Goal: Task Accomplishment & Management: Use online tool/utility

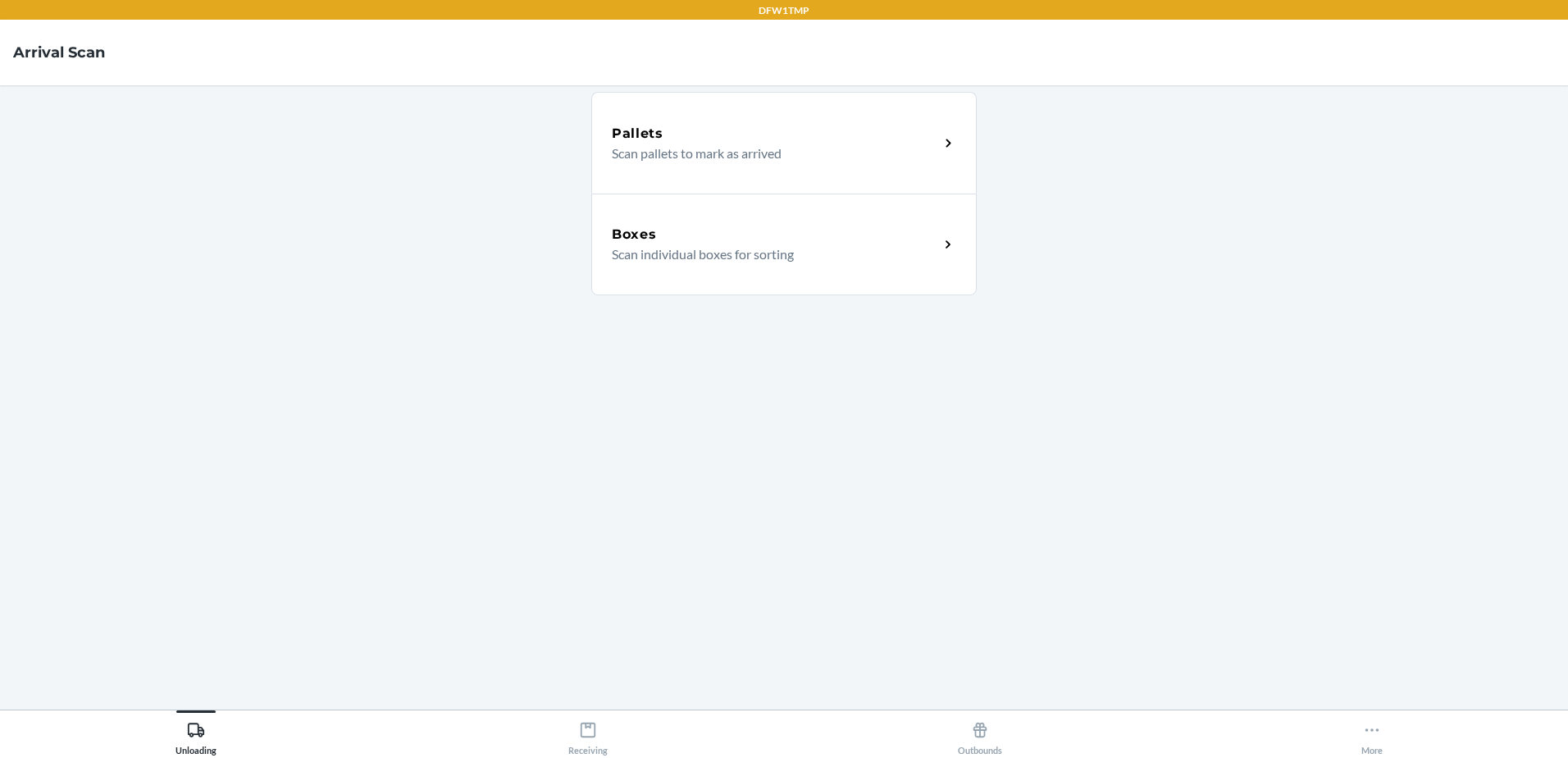
click at [772, 238] on div "Boxes" at bounding box center [775, 234] width 327 height 20
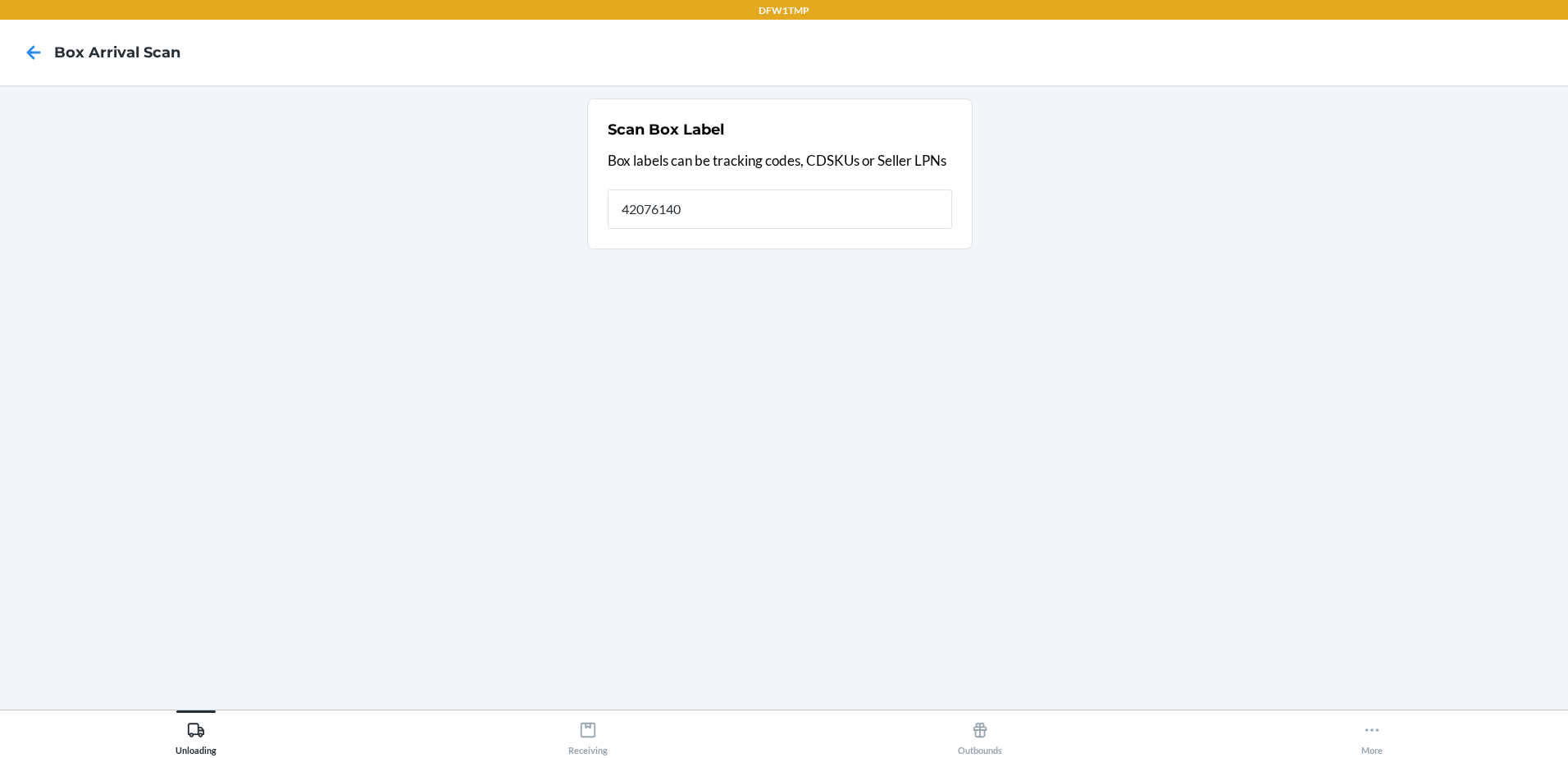
type input "42076140"
type input "420761401ZV27J350302693577"
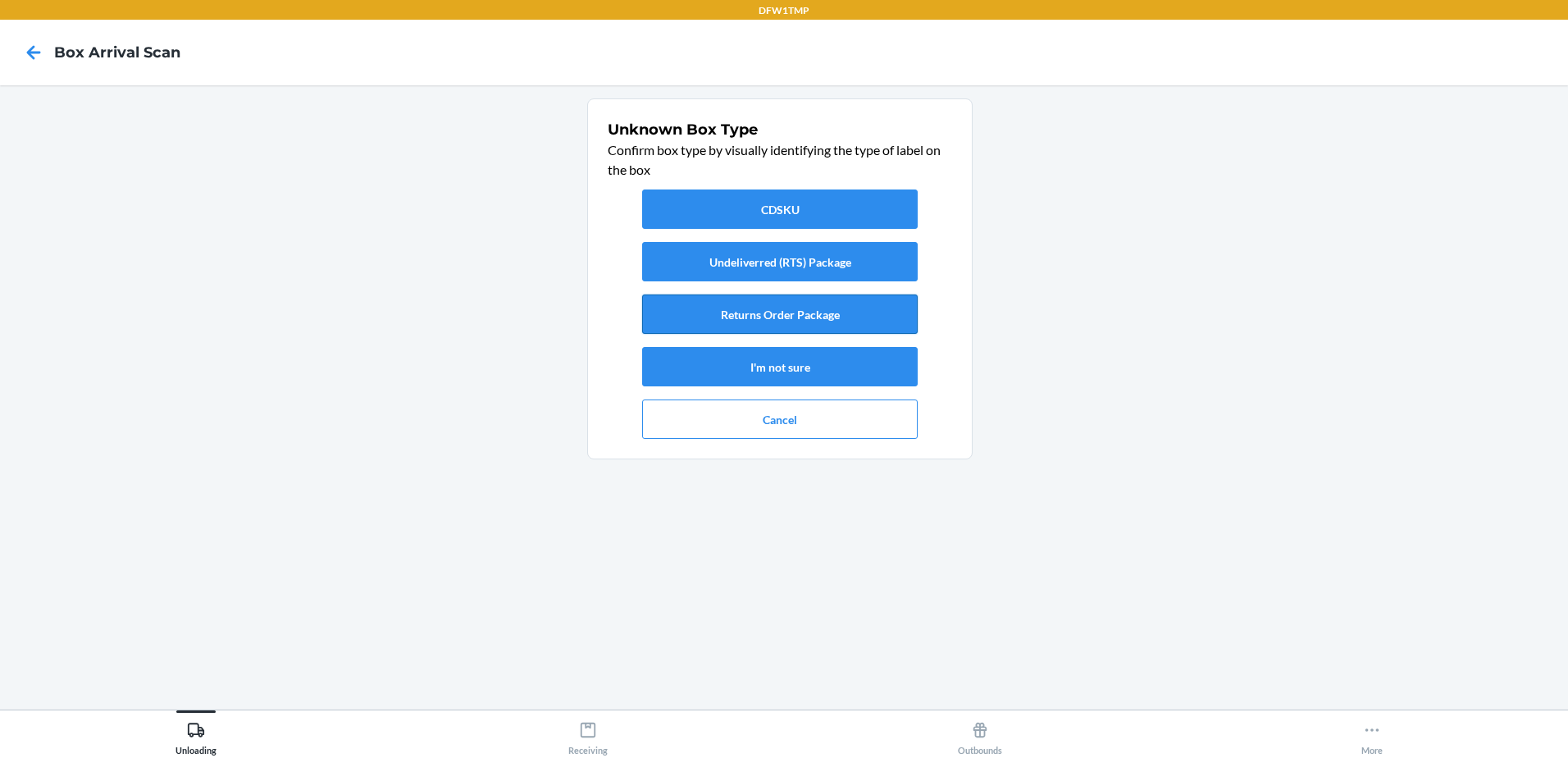
click at [823, 320] on button "Returns Order Package" at bounding box center [780, 314] width 275 height 39
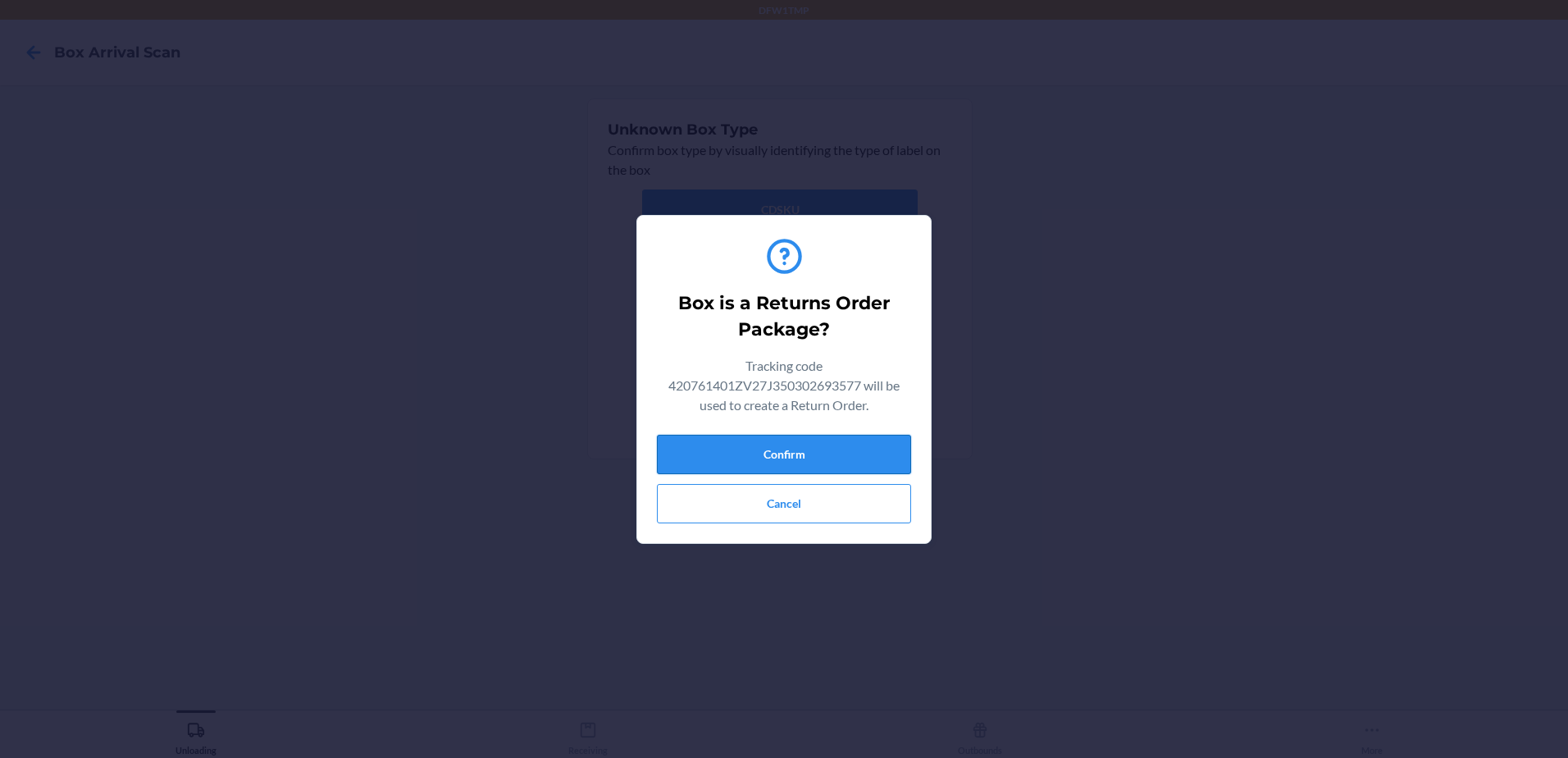
click at [801, 456] on button "Confirm" at bounding box center [784, 454] width 254 height 39
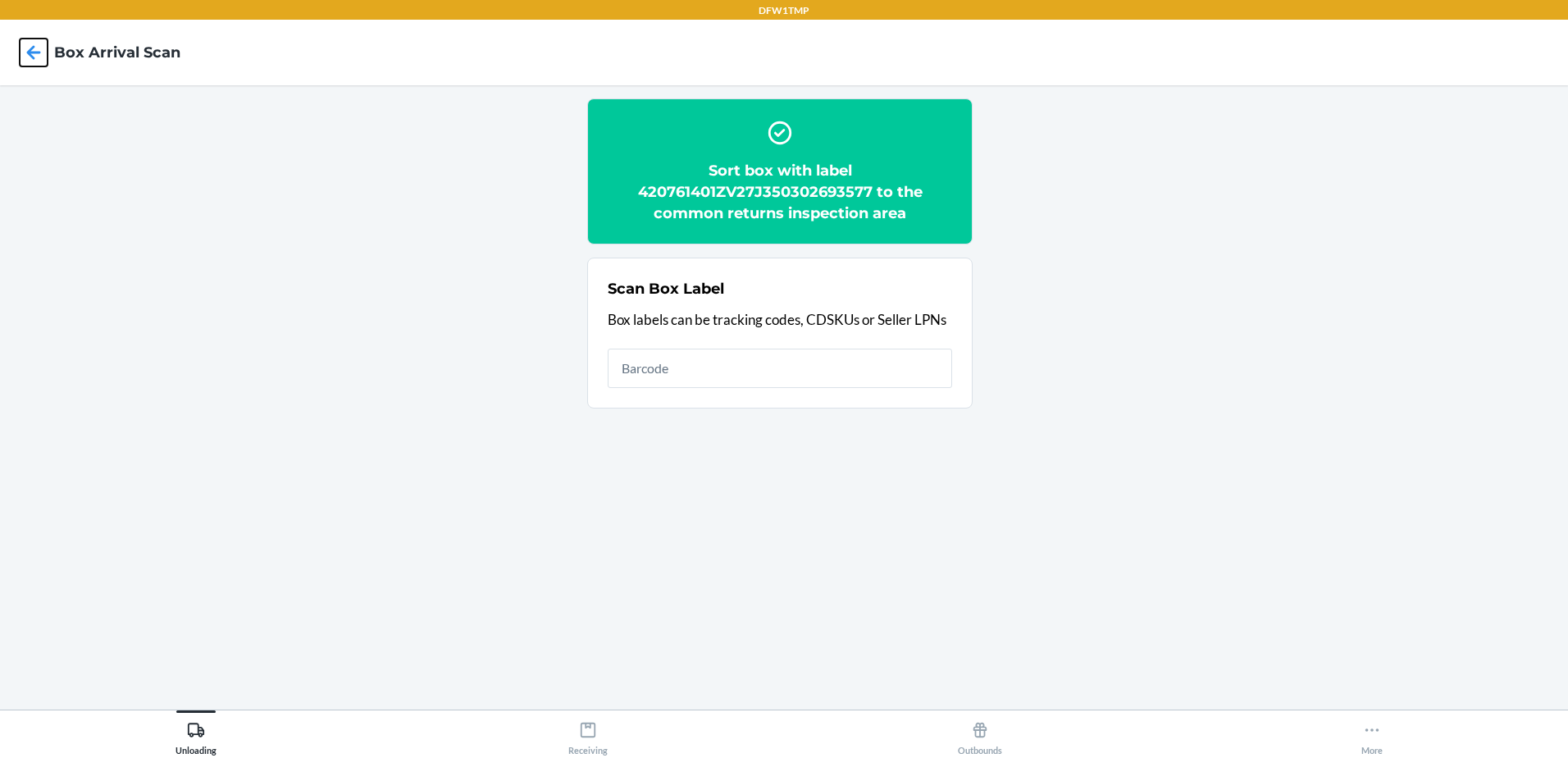
click at [35, 50] on icon at bounding box center [33, 52] width 28 height 28
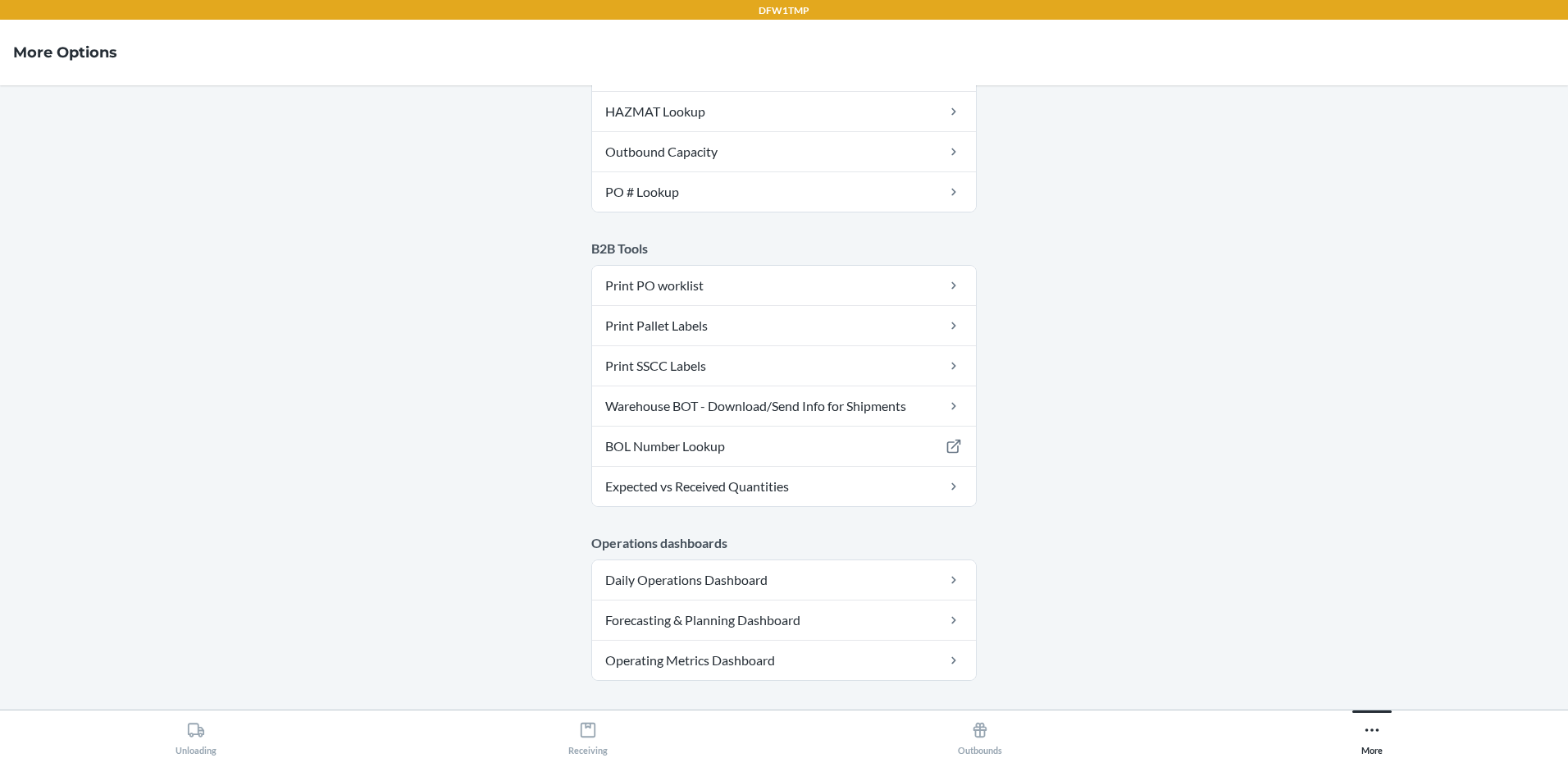
scroll to position [326, 0]
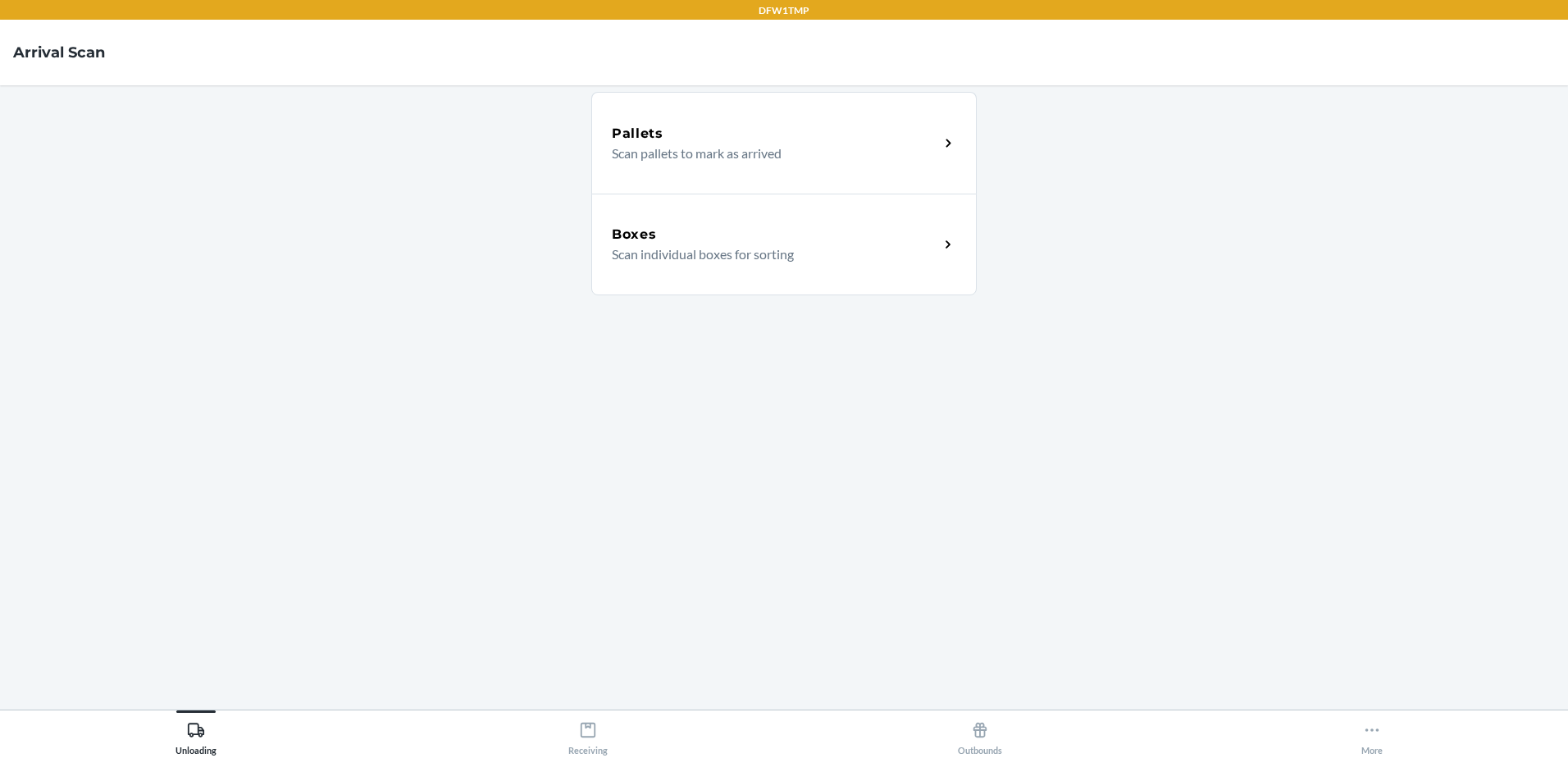
click at [698, 261] on p "Scan individual boxes for sorting" at bounding box center [769, 254] width 315 height 20
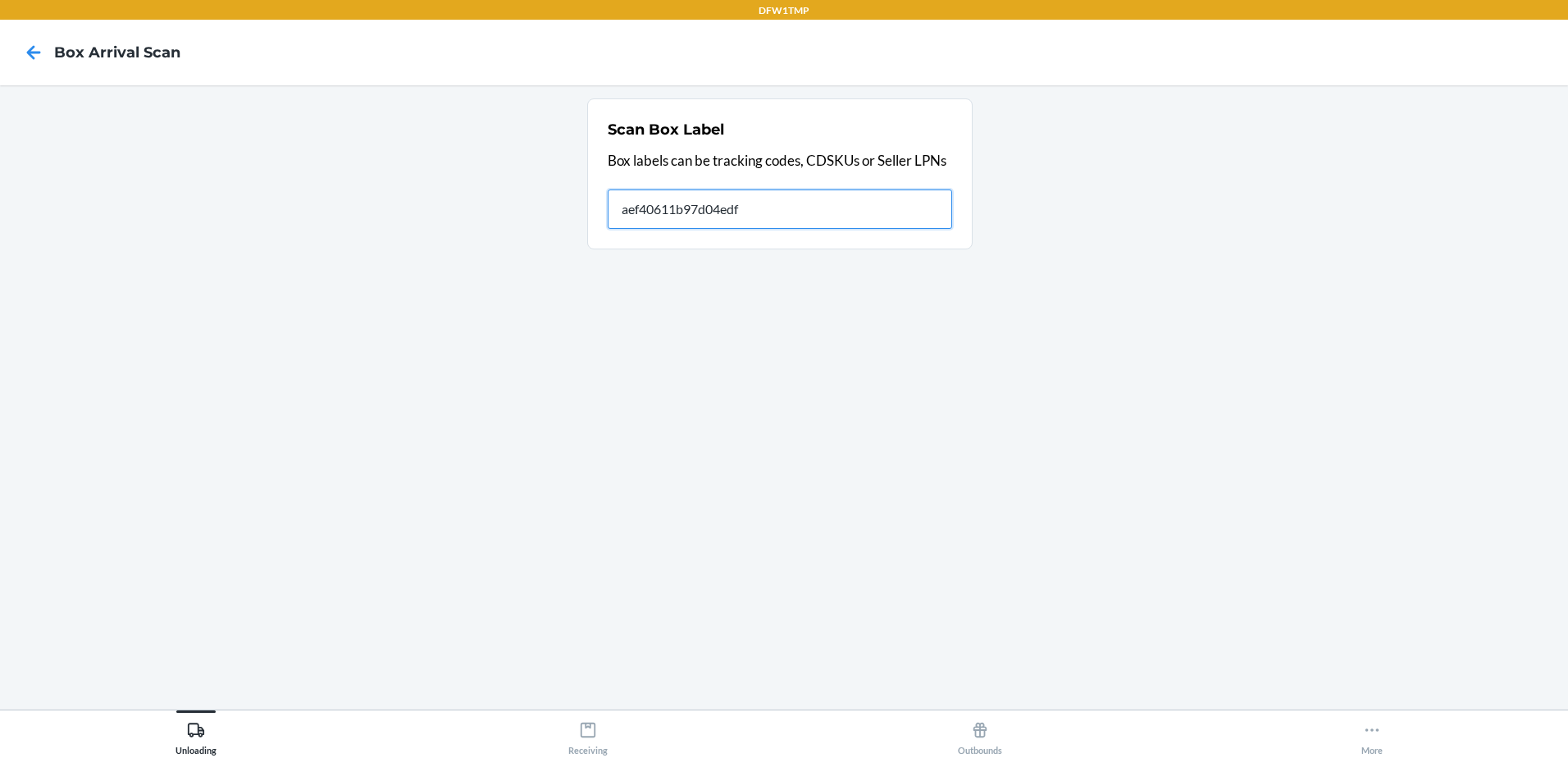
type input "aef40611b97d04edf"
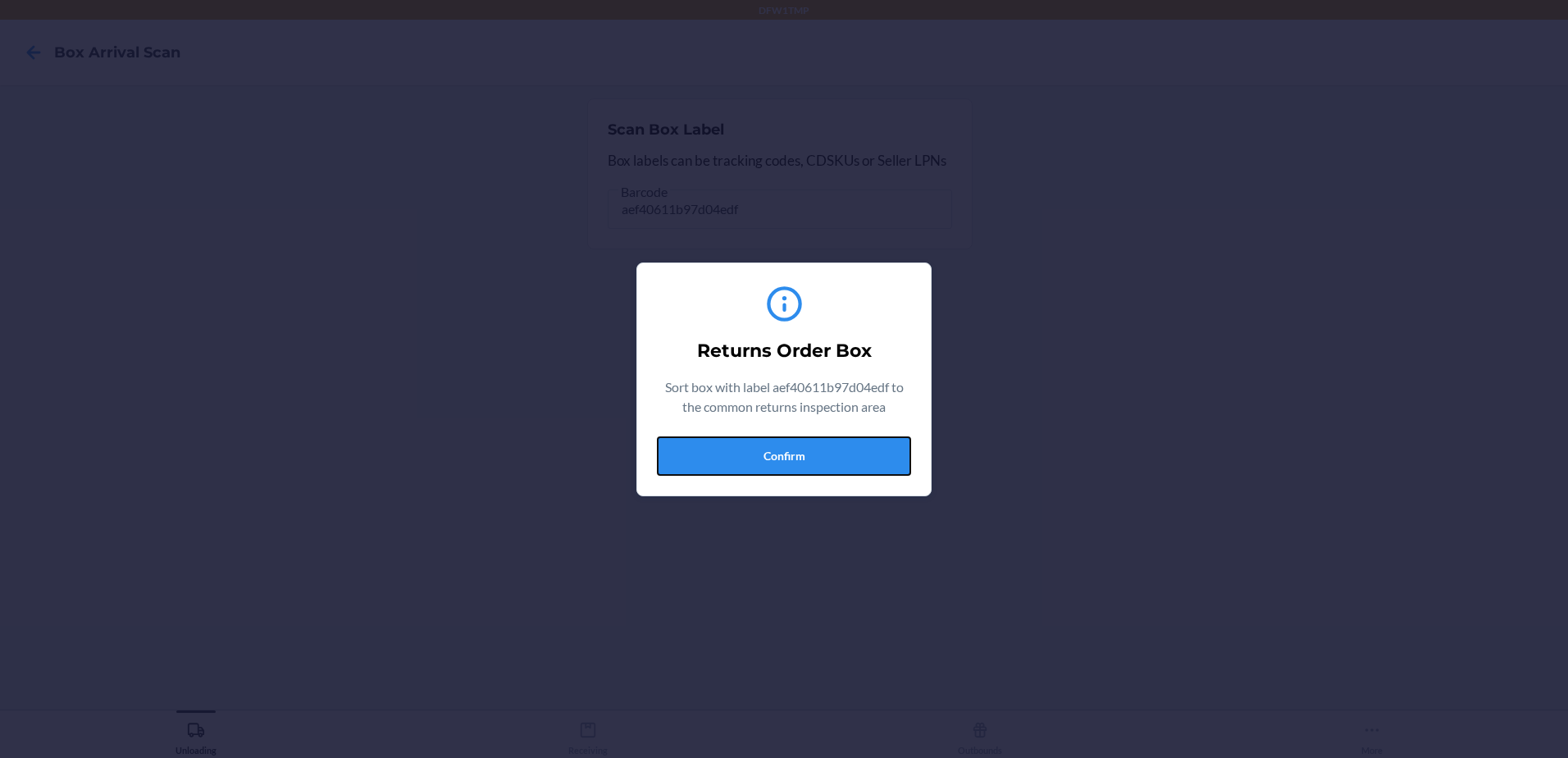
click at [857, 460] on button "Confirm" at bounding box center [784, 455] width 254 height 39
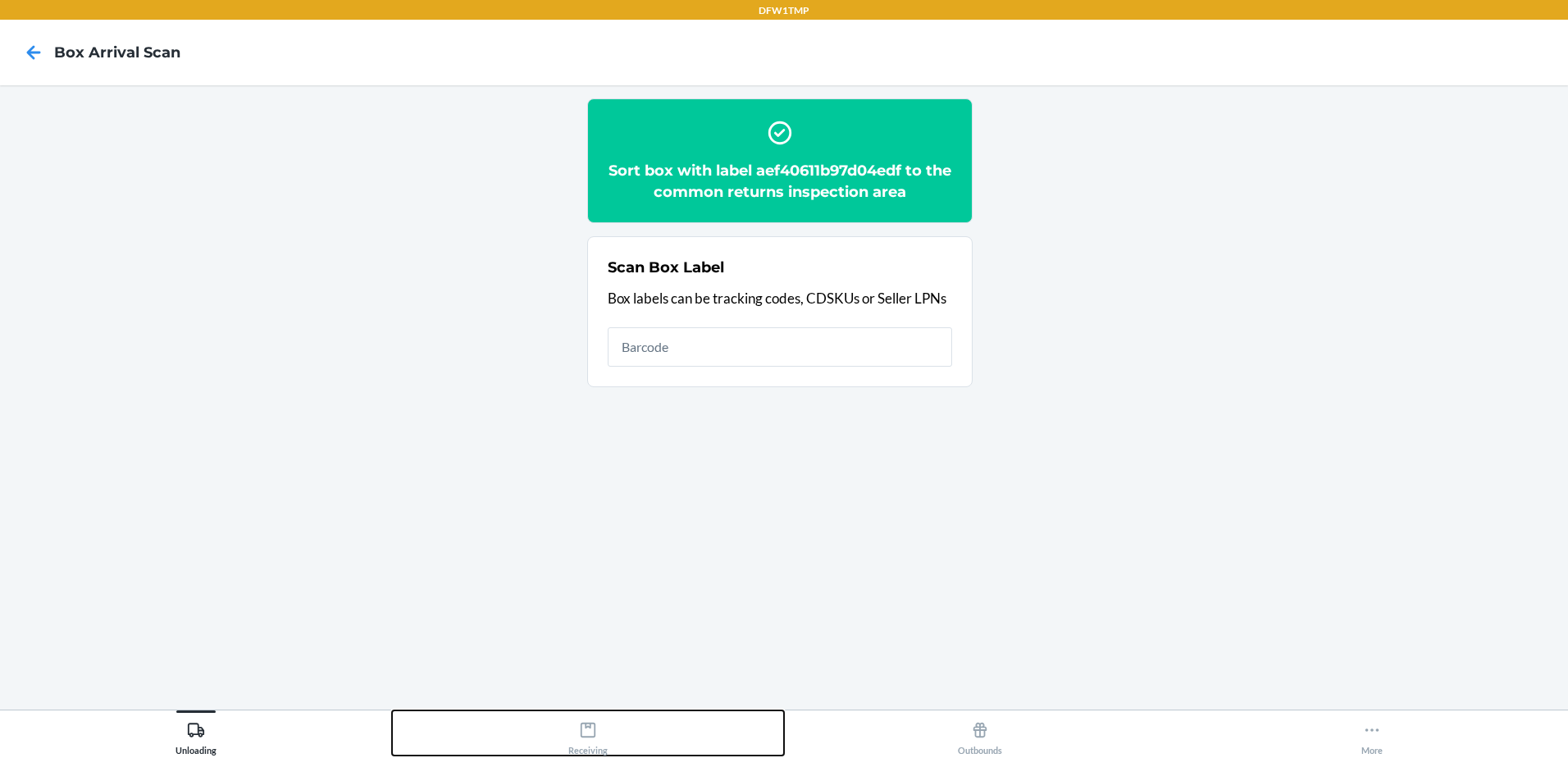
click at [583, 735] on icon at bounding box center [588, 729] width 18 height 18
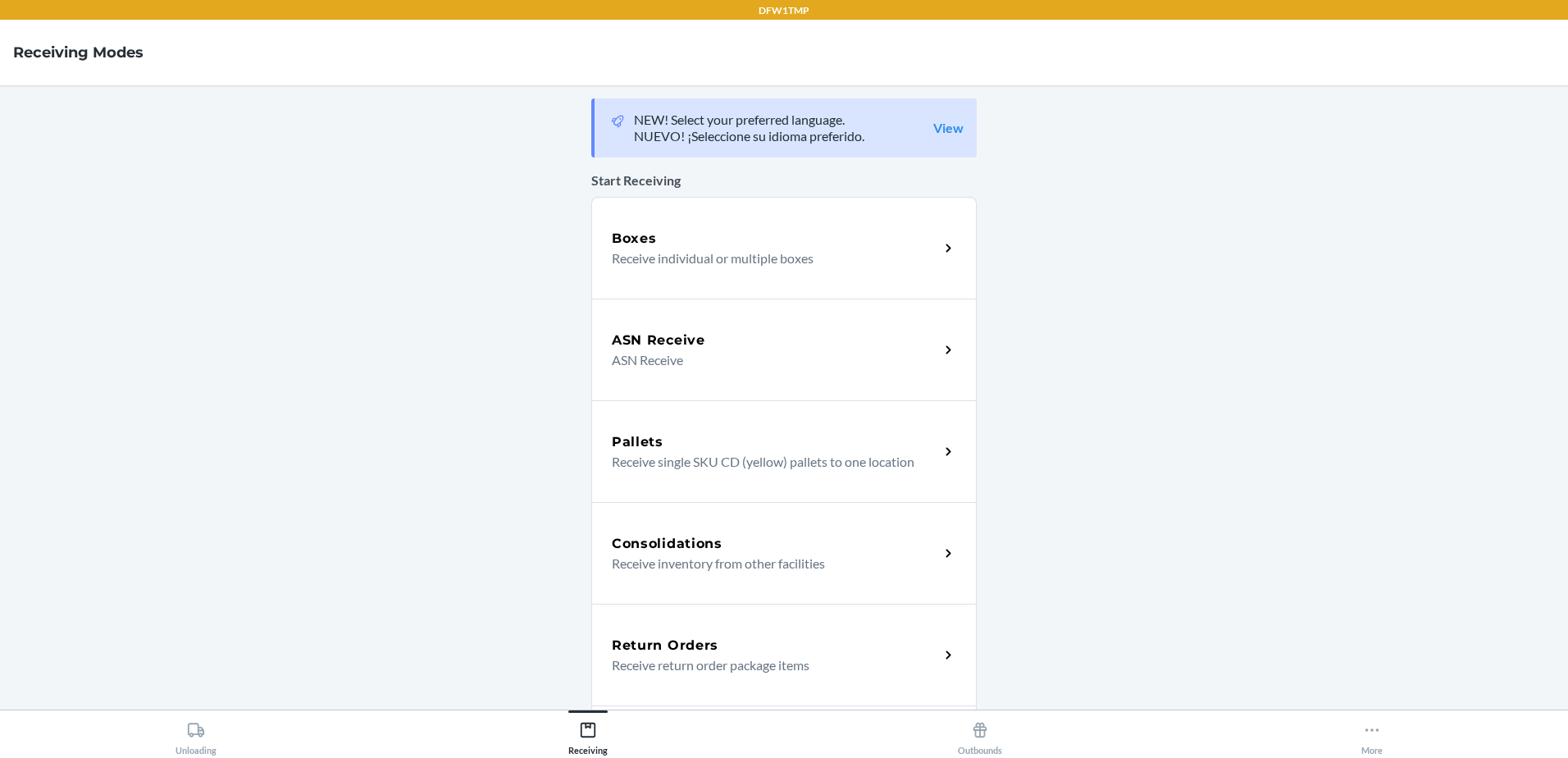
click at [766, 672] on p "Receive return order package items" at bounding box center [769, 664] width 315 height 20
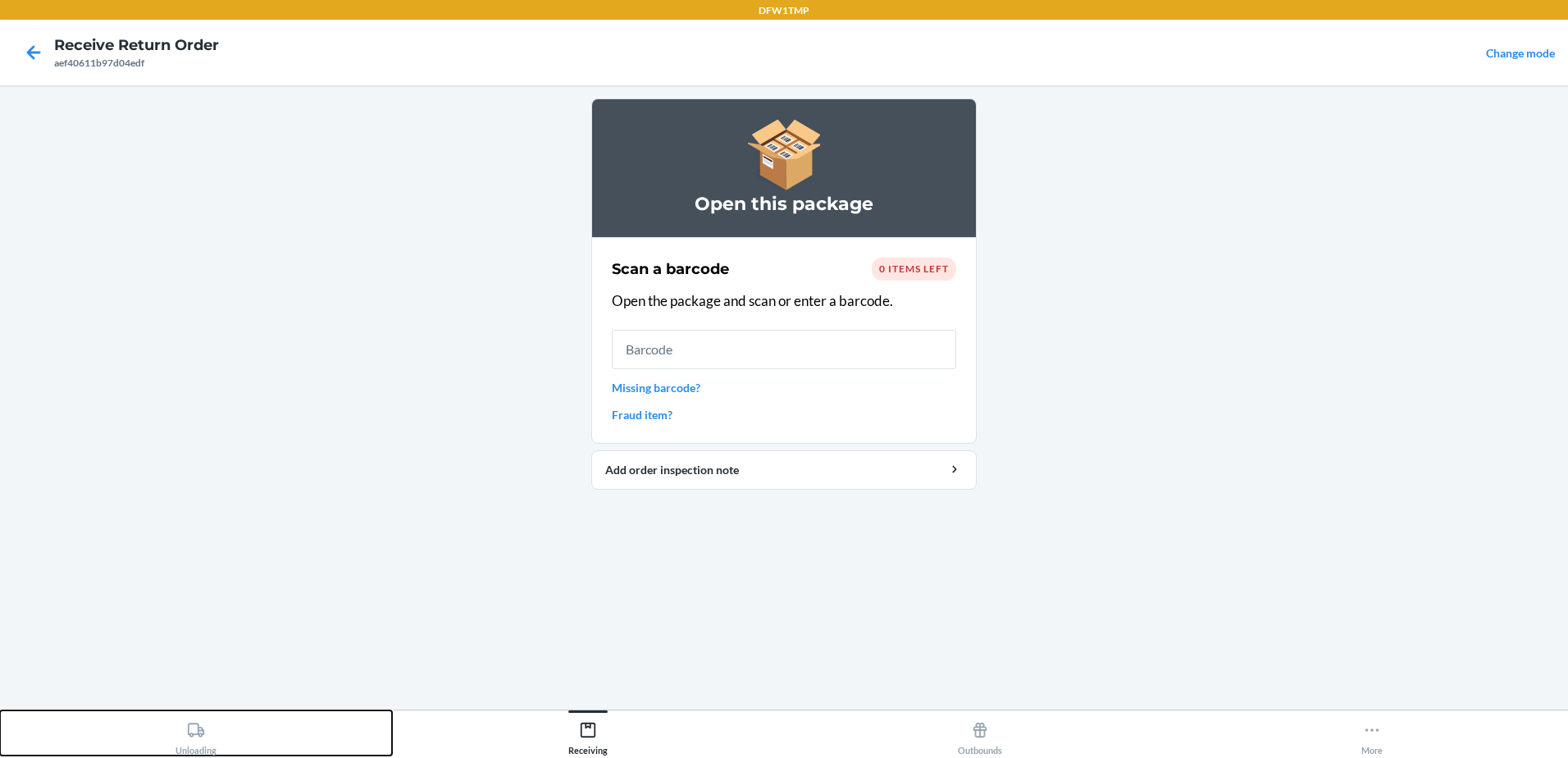
click at [210, 738] on div "Unloading" at bounding box center [196, 734] width 41 height 41
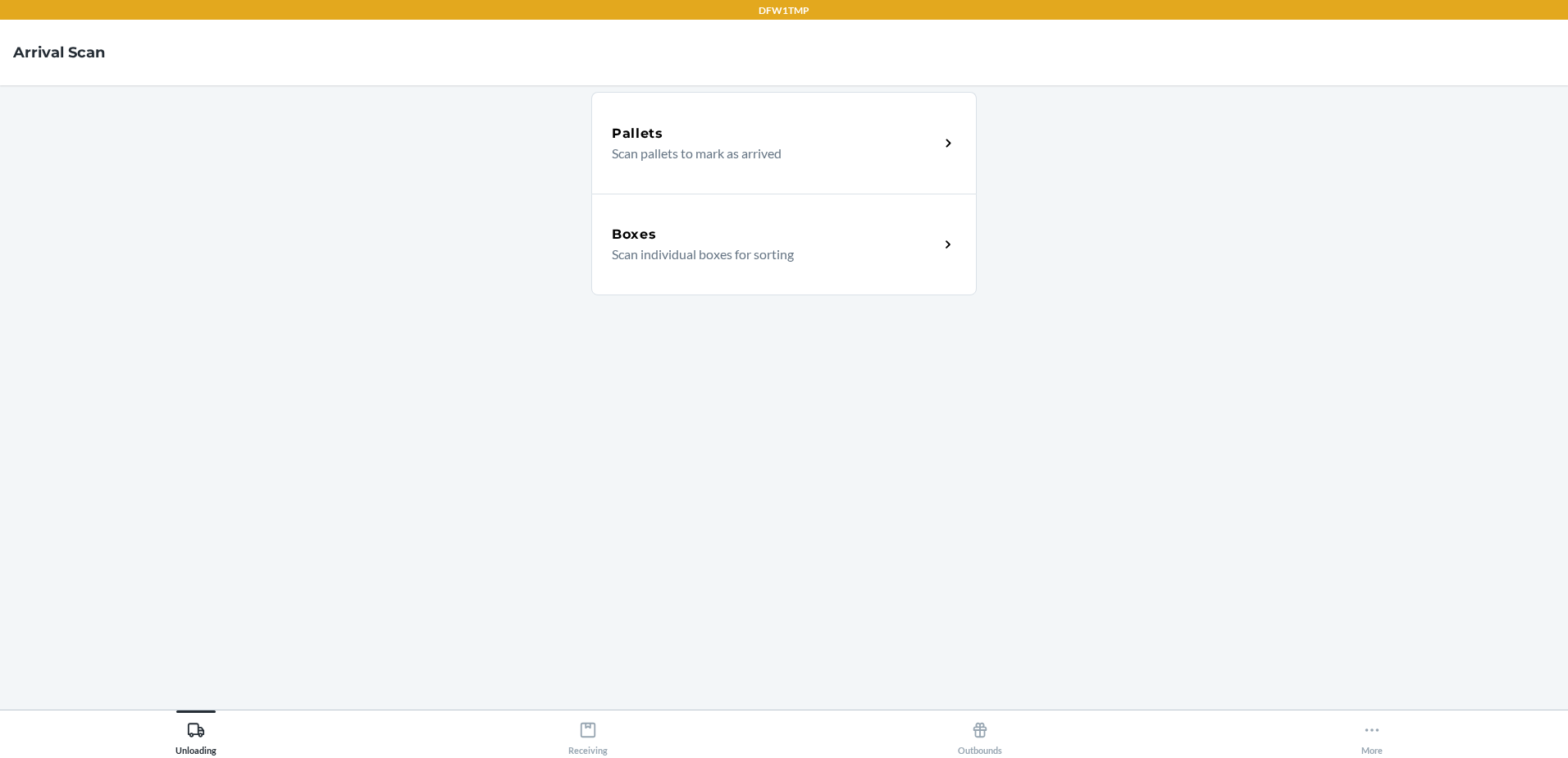
click at [933, 255] on div "Boxes Scan individual boxes for sorting" at bounding box center [775, 244] width 327 height 39
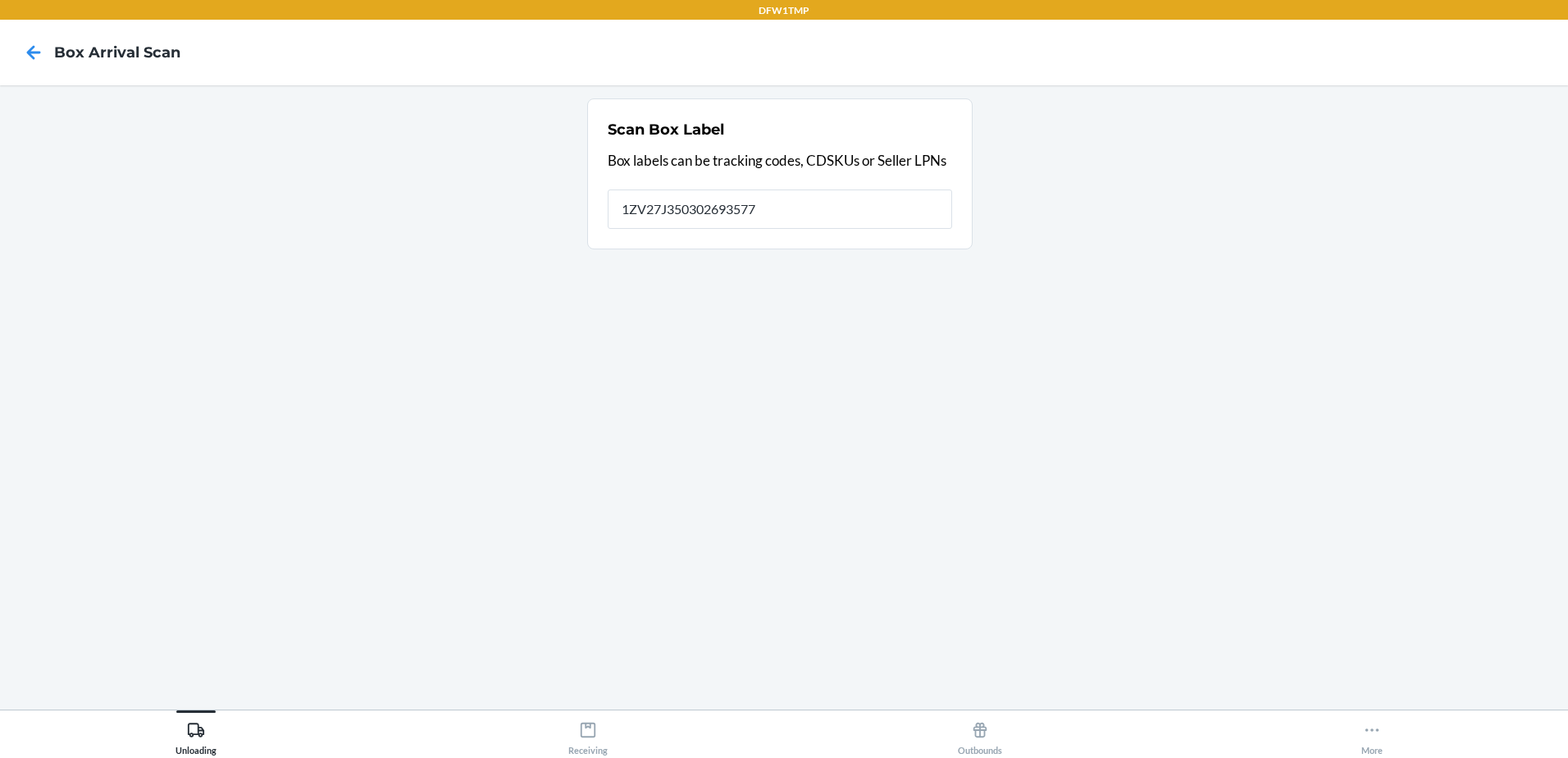
type input "1ZV27J350302693577"
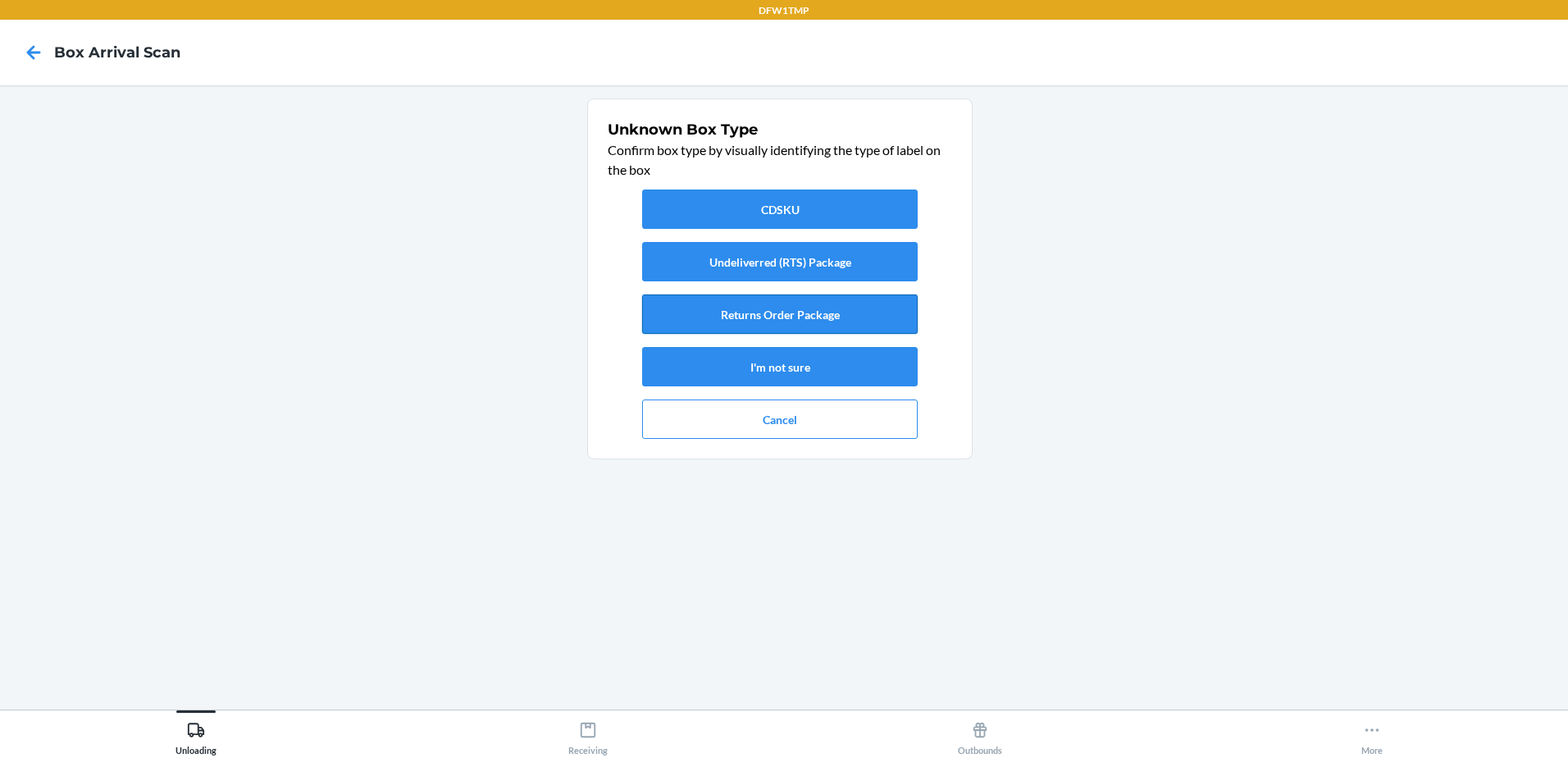
click at [836, 314] on button "Returns Order Package" at bounding box center [780, 314] width 275 height 39
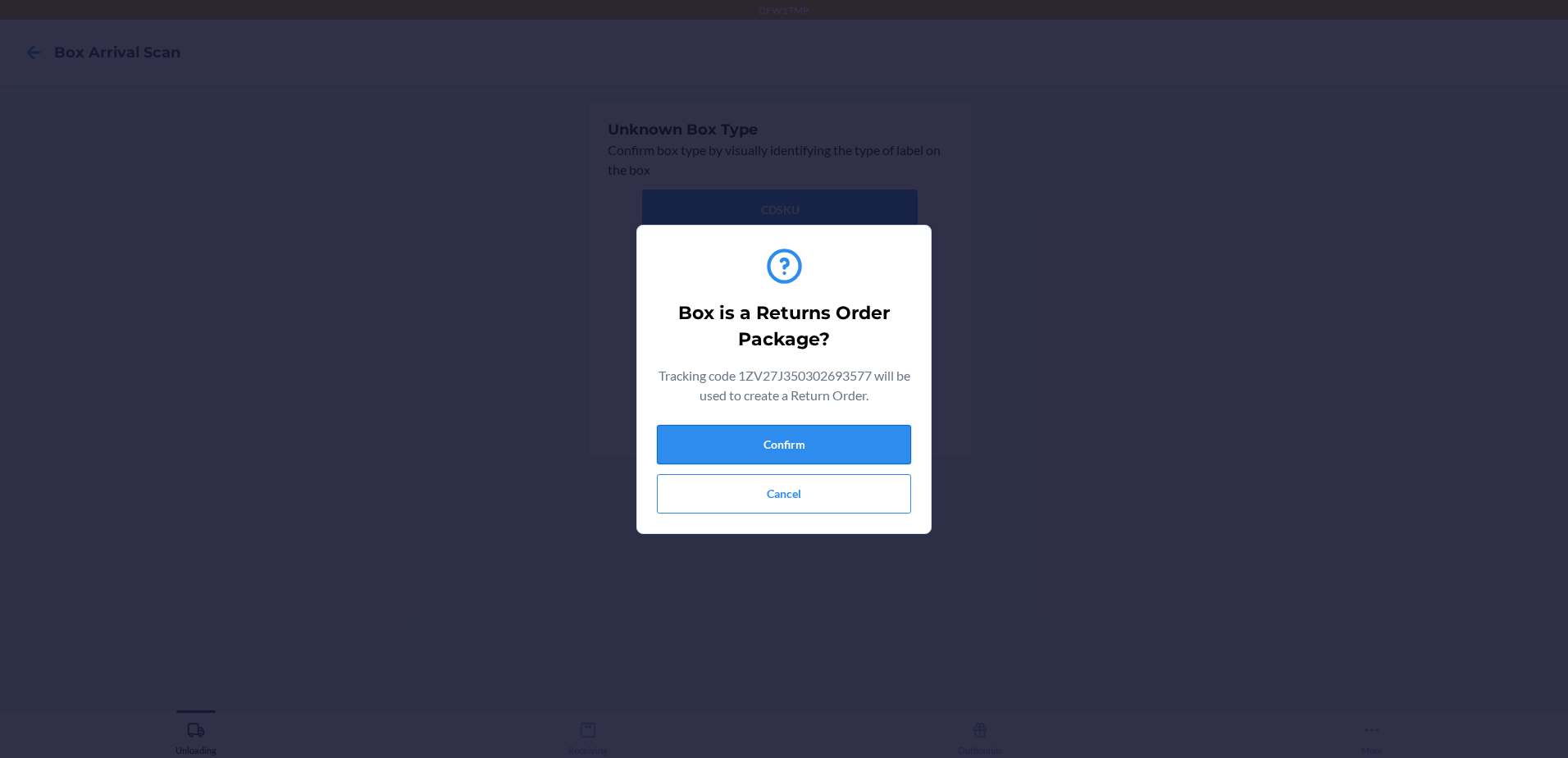
click at [815, 444] on button "Confirm" at bounding box center [784, 444] width 254 height 39
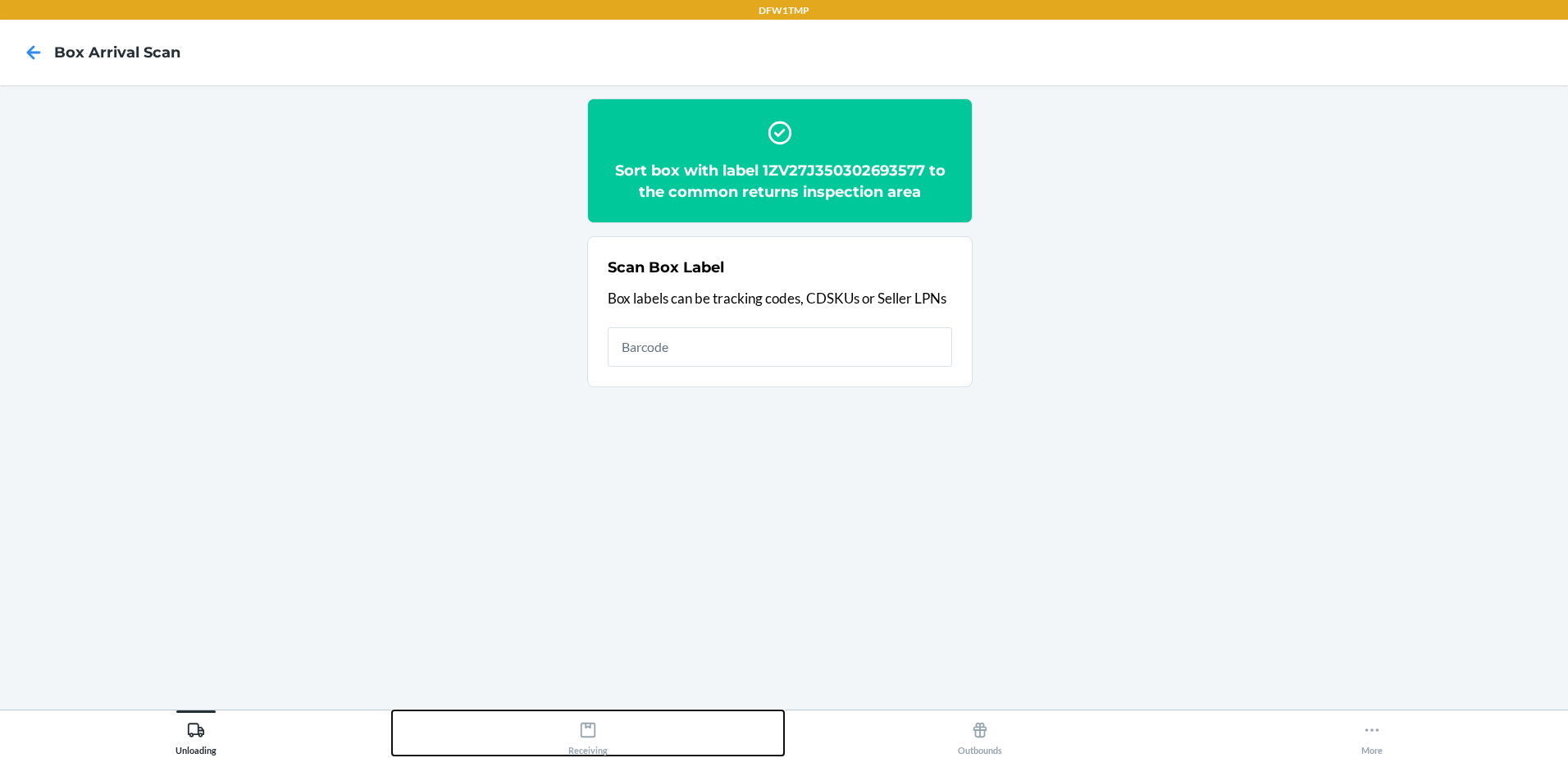
drag, startPoint x: 590, startPoint y: 753, endPoint x: 591, endPoint y: 739, distance: 14.0
click at [591, 739] on div "Receiving" at bounding box center [587, 734] width 39 height 41
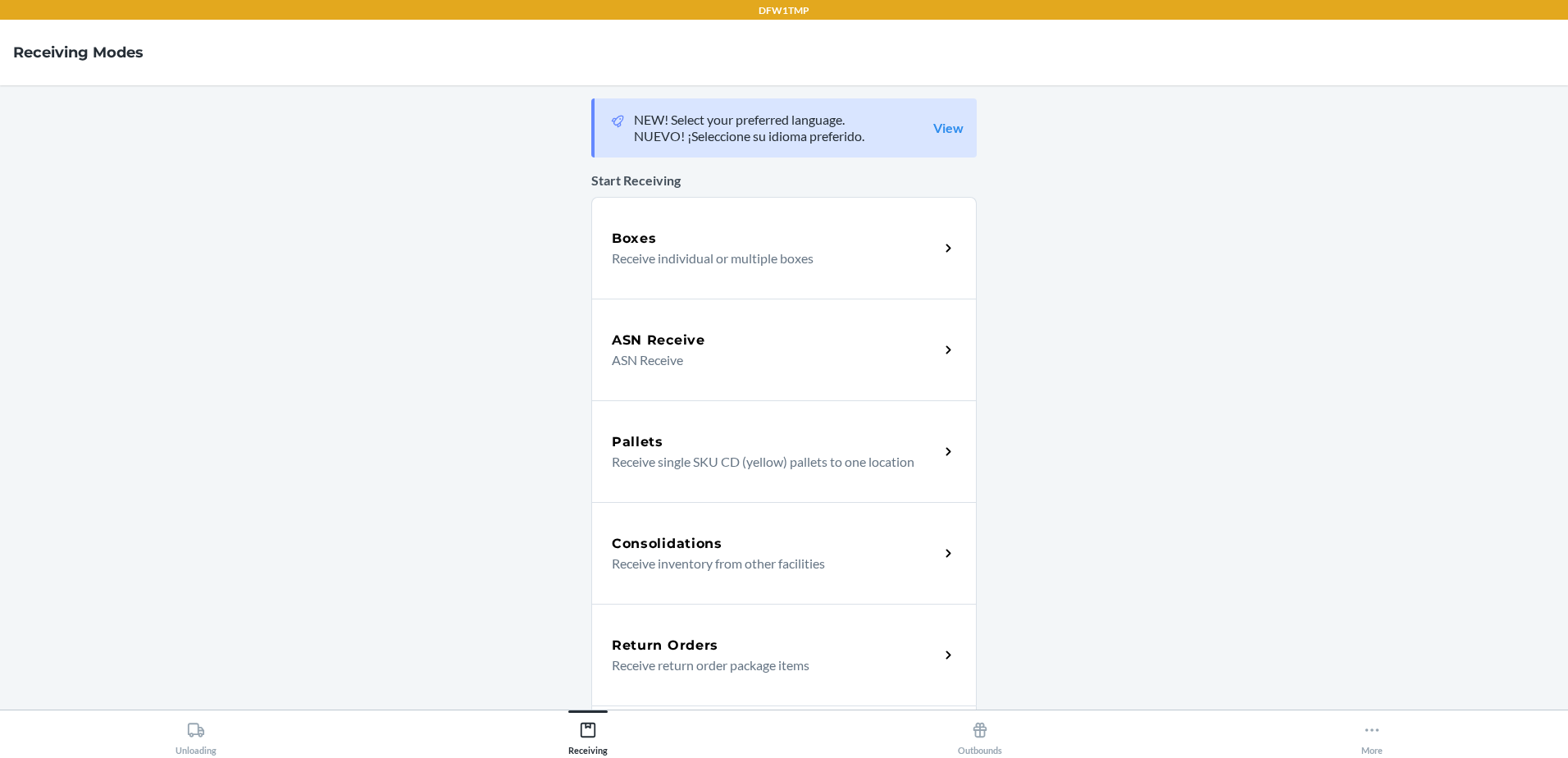
click at [643, 654] on h5 "Return Orders" at bounding box center [665, 645] width 107 height 20
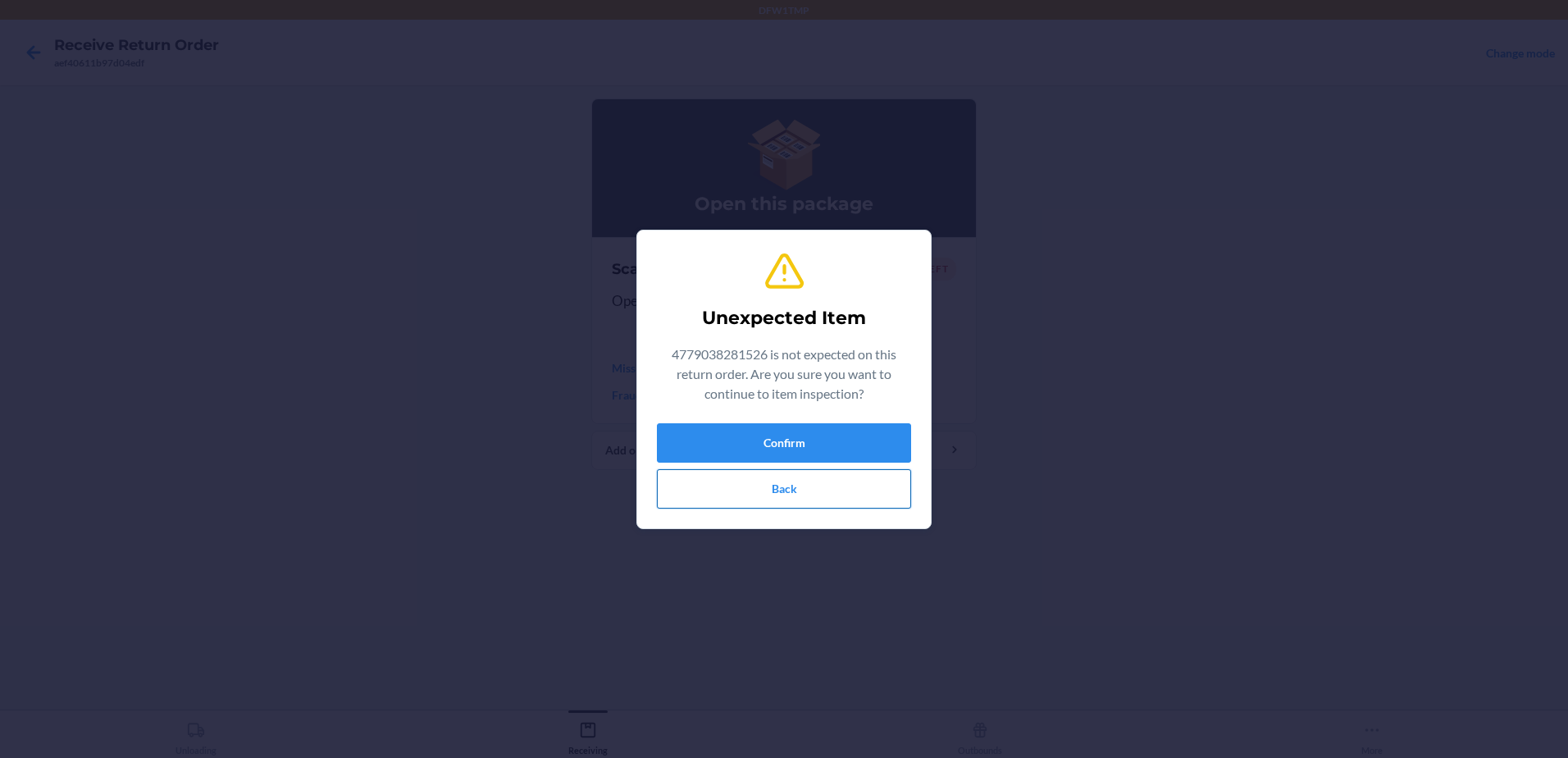
click at [733, 483] on button "Back" at bounding box center [784, 488] width 254 height 39
drag, startPoint x: 891, startPoint y: 432, endPoint x: 879, endPoint y: 426, distance: 13.4
click at [893, 431] on button "Confirm" at bounding box center [784, 443] width 254 height 39
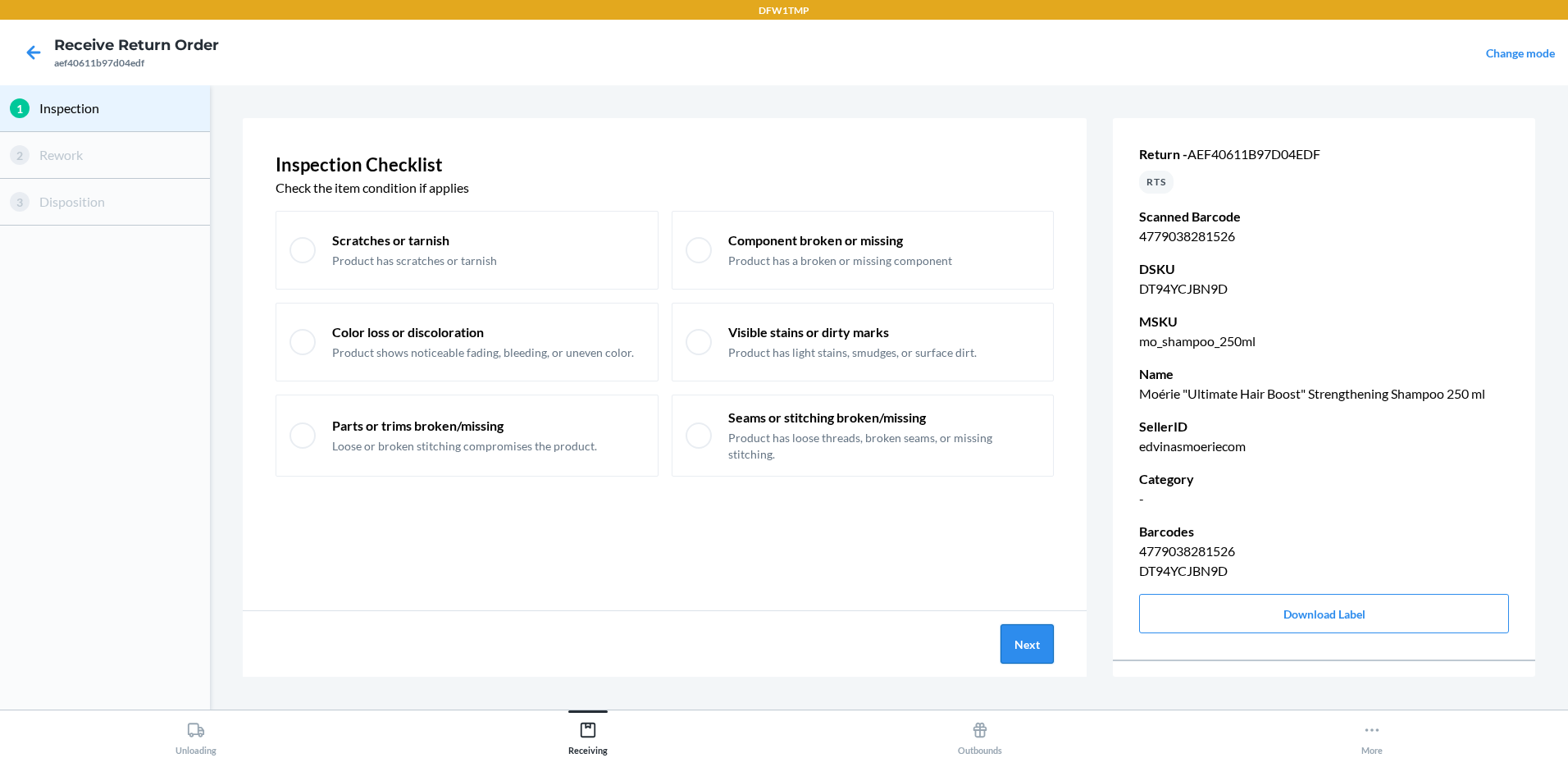
click at [1033, 637] on button "Next" at bounding box center [1027, 643] width 54 height 39
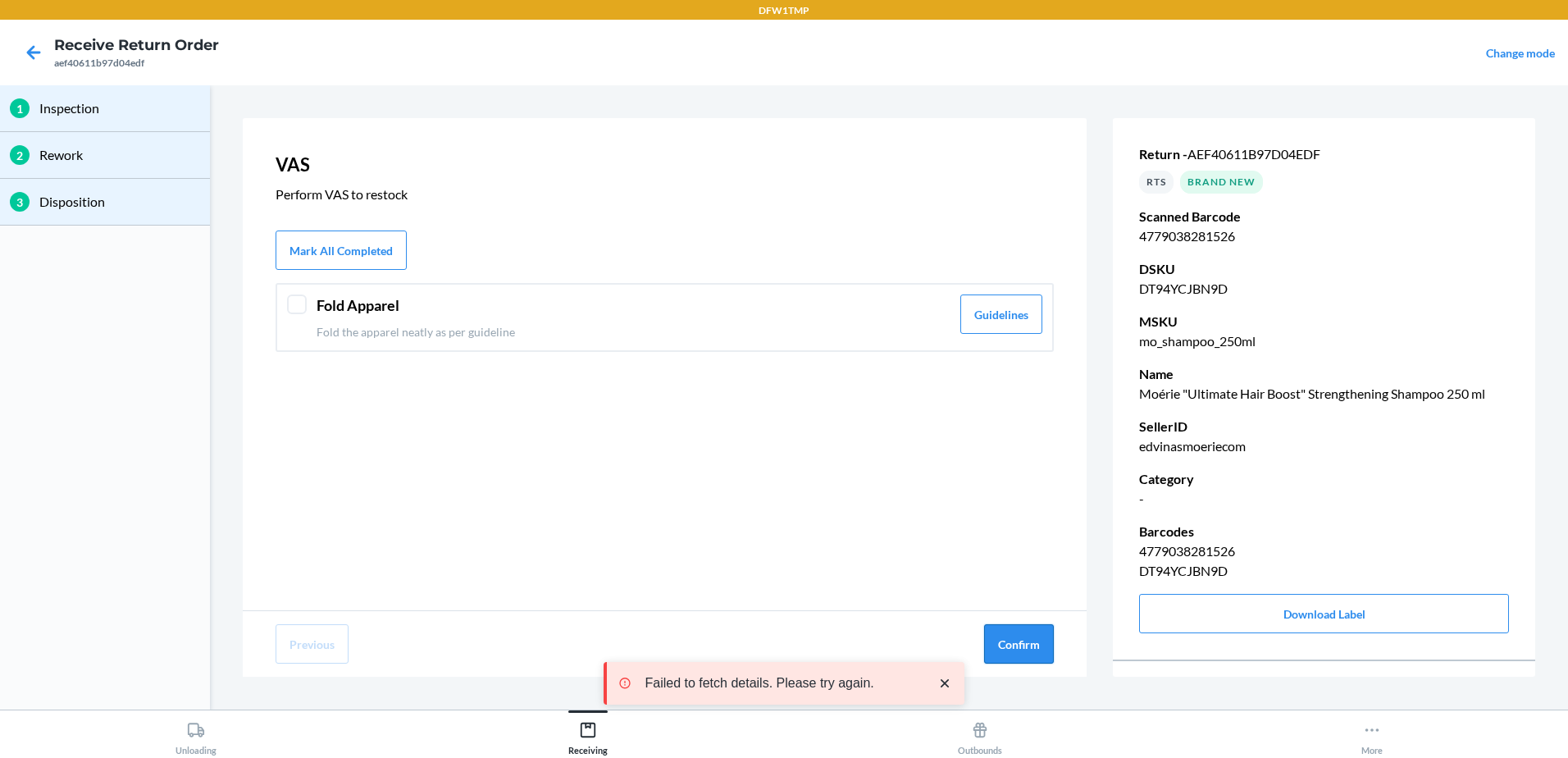
click at [1027, 632] on button "Confirm" at bounding box center [1018, 643] width 70 height 39
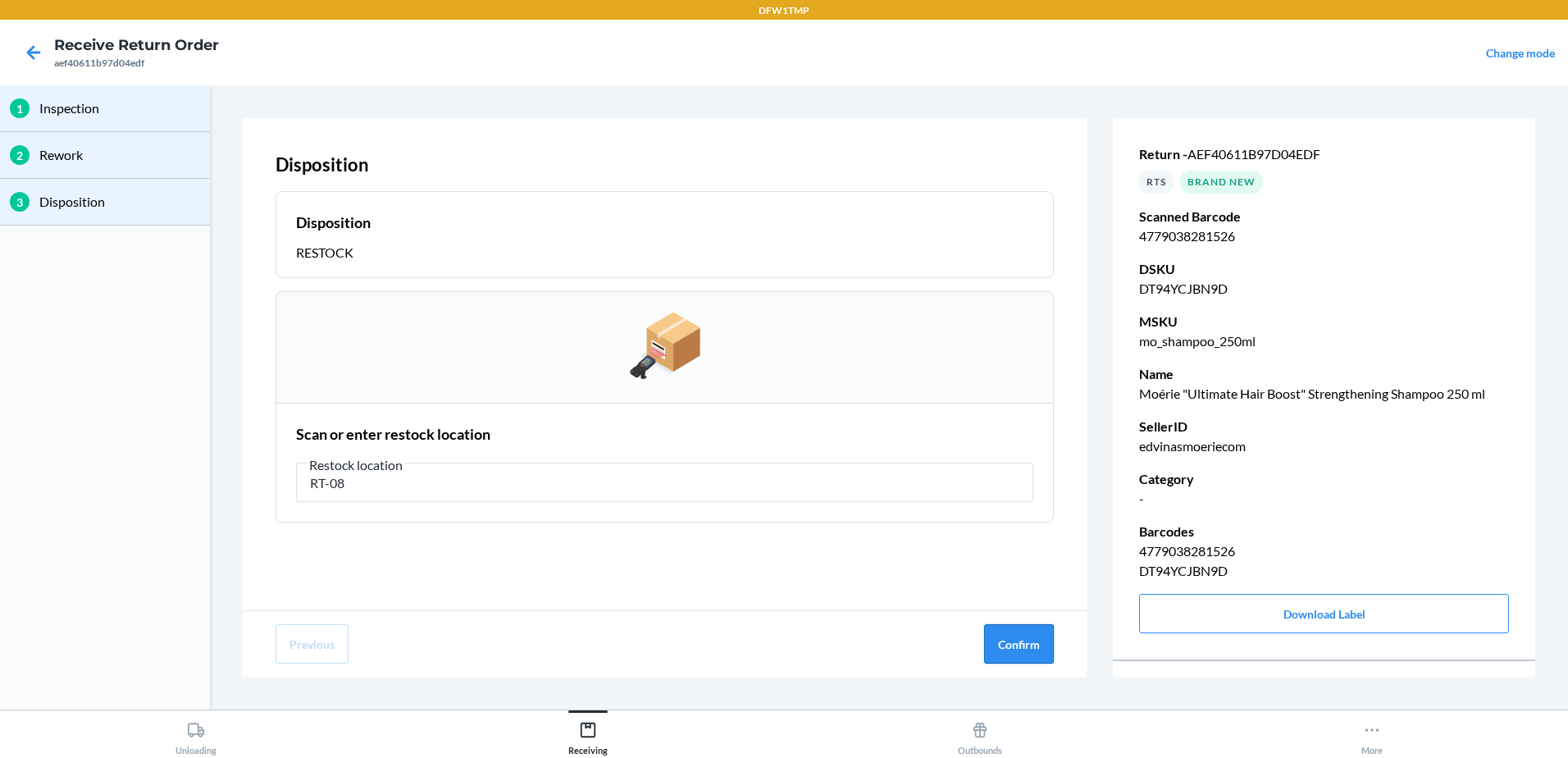
type input "RT-08"
click at [1036, 645] on button "Confirm" at bounding box center [1018, 643] width 70 height 39
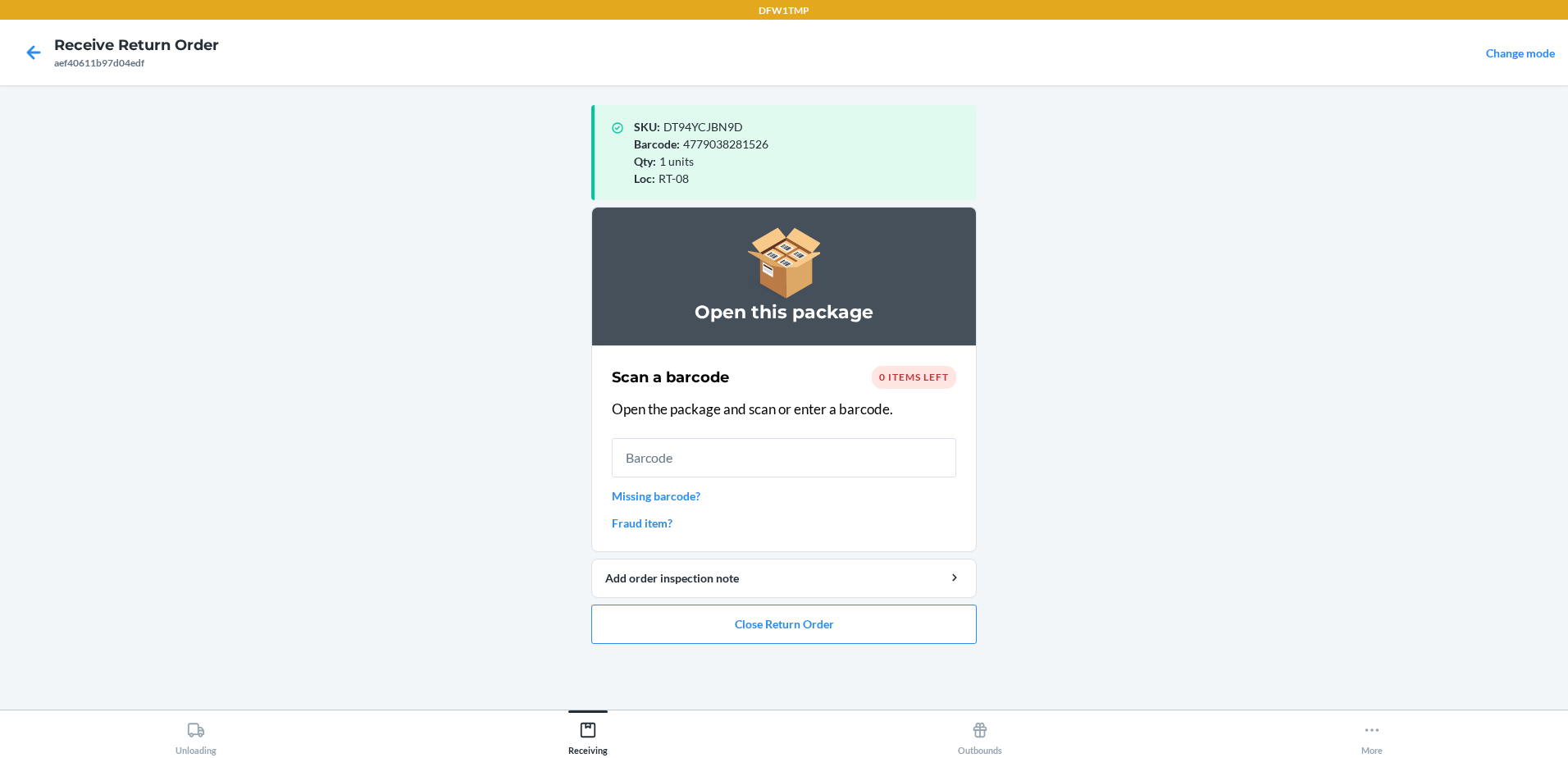
click at [665, 452] on input "text" at bounding box center [784, 457] width 344 height 39
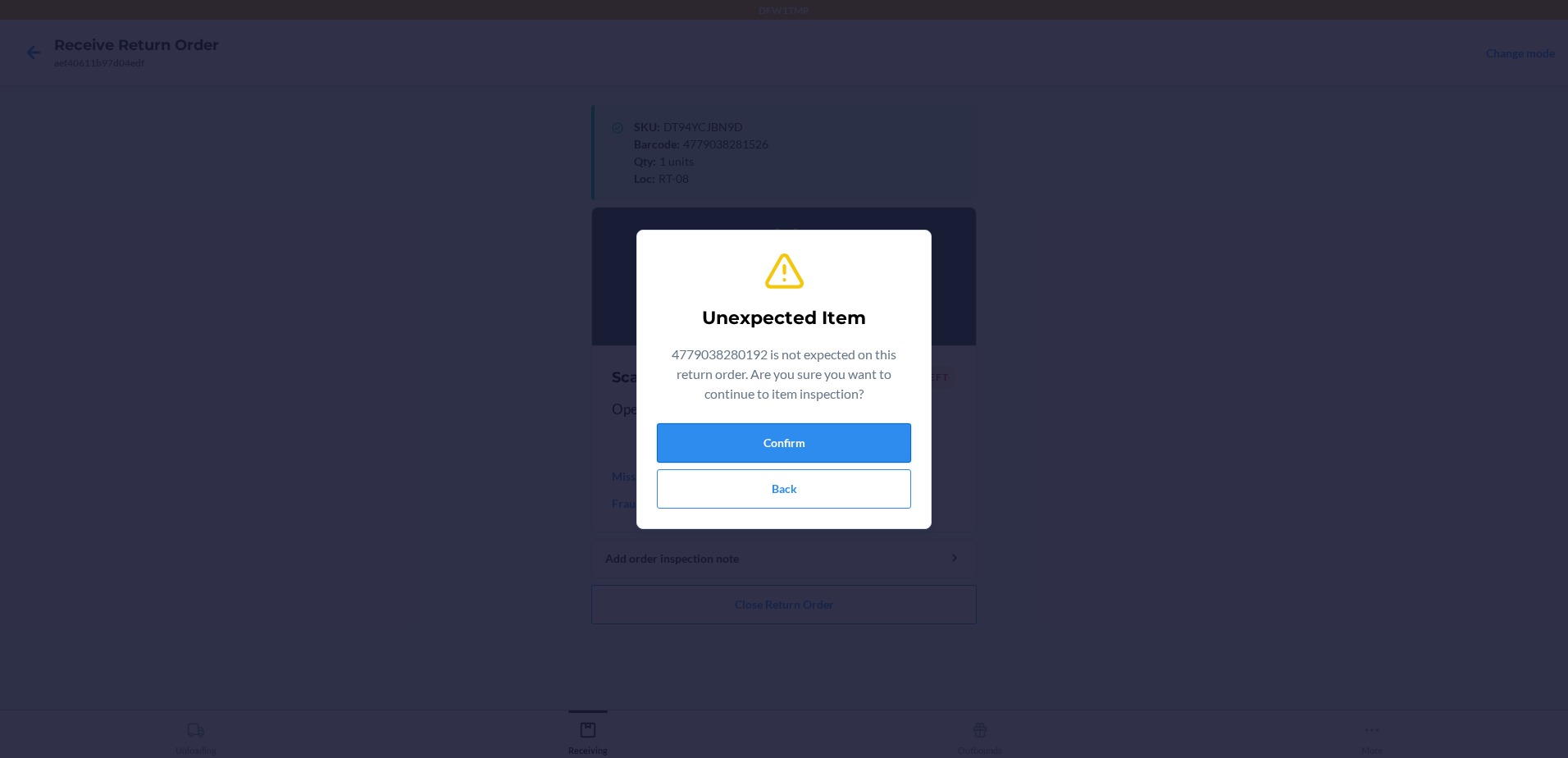
click at [690, 449] on button "Confirm" at bounding box center [784, 443] width 254 height 39
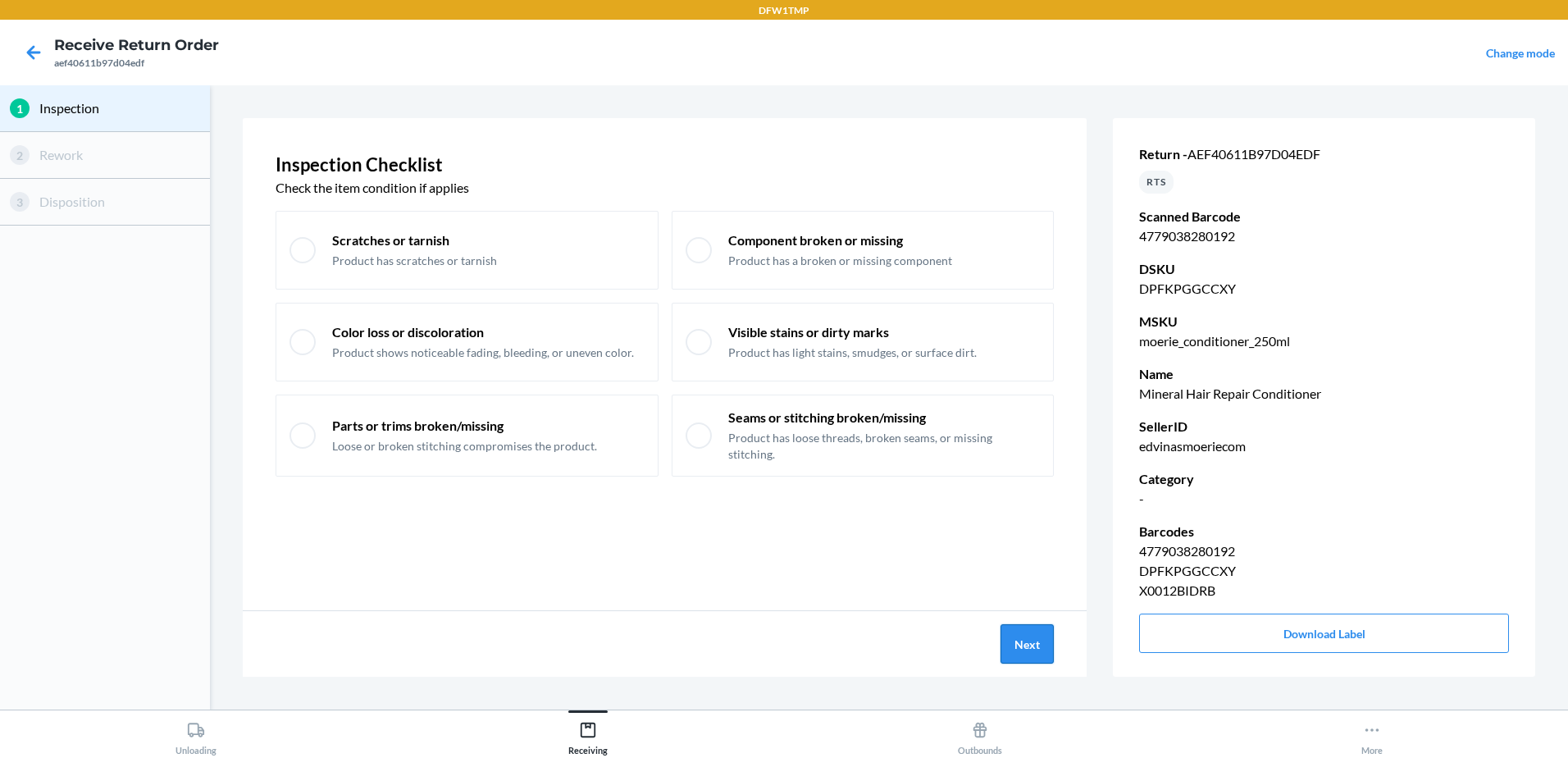
click at [1030, 648] on button "Next" at bounding box center [1027, 643] width 54 height 39
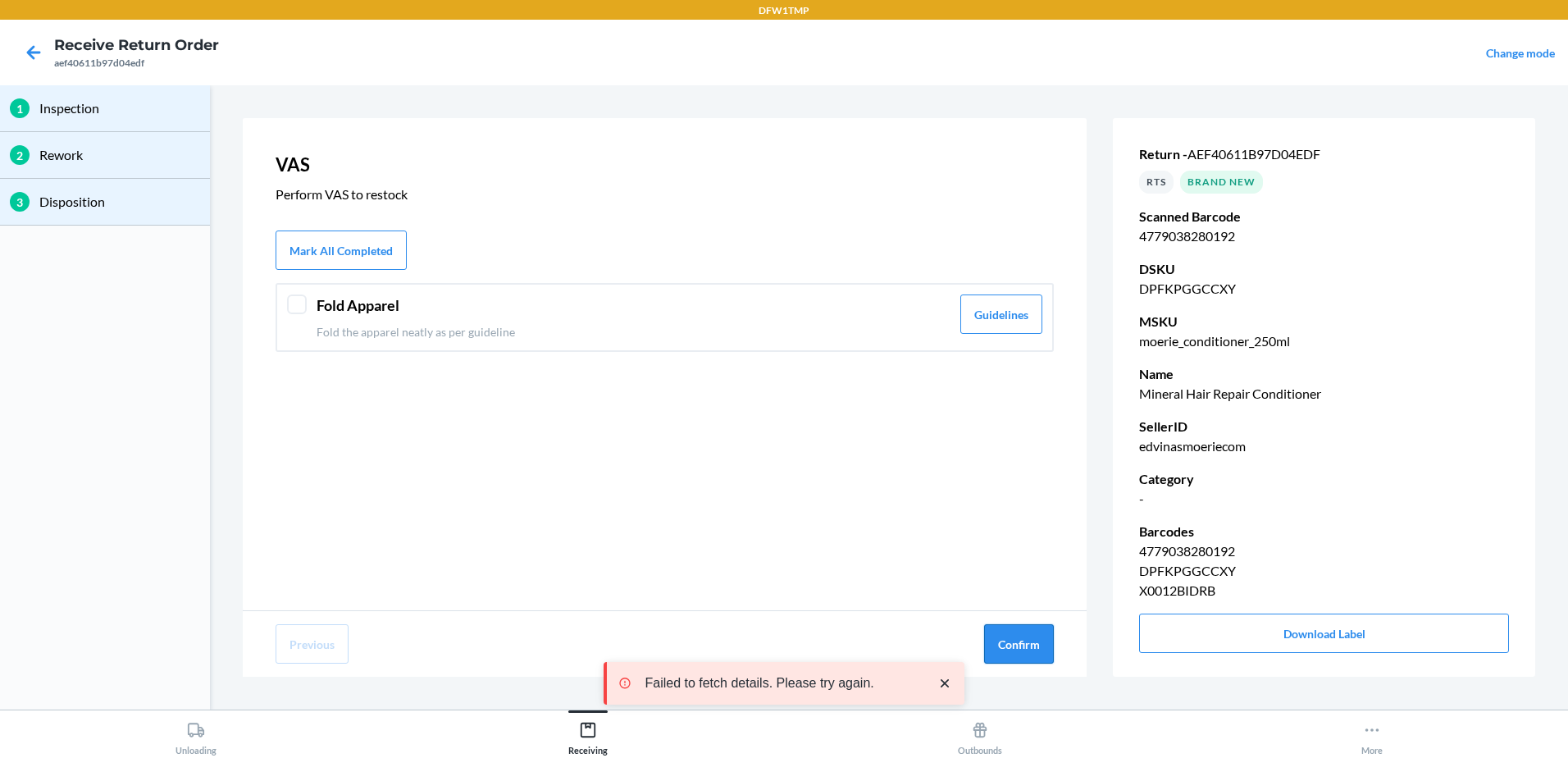
click at [1003, 637] on button "Confirm" at bounding box center [1018, 643] width 70 height 39
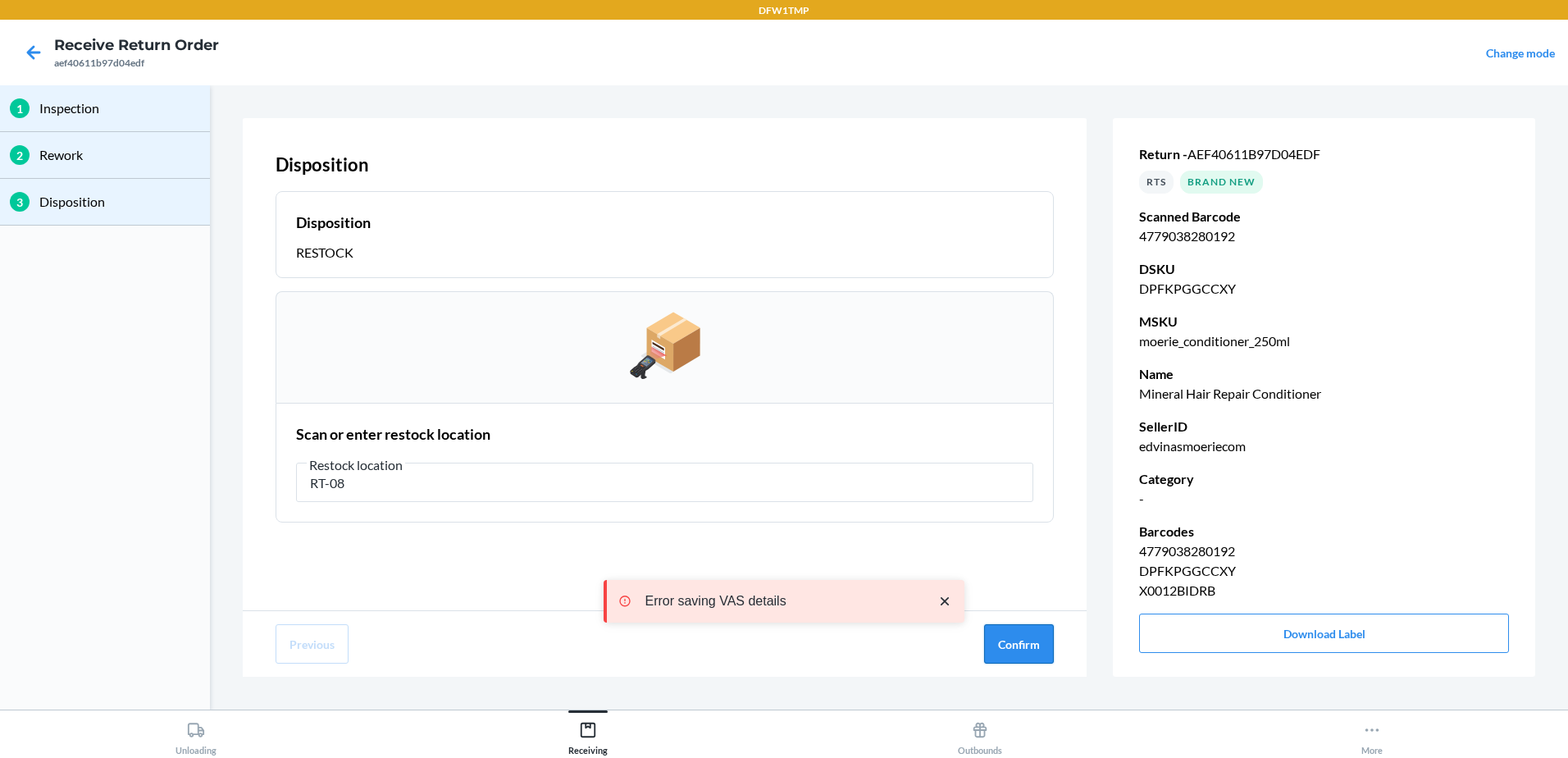
type input "RT-08"
click at [1037, 630] on button "Confirm" at bounding box center [1018, 643] width 70 height 39
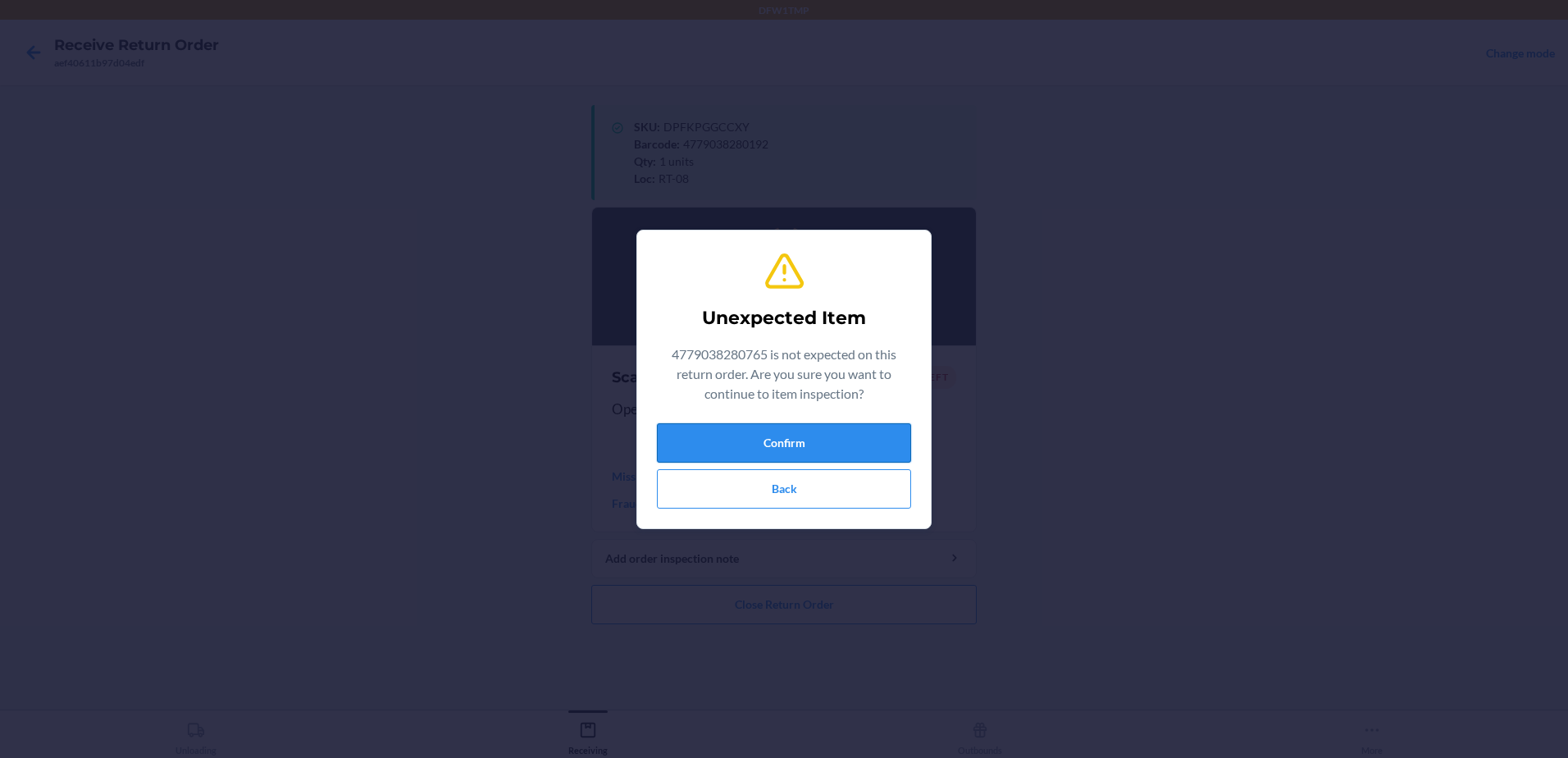
click at [800, 434] on button "Confirm" at bounding box center [784, 443] width 254 height 39
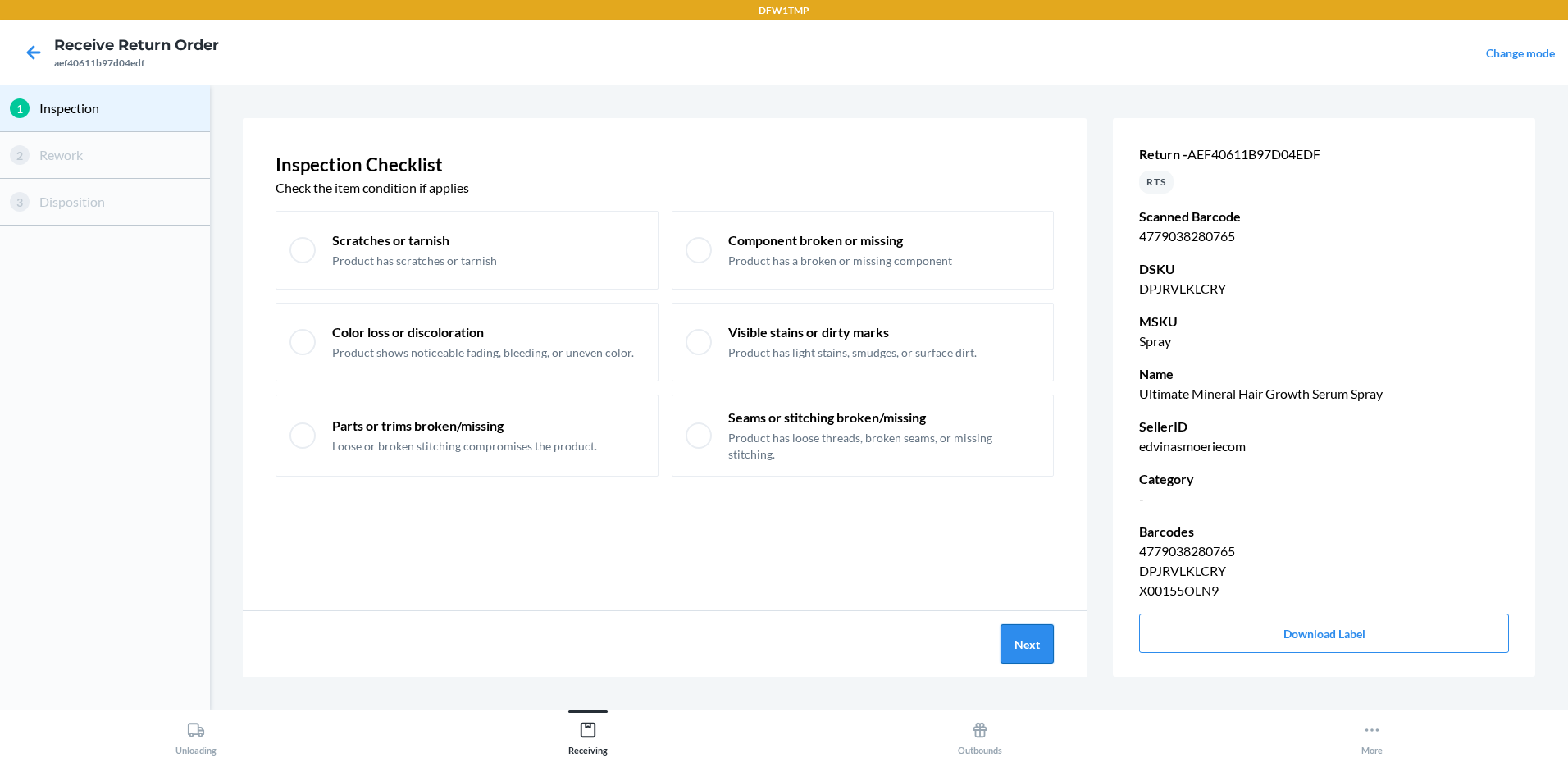
click at [1035, 645] on button "Next" at bounding box center [1027, 643] width 54 height 39
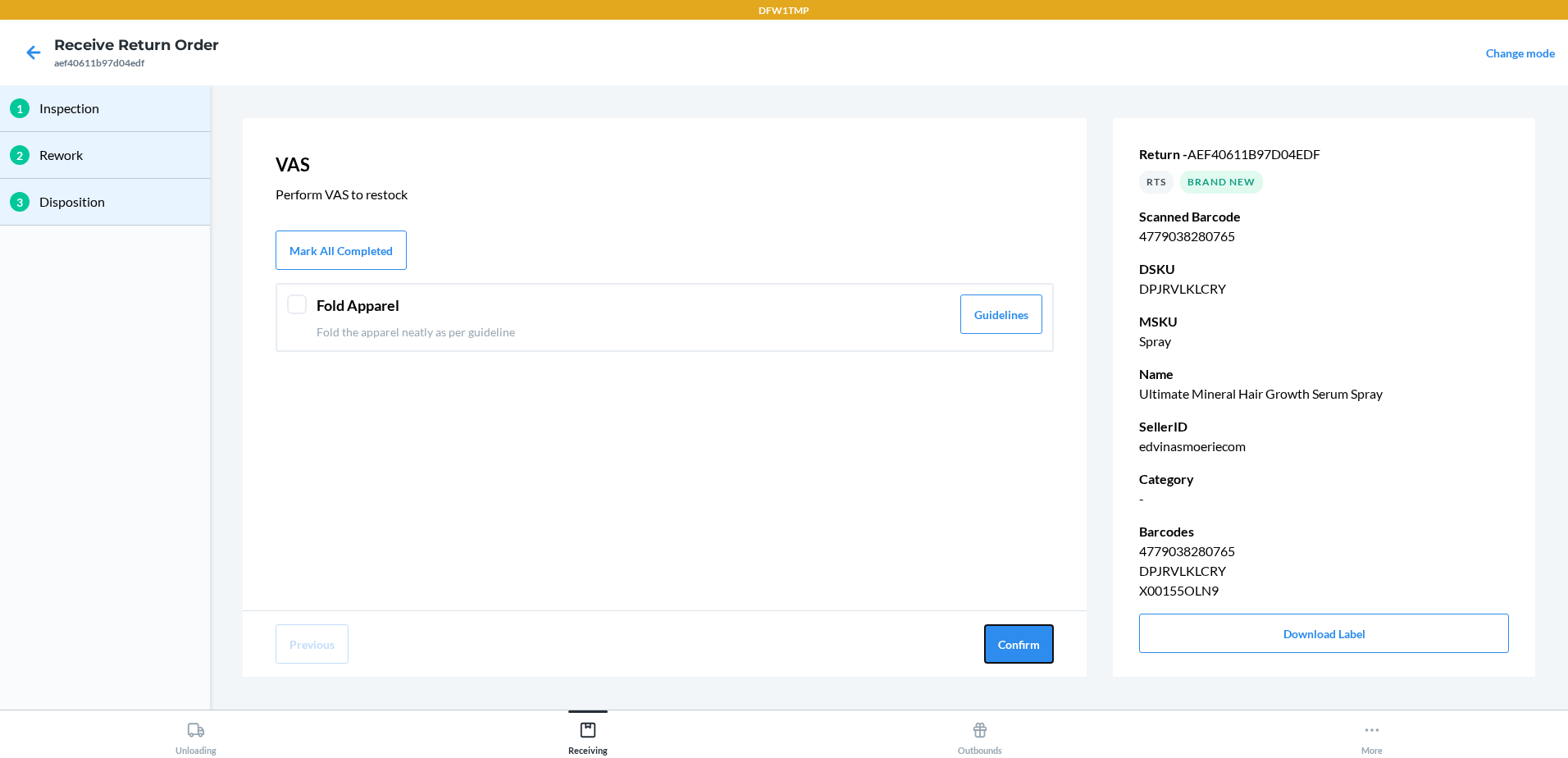
click at [1035, 645] on button "Confirm" at bounding box center [1018, 643] width 70 height 39
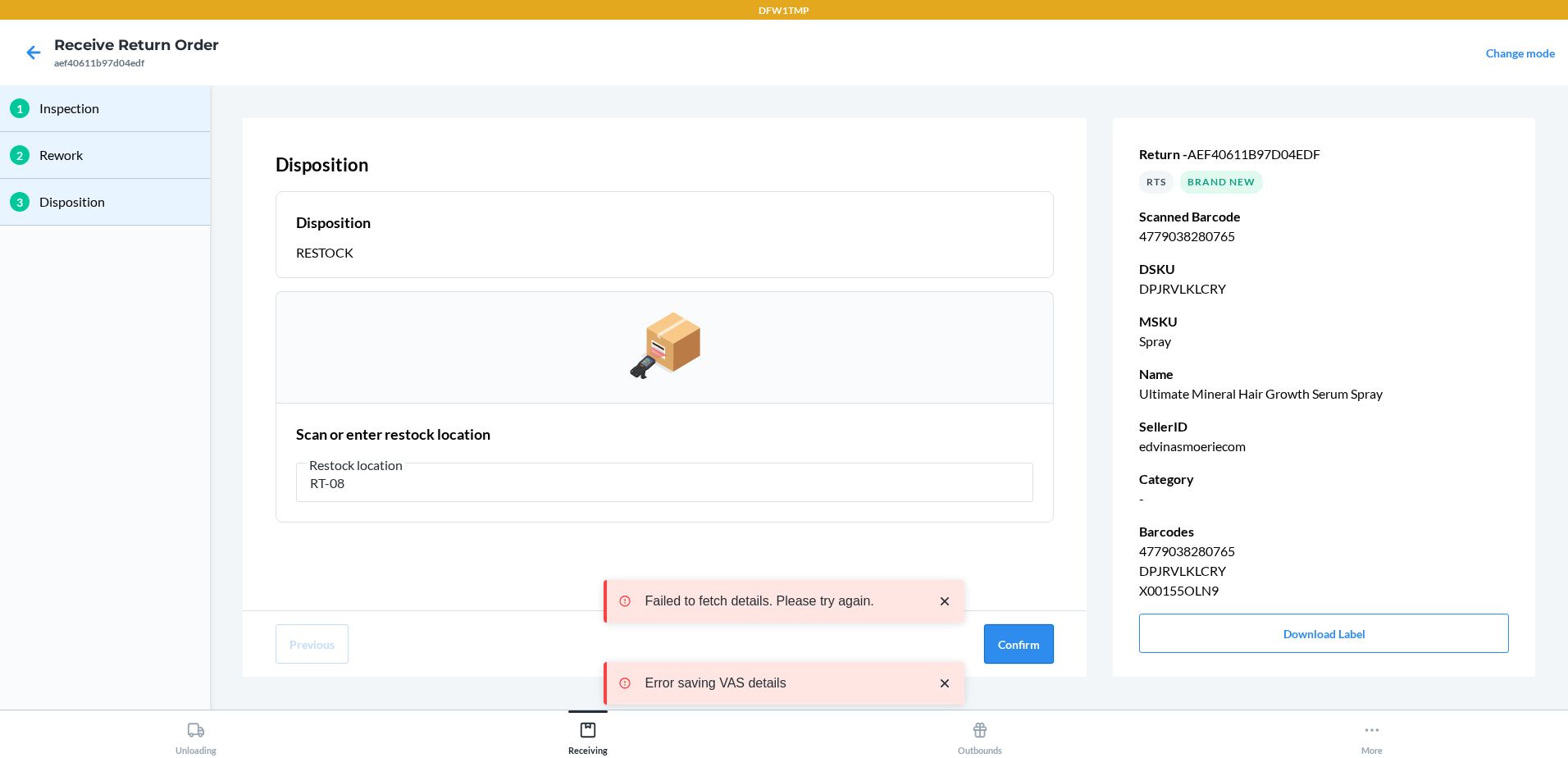
type input "RT-08"
click at [1023, 646] on button "Confirm" at bounding box center [1018, 643] width 70 height 39
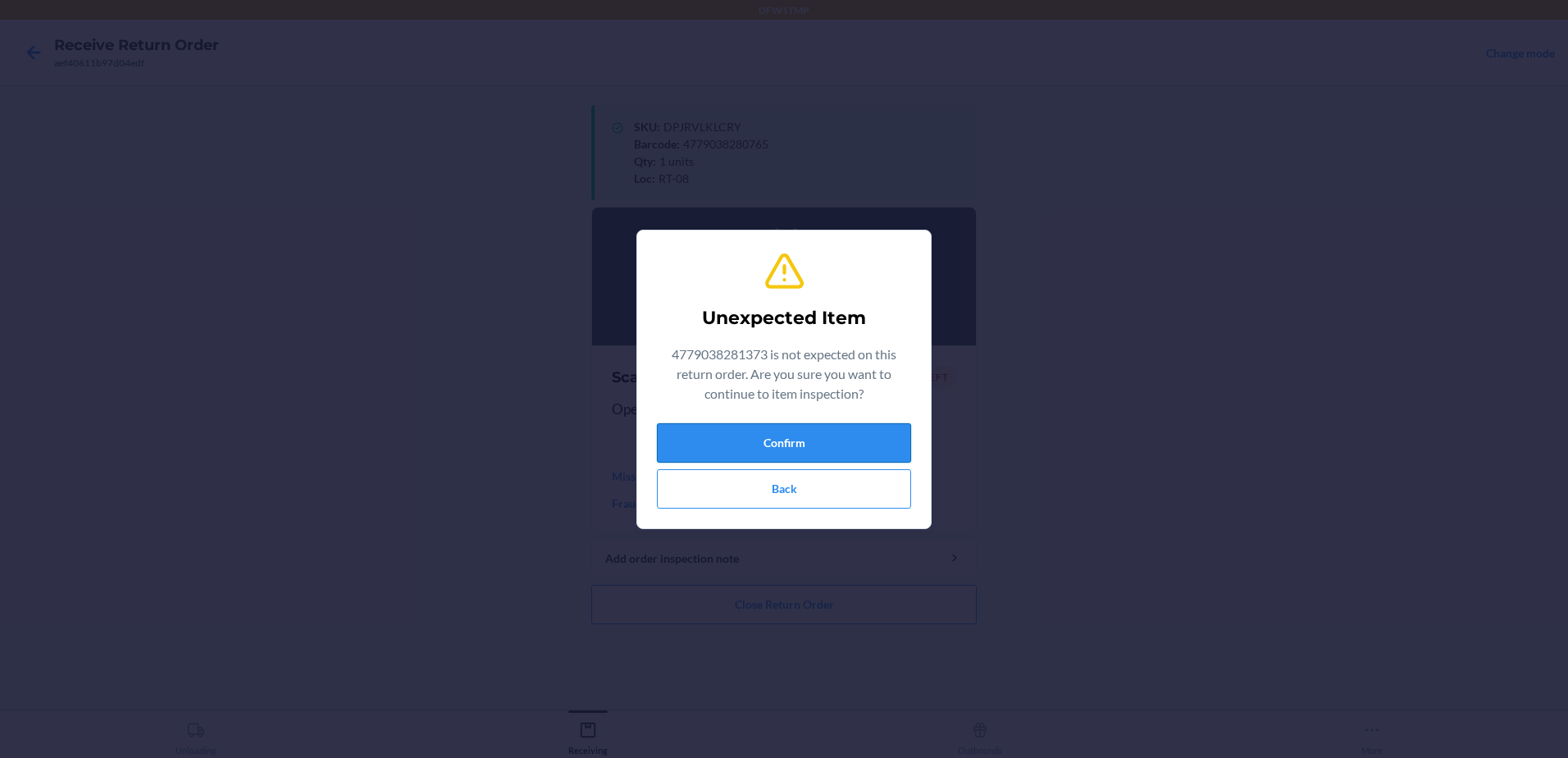
click at [837, 429] on button "Confirm" at bounding box center [784, 443] width 254 height 39
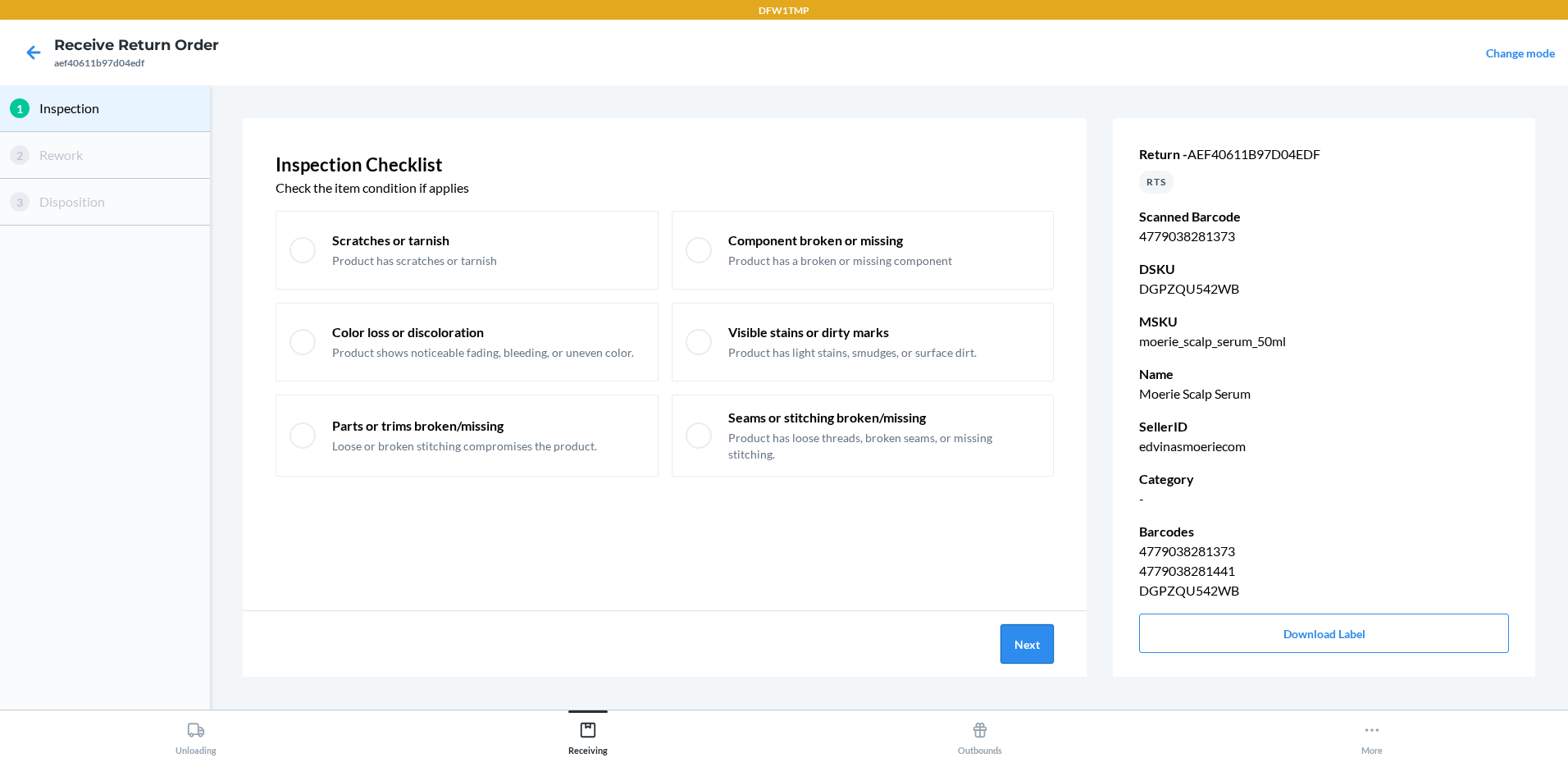
click at [1013, 646] on button "Next" at bounding box center [1027, 643] width 54 height 39
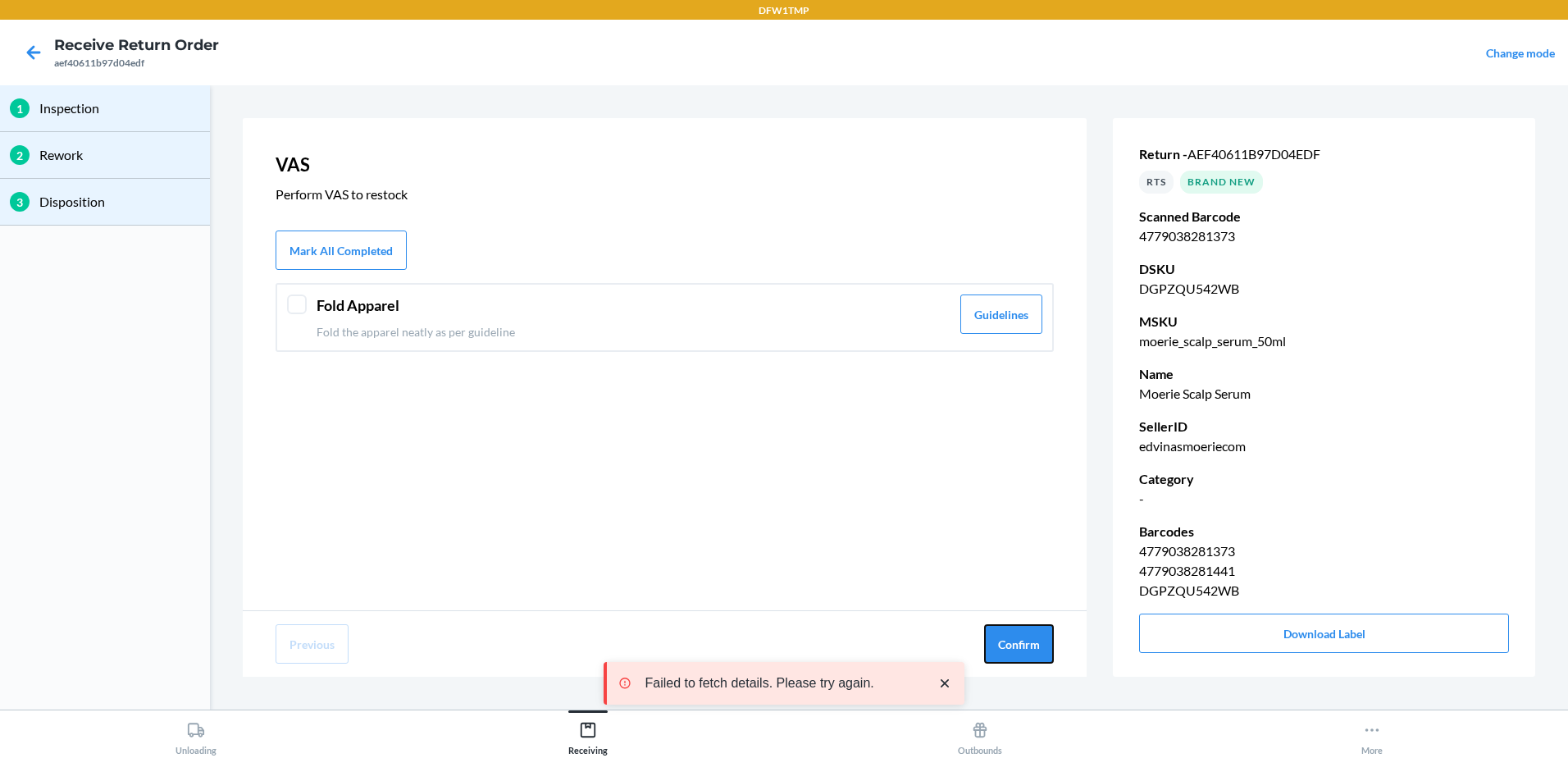
click at [1013, 646] on button "Confirm" at bounding box center [1018, 643] width 70 height 39
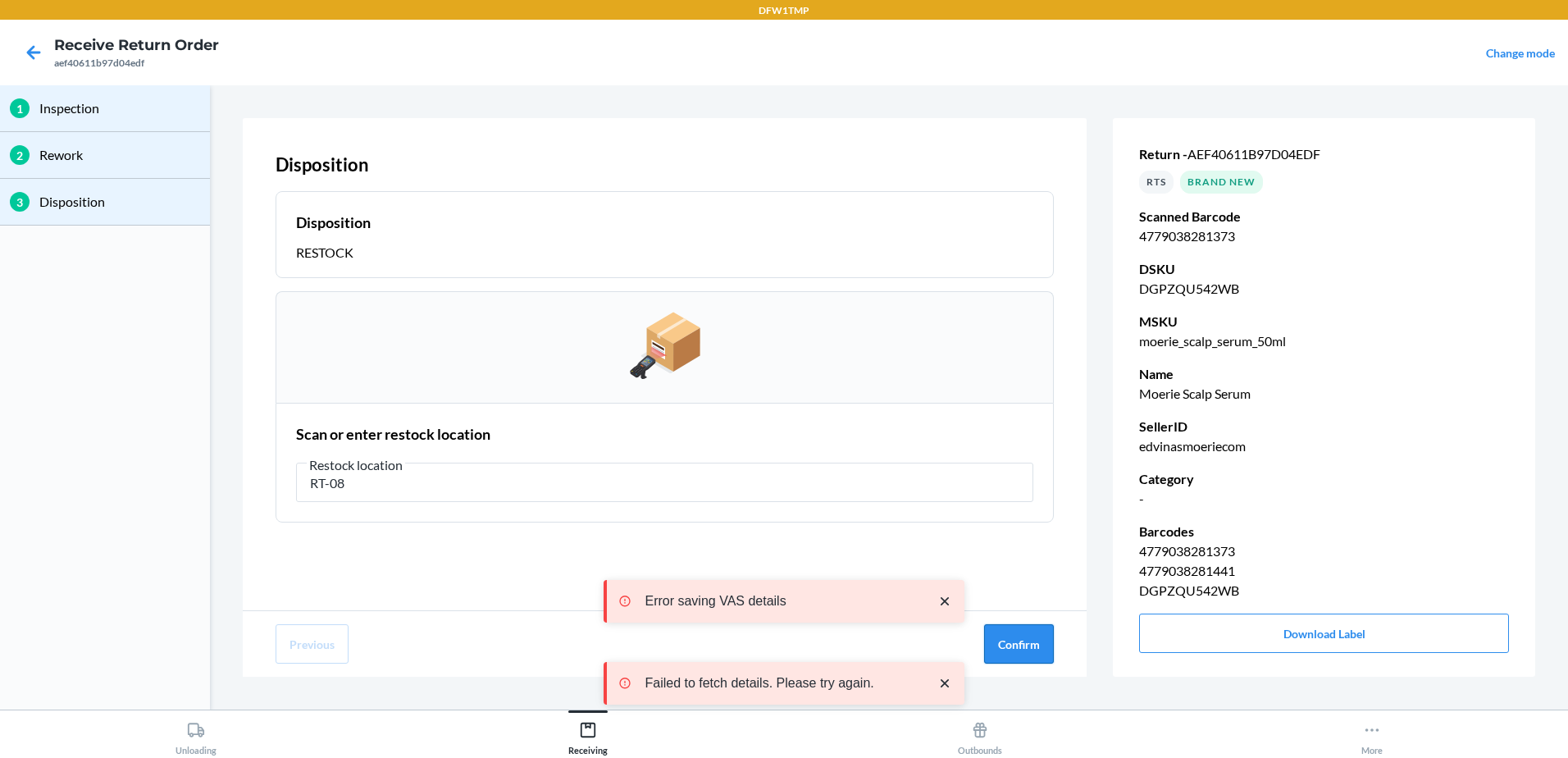
type input "RT-08"
click at [1018, 649] on button "Confirm" at bounding box center [1018, 643] width 70 height 39
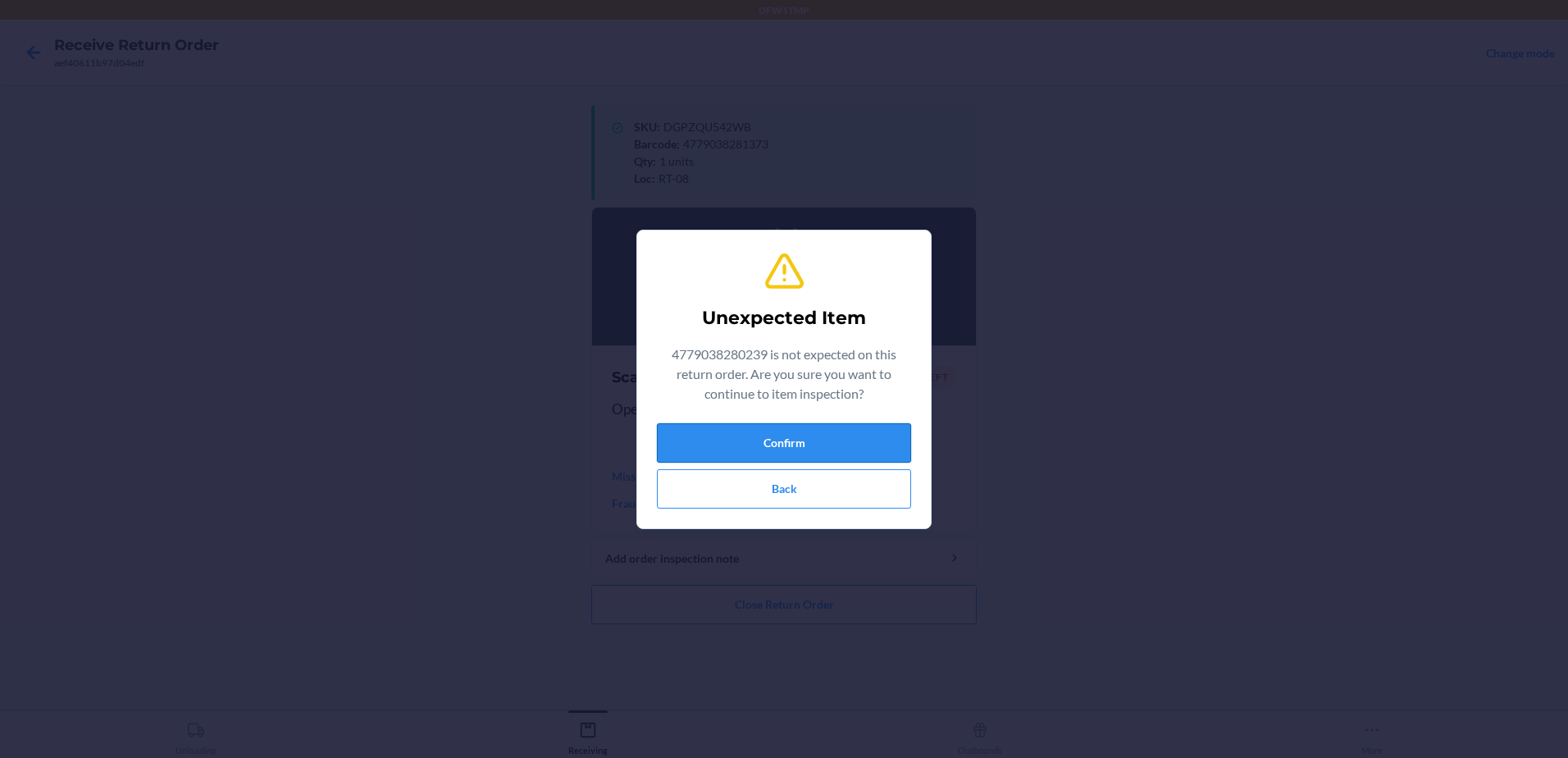
click at [765, 438] on button "Confirm" at bounding box center [784, 443] width 254 height 39
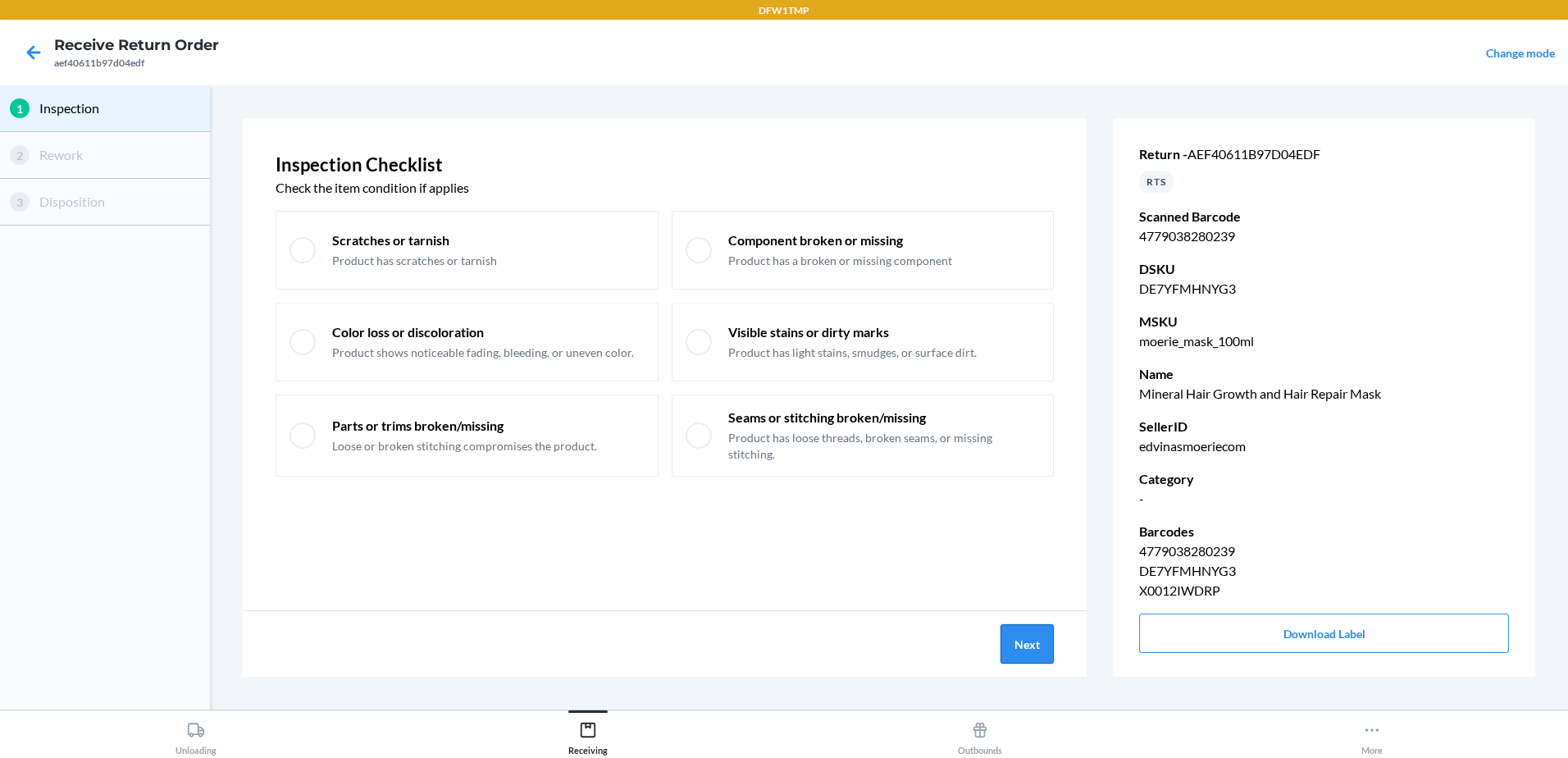
click at [1038, 643] on button "Next" at bounding box center [1027, 643] width 54 height 39
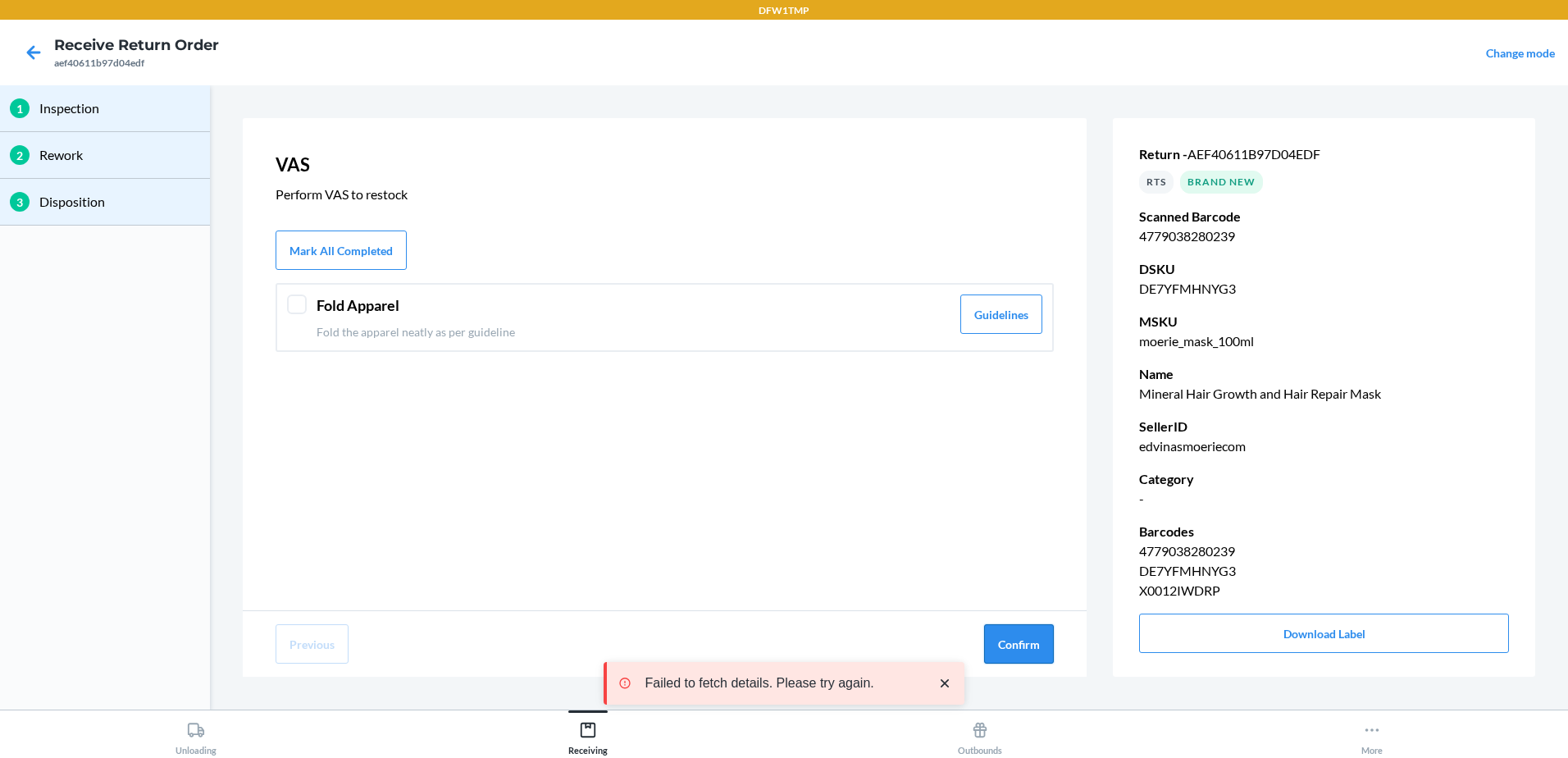
click at [1042, 647] on button "Confirm" at bounding box center [1018, 643] width 70 height 39
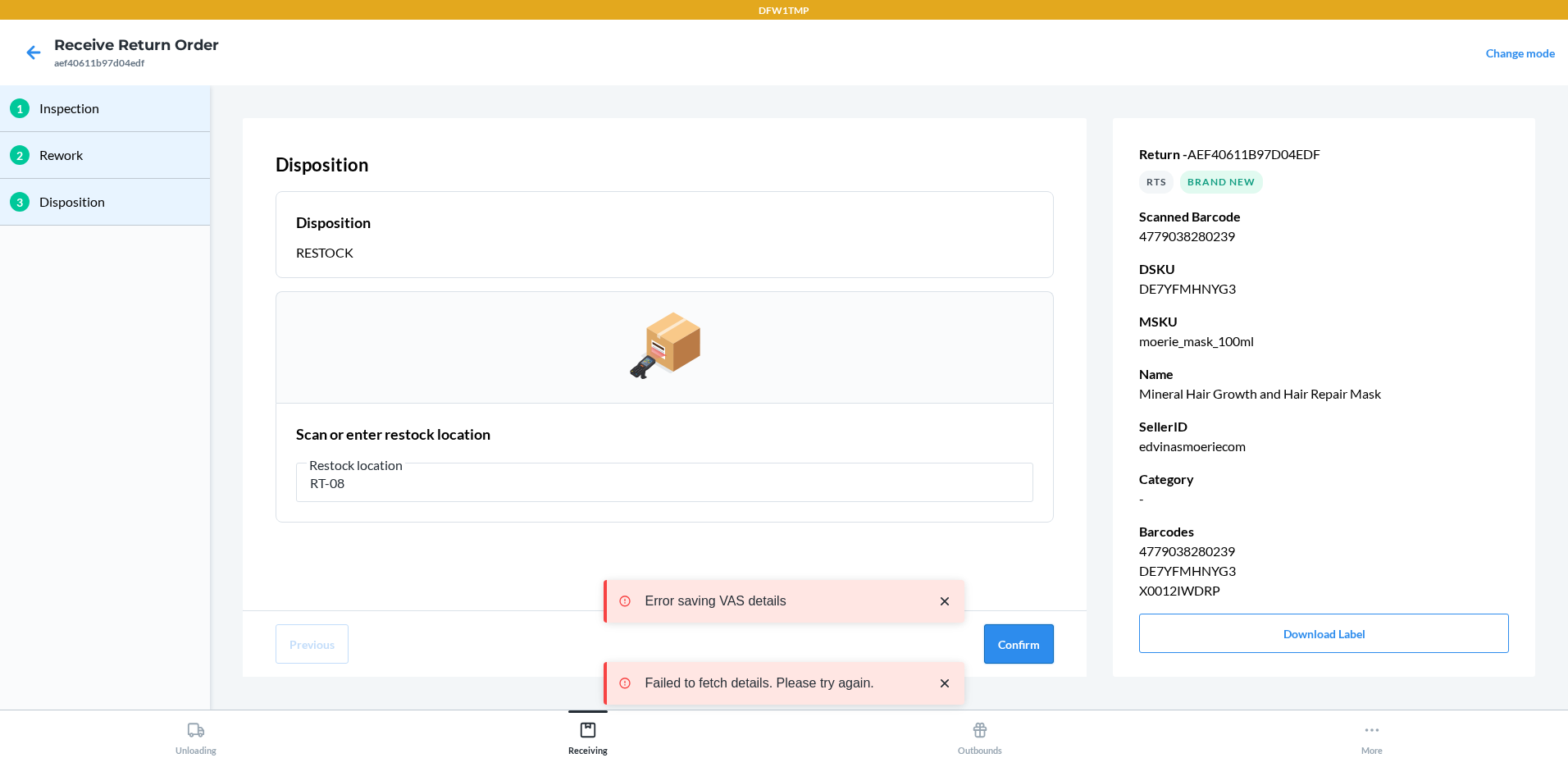
type input "RT-08"
click at [991, 632] on button "Confirm" at bounding box center [1018, 643] width 70 height 39
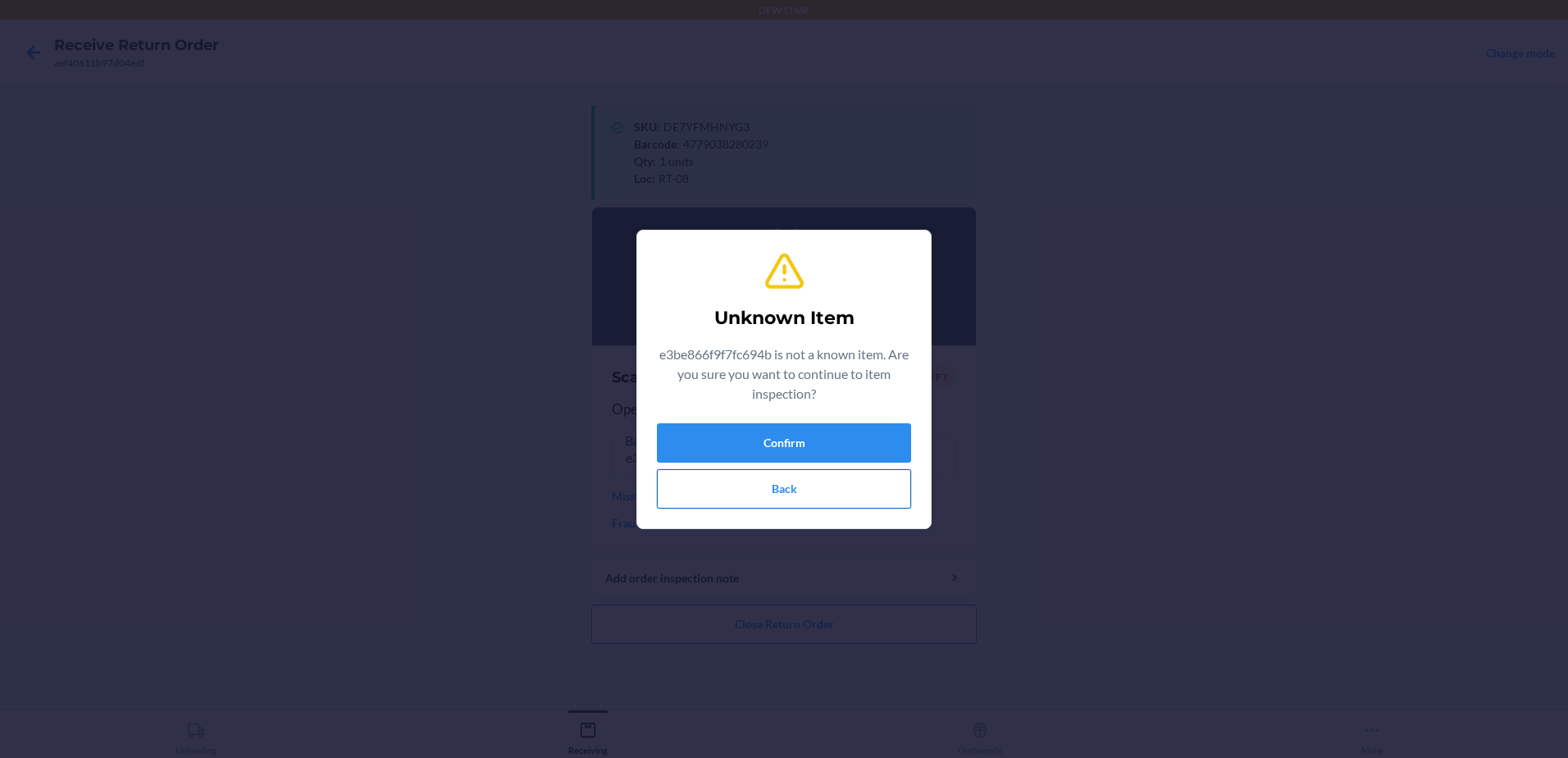
click at [741, 482] on button "Back" at bounding box center [784, 488] width 254 height 39
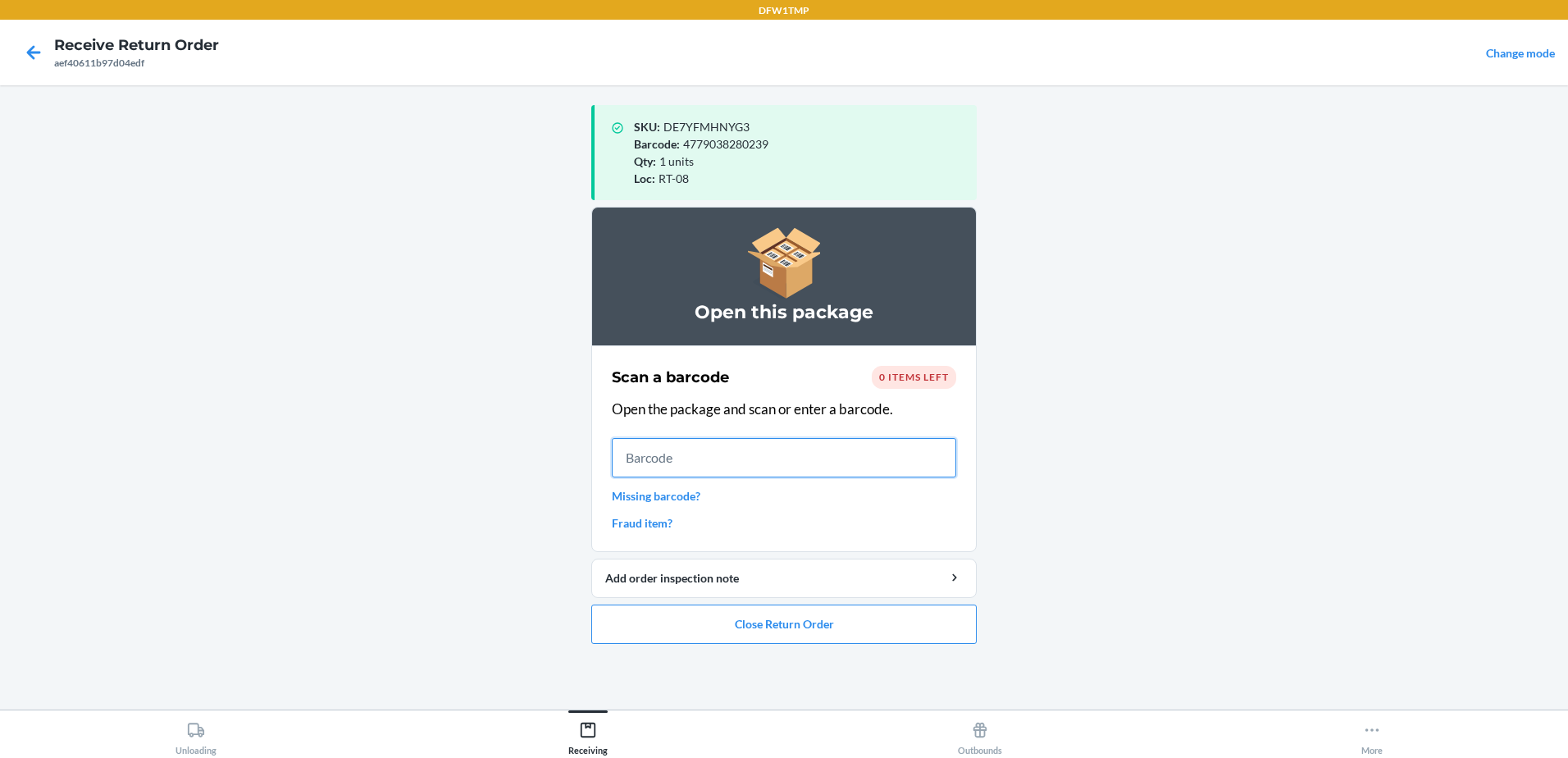
click at [791, 451] on input "text" at bounding box center [784, 457] width 344 height 39
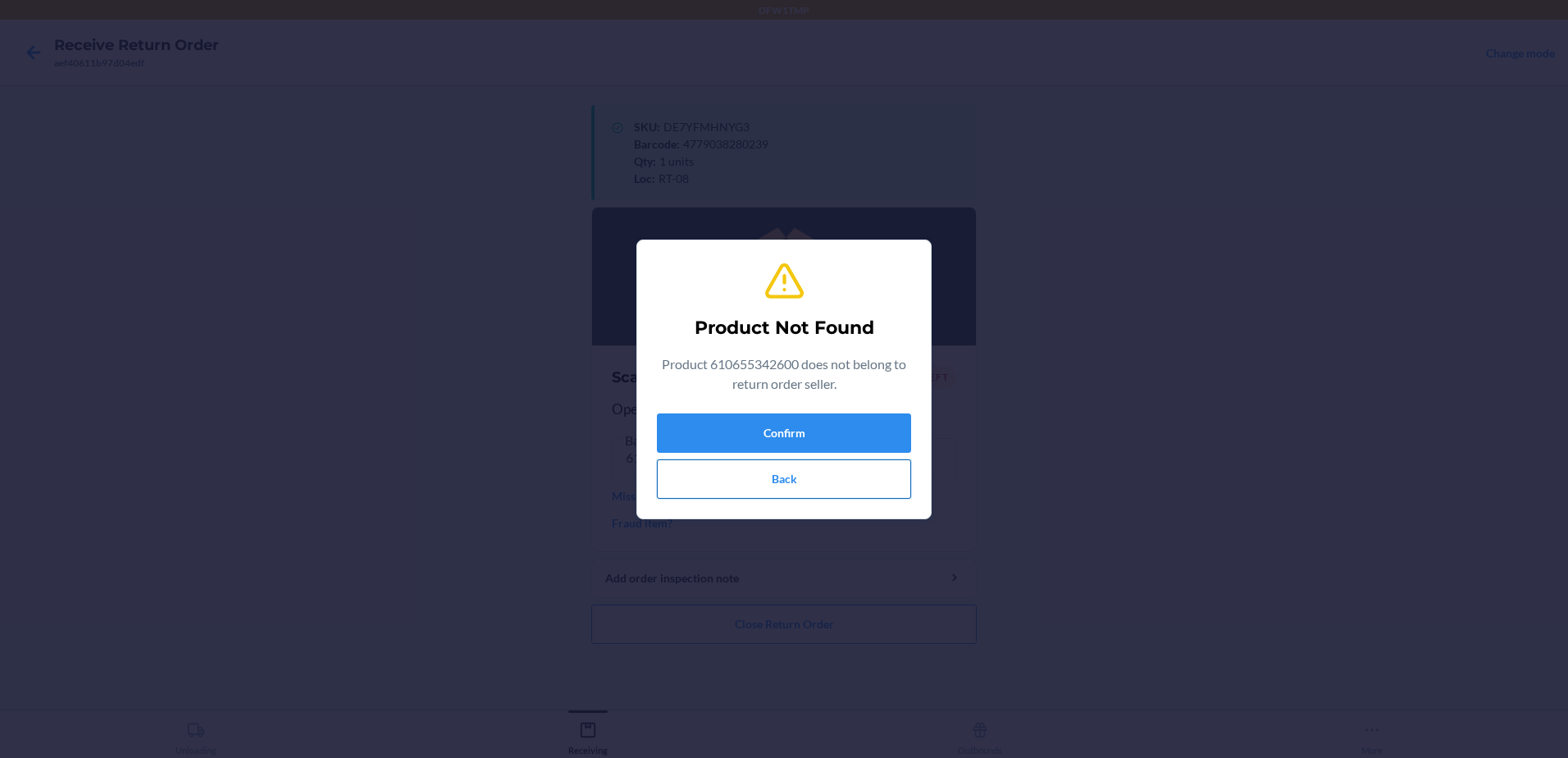
click at [698, 494] on button "Back" at bounding box center [784, 478] width 254 height 39
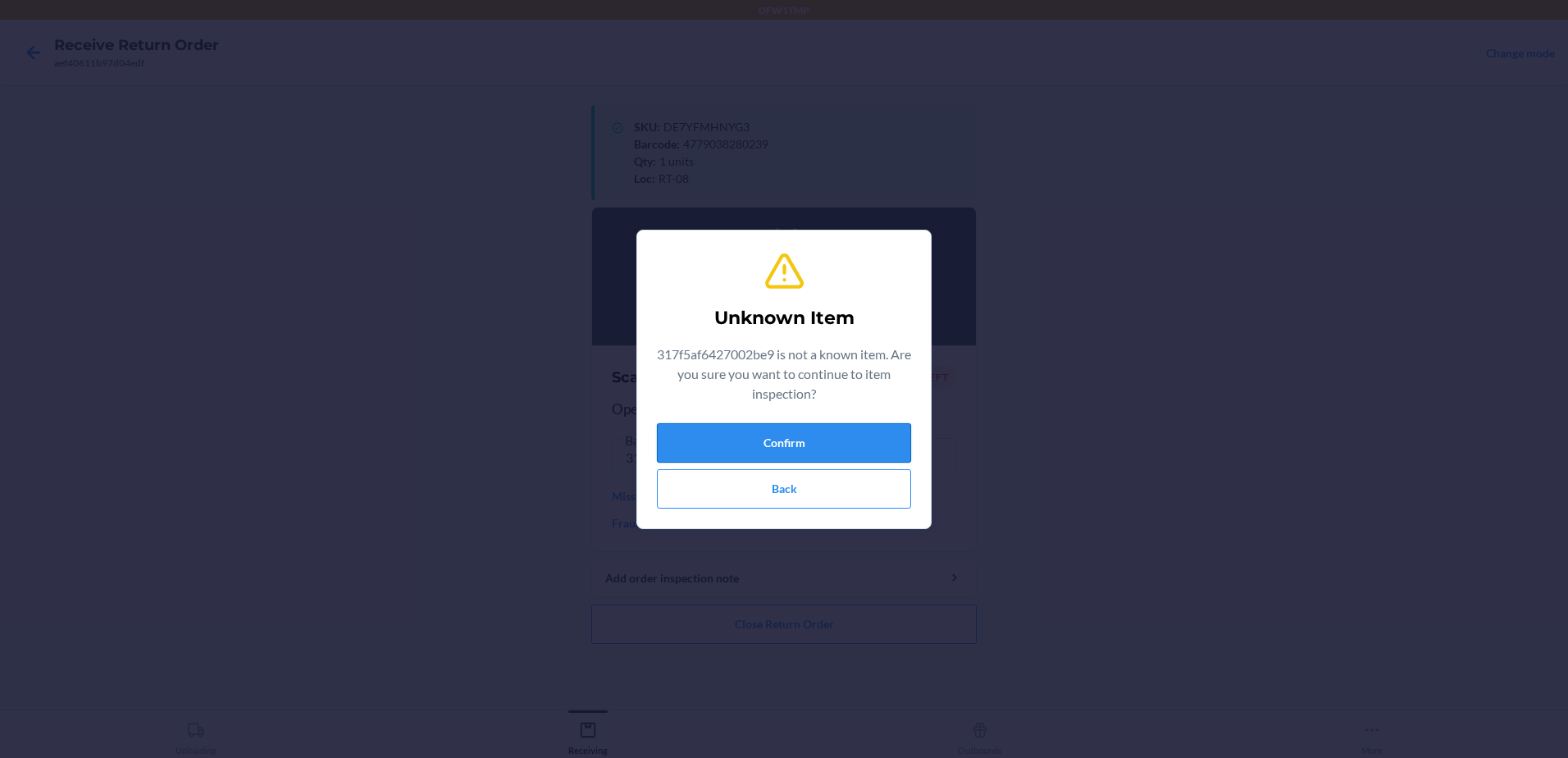
click at [710, 441] on button "Confirm" at bounding box center [784, 443] width 254 height 39
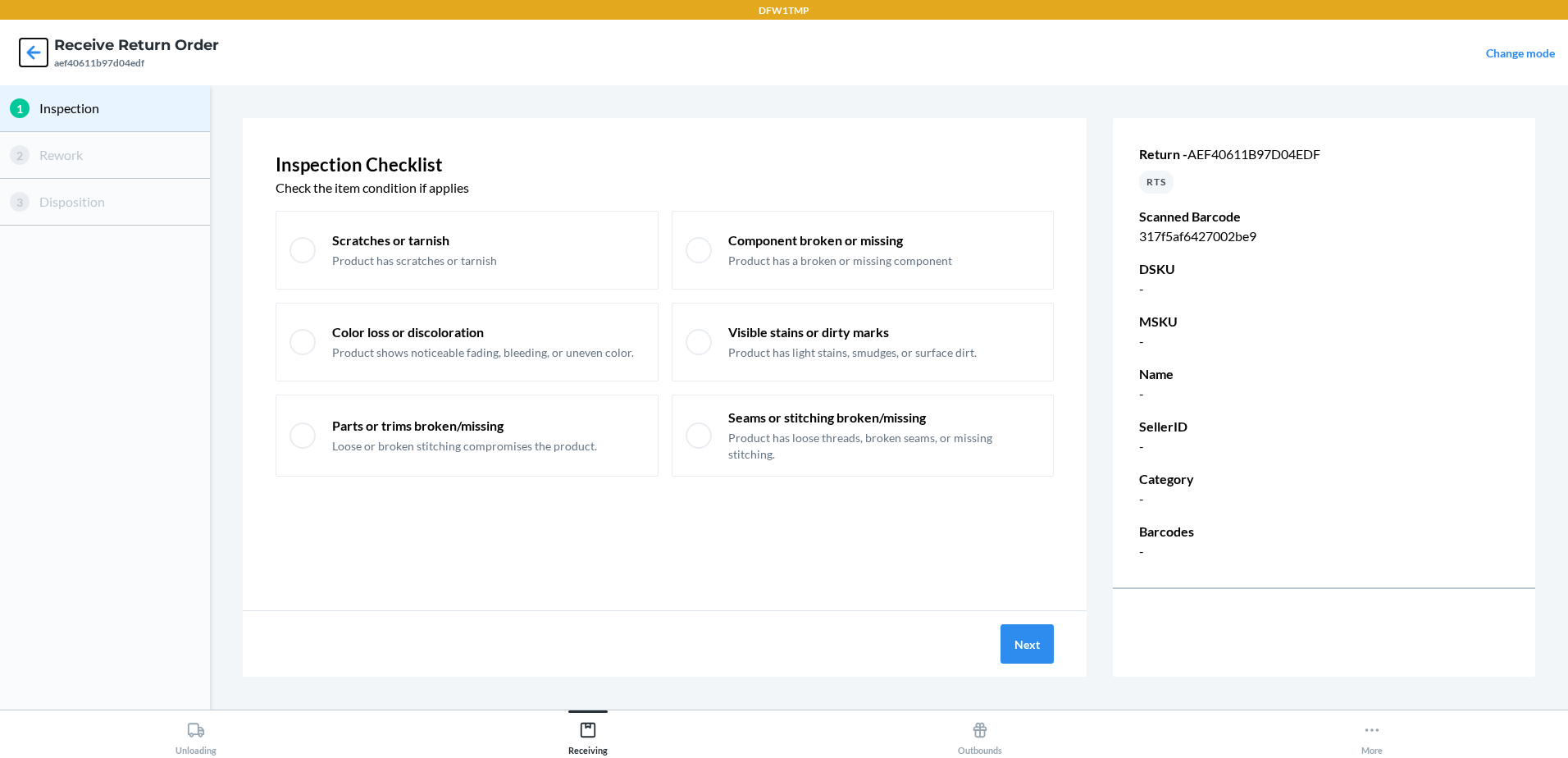
click at [27, 52] on icon at bounding box center [33, 52] width 14 height 14
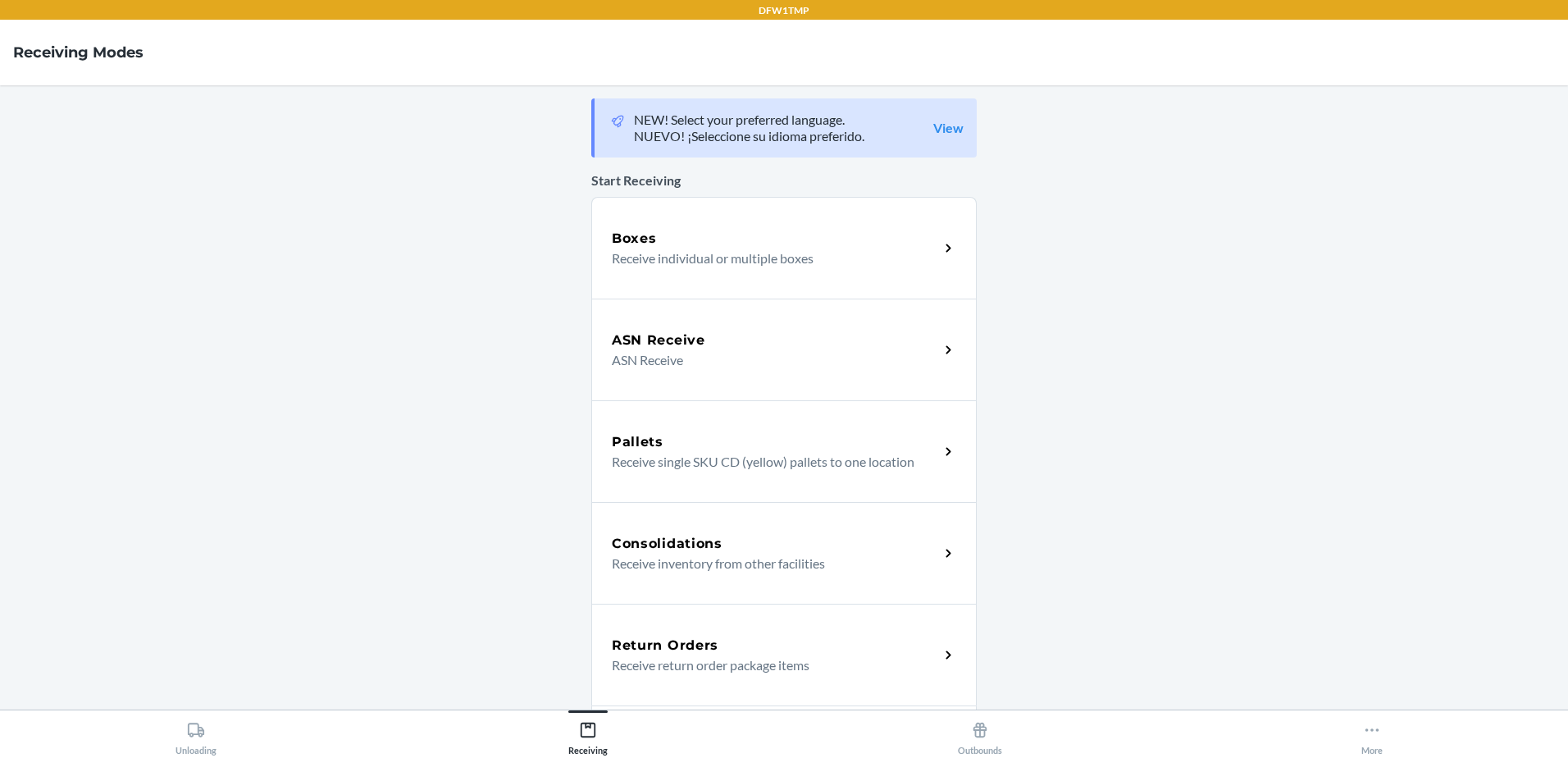
click at [747, 661] on p "Receive return order package items" at bounding box center [769, 664] width 315 height 20
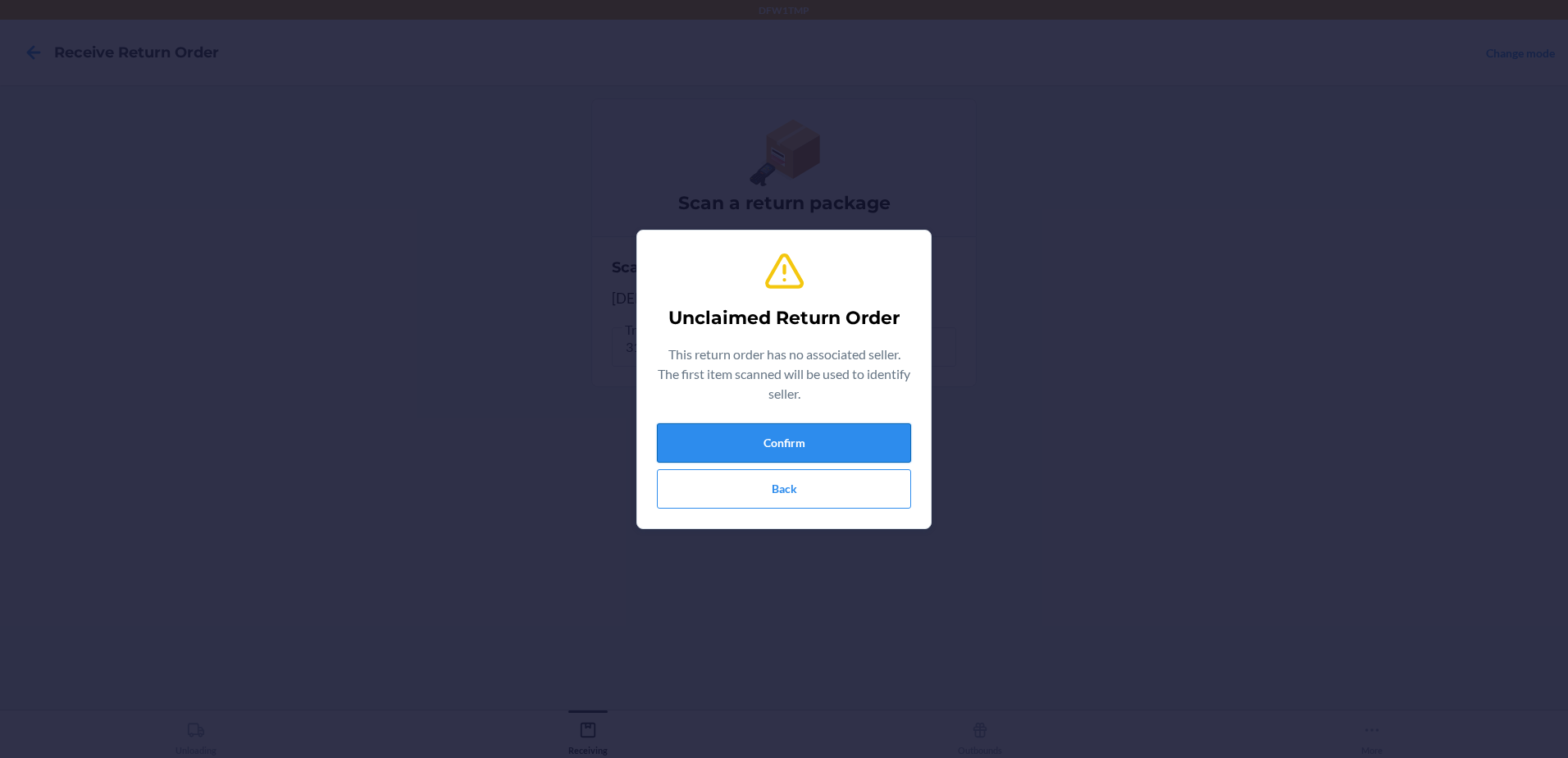
click at [689, 449] on button "Confirm" at bounding box center [784, 443] width 254 height 39
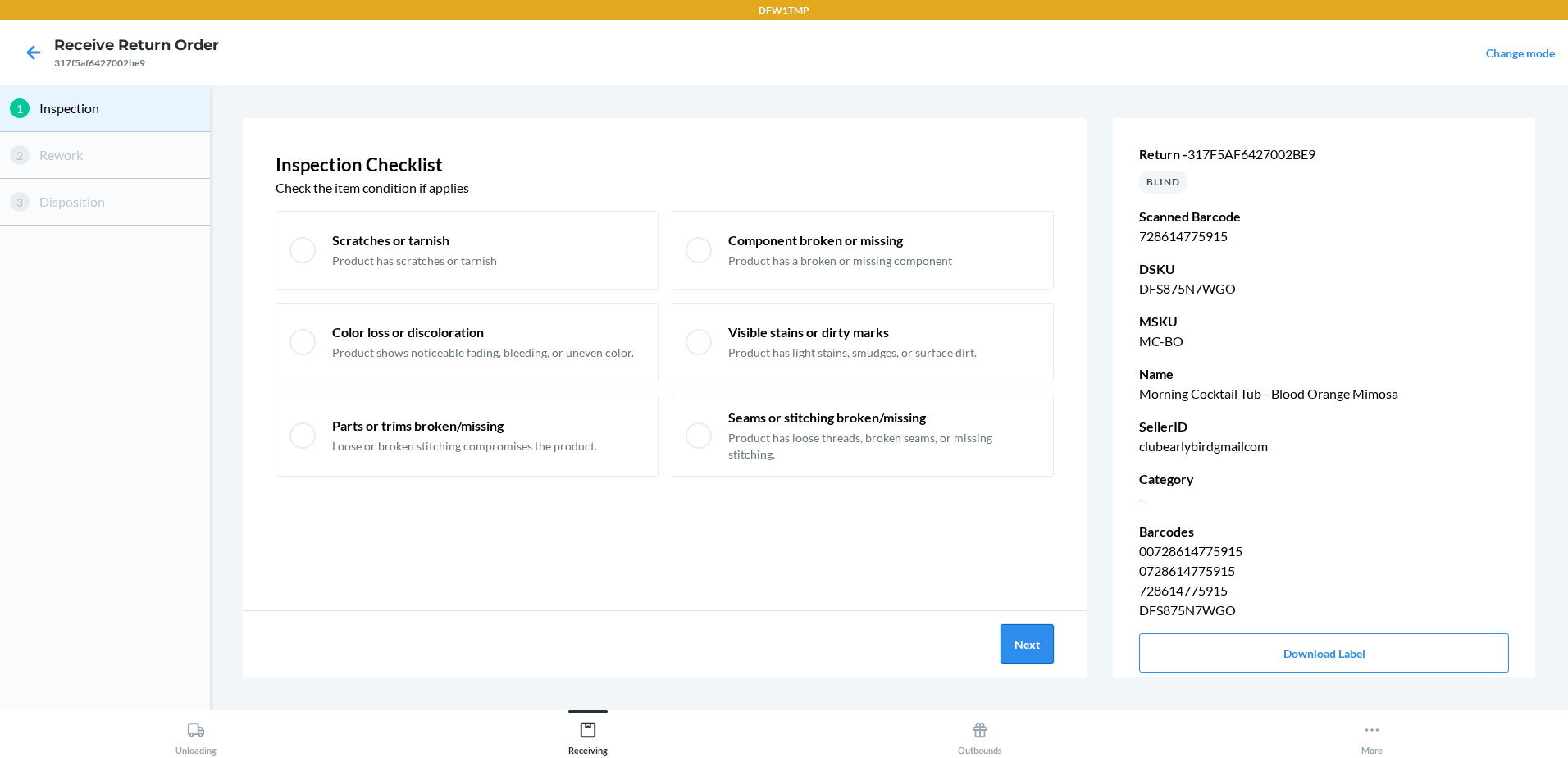
click at [1030, 650] on button "Next" at bounding box center [1027, 643] width 54 height 39
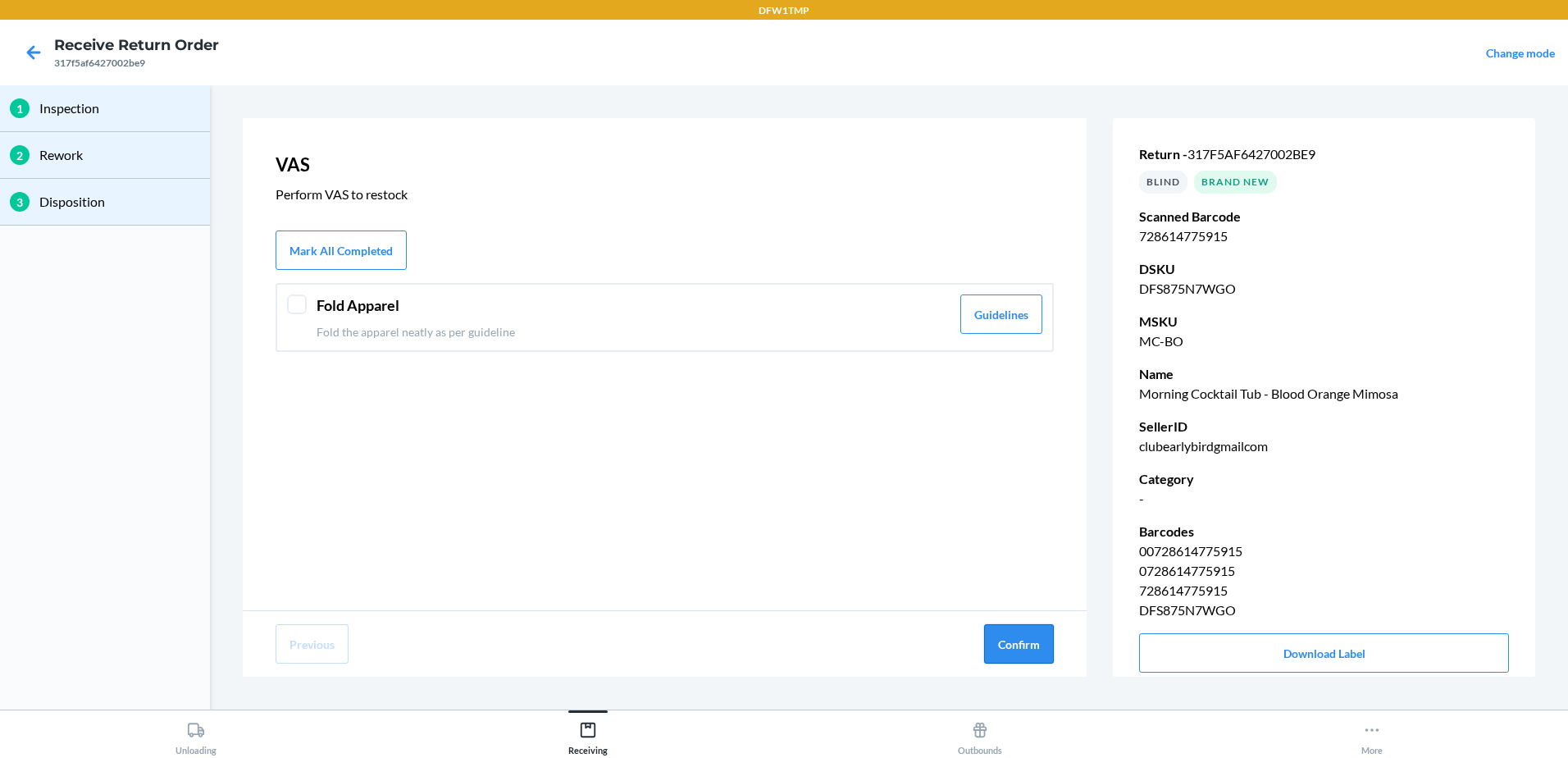
click at [1032, 655] on button "Confirm" at bounding box center [1018, 643] width 70 height 39
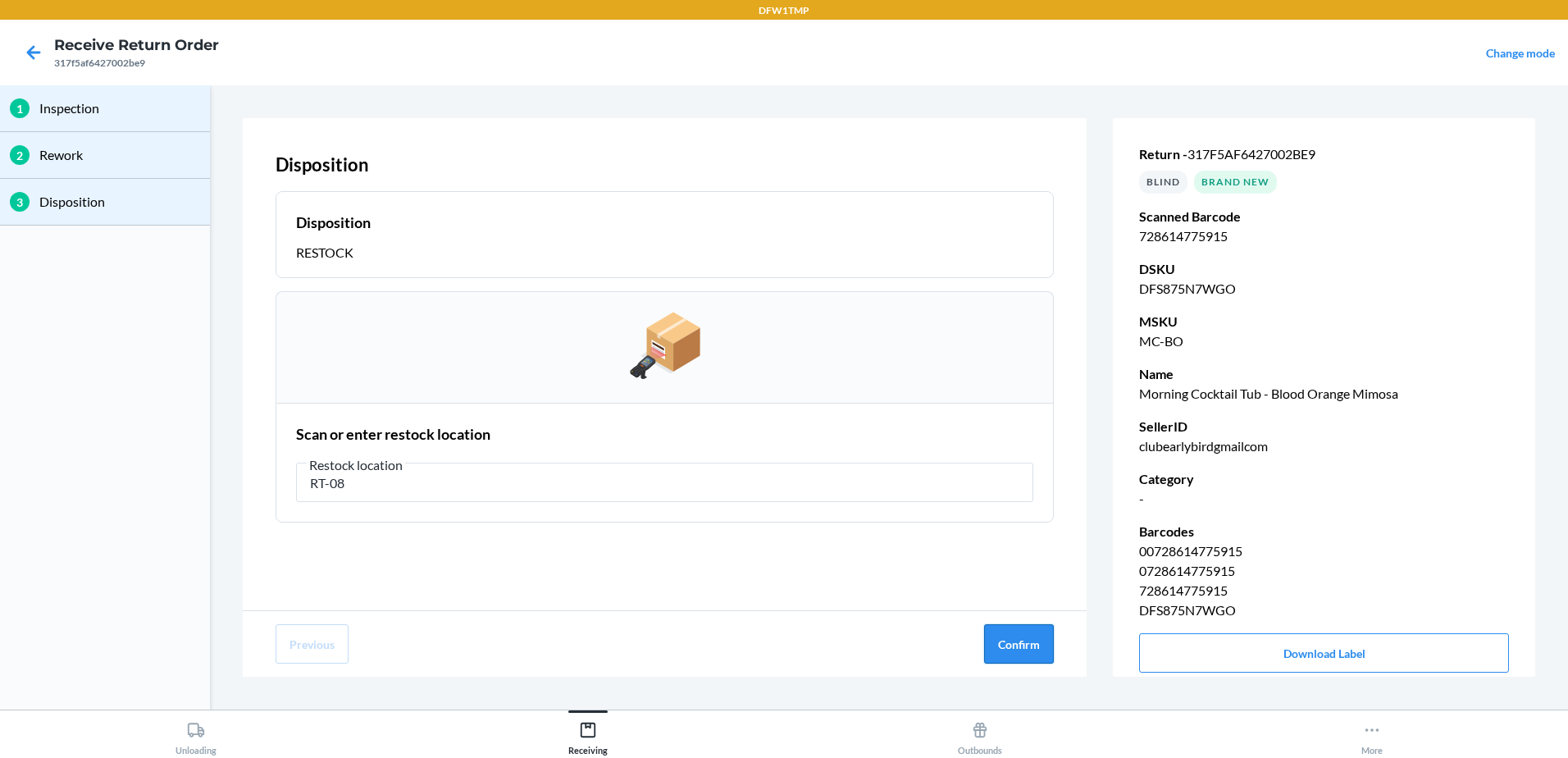
type input "RT-08"
click at [1029, 648] on button "Confirm" at bounding box center [1018, 643] width 70 height 39
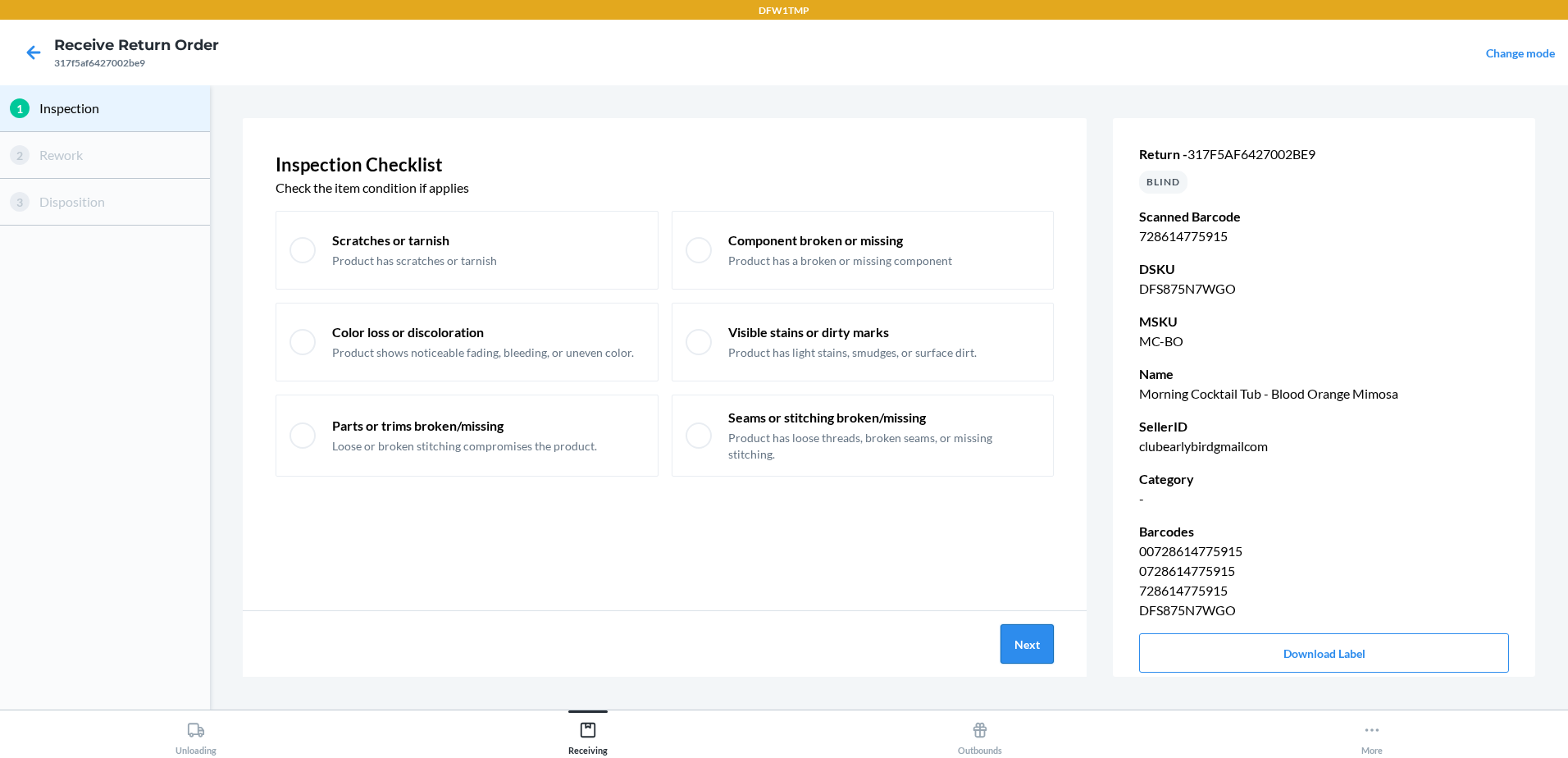
click at [1013, 641] on button "Next" at bounding box center [1027, 643] width 54 height 39
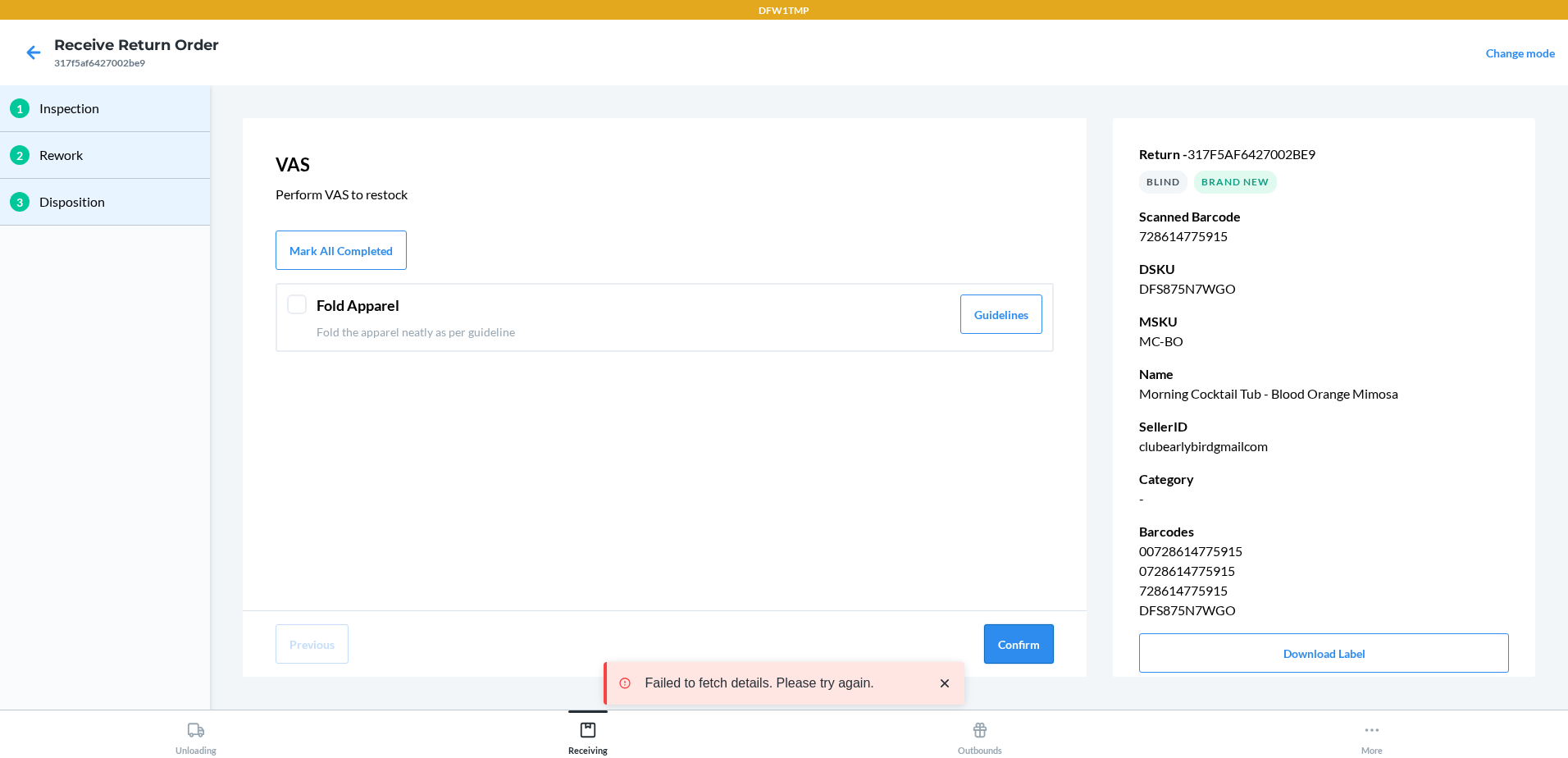
click at [1007, 641] on button "Confirm" at bounding box center [1018, 643] width 70 height 39
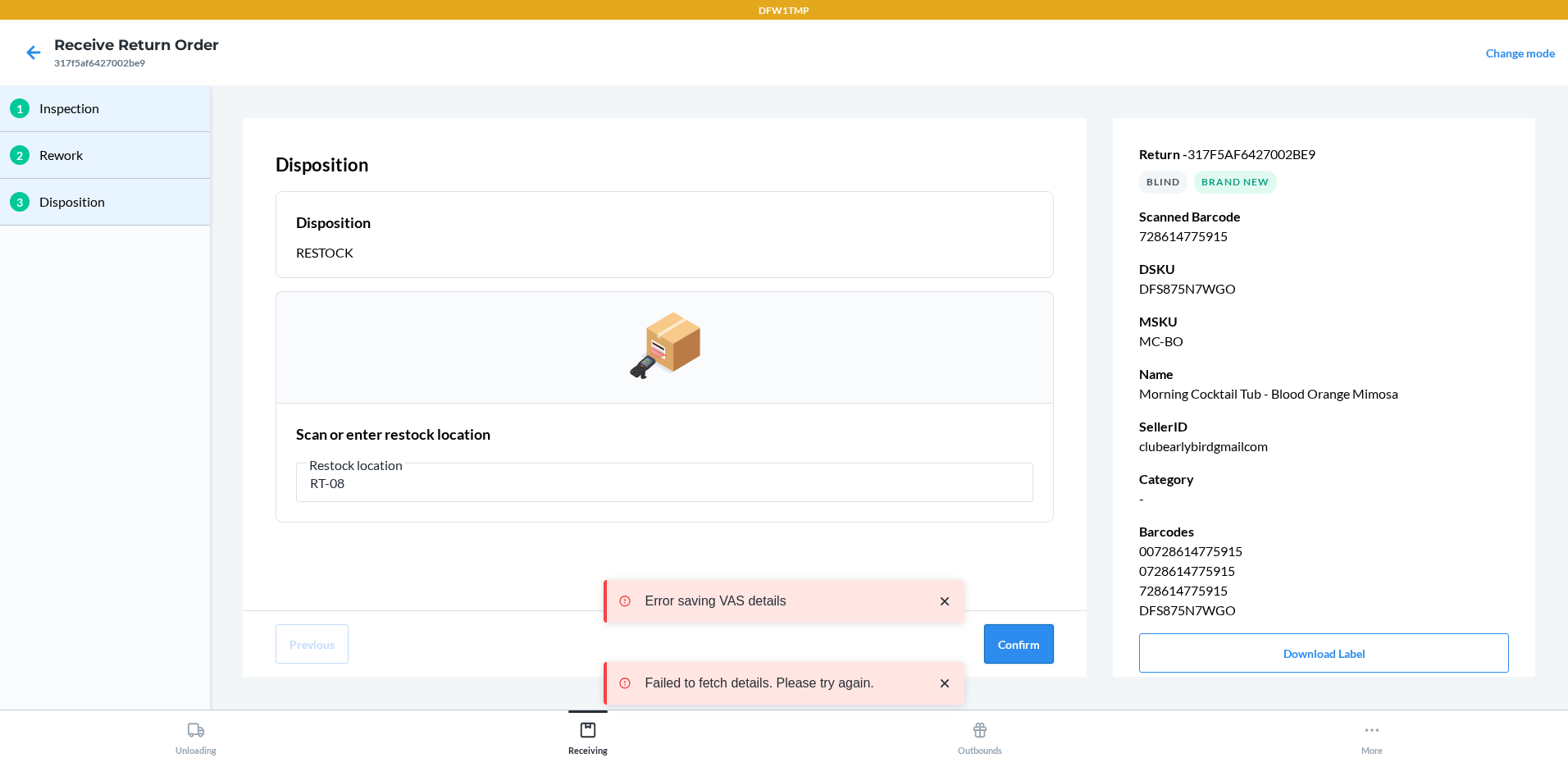
type input "RT-08"
click at [1033, 647] on button "Confirm" at bounding box center [1018, 643] width 70 height 39
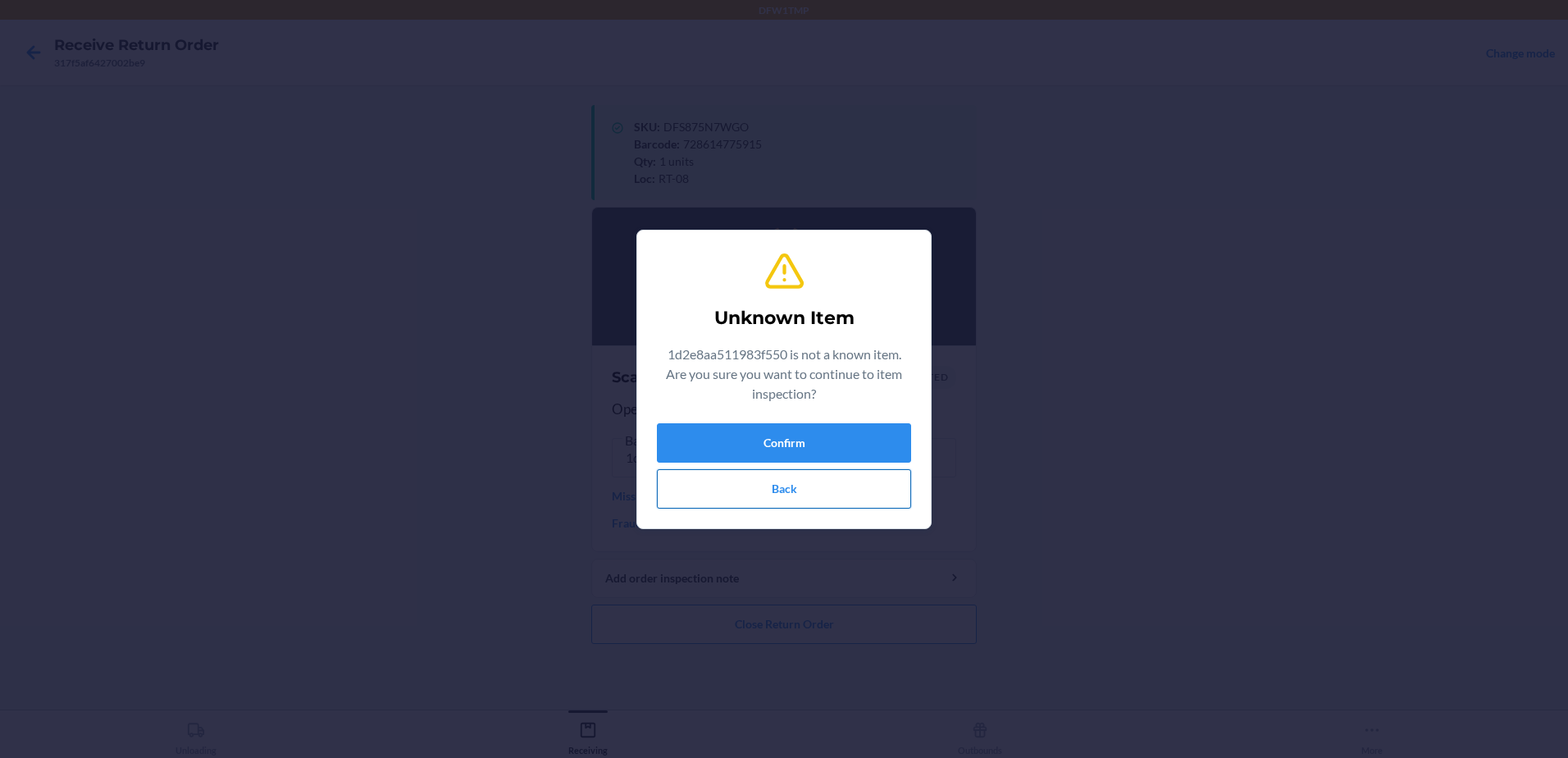
click at [875, 493] on button "Back" at bounding box center [784, 488] width 254 height 39
drag, startPoint x: 594, startPoint y: 524, endPoint x: 1280, endPoint y: 349, distance: 708.0
click at [1319, 345] on div "Unknown Item 1d2e8aa511983f550 is not a known item. Are you sure you want to co…" at bounding box center [784, 379] width 1568 height 758
click at [848, 448] on button "Confirm" at bounding box center [784, 443] width 254 height 39
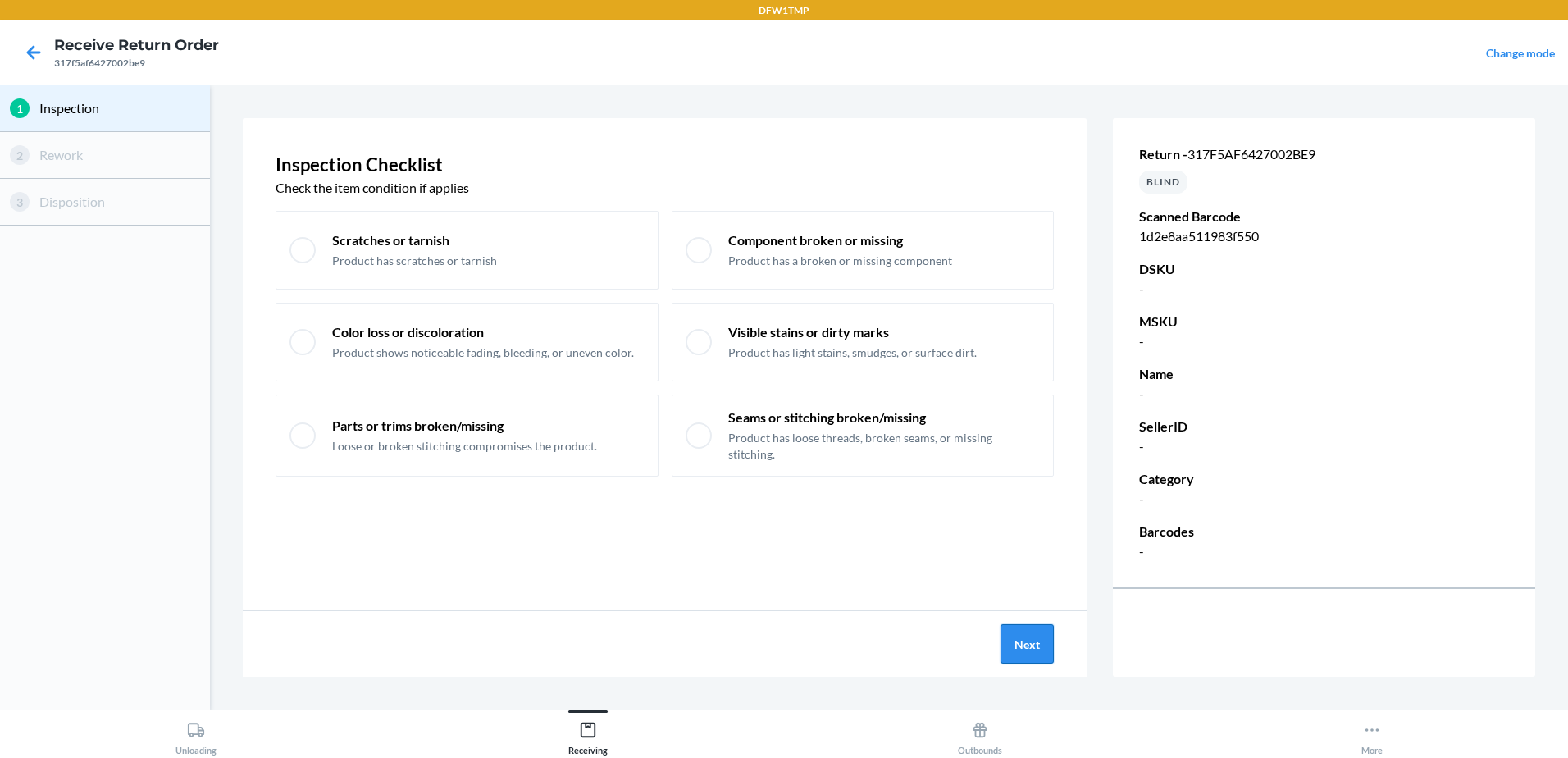
click at [1040, 638] on button "Next" at bounding box center [1027, 643] width 54 height 39
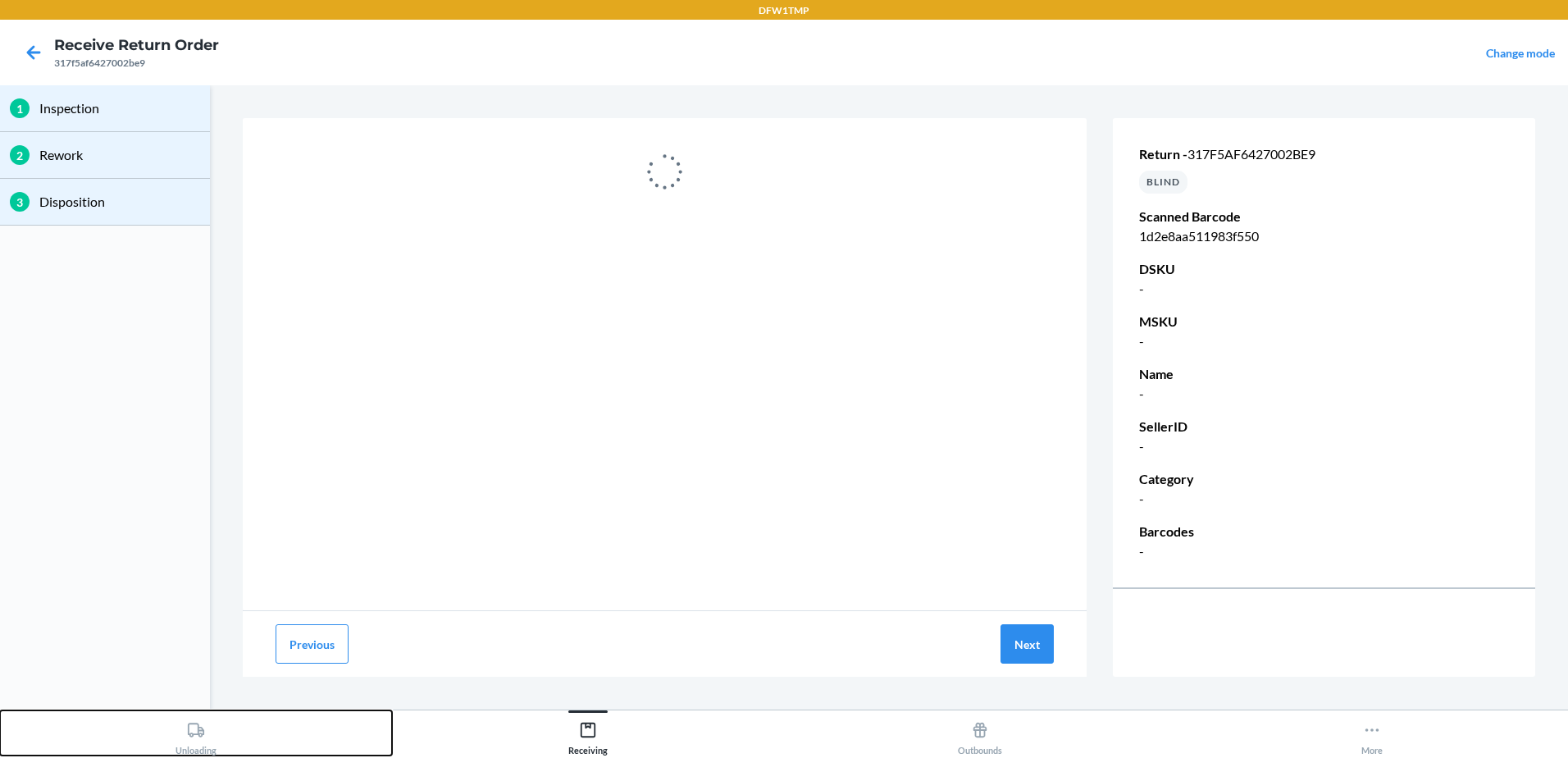
drag, startPoint x: 182, startPoint y: 752, endPoint x: 193, endPoint y: 750, distance: 11.2
click at [193, 750] on div "Unloading" at bounding box center [196, 734] width 41 height 41
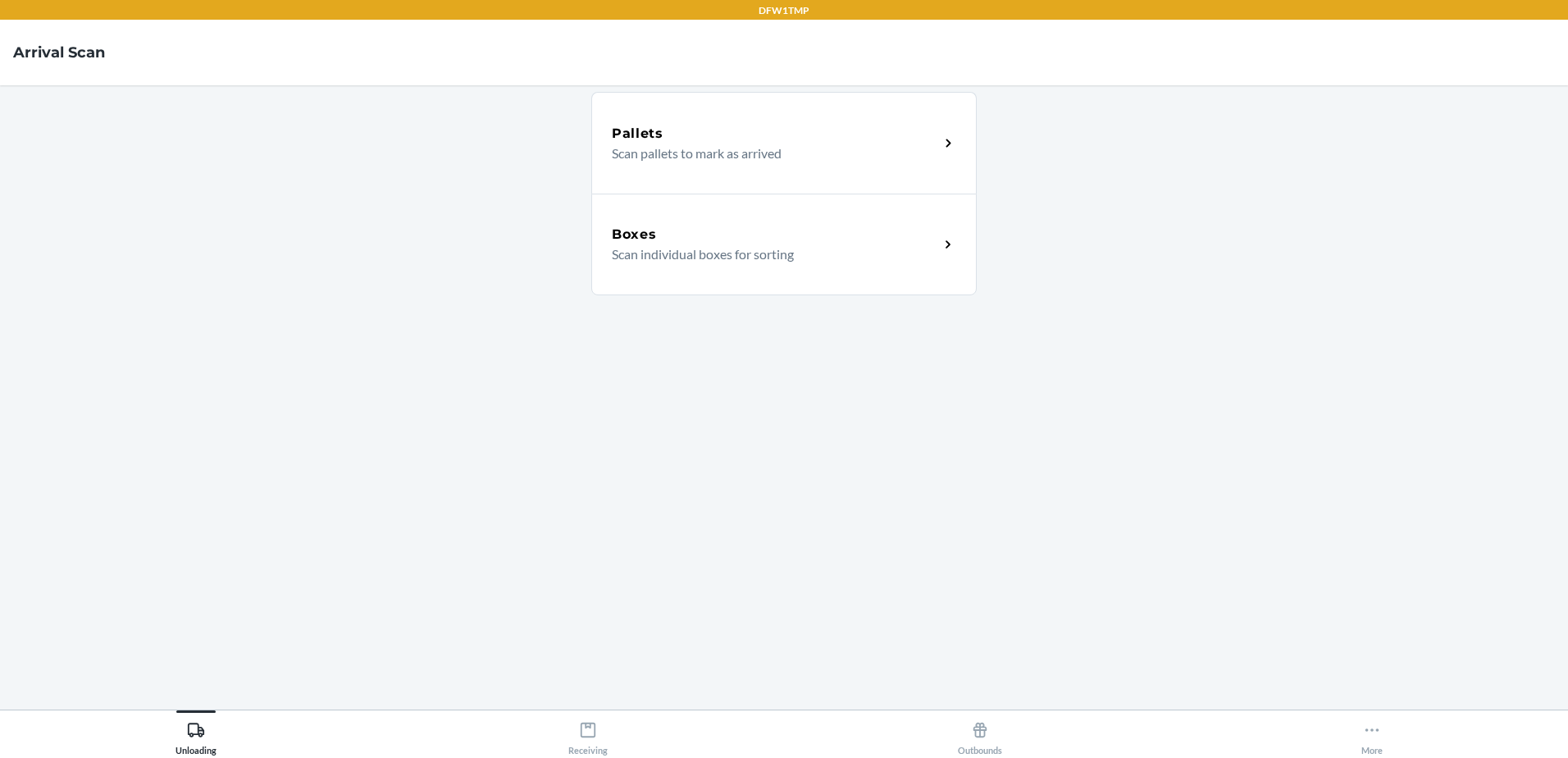
click at [897, 245] on p "Scan individual boxes for sorting" at bounding box center [769, 254] width 315 height 20
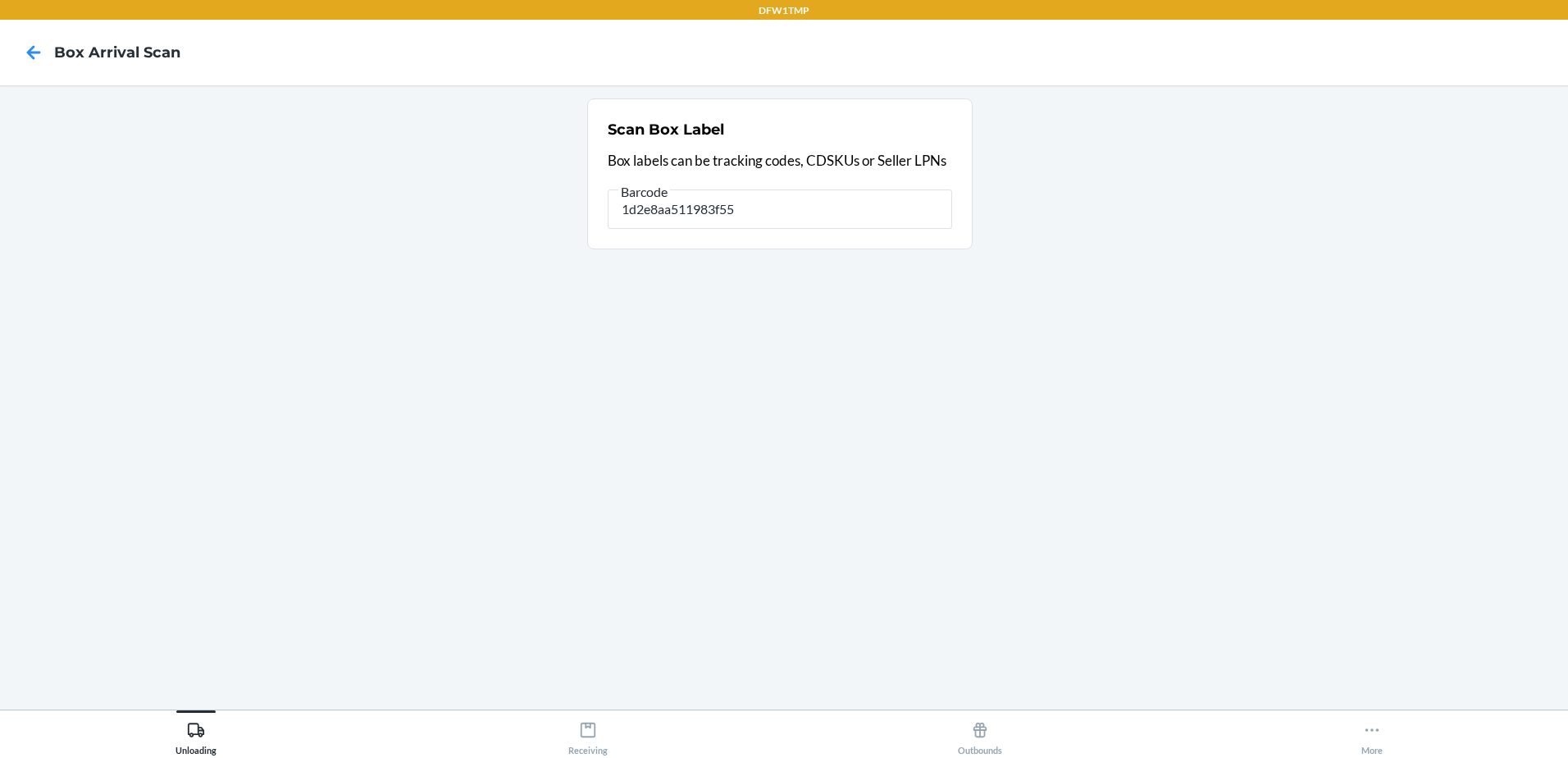
type input "1d2e8aa511983f550"
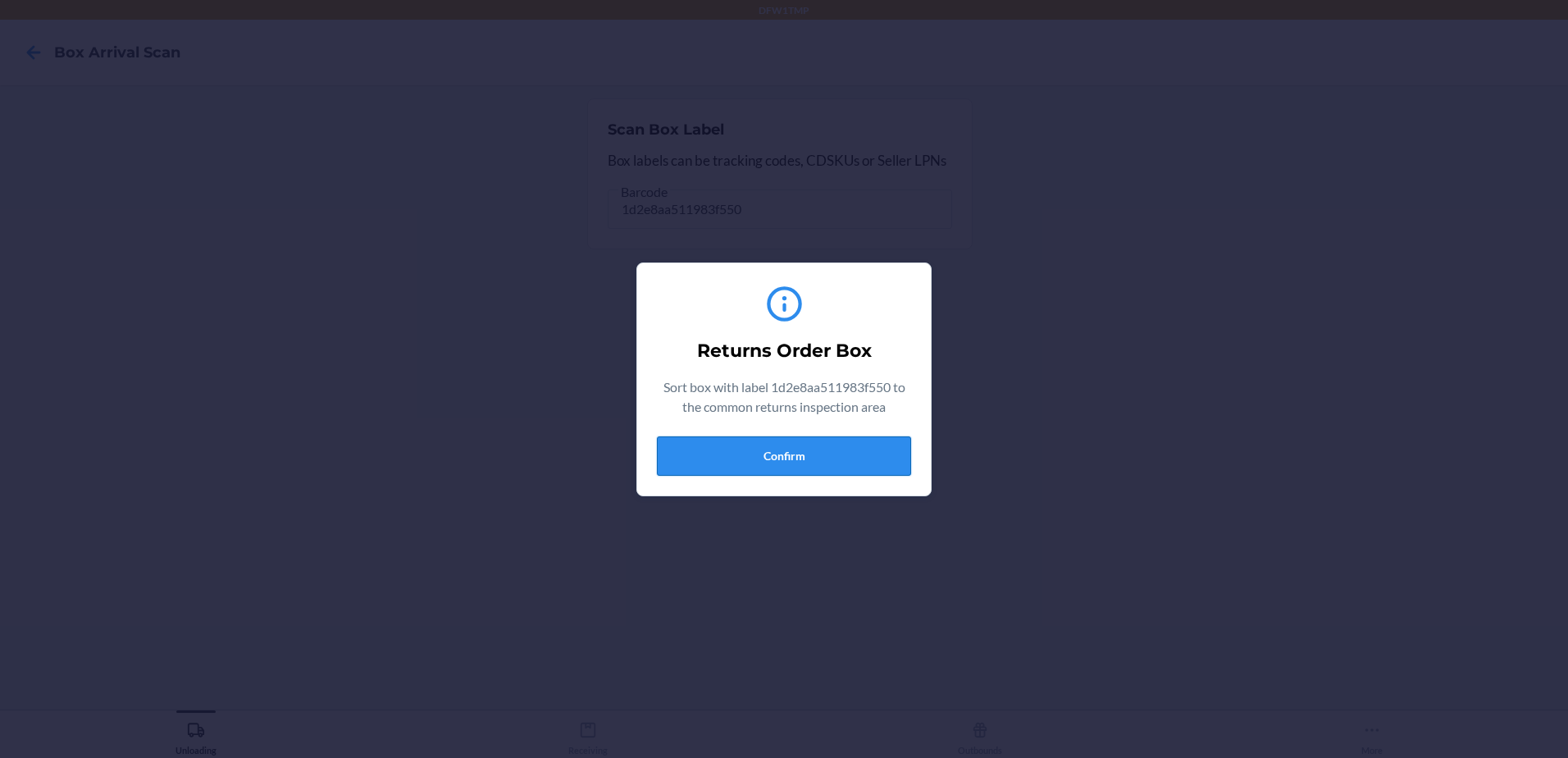
click at [843, 448] on button "Confirm" at bounding box center [784, 455] width 254 height 39
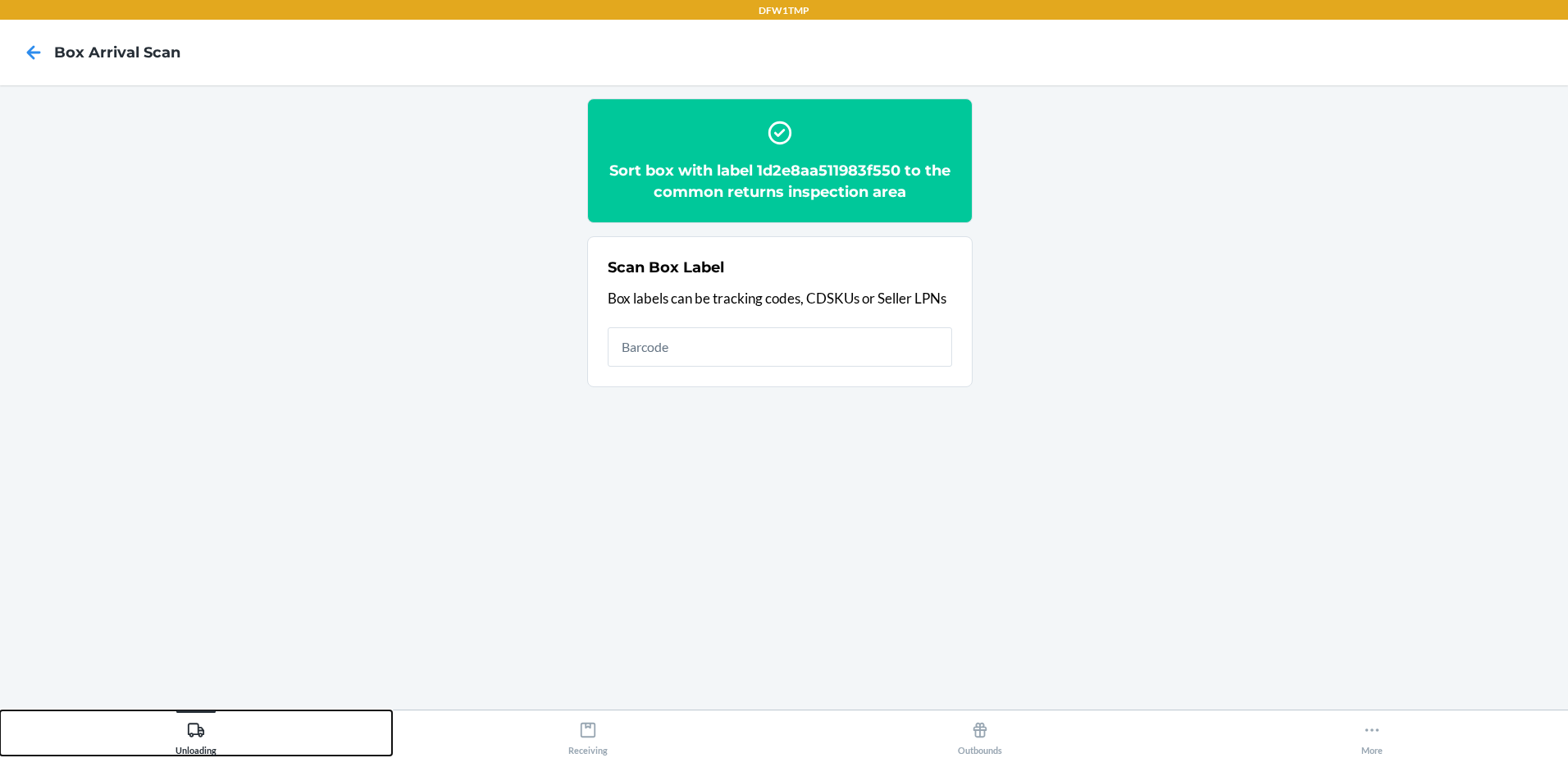
click at [203, 722] on icon at bounding box center [196, 729] width 18 height 18
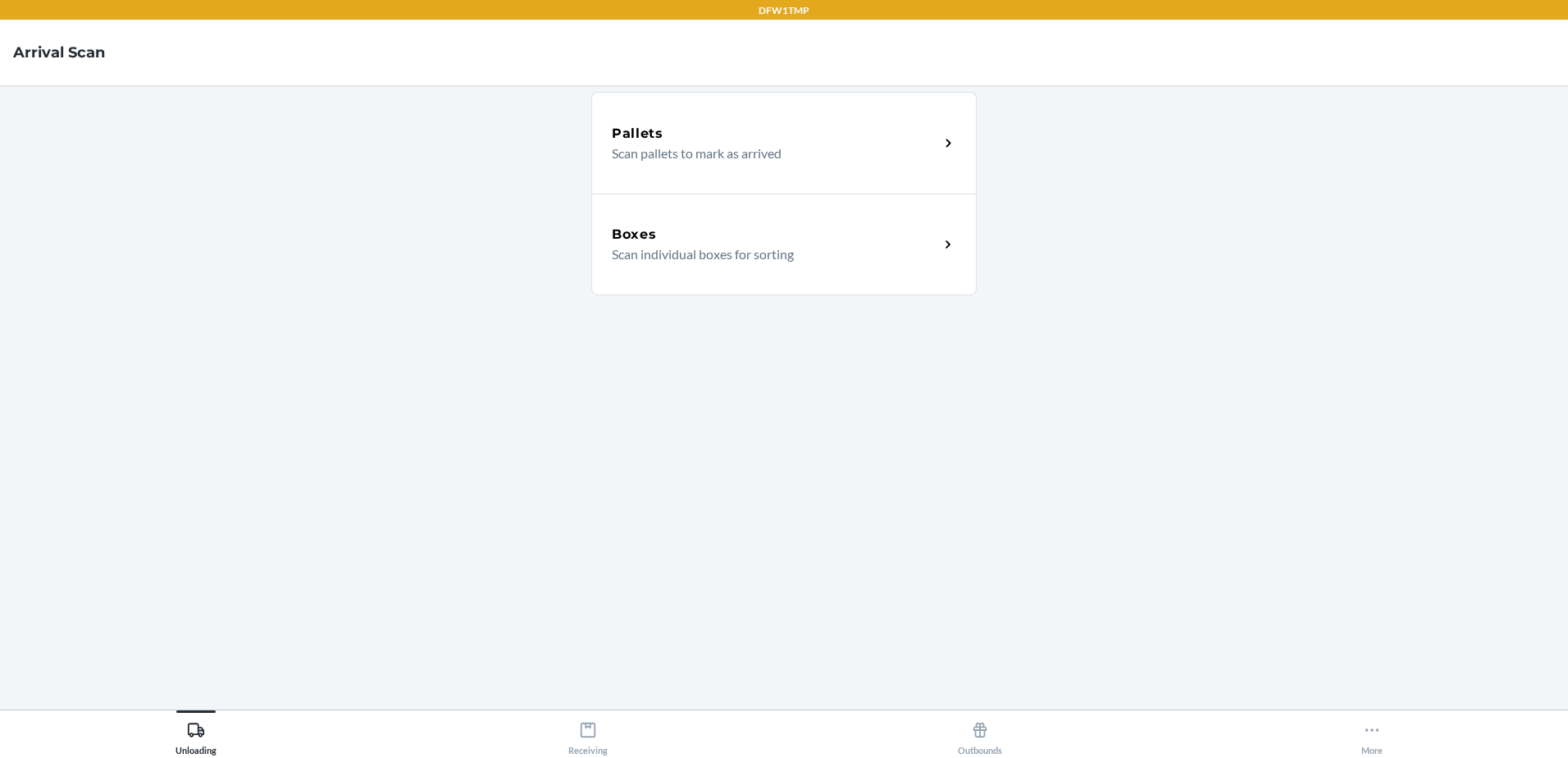
click at [927, 243] on div "Boxes" at bounding box center [775, 234] width 327 height 20
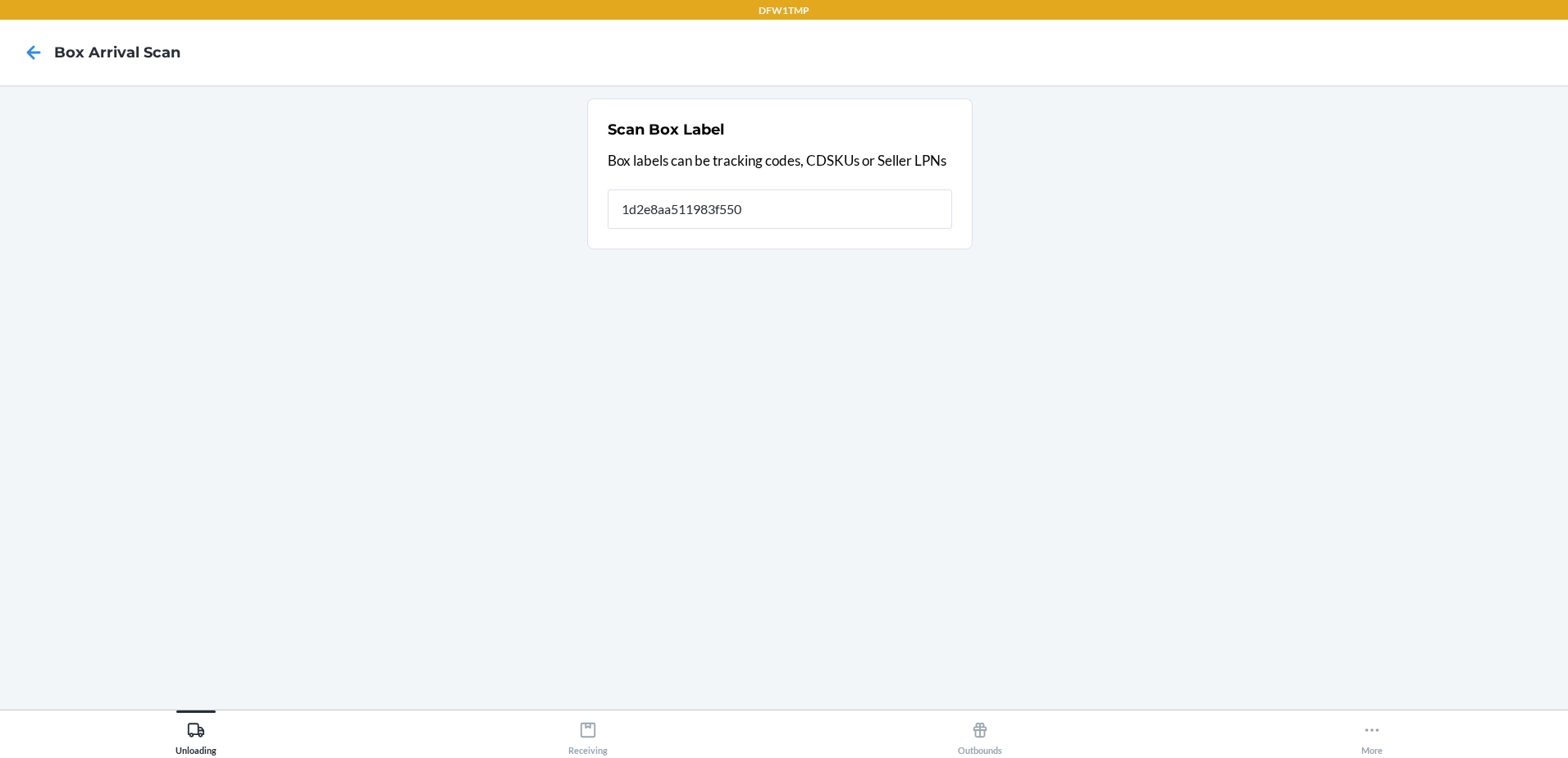
type input "1d2e8aa511983f550"
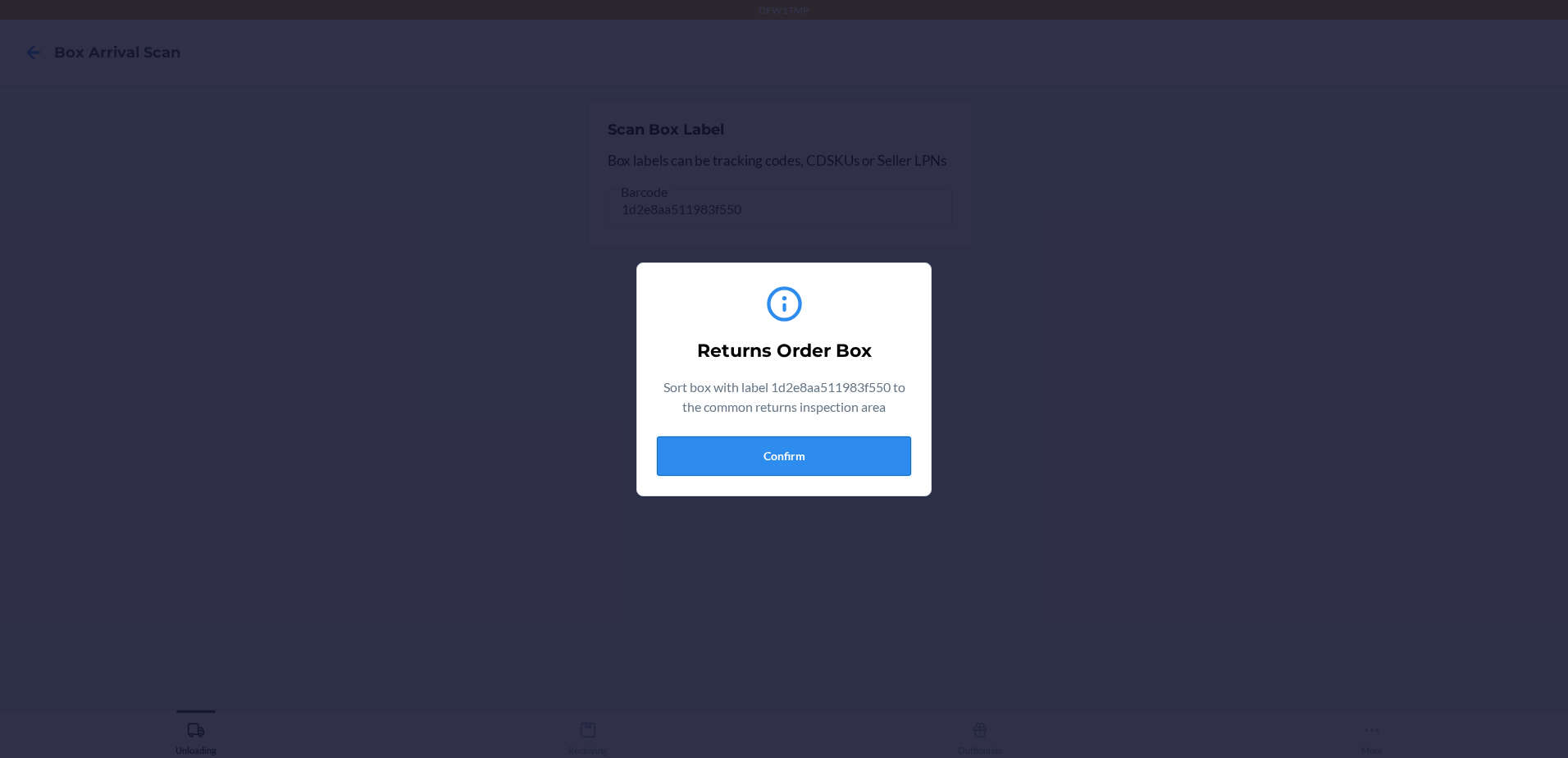
click at [770, 455] on button "Confirm" at bounding box center [784, 455] width 254 height 39
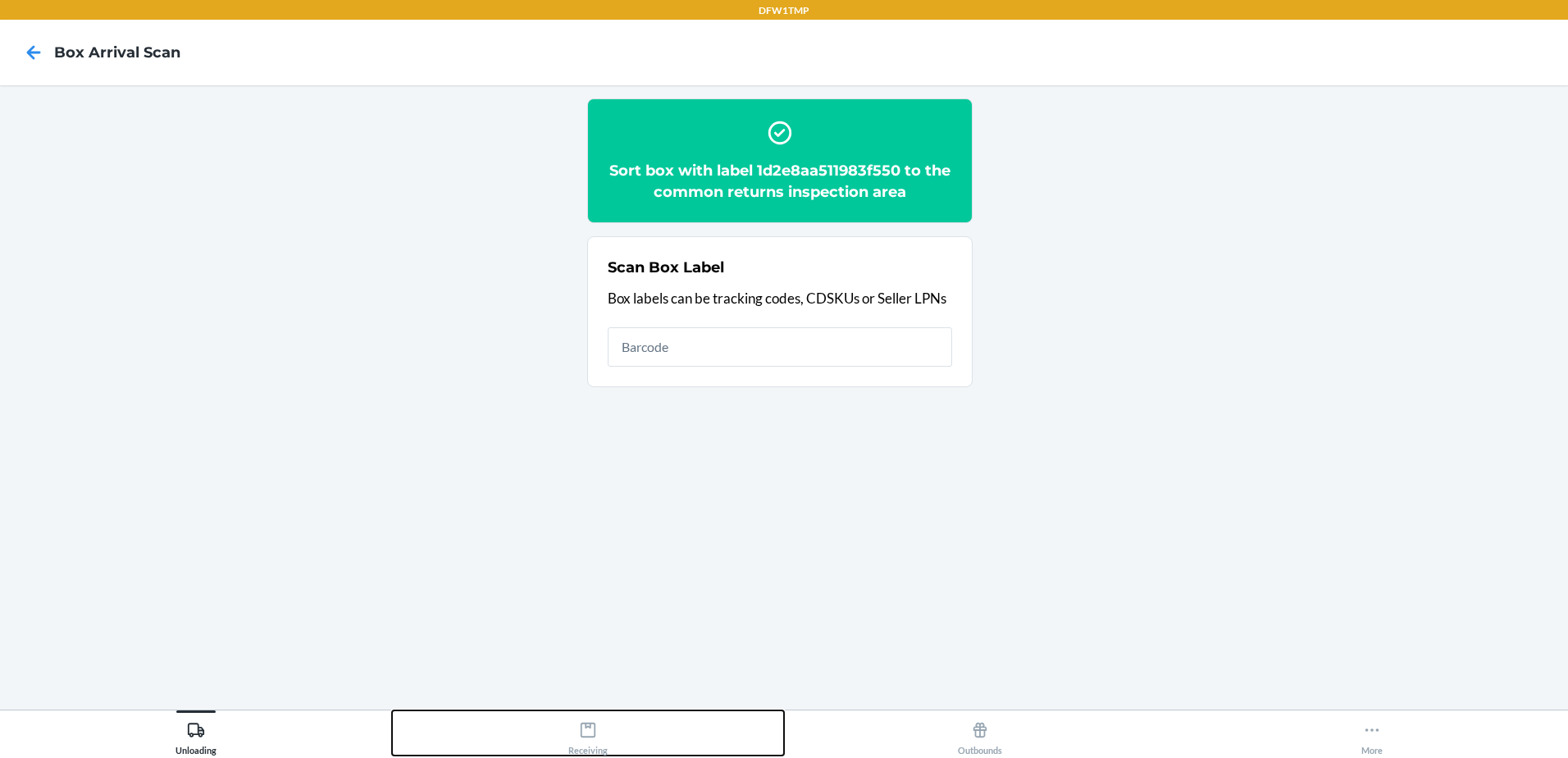
click at [606, 747] on div "Receiving" at bounding box center [587, 734] width 39 height 41
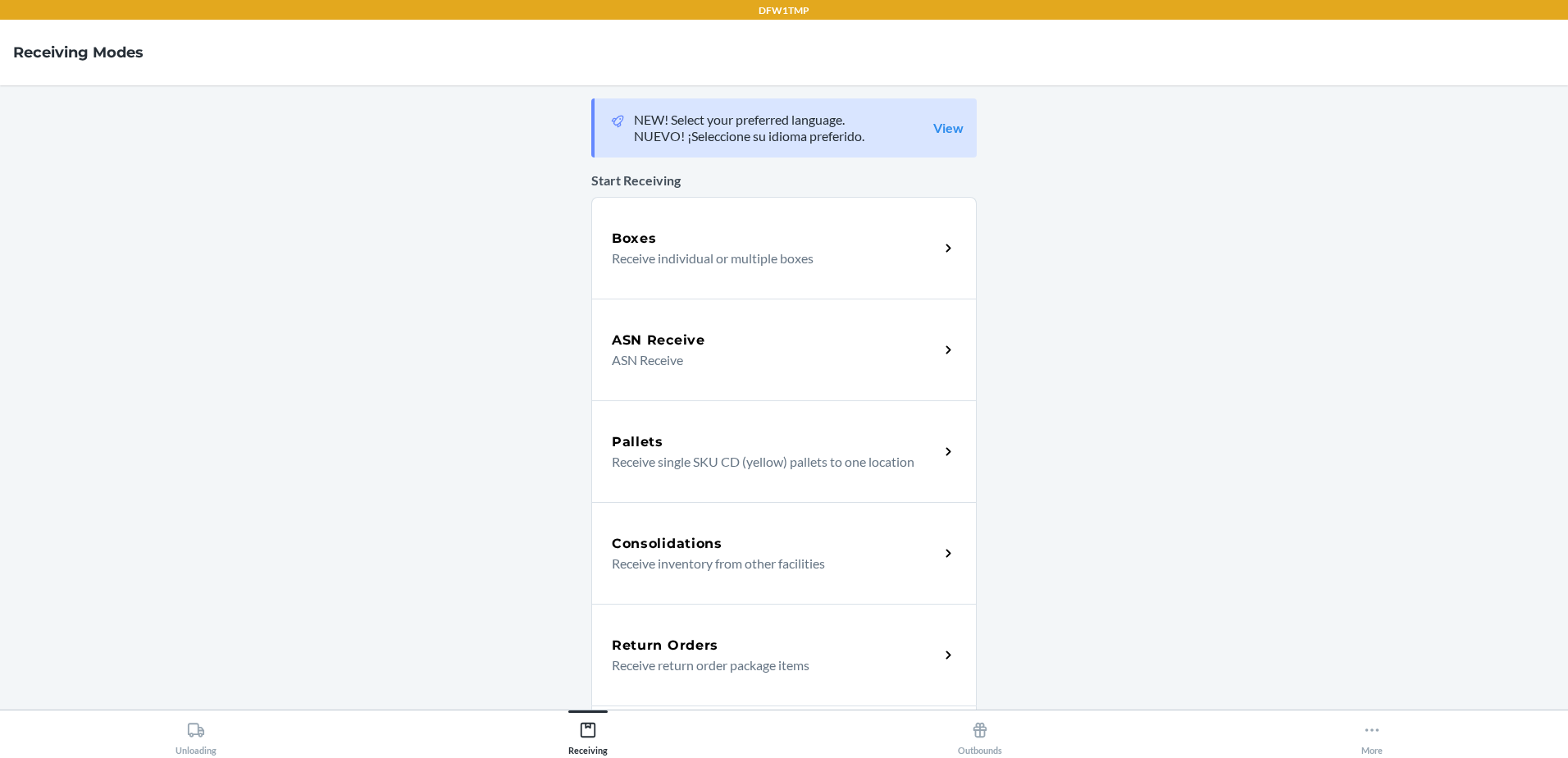
click at [916, 669] on p "Receive return order package items" at bounding box center [769, 664] width 315 height 20
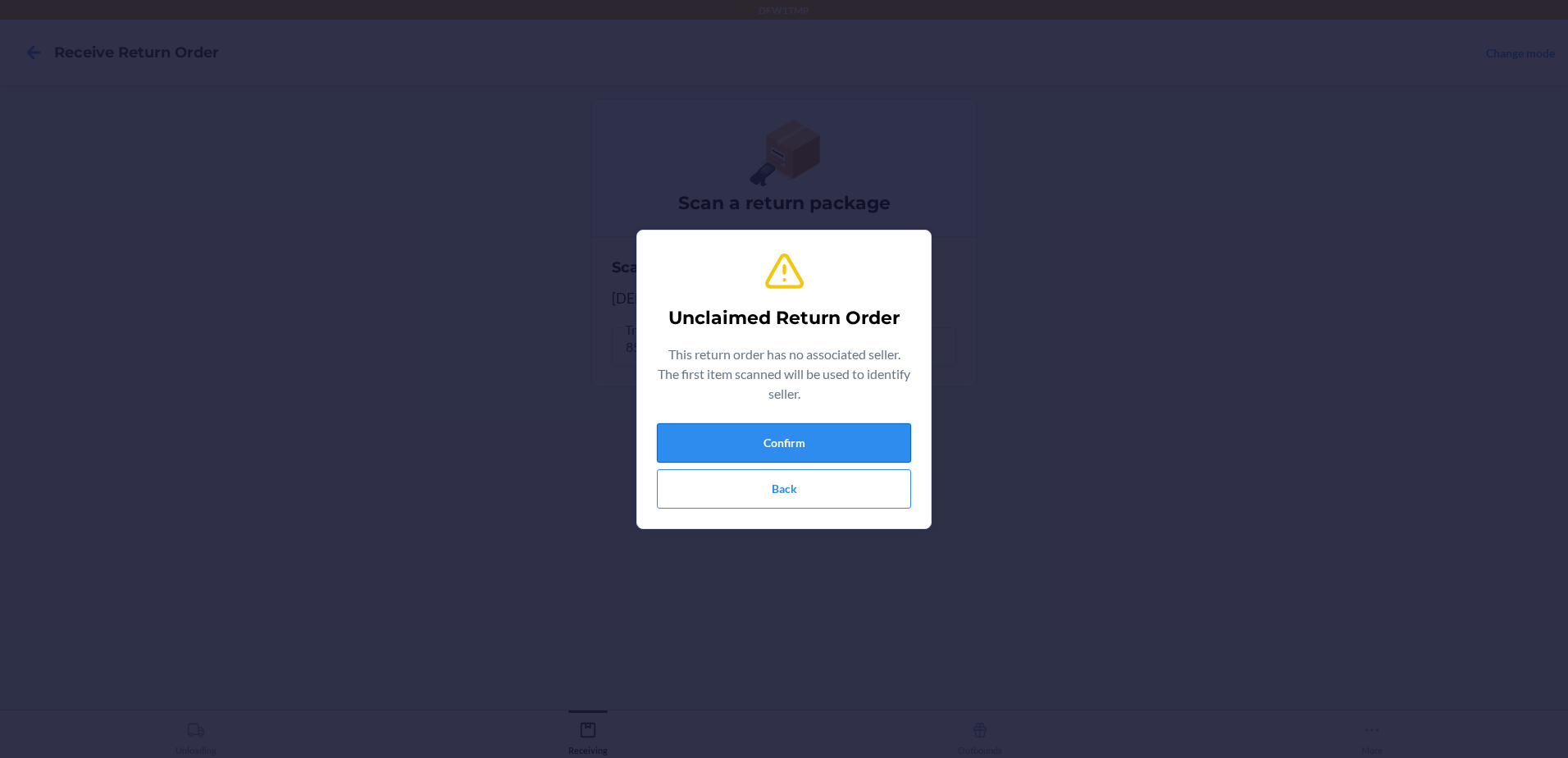
click at [824, 447] on button "Confirm" at bounding box center [784, 443] width 254 height 39
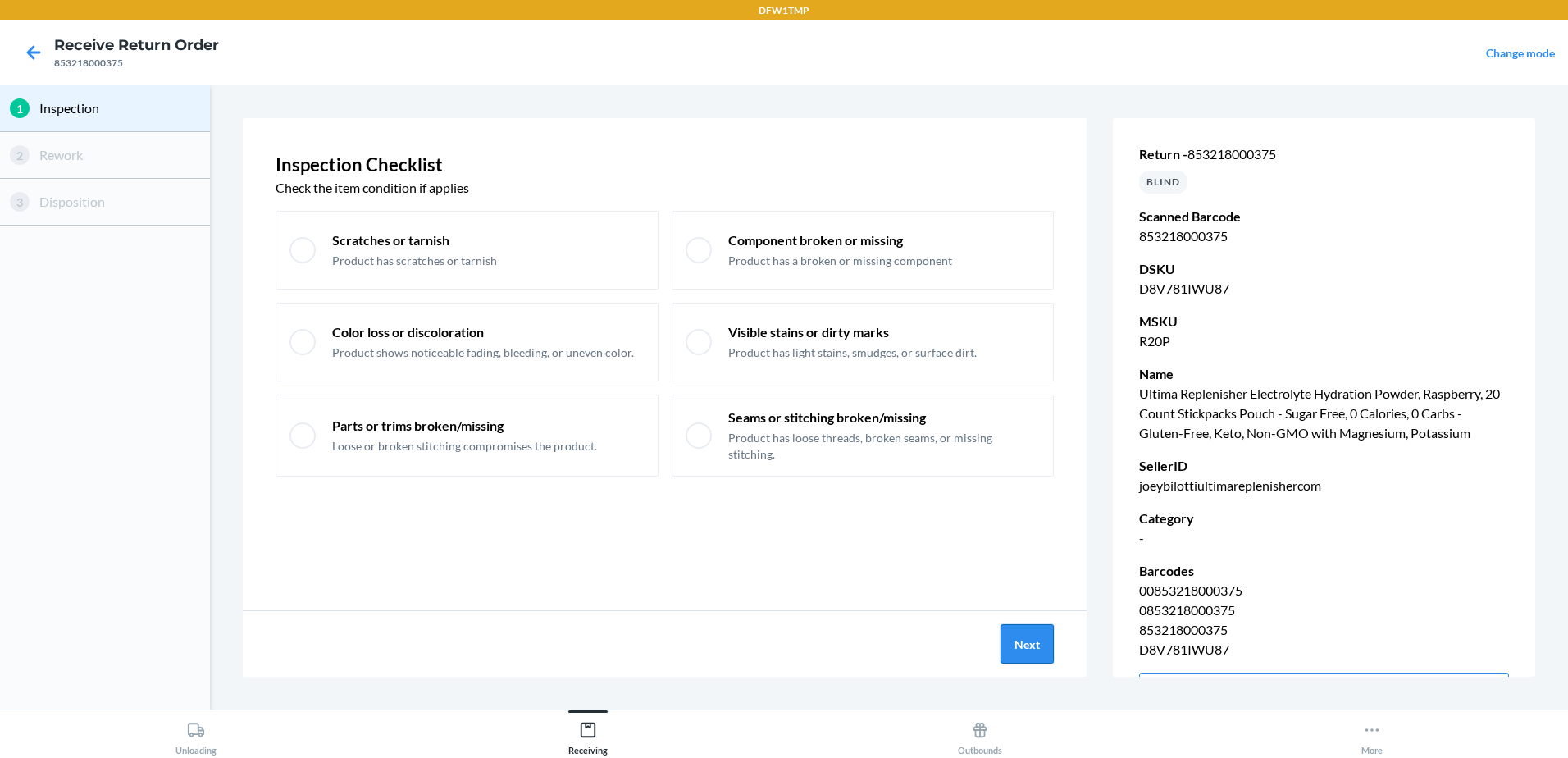
click at [1039, 639] on button "Next" at bounding box center [1027, 643] width 54 height 39
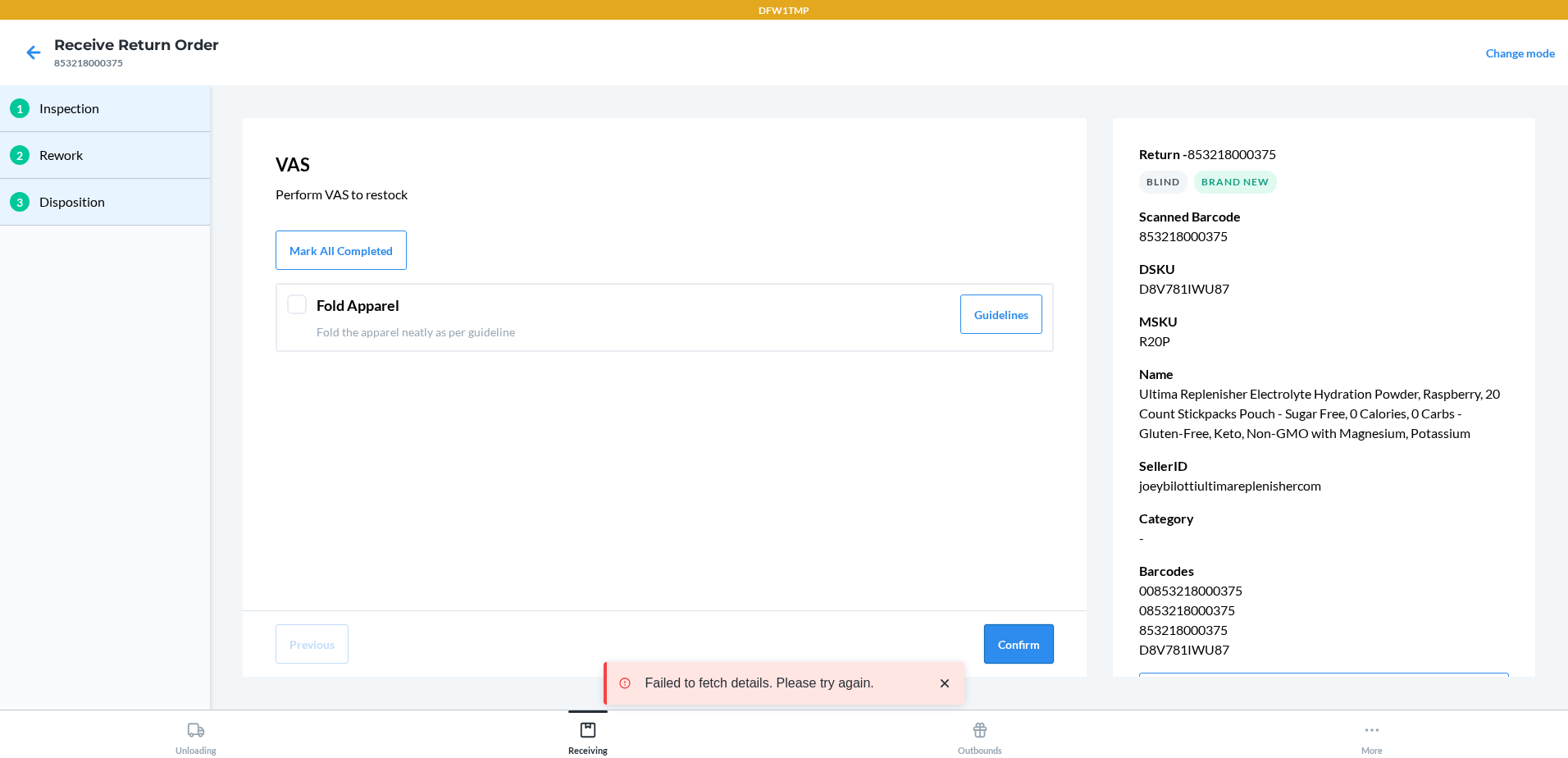
drag, startPoint x: 1035, startPoint y: 643, endPoint x: 1040, endPoint y: 655, distance: 13.0
click at [1040, 655] on button "Confirm" at bounding box center [1018, 643] width 70 height 39
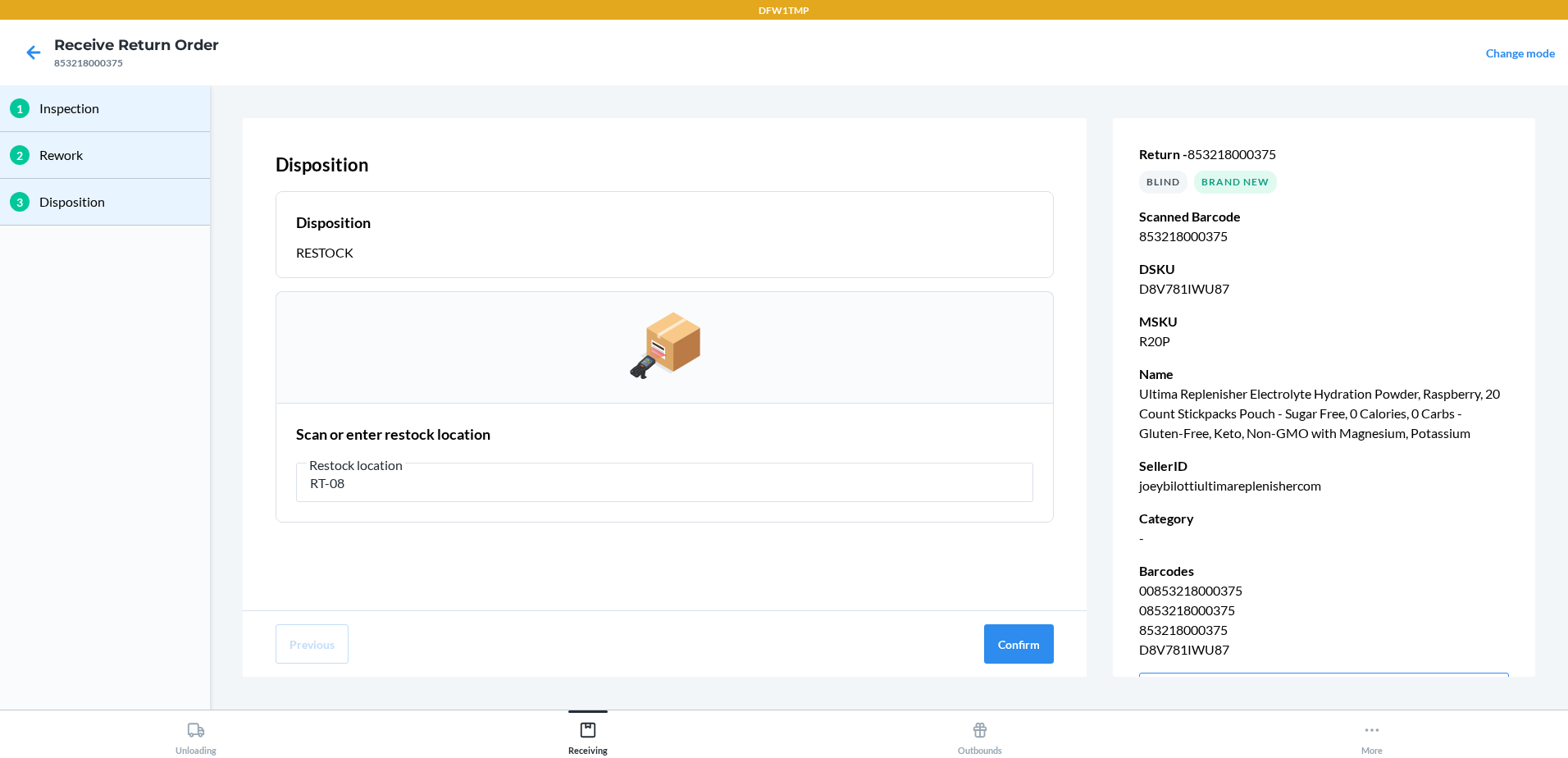
type input "RT-08"
click at [1564, 204] on div "1 Inspection 2 Rework 3 Disposition Disposition Disposition RESTOCK Scan or ent…" at bounding box center [784, 397] width 1568 height 624
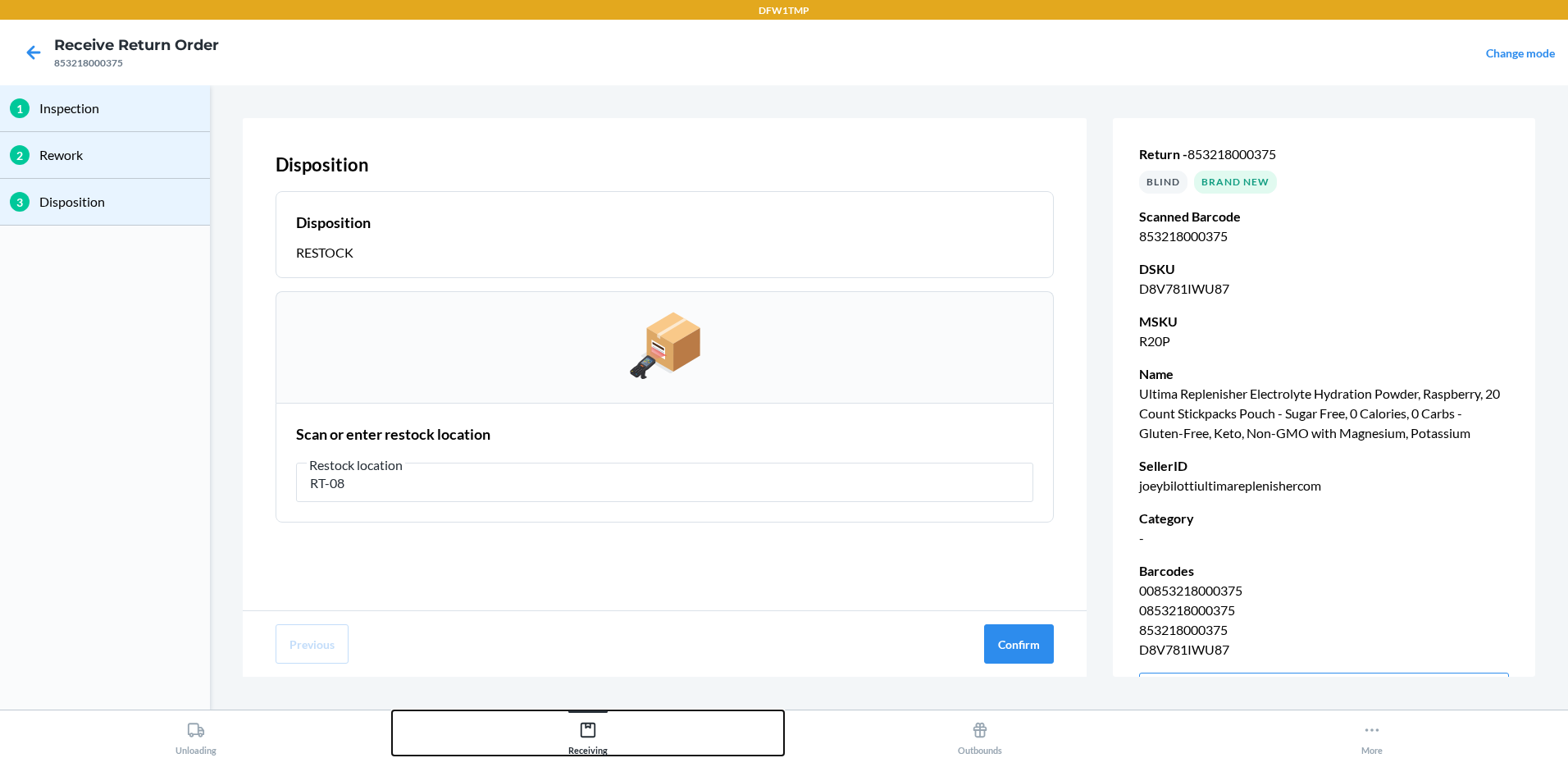
click at [0, 757] on html "DFW1TMP Receive Return Order 853218000375 Change mode 1 Inspection 2 Rework 3 D…" at bounding box center [784, 379] width 1568 height 758
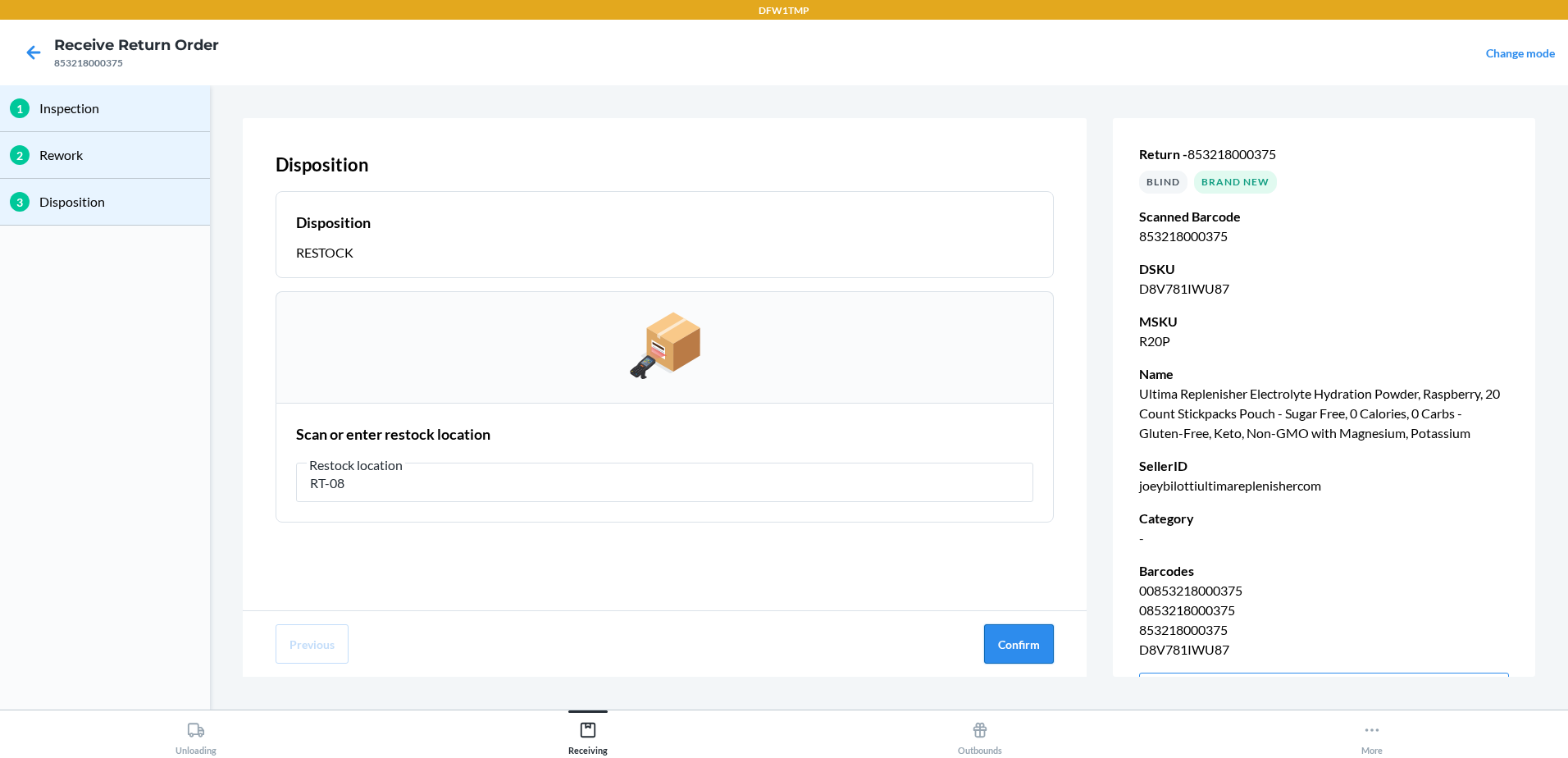
click at [1027, 638] on button "Confirm" at bounding box center [1018, 643] width 70 height 39
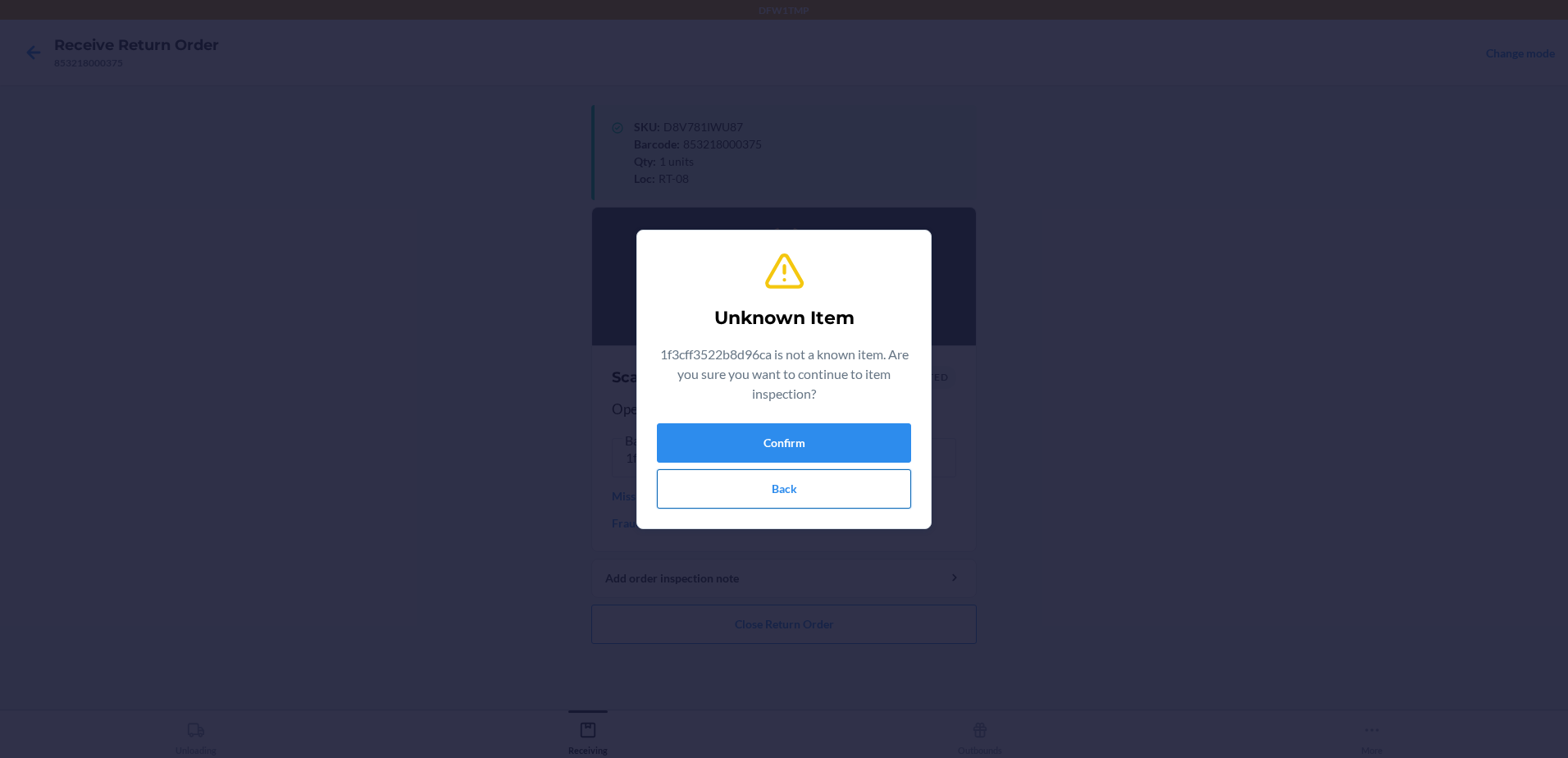
click at [824, 490] on button "Back" at bounding box center [784, 488] width 254 height 39
drag, startPoint x: 872, startPoint y: 442, endPoint x: 882, endPoint y: 447, distance: 11.2
click at [882, 447] on button "Confirm" at bounding box center [784, 443] width 254 height 39
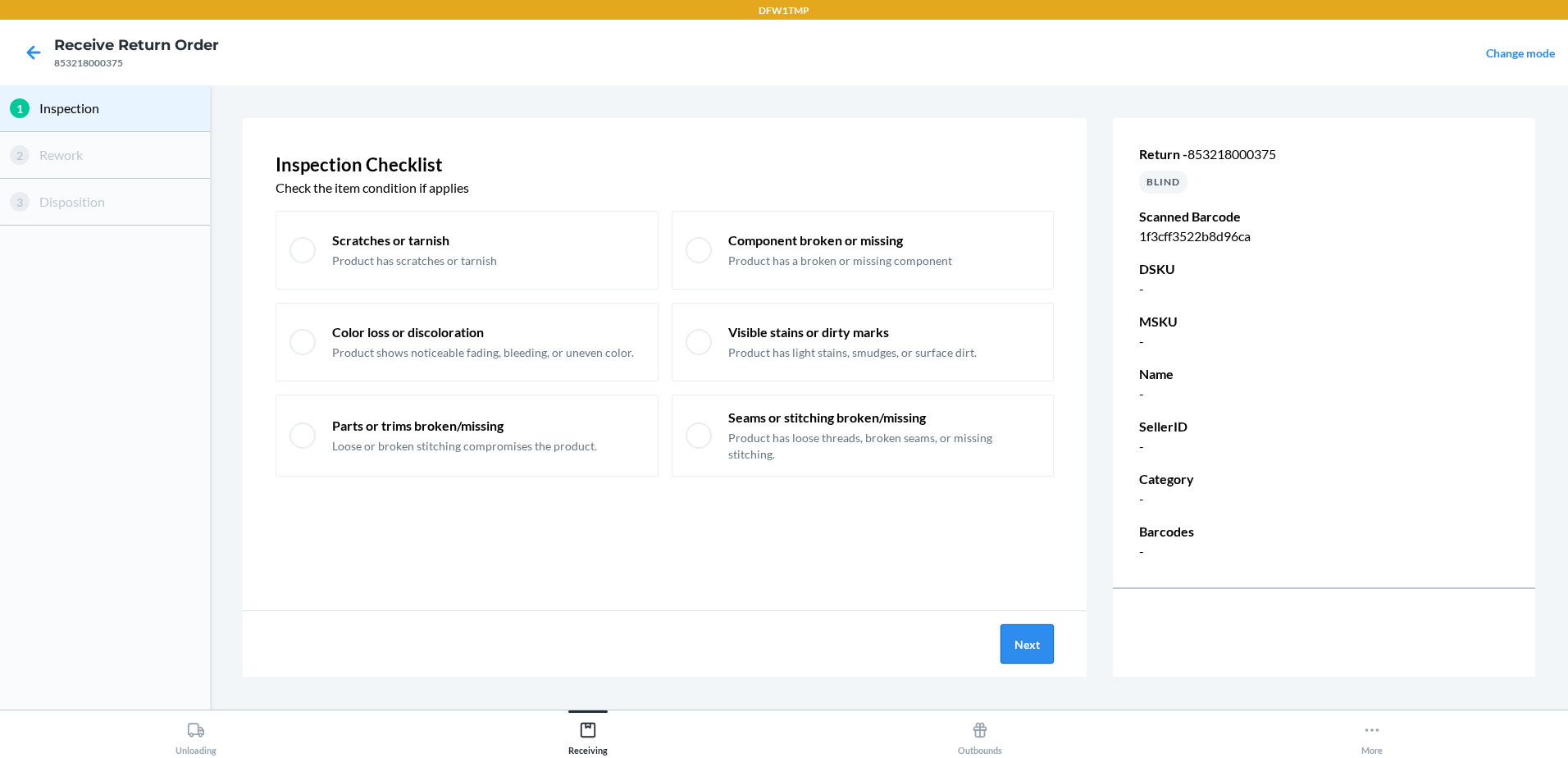
click at [1041, 639] on button "Next" at bounding box center [1027, 643] width 54 height 39
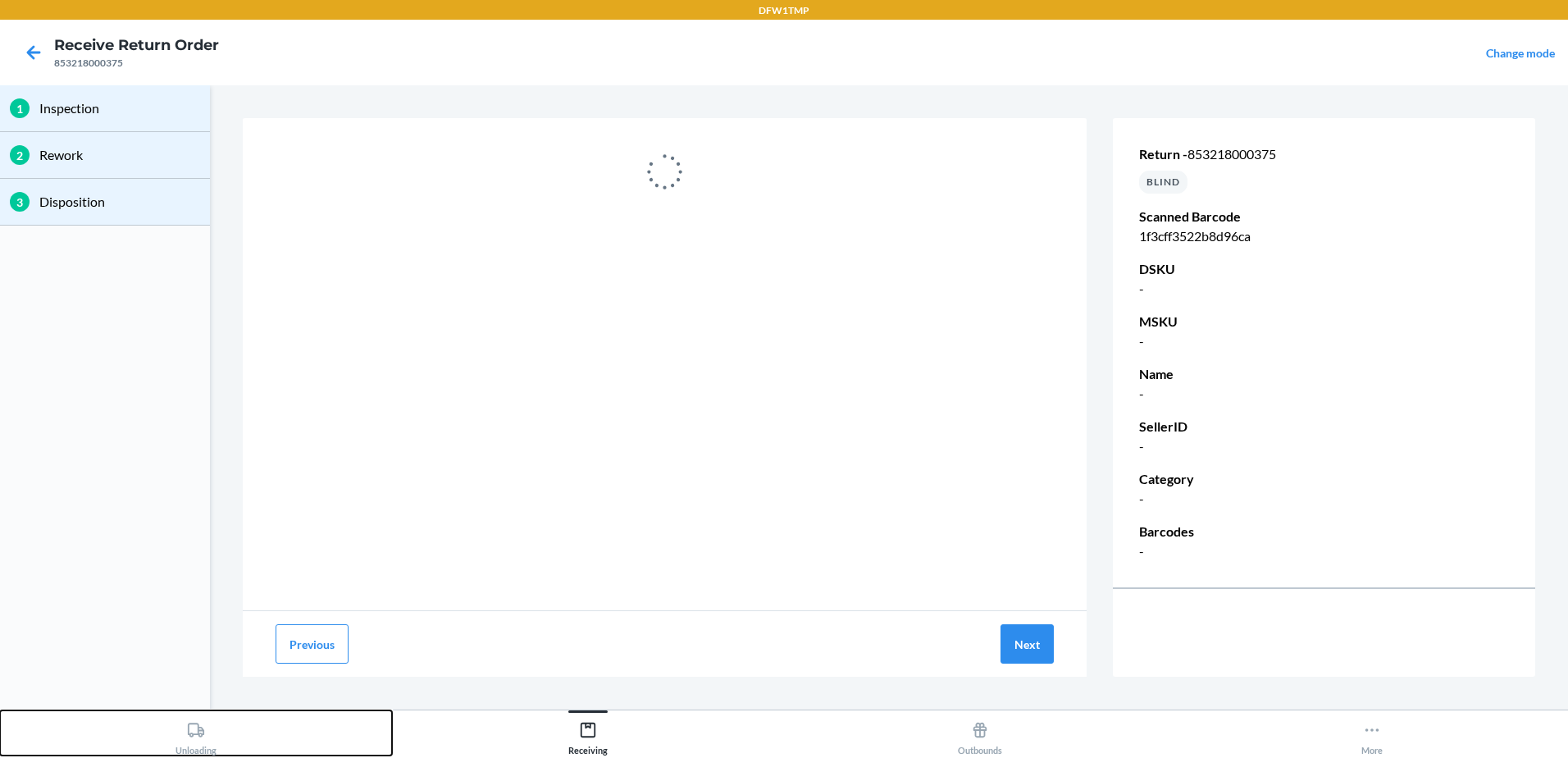
drag, startPoint x: 155, startPoint y: 747, endPoint x: -3, endPoint y: 799, distance: 166.3
drag, startPoint x: 172, startPoint y: 726, endPoint x: 171, endPoint y: 709, distance: 17.0
click at [171, 709] on div "Unloading Receiving Outbounds More" at bounding box center [784, 733] width 1568 height 49
click at [170, 725] on button "Unloading" at bounding box center [196, 732] width 392 height 45
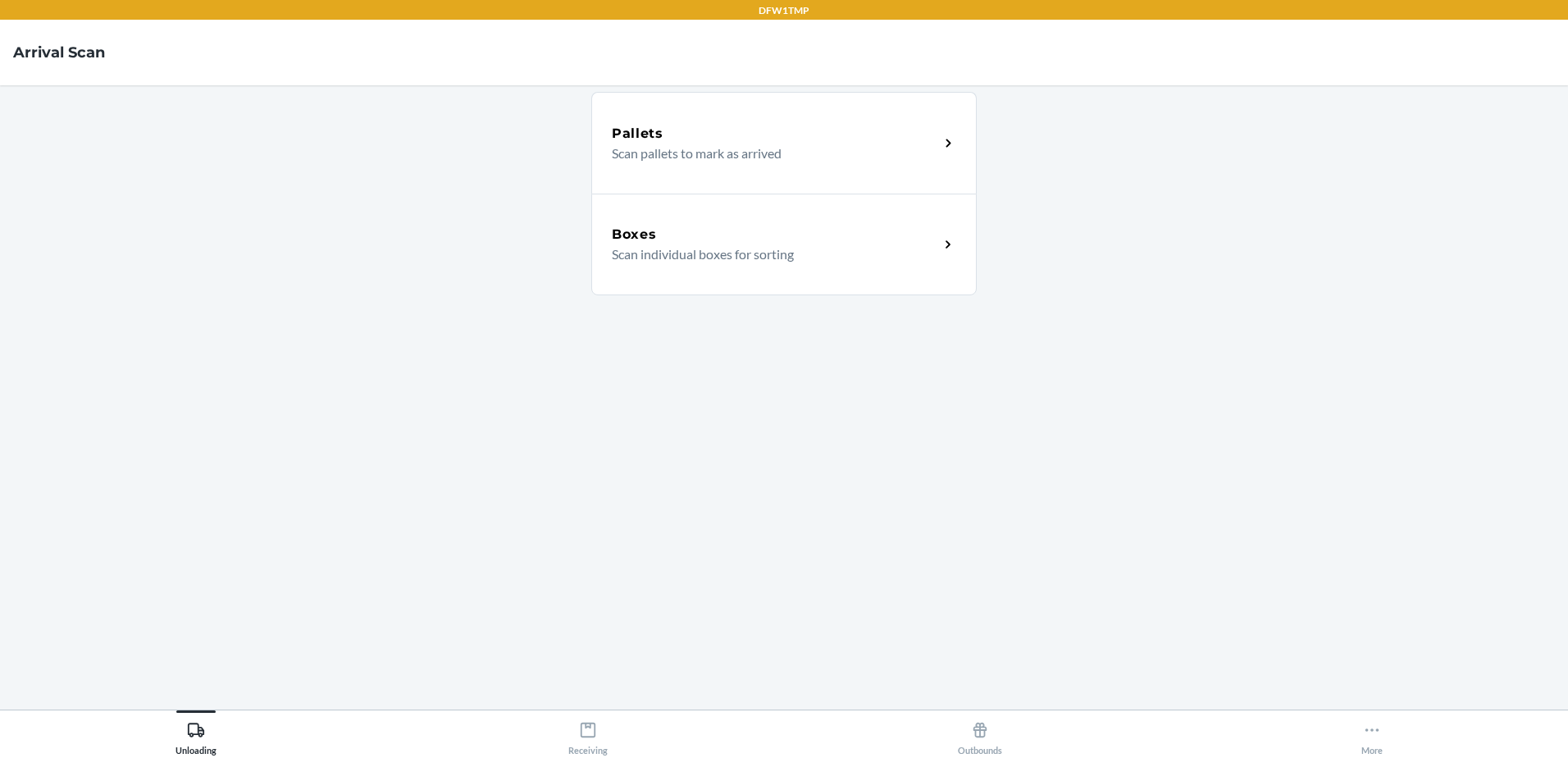
click at [938, 257] on div "Boxes Scan individual boxes for sorting" at bounding box center [775, 244] width 327 height 39
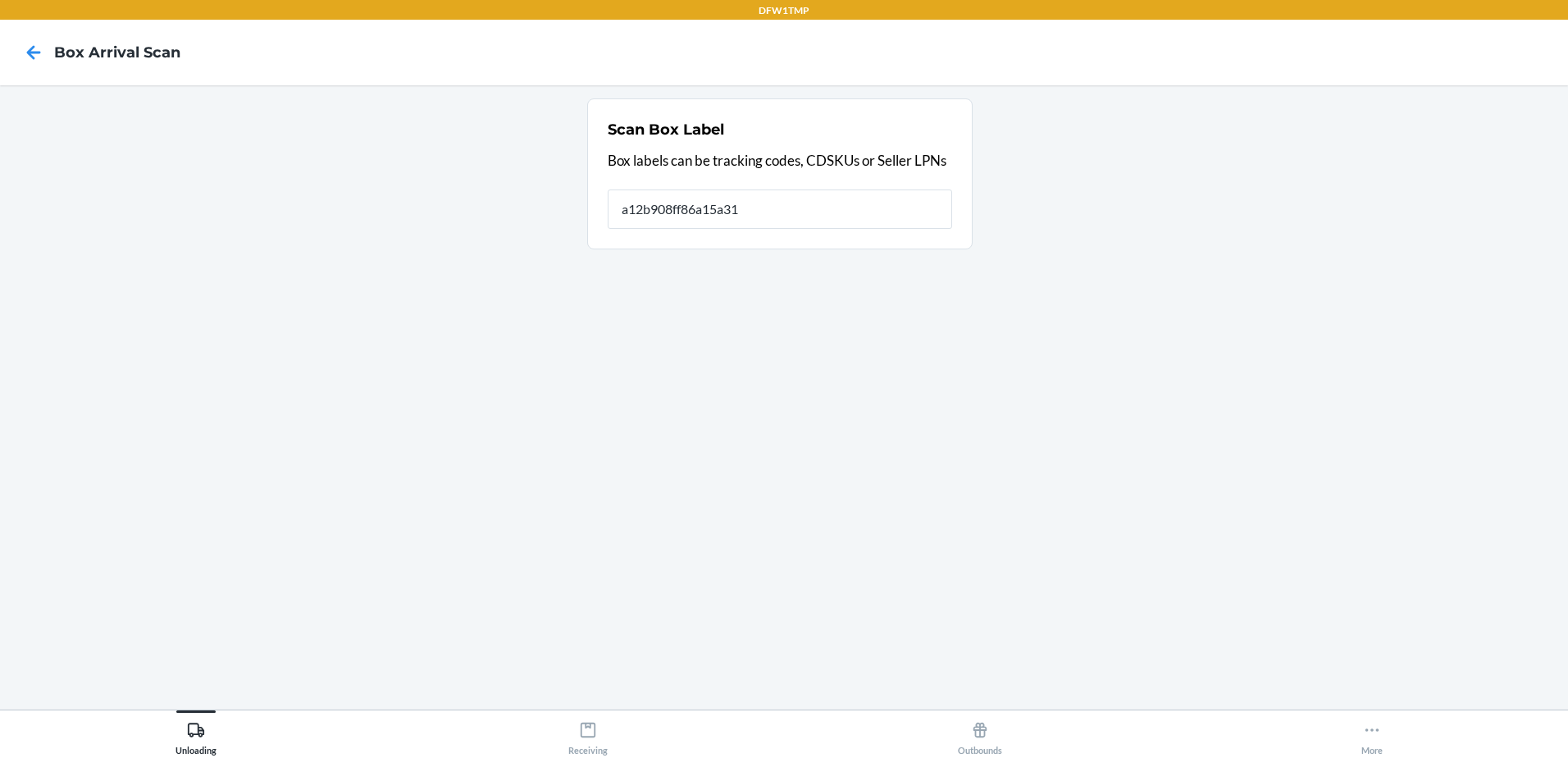
type input "a12b908ff86a15a31"
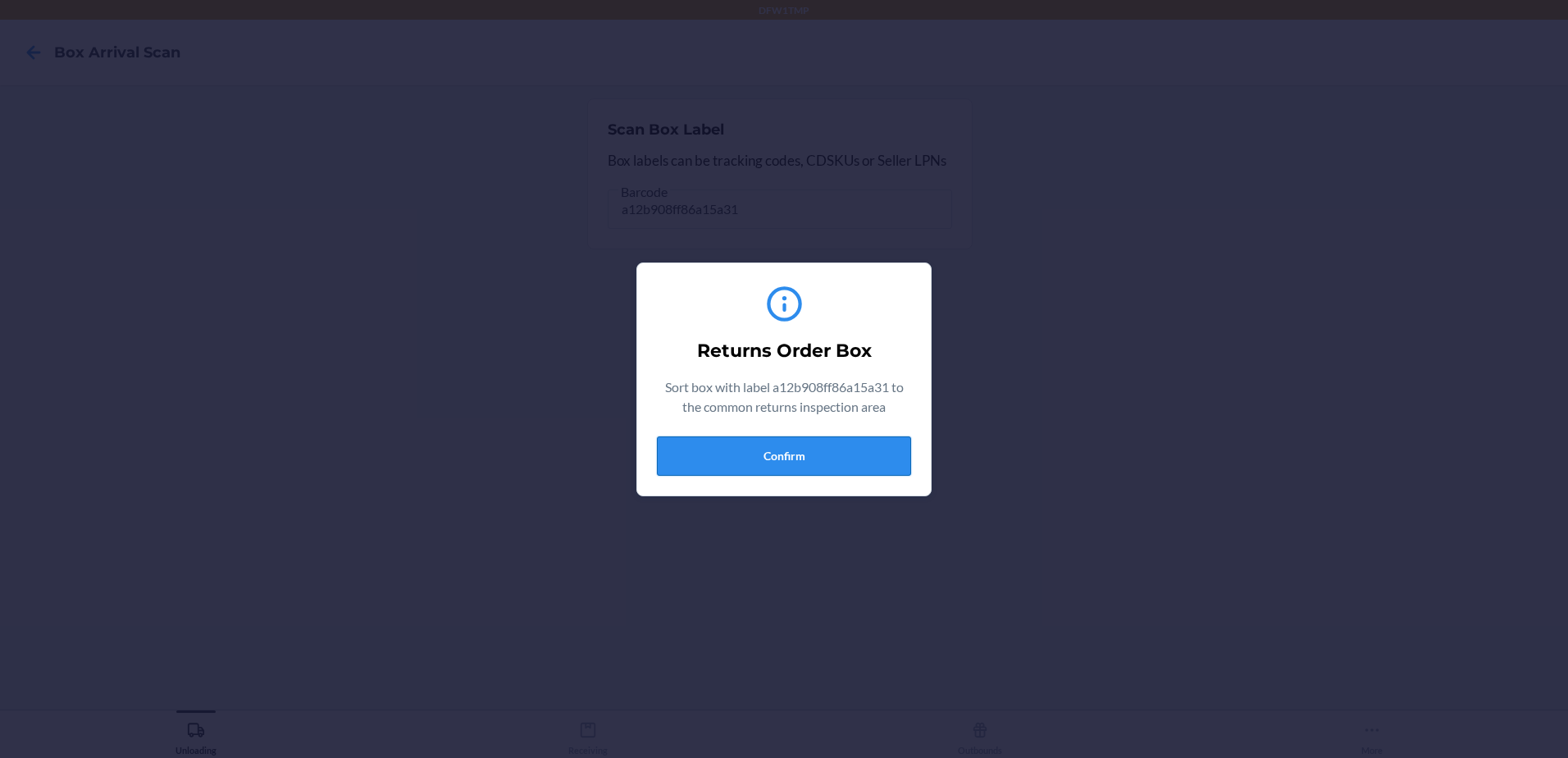
click at [745, 447] on button "Confirm" at bounding box center [784, 455] width 254 height 39
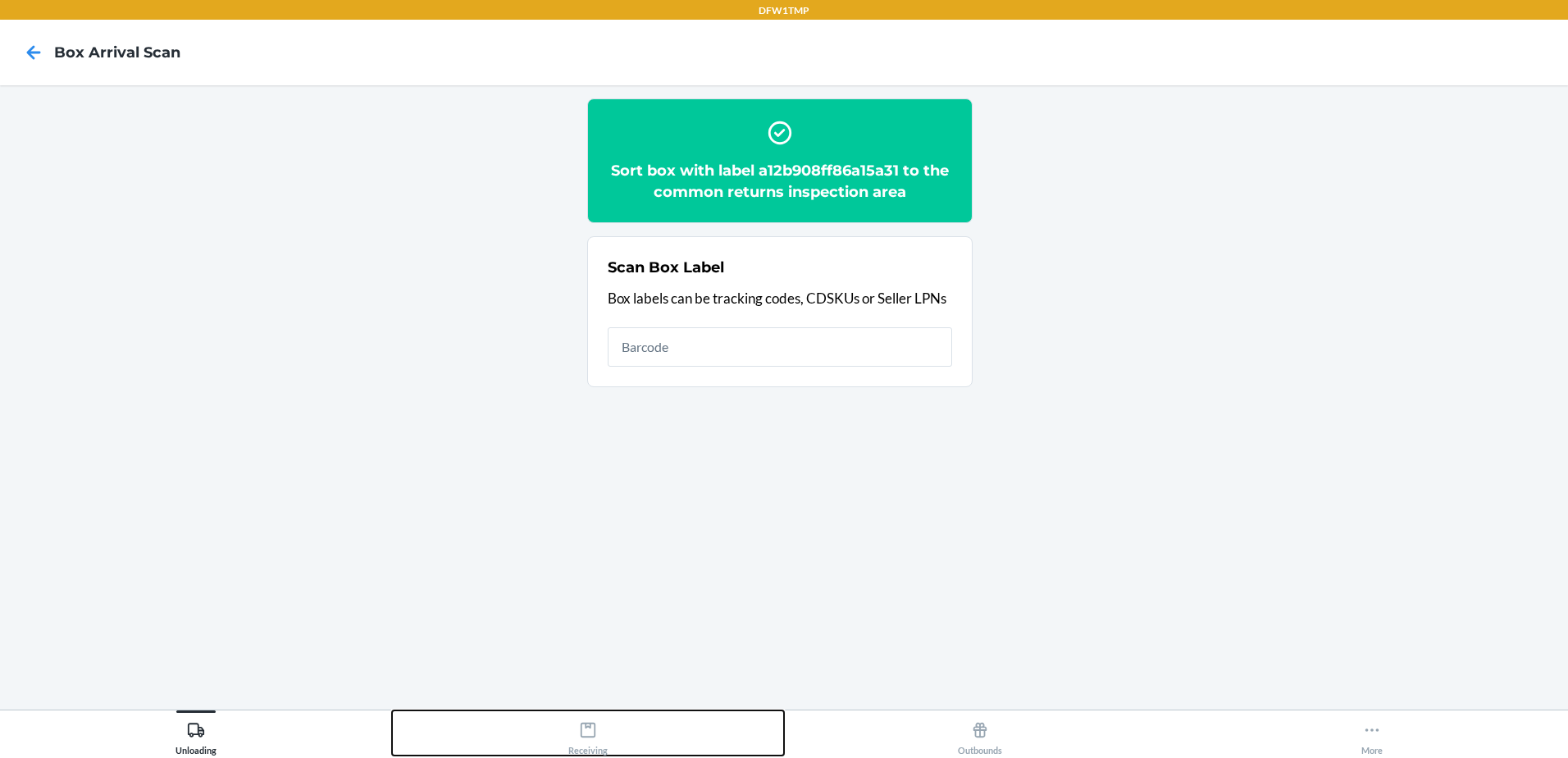
click at [591, 740] on div "Receiving" at bounding box center [587, 734] width 39 height 41
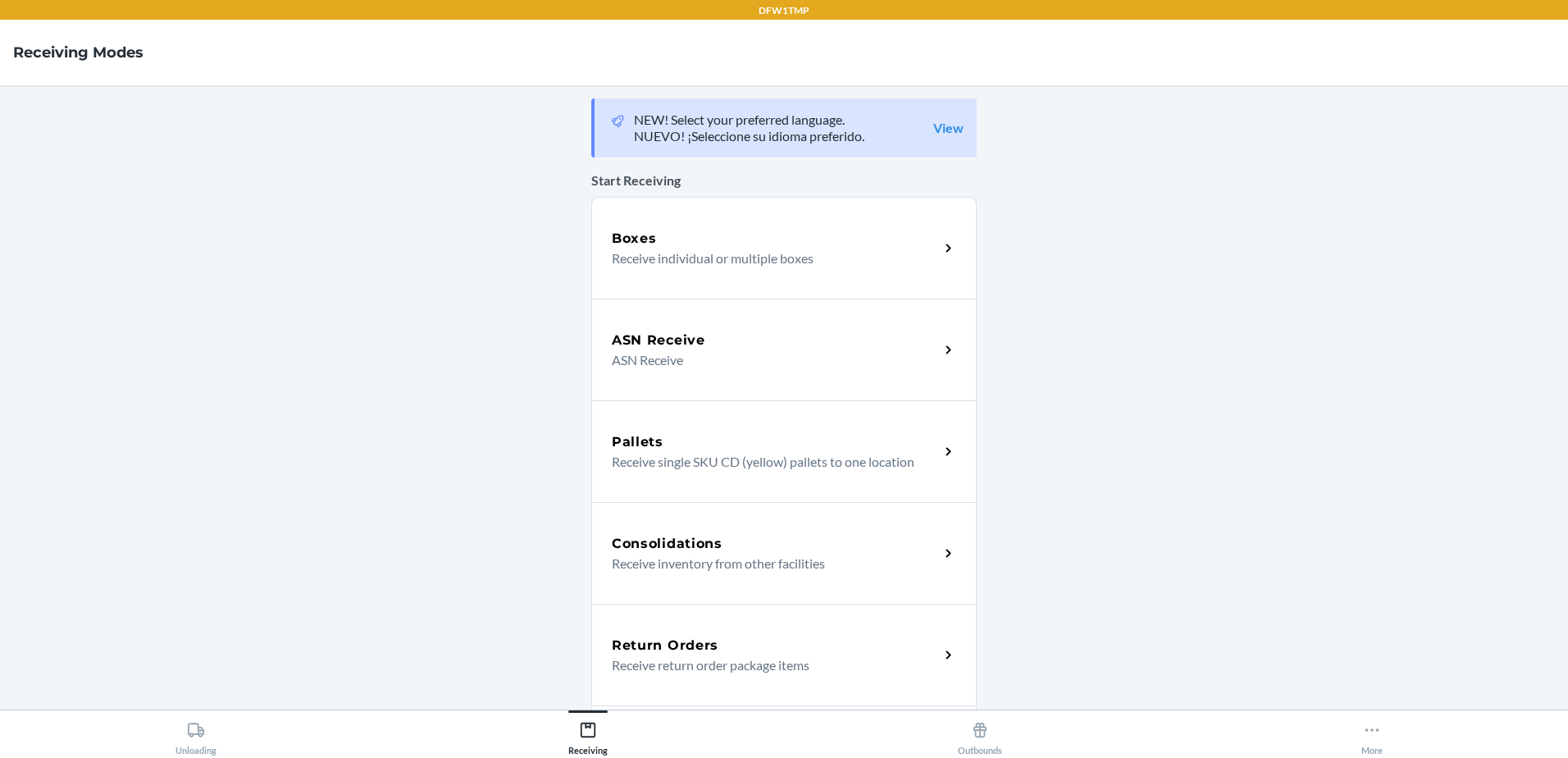
click at [678, 658] on p "Receive return order package items" at bounding box center [769, 664] width 315 height 20
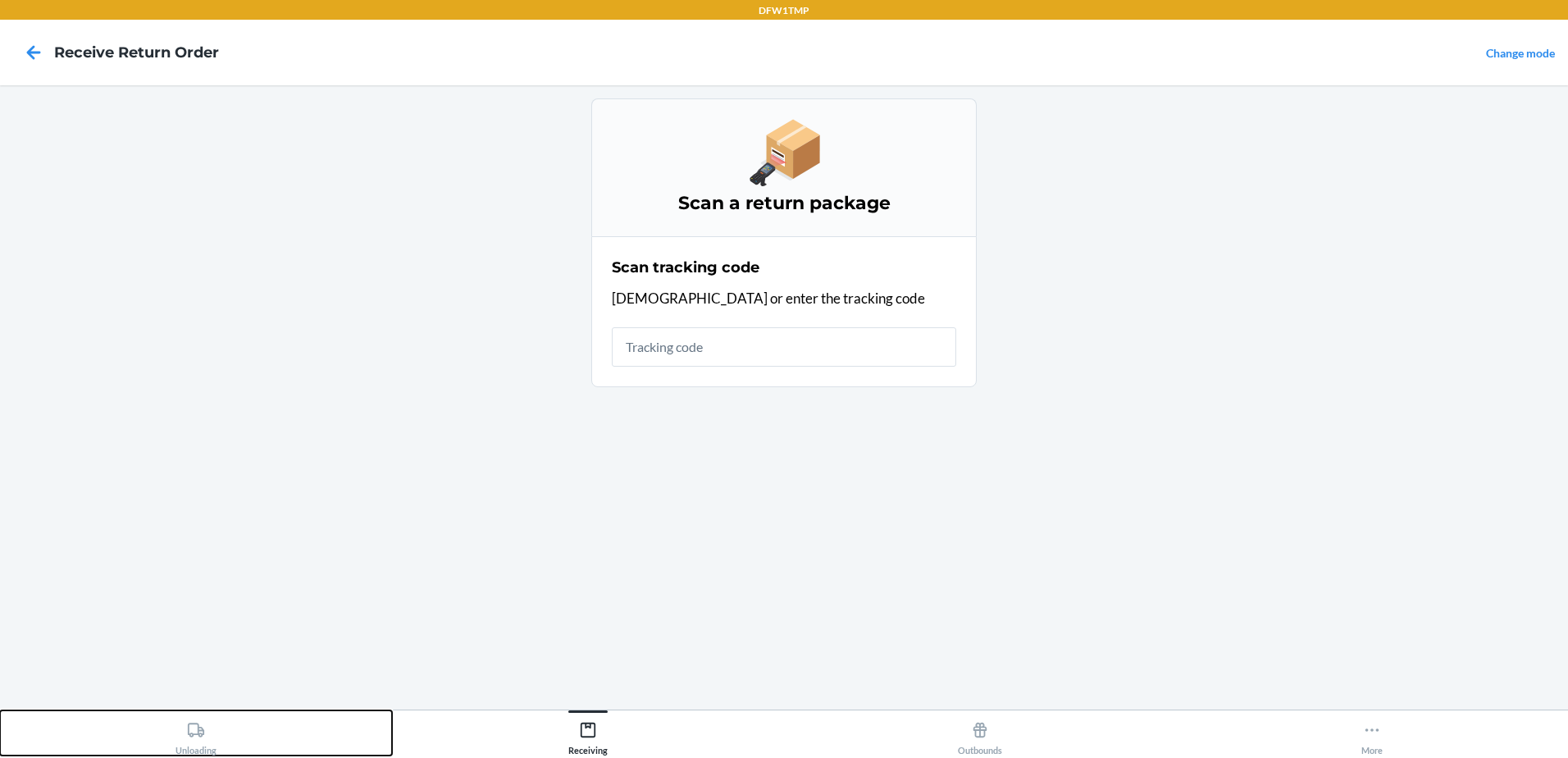
click at [195, 737] on icon at bounding box center [196, 729] width 18 height 18
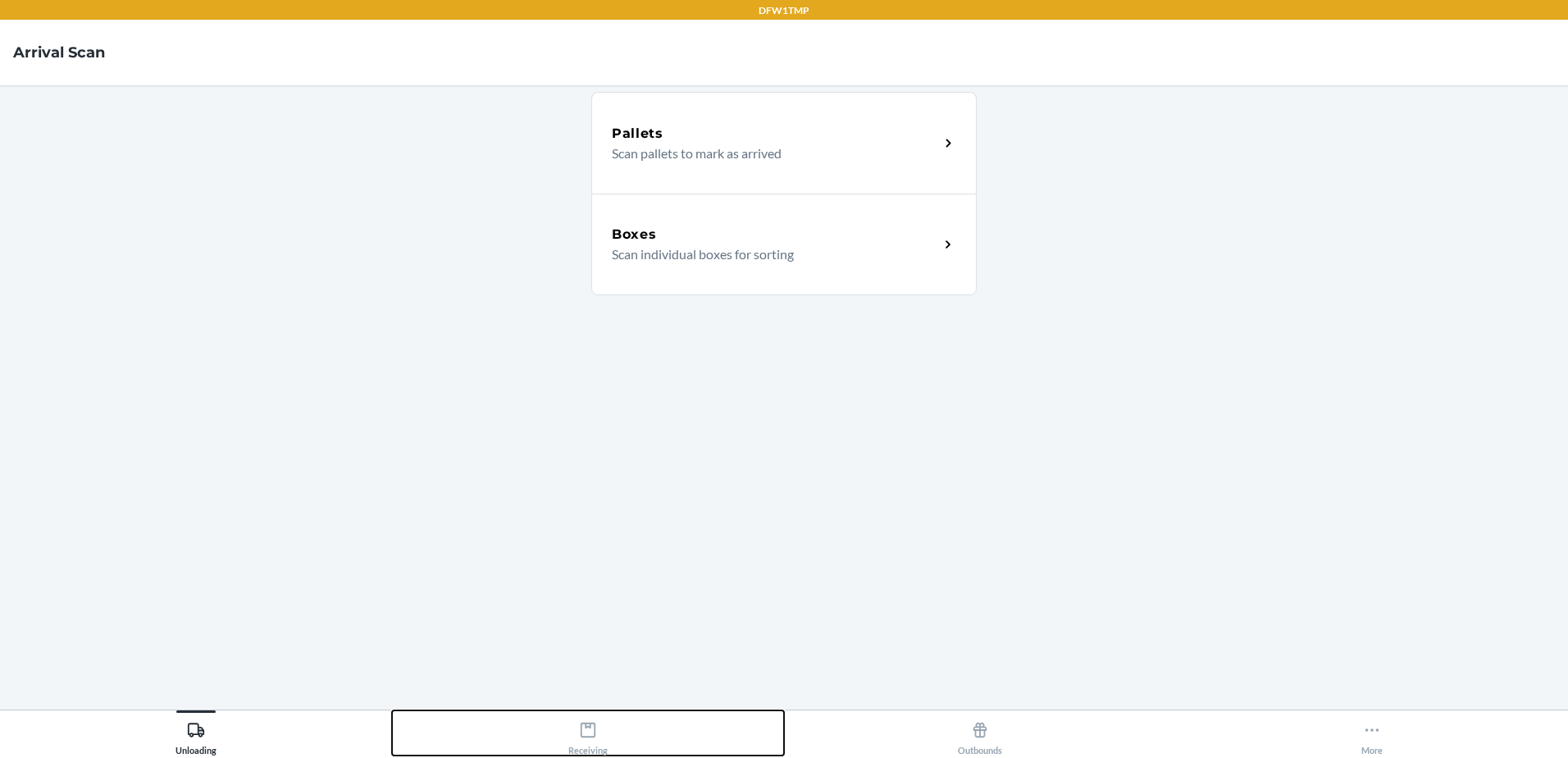
click at [593, 750] on div "Receiving" at bounding box center [587, 734] width 39 height 41
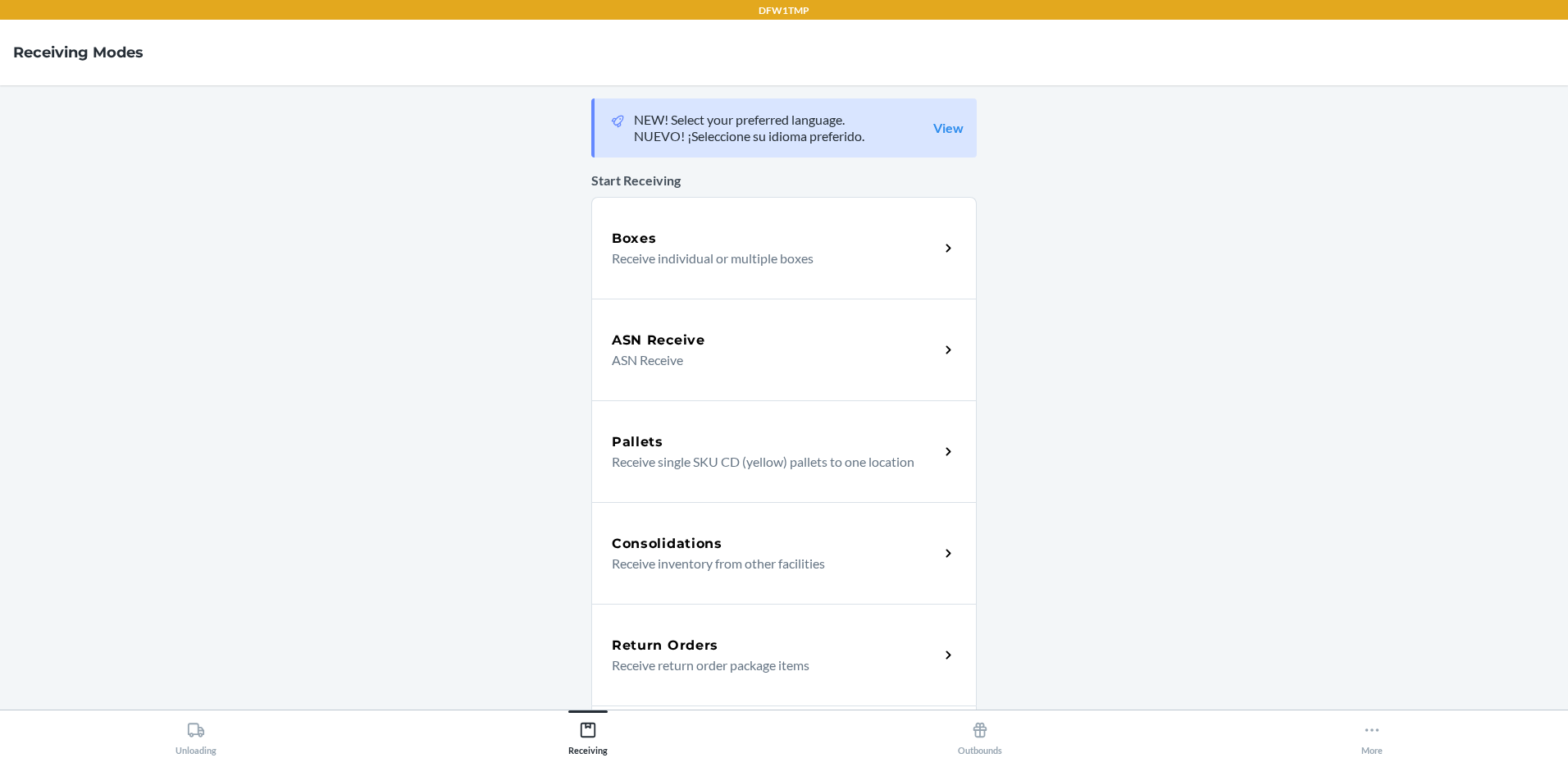
click at [701, 629] on div "Return Orders Receive return order package items" at bounding box center [783, 654] width 385 height 101
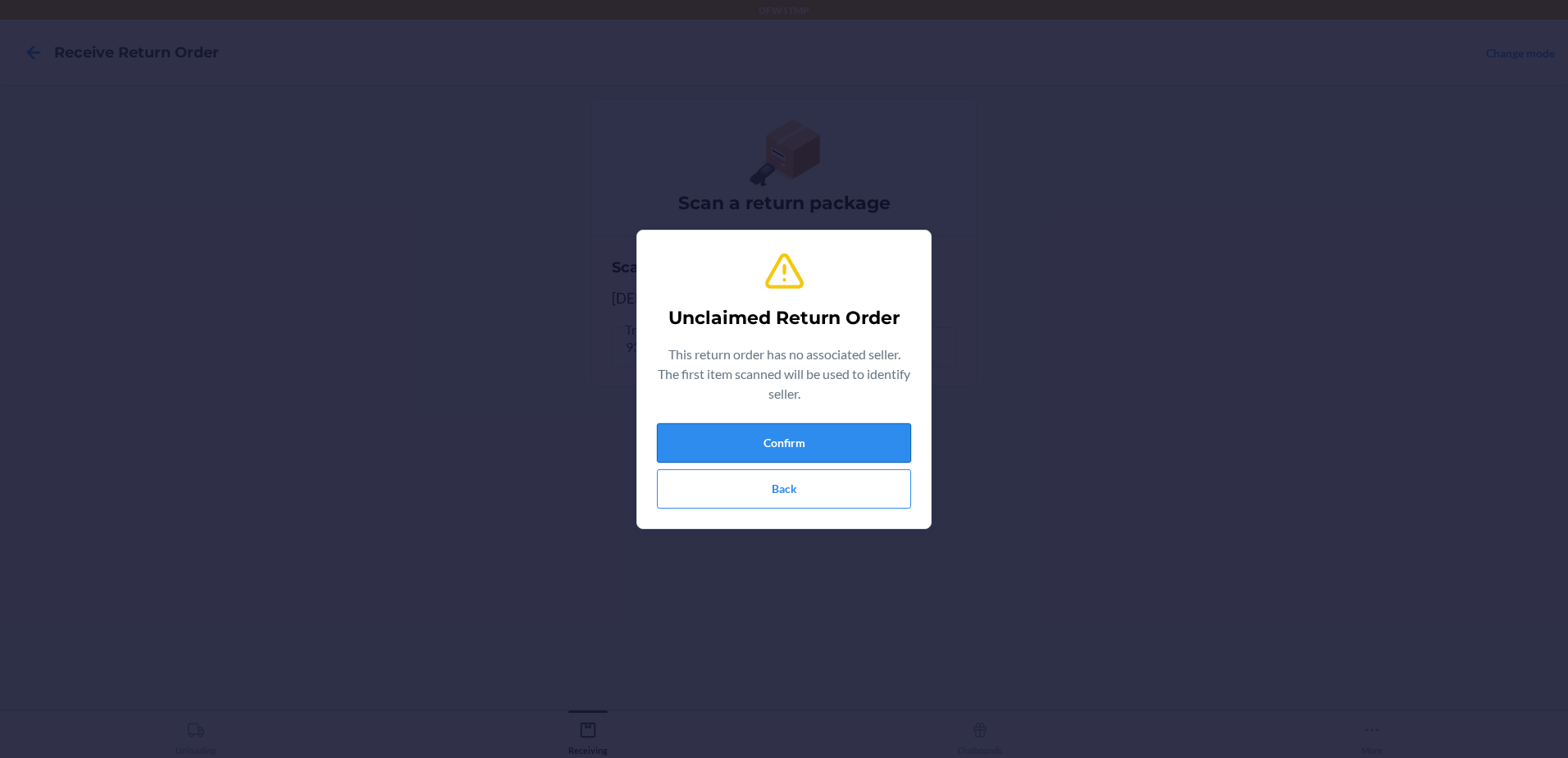
click at [825, 436] on button "Confirm" at bounding box center [784, 443] width 254 height 39
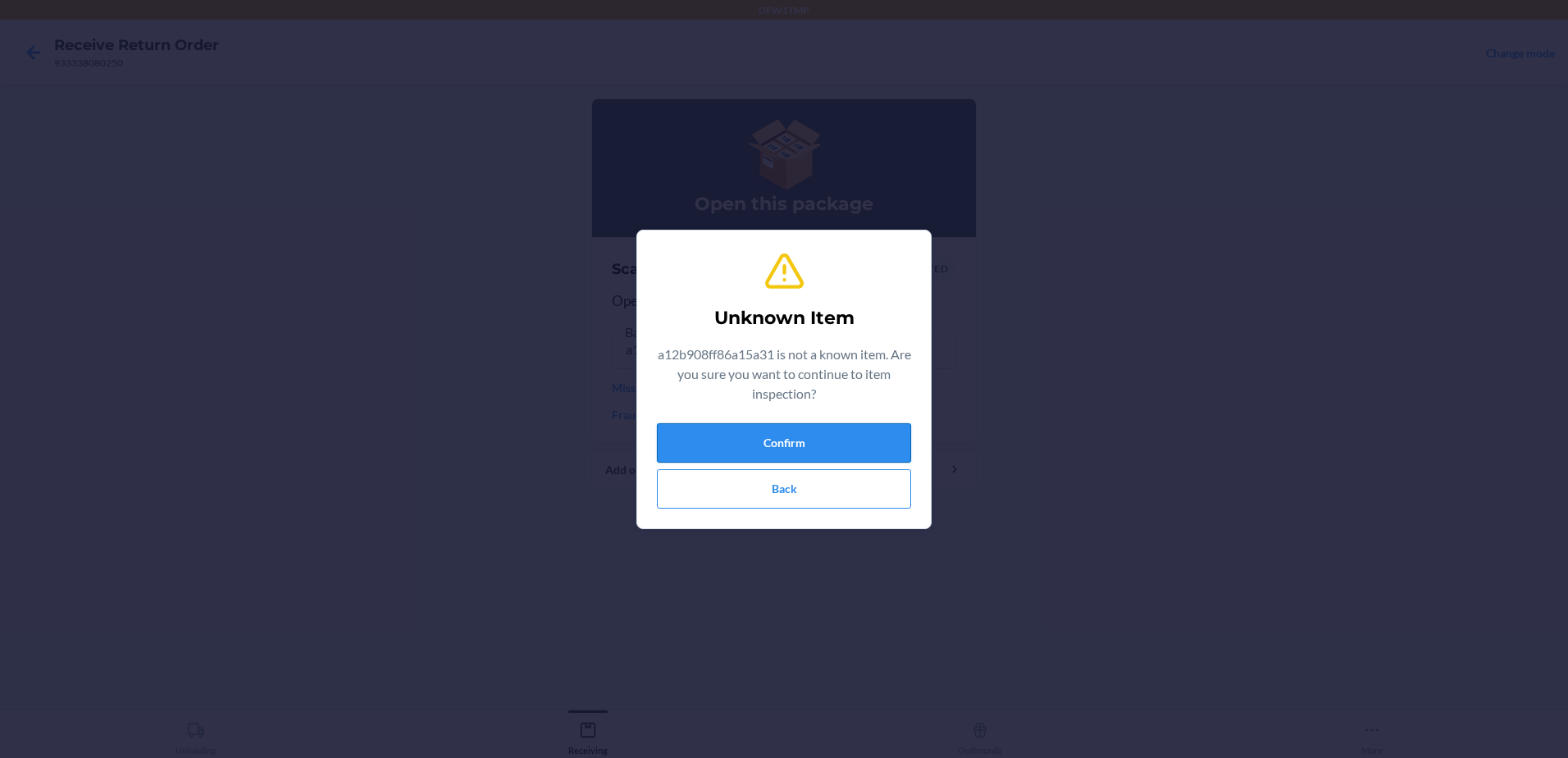
click at [797, 432] on button "Confirm" at bounding box center [784, 443] width 254 height 39
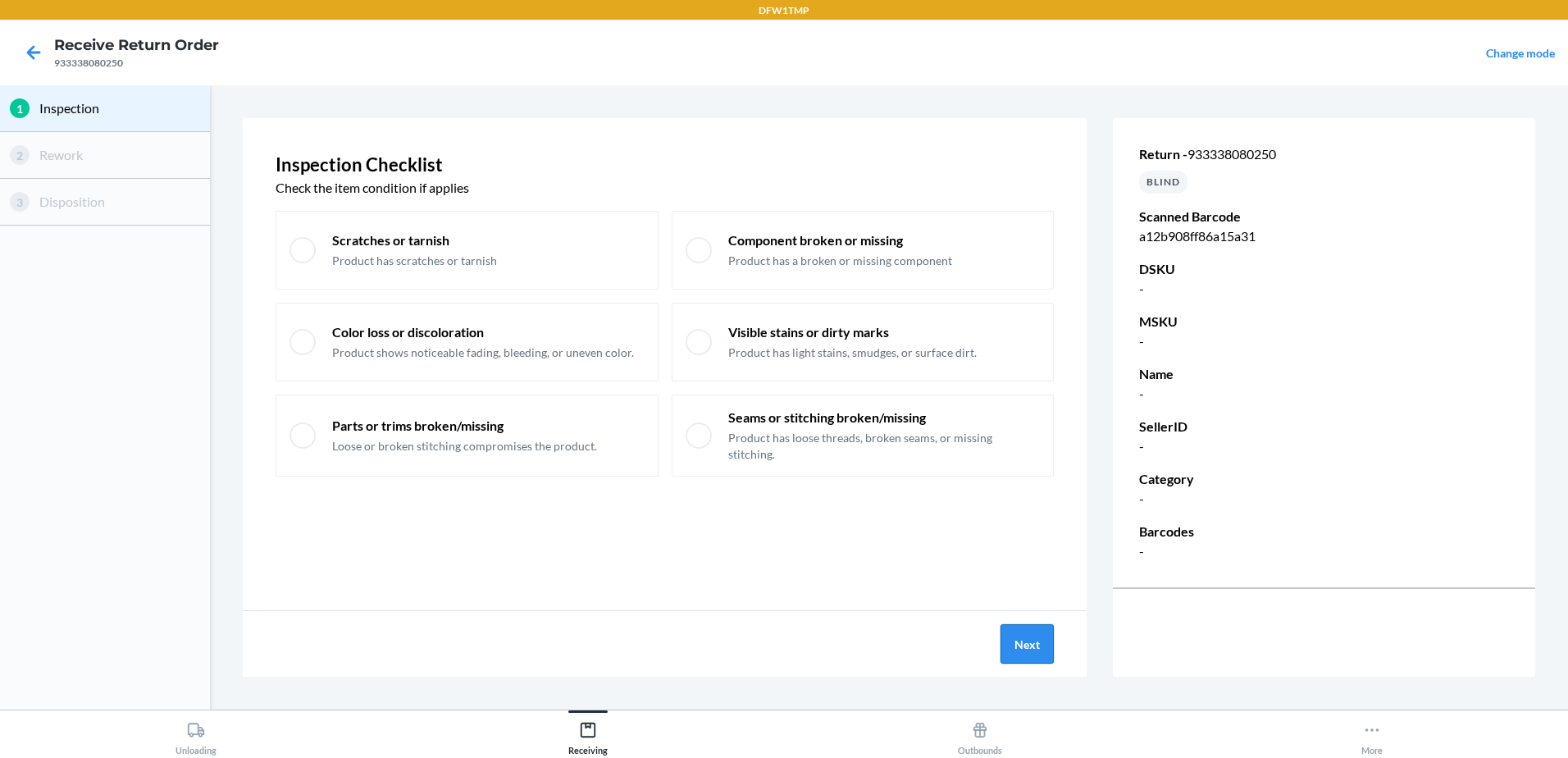
click at [1032, 654] on button "Next" at bounding box center [1027, 643] width 54 height 39
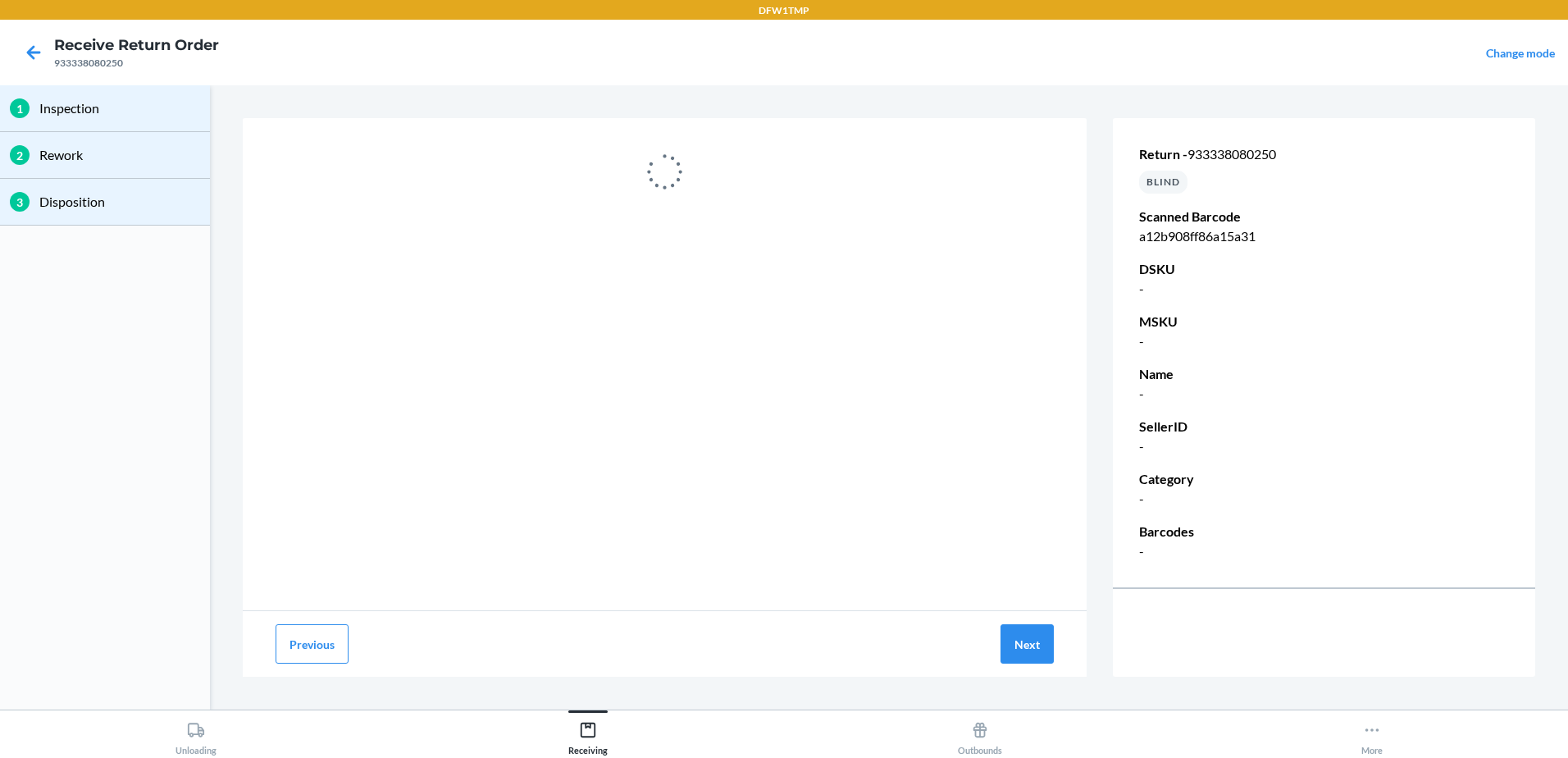
click at [273, 649] on div "Previous Next" at bounding box center [664, 643] width 844 height 66
click at [304, 649] on button "Previous" at bounding box center [312, 643] width 73 height 39
click at [326, 642] on button "Previous" at bounding box center [312, 643] width 73 height 39
click at [37, 55] on icon at bounding box center [33, 52] width 28 height 28
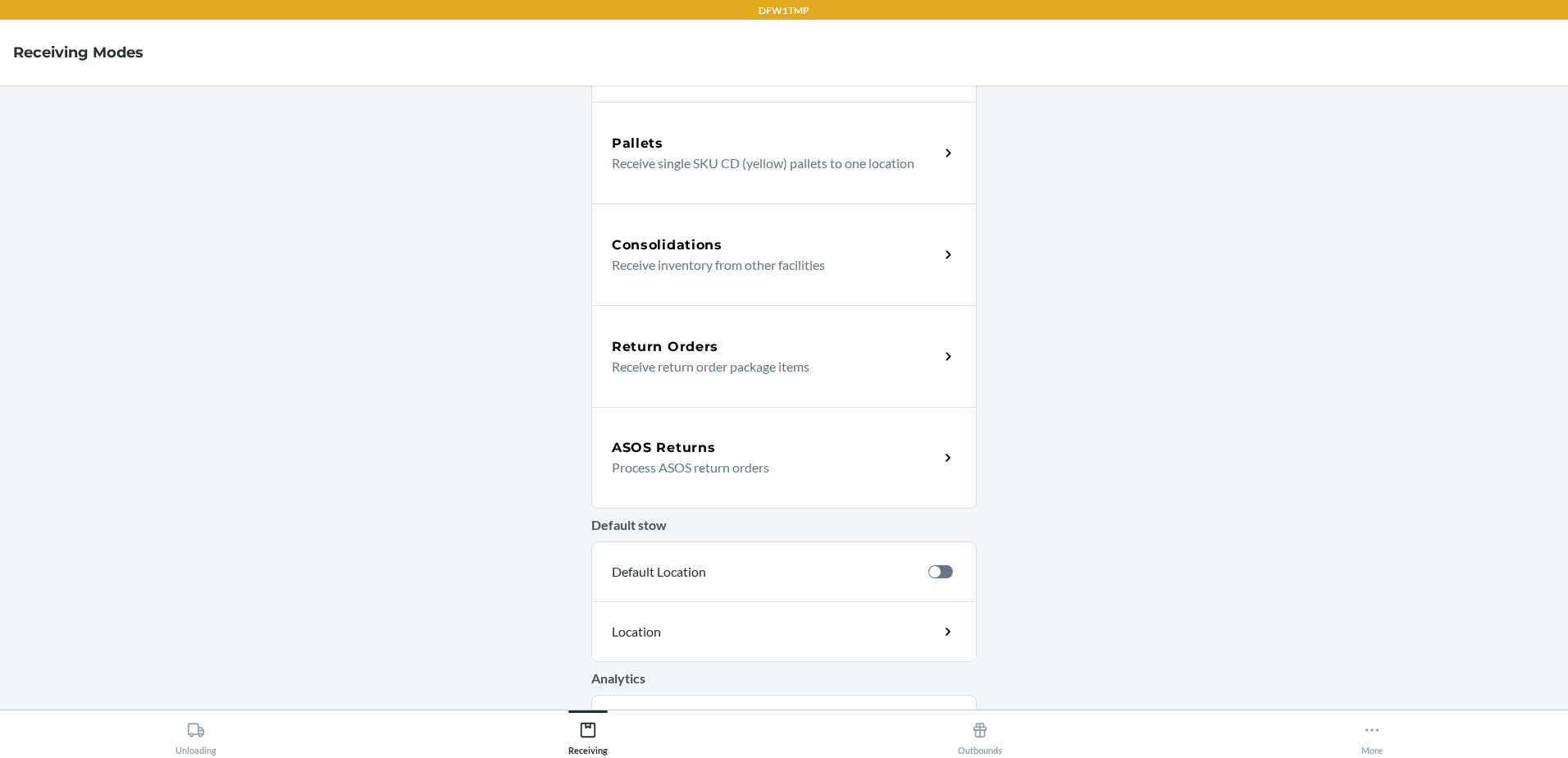
scroll to position [385, 0]
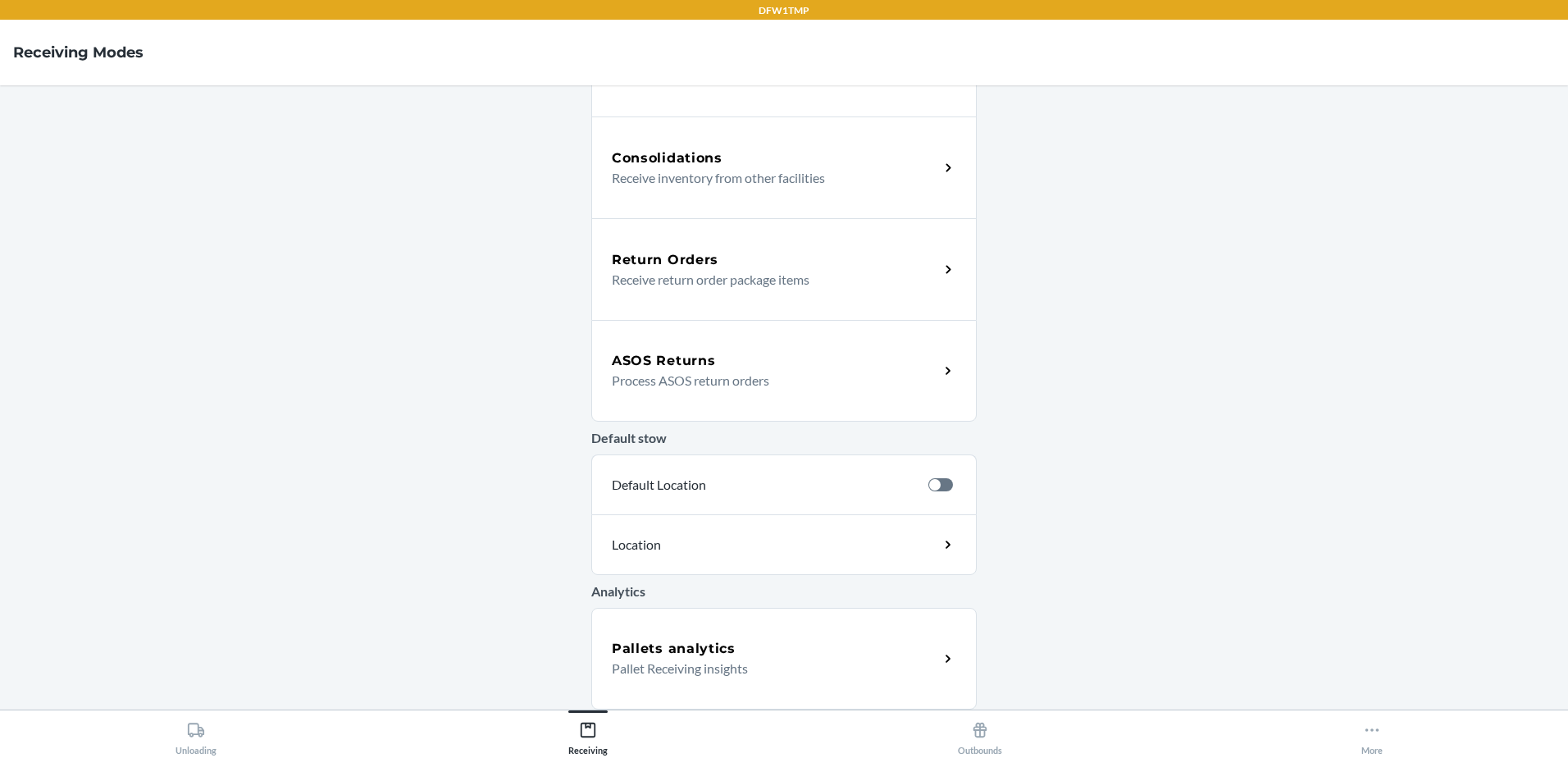
click at [758, 277] on p "Receive return order package items" at bounding box center [769, 279] width 315 height 20
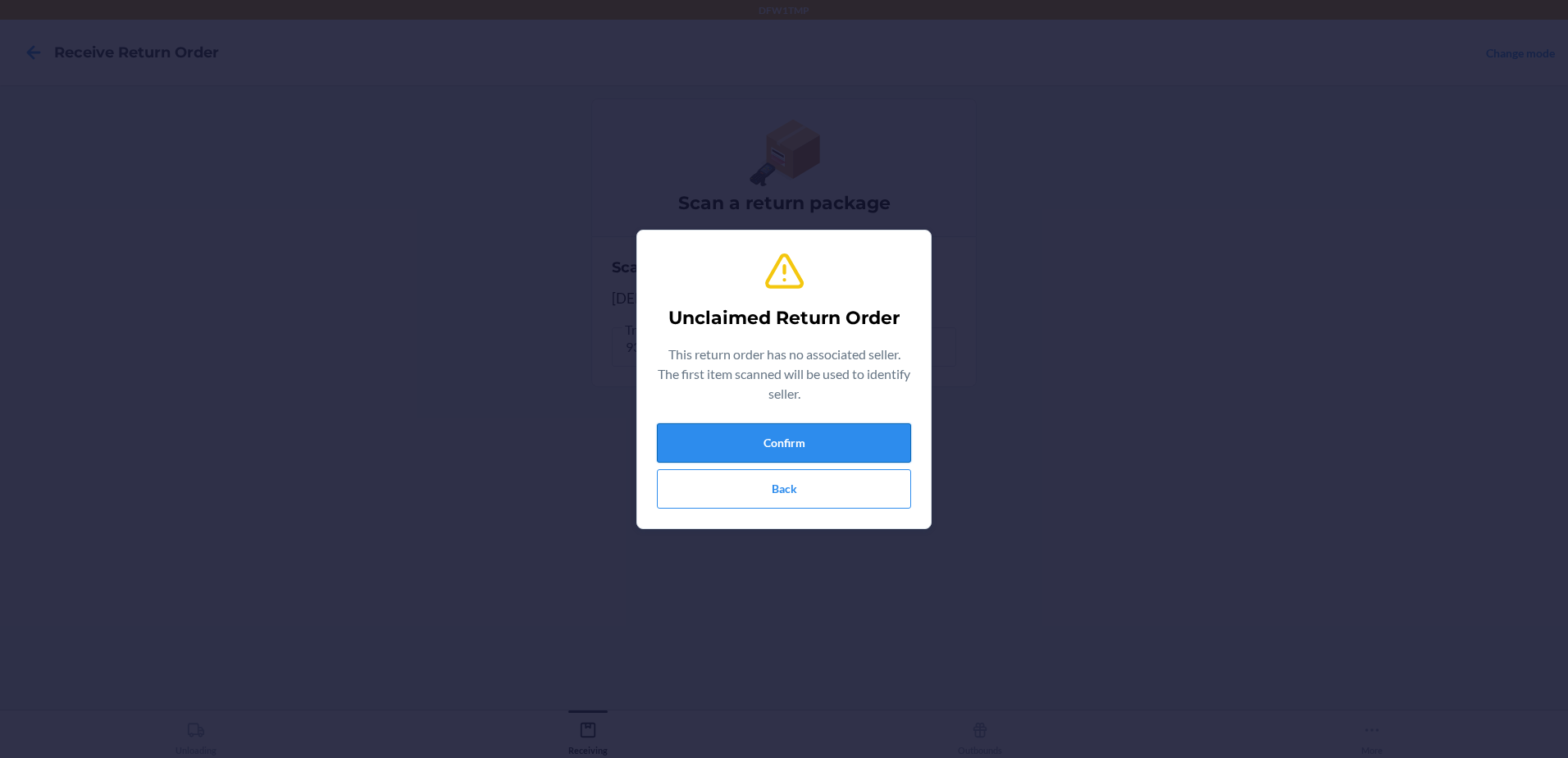
click at [869, 442] on button "Confirm" at bounding box center [784, 443] width 254 height 39
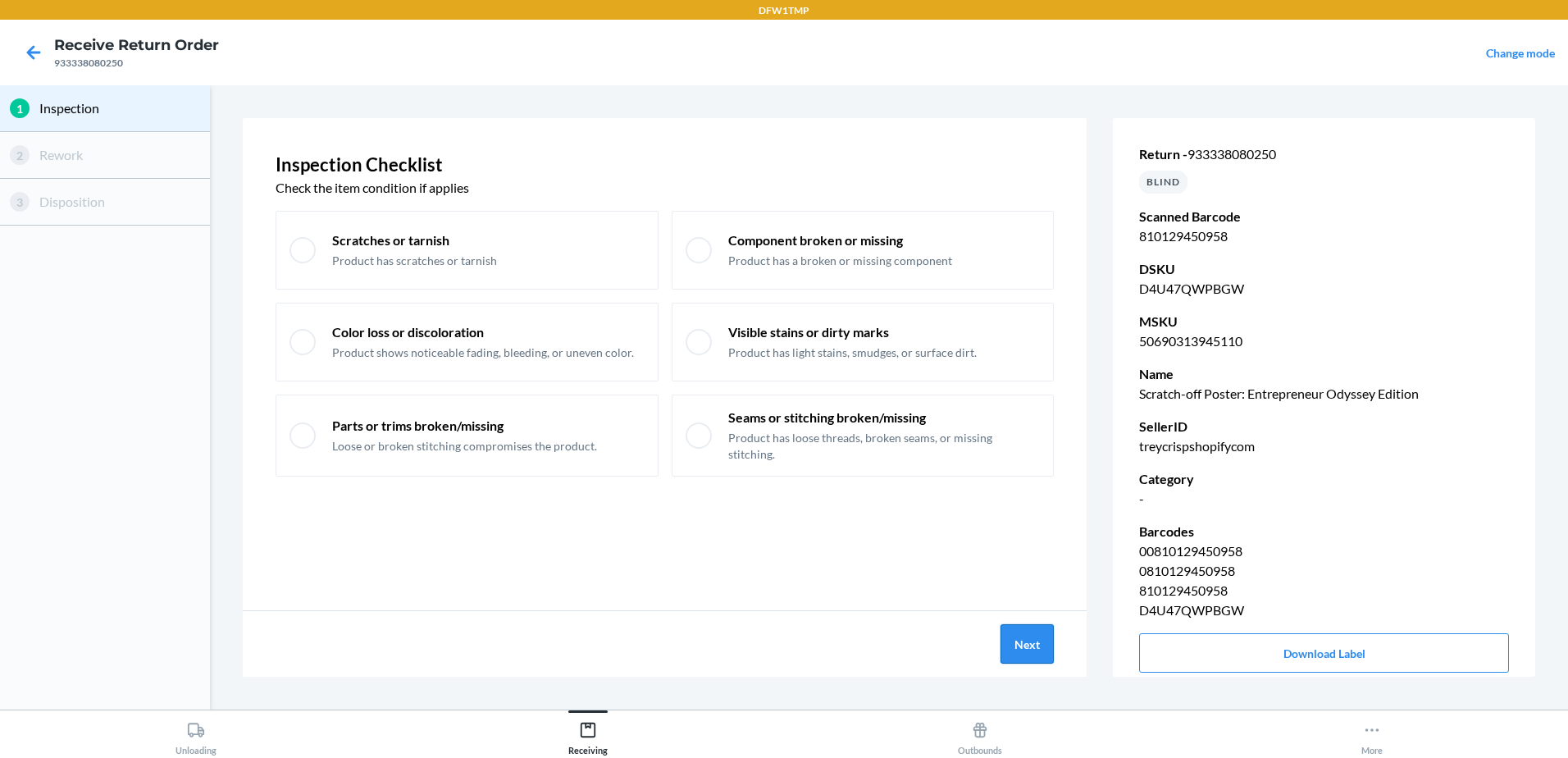
click at [1013, 641] on button "Next" at bounding box center [1027, 643] width 54 height 39
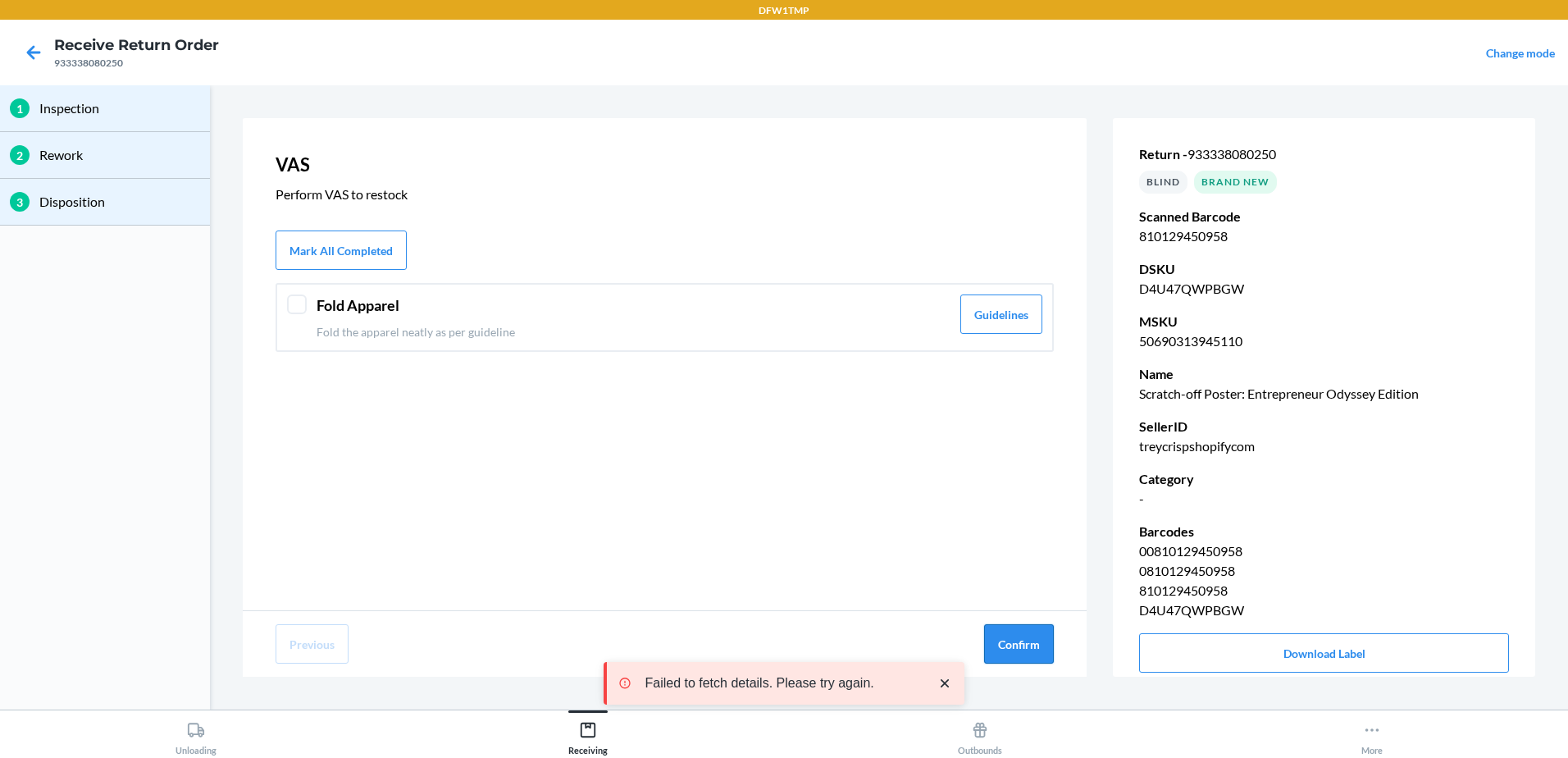
click at [1020, 642] on button "Confirm" at bounding box center [1018, 643] width 70 height 39
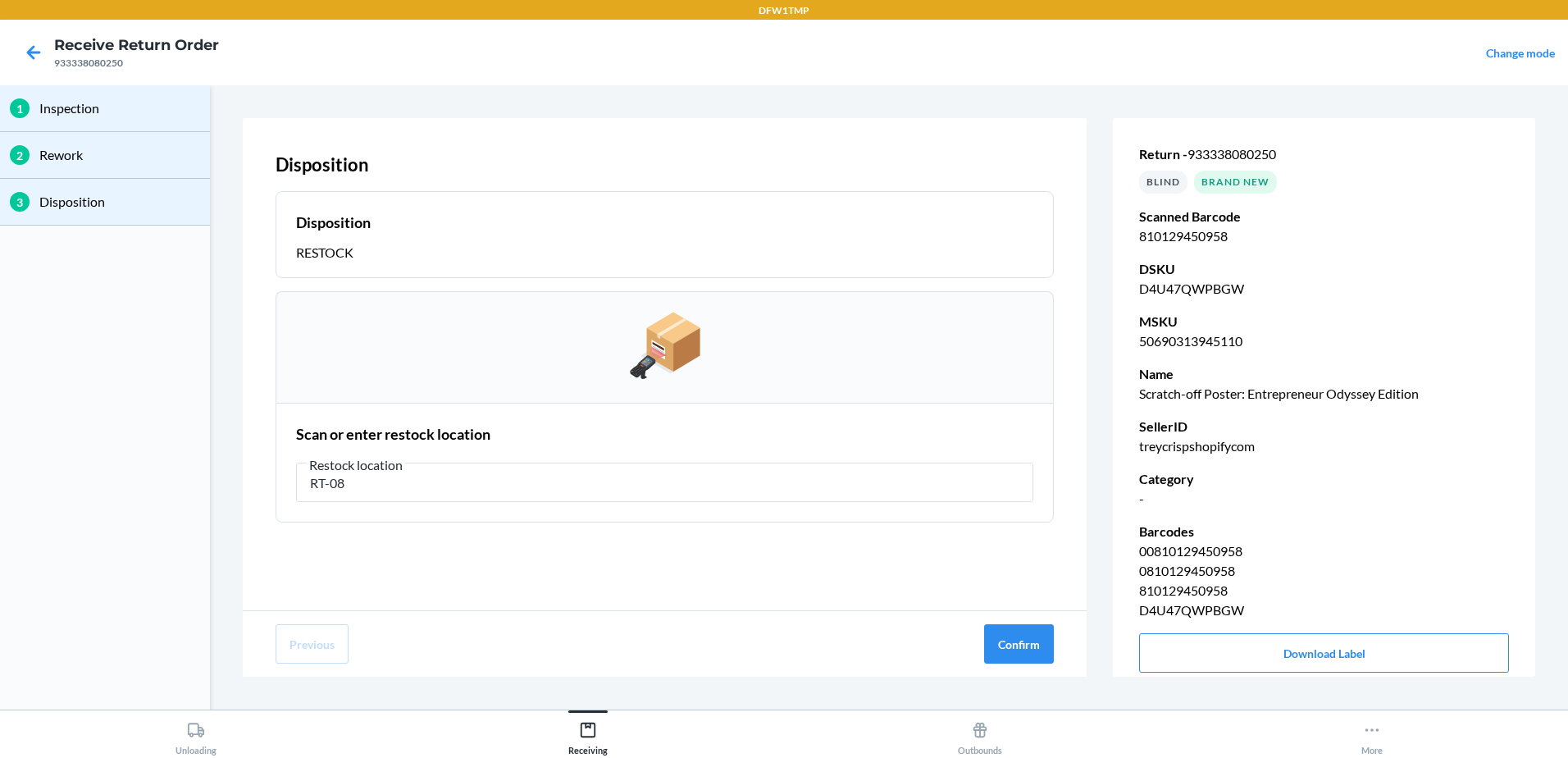
type input "RT-08"
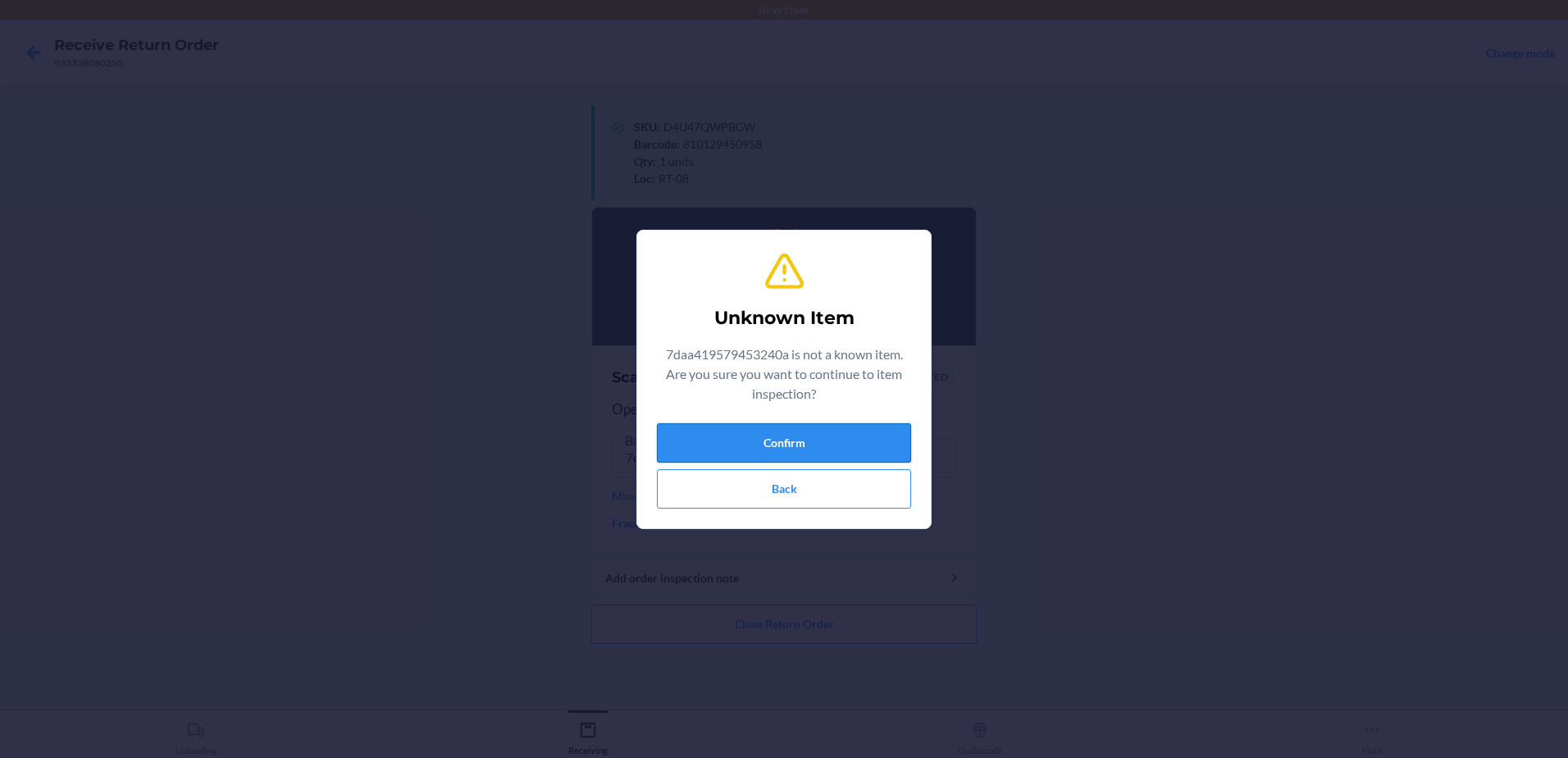
click at [725, 445] on button "Confirm" at bounding box center [784, 443] width 254 height 39
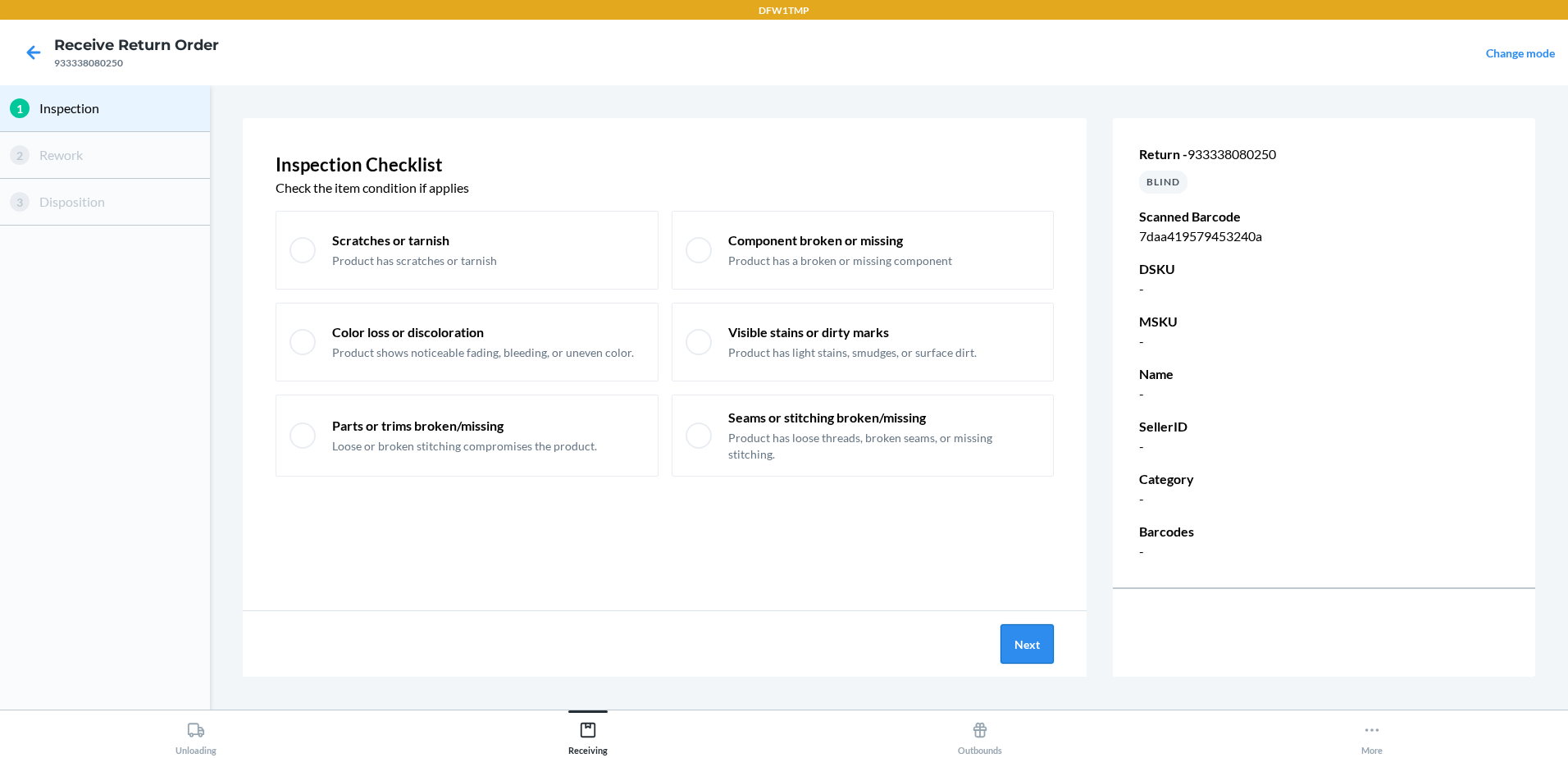
click at [1036, 646] on button "Next" at bounding box center [1027, 643] width 54 height 39
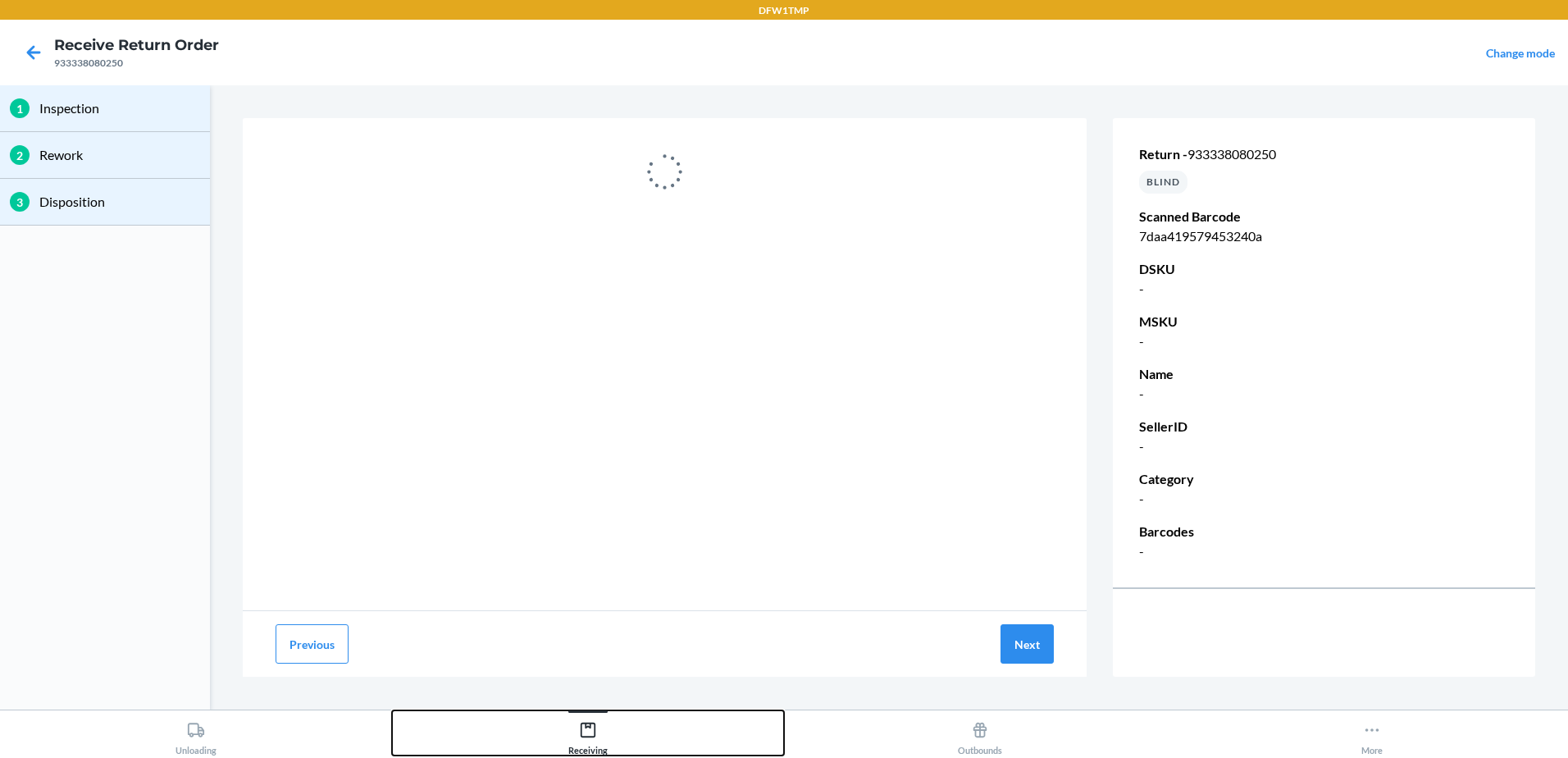
click at [602, 723] on div "Receiving" at bounding box center [587, 734] width 39 height 41
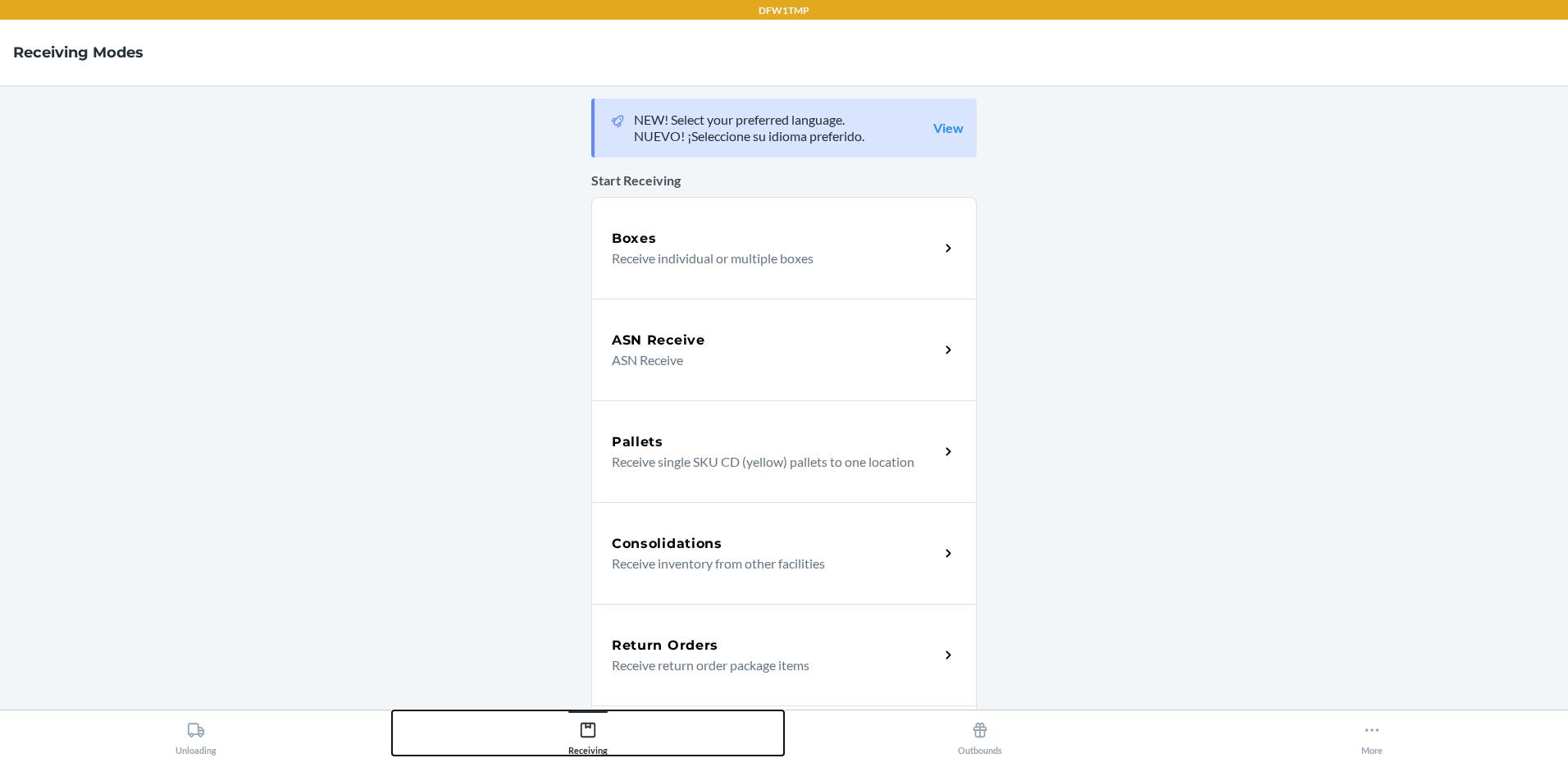
scroll to position [385, 0]
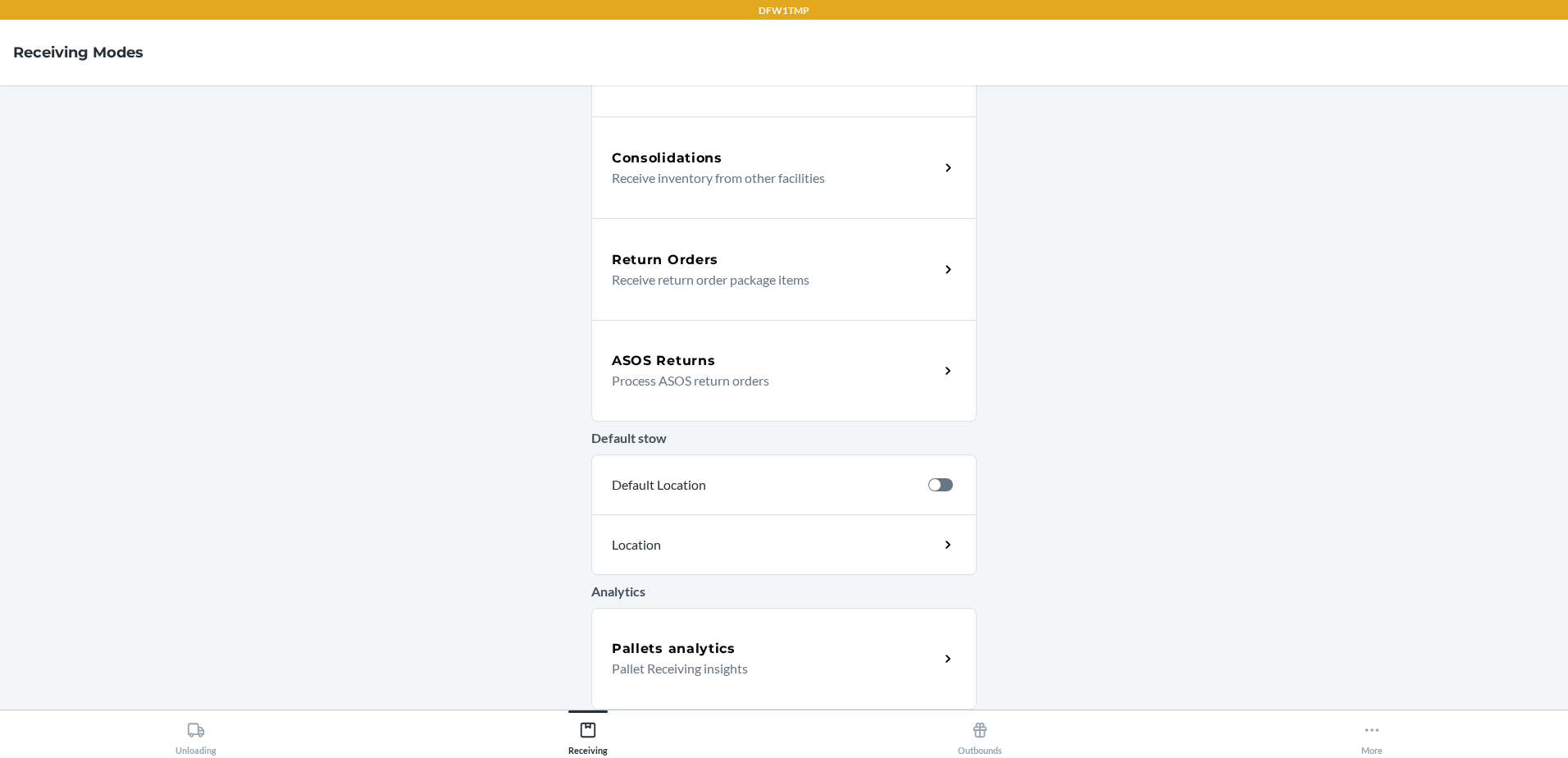
click at [741, 270] on p "Receive return order package items" at bounding box center [769, 279] width 315 height 20
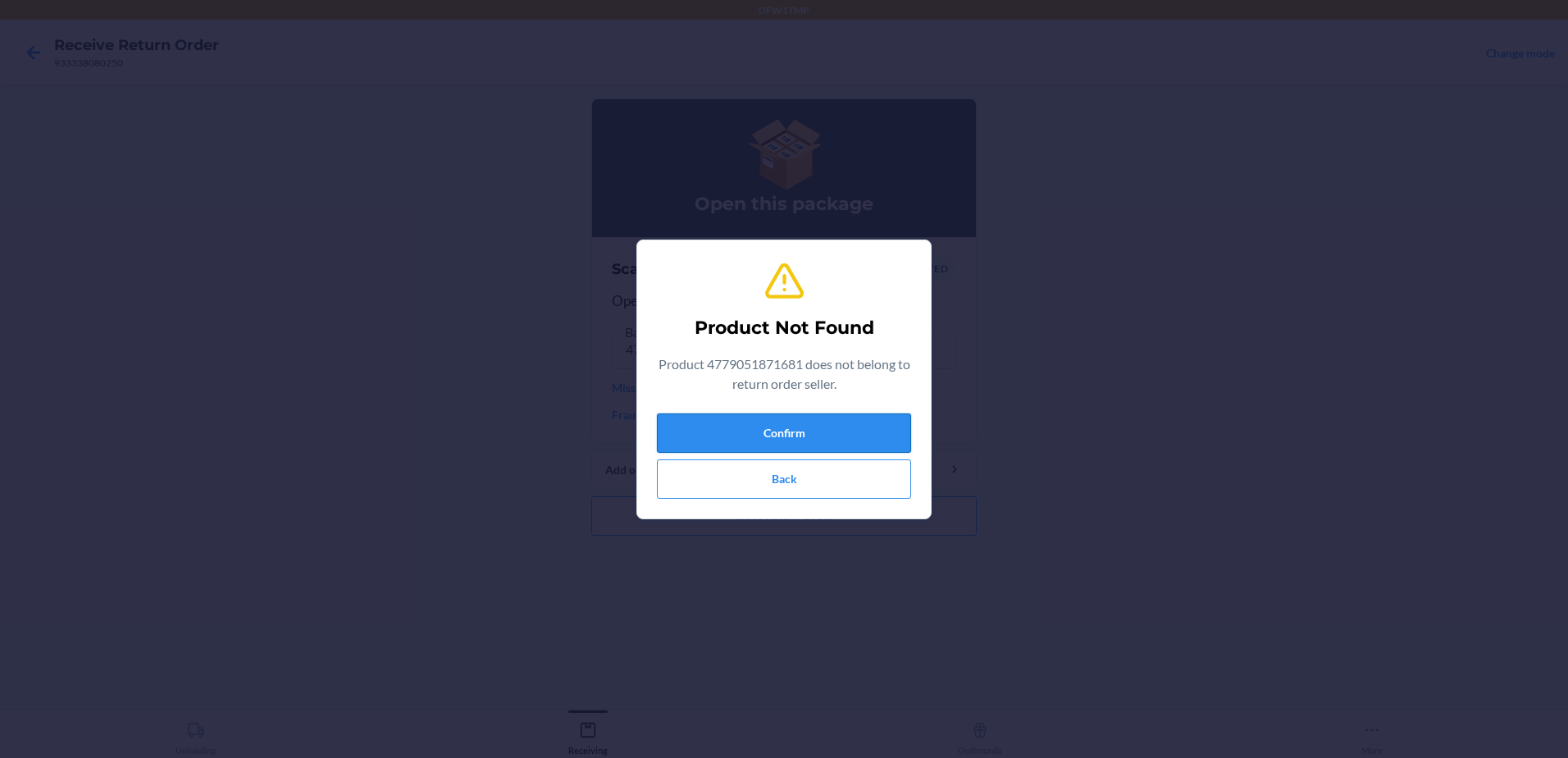
click at [776, 443] on button "Confirm" at bounding box center [784, 432] width 254 height 39
click at [785, 439] on button "Confirm" at bounding box center [784, 432] width 254 height 39
click at [811, 484] on button "Back" at bounding box center [784, 478] width 254 height 39
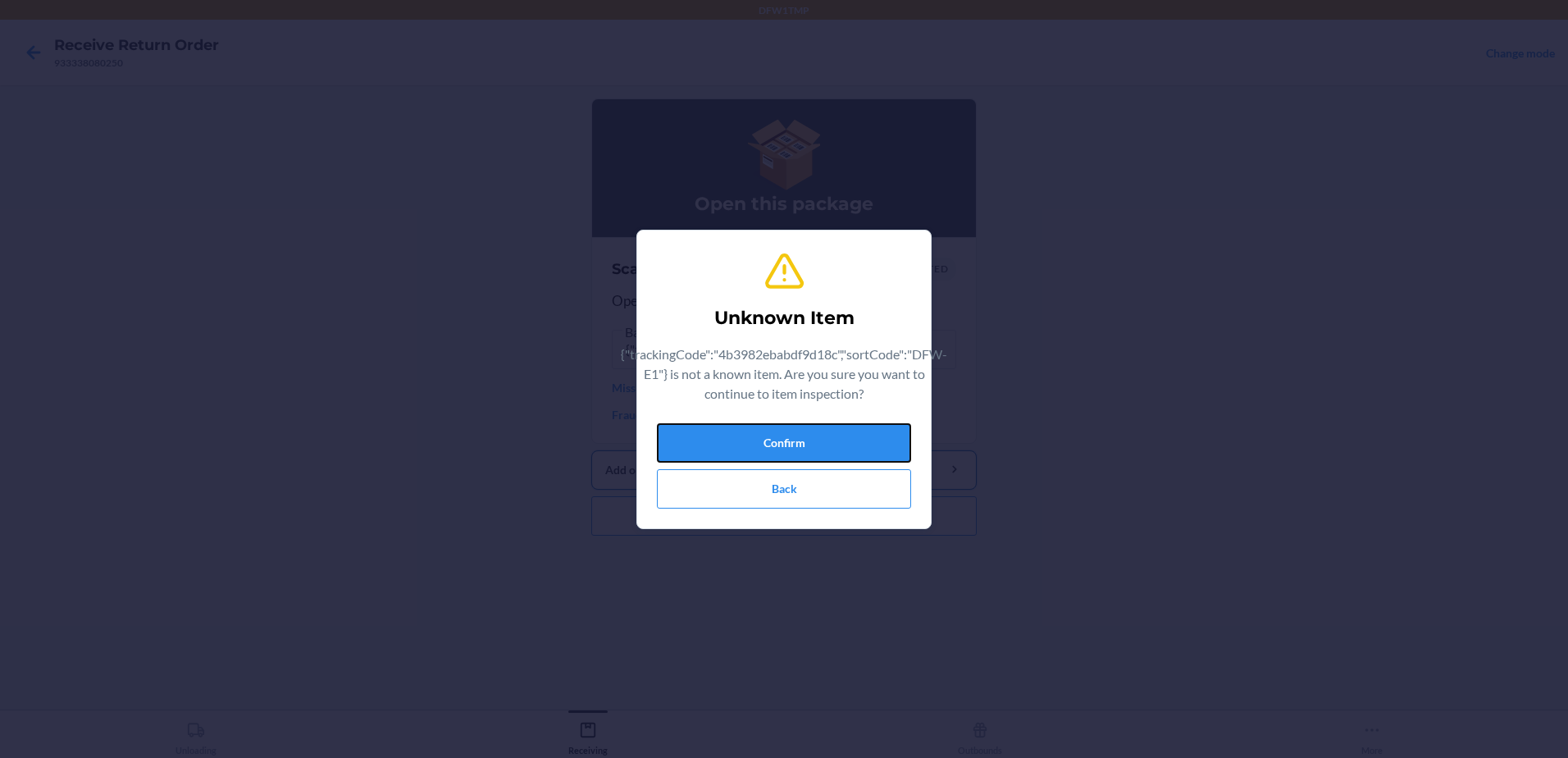
drag, startPoint x: 826, startPoint y: 446, endPoint x: 824, endPoint y: 454, distance: 8.2
click at [824, 447] on button "Confirm" at bounding box center [784, 443] width 254 height 39
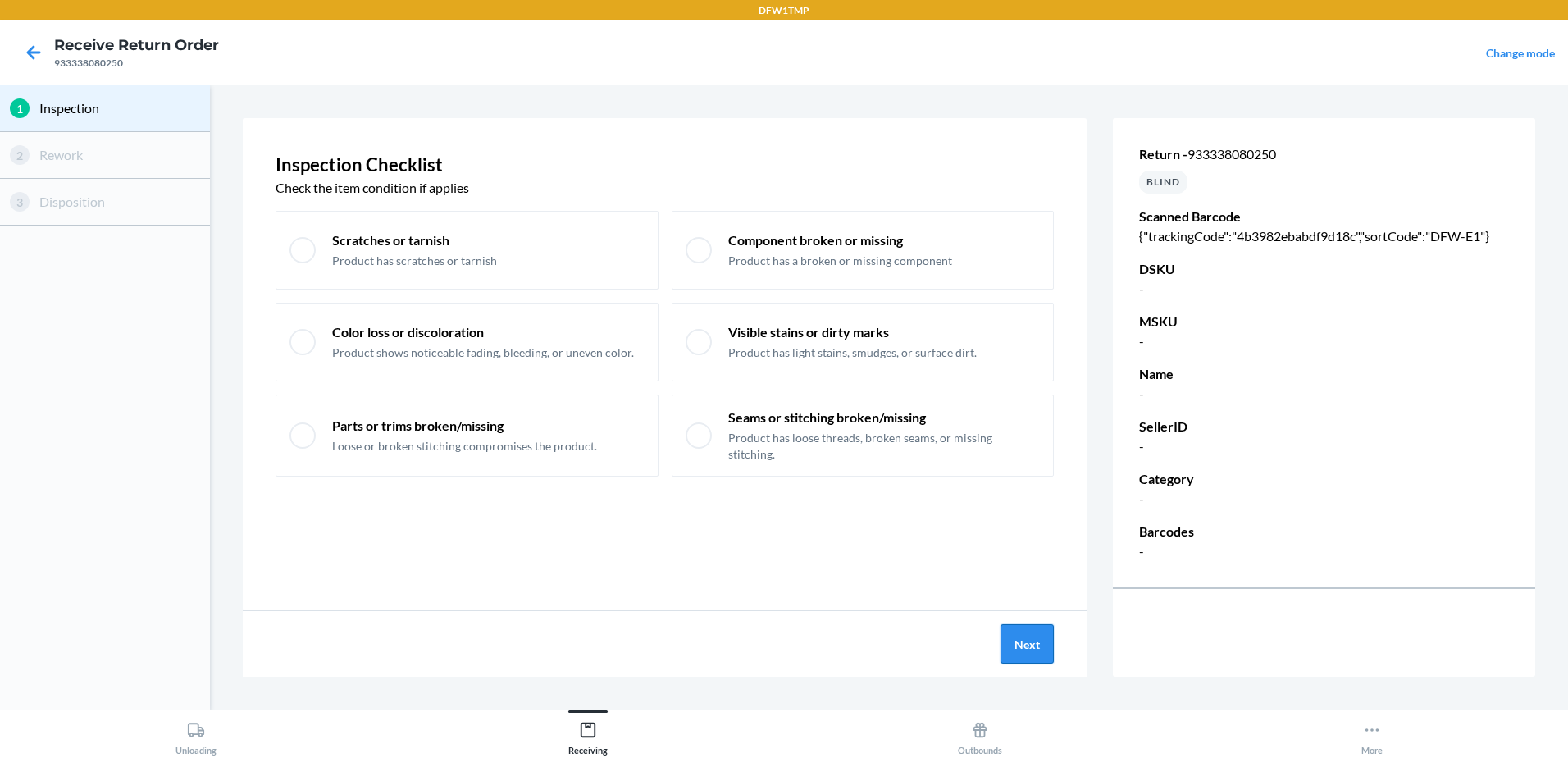
click at [1035, 649] on button "Next" at bounding box center [1027, 643] width 54 height 39
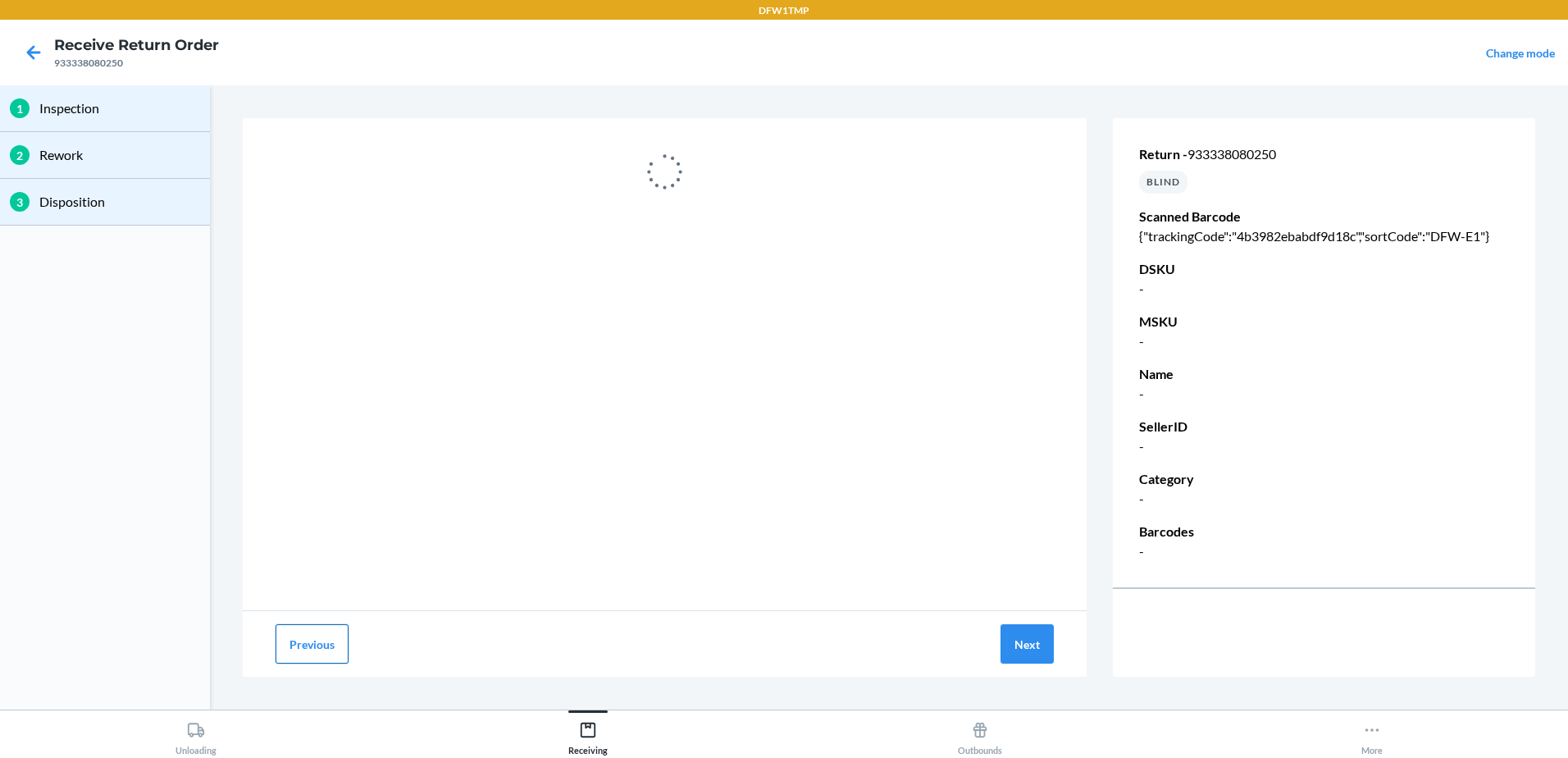
click at [325, 646] on button "Previous" at bounding box center [312, 643] width 73 height 39
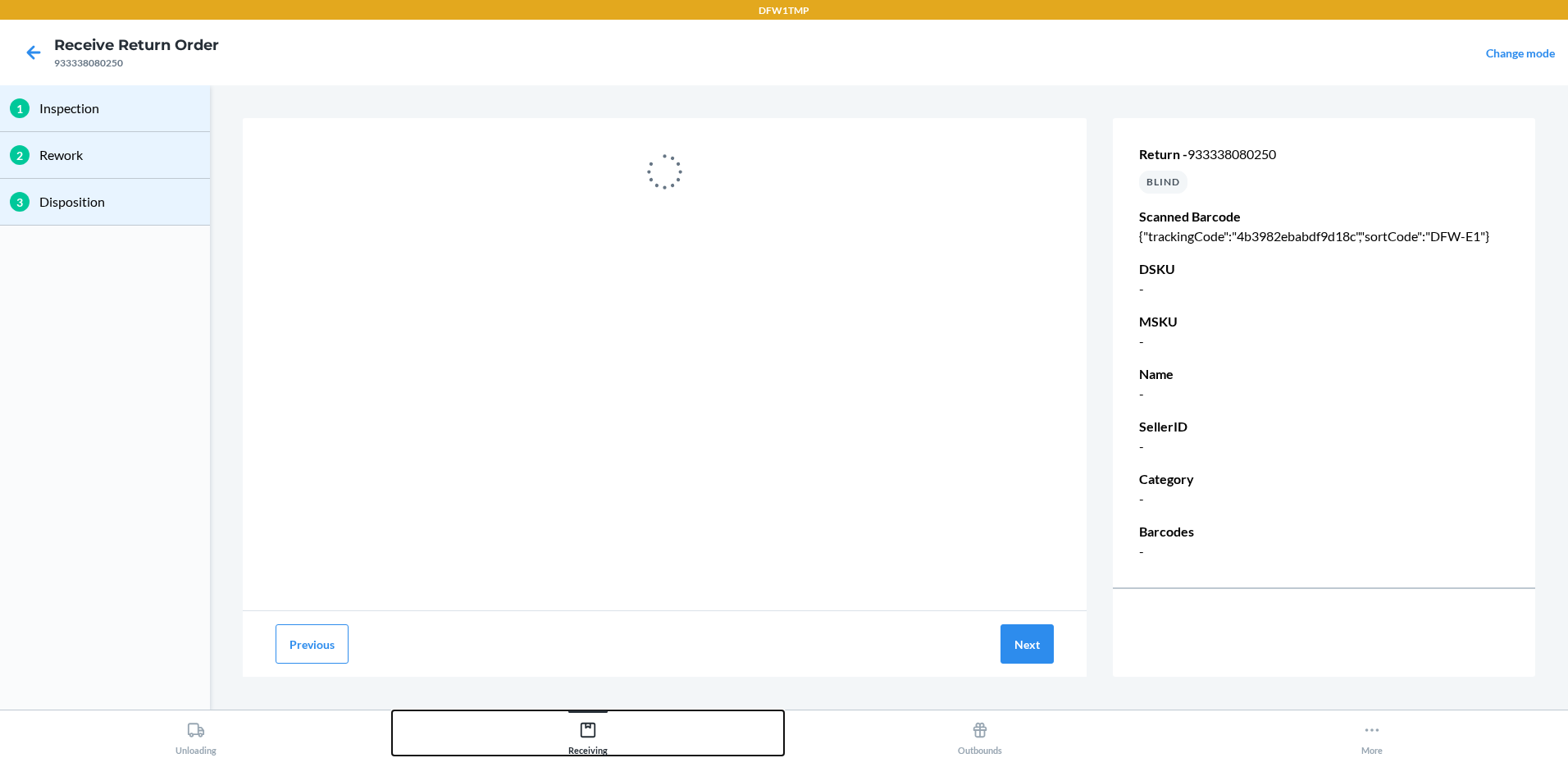
click at [583, 731] on icon at bounding box center [588, 729] width 18 height 18
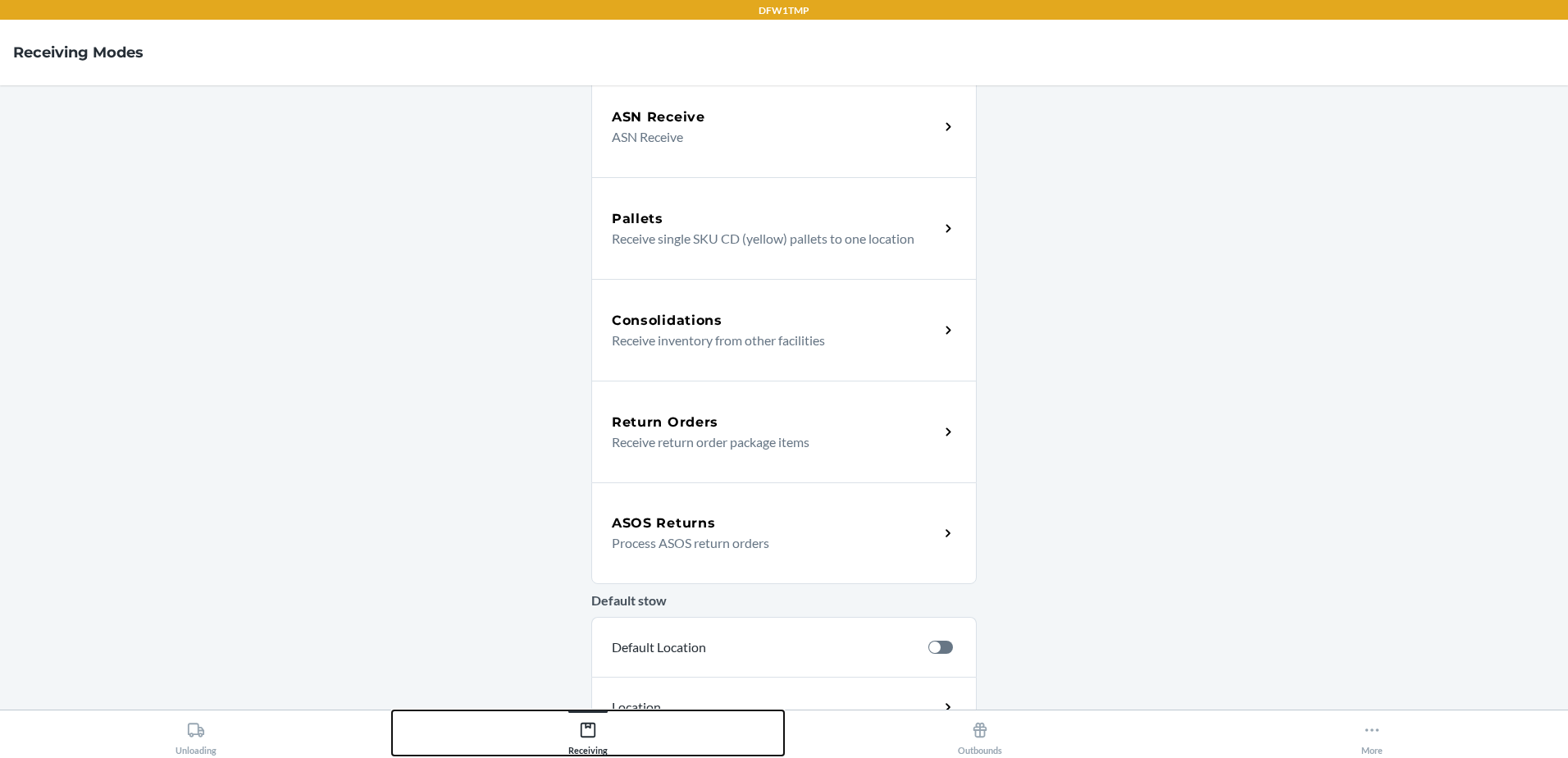
scroll to position [246, 0]
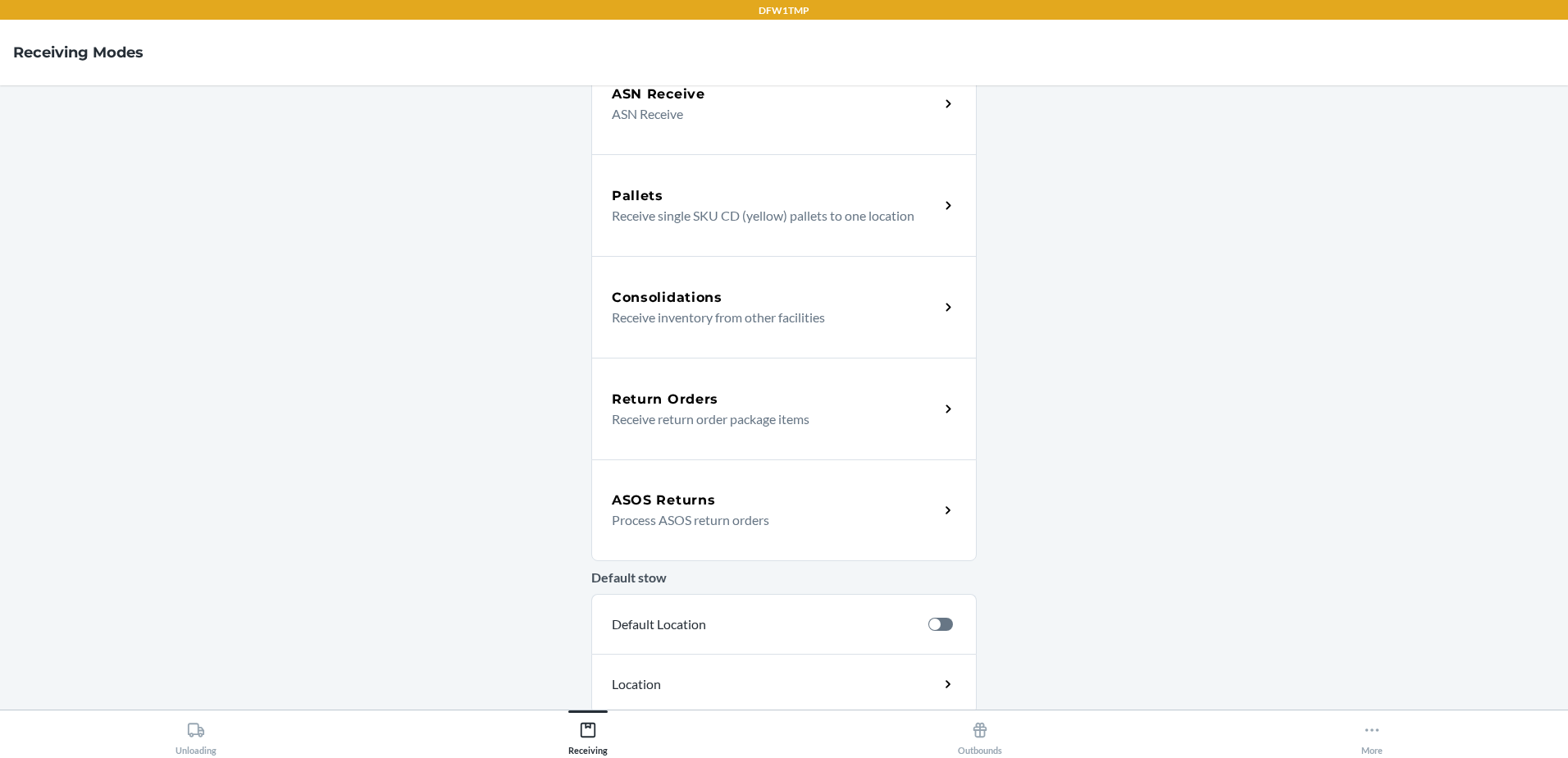
click at [764, 435] on div "Return Orders Receive return order package items" at bounding box center [783, 408] width 385 height 101
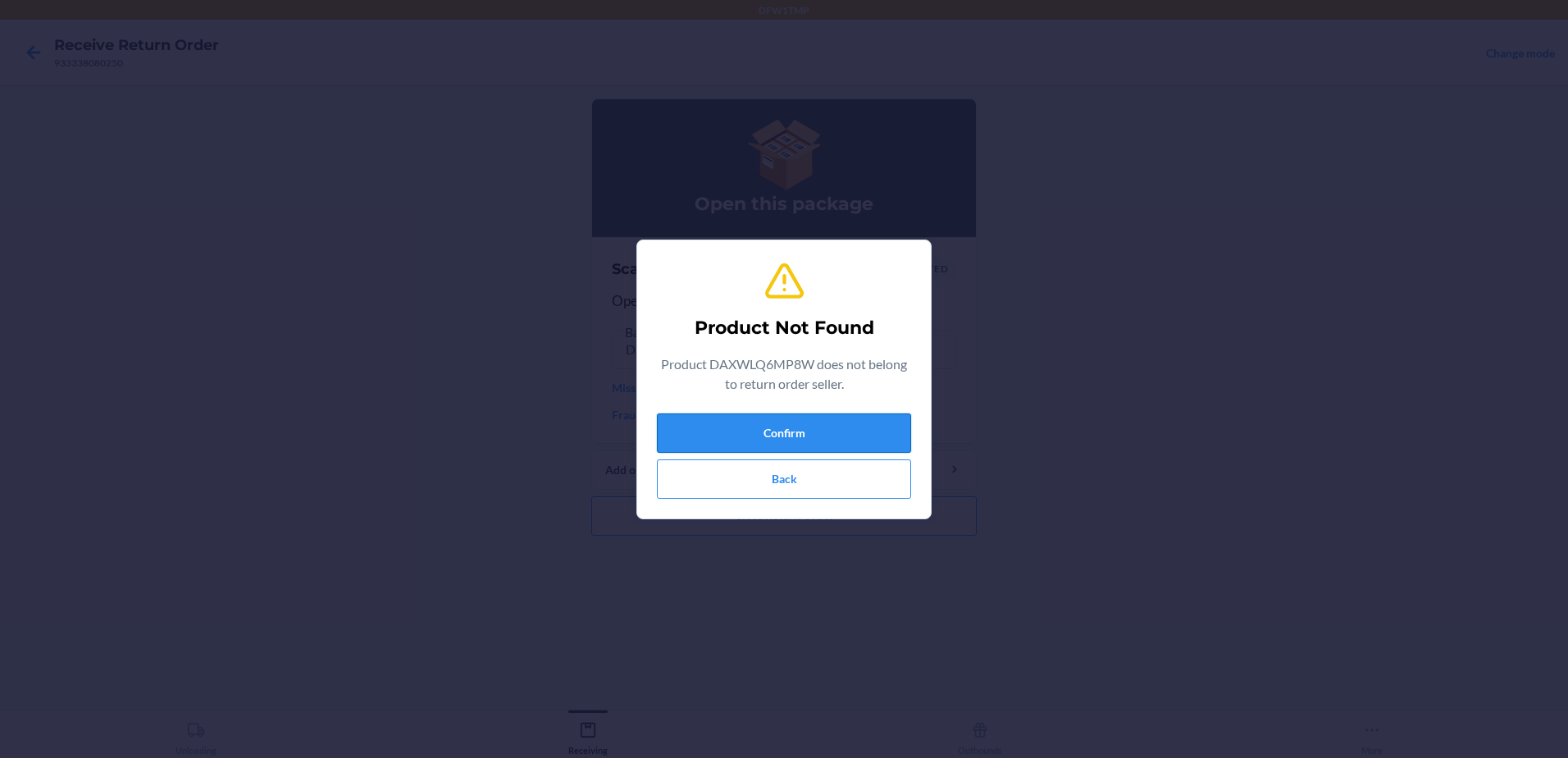
click at [815, 435] on button "Confirm" at bounding box center [784, 432] width 254 height 39
click at [845, 423] on button "Confirm" at bounding box center [784, 432] width 254 height 39
click at [805, 442] on button "Confirm" at bounding box center [784, 432] width 254 height 39
click at [709, 429] on button "Confirm" at bounding box center [784, 432] width 254 height 39
click at [788, 480] on button "Back" at bounding box center [784, 478] width 254 height 39
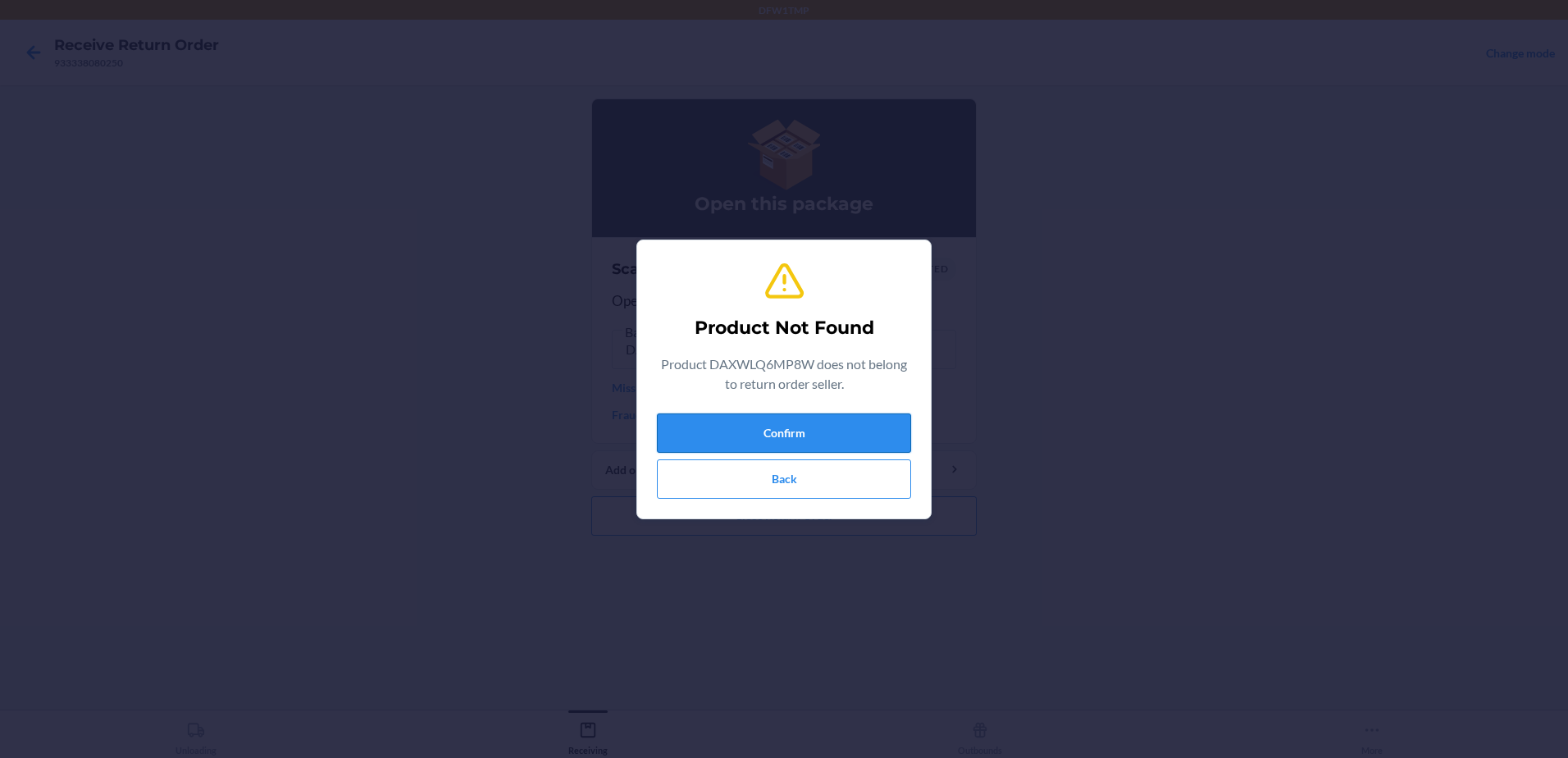
click at [792, 431] on button "Confirm" at bounding box center [784, 432] width 254 height 39
drag, startPoint x: 817, startPoint y: 483, endPoint x: 828, endPoint y: 499, distance: 19.4
click at [817, 493] on button "Back" at bounding box center [784, 478] width 254 height 39
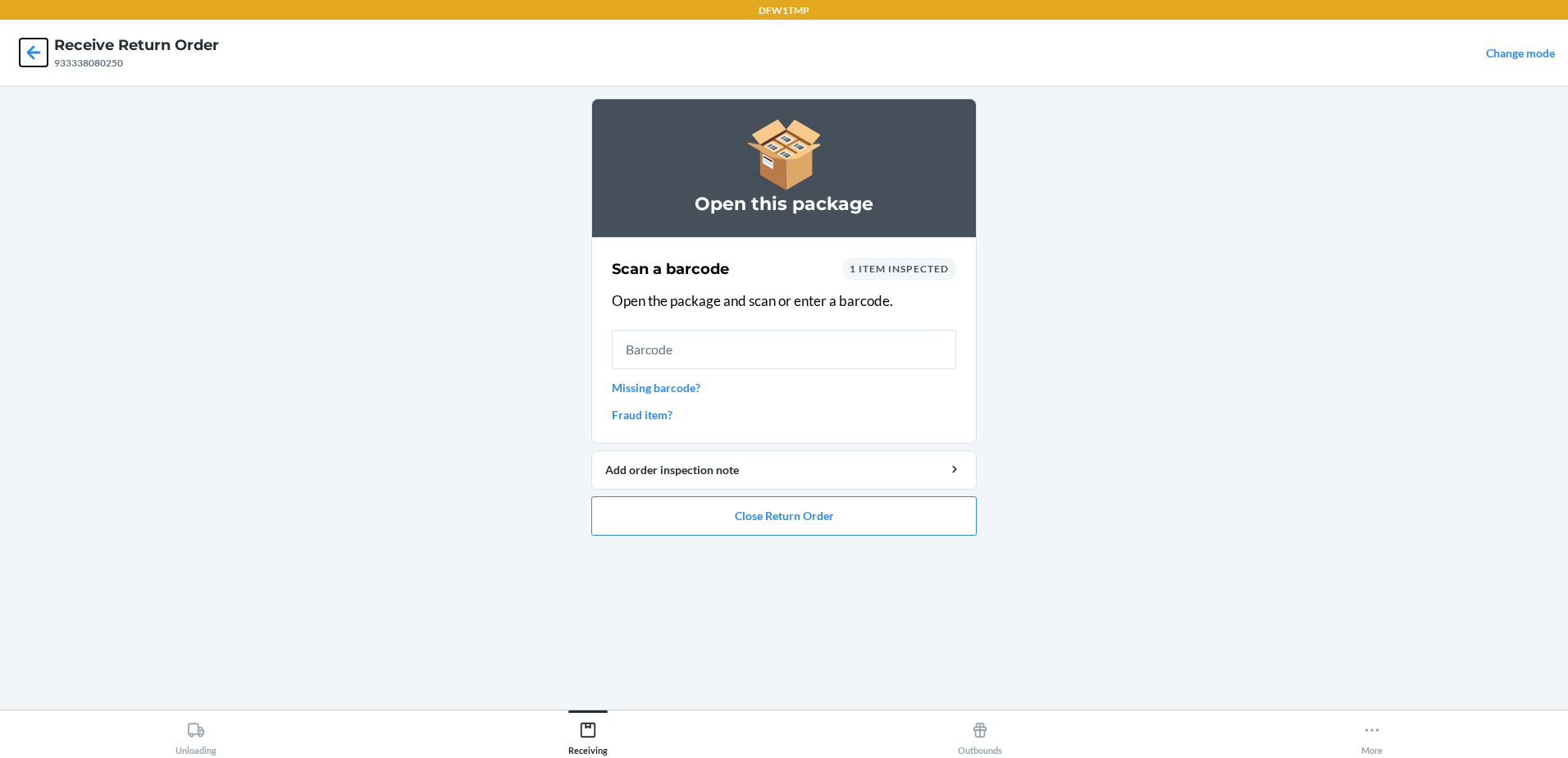
click at [44, 56] on icon at bounding box center [33, 52] width 28 height 28
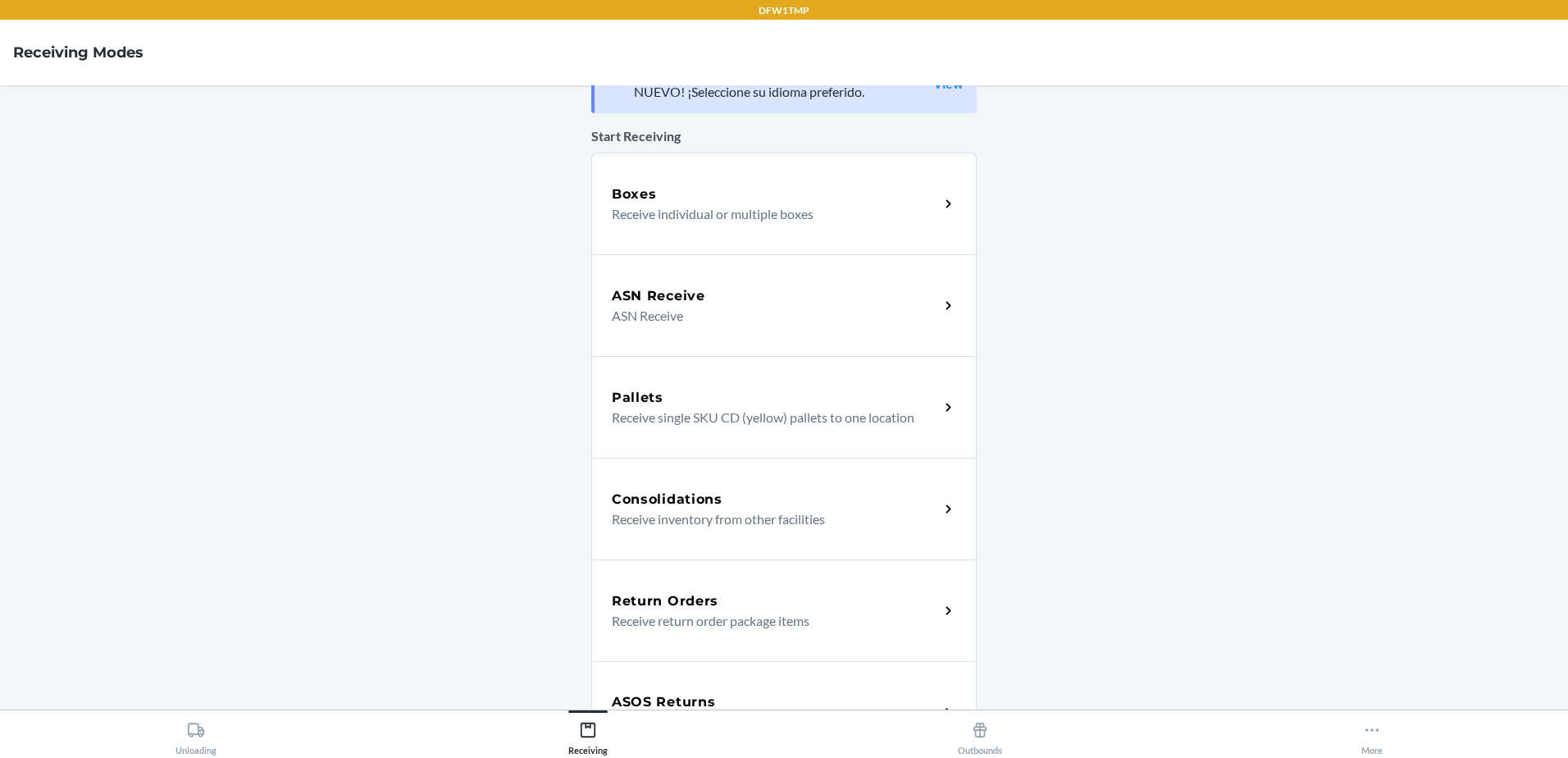
scroll to position [164, 0]
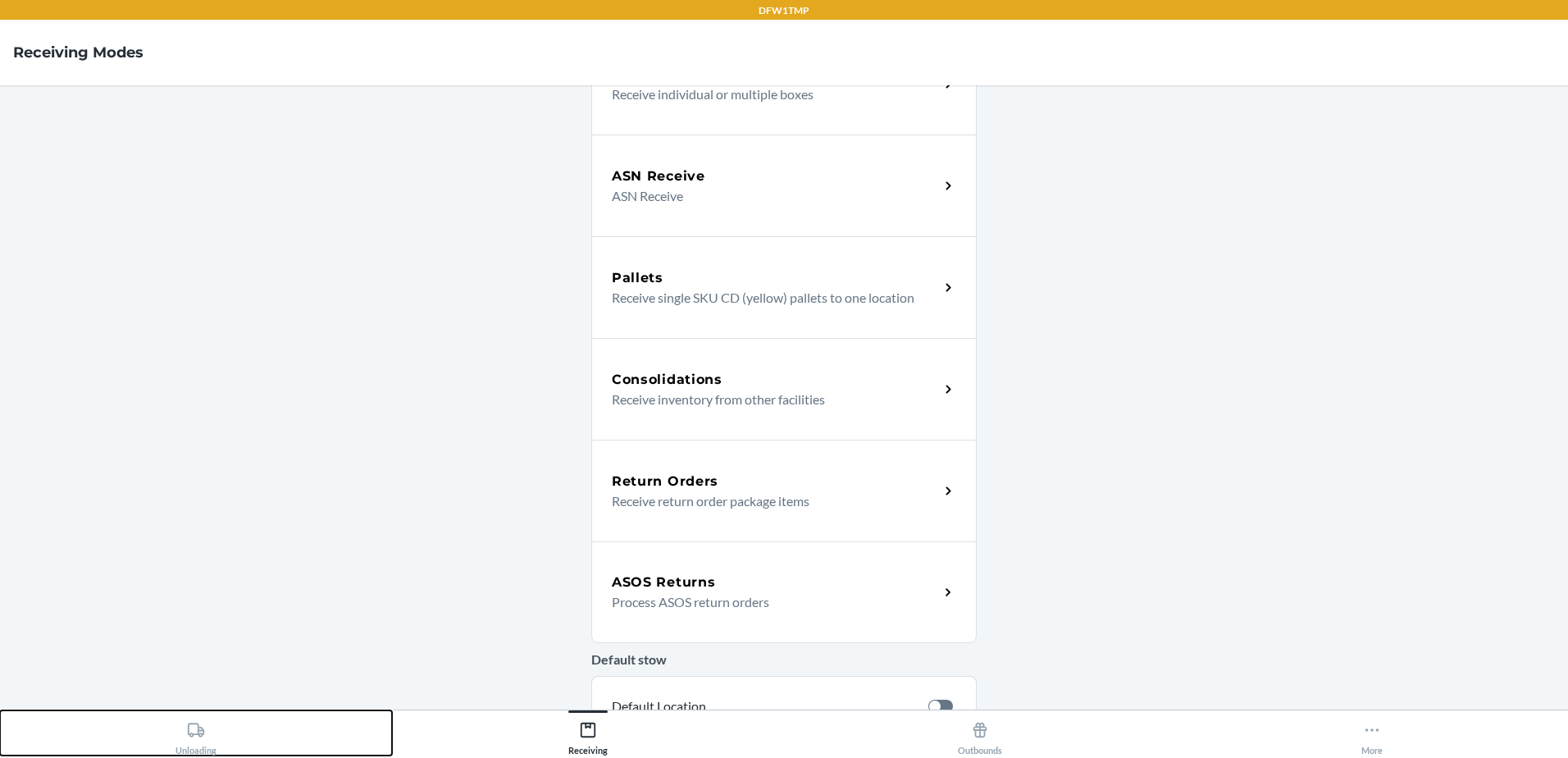
click at [194, 748] on div "Unloading" at bounding box center [196, 734] width 41 height 41
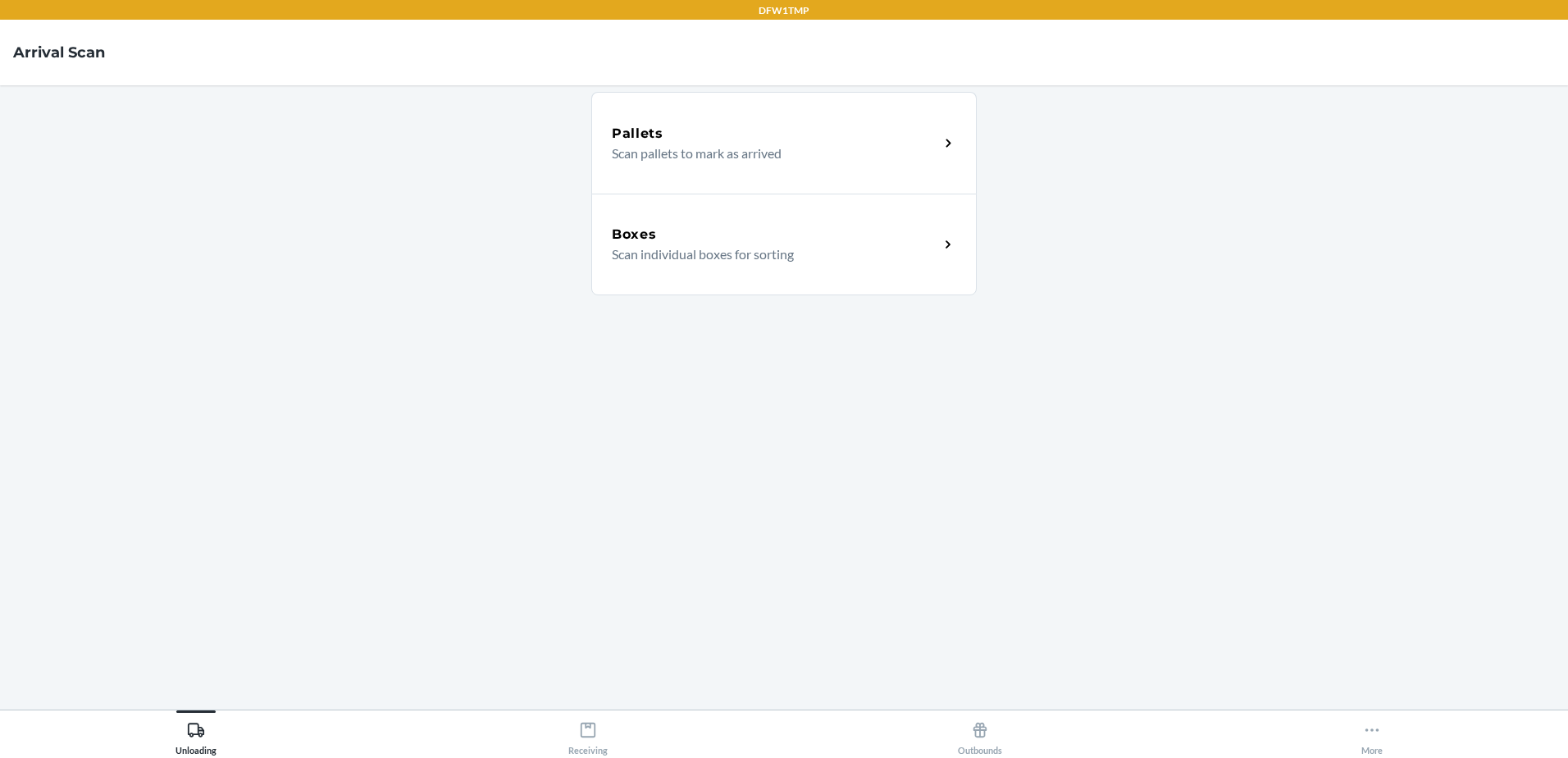
click at [714, 256] on p "Scan individual boxes for sorting" at bounding box center [769, 254] width 315 height 20
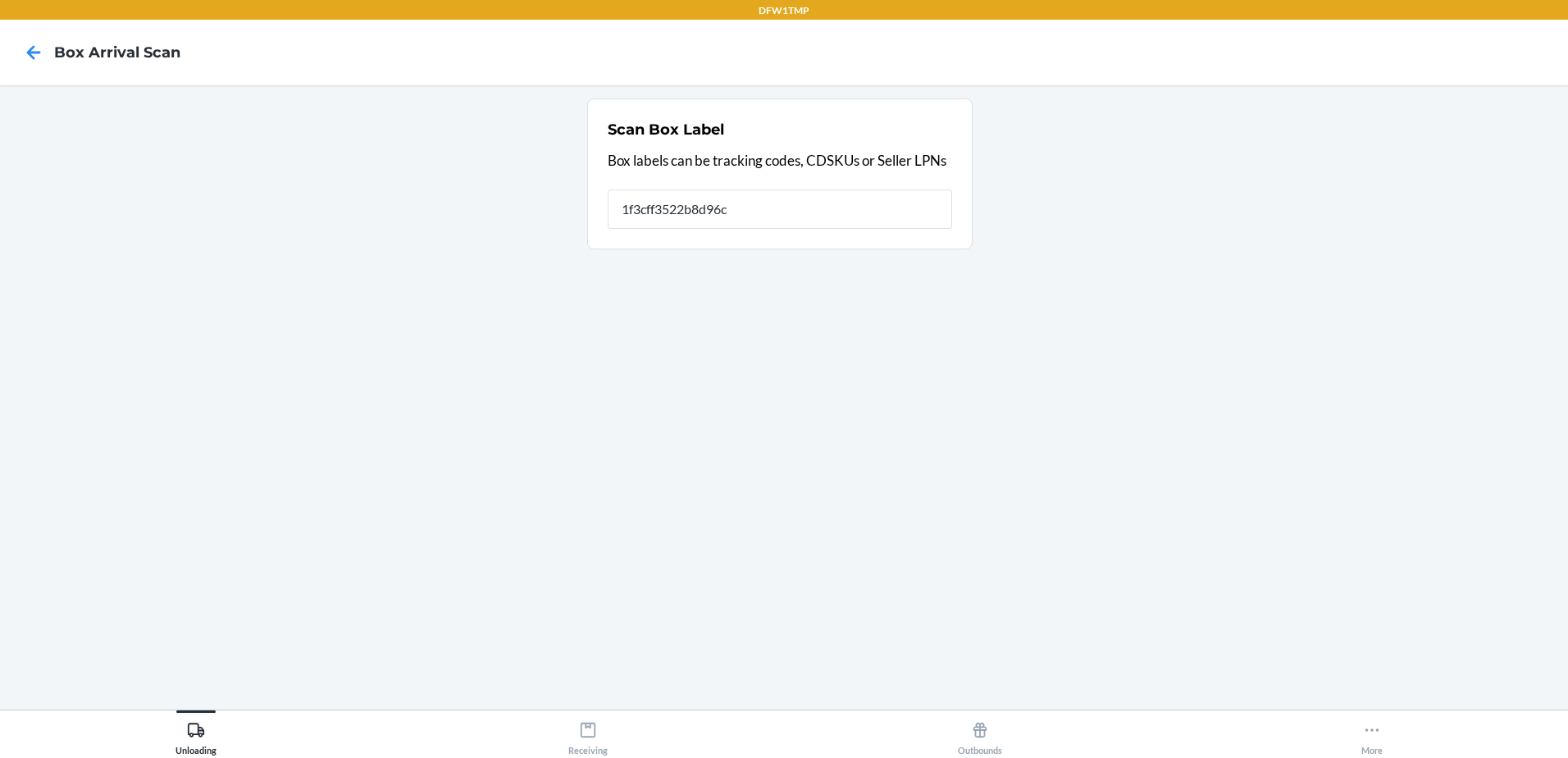
type input "1f3cff3522b8d96ca"
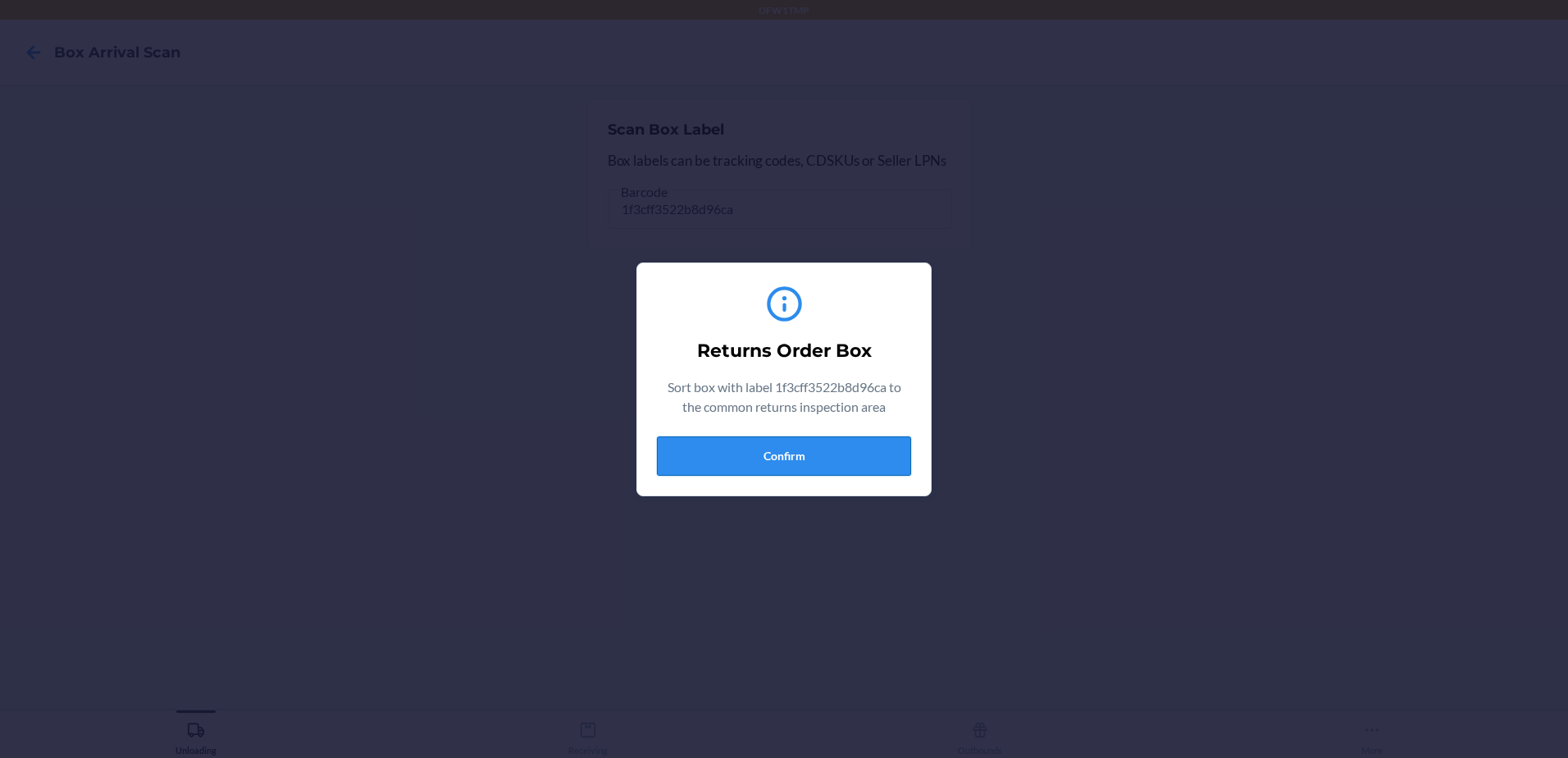
drag, startPoint x: 726, startPoint y: 460, endPoint x: 963, endPoint y: 412, distance: 241.8
click at [727, 460] on button "Confirm" at bounding box center [784, 455] width 254 height 39
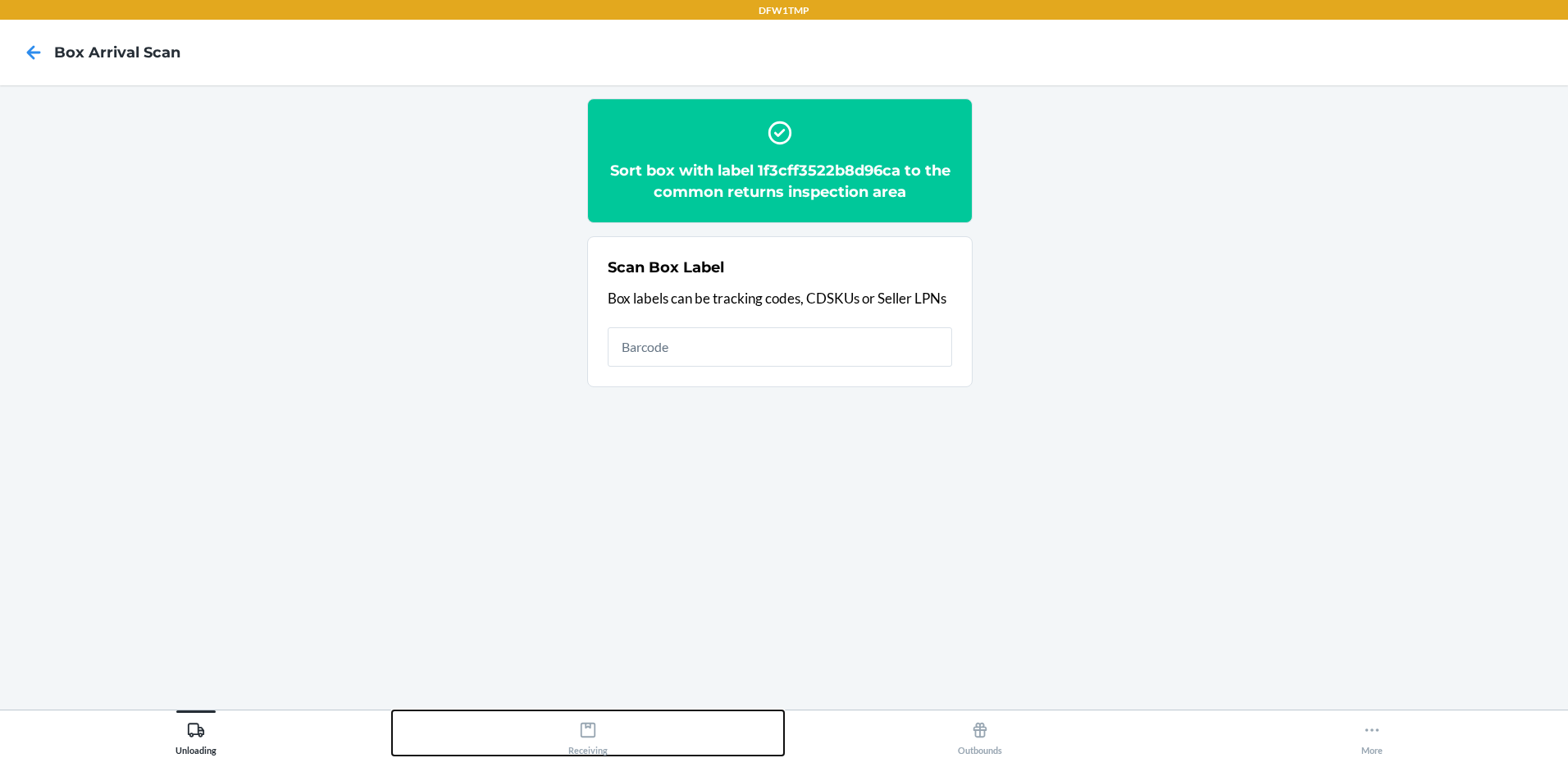
click at [599, 737] on div "Receiving" at bounding box center [587, 734] width 39 height 41
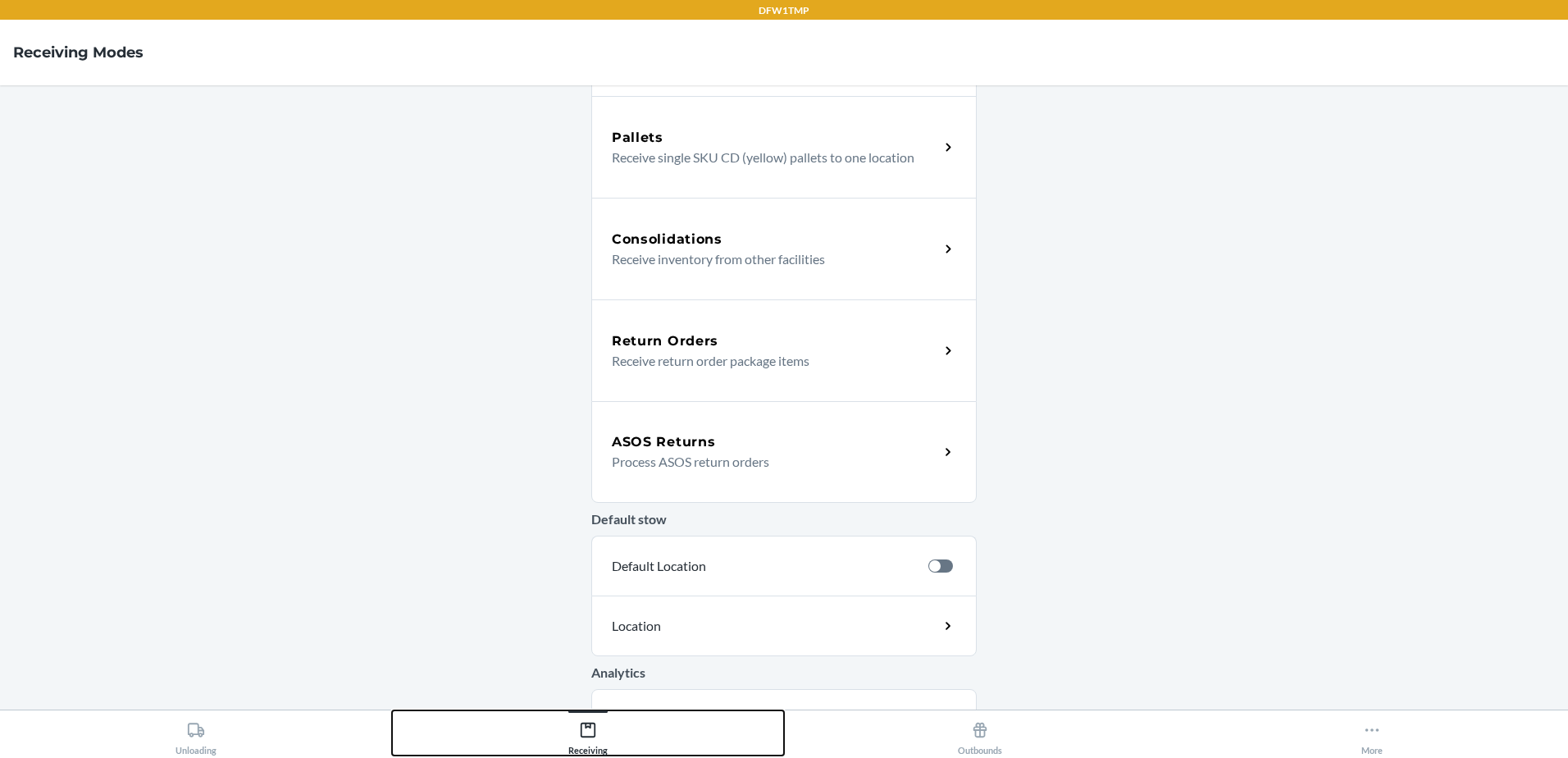
scroll to position [328, 0]
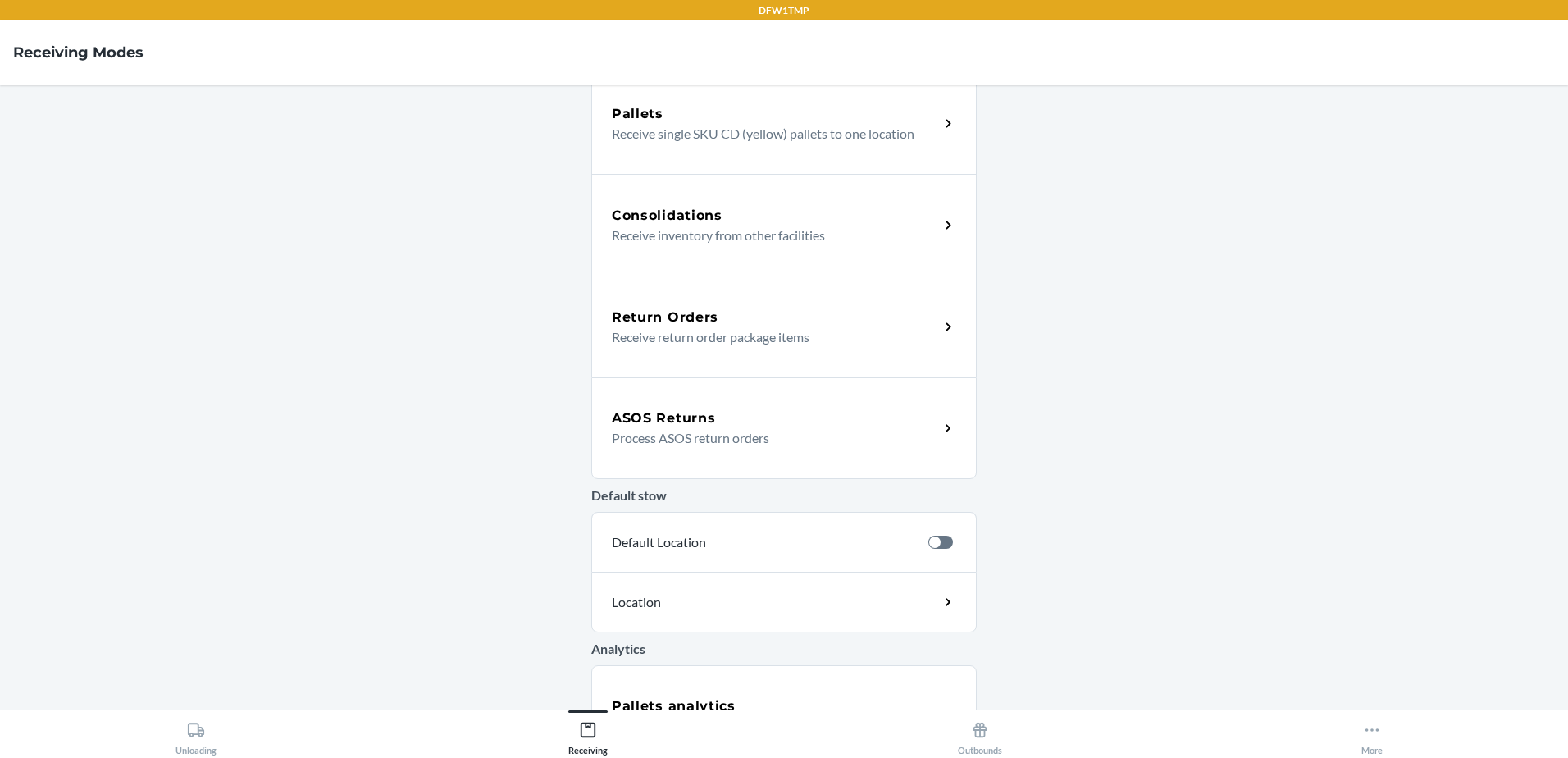
click at [735, 337] on p "Receive return order package items" at bounding box center [769, 336] width 315 height 20
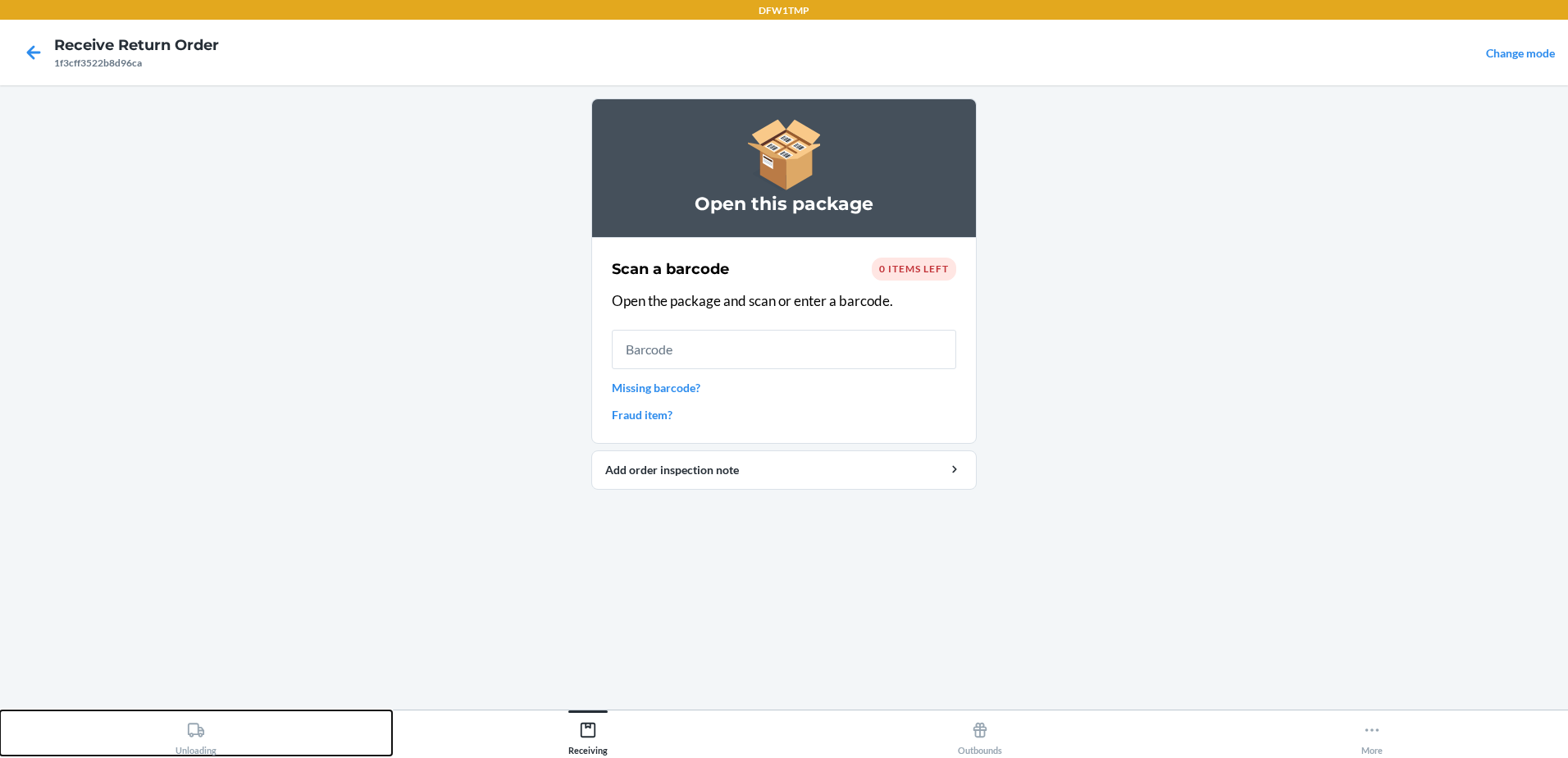
click at [204, 742] on div "Unloading" at bounding box center [196, 734] width 41 height 41
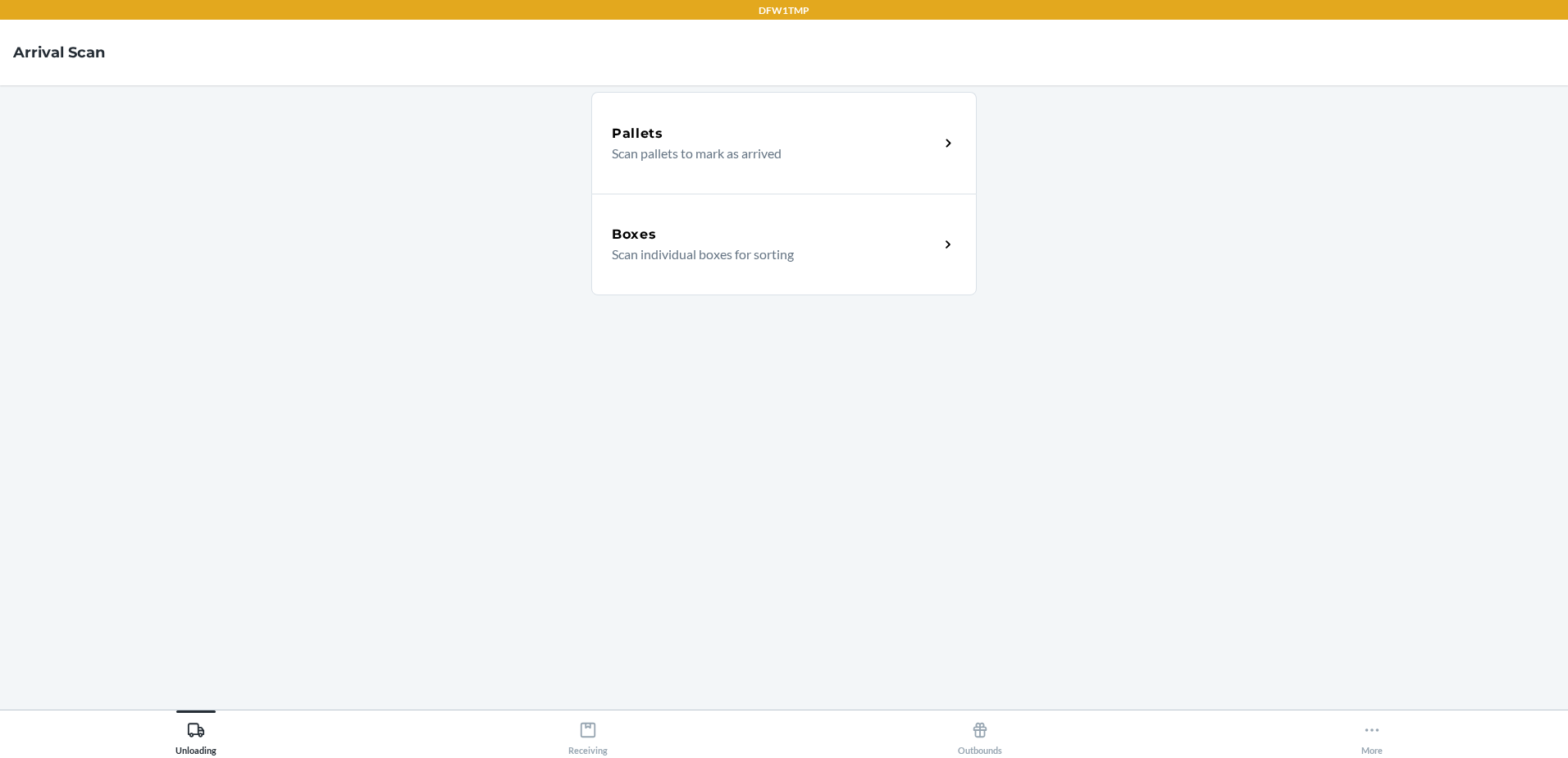
click at [902, 227] on div "Boxes" at bounding box center [775, 234] width 327 height 20
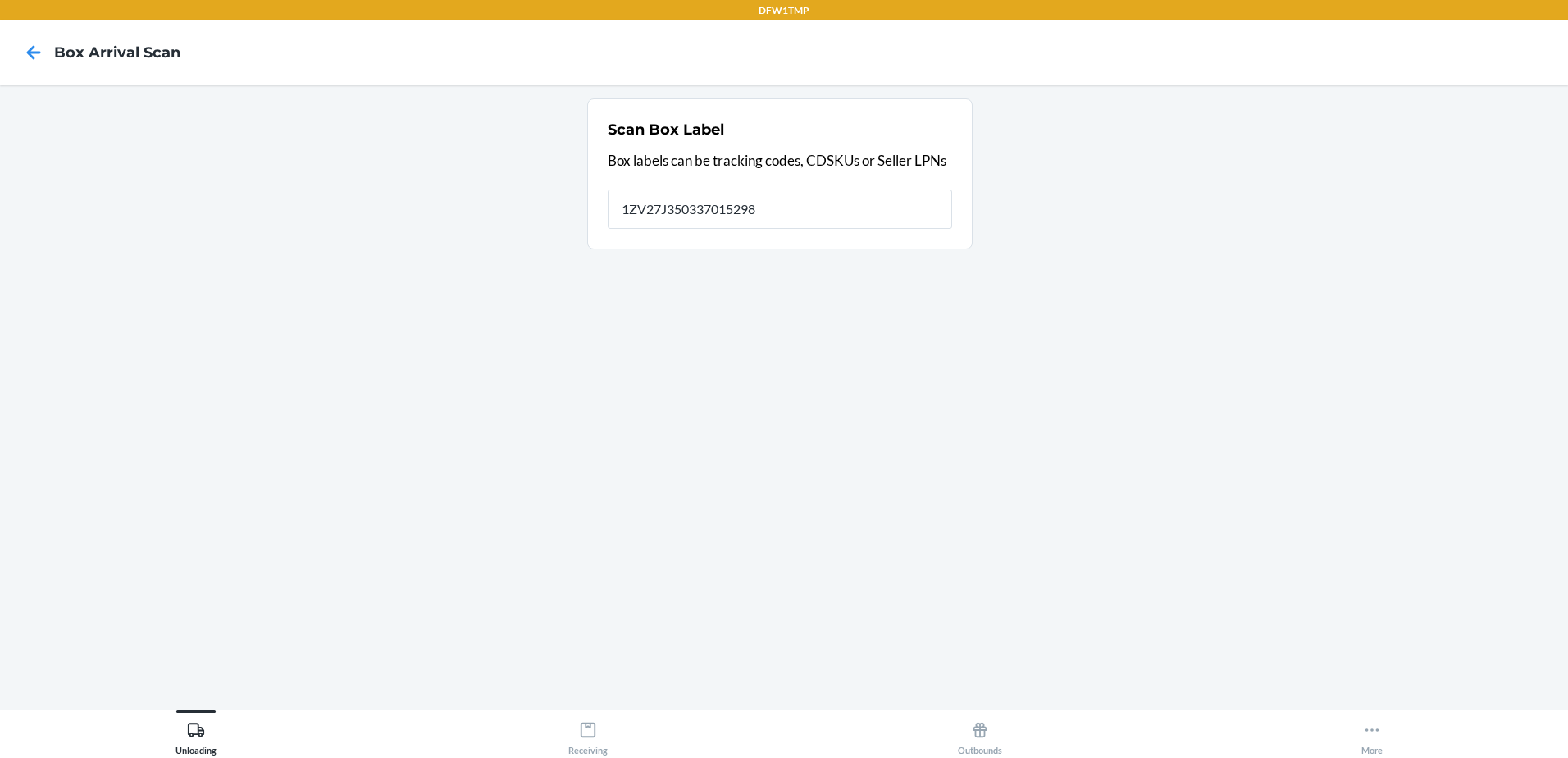
type input "1ZV27J350337015298"
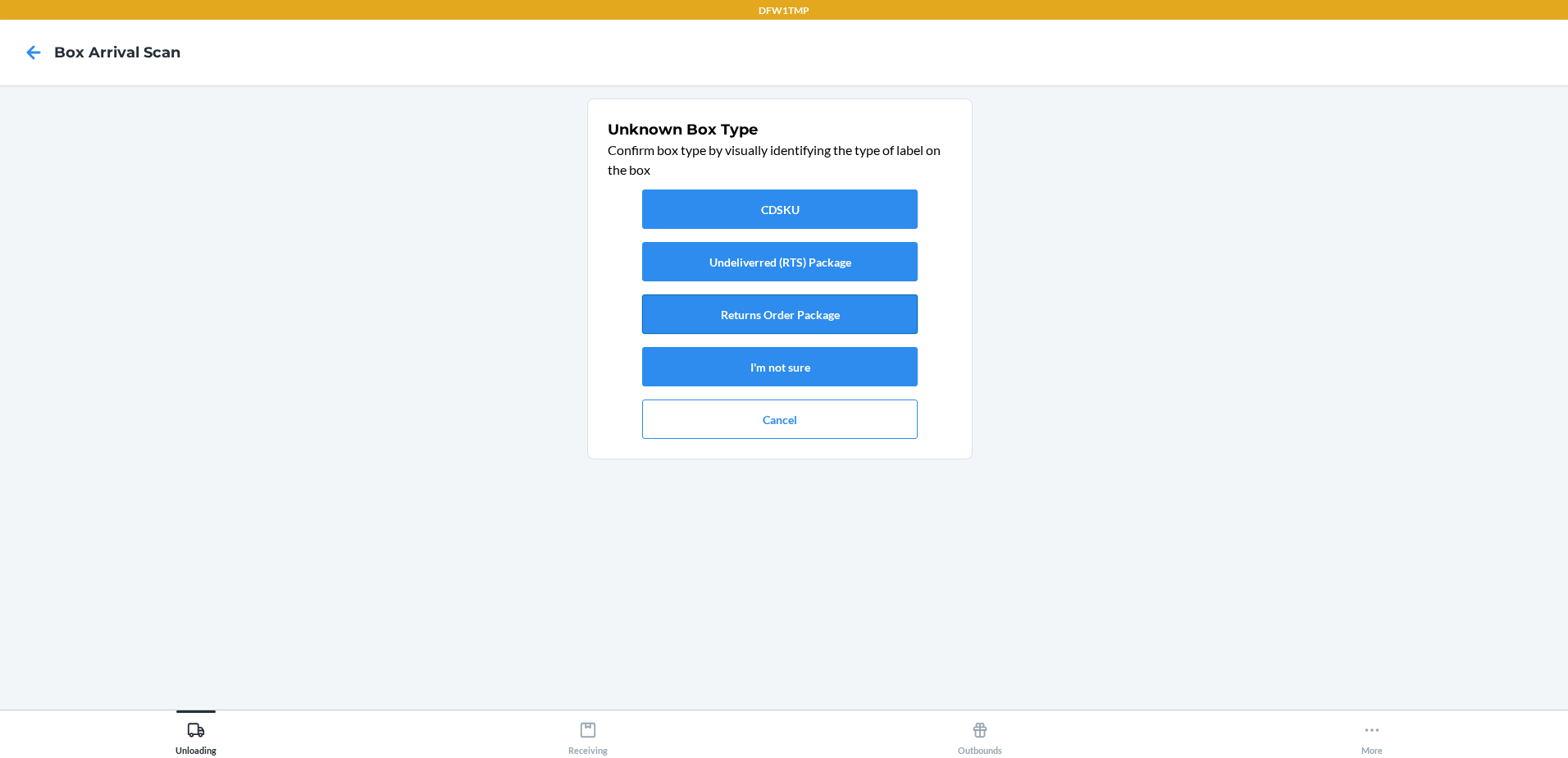
click at [825, 327] on button "Returns Order Package" at bounding box center [780, 314] width 275 height 39
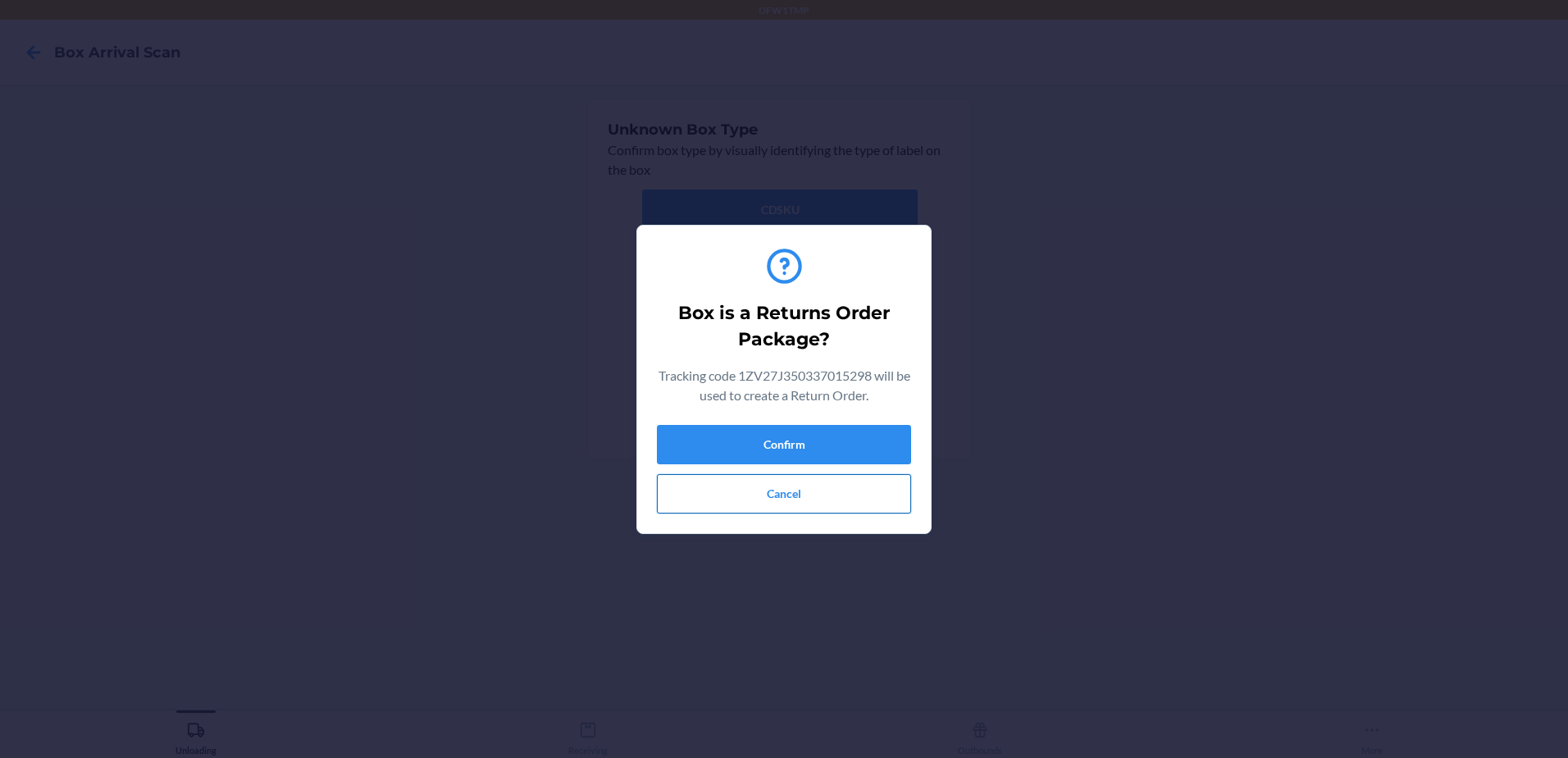
click at [779, 493] on button "Cancel" at bounding box center [784, 493] width 254 height 39
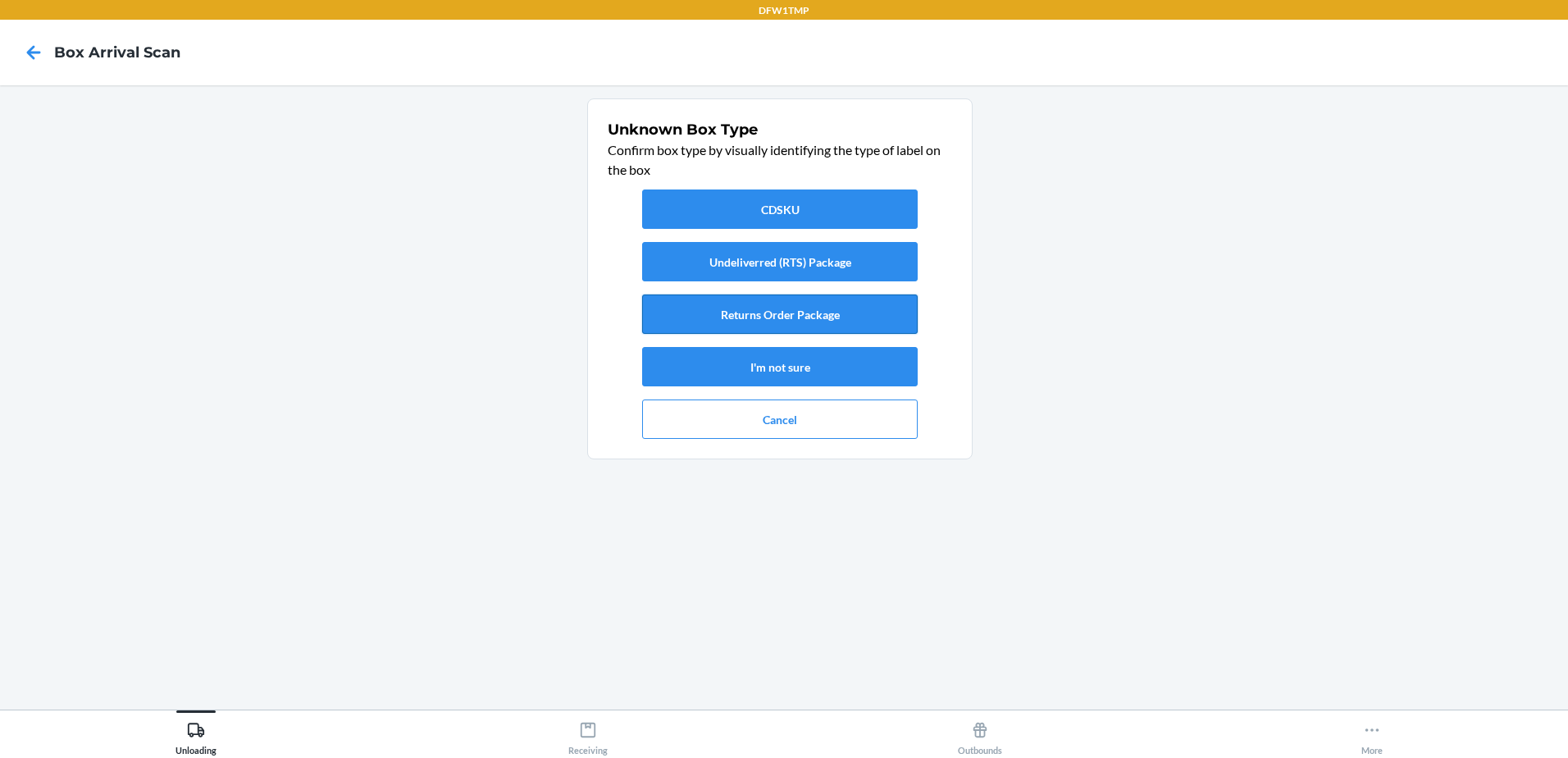
click at [795, 310] on button "Returns Order Package" at bounding box center [780, 314] width 275 height 39
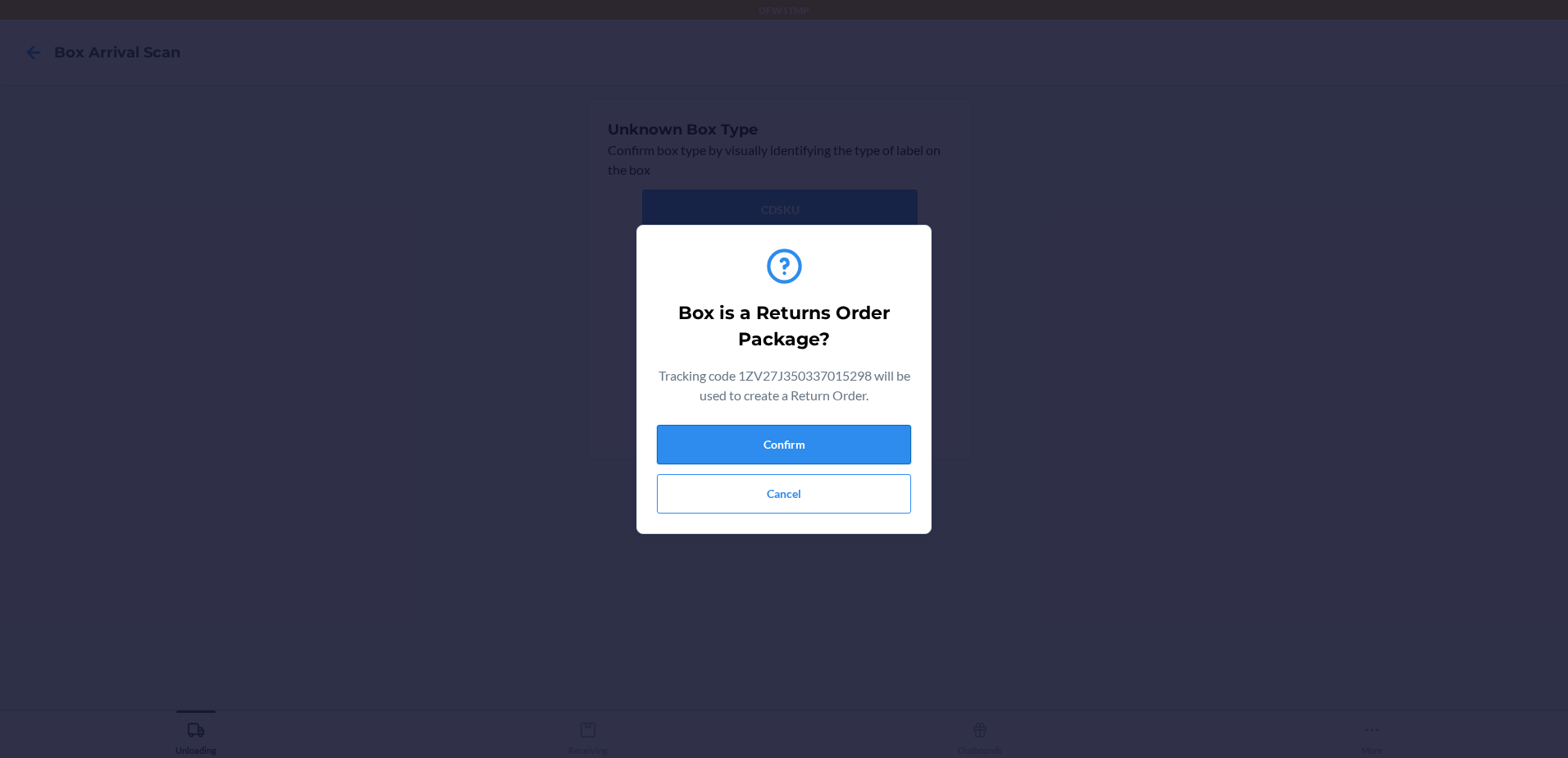
click at [817, 436] on button "Confirm" at bounding box center [784, 444] width 254 height 39
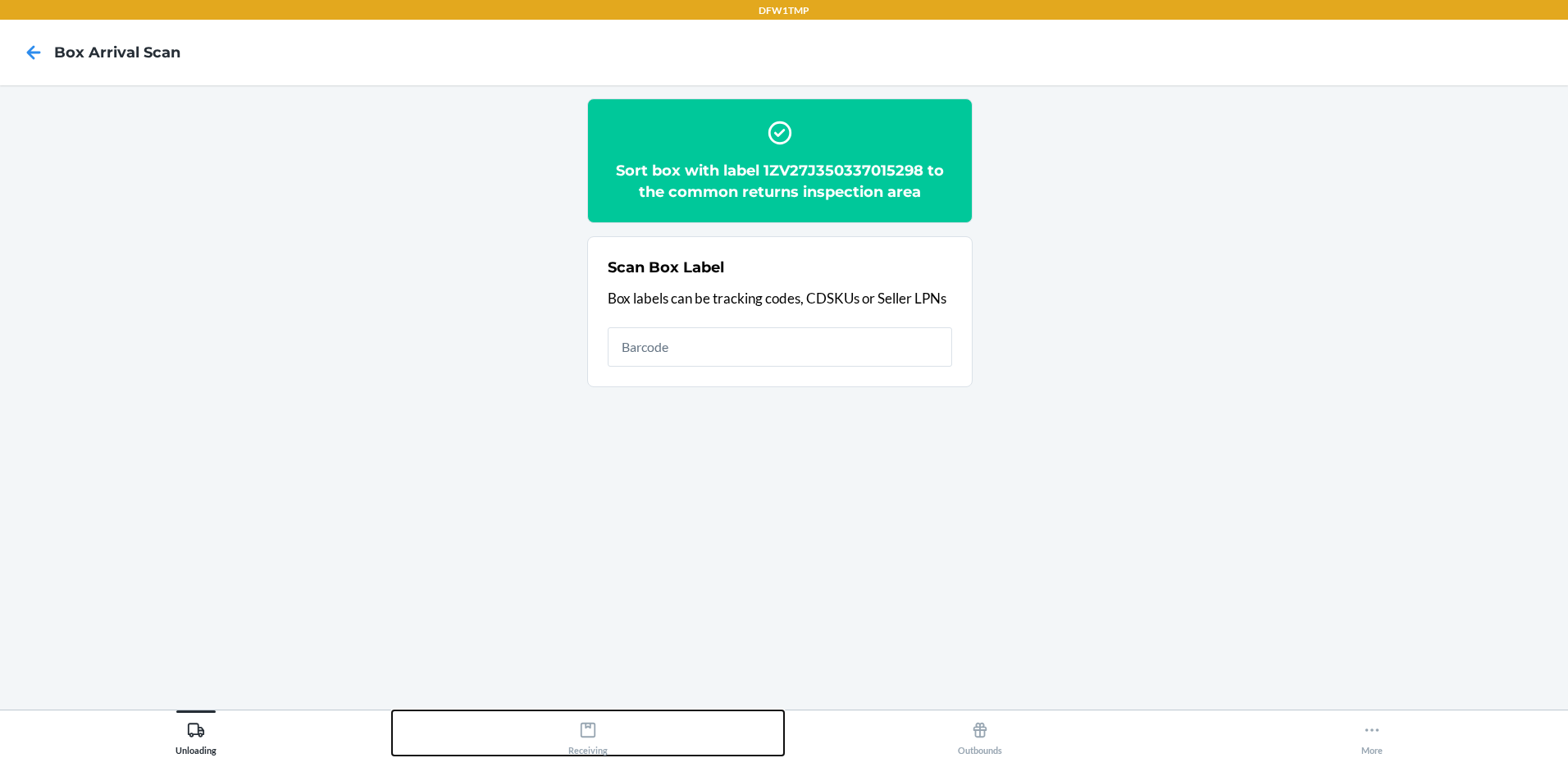
click at [599, 731] on div "Receiving" at bounding box center [587, 734] width 39 height 41
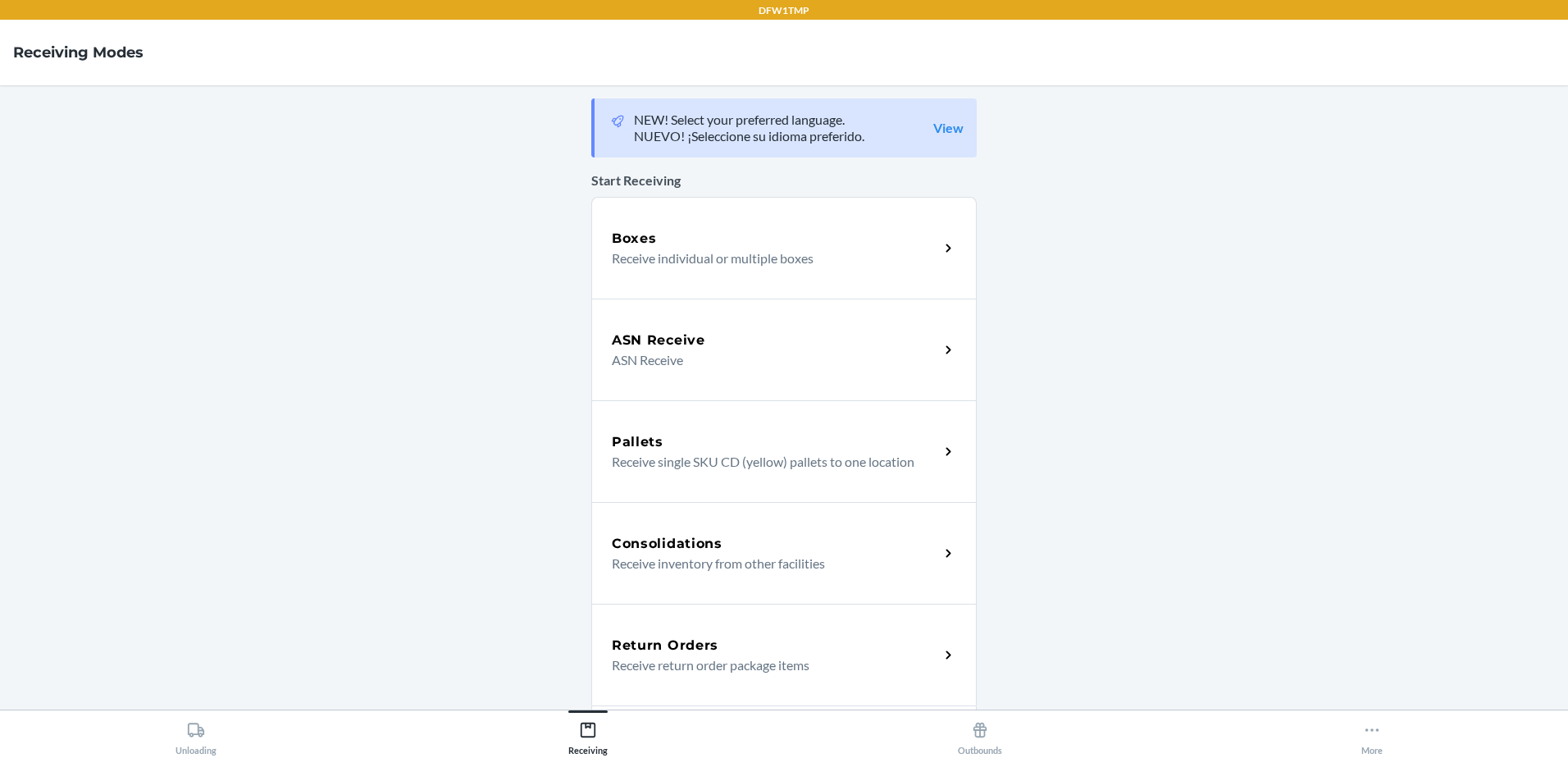
click at [695, 632] on div "Return Orders Receive return order package items" at bounding box center [783, 654] width 385 height 101
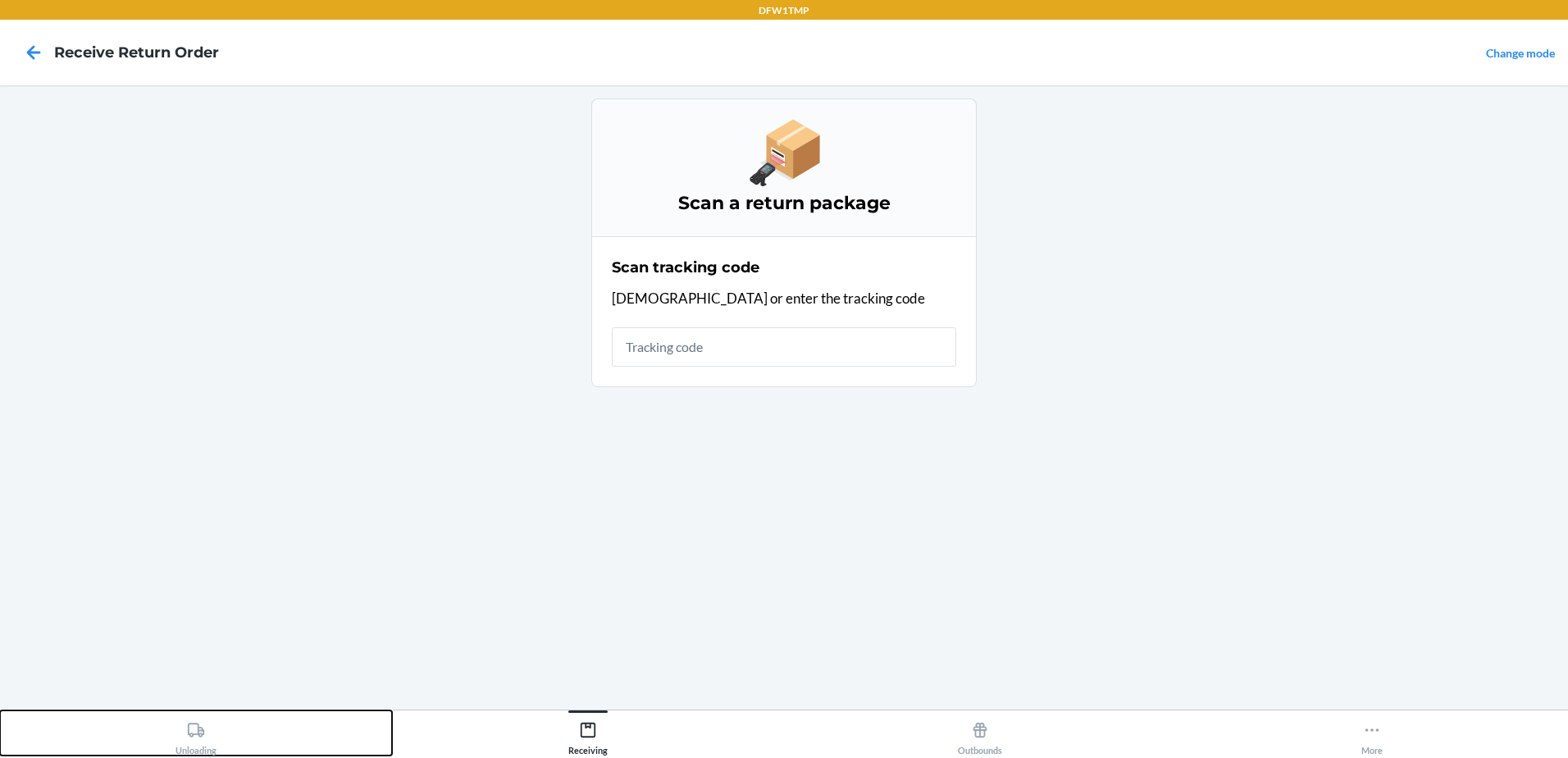
click at [181, 734] on div "Unloading" at bounding box center [196, 734] width 41 height 41
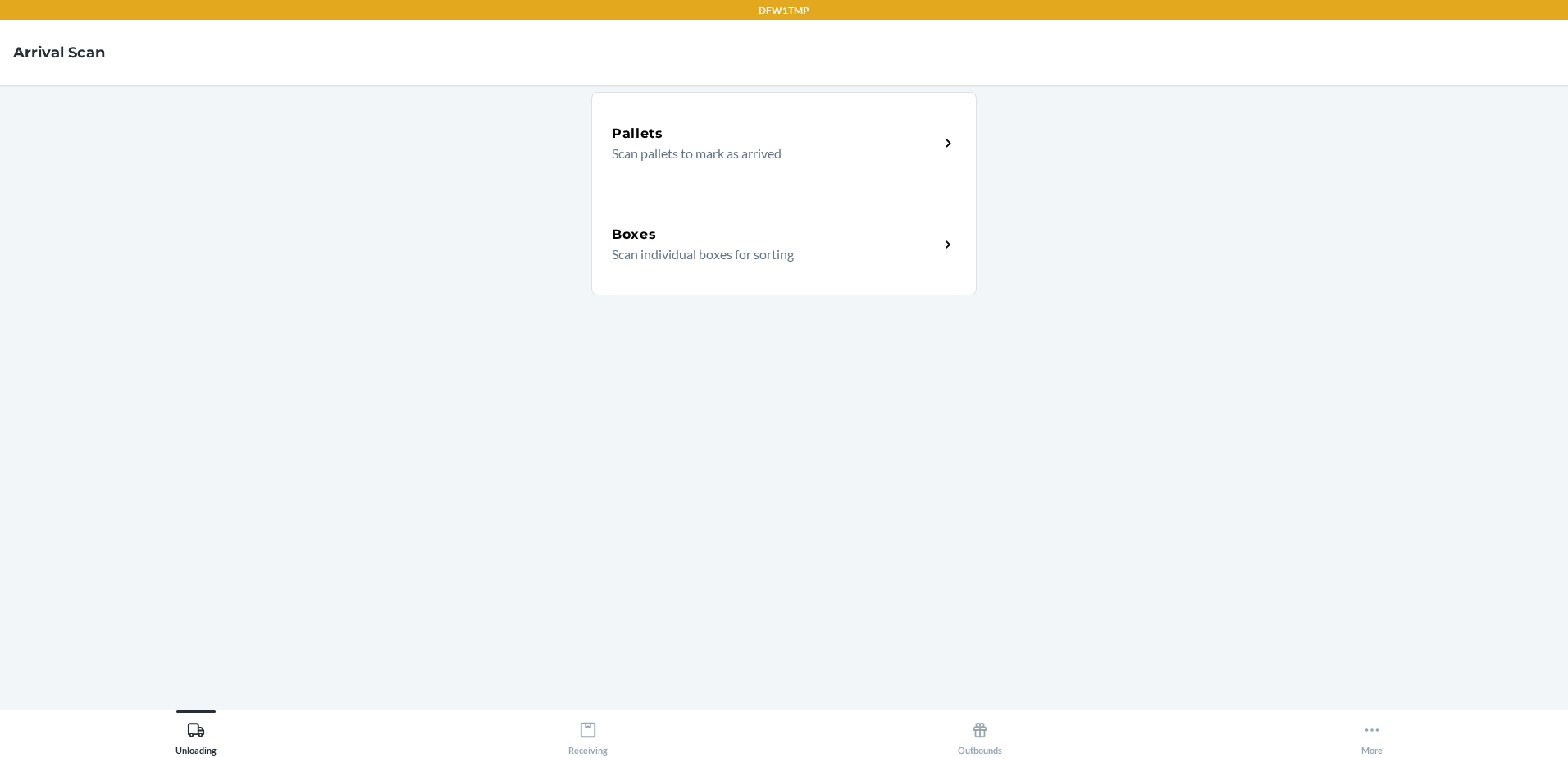
click at [710, 222] on div "Boxes Scan individual boxes for sorting" at bounding box center [783, 244] width 385 height 101
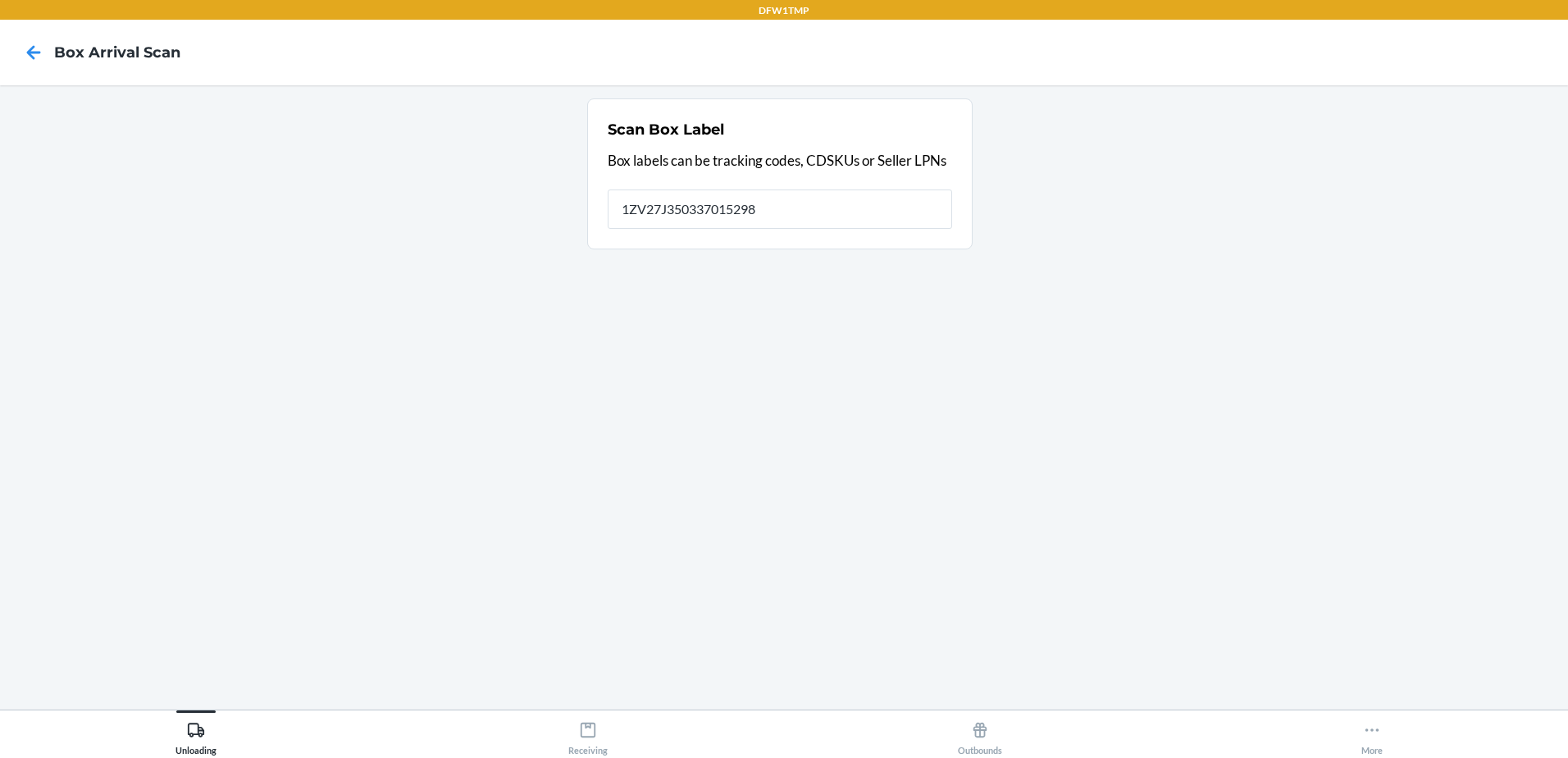
type input "1ZV27J350337015298"
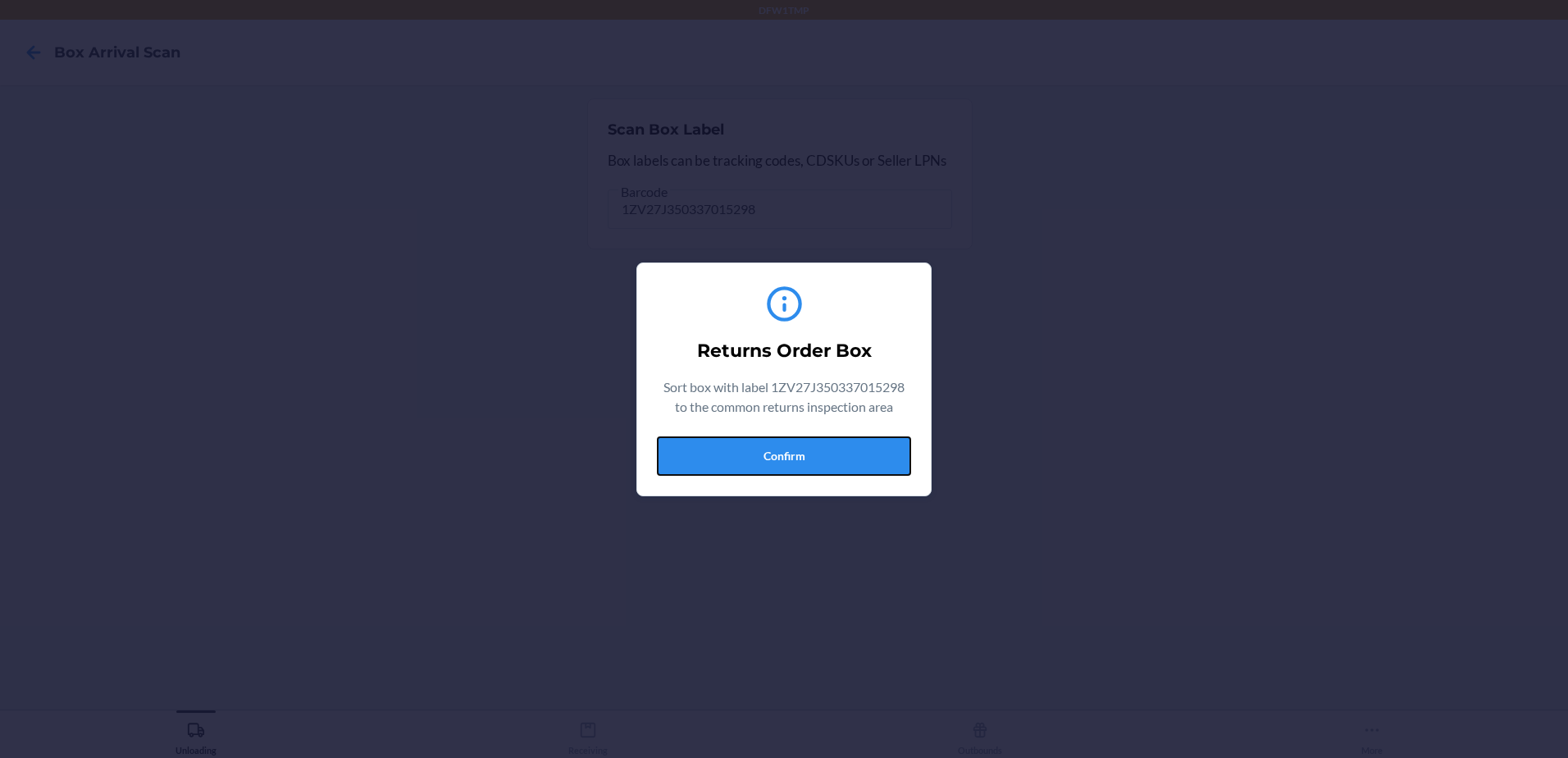
click at [798, 448] on button "Confirm" at bounding box center [784, 455] width 254 height 39
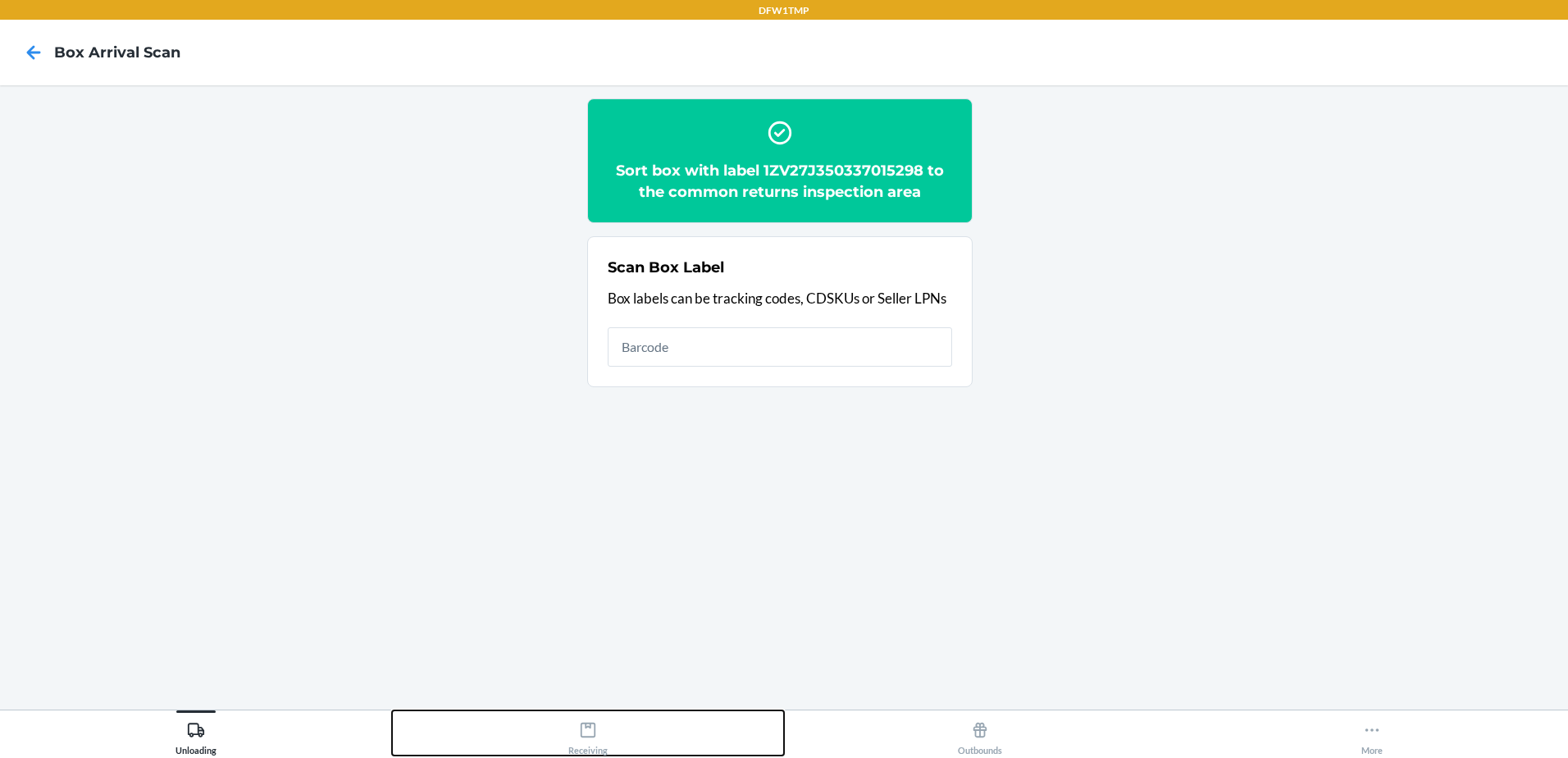
click at [583, 735] on icon at bounding box center [588, 729] width 18 height 18
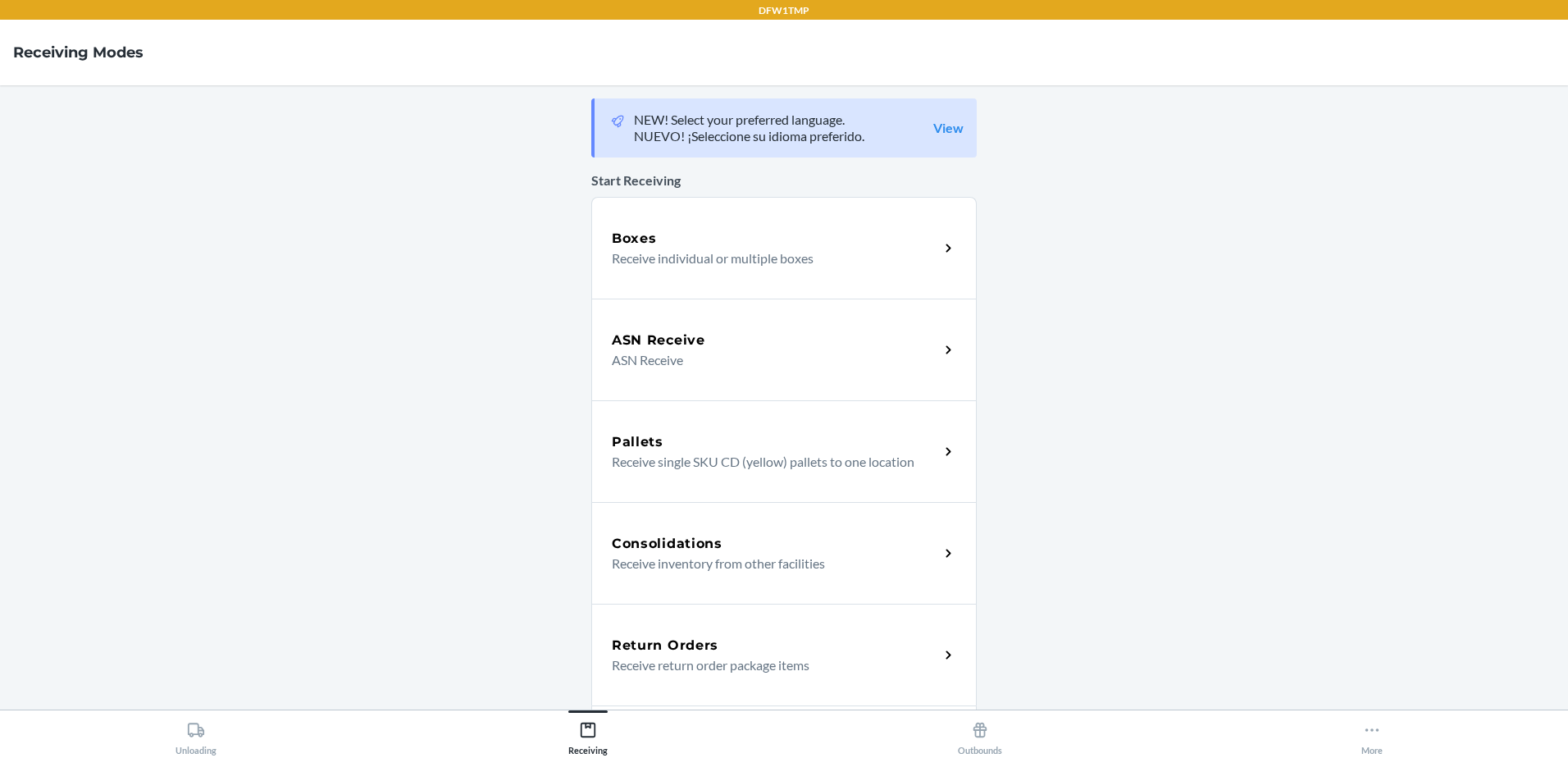
click at [688, 644] on h5 "Return Orders" at bounding box center [665, 645] width 107 height 20
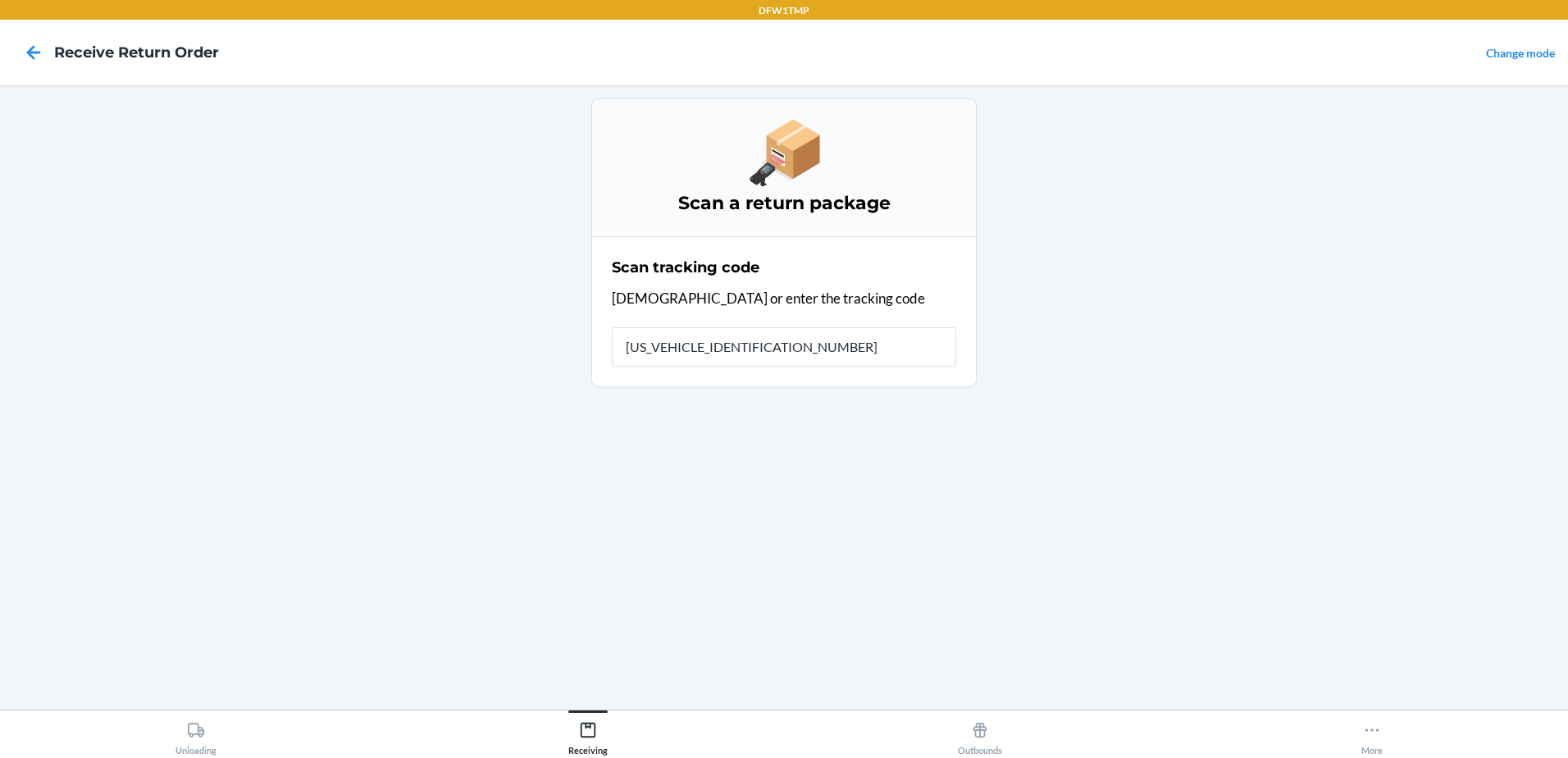
type input "1ZV27J350337015298"
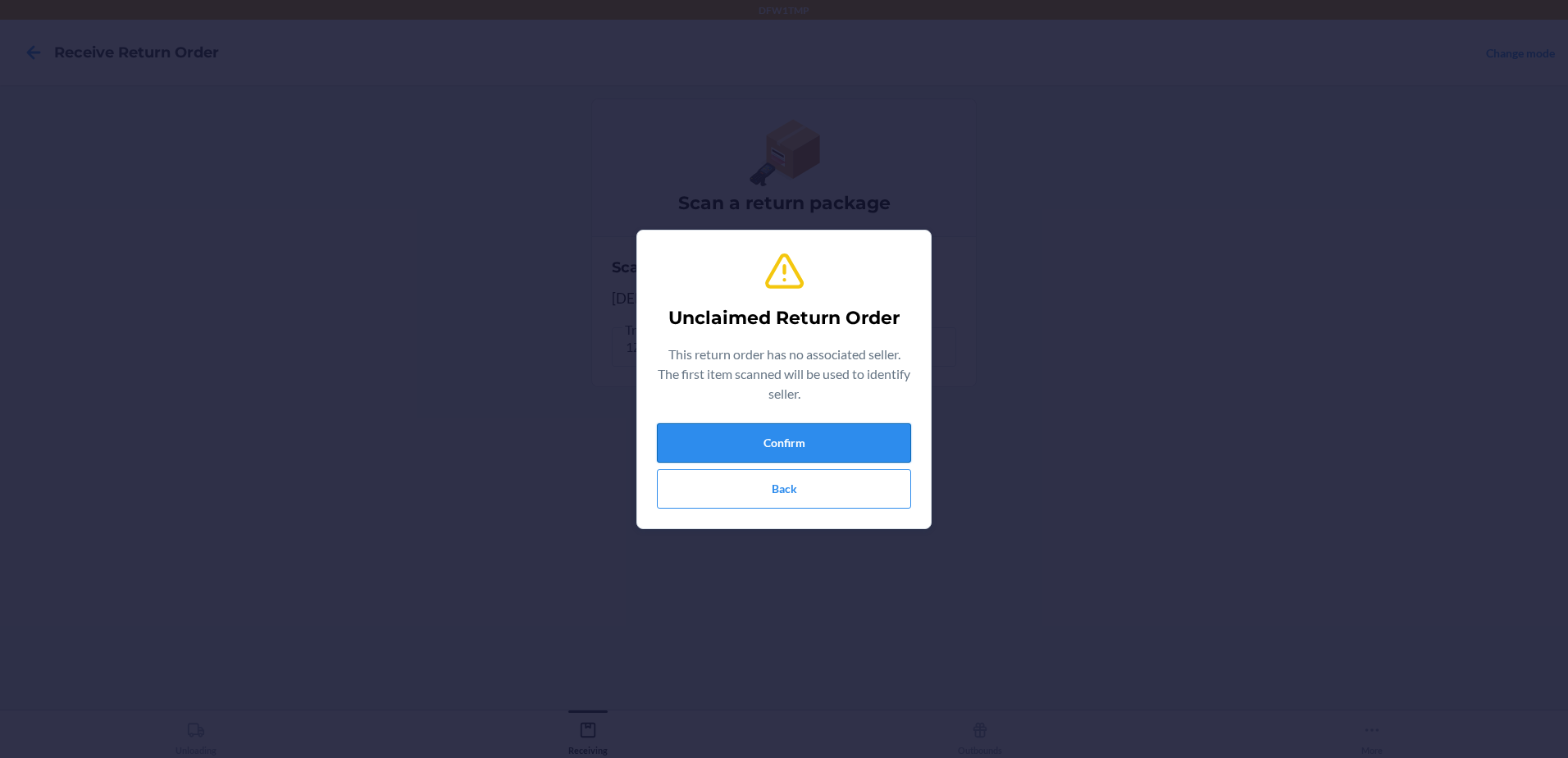
click at [770, 449] on button "Confirm" at bounding box center [784, 443] width 254 height 39
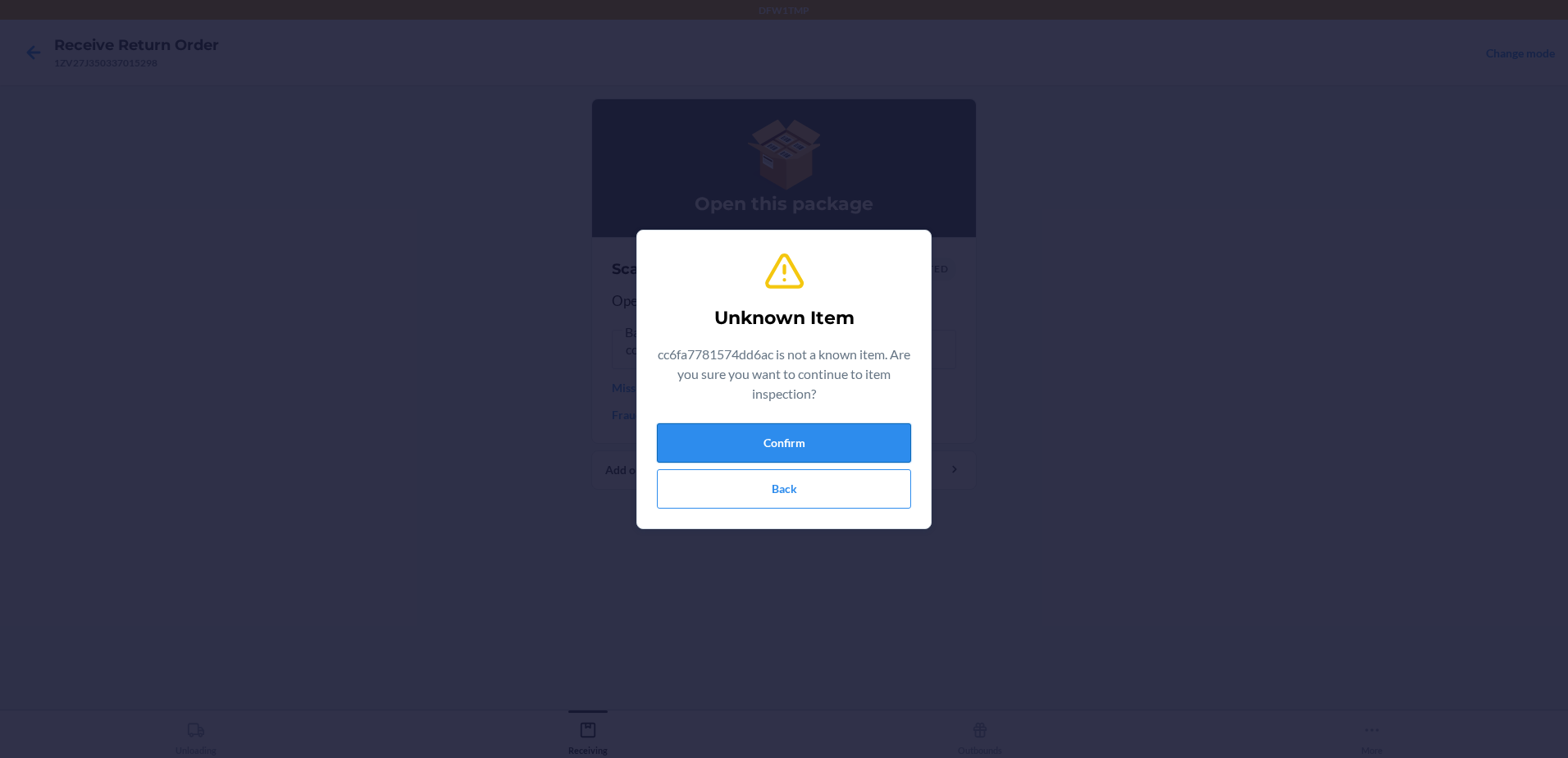
click at [785, 441] on button "Confirm" at bounding box center [784, 443] width 254 height 39
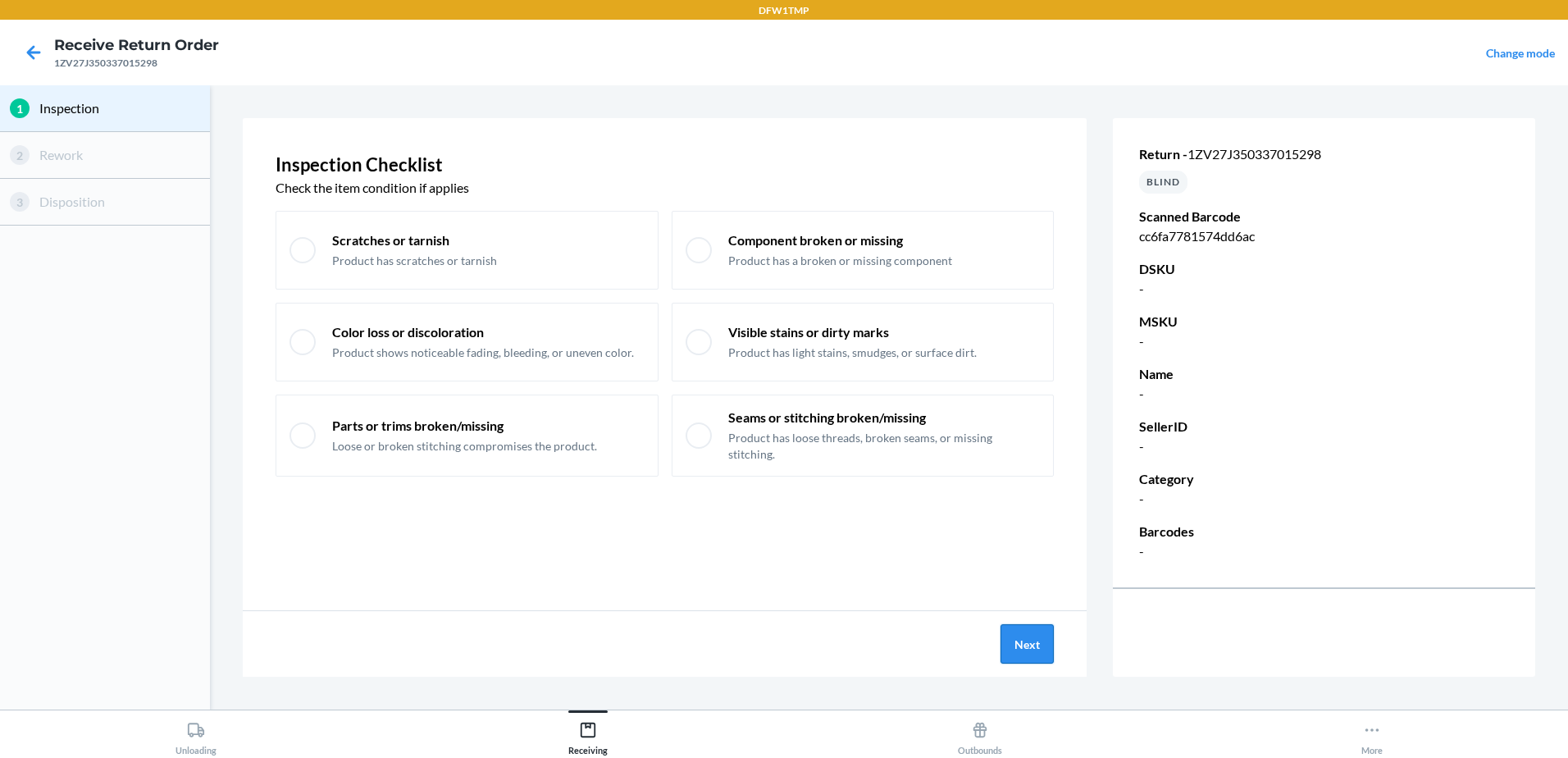
click at [1013, 643] on button "Next" at bounding box center [1027, 643] width 54 height 39
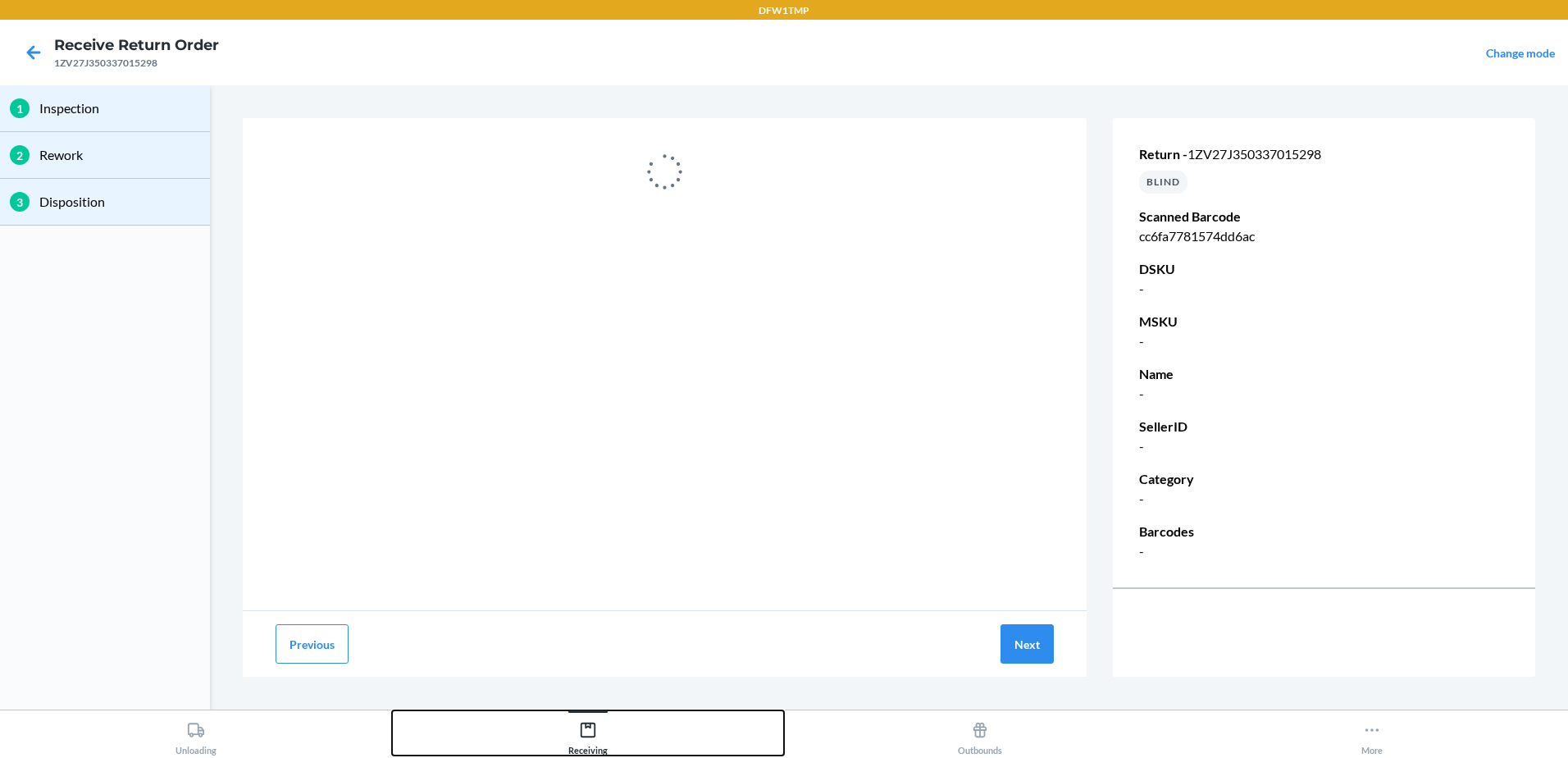
click at [591, 730] on icon at bounding box center [588, 729] width 18 height 18
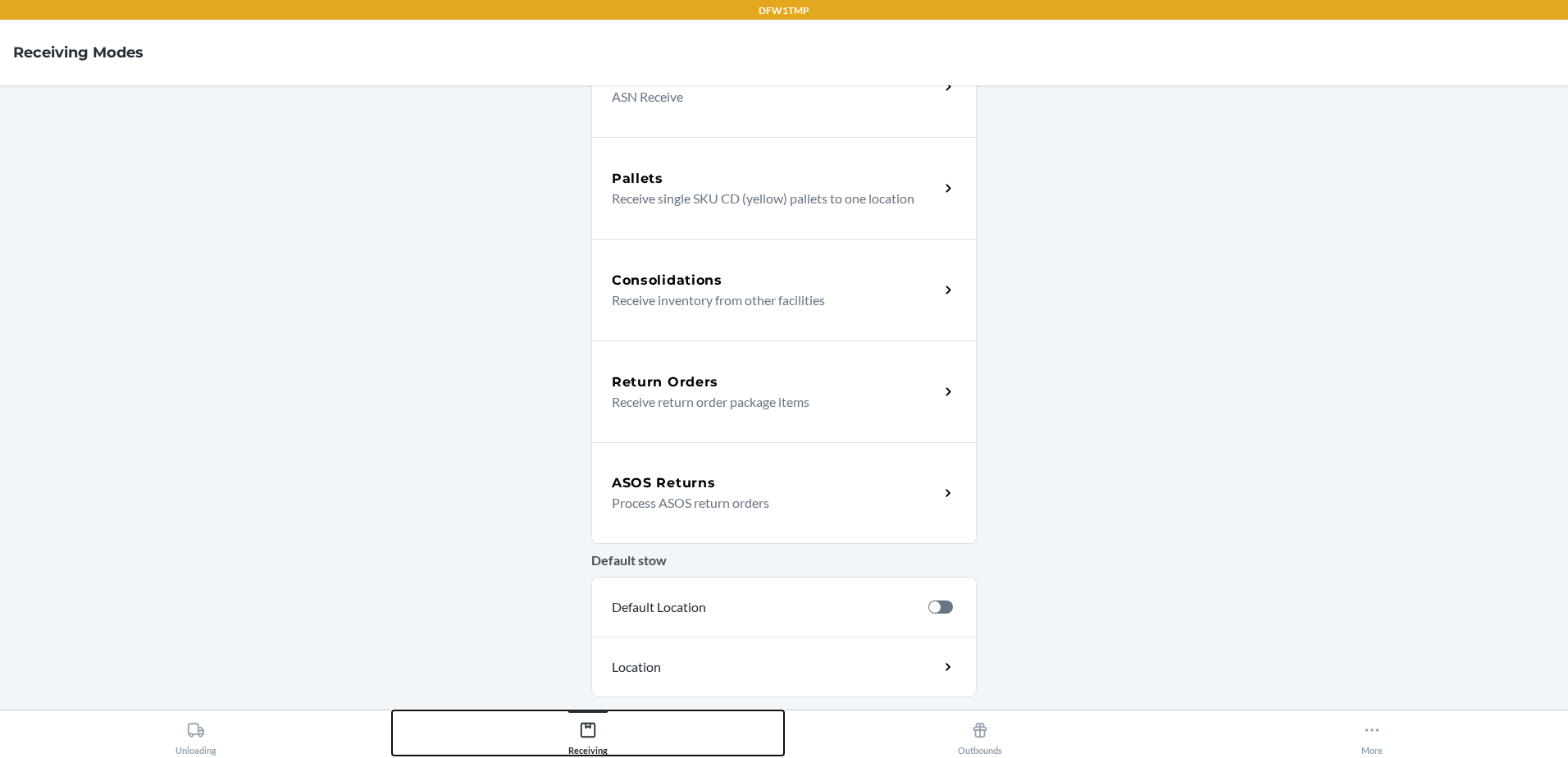
scroll to position [328, 0]
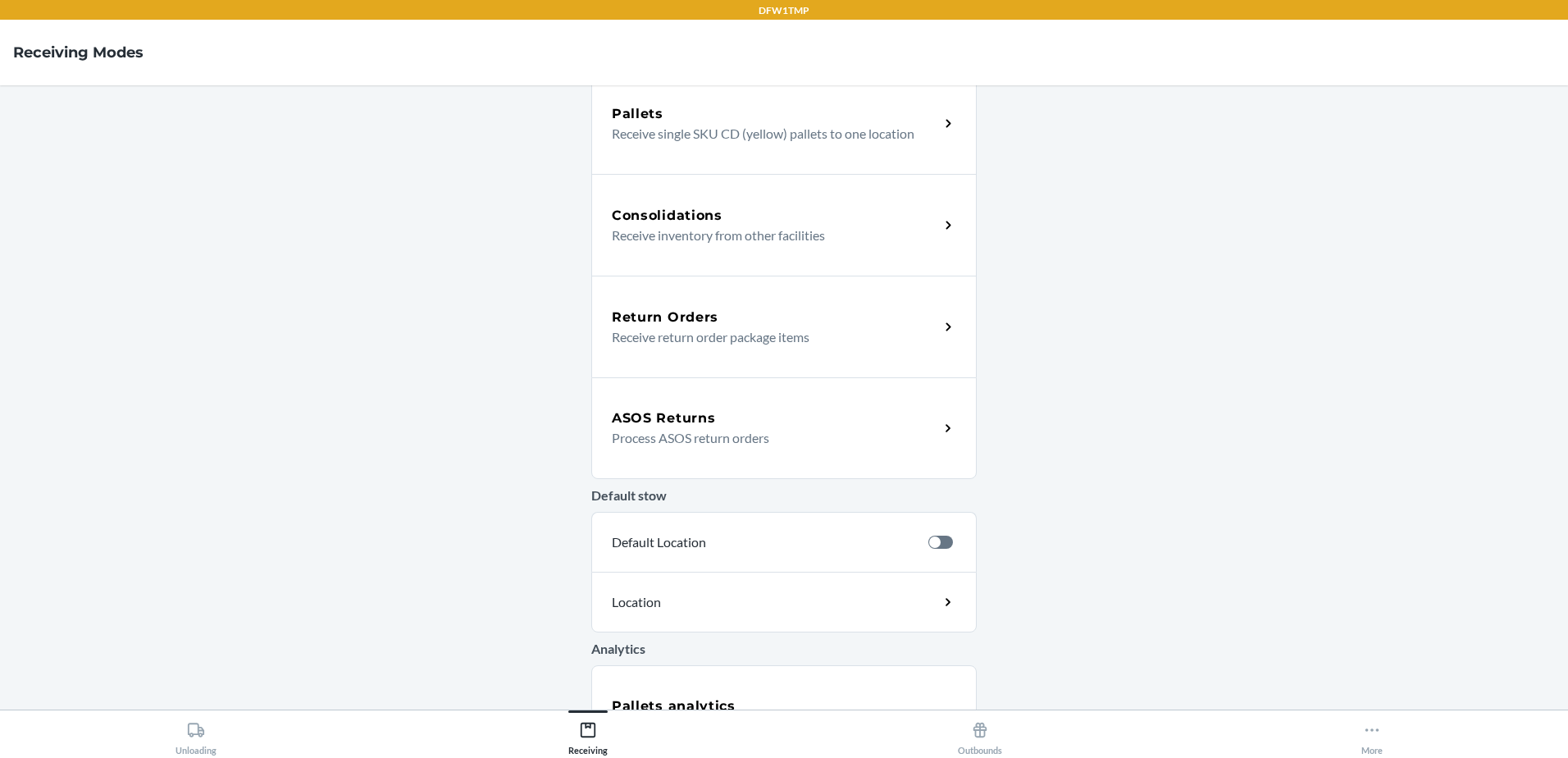
click at [744, 314] on div "Return Orders" at bounding box center [775, 317] width 327 height 20
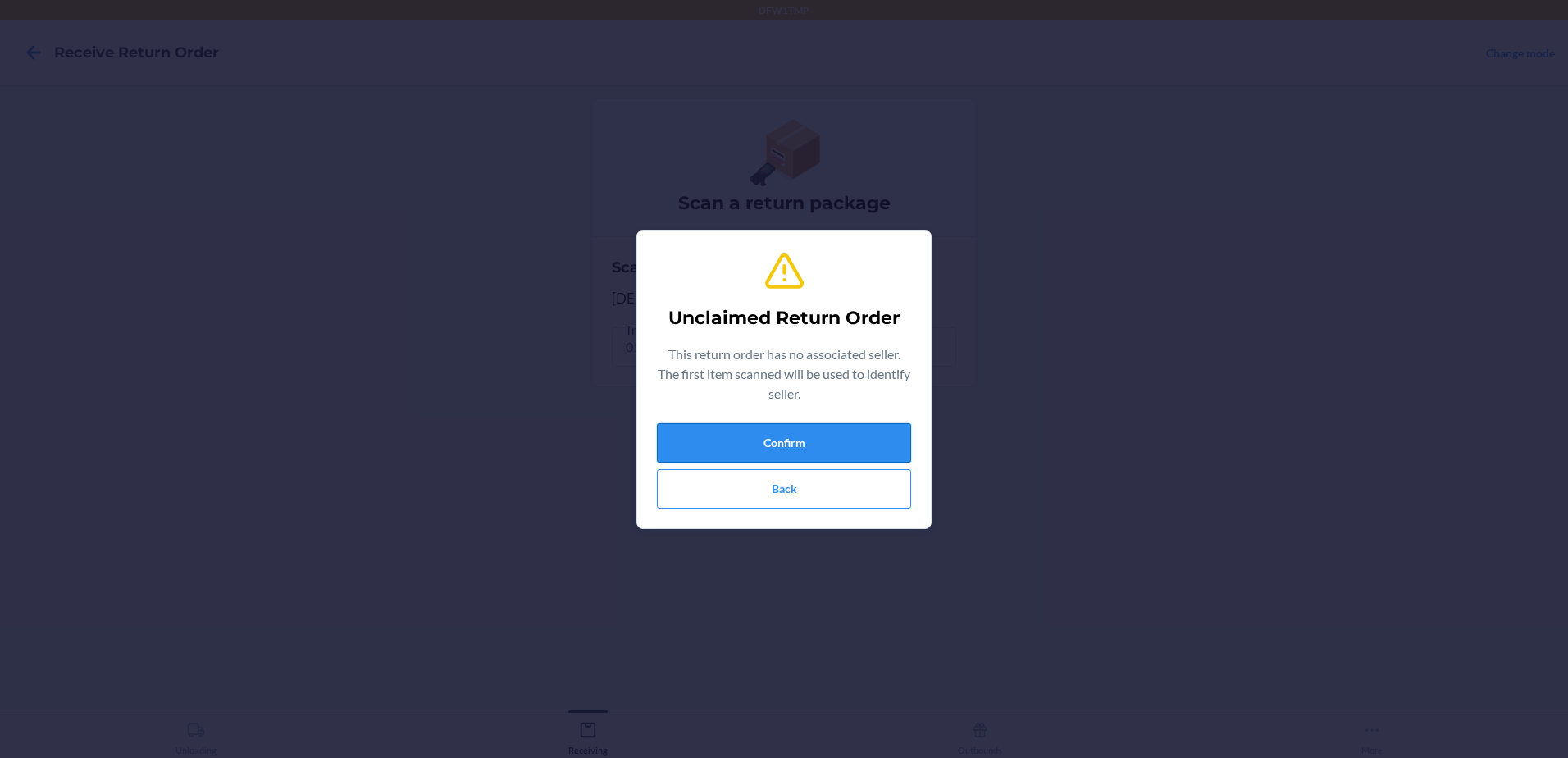
click at [832, 432] on button "Confirm" at bounding box center [784, 443] width 254 height 39
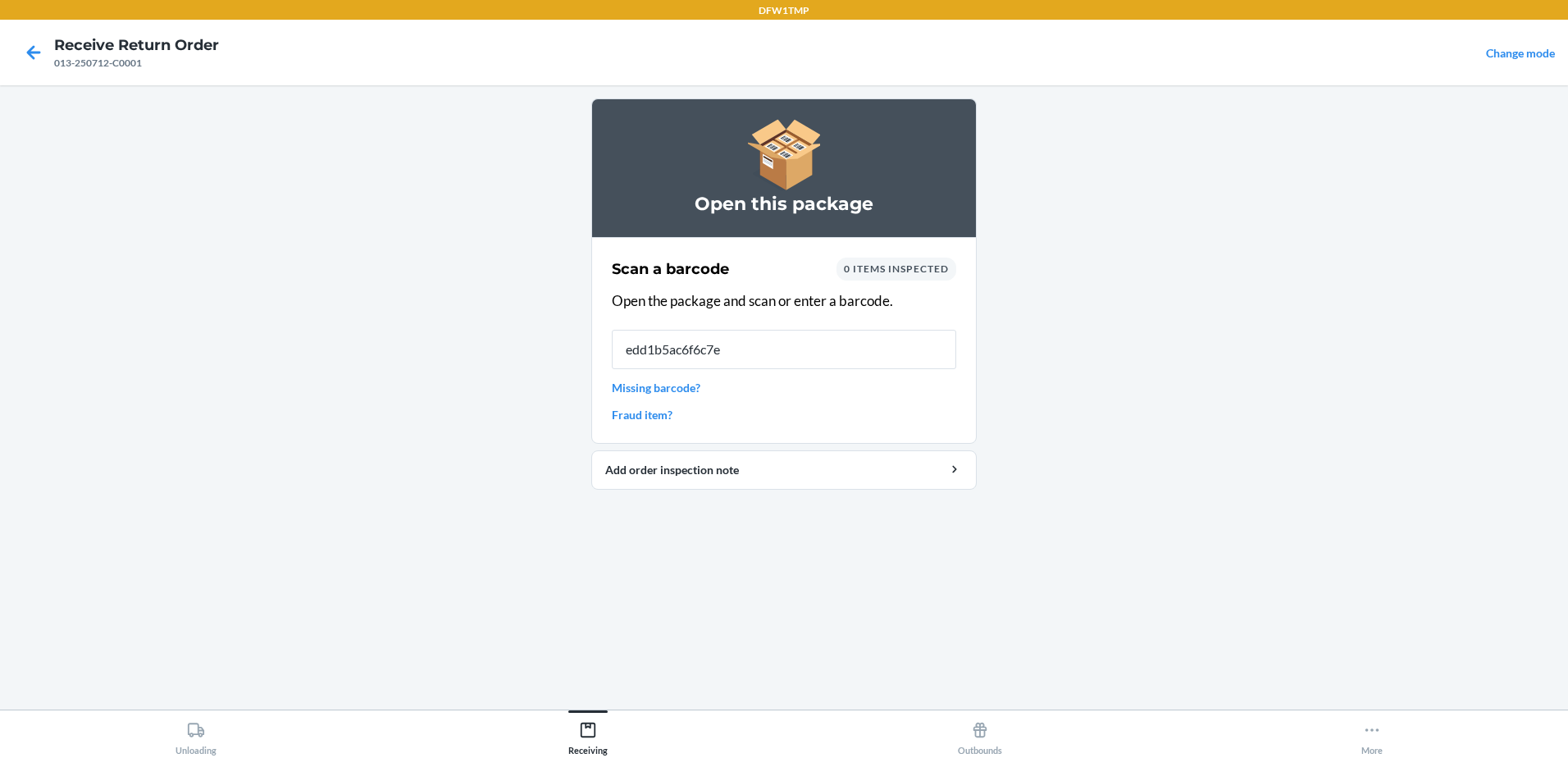
type input "edd1b5ac6f6c7e3"
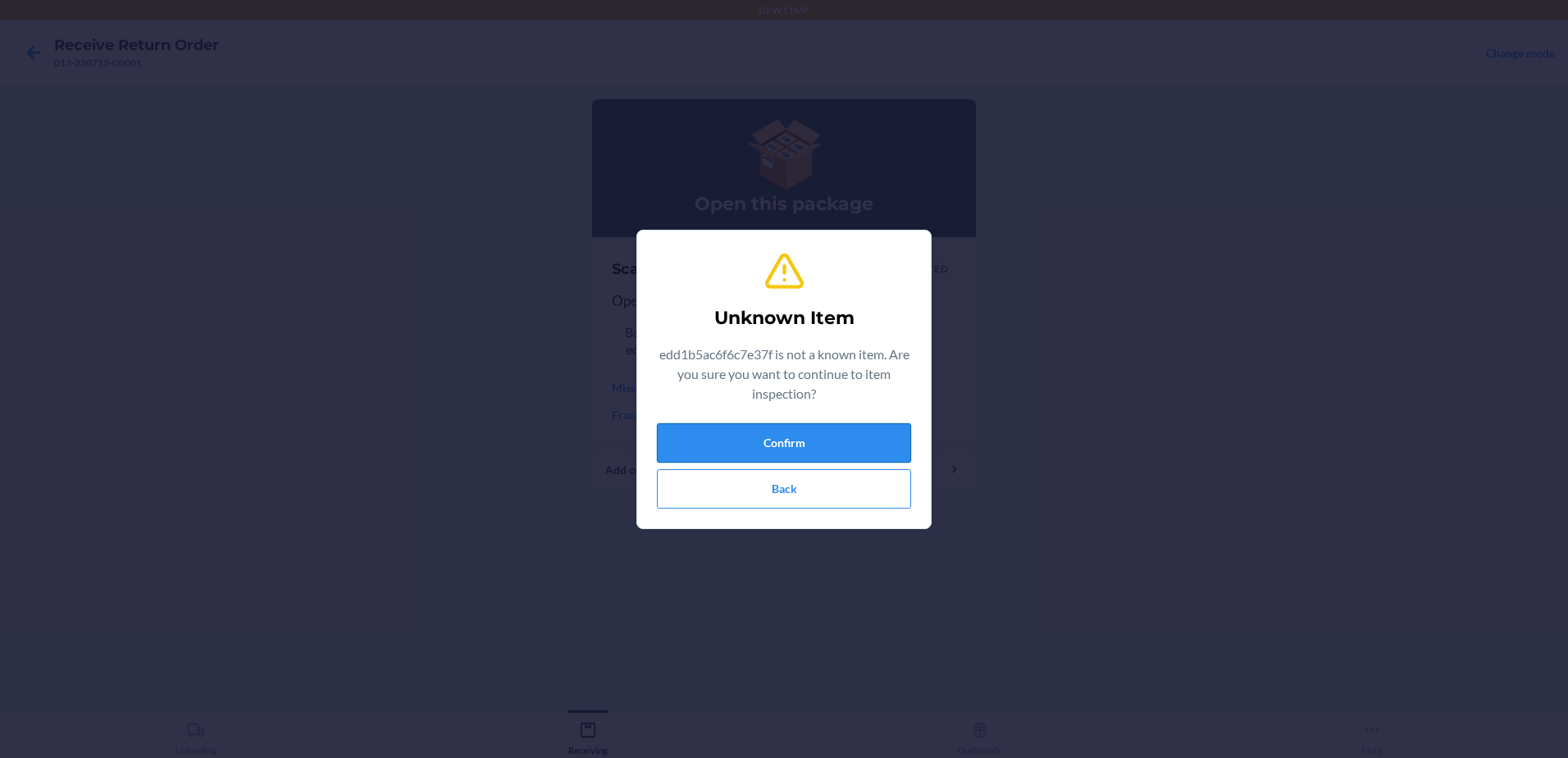
click at [874, 441] on button "Confirm" at bounding box center [784, 443] width 254 height 39
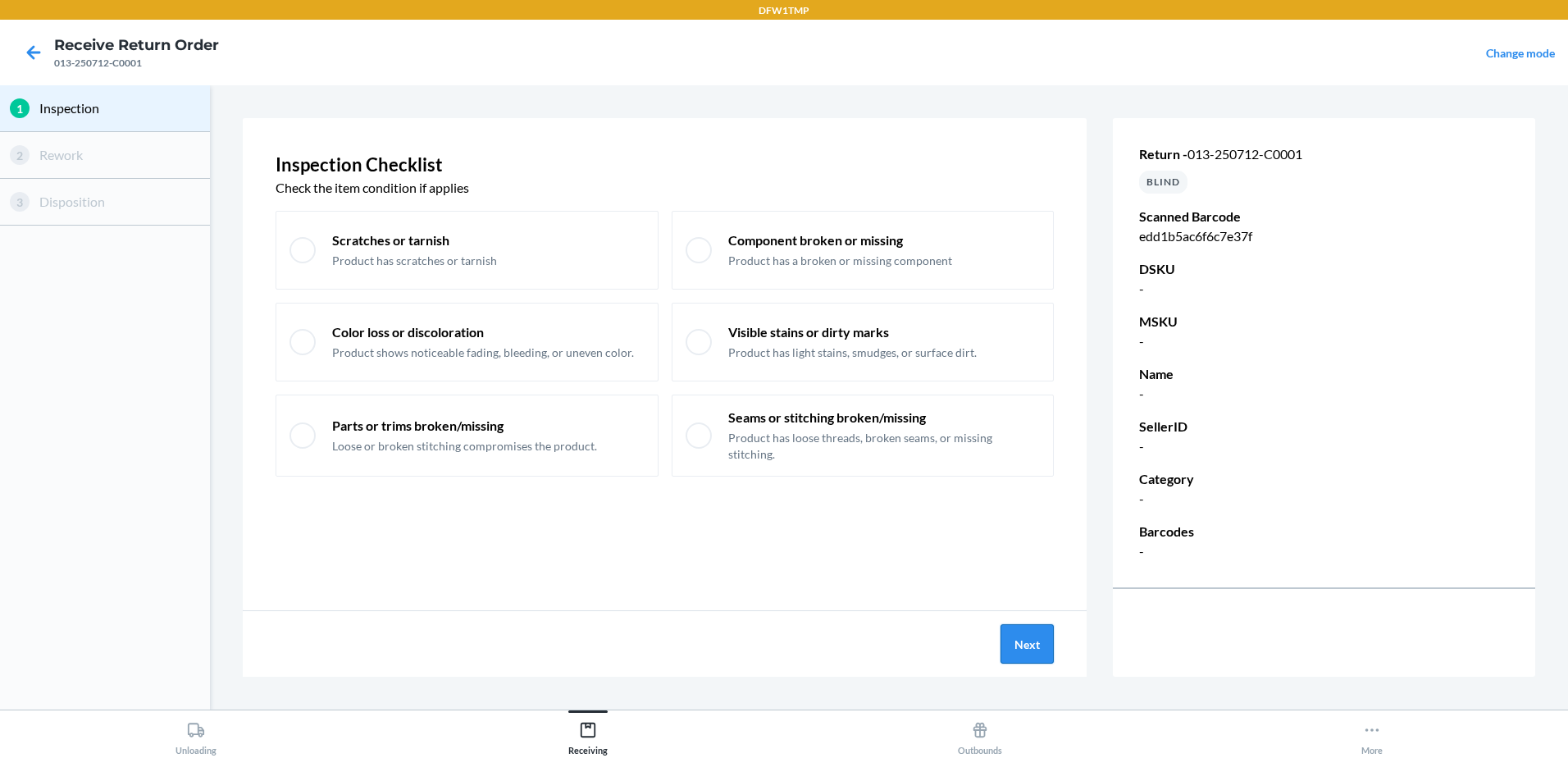
click at [1026, 649] on button "Next" at bounding box center [1027, 643] width 54 height 39
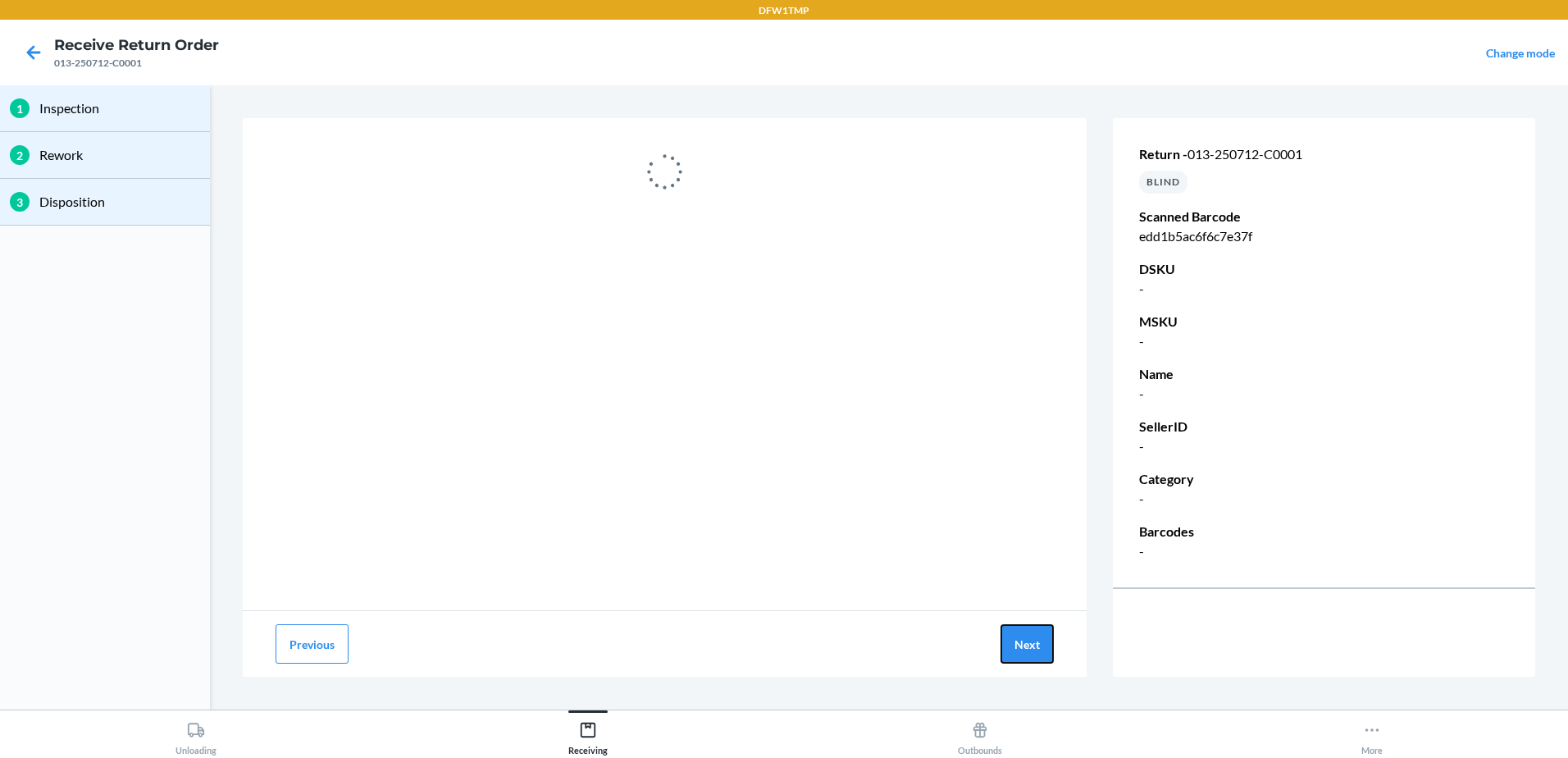
drag, startPoint x: 1035, startPoint y: 649, endPoint x: 680, endPoint y: 679, distance: 356.3
click at [966, 666] on div "Previous Next" at bounding box center [664, 643] width 844 height 66
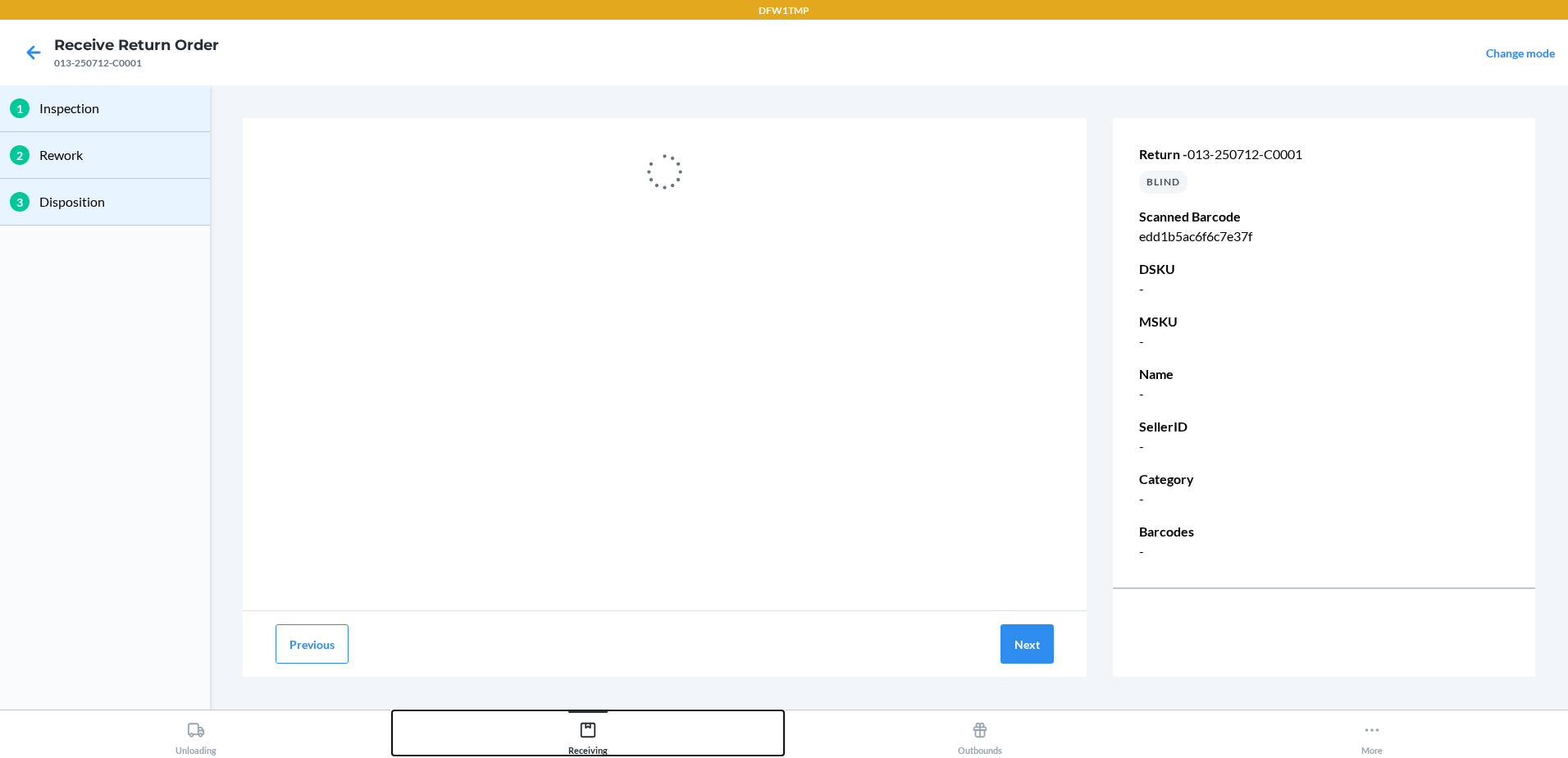
click at [592, 735] on icon at bounding box center [588, 729] width 18 height 18
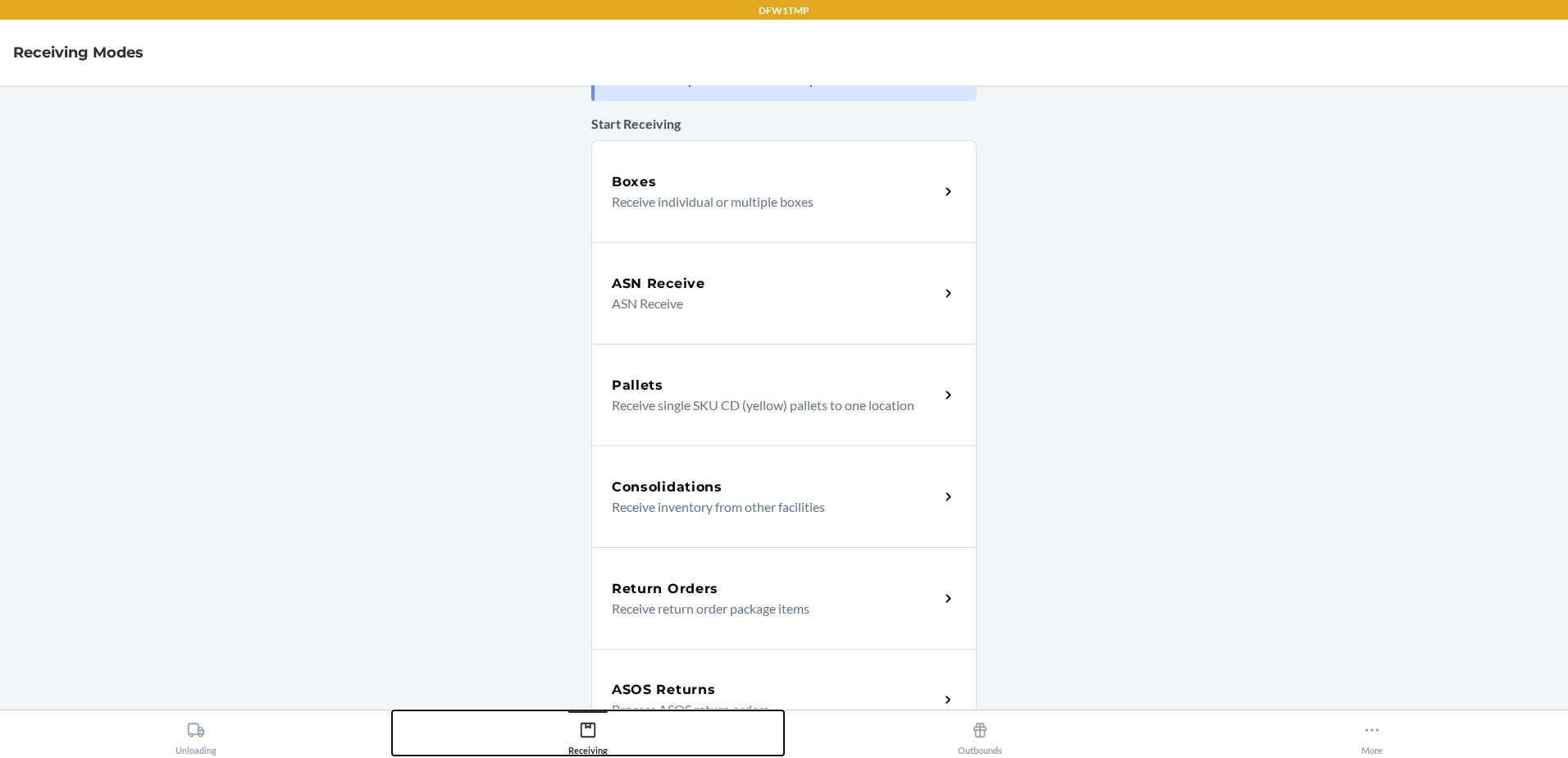
scroll to position [82, 0]
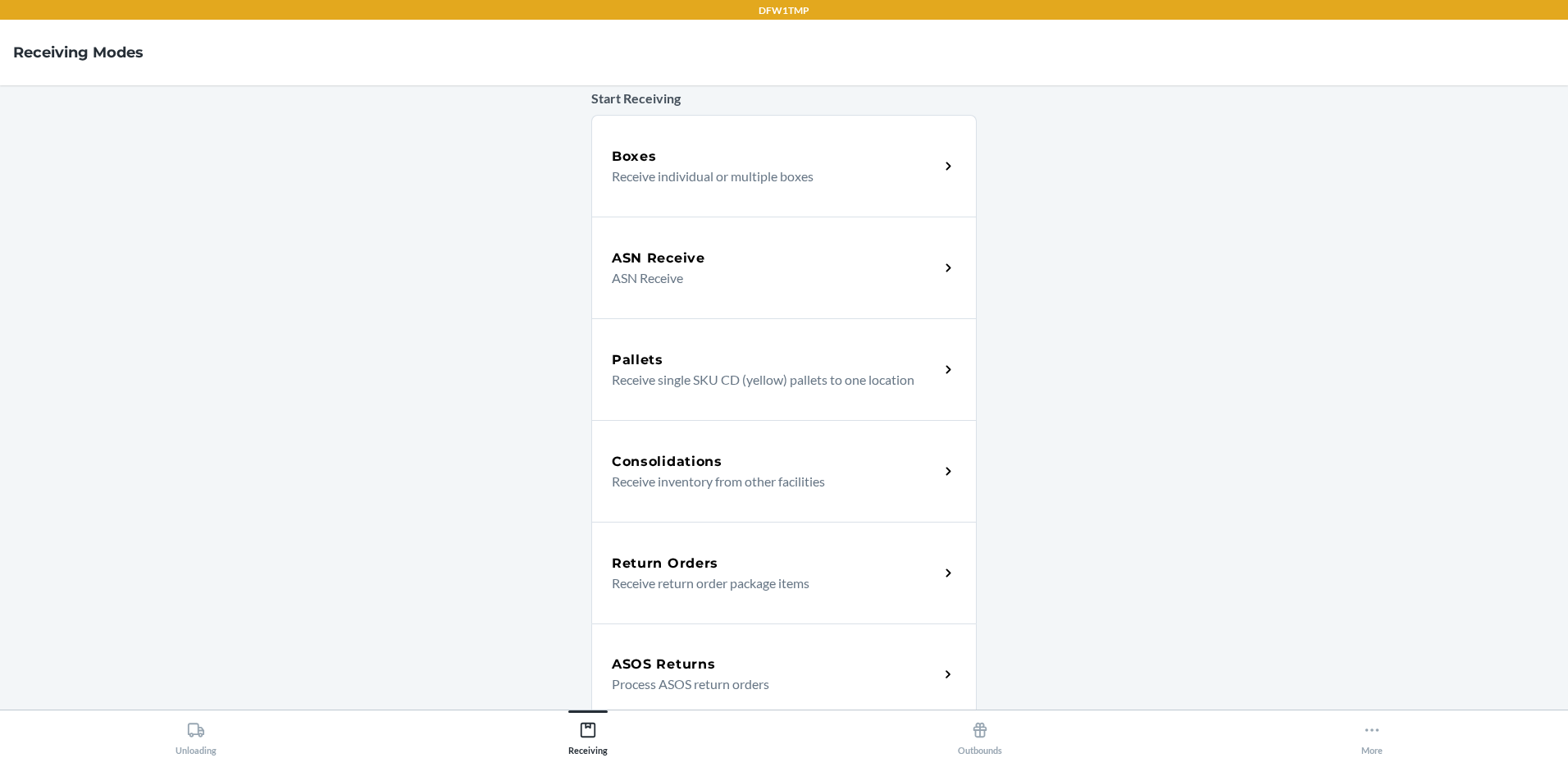
click at [713, 593] on div "Return Orders Receive return order package items" at bounding box center [783, 573] width 385 height 101
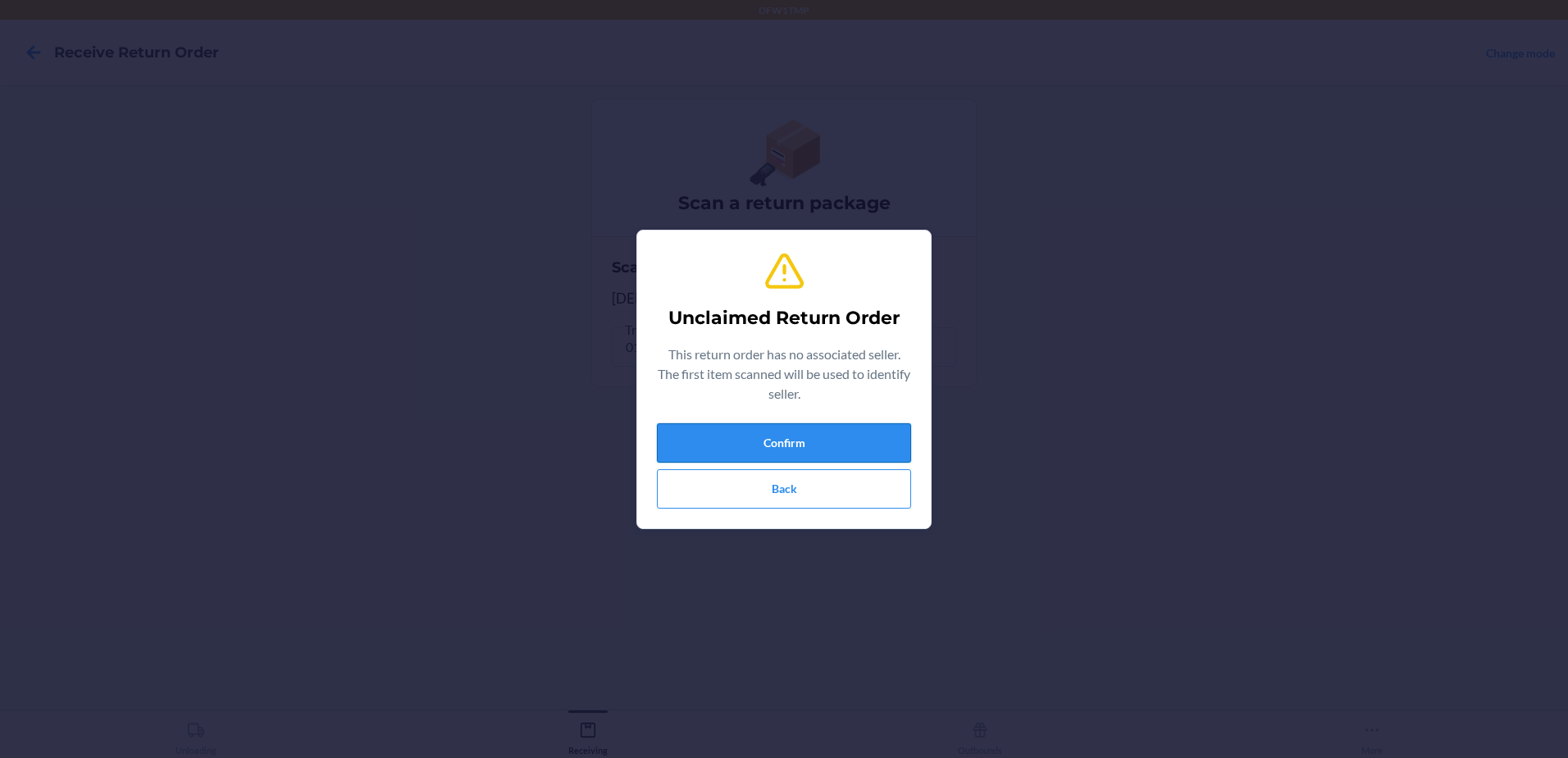
click at [805, 441] on button "Confirm" at bounding box center [784, 443] width 254 height 39
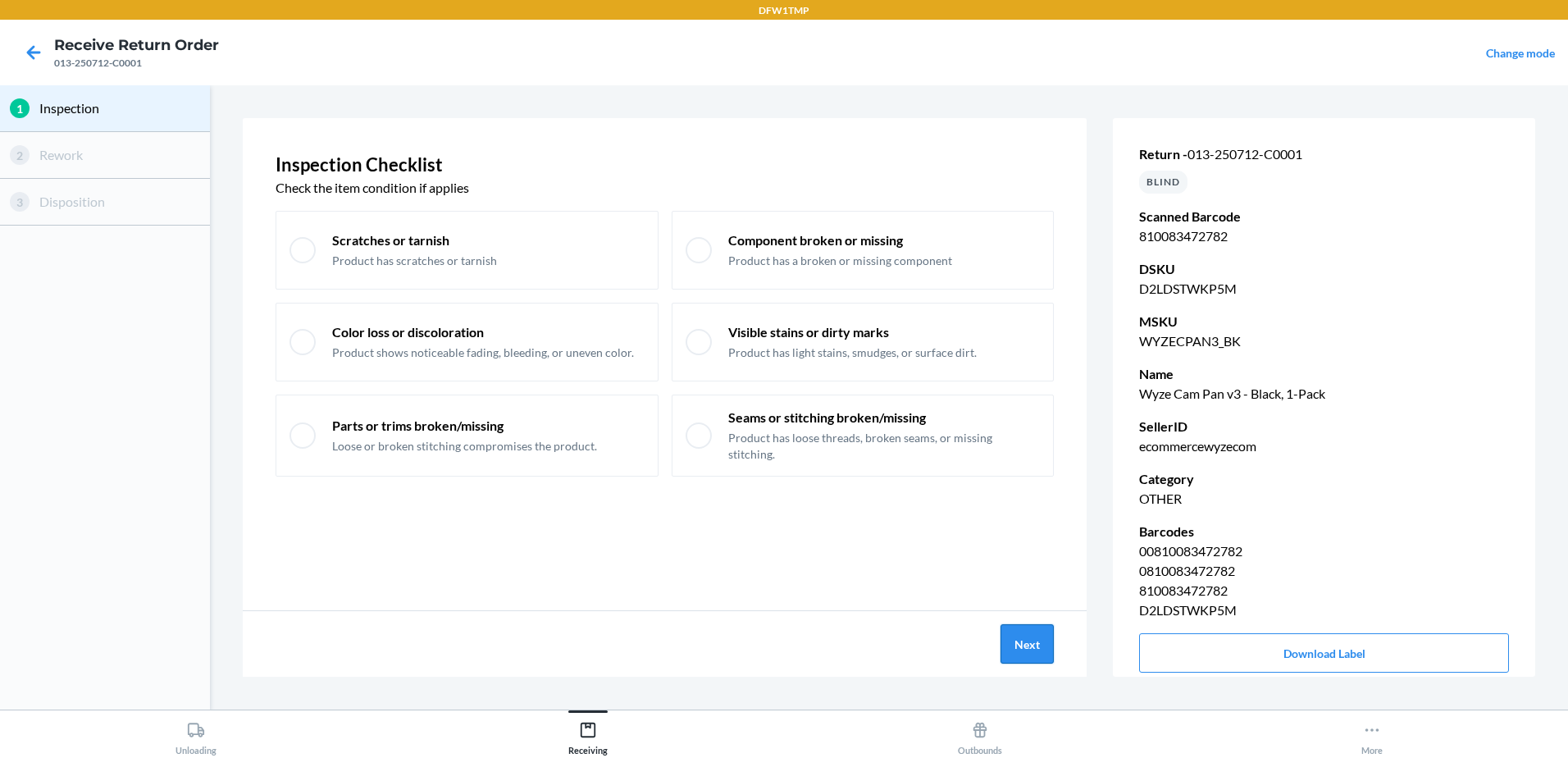
click at [1036, 642] on button "Next" at bounding box center [1027, 643] width 54 height 39
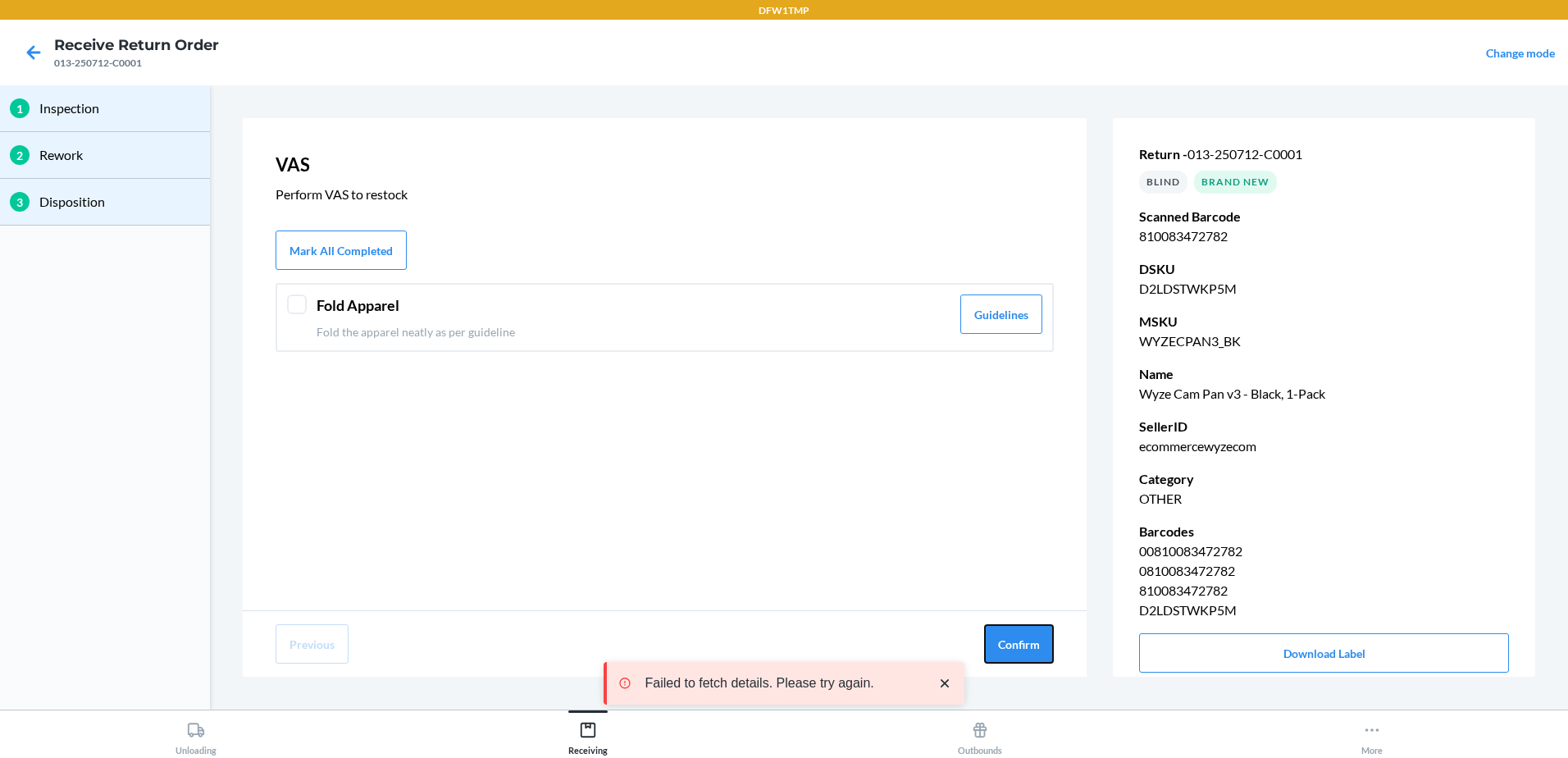
click at [1036, 642] on button "Confirm" at bounding box center [1018, 643] width 70 height 39
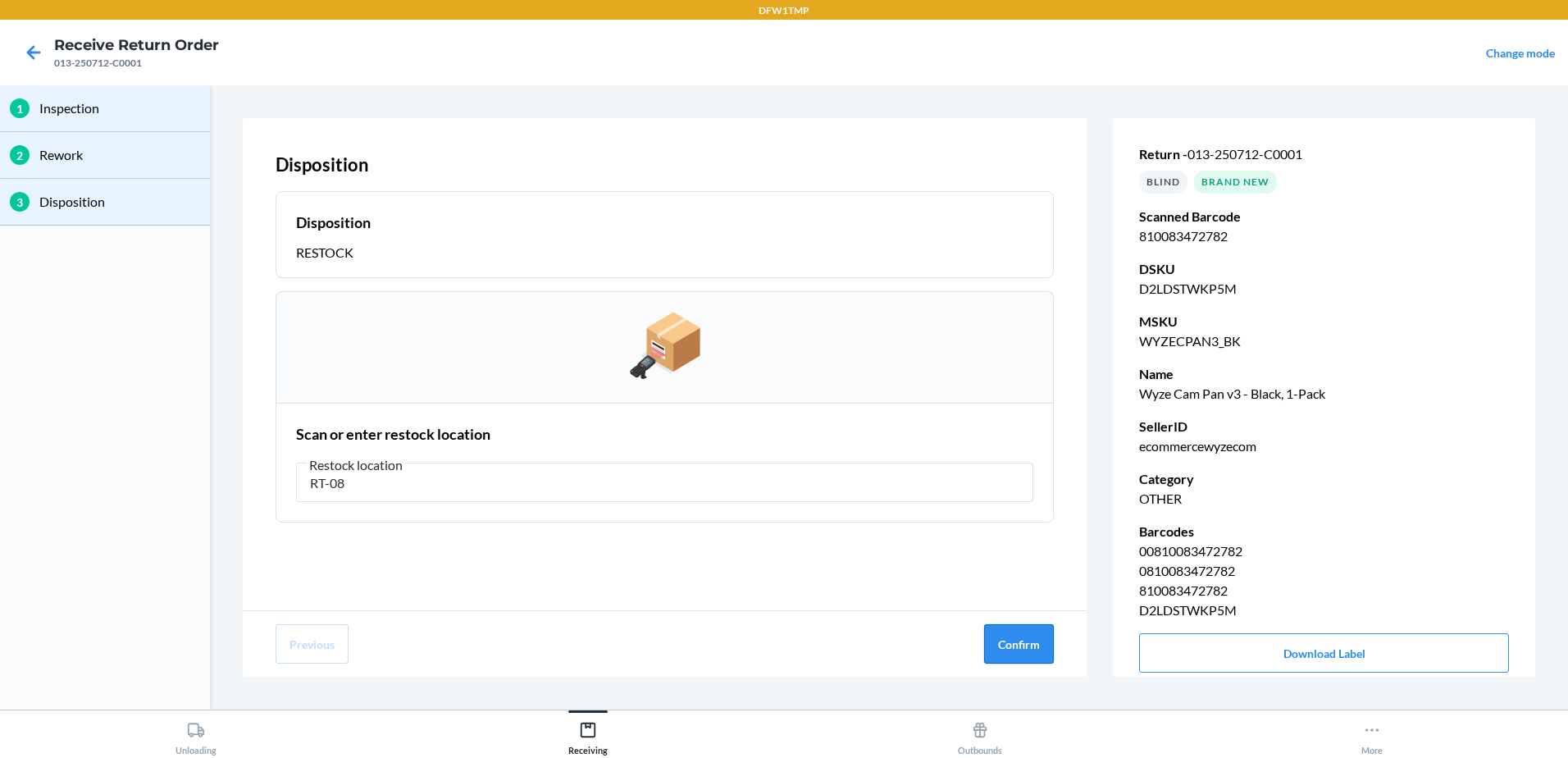
type input "RT-08"
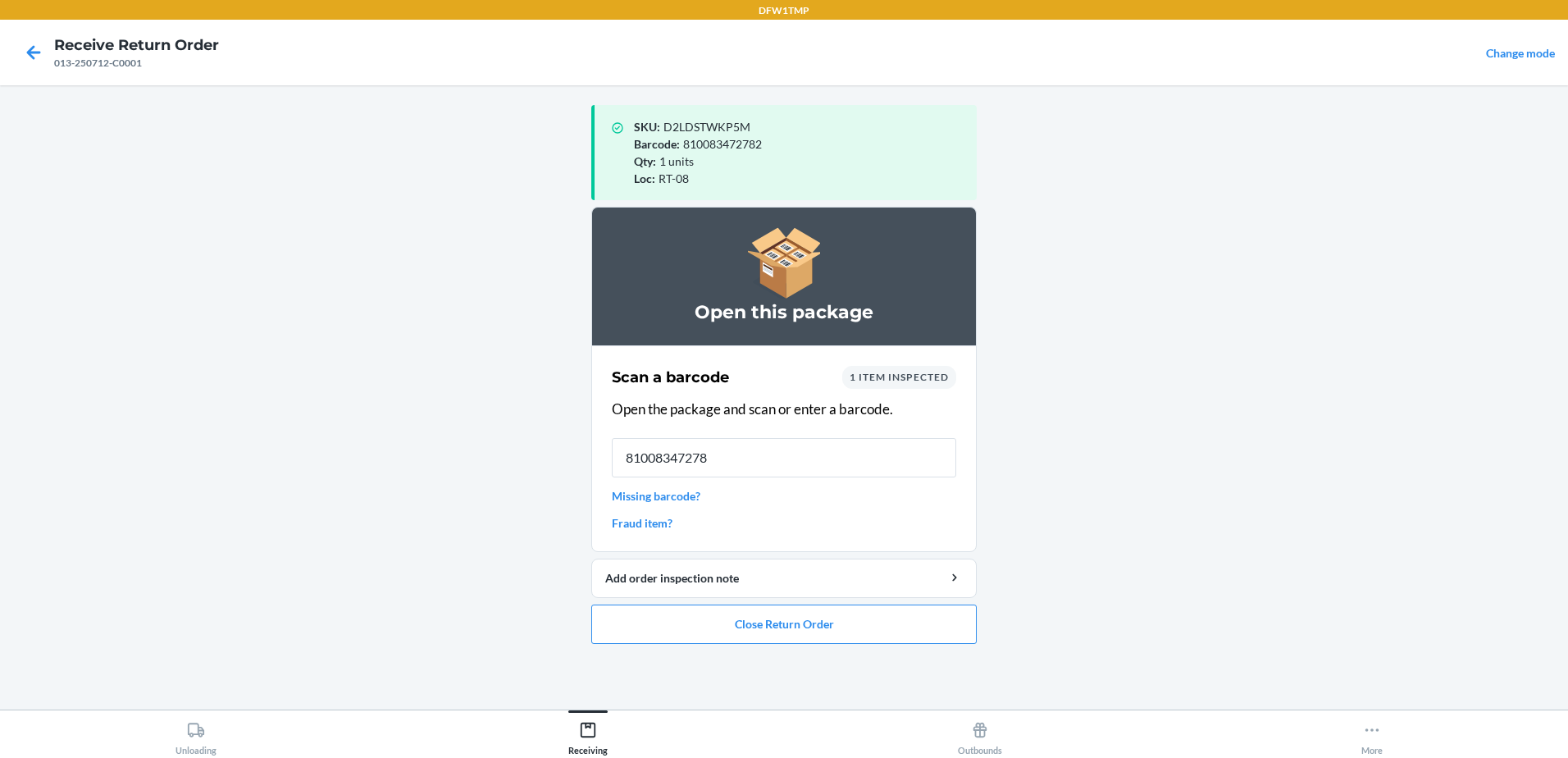
type input "810083472782"
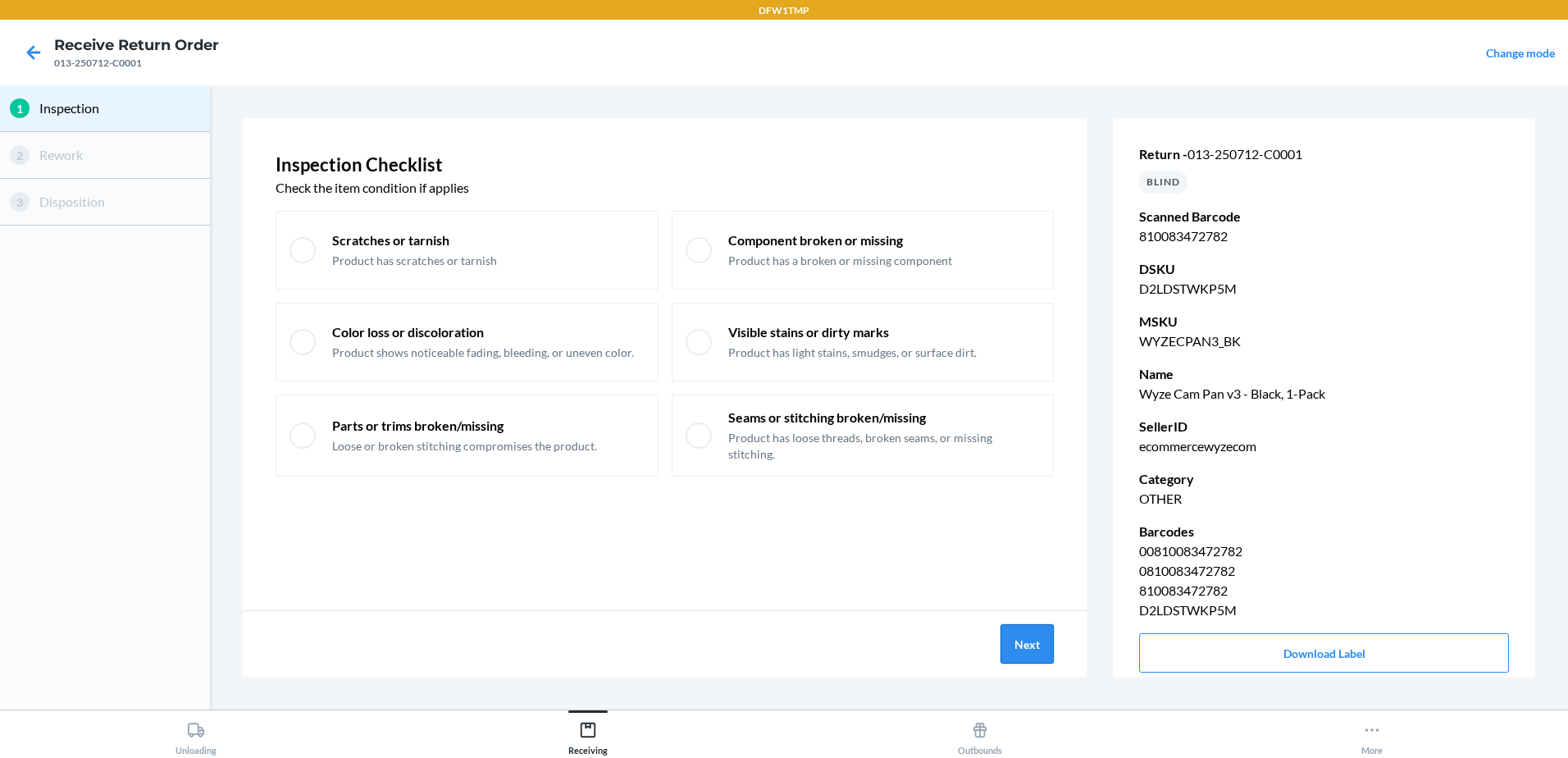
click at [1038, 637] on button "Next" at bounding box center [1027, 643] width 54 height 39
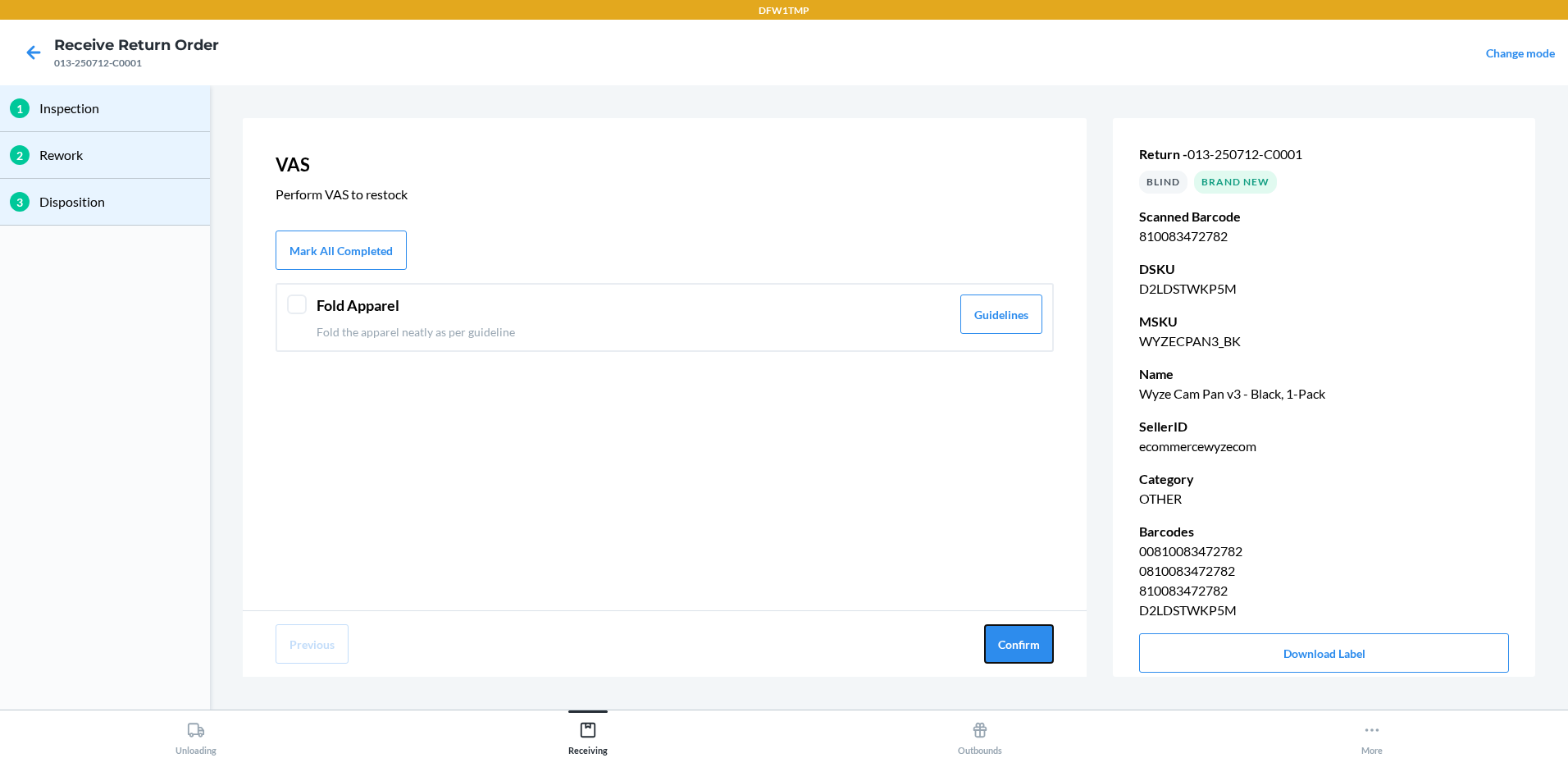
click at [1038, 637] on button "Confirm" at bounding box center [1018, 643] width 70 height 39
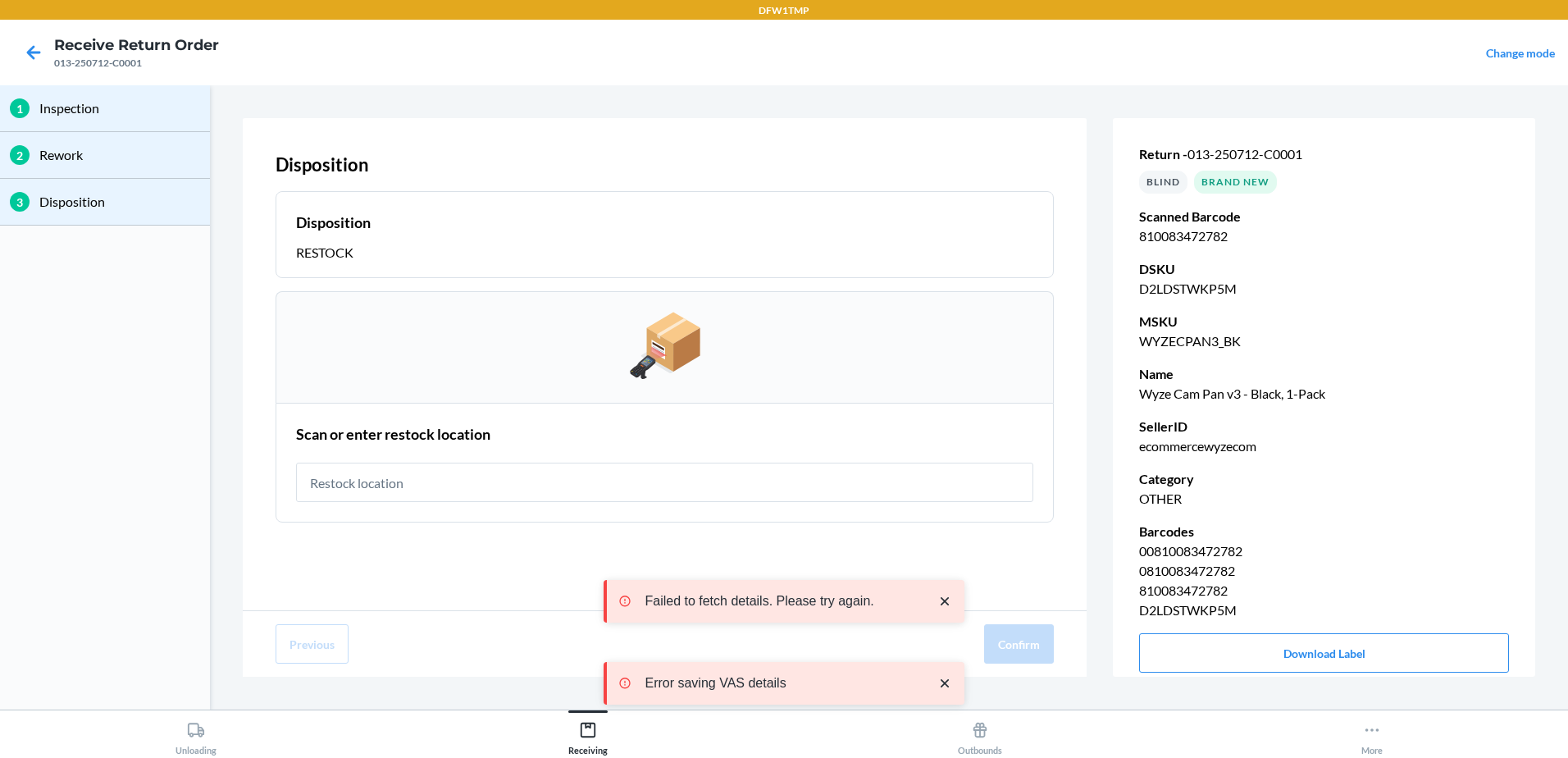
click at [555, 483] on input "text" at bounding box center [664, 482] width 737 height 39
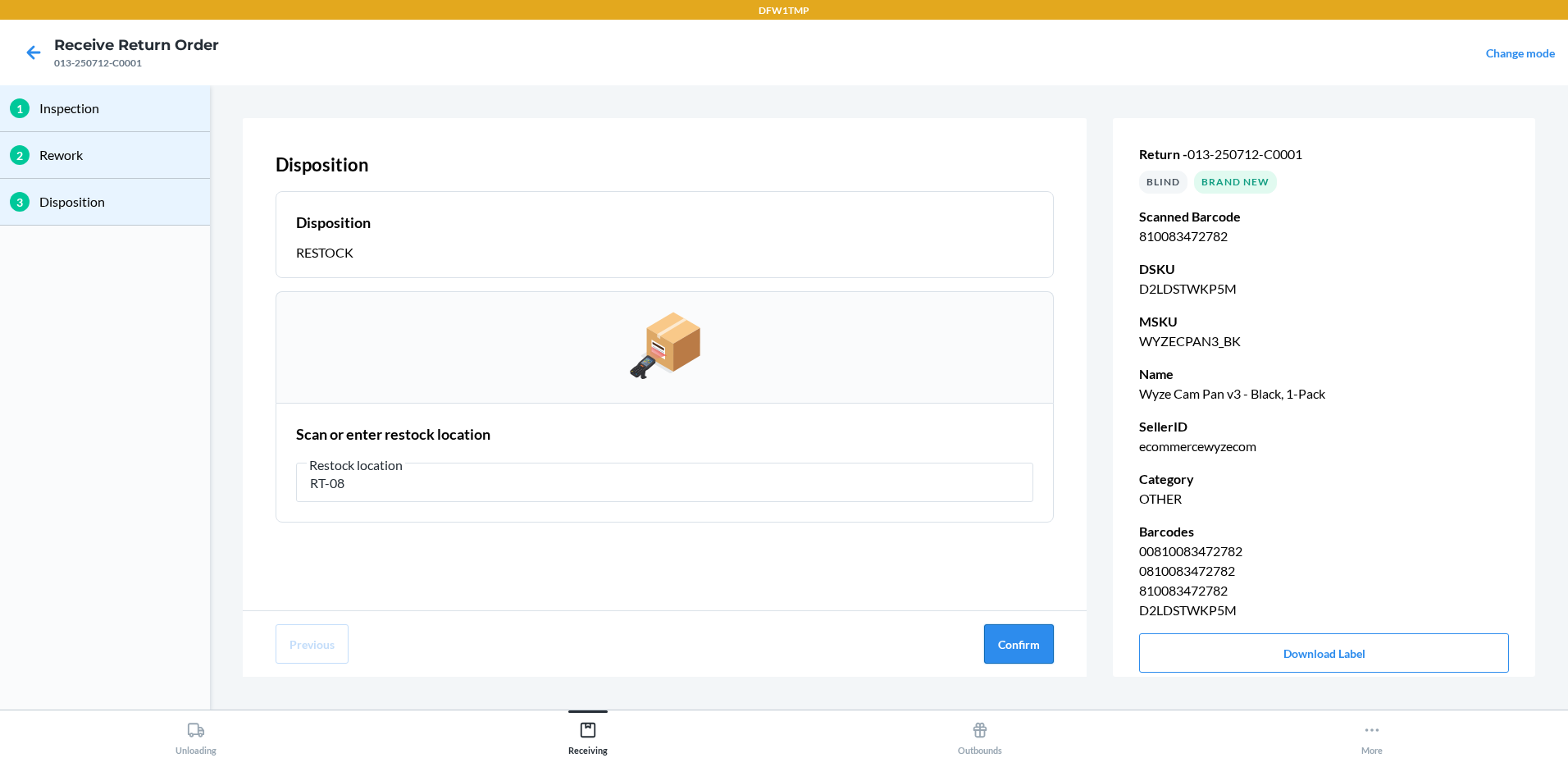
type input "RT-08"
click at [1041, 634] on button "Confirm" at bounding box center [1018, 643] width 70 height 39
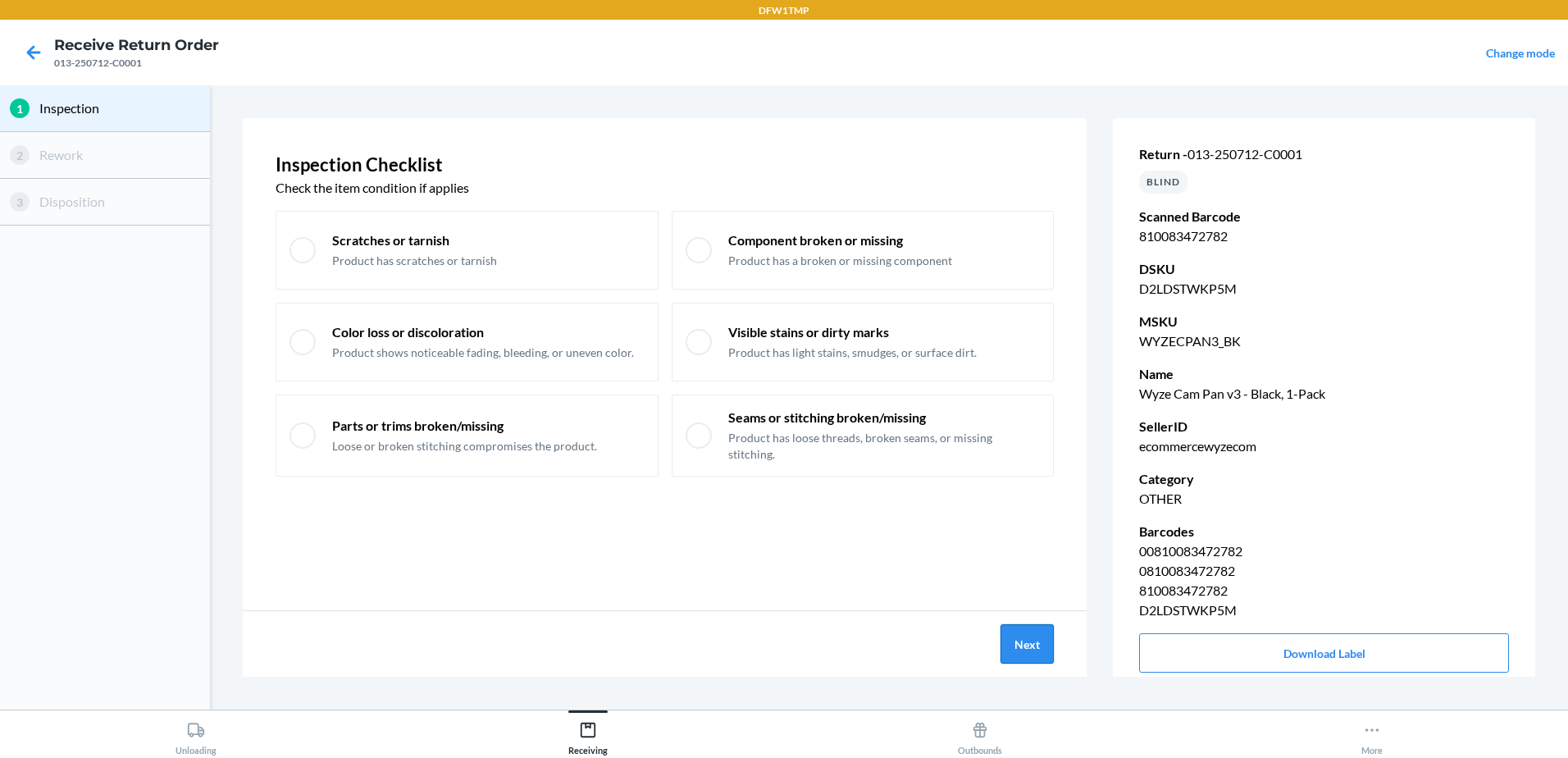
click at [1032, 646] on button "Next" at bounding box center [1027, 643] width 54 height 39
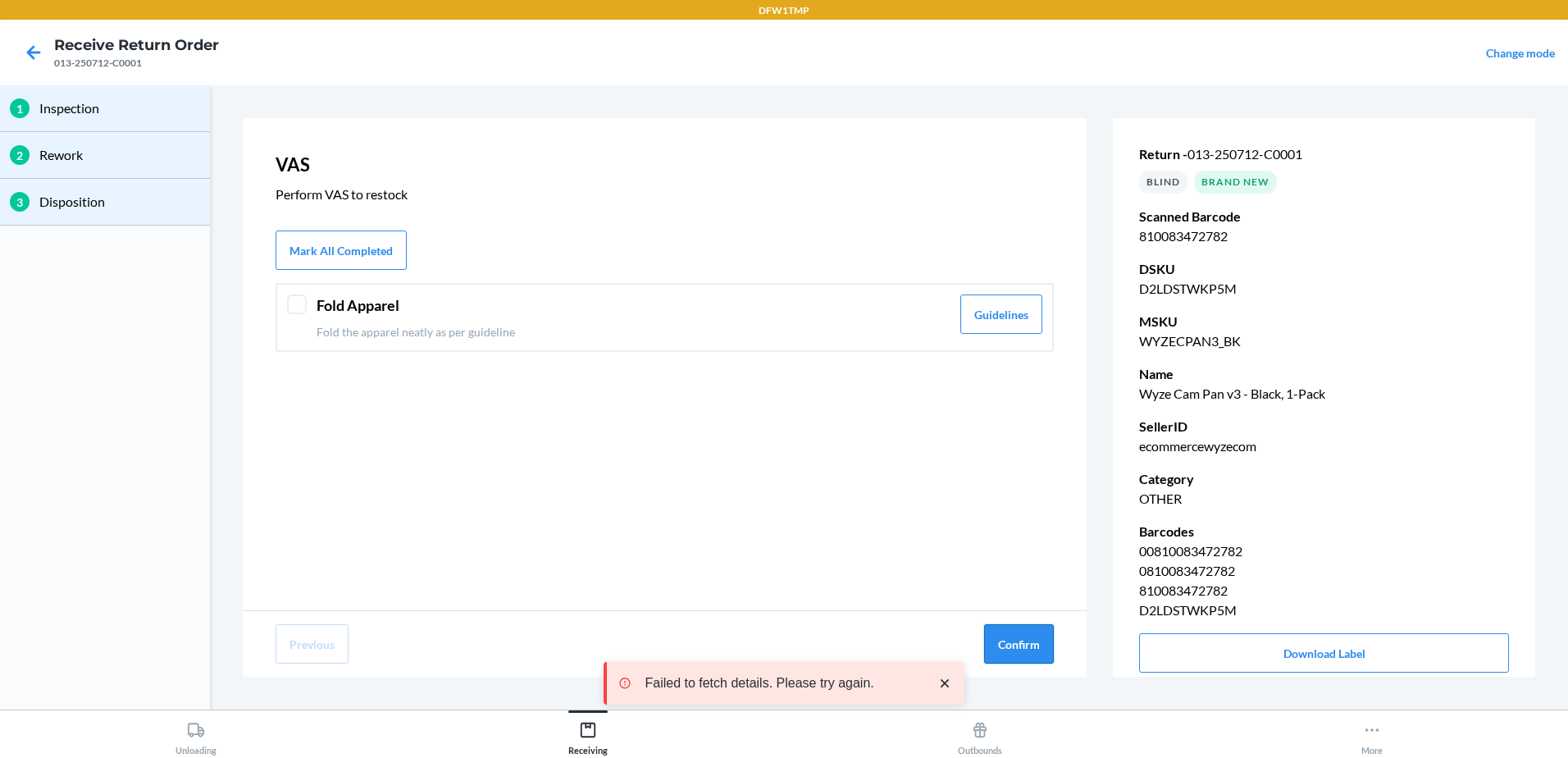
click at [1044, 642] on button "Confirm" at bounding box center [1018, 643] width 70 height 39
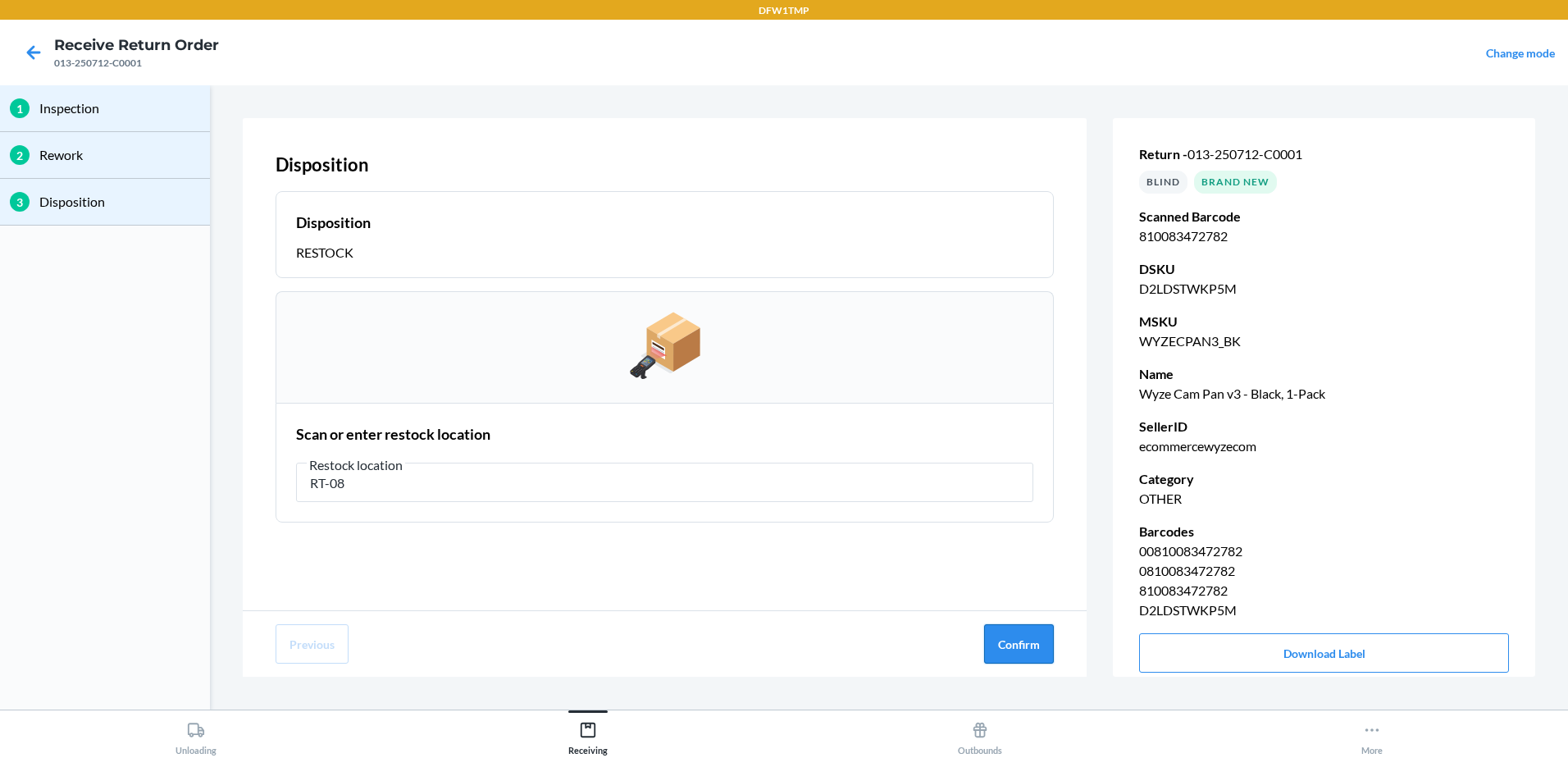
type input "RT-08"
click at [998, 634] on button "Confirm" at bounding box center [1018, 643] width 70 height 39
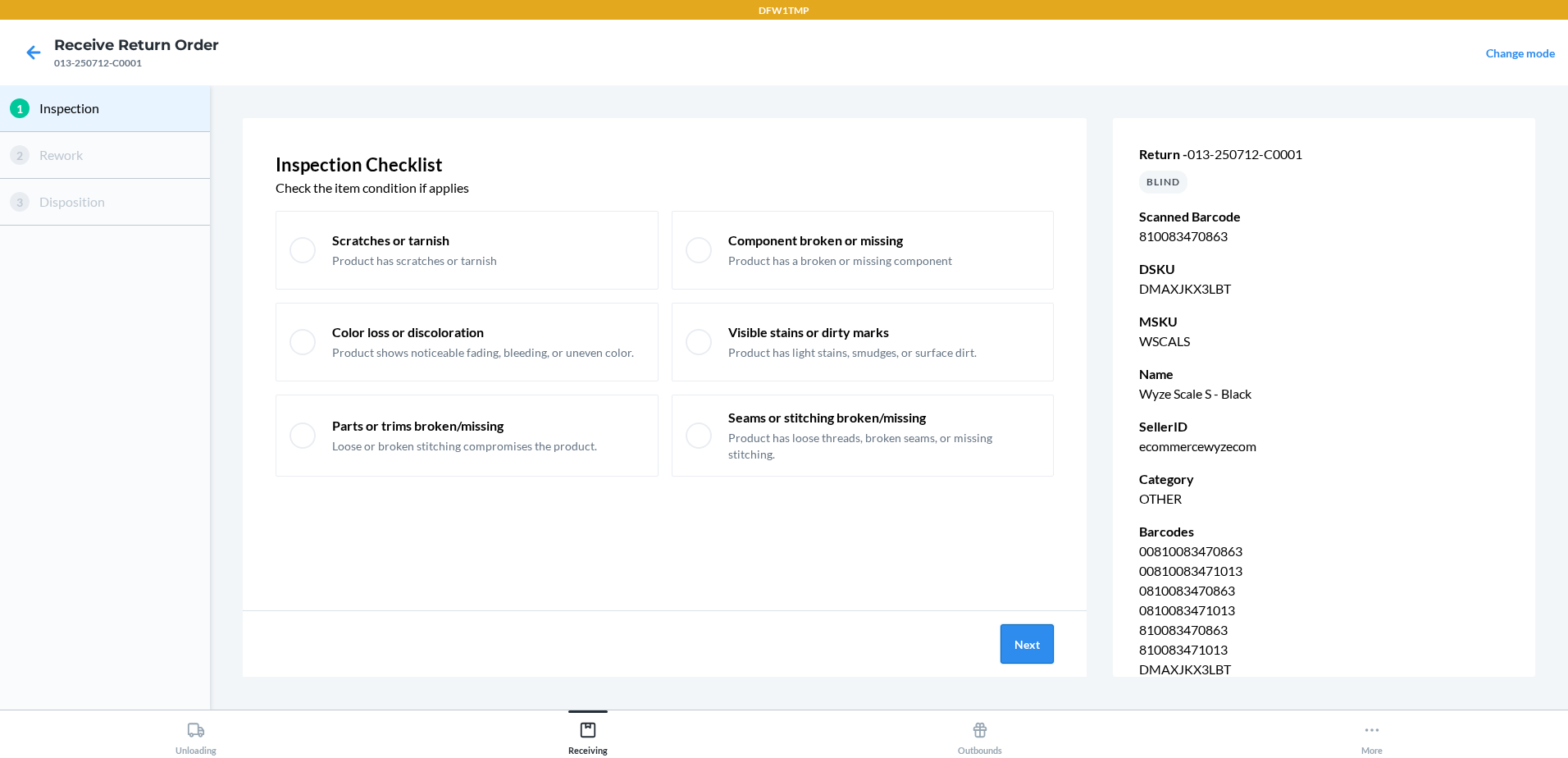
click at [1024, 635] on button "Next" at bounding box center [1027, 643] width 54 height 39
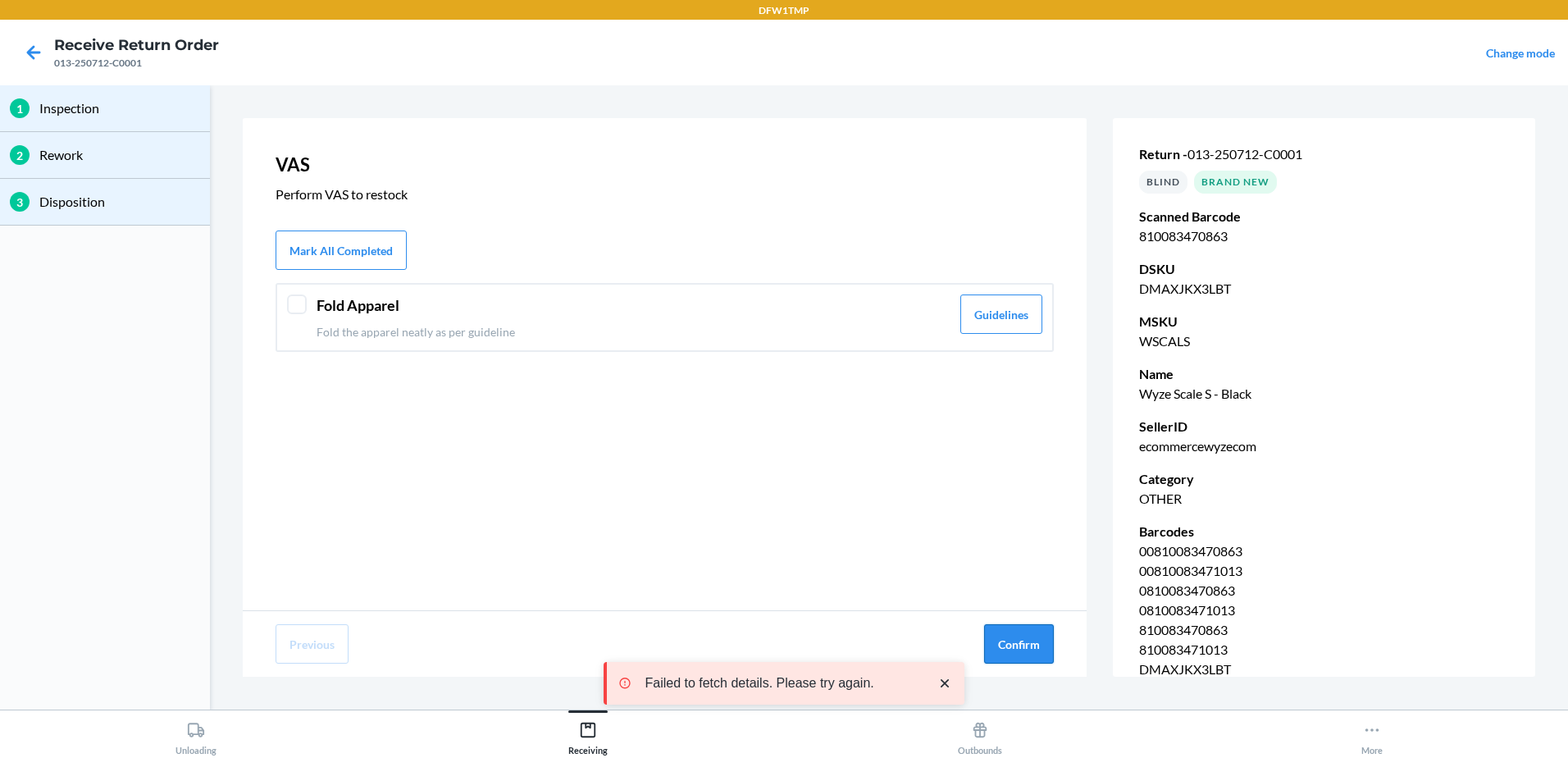
click at [1026, 631] on button "Confirm" at bounding box center [1018, 643] width 70 height 39
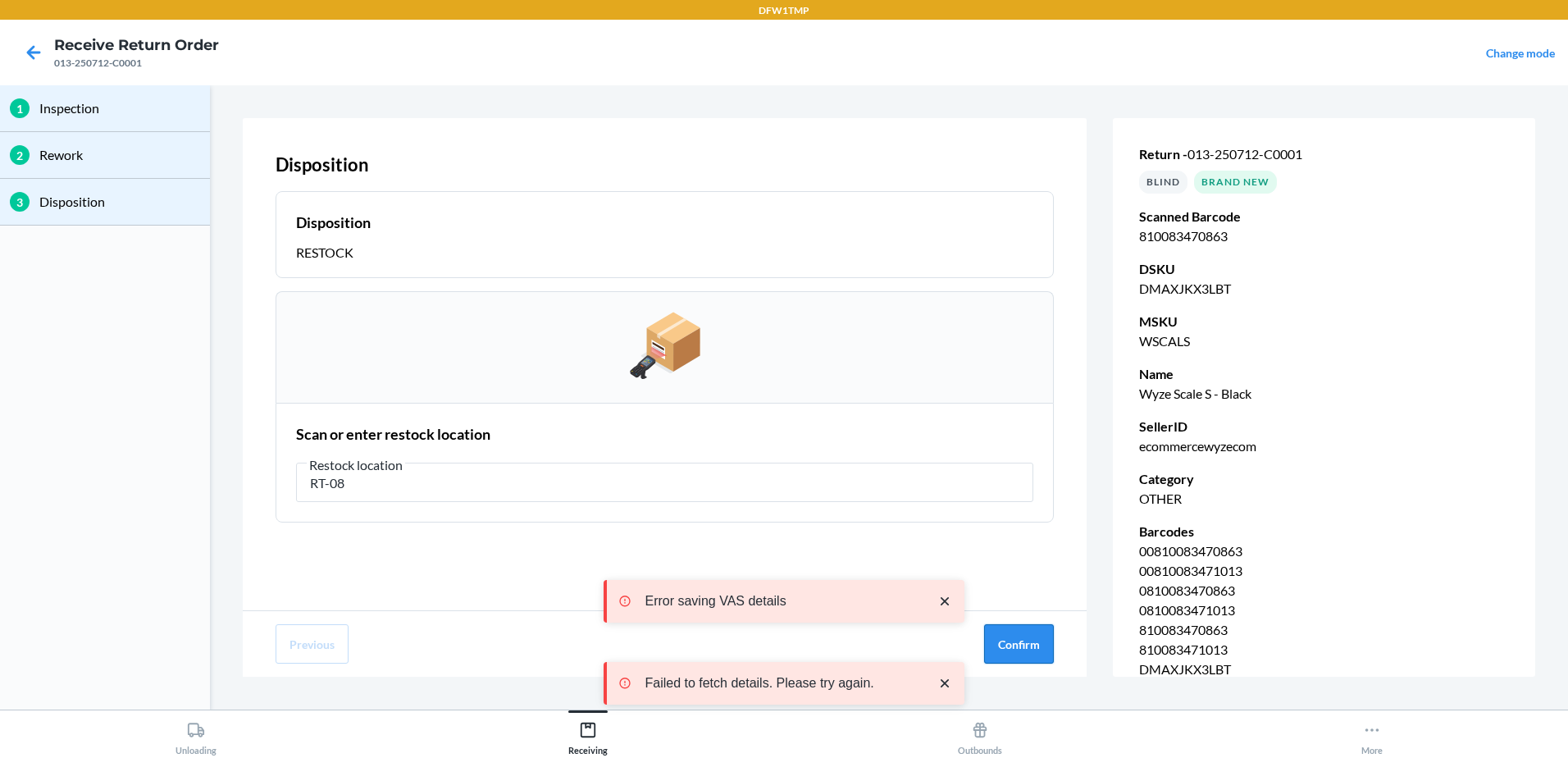
type input "RT-08"
click at [1014, 637] on button "Confirm" at bounding box center [1018, 643] width 70 height 39
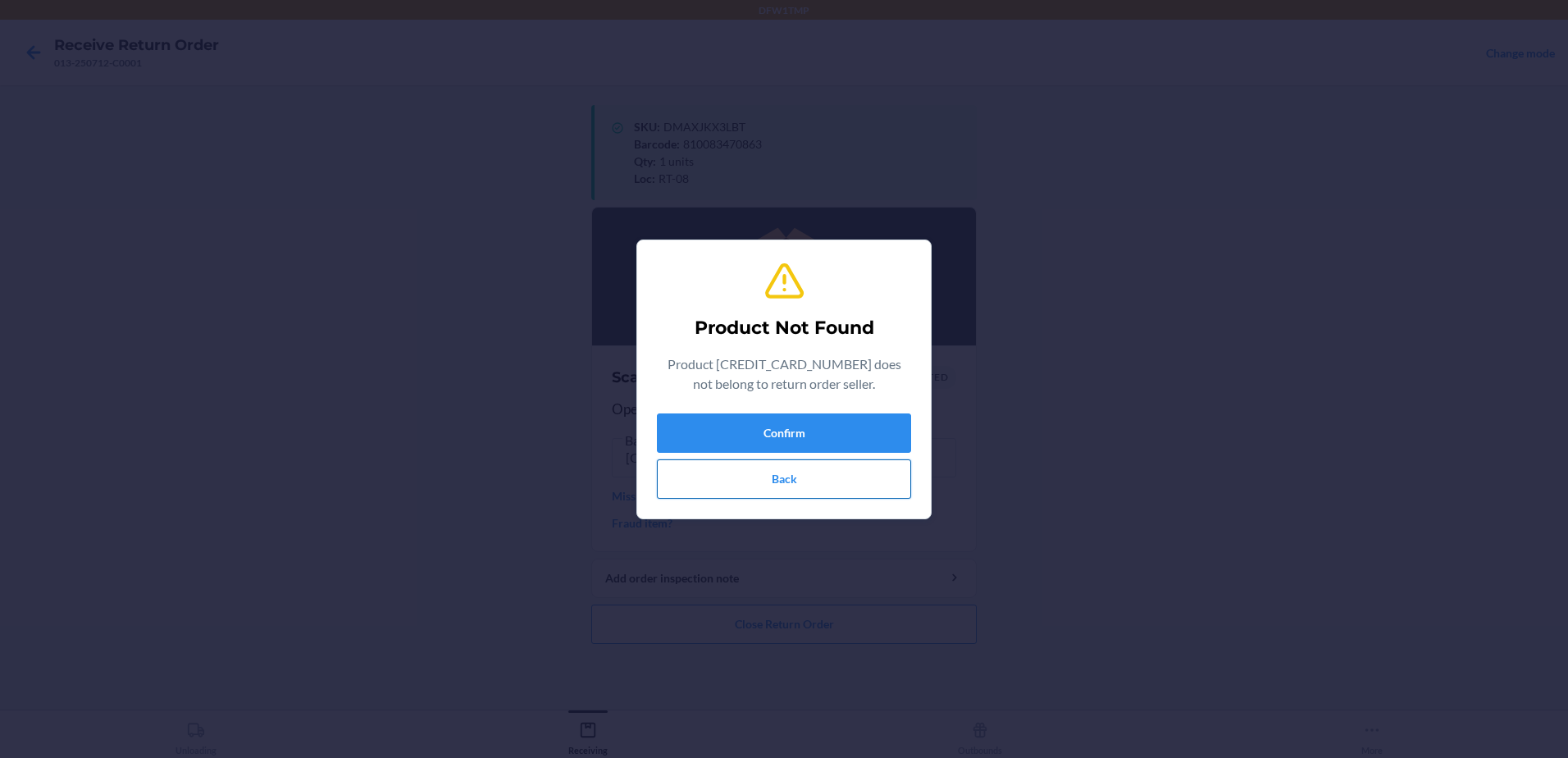
click at [796, 484] on button "Back" at bounding box center [784, 478] width 254 height 39
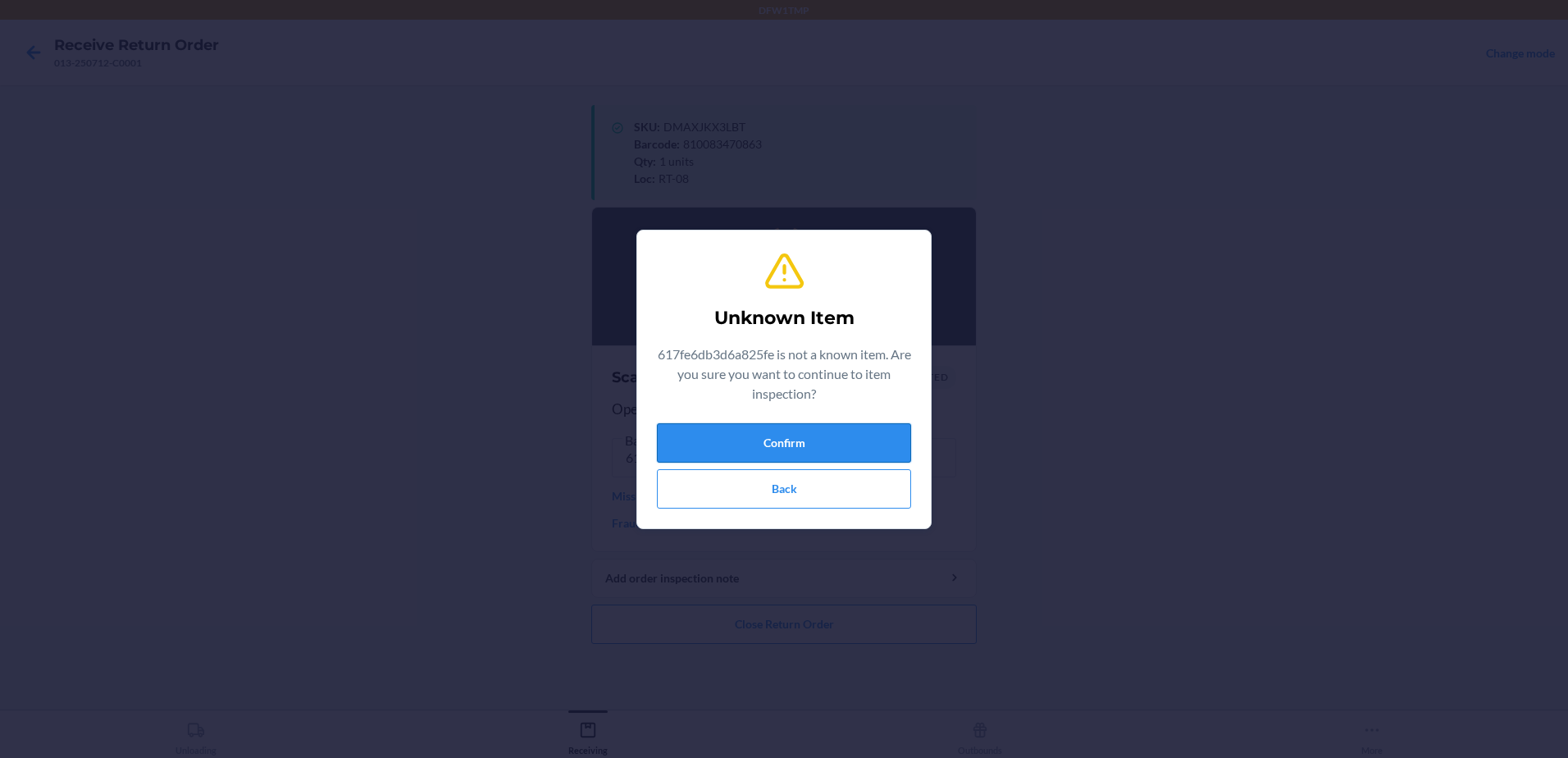
click at [800, 435] on button "Confirm" at bounding box center [784, 443] width 254 height 39
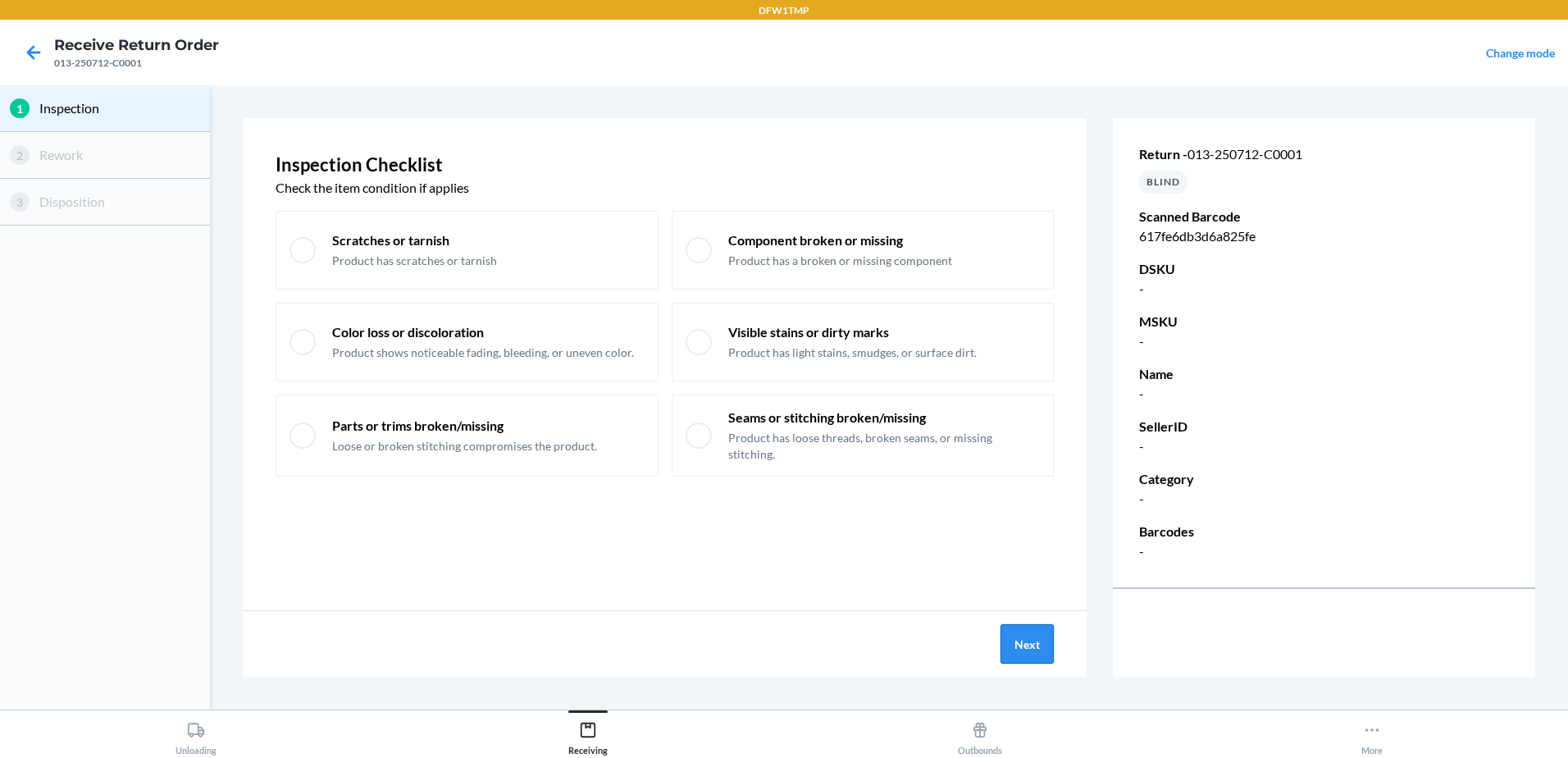
click at [1018, 640] on button "Next" at bounding box center [1027, 643] width 54 height 39
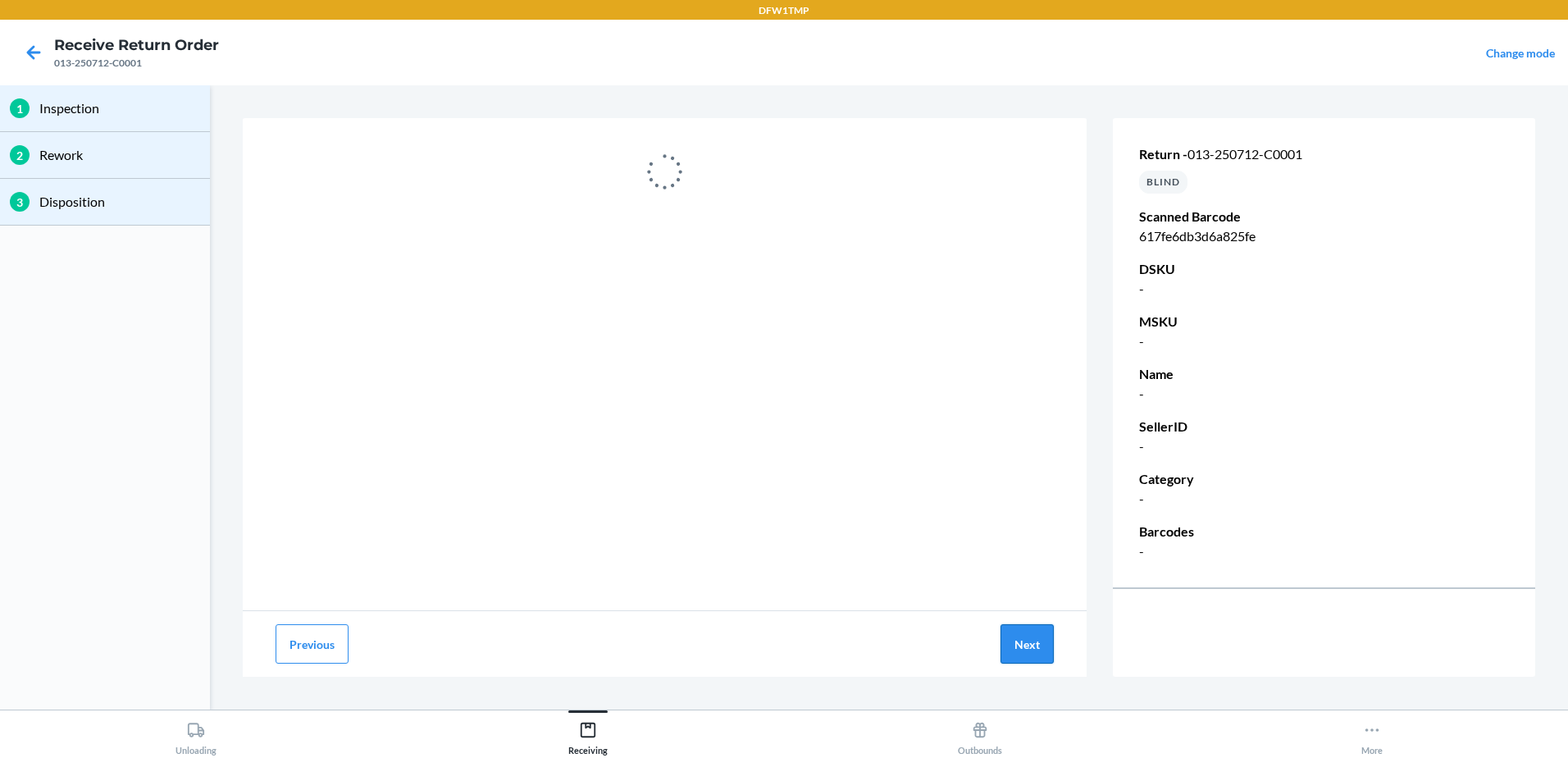
click at [1040, 649] on button "Next" at bounding box center [1027, 643] width 54 height 39
click at [311, 642] on button "Previous" at bounding box center [312, 643] width 73 height 39
click at [286, 647] on button "Previous" at bounding box center [312, 643] width 73 height 39
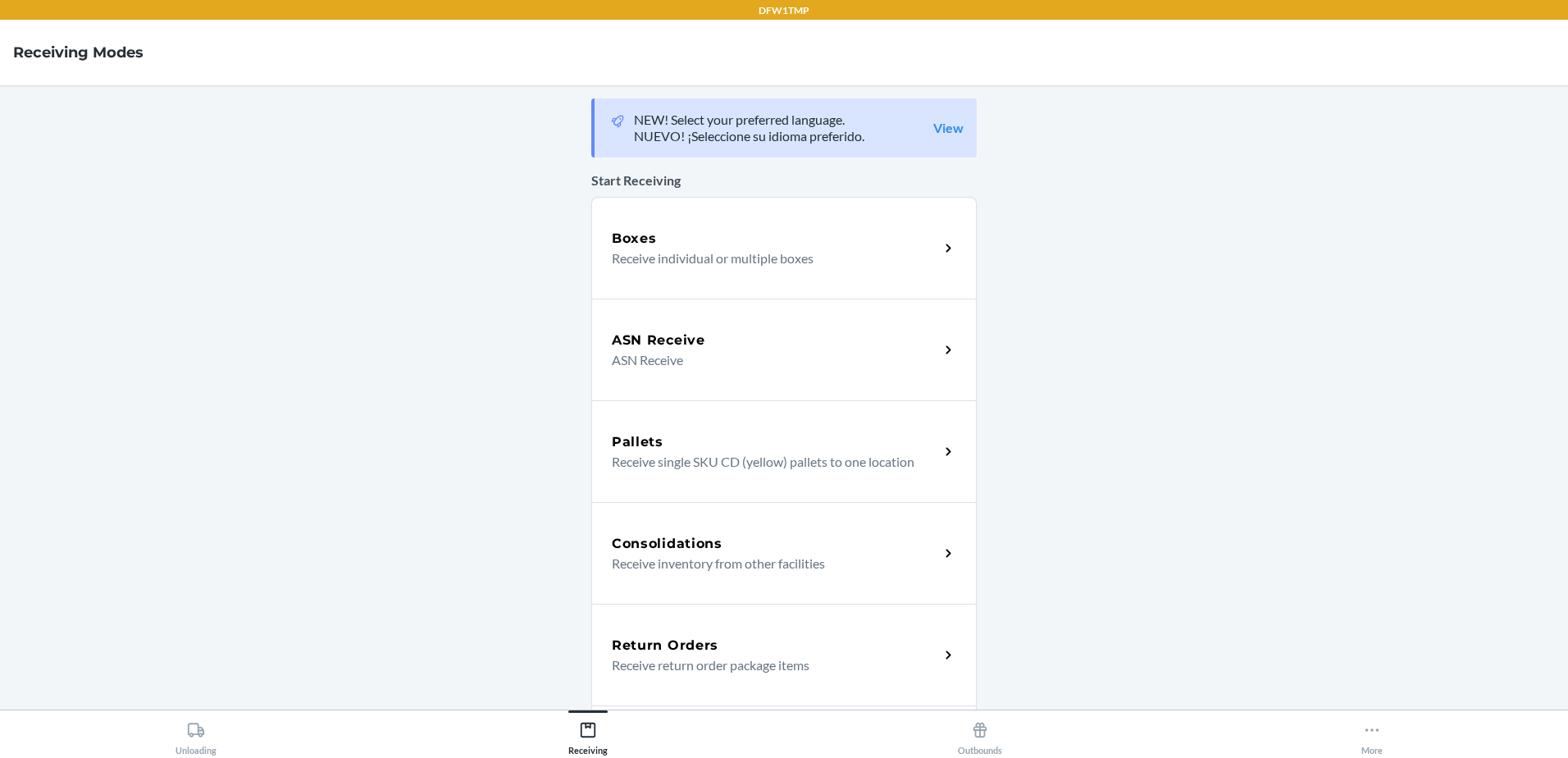
click at [730, 662] on p "Receive return order package items" at bounding box center [769, 664] width 315 height 20
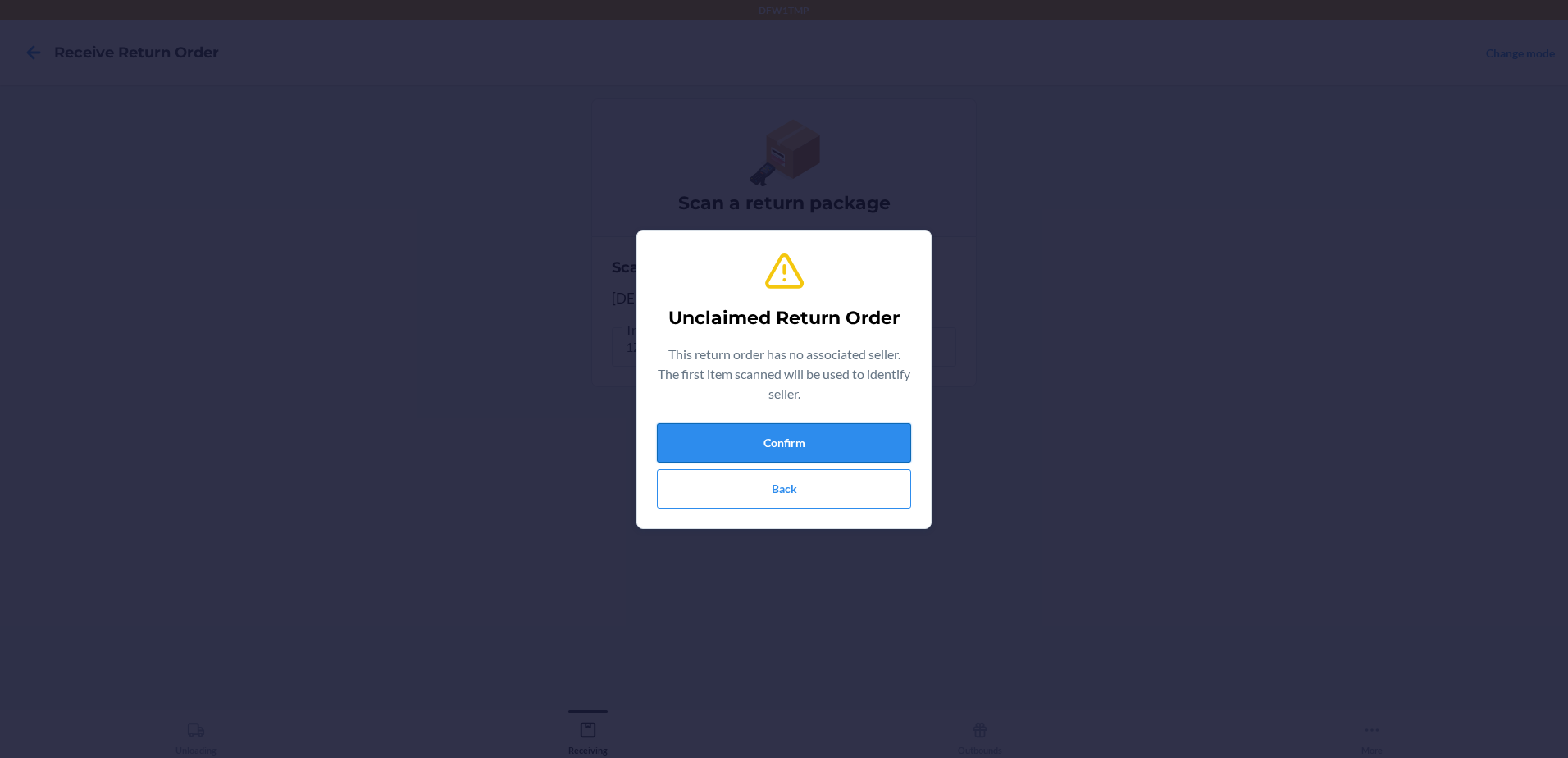
click at [753, 436] on button "Confirm" at bounding box center [784, 443] width 254 height 39
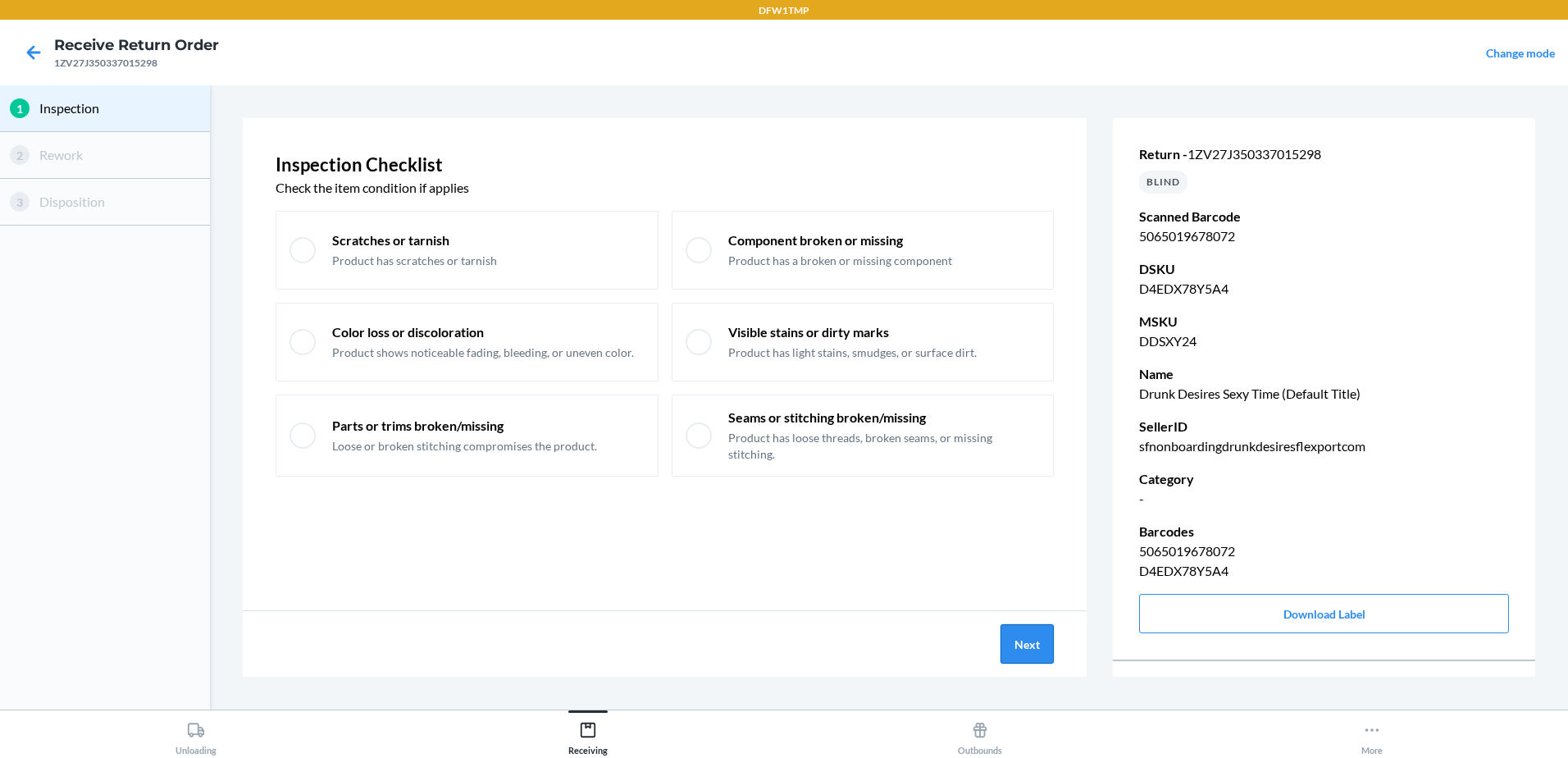
click at [1038, 649] on button "Next" at bounding box center [1027, 643] width 54 height 39
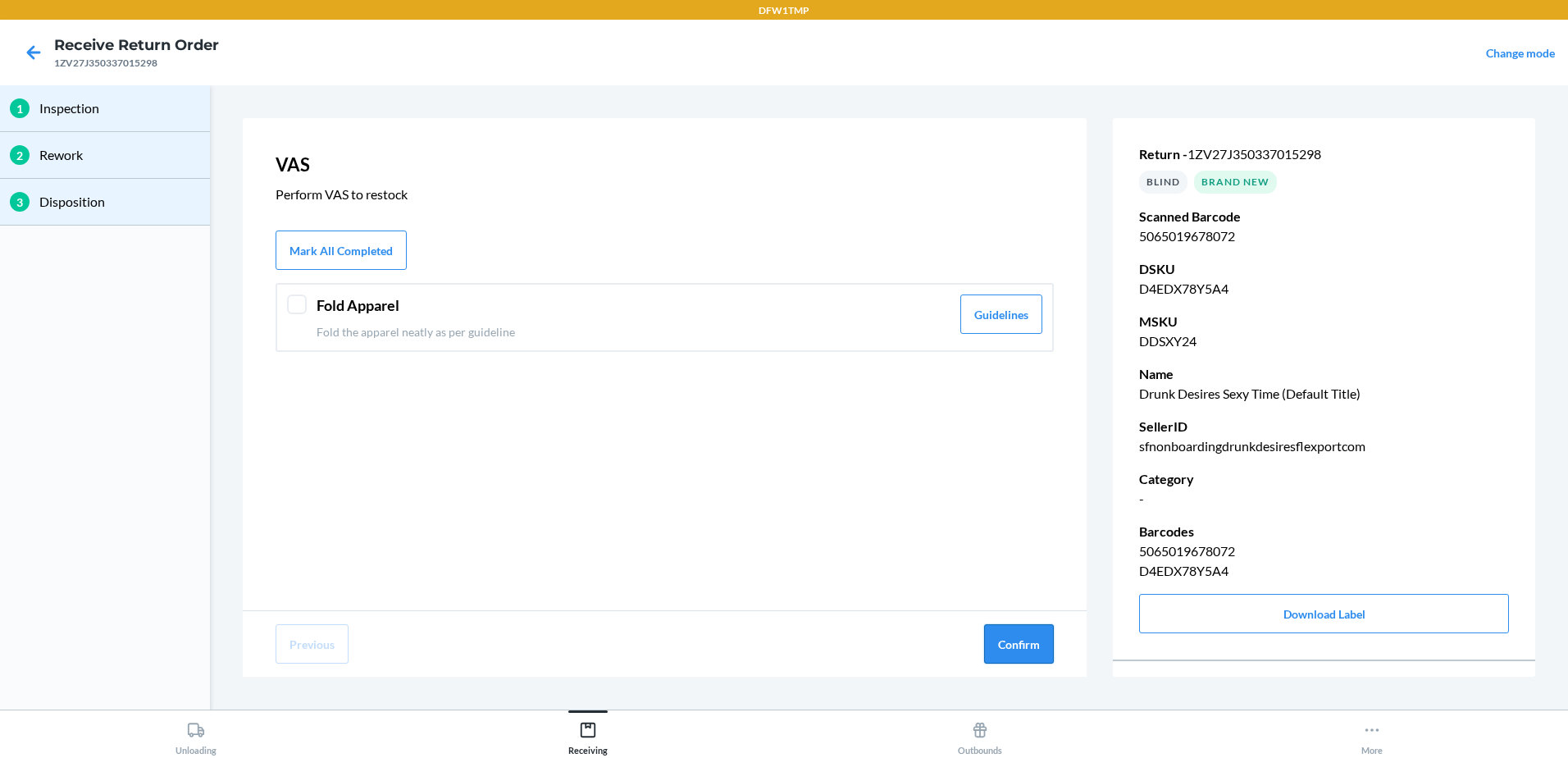
click at [1028, 636] on button "Confirm" at bounding box center [1018, 643] width 70 height 39
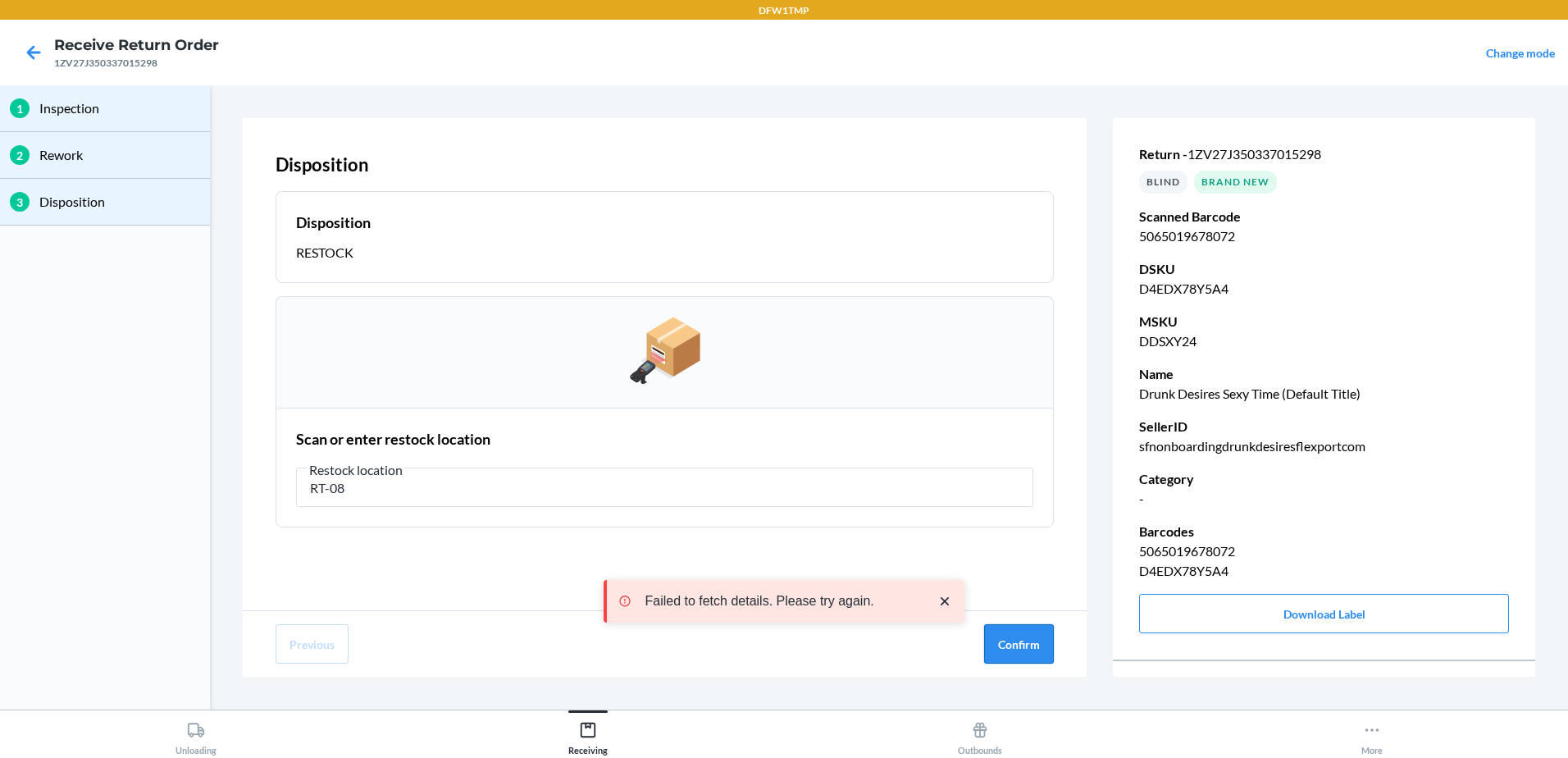
type input "RT-08"
click at [1015, 633] on button "Confirm" at bounding box center [1018, 643] width 70 height 39
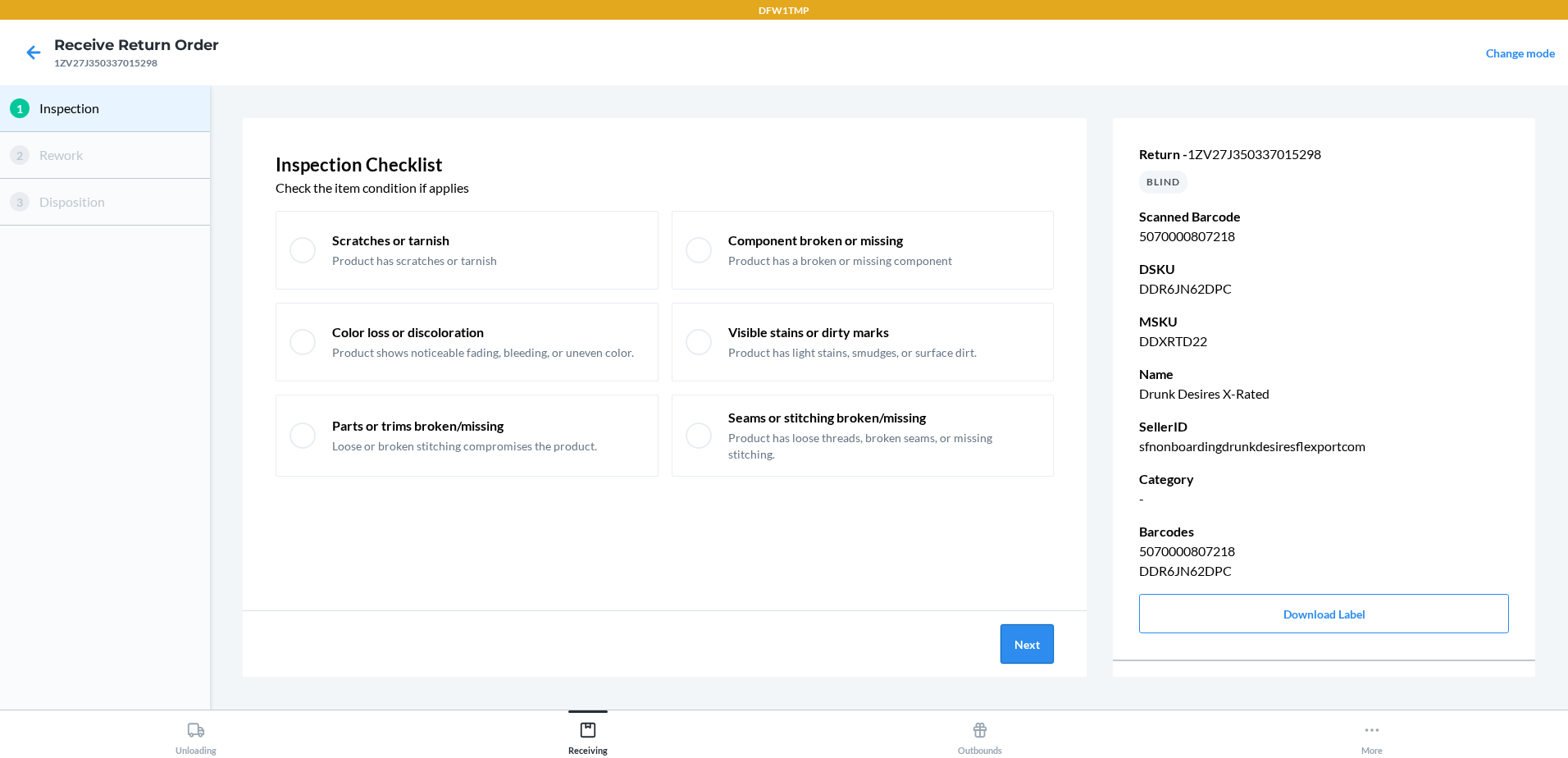
click at [1023, 634] on button "Next" at bounding box center [1027, 643] width 54 height 39
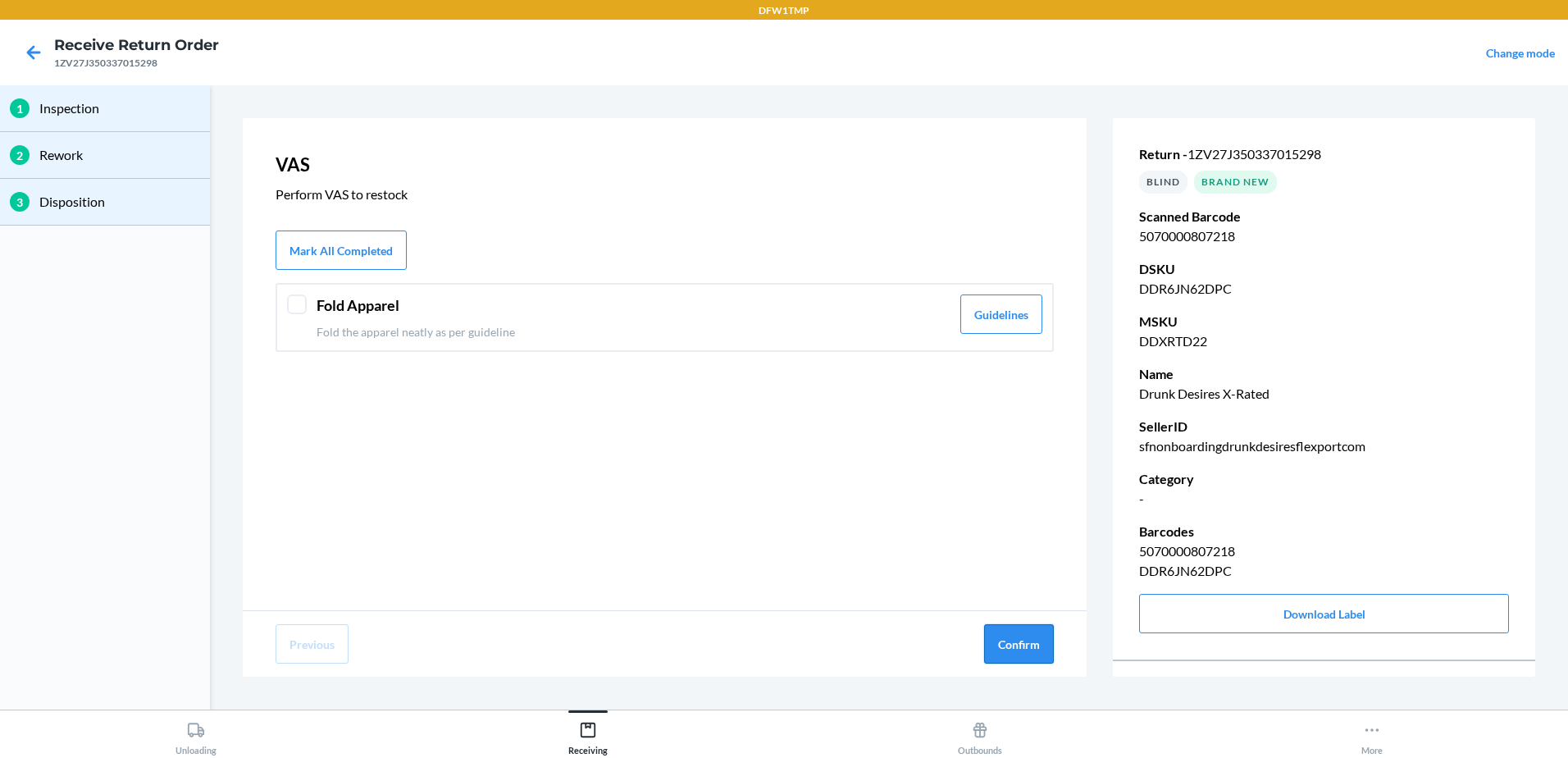
click at [1029, 636] on button "Confirm" at bounding box center [1018, 643] width 70 height 39
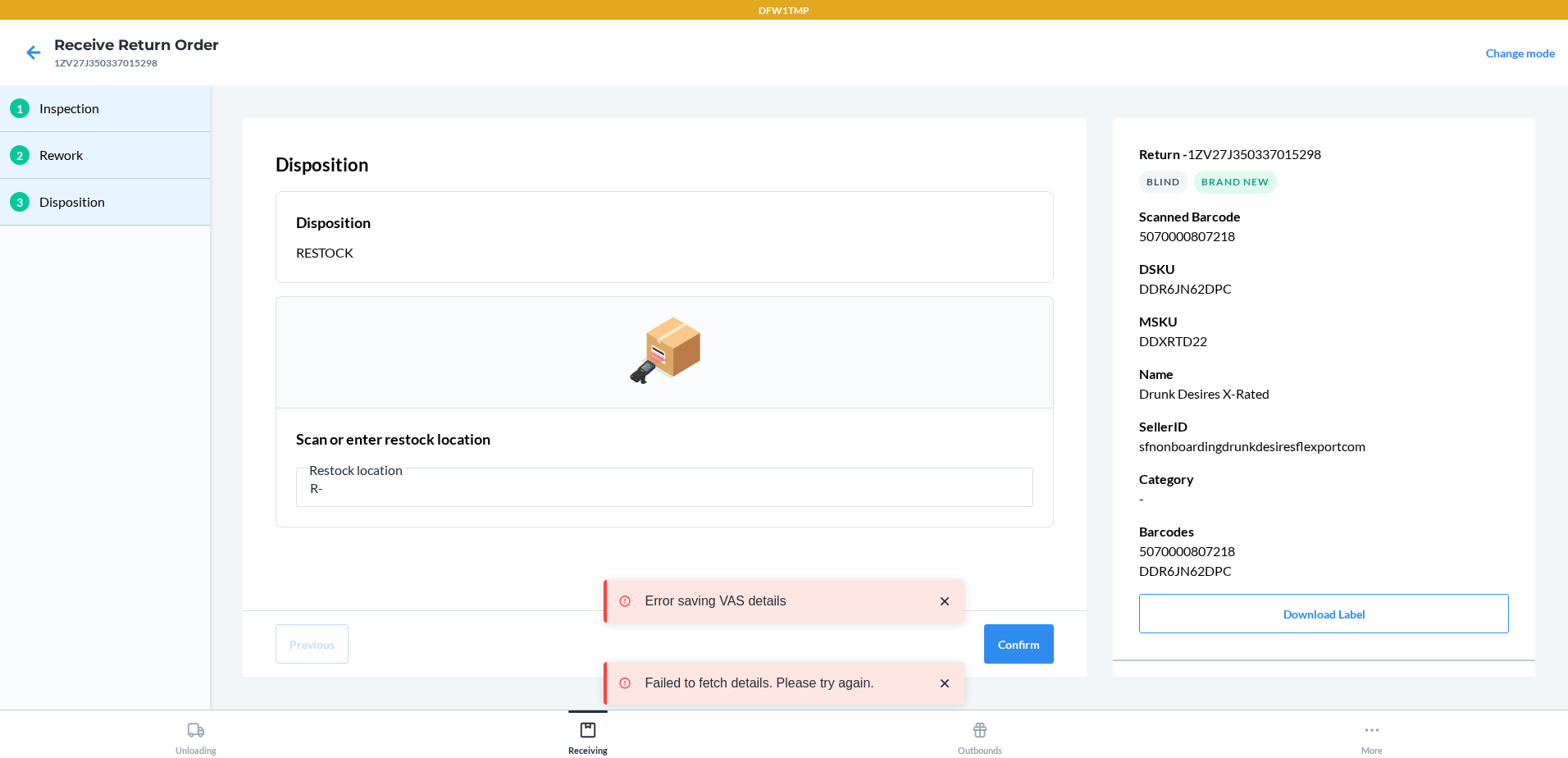
type input "R"
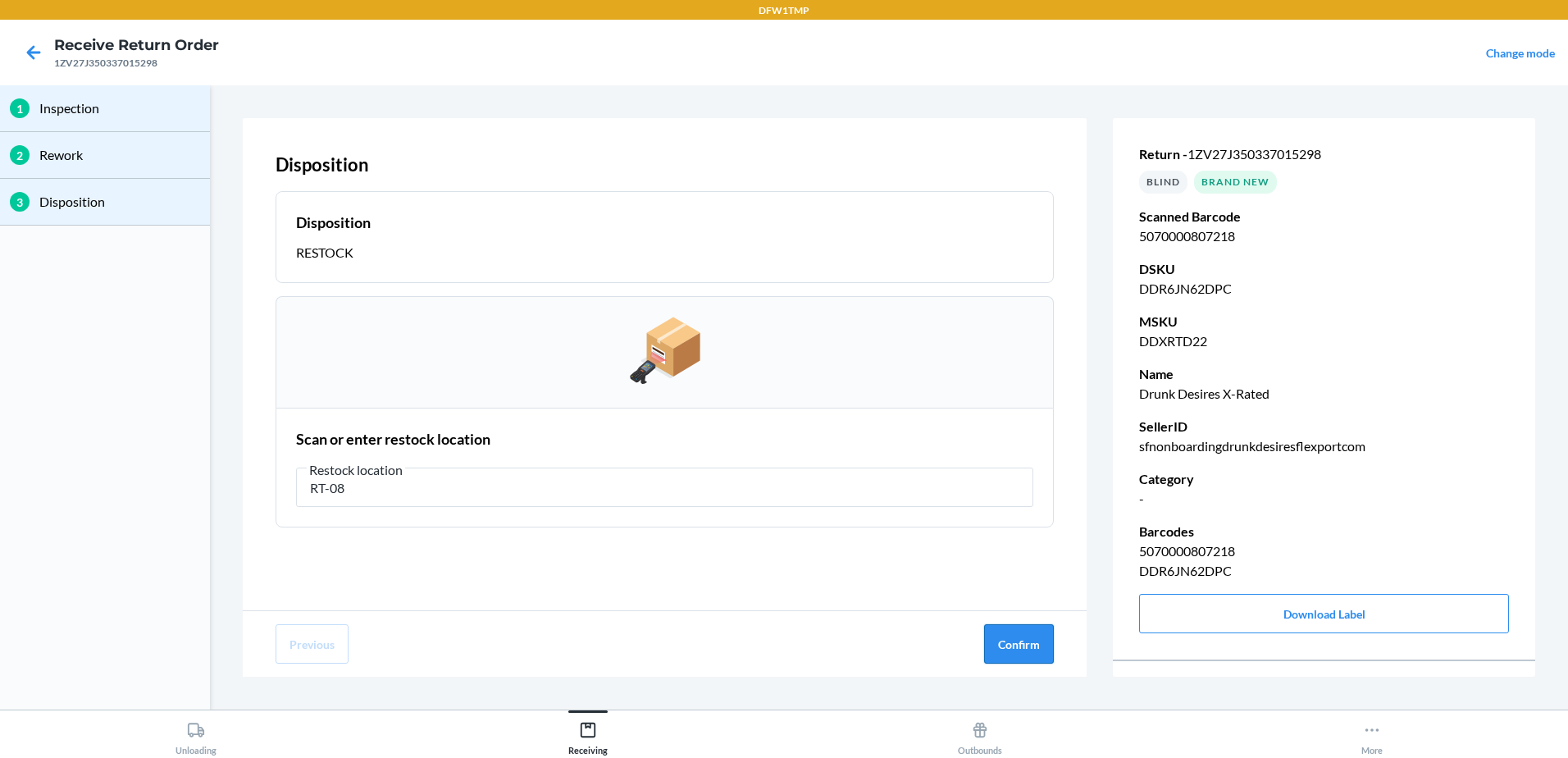
type input "RT-08"
click at [999, 647] on button "Confirm" at bounding box center [1018, 643] width 70 height 39
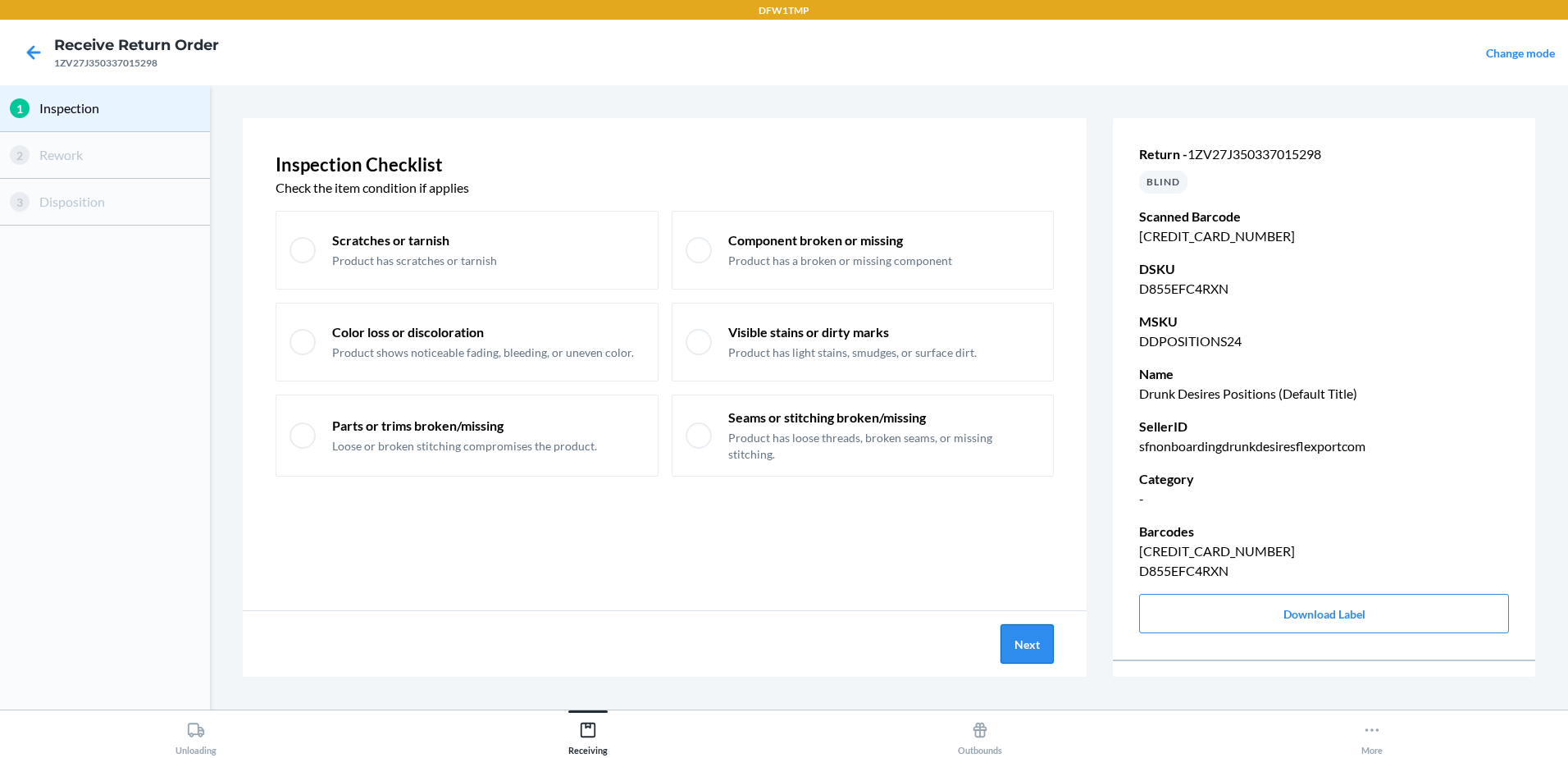
click at [1030, 639] on button "Next" at bounding box center [1027, 643] width 54 height 39
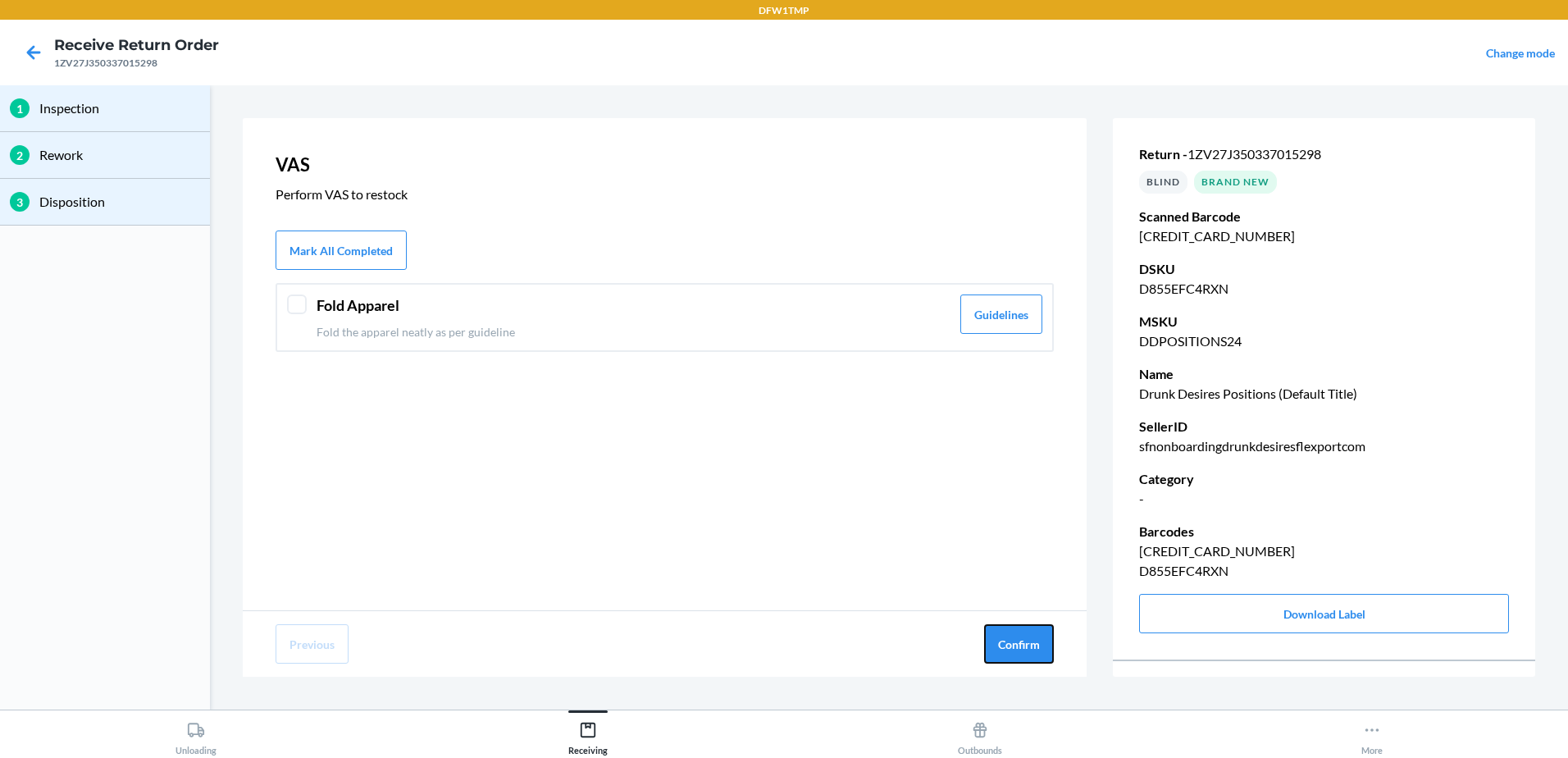
click at [1027, 639] on button "Confirm" at bounding box center [1018, 643] width 70 height 39
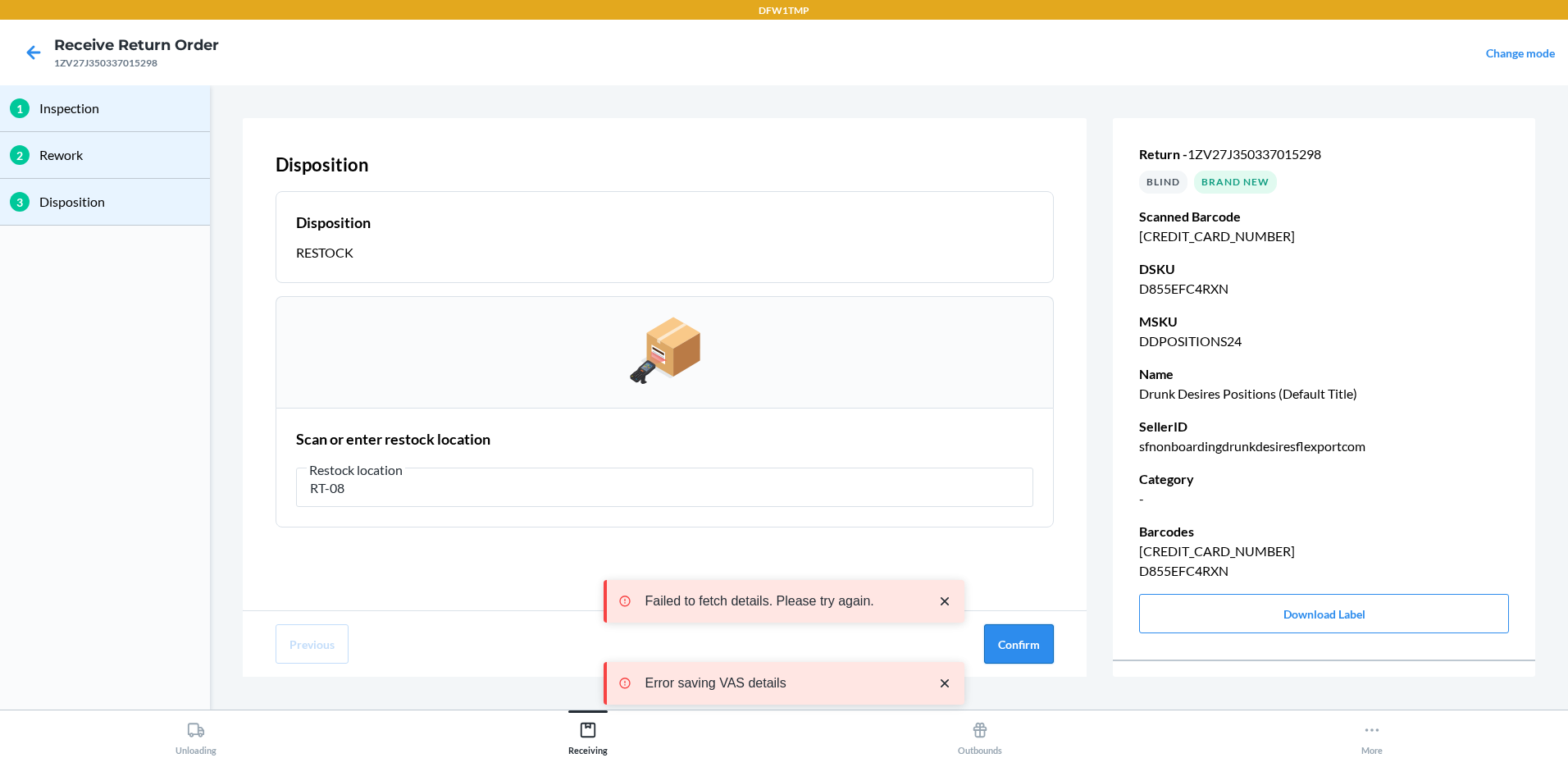
type input "RT-08"
click at [1001, 639] on button "Confirm" at bounding box center [1018, 643] width 70 height 39
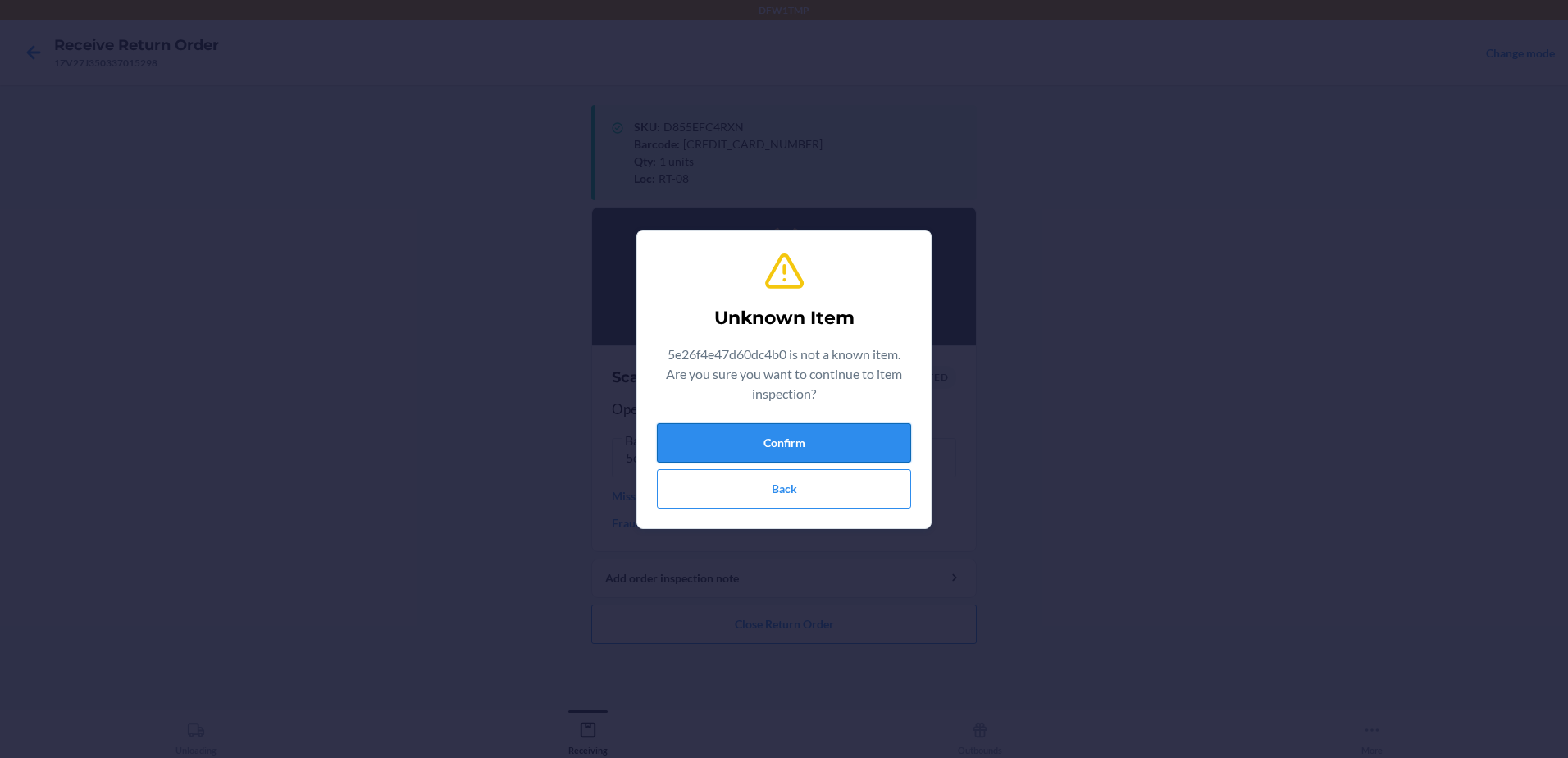
click at [818, 436] on button "Confirm" at bounding box center [784, 443] width 254 height 39
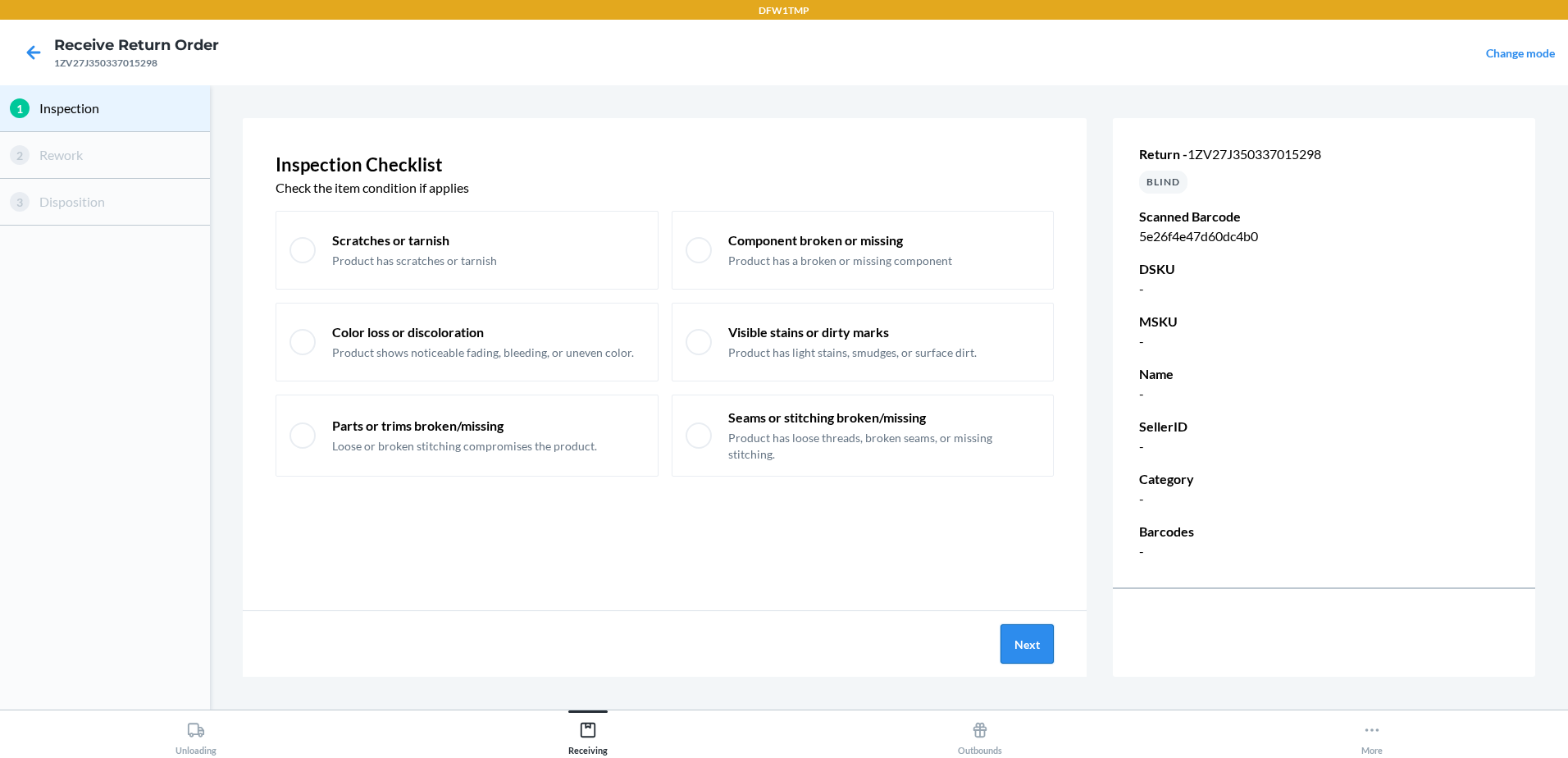
click at [1018, 639] on button "Next" at bounding box center [1027, 643] width 54 height 39
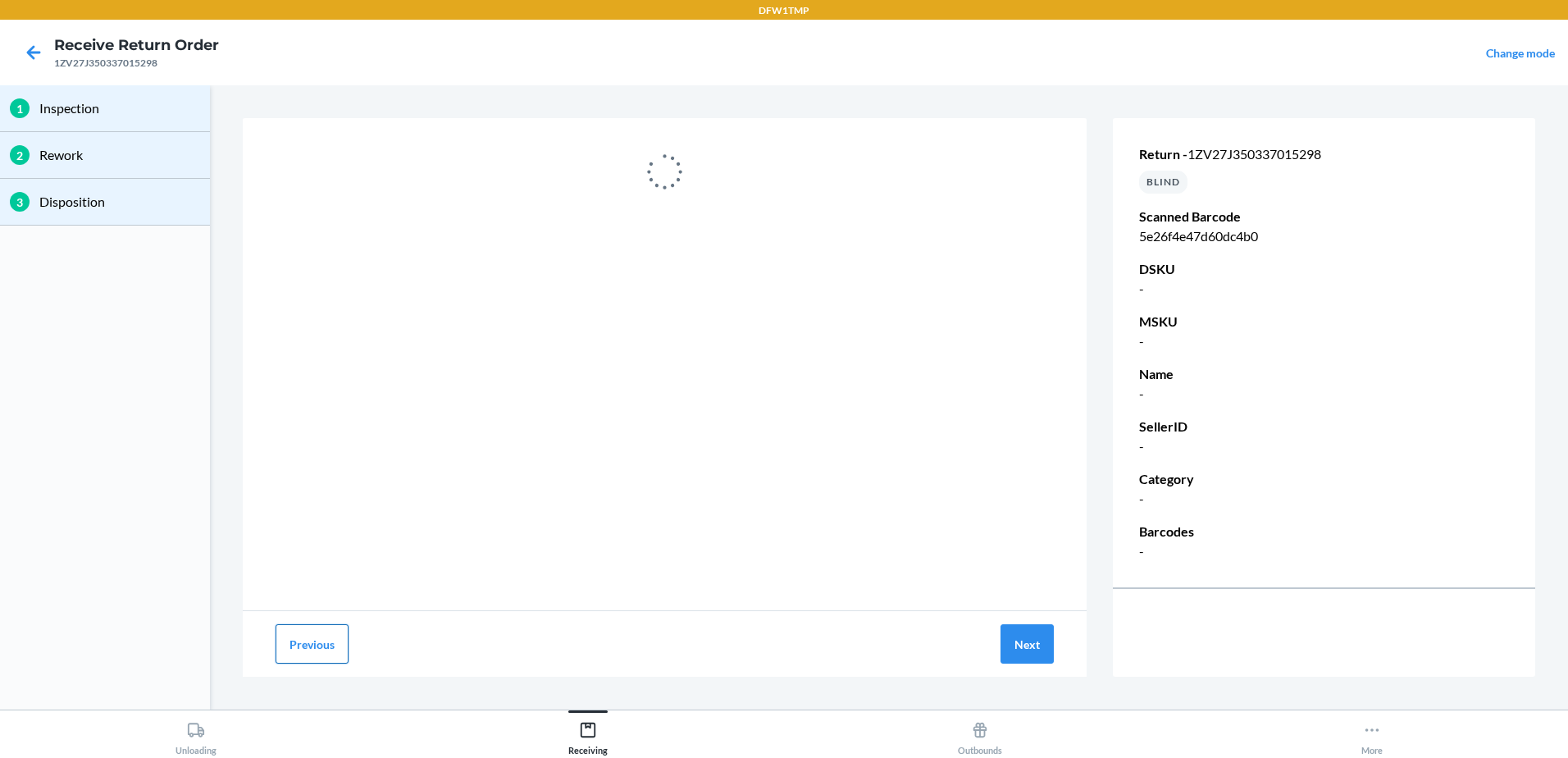
click at [310, 646] on button "Previous" at bounding box center [312, 643] width 73 height 39
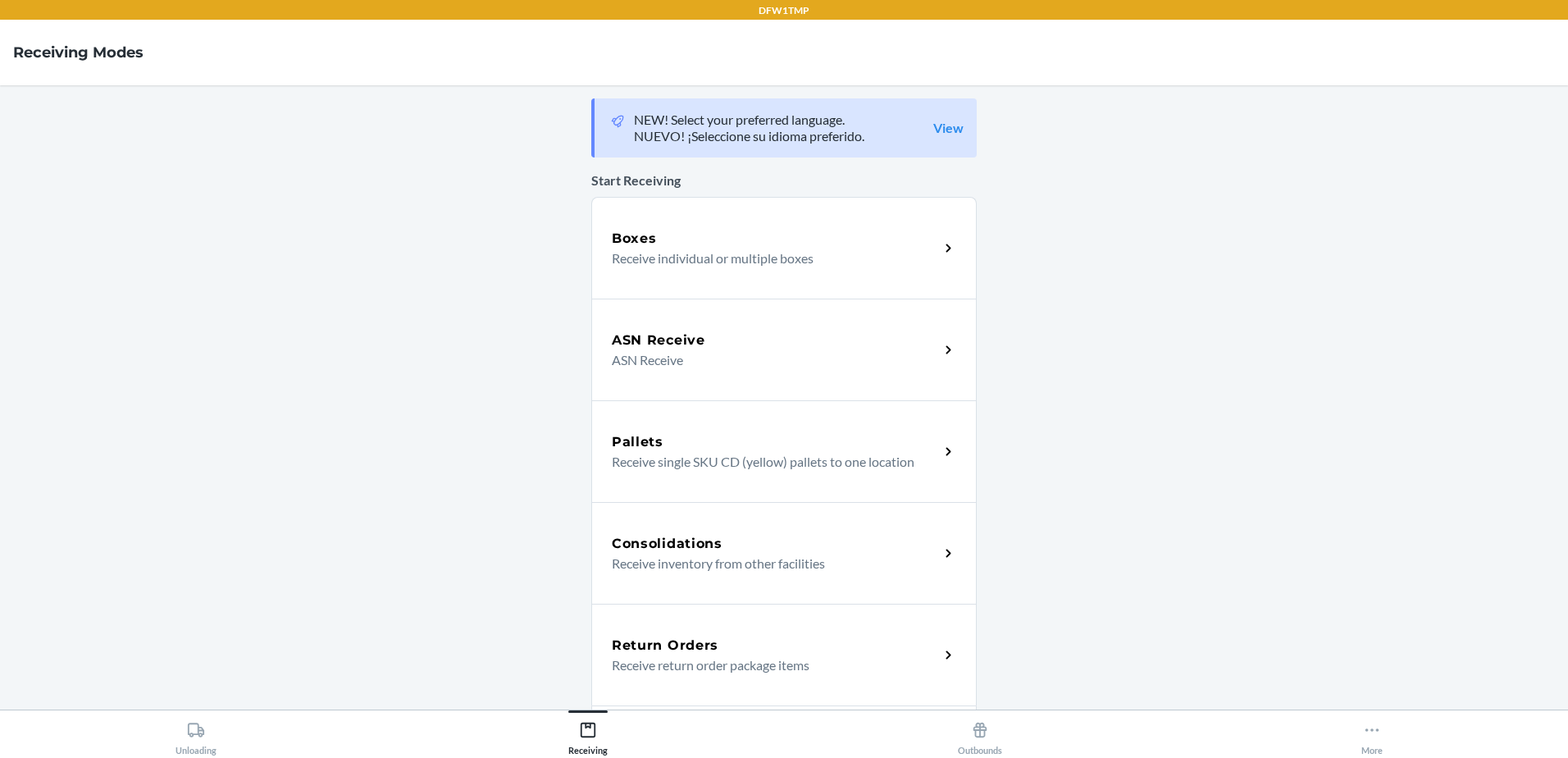
click at [857, 656] on p "Receive return order package items" at bounding box center [769, 664] width 315 height 20
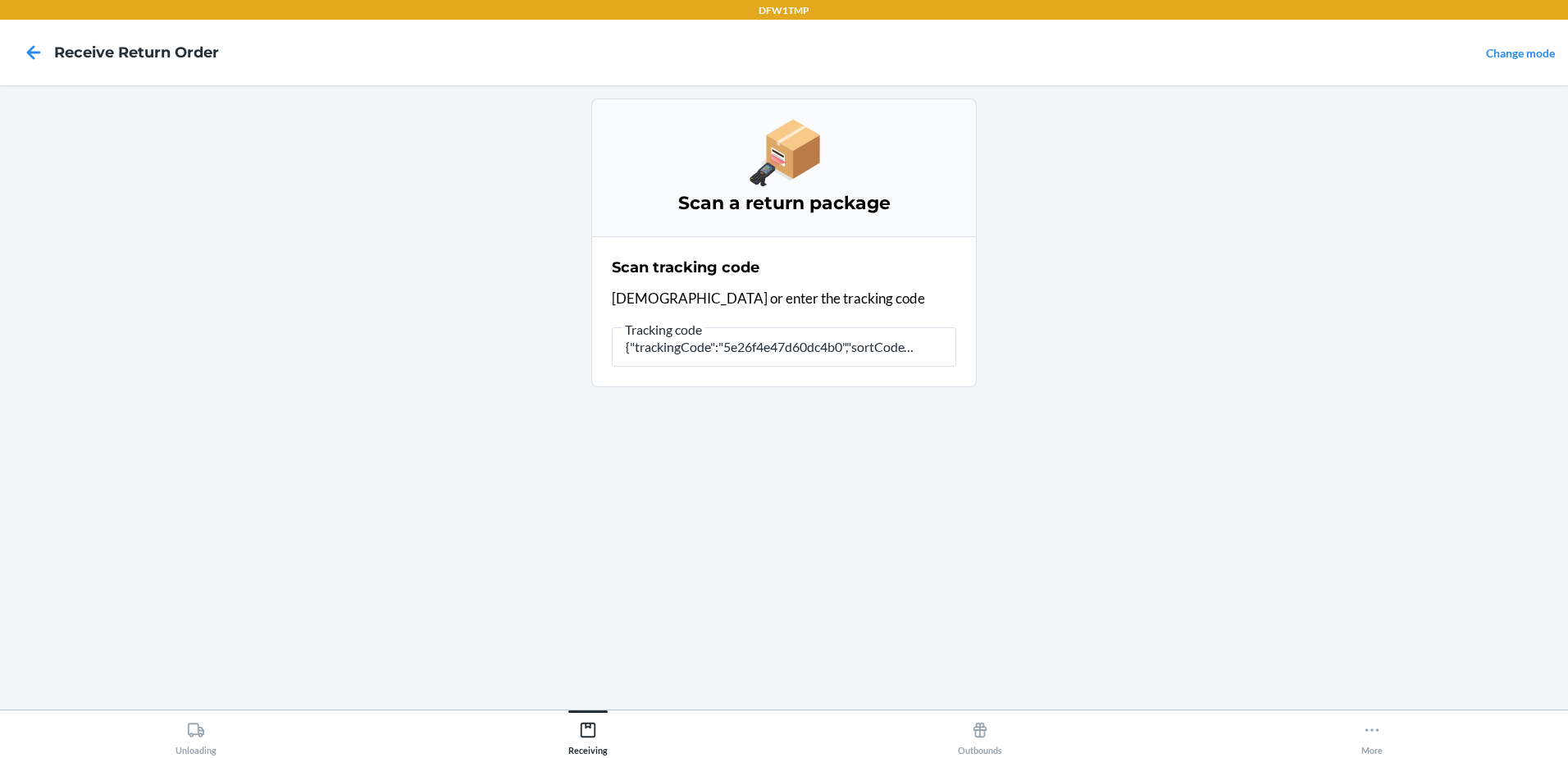
type input "{"trackingCode":"5e26f4e47d60dc4b0","sortCode":"ORD-E"
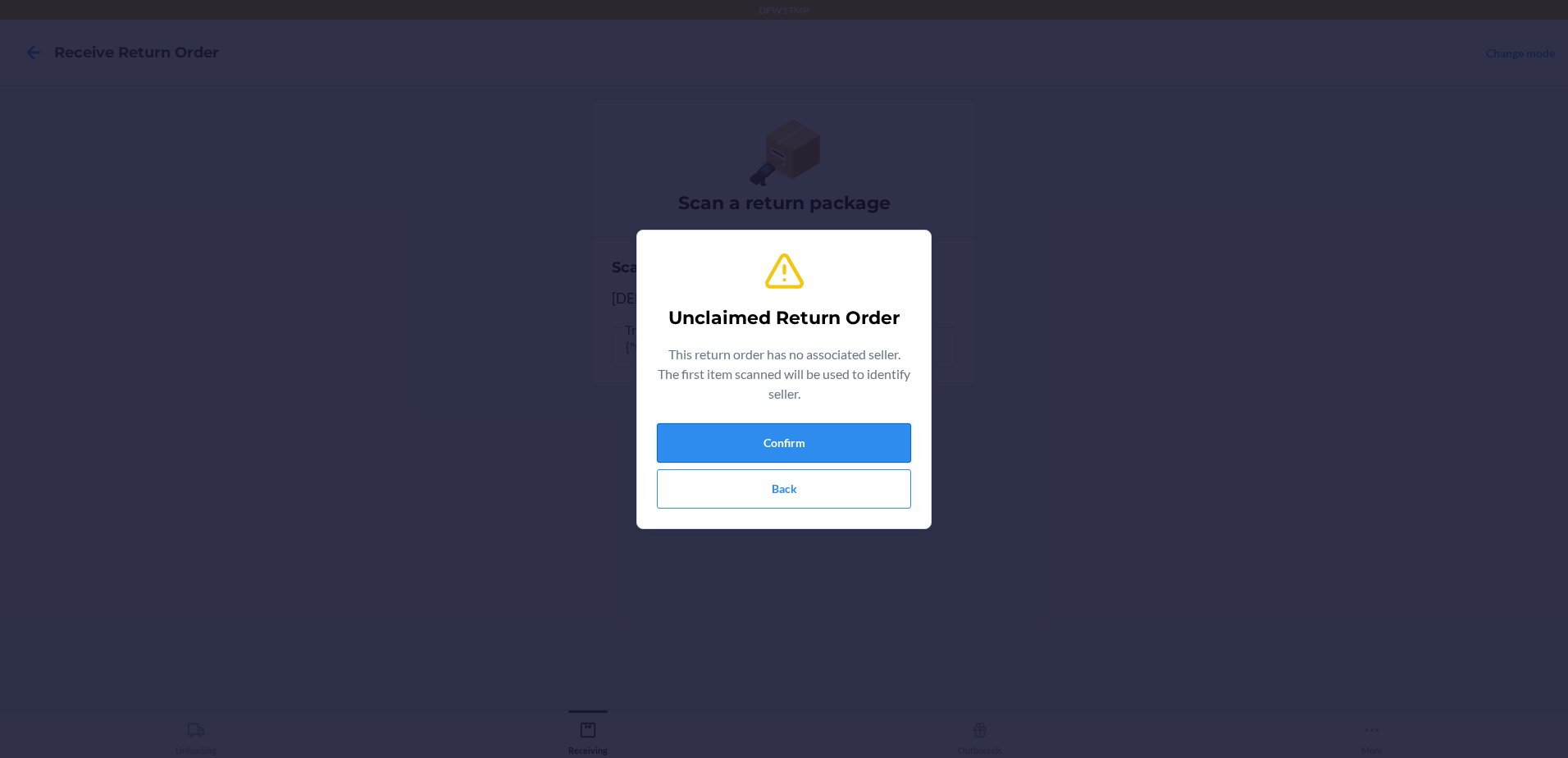
click at [816, 437] on button "Confirm" at bounding box center [784, 443] width 254 height 39
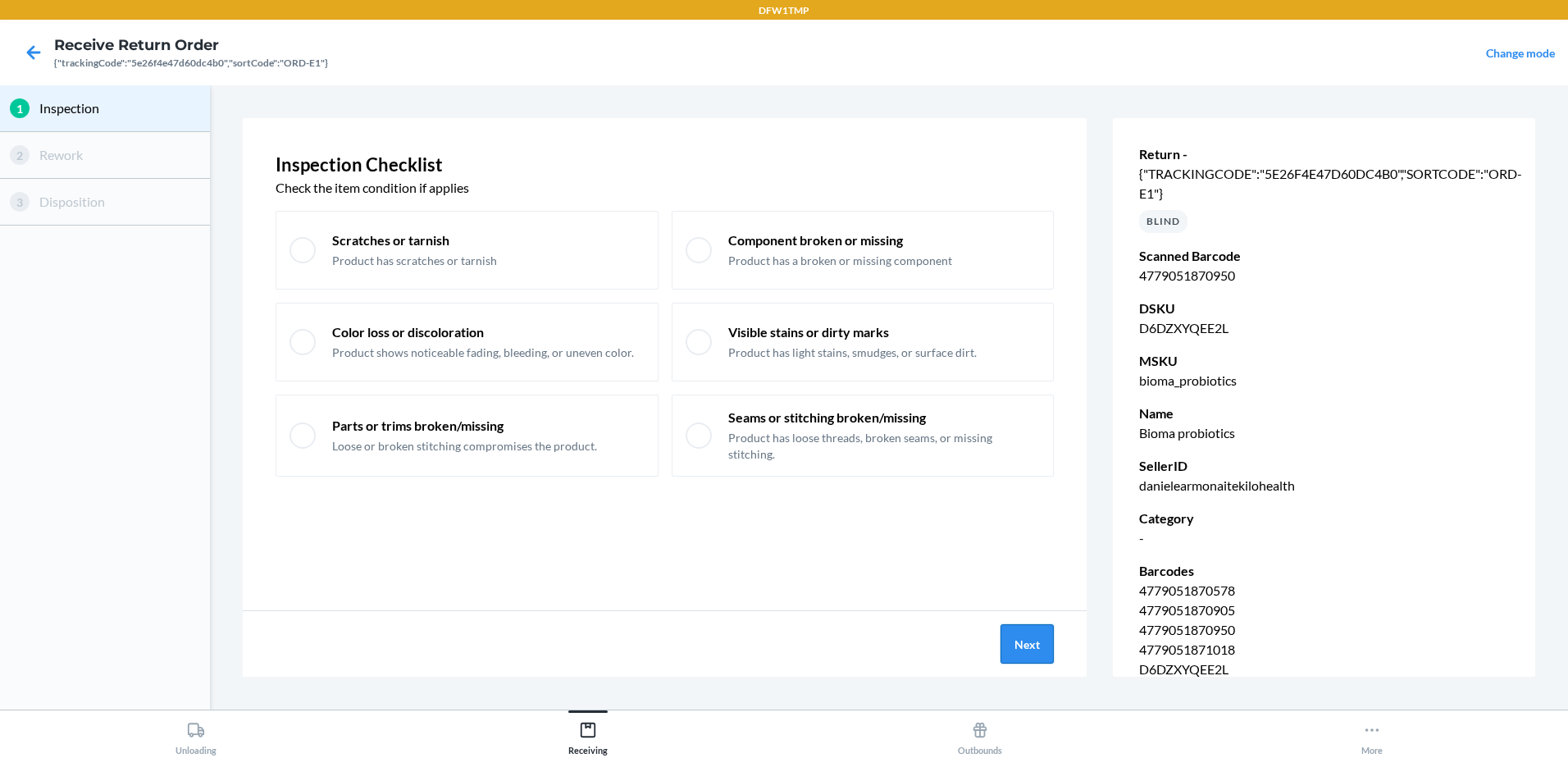
click at [1022, 644] on button "Next" at bounding box center [1027, 643] width 54 height 39
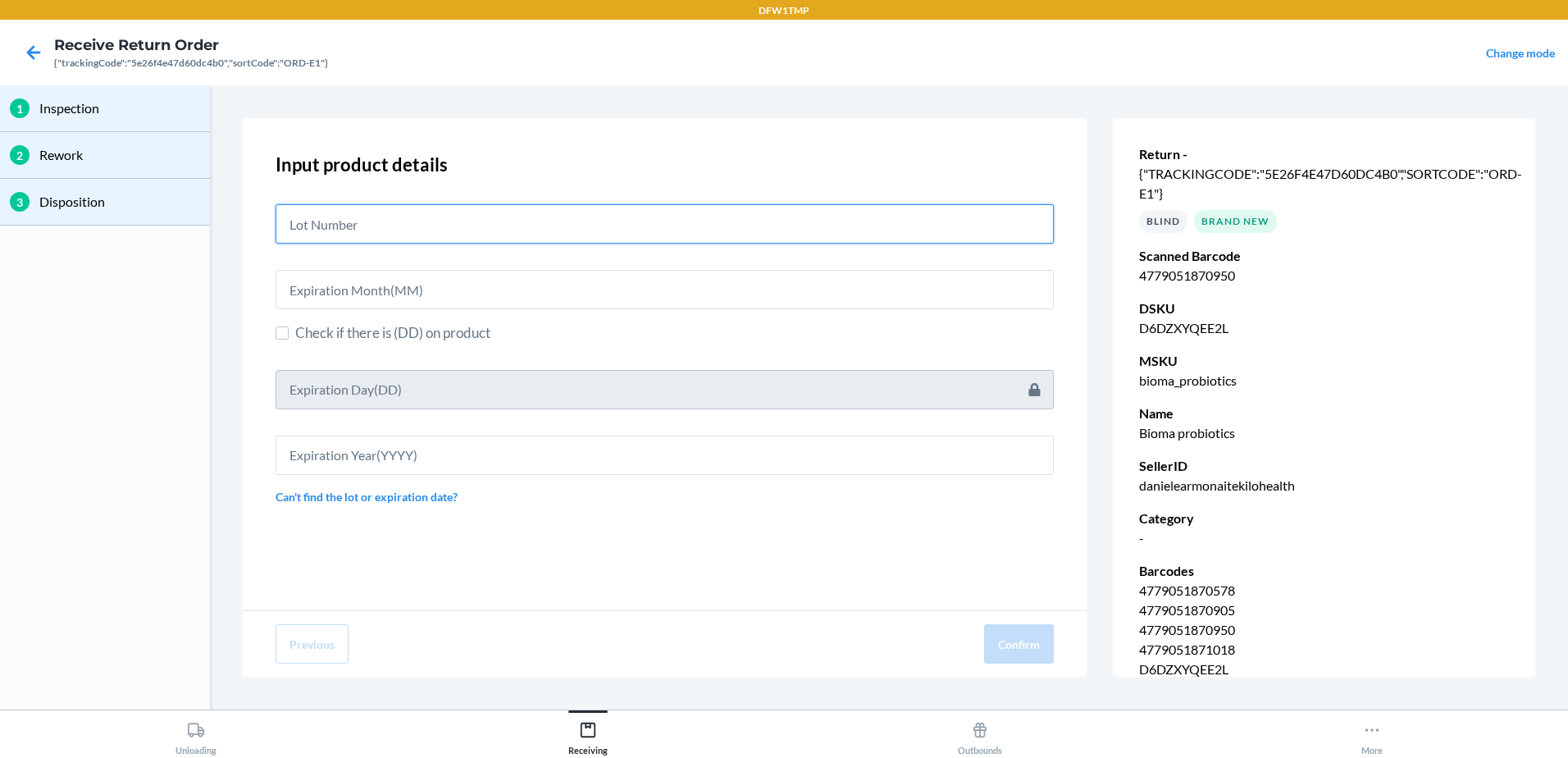
click at [427, 232] on input "text" at bounding box center [664, 224] width 778 height 39
type input "03252587"
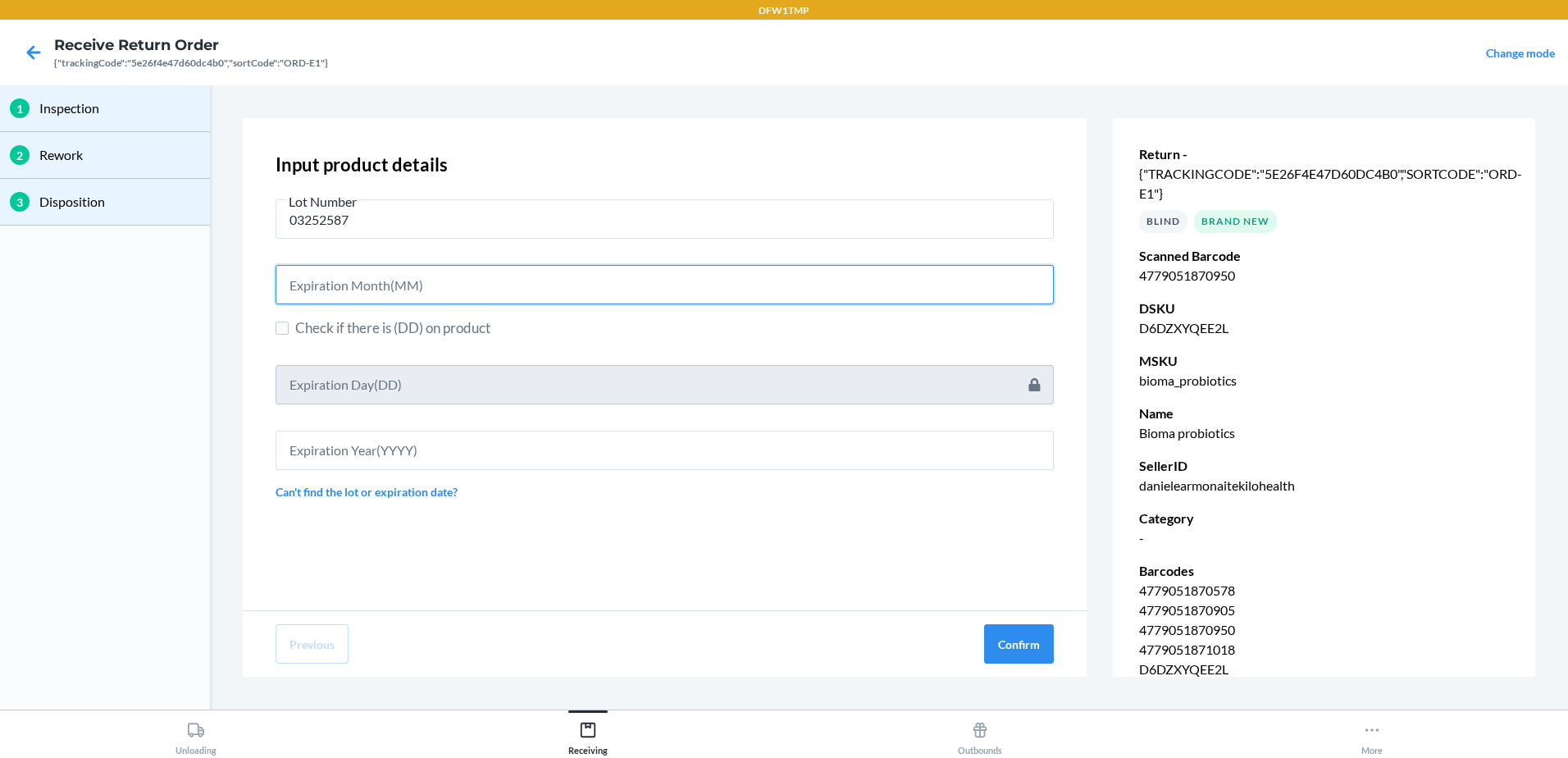
click at [335, 277] on input "text" at bounding box center [664, 284] width 778 height 39
type input "05"
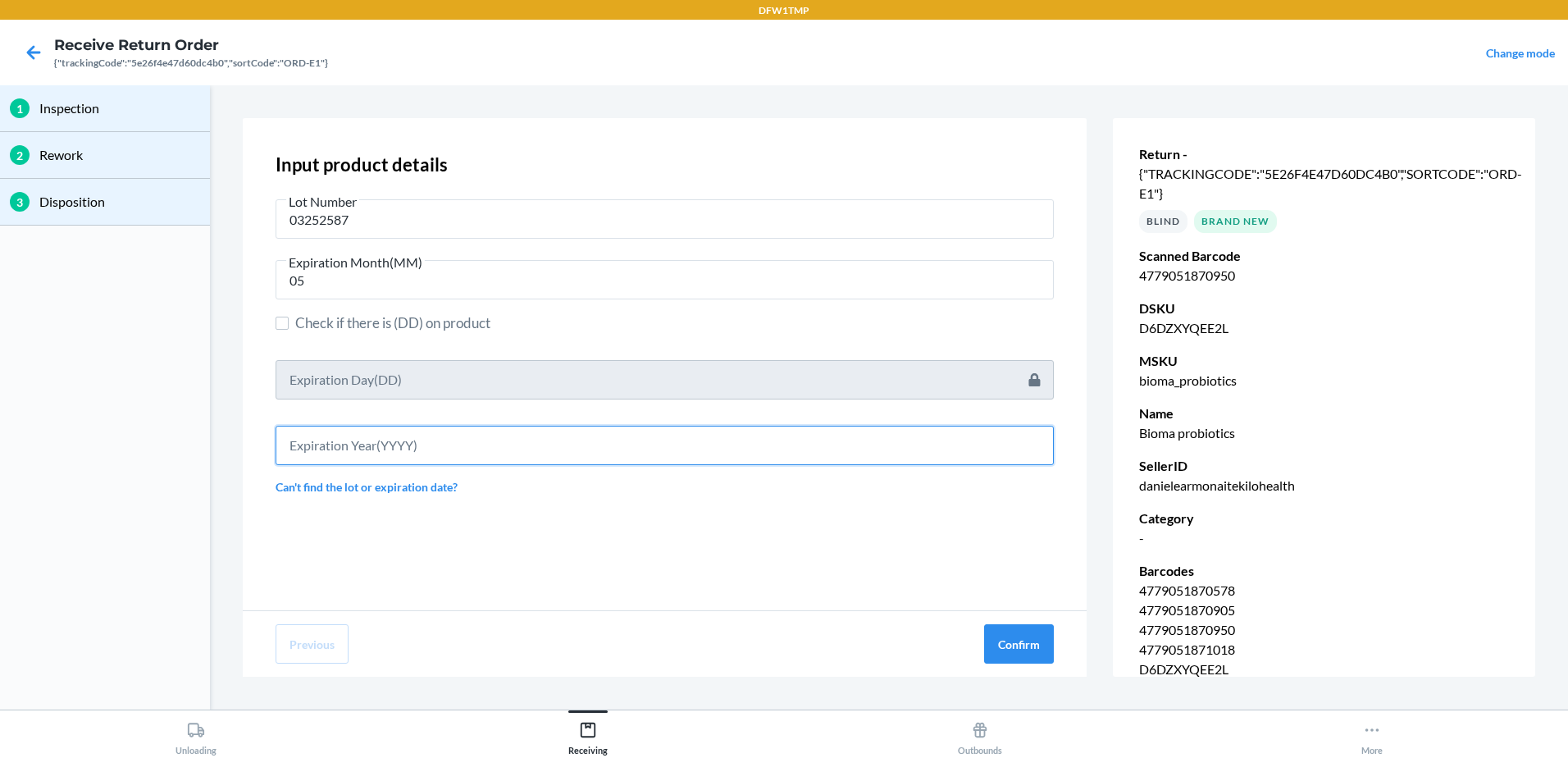
click at [373, 443] on input "text" at bounding box center [664, 444] width 778 height 39
type input "2027"
click at [1030, 637] on button "Confirm" at bounding box center [1018, 643] width 70 height 39
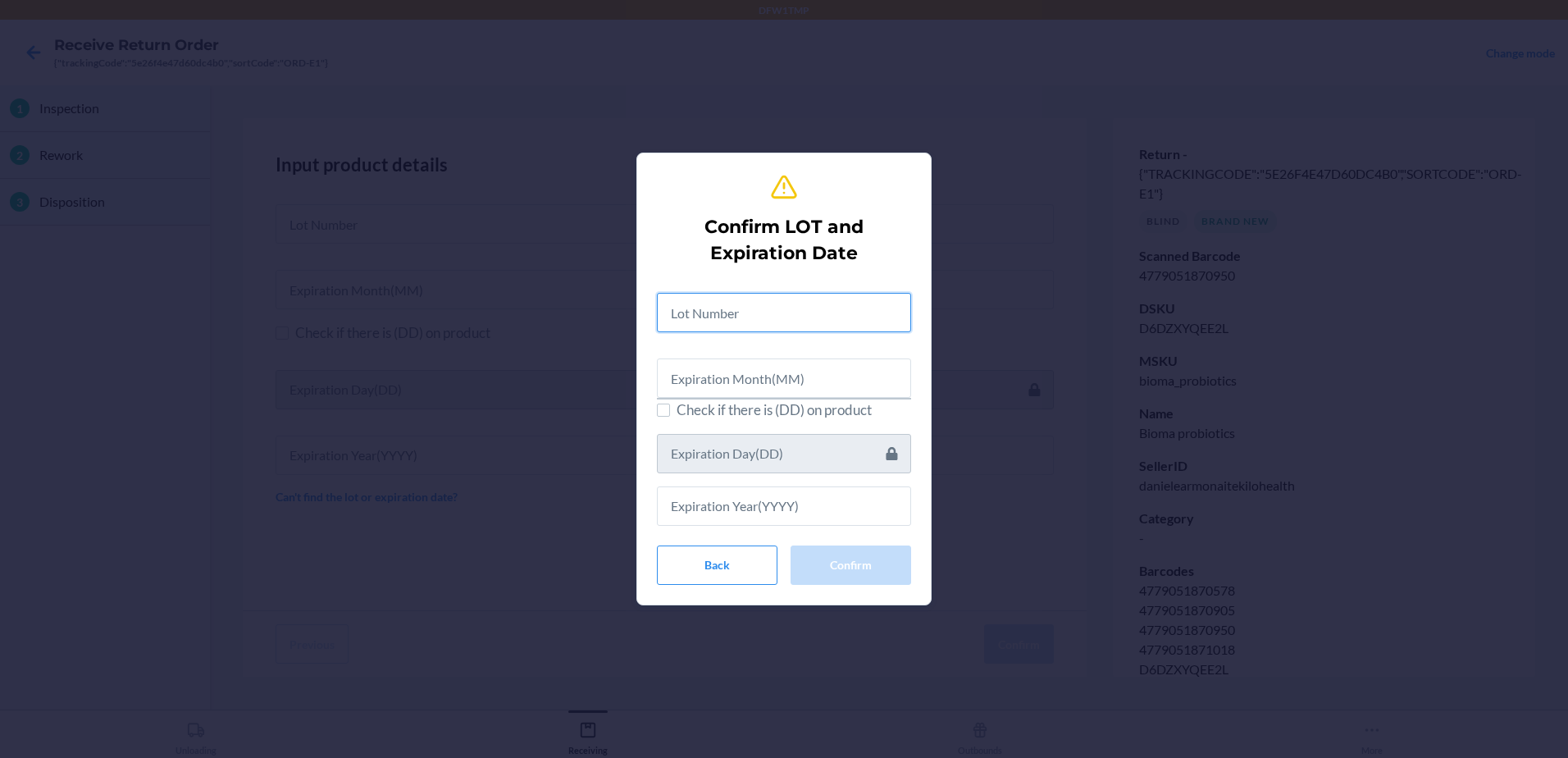
click at [788, 306] on input "text" at bounding box center [784, 312] width 254 height 39
type input "03252587"
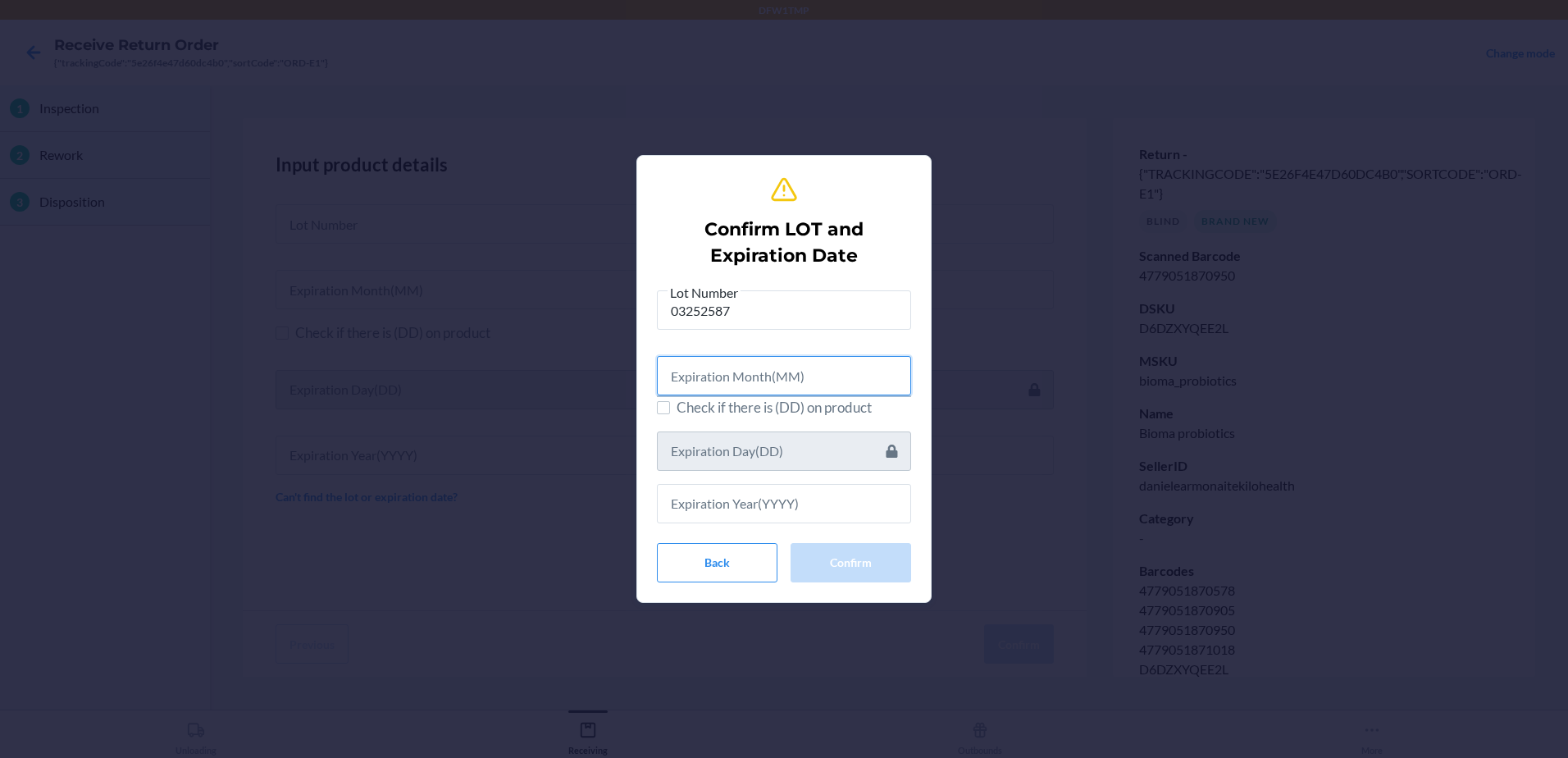
click at [755, 365] on input "text" at bounding box center [784, 375] width 254 height 39
type input "05"
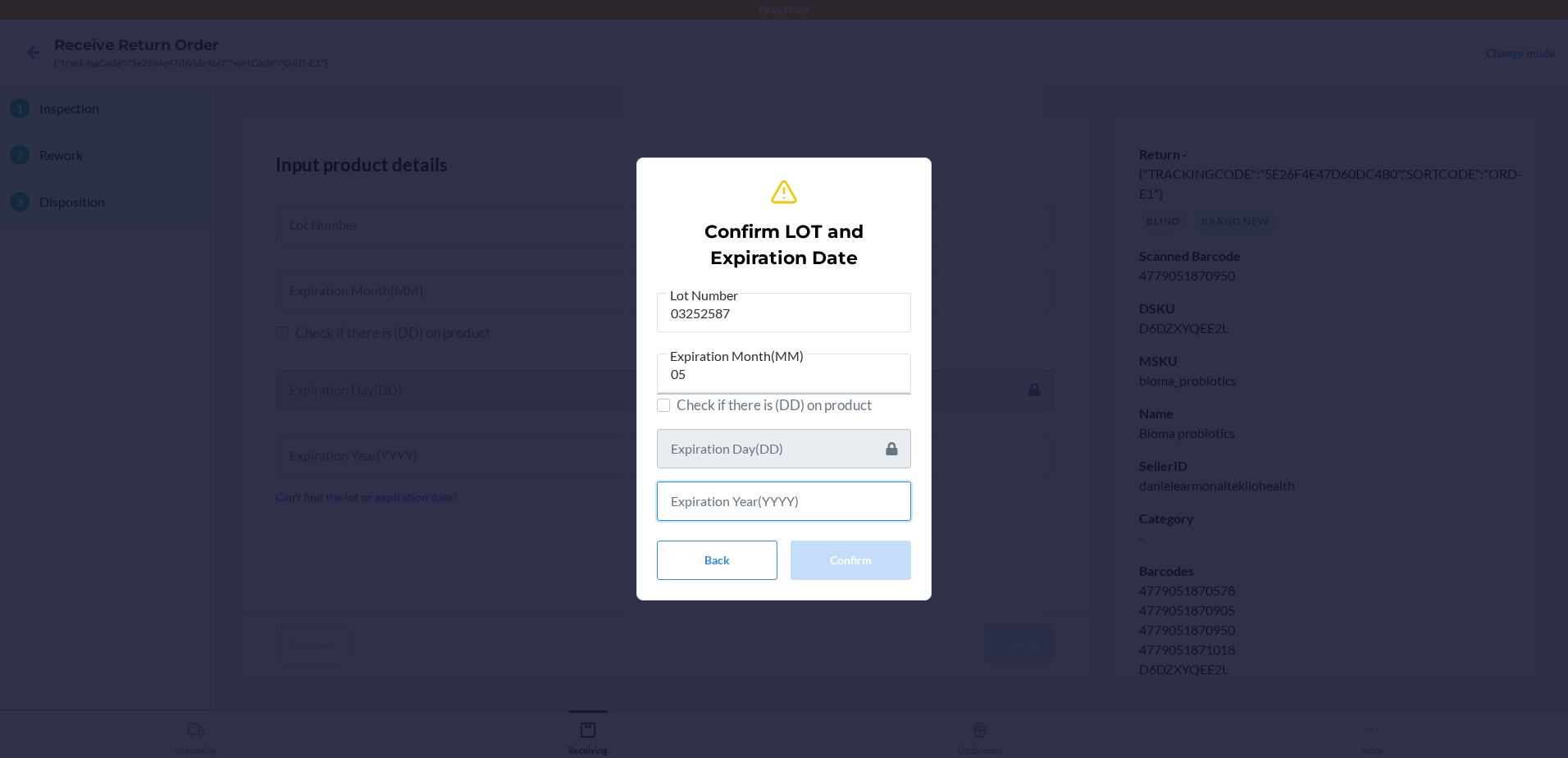
click at [725, 519] on input "text" at bounding box center [784, 501] width 254 height 39
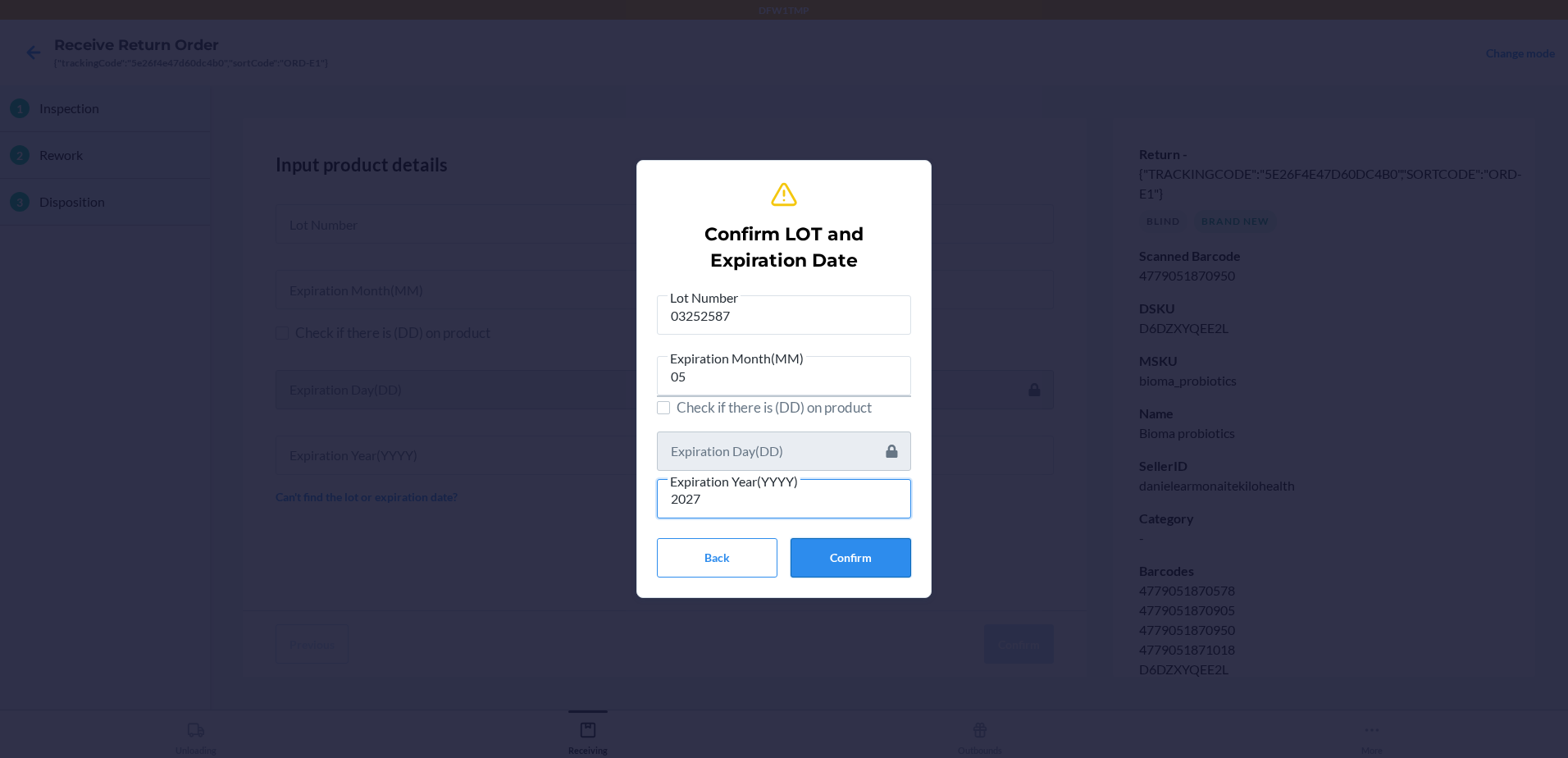
type input "2027"
click at [841, 553] on button "Confirm" at bounding box center [851, 557] width 120 height 39
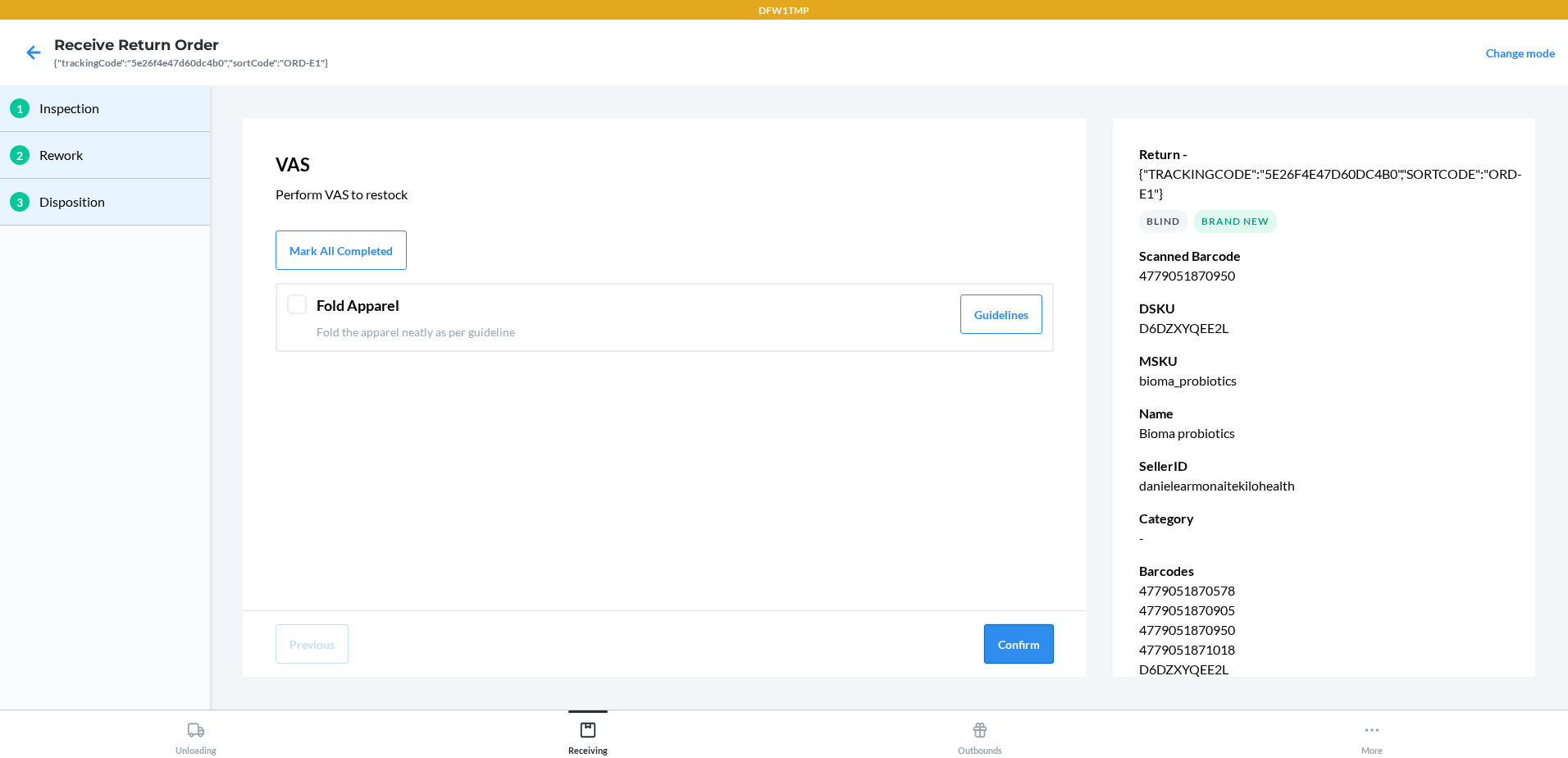
click at [1007, 646] on button "Confirm" at bounding box center [1018, 643] width 70 height 39
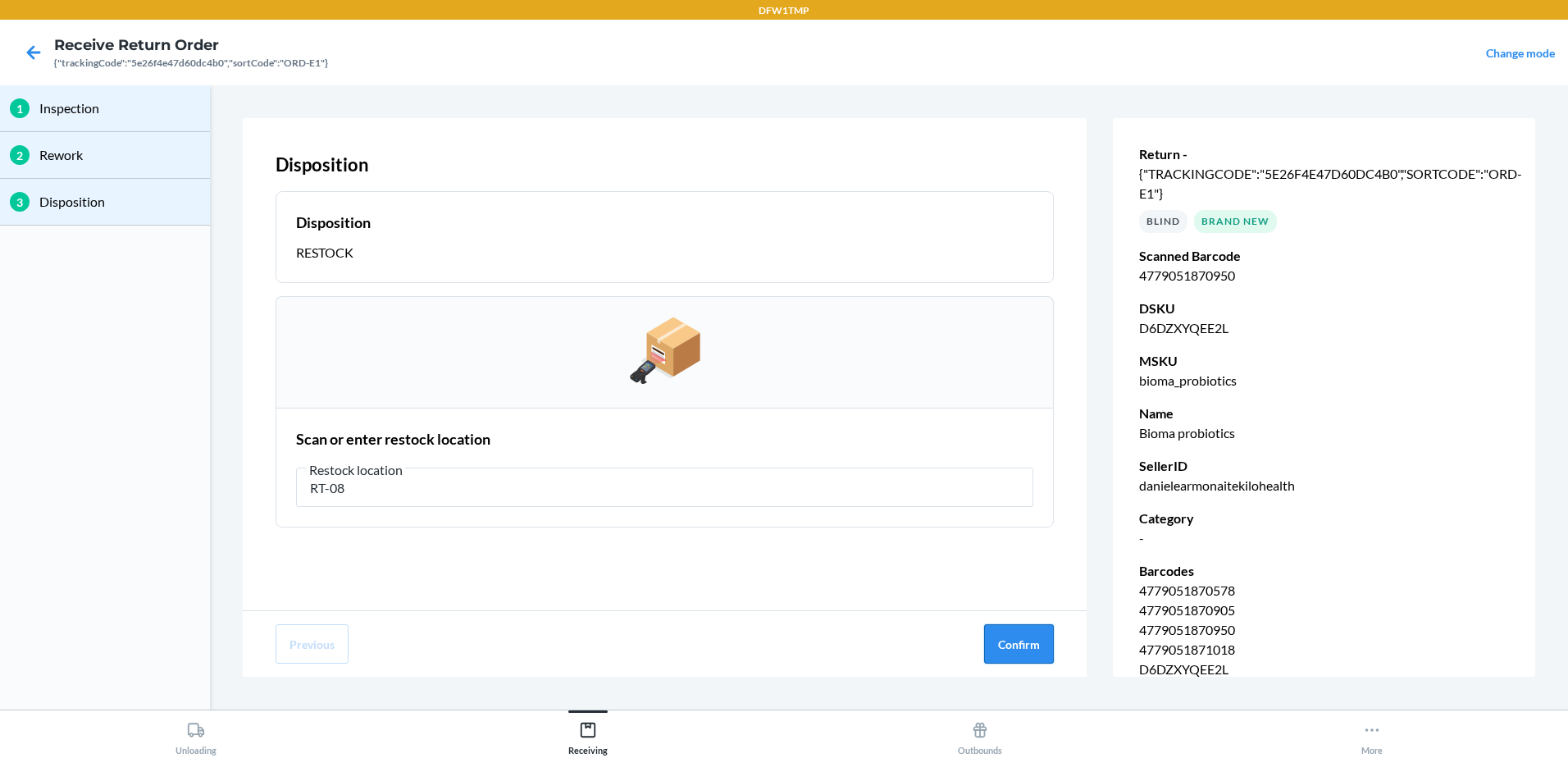
type input "RT-08"
click at [1009, 630] on button "Confirm" at bounding box center [1018, 643] width 70 height 39
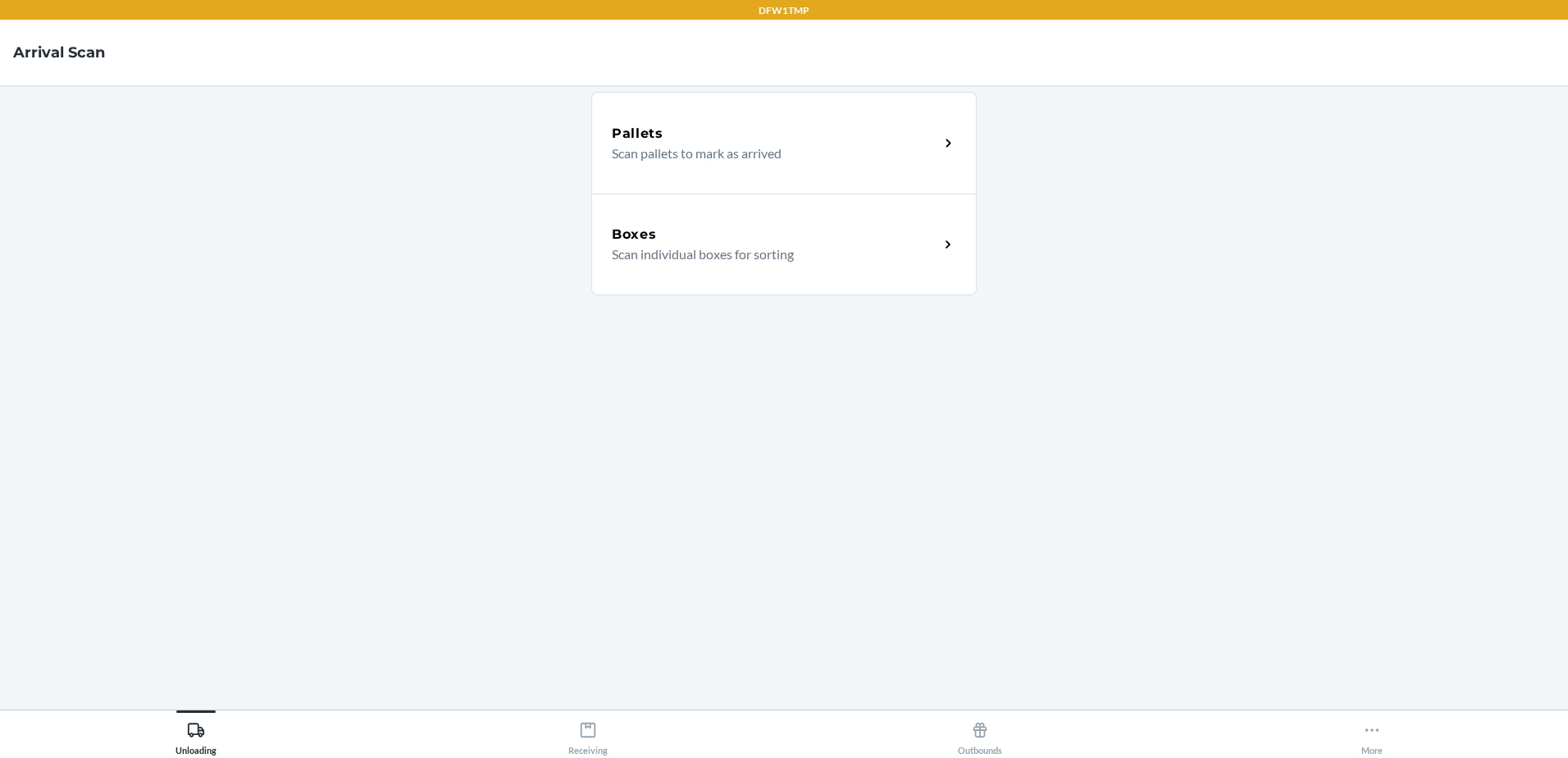
click at [709, 228] on div "Boxes" at bounding box center [775, 234] width 327 height 20
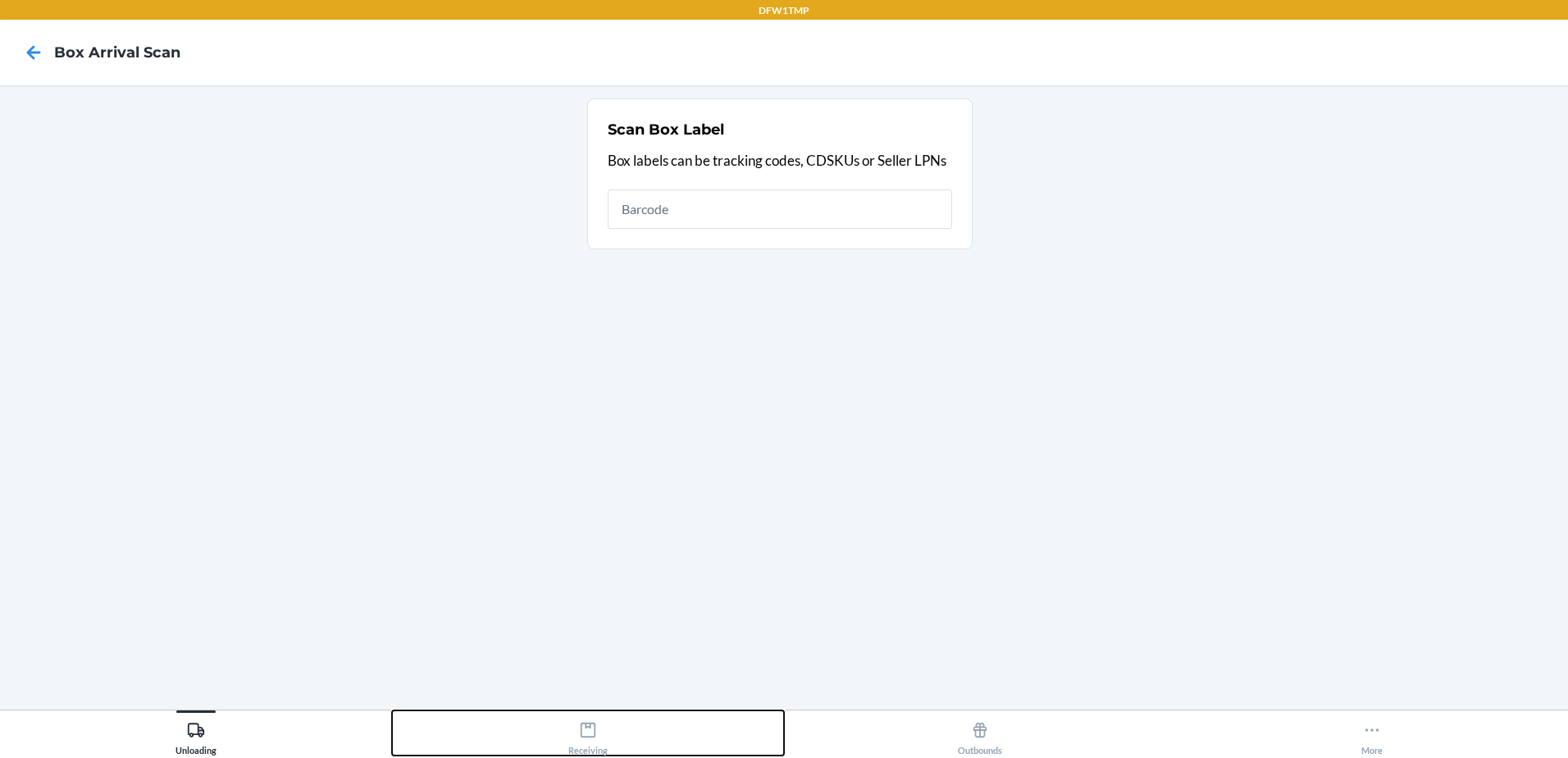
click at [585, 735] on icon at bounding box center [588, 729] width 18 height 18
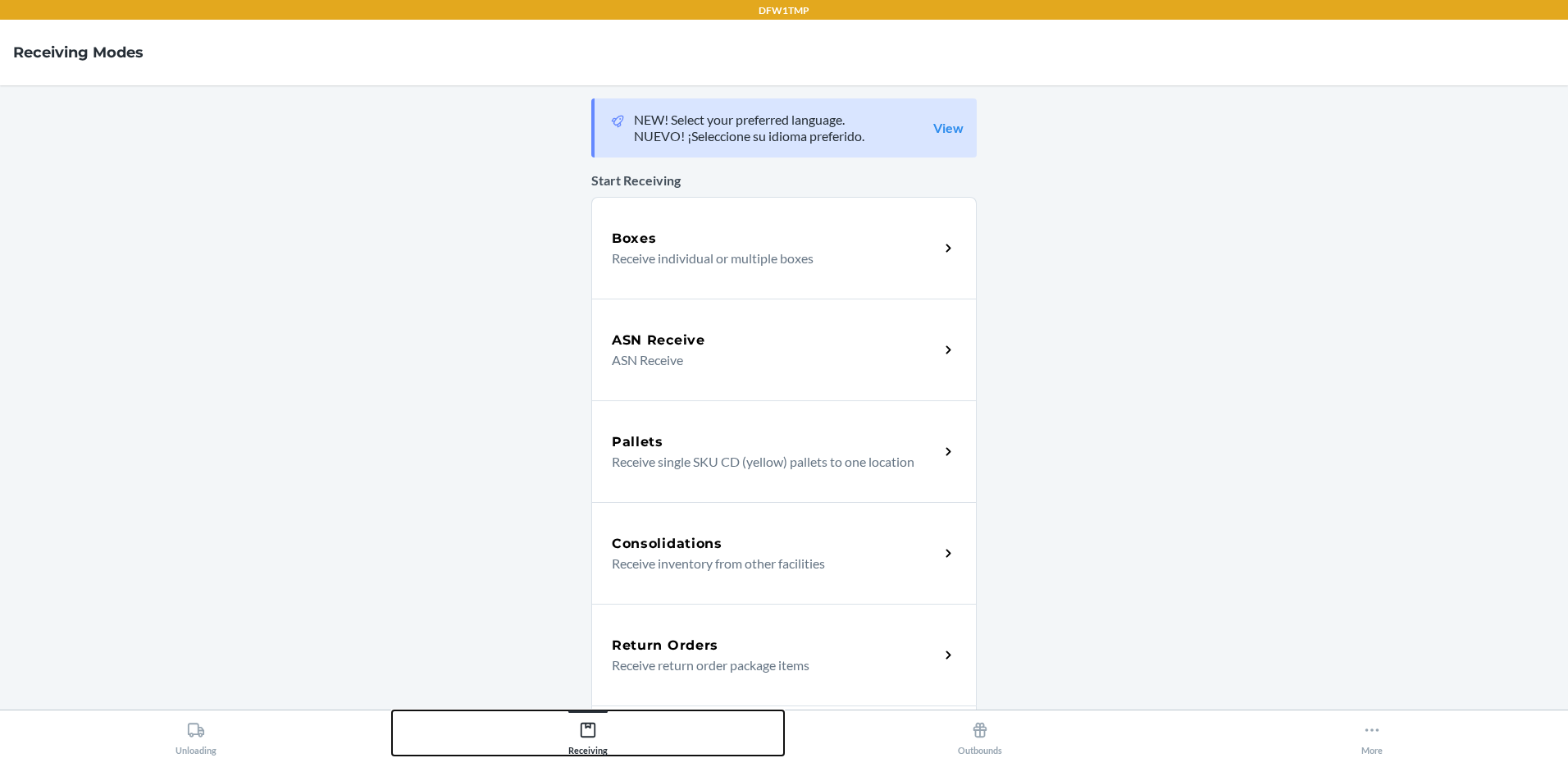
scroll to position [82, 0]
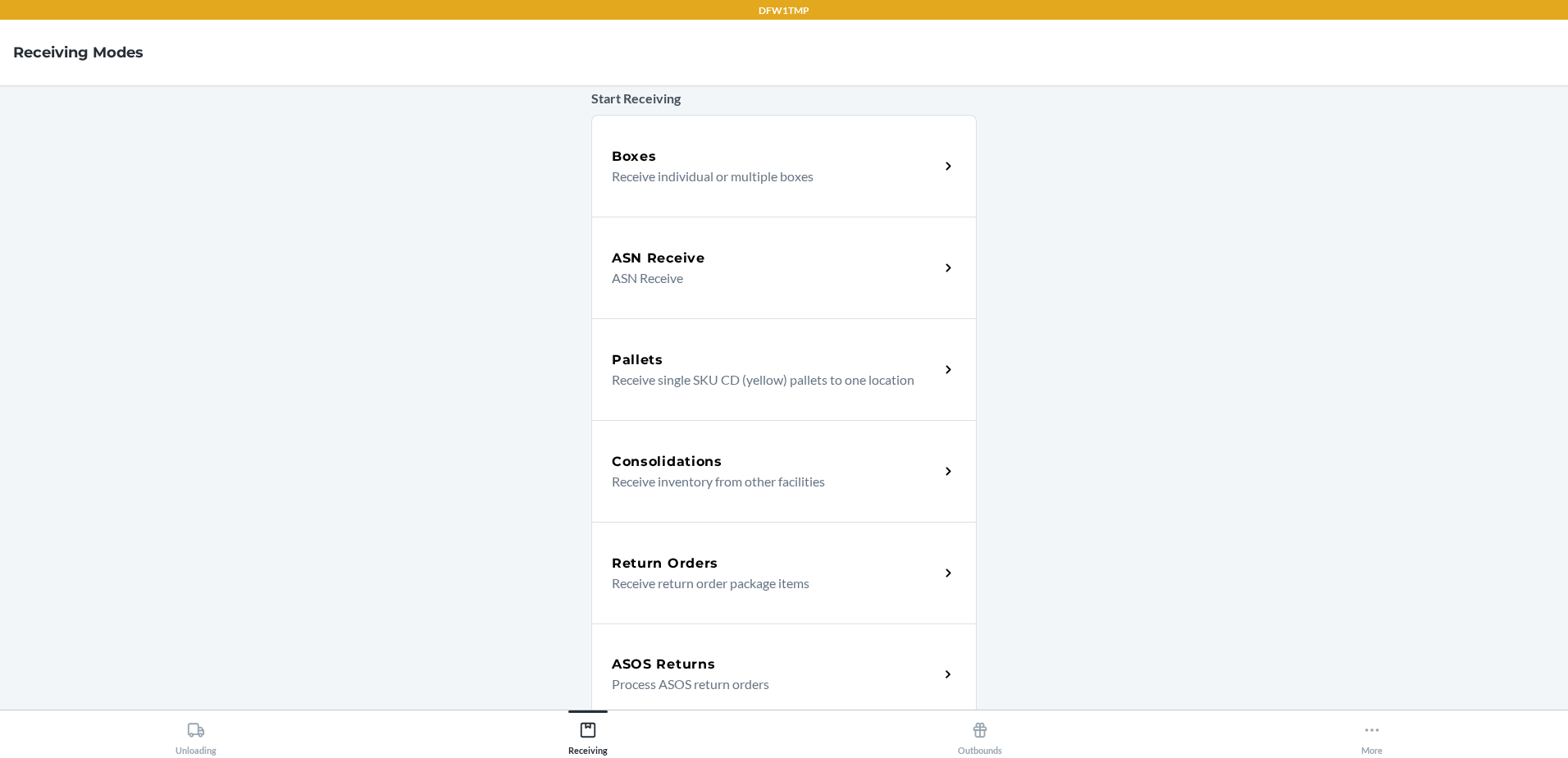
click at [676, 536] on div "Return Orders Receive return order package items" at bounding box center [783, 573] width 385 height 101
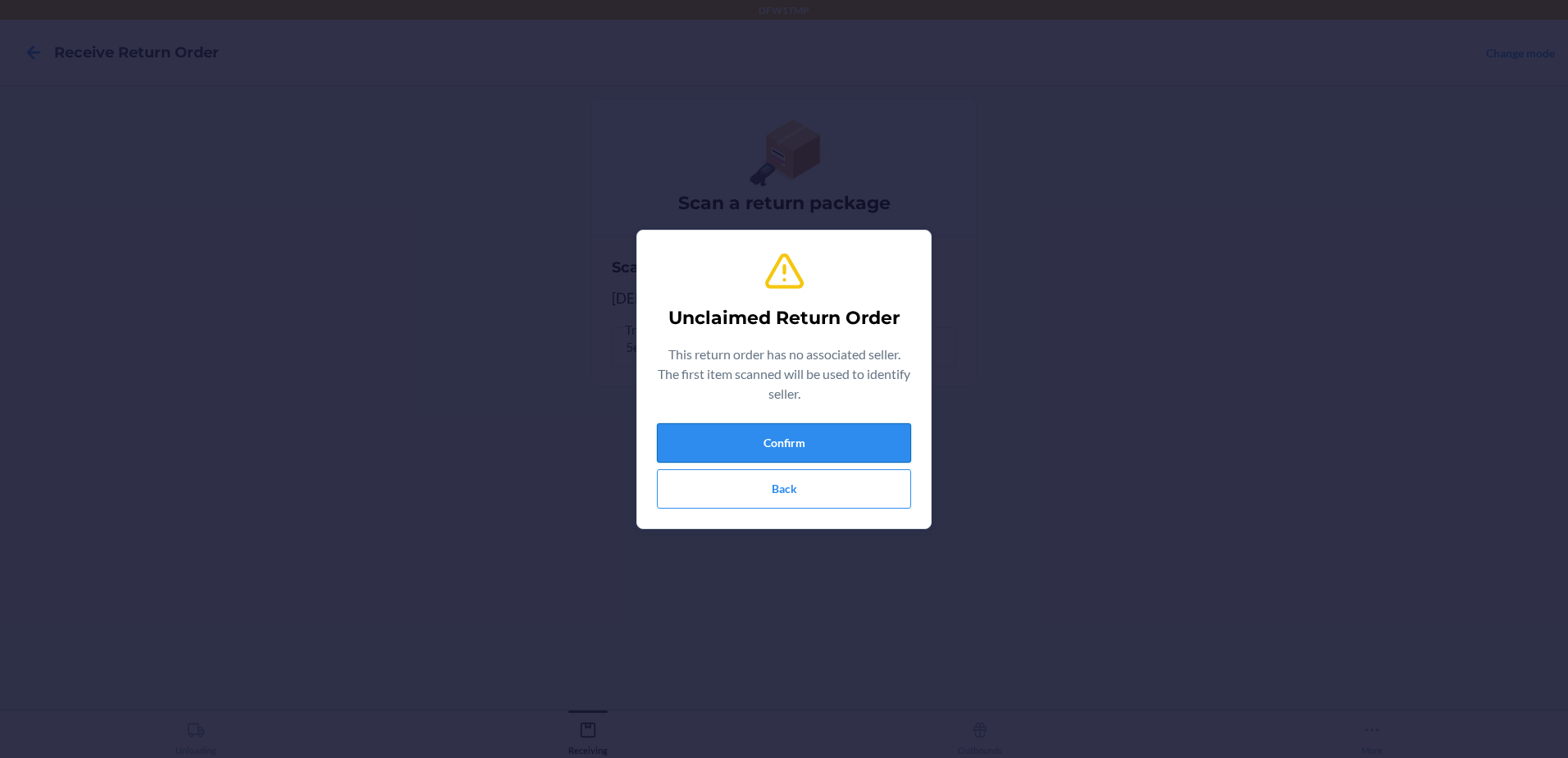
click at [770, 442] on button "Confirm" at bounding box center [784, 443] width 254 height 39
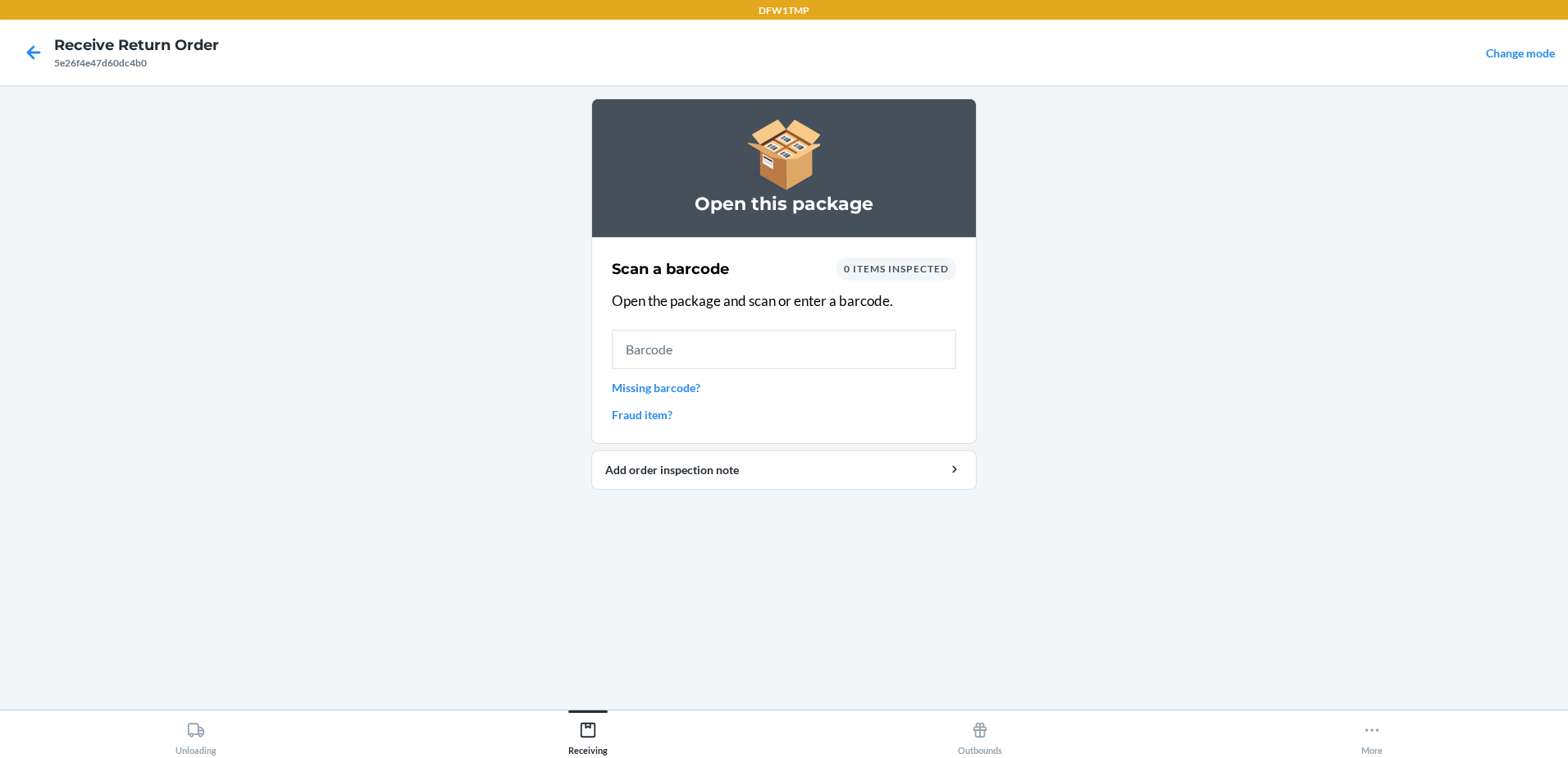
click at [728, 362] on input "text" at bounding box center [784, 349] width 344 height 39
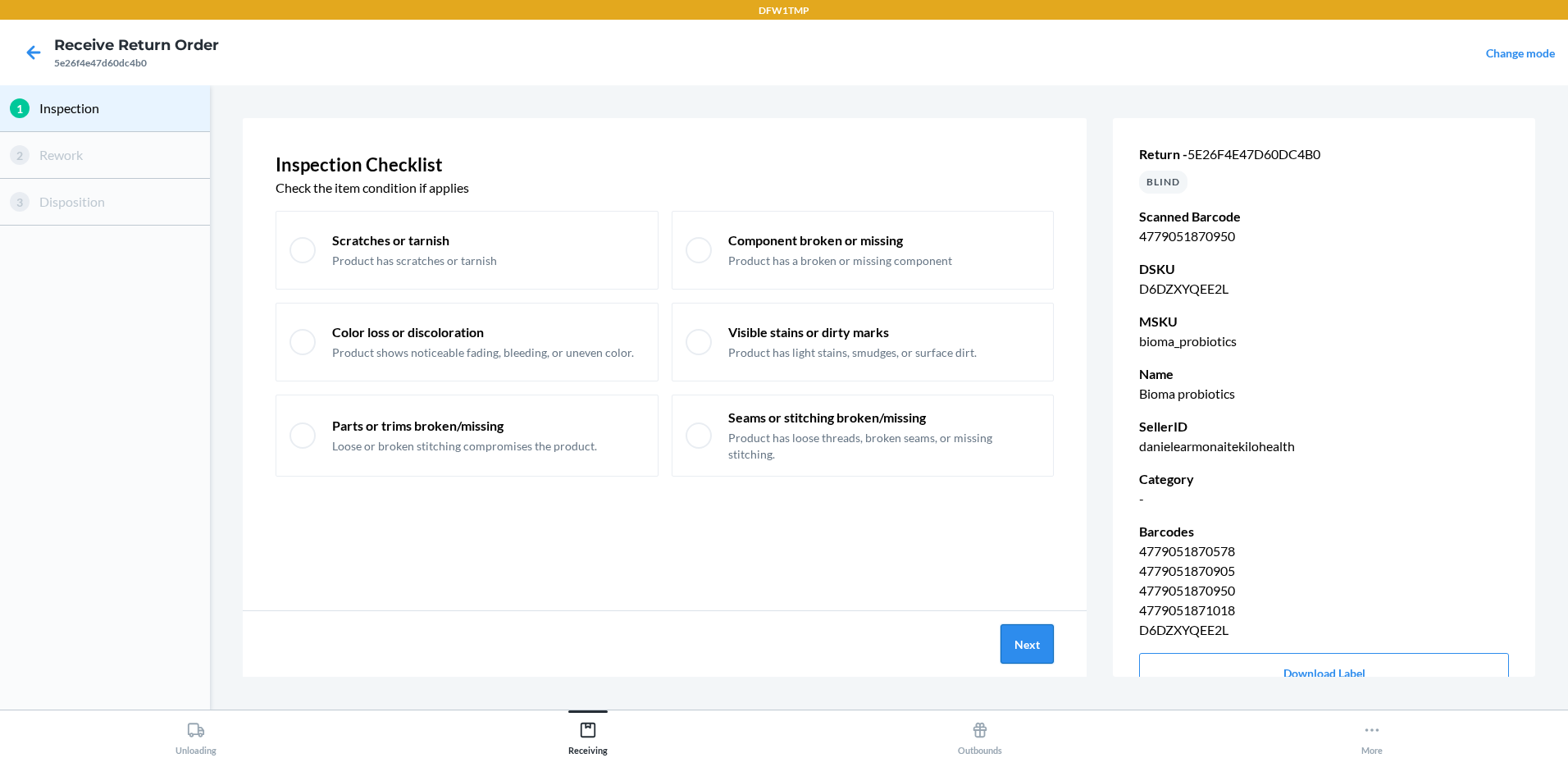
click at [1026, 638] on button "Next" at bounding box center [1027, 643] width 54 height 39
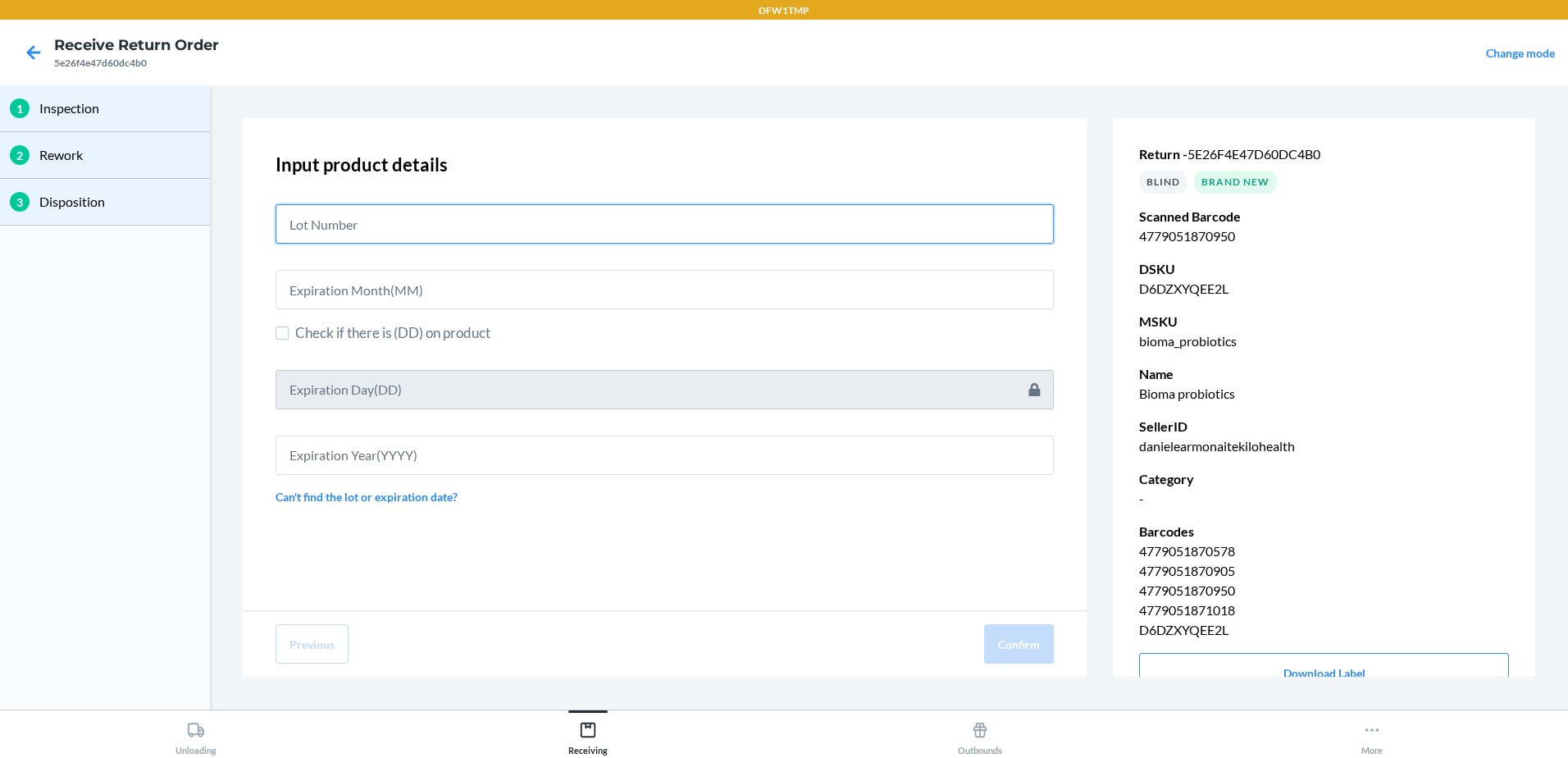
click at [332, 226] on input "text" at bounding box center [664, 224] width 778 height 39
type input "03252587"
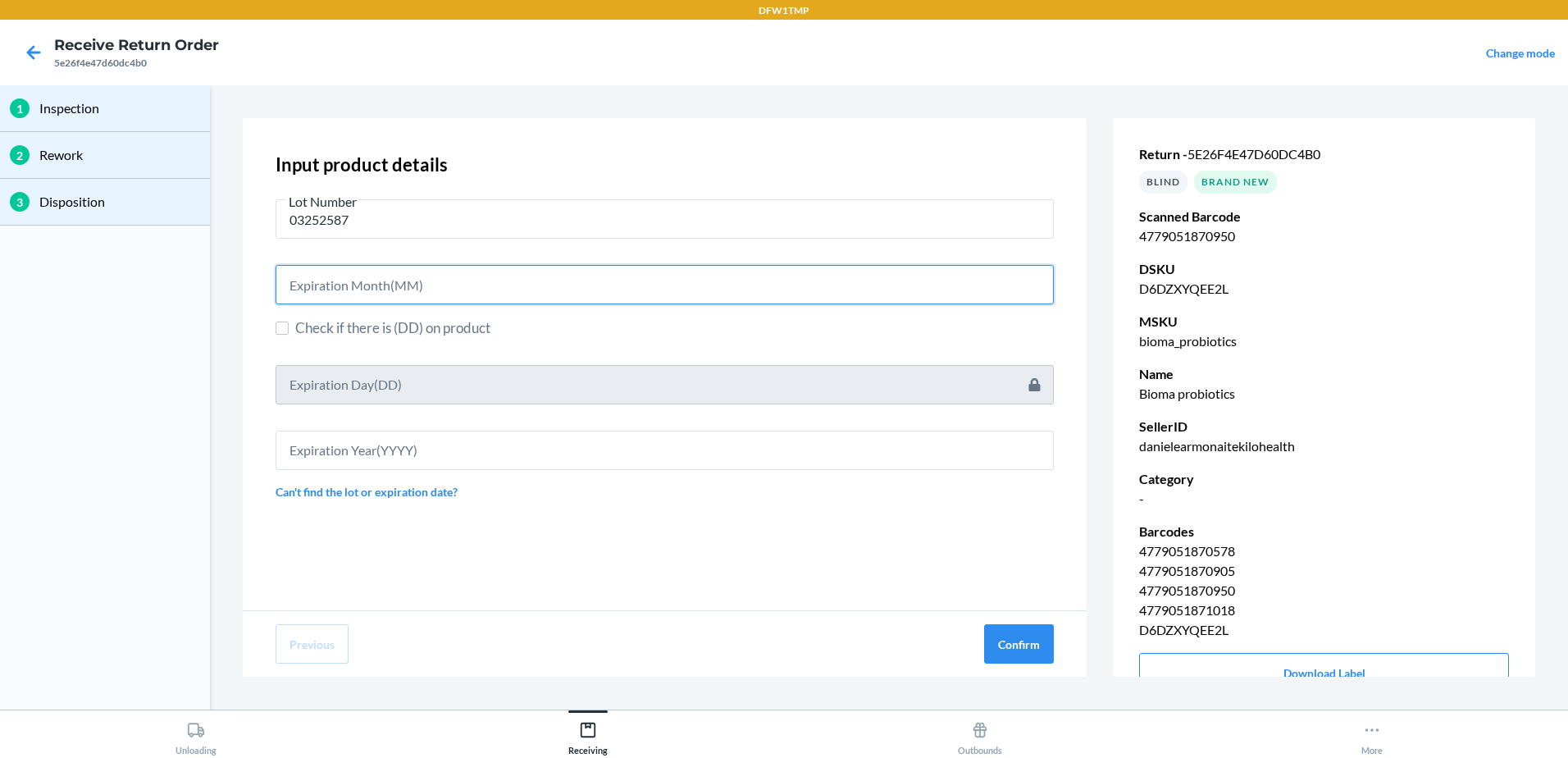
click at [359, 290] on input "text" at bounding box center [664, 284] width 778 height 39
type input "05"
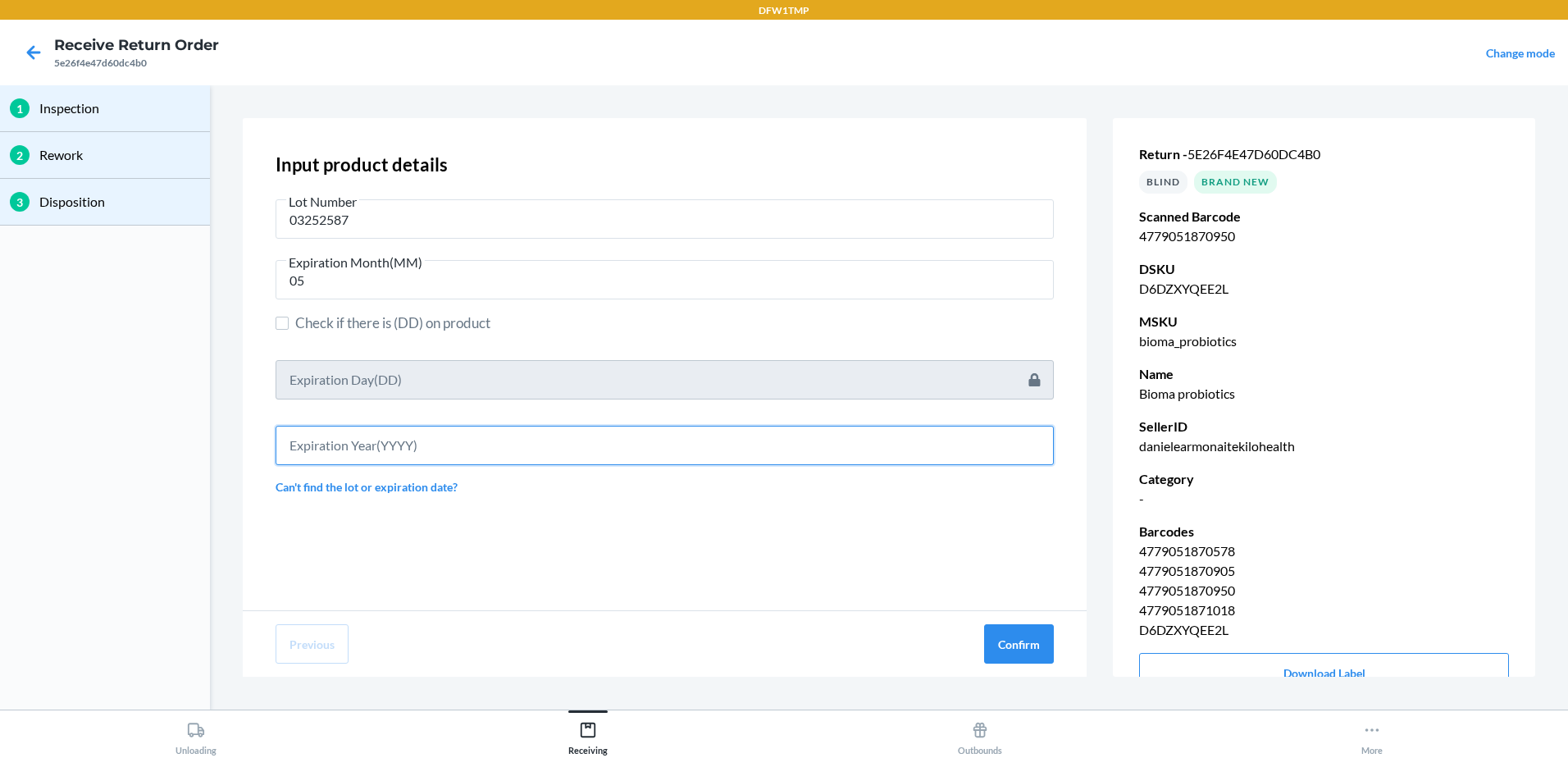
click at [392, 465] on div "Input product details Lot Number 03252587 Expiration Month(MM) 05 Check if ther…" at bounding box center [664, 323] width 778 height 357
type input "2027"
click at [1025, 645] on button "Confirm" at bounding box center [1018, 643] width 70 height 39
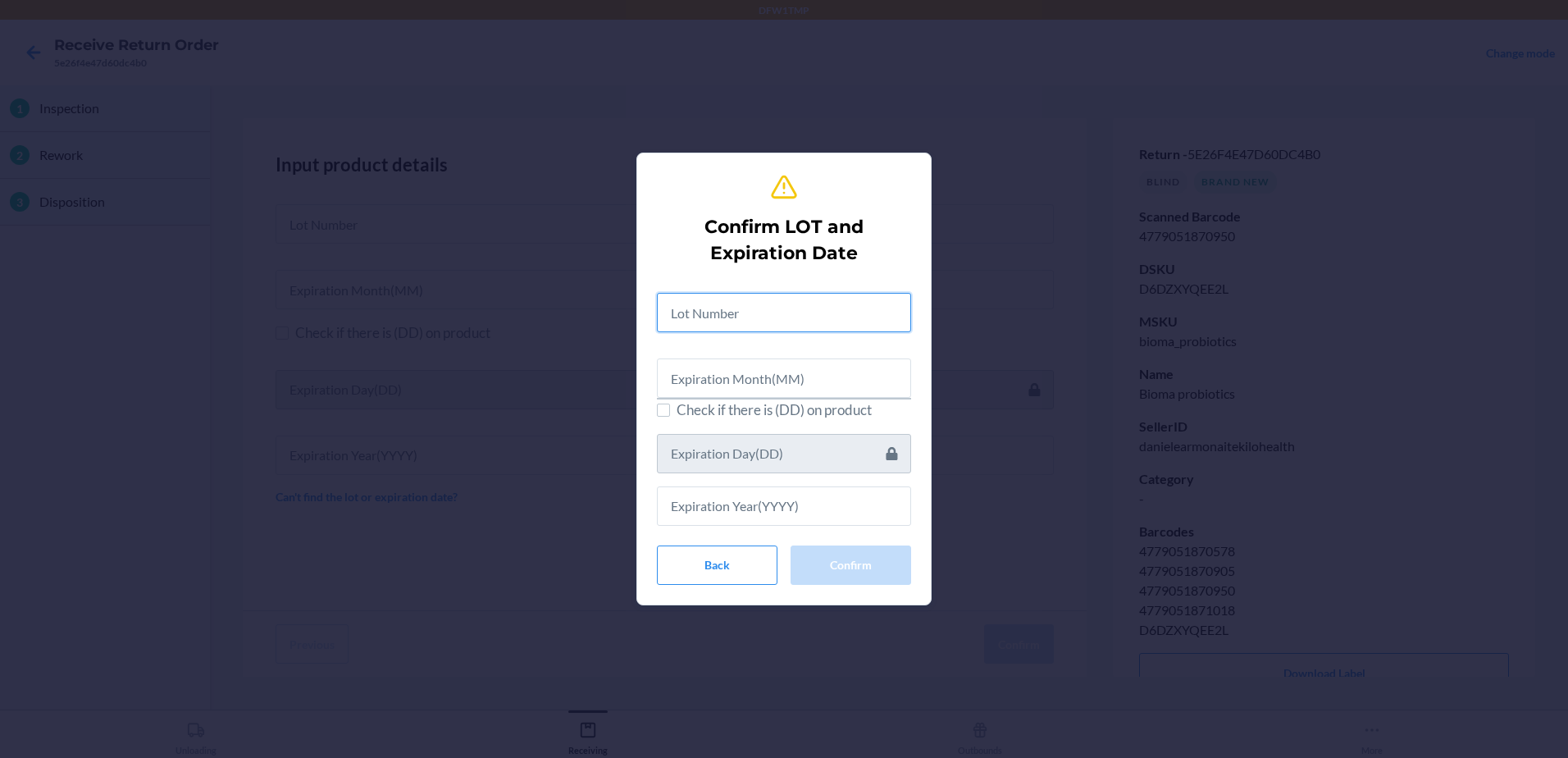
click at [735, 312] on input "text" at bounding box center [784, 312] width 254 height 39
type input "03252587"
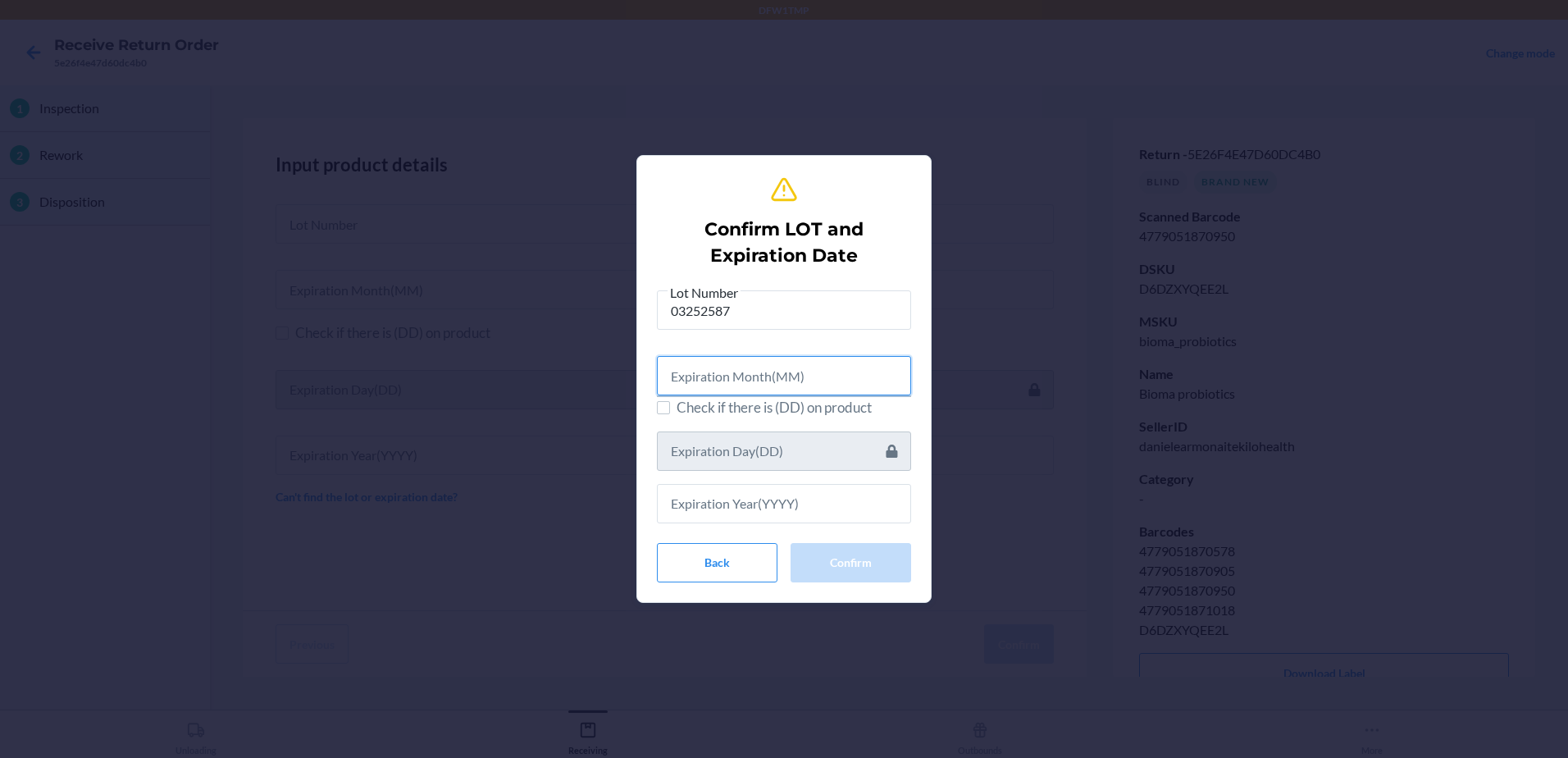
click at [740, 367] on input "text" at bounding box center [784, 375] width 254 height 39
type input "5"
type input "05"
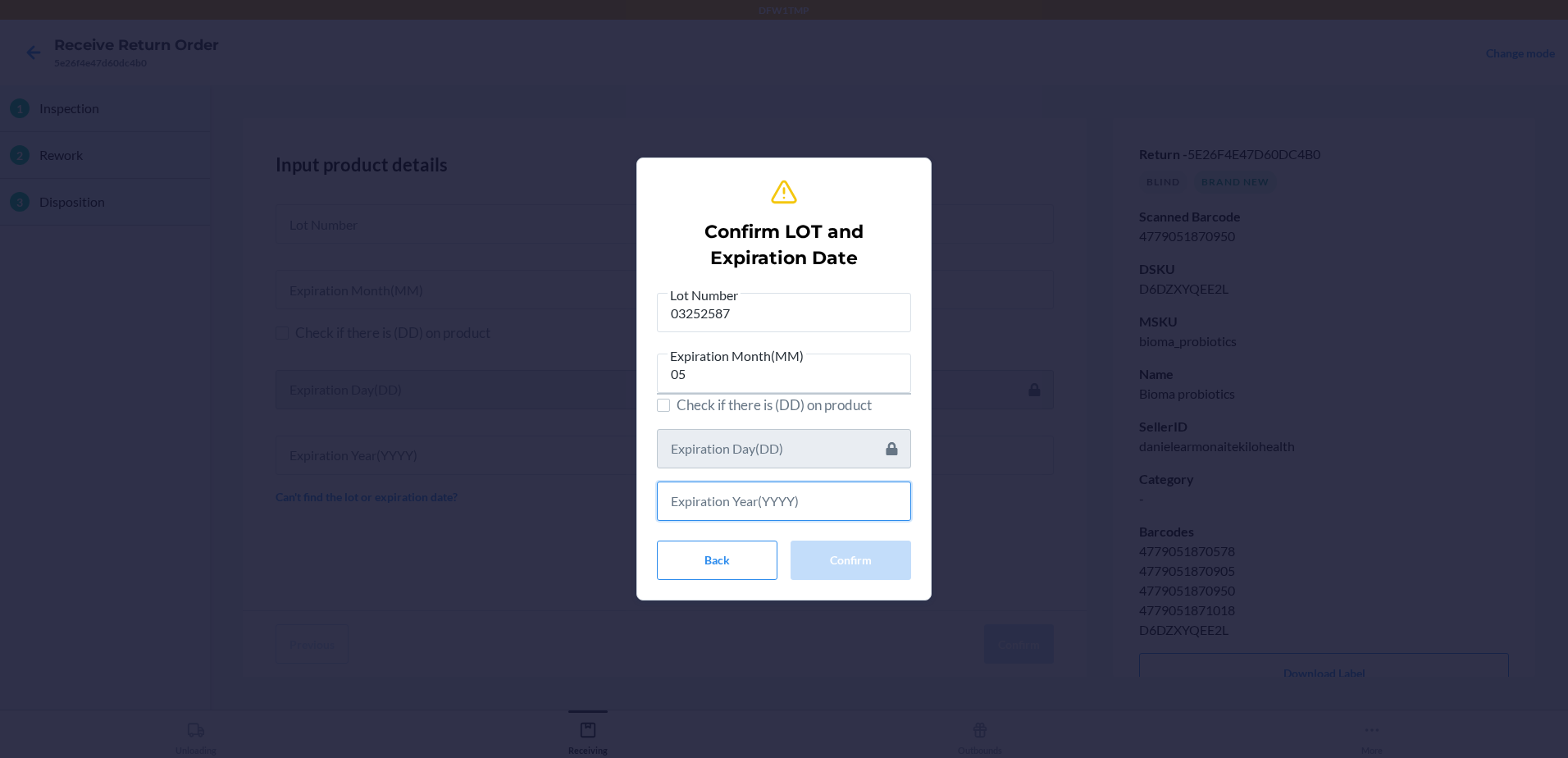
click at [780, 514] on input "text" at bounding box center [784, 501] width 254 height 39
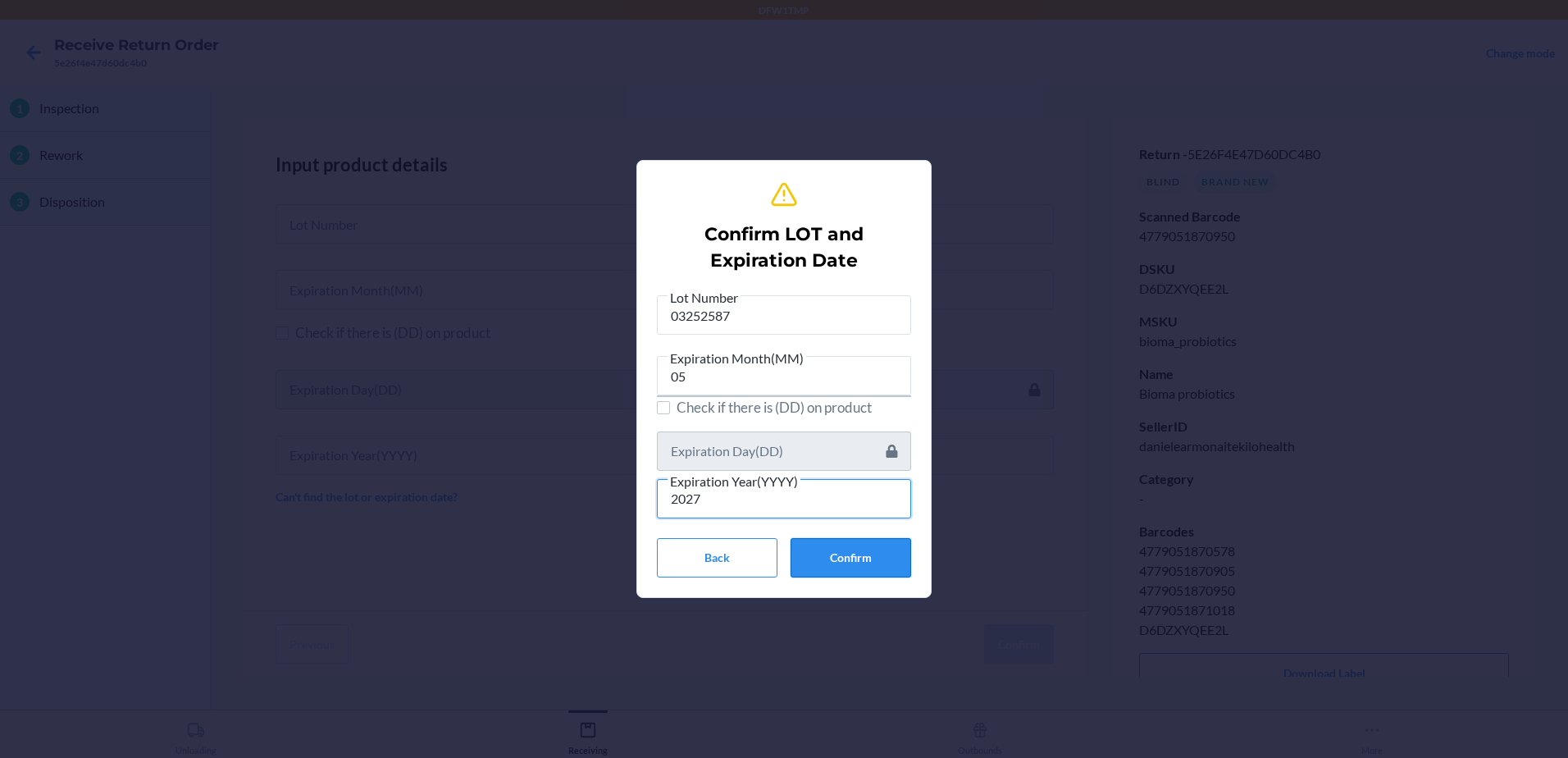
type input "2027"
click at [842, 547] on button "Confirm" at bounding box center [851, 557] width 120 height 39
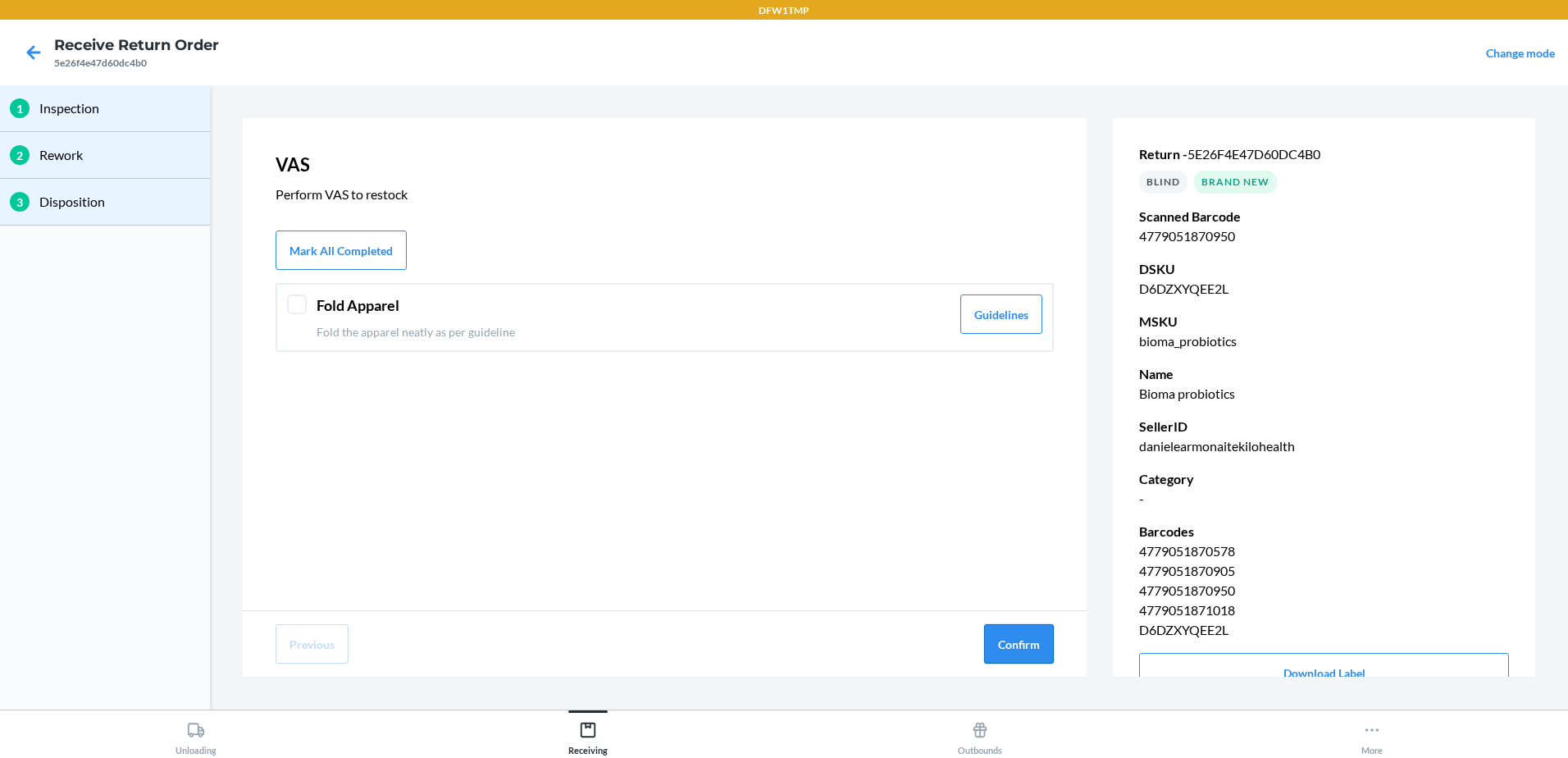
click at [1036, 644] on button "Confirm" at bounding box center [1018, 643] width 70 height 39
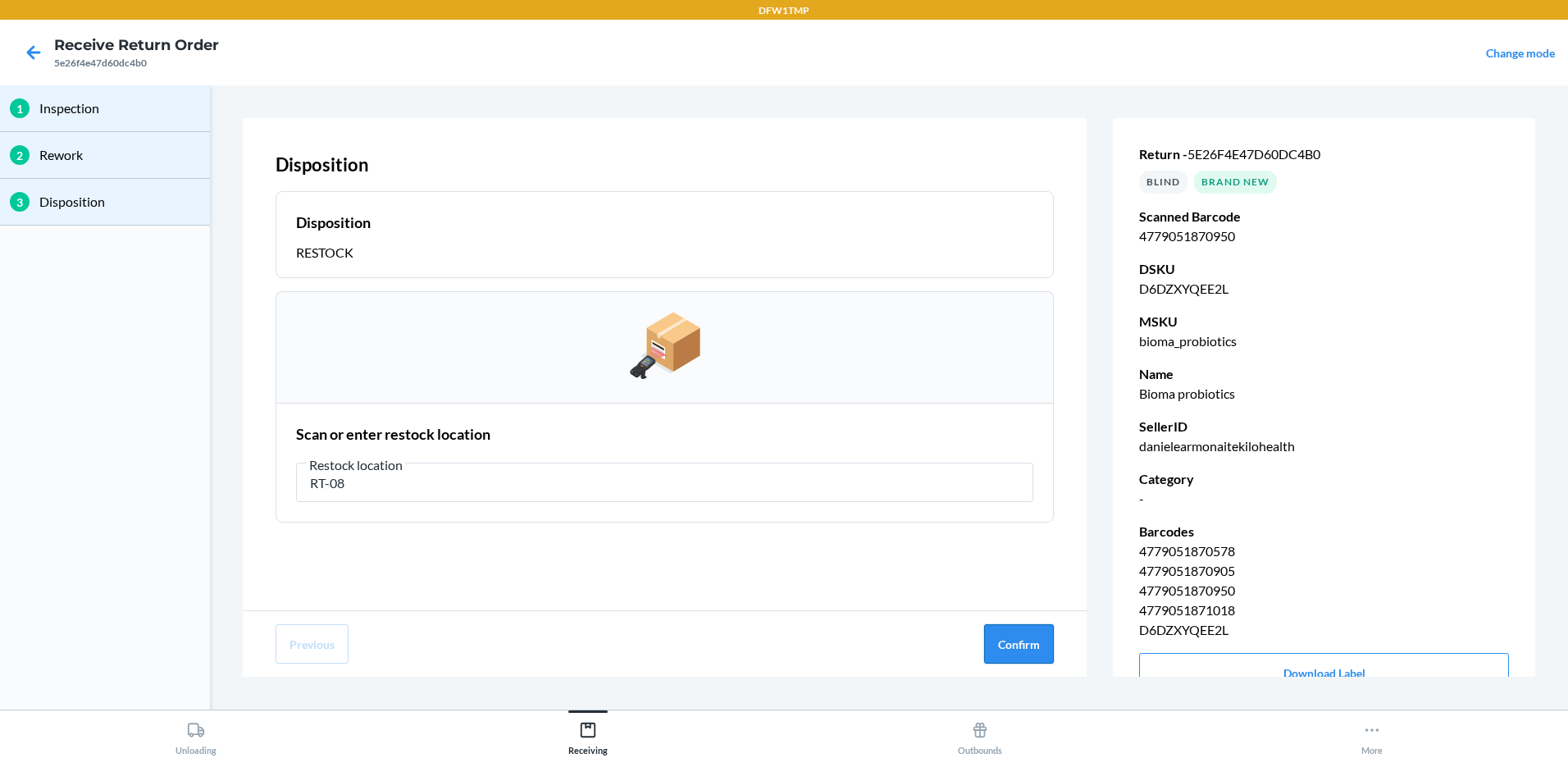
type input "RT-08"
click at [1034, 648] on button "Confirm" at bounding box center [1018, 643] width 70 height 39
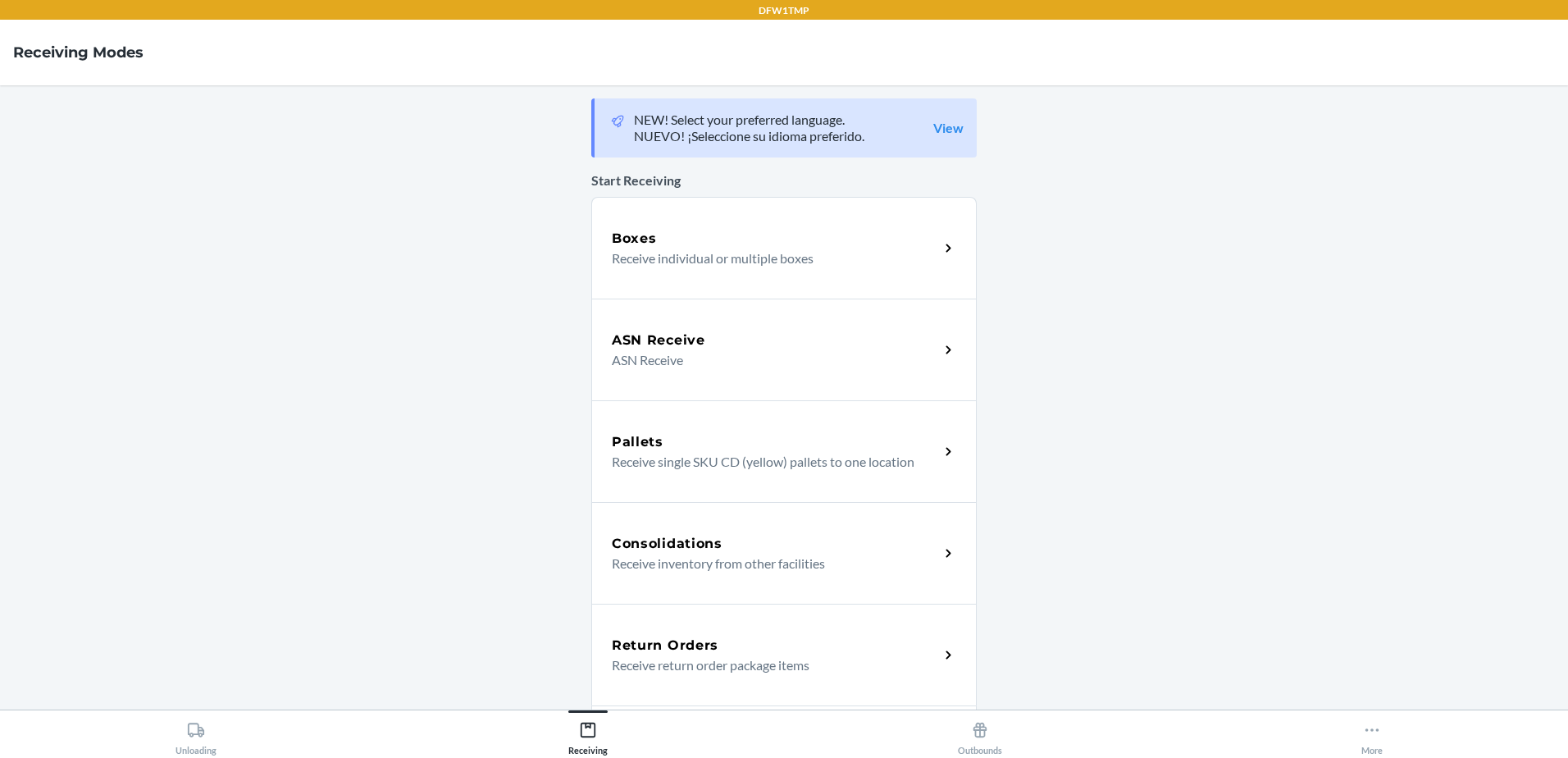
click at [715, 631] on div "Return Orders Receive return order package items" at bounding box center [783, 654] width 385 height 101
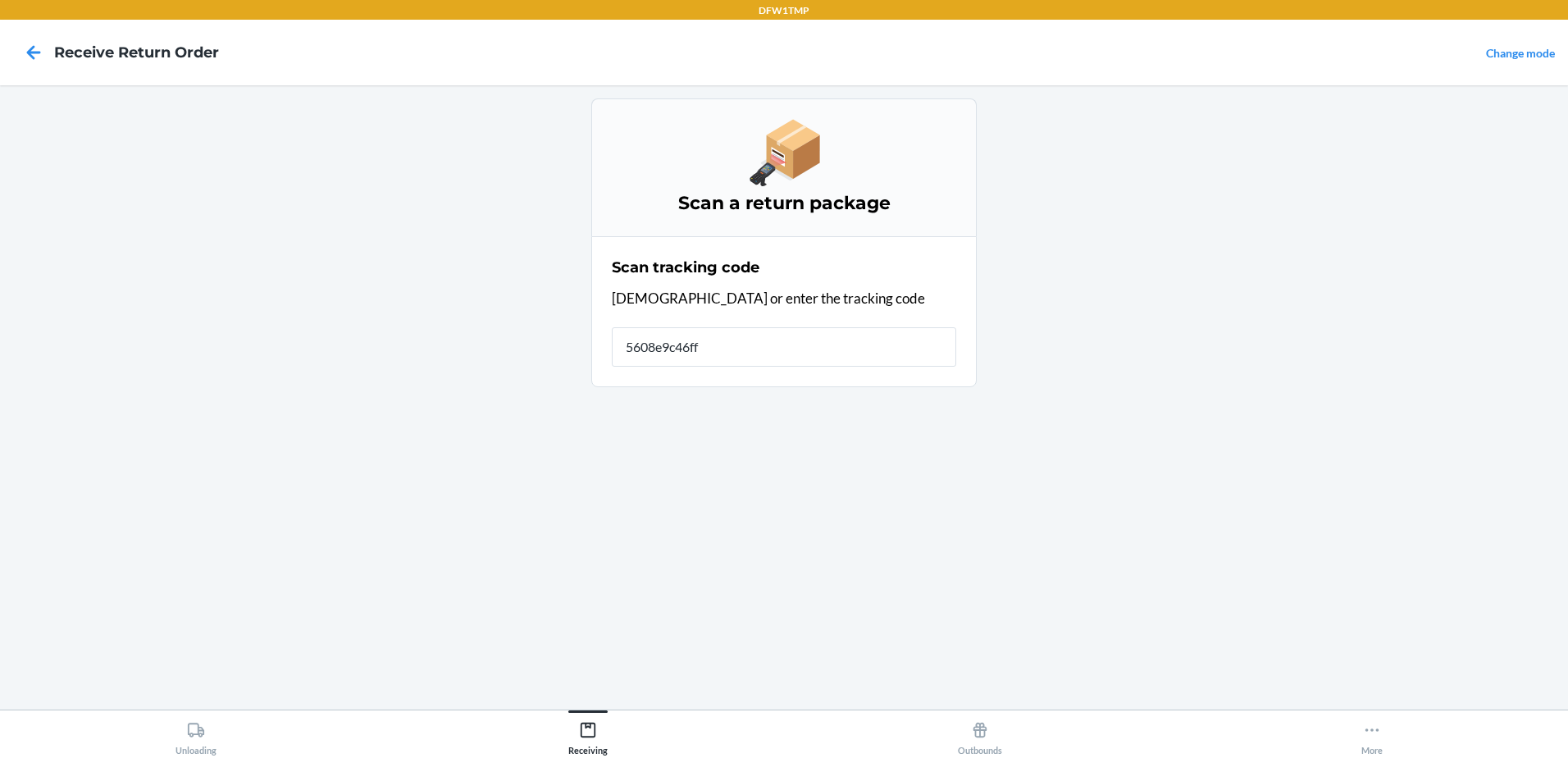
type input "5608e9c46ffe"
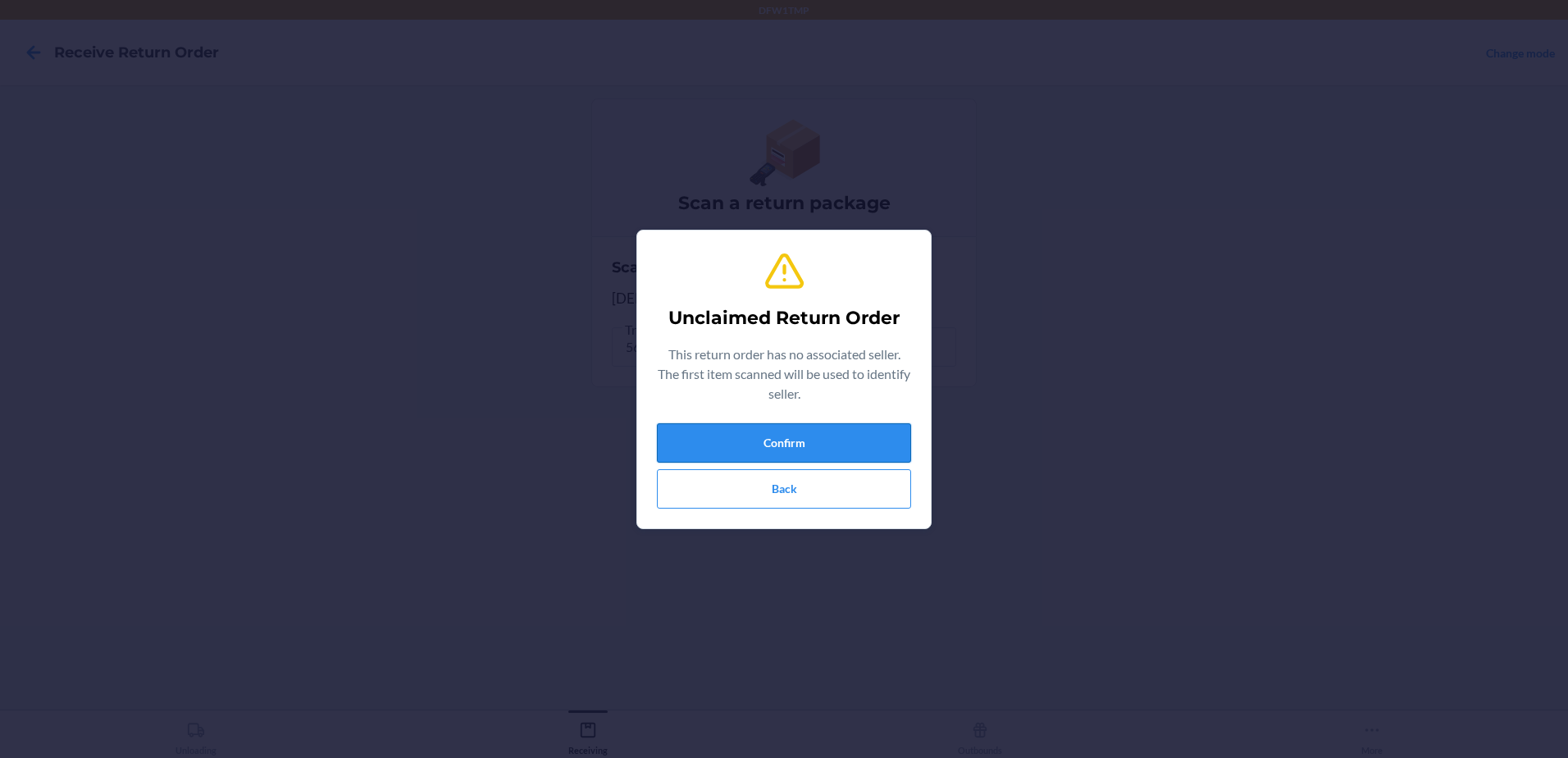
click at [713, 448] on button "Confirm" at bounding box center [784, 443] width 254 height 39
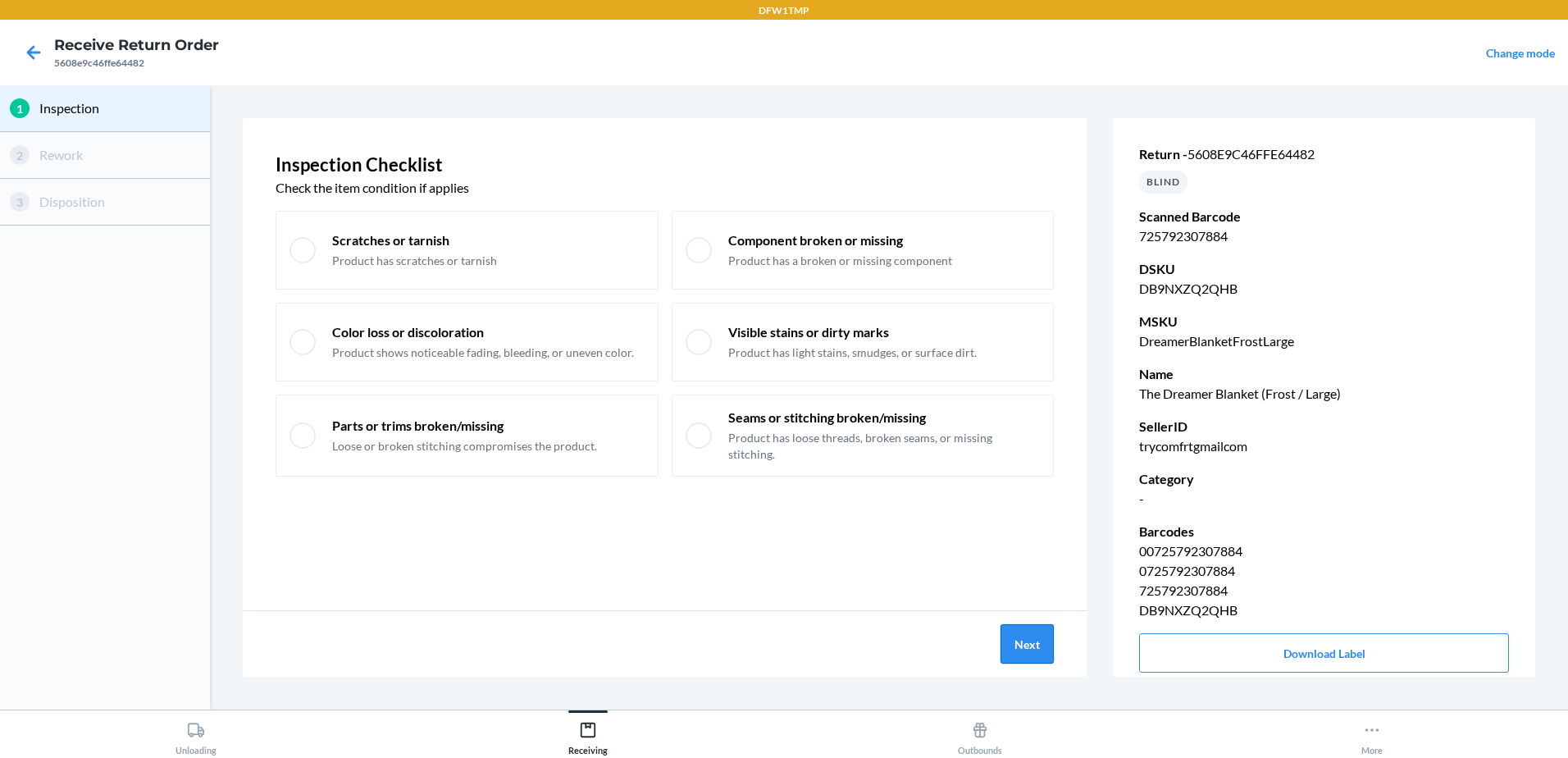
click at [1035, 649] on button "Next" at bounding box center [1027, 643] width 54 height 39
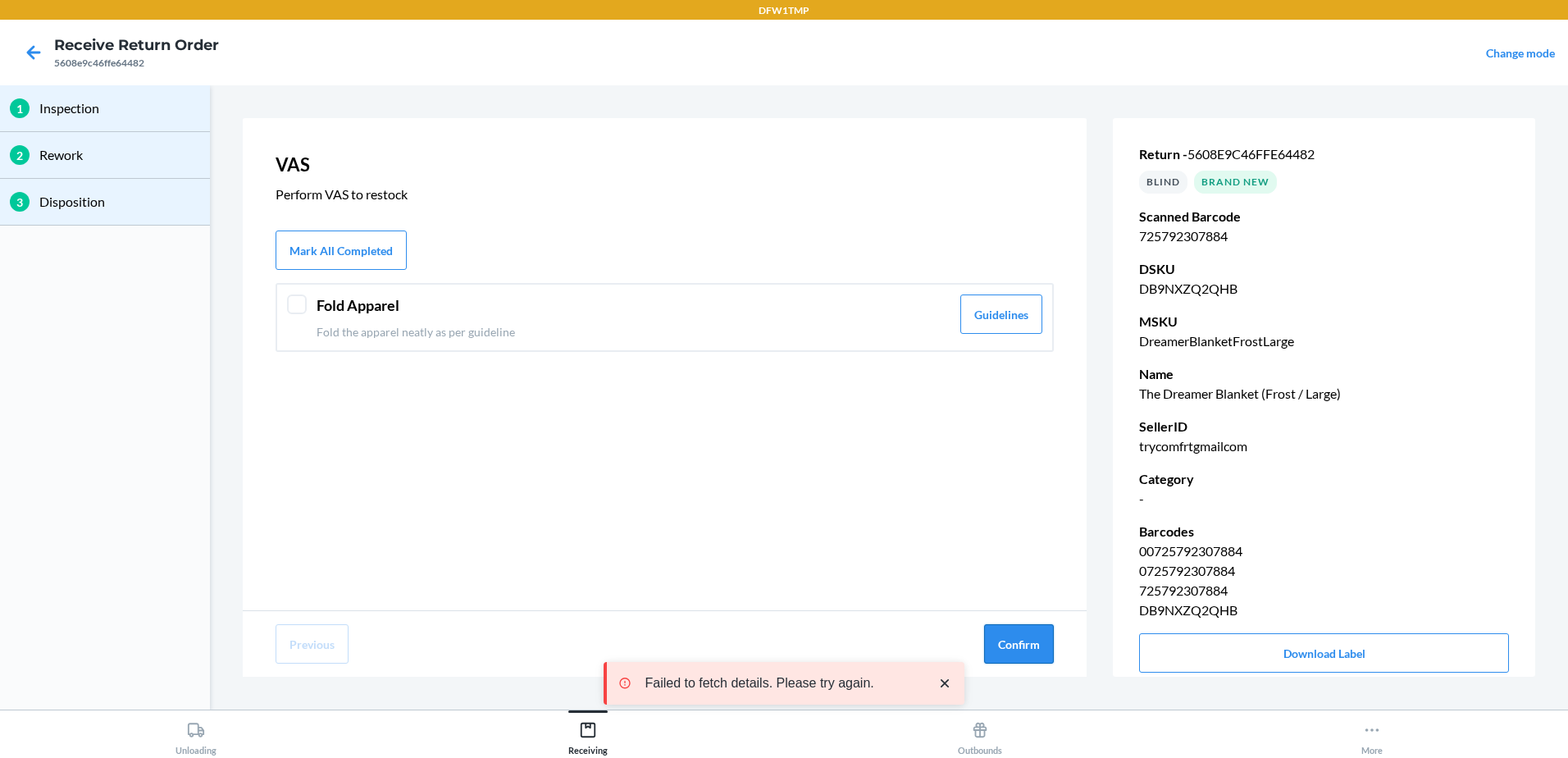
click at [1021, 643] on button "Confirm" at bounding box center [1018, 643] width 70 height 39
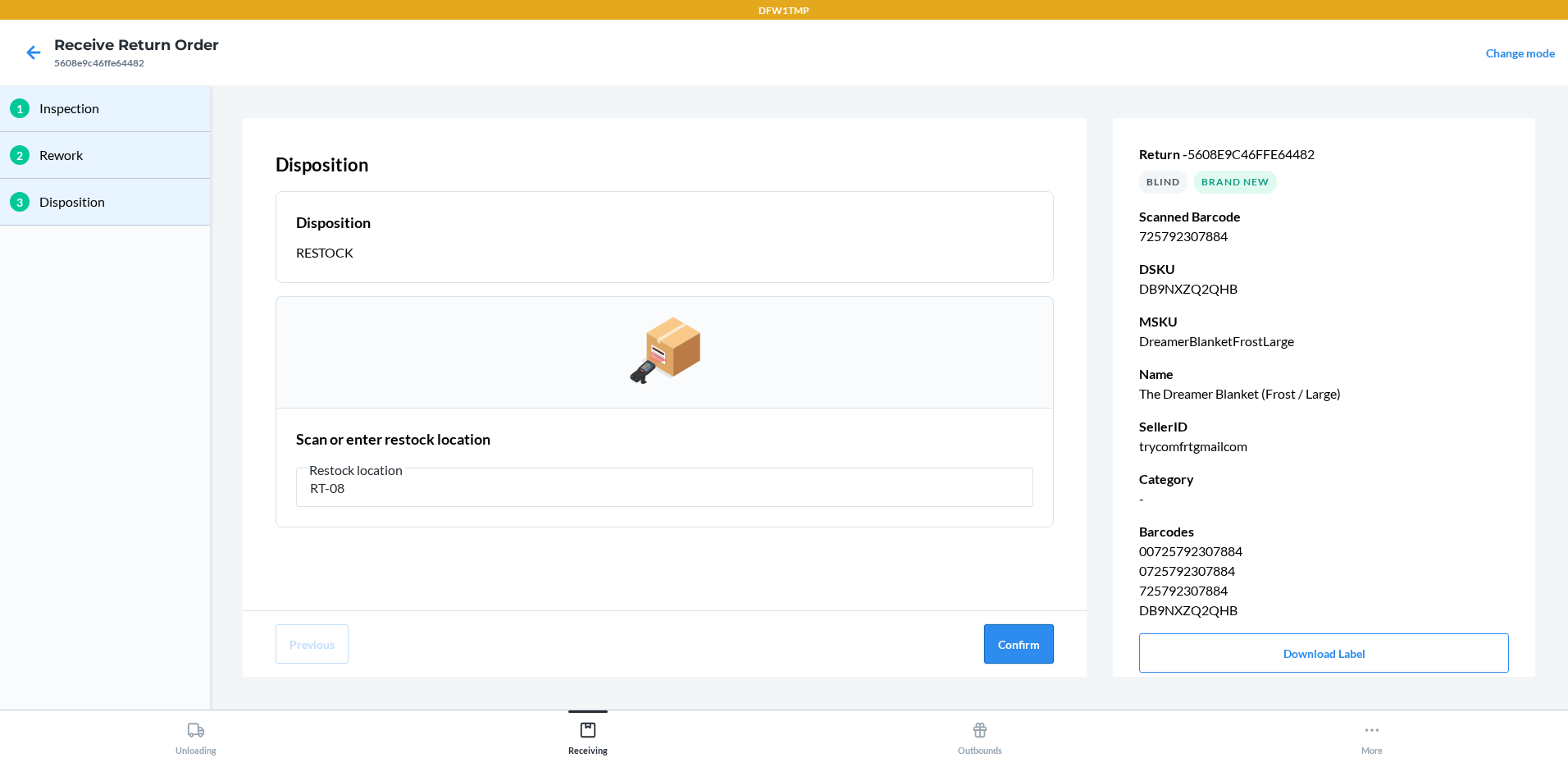
type input "RT-08"
click at [1029, 649] on button "Confirm" at bounding box center [1018, 643] width 70 height 39
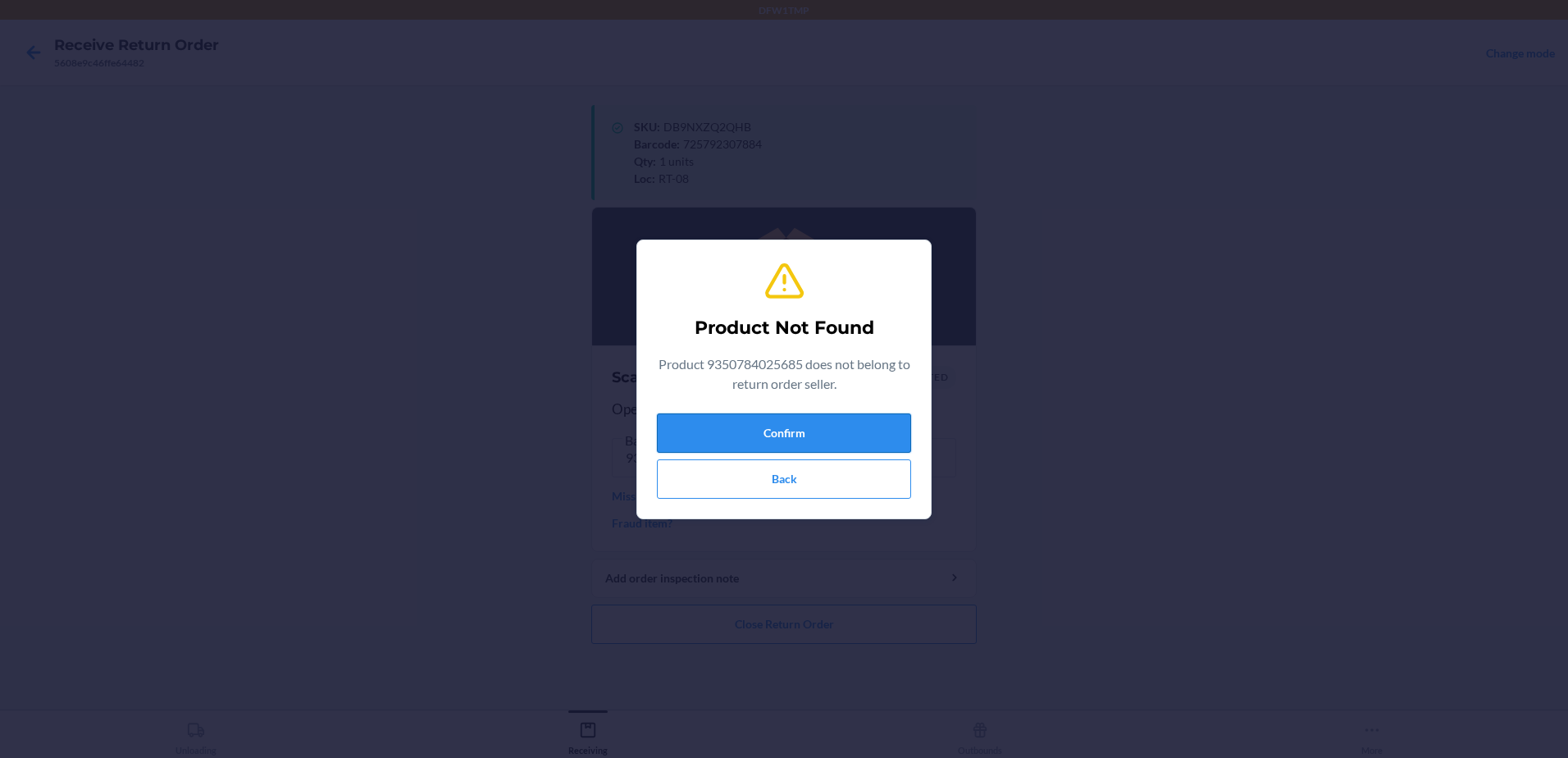
click at [793, 429] on button "Confirm" at bounding box center [784, 432] width 254 height 39
click at [798, 431] on button "Confirm" at bounding box center [784, 432] width 254 height 39
click at [806, 486] on button "Back" at bounding box center [784, 478] width 254 height 39
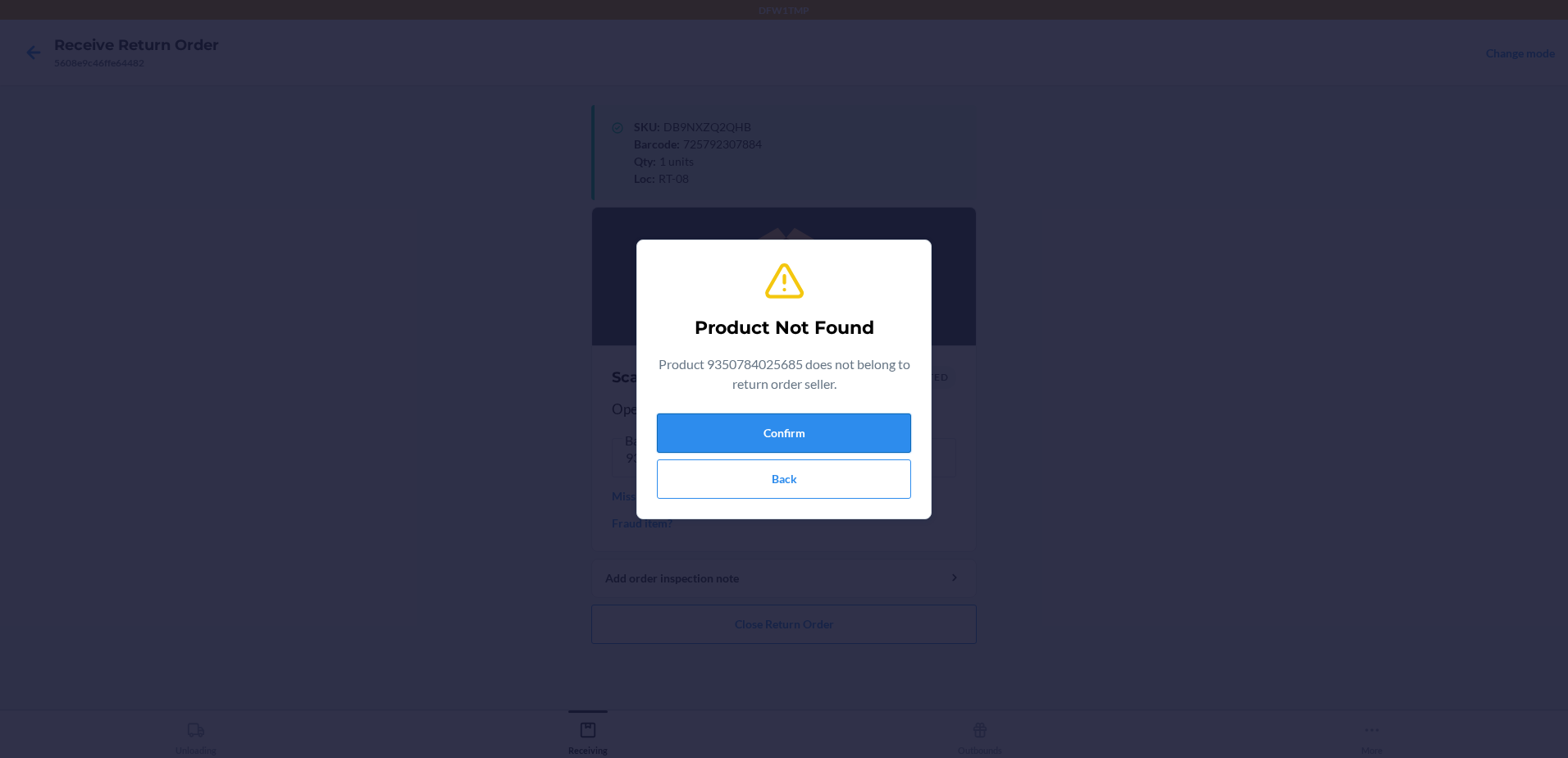
click at [765, 432] on button "Confirm" at bounding box center [784, 432] width 254 height 39
click at [842, 481] on button "Back" at bounding box center [784, 478] width 254 height 39
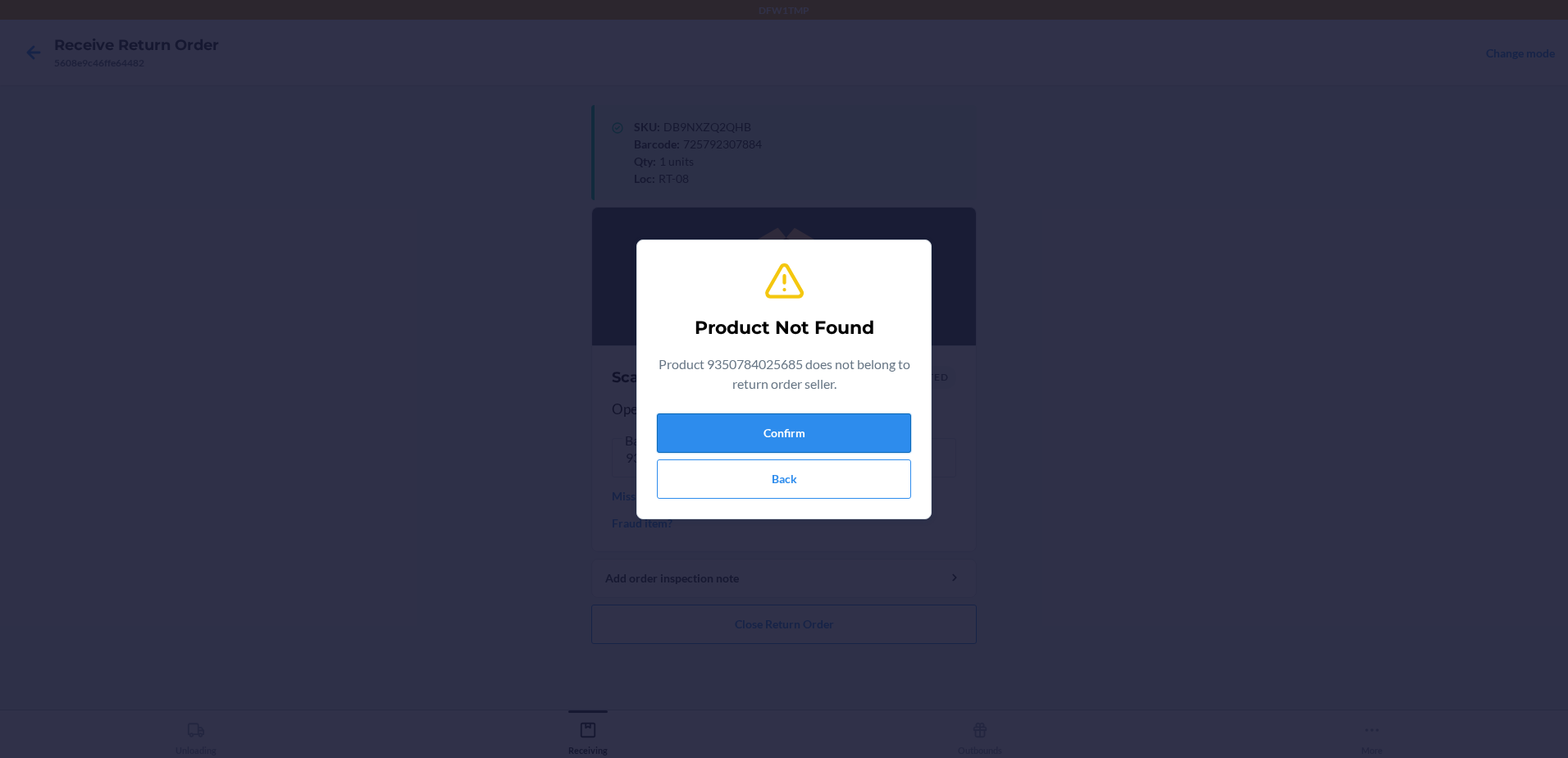
click at [830, 442] on button "Confirm" at bounding box center [784, 432] width 254 height 39
click at [836, 442] on button "Confirm" at bounding box center [784, 432] width 254 height 39
click at [700, 483] on button "Back" at bounding box center [784, 478] width 254 height 39
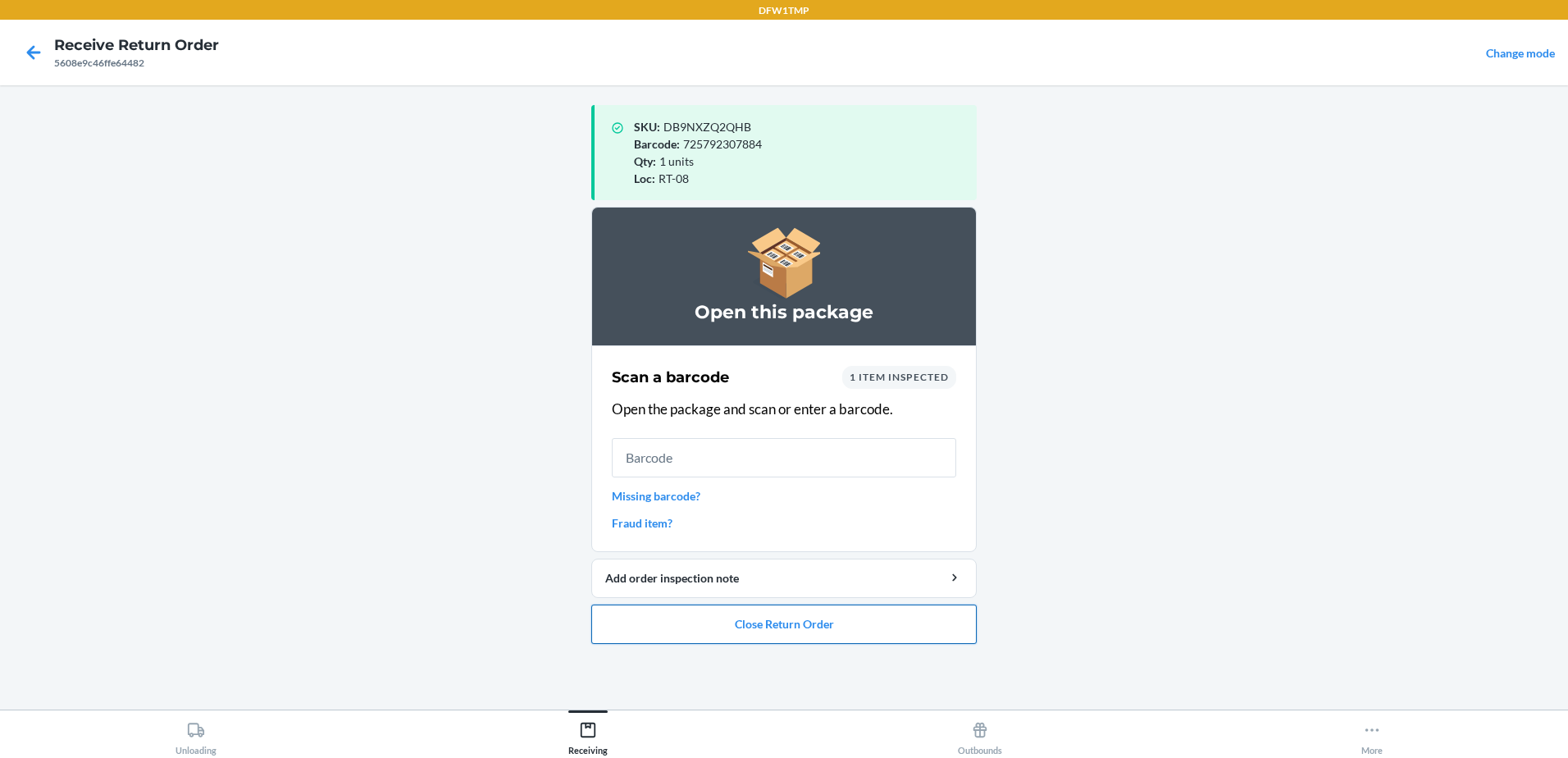
click at [844, 625] on button "Close Return Order" at bounding box center [783, 623] width 385 height 39
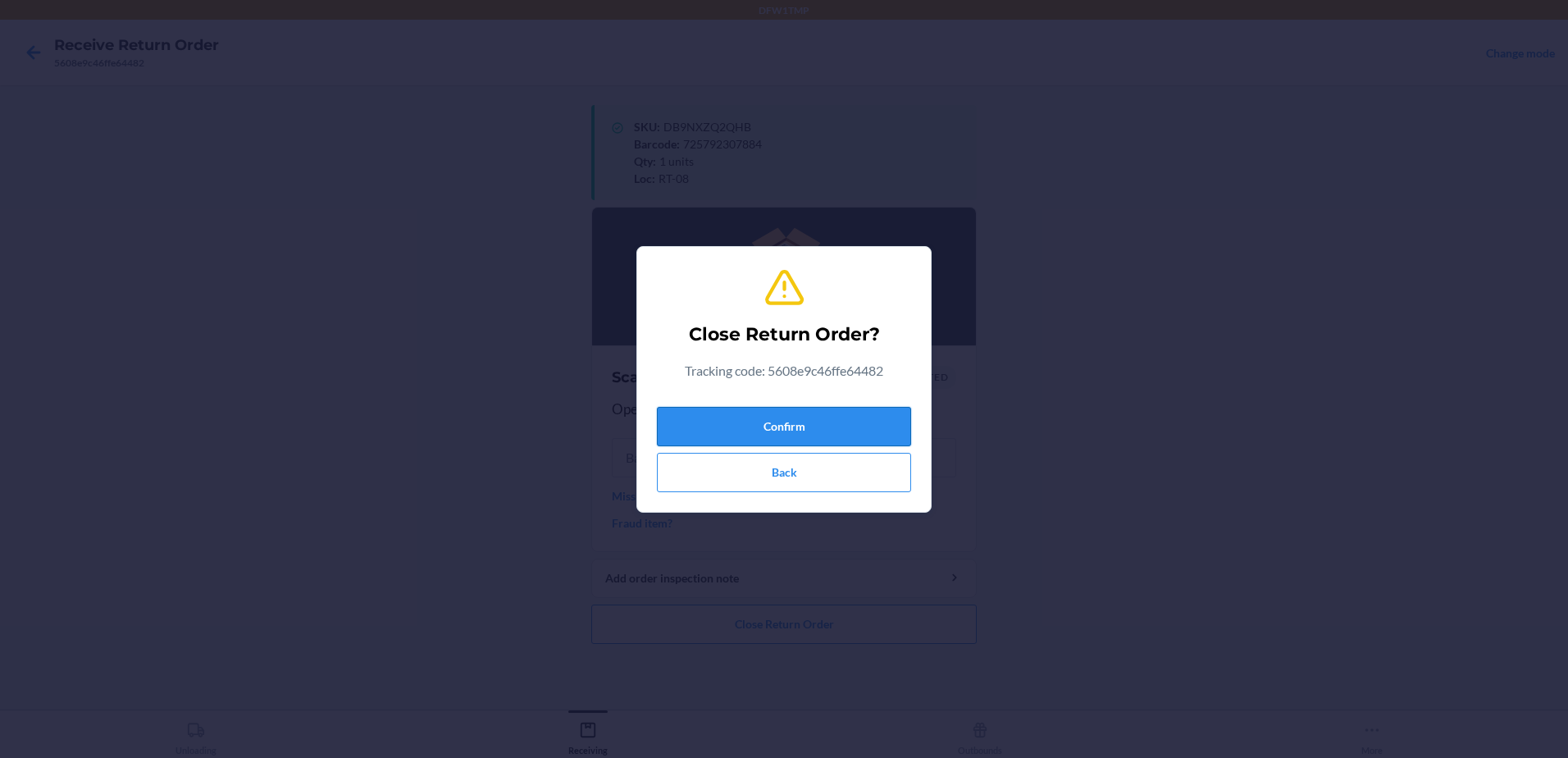
click at [796, 425] on button "Confirm" at bounding box center [784, 425] width 254 height 39
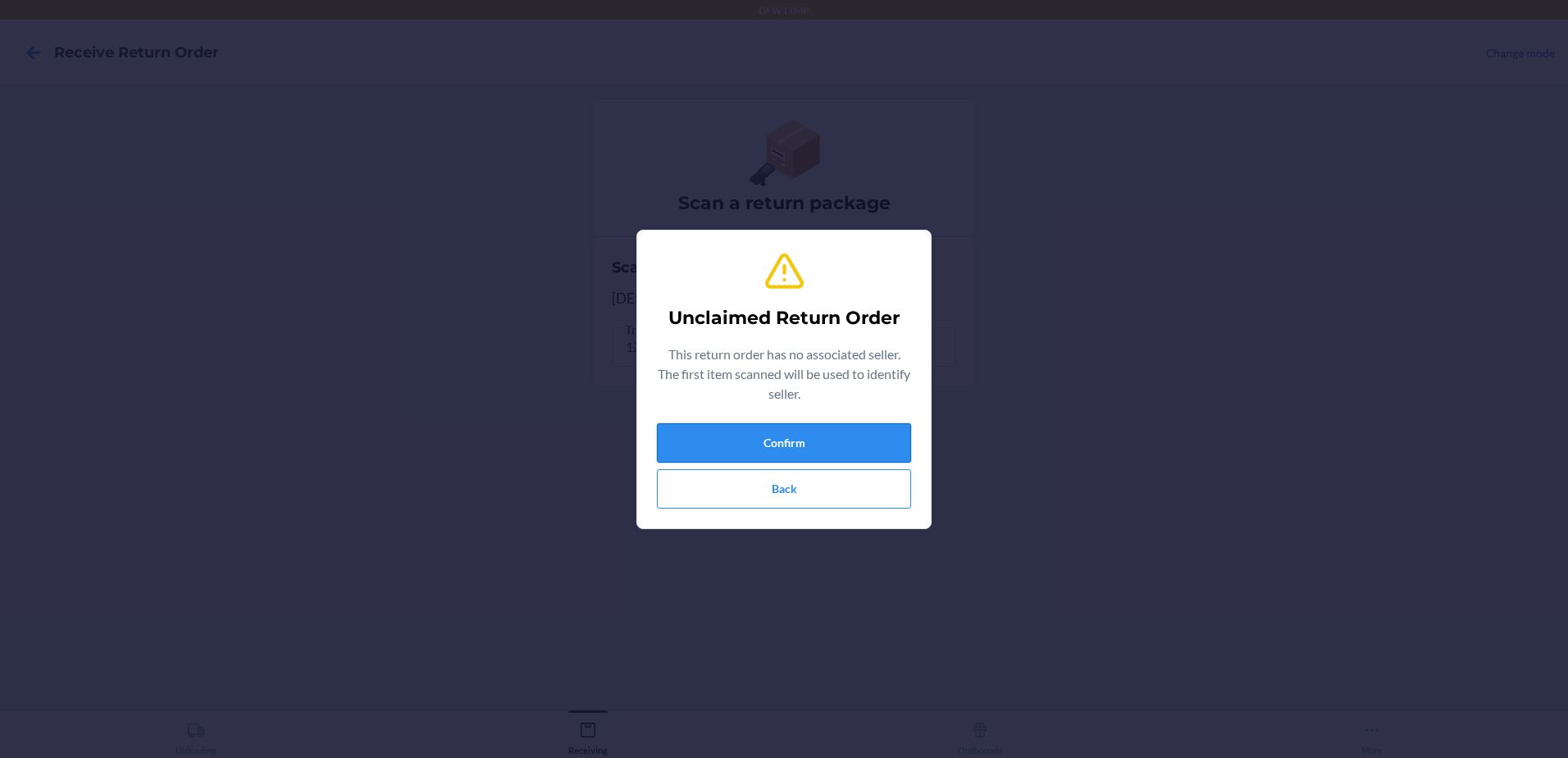
click at [764, 441] on button "Confirm" at bounding box center [784, 443] width 254 height 39
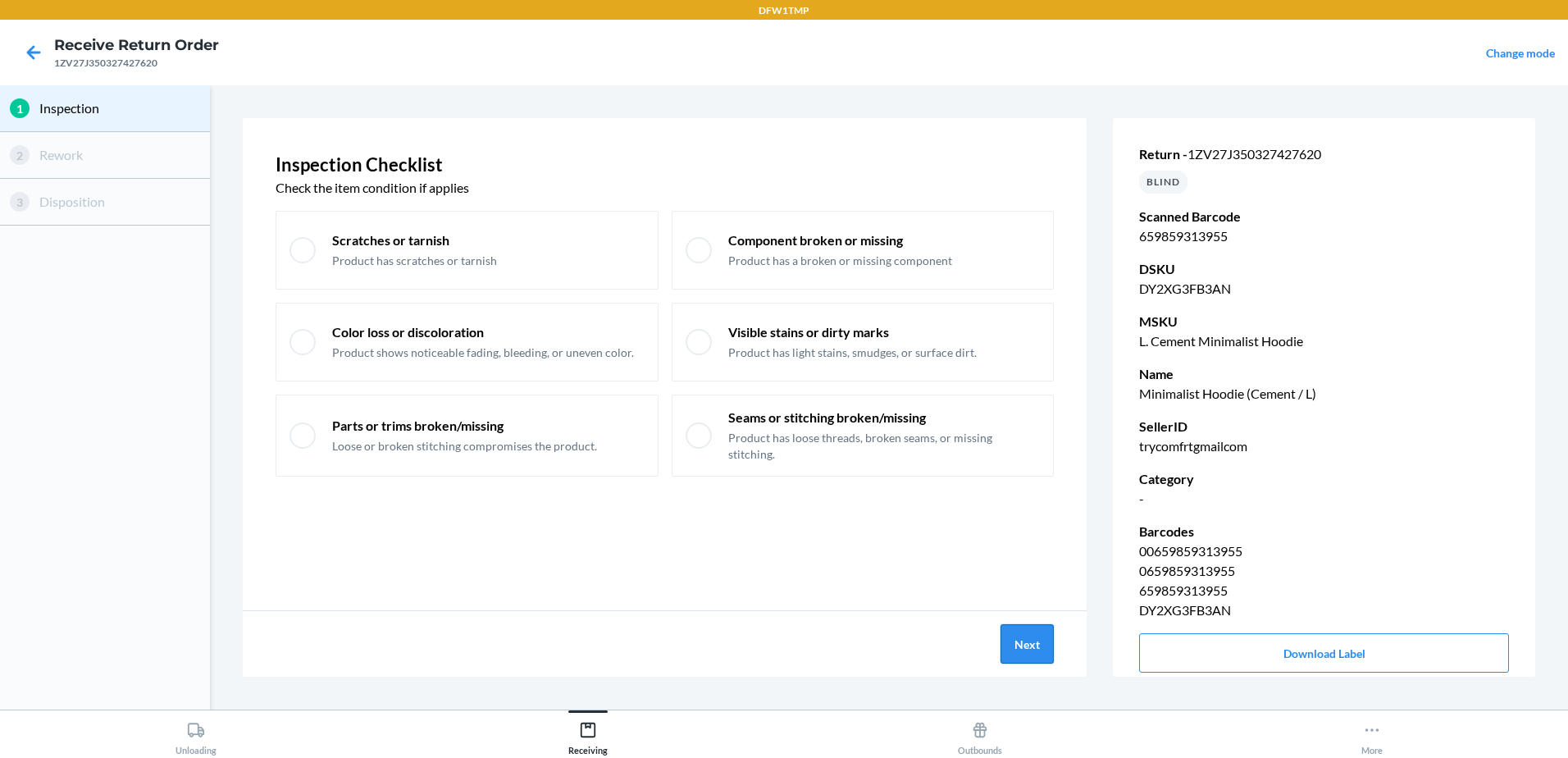
click at [1025, 642] on button "Next" at bounding box center [1027, 643] width 54 height 39
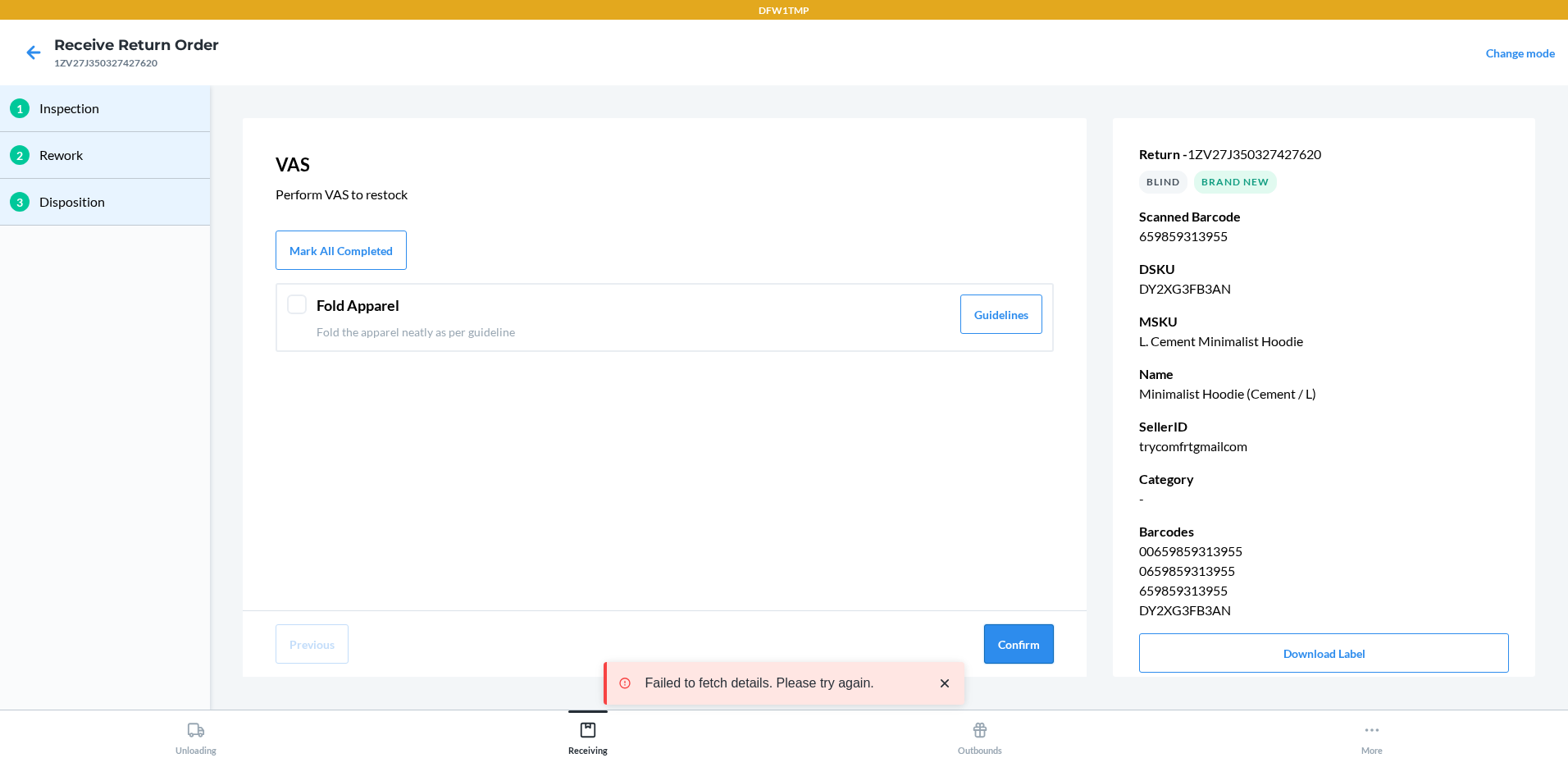
click at [1028, 643] on button "Confirm" at bounding box center [1018, 643] width 70 height 39
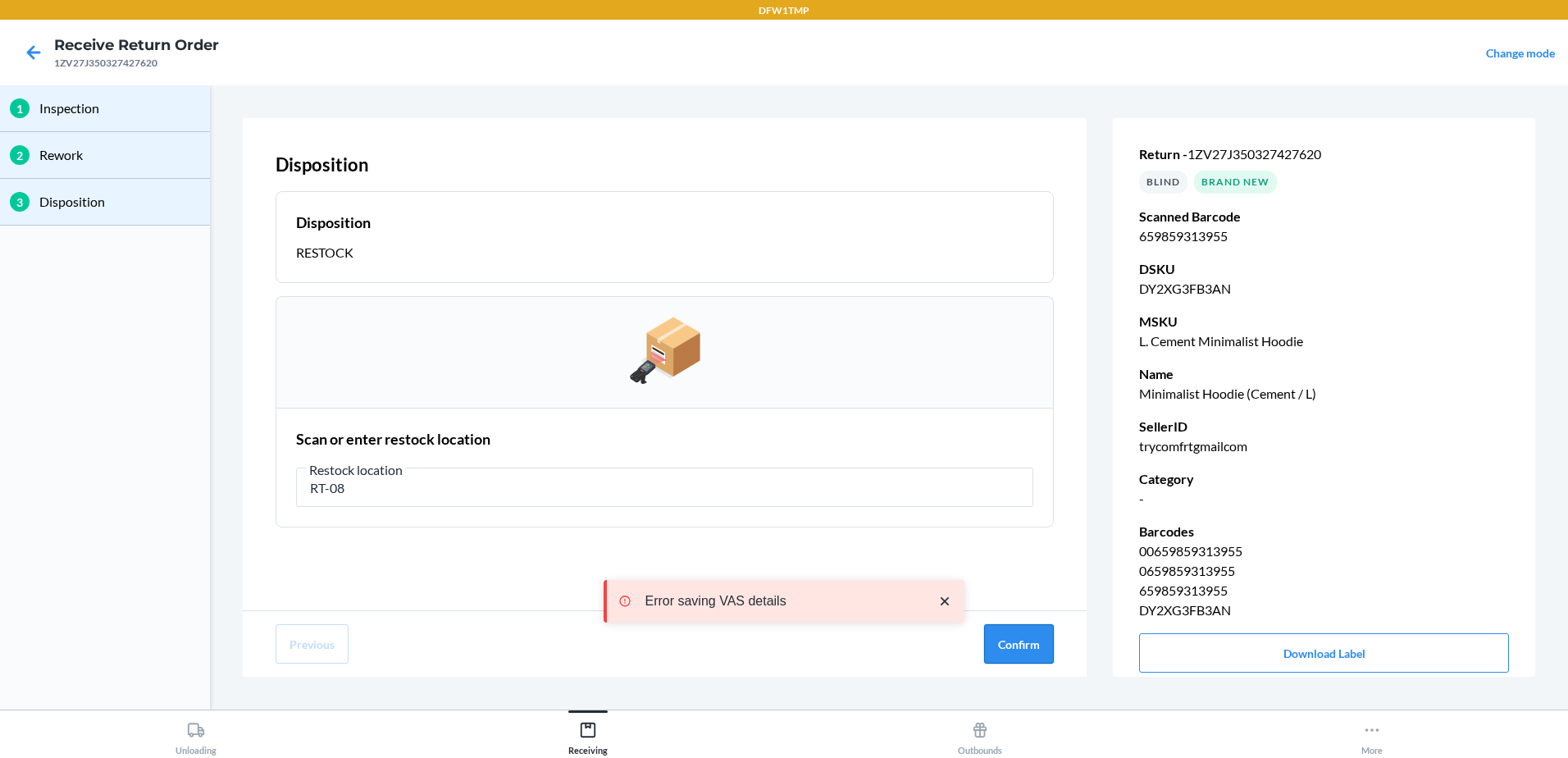
type input "RT-08"
click at [1024, 638] on button "Confirm" at bounding box center [1018, 643] width 70 height 39
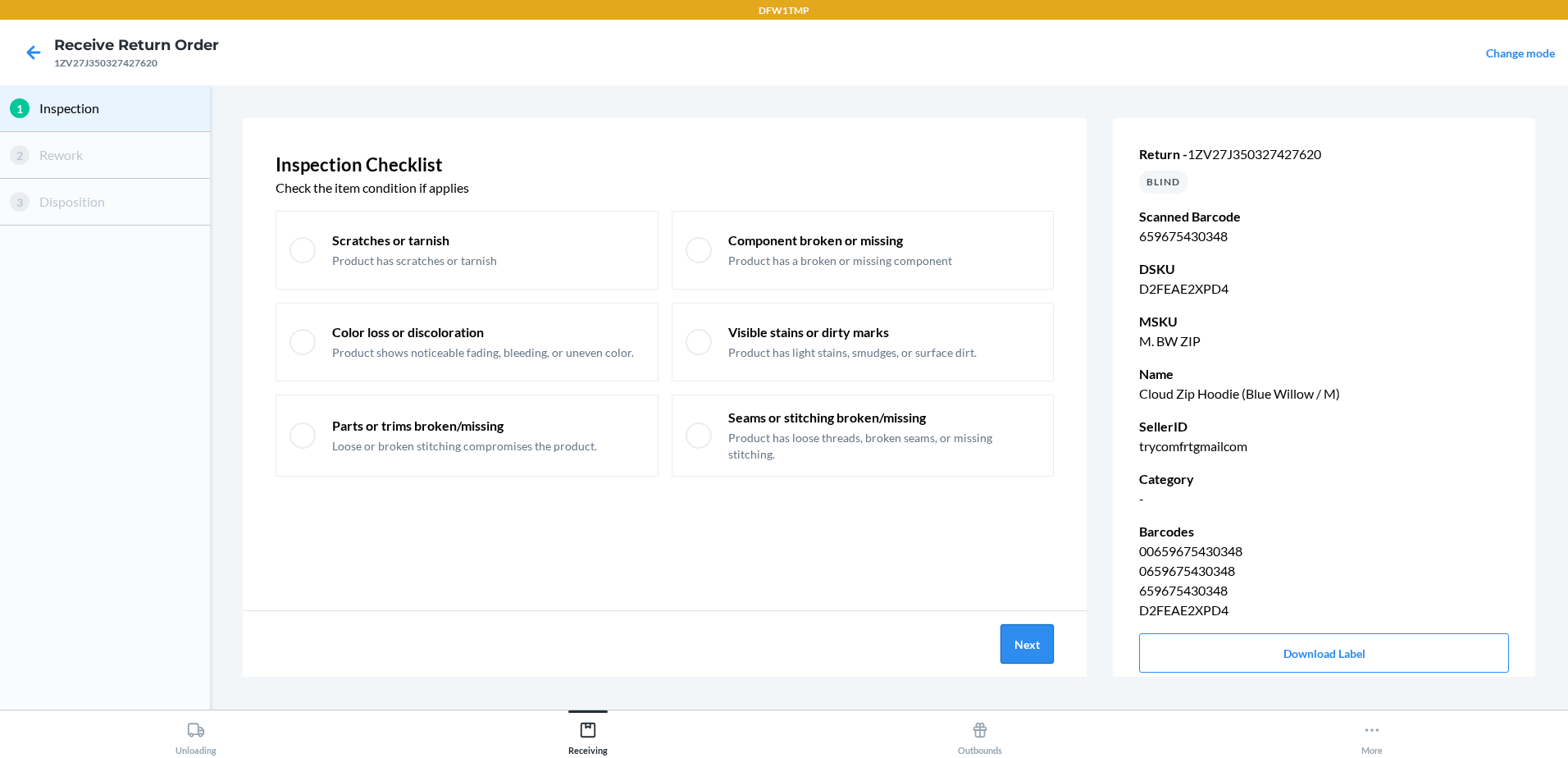
click at [1041, 644] on button "Next" at bounding box center [1027, 643] width 54 height 39
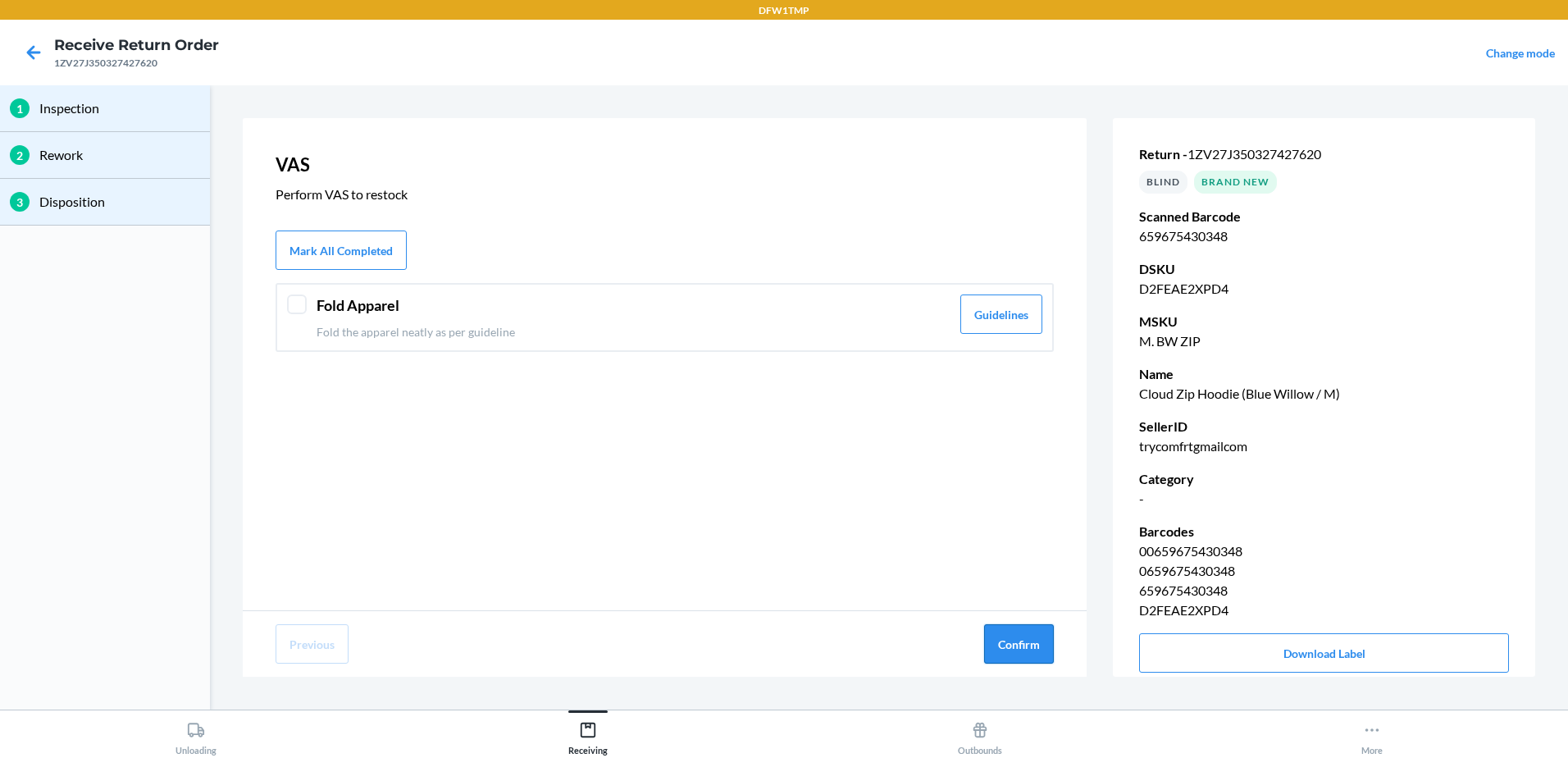
click at [1026, 625] on button "Confirm" at bounding box center [1018, 643] width 70 height 39
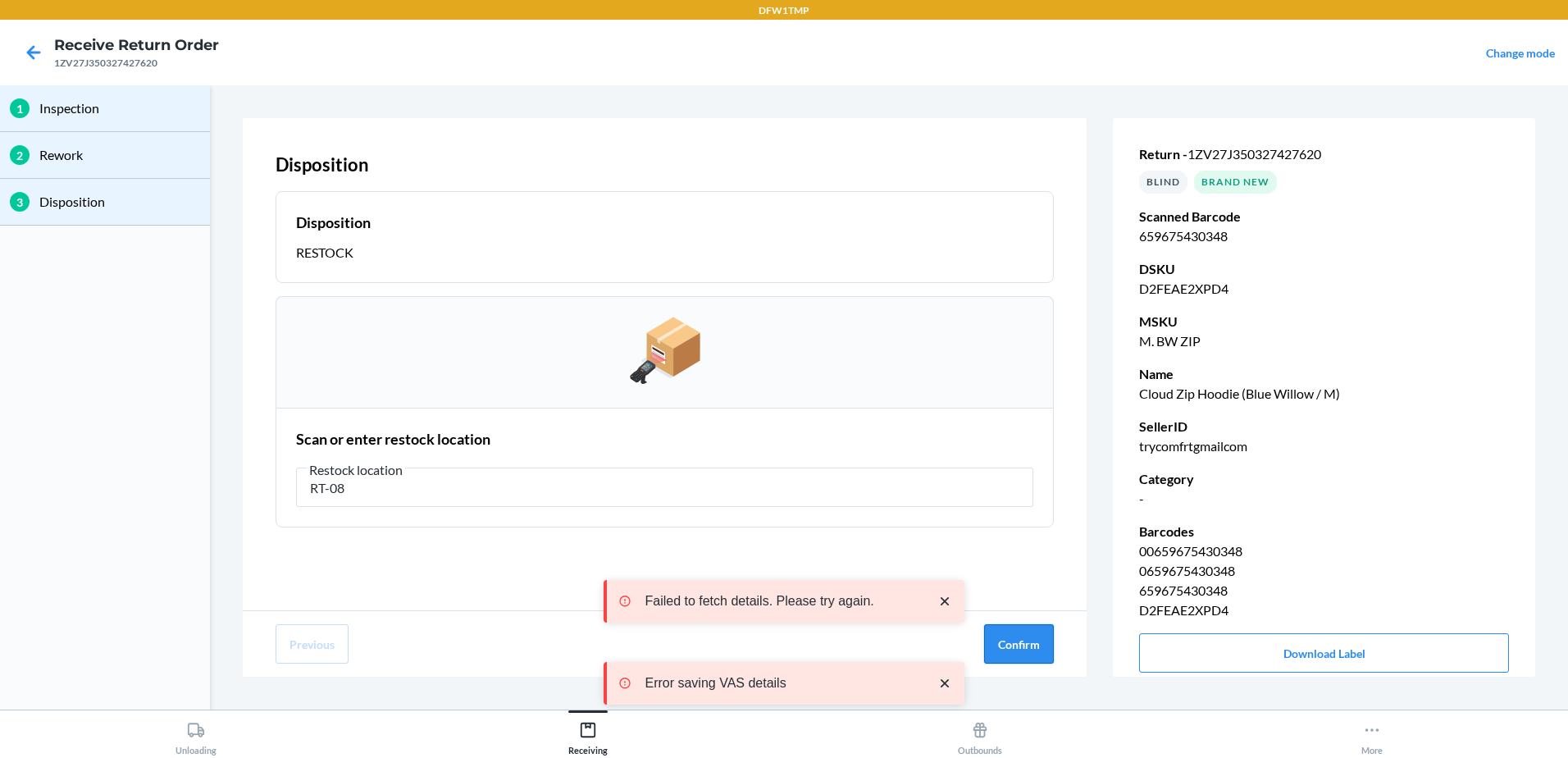
type input "RT-08"
drag, startPoint x: 1021, startPoint y: 650, endPoint x: 1030, endPoint y: 648, distance: 9.2
click at [1021, 651] on button "Confirm" at bounding box center [1018, 643] width 70 height 39
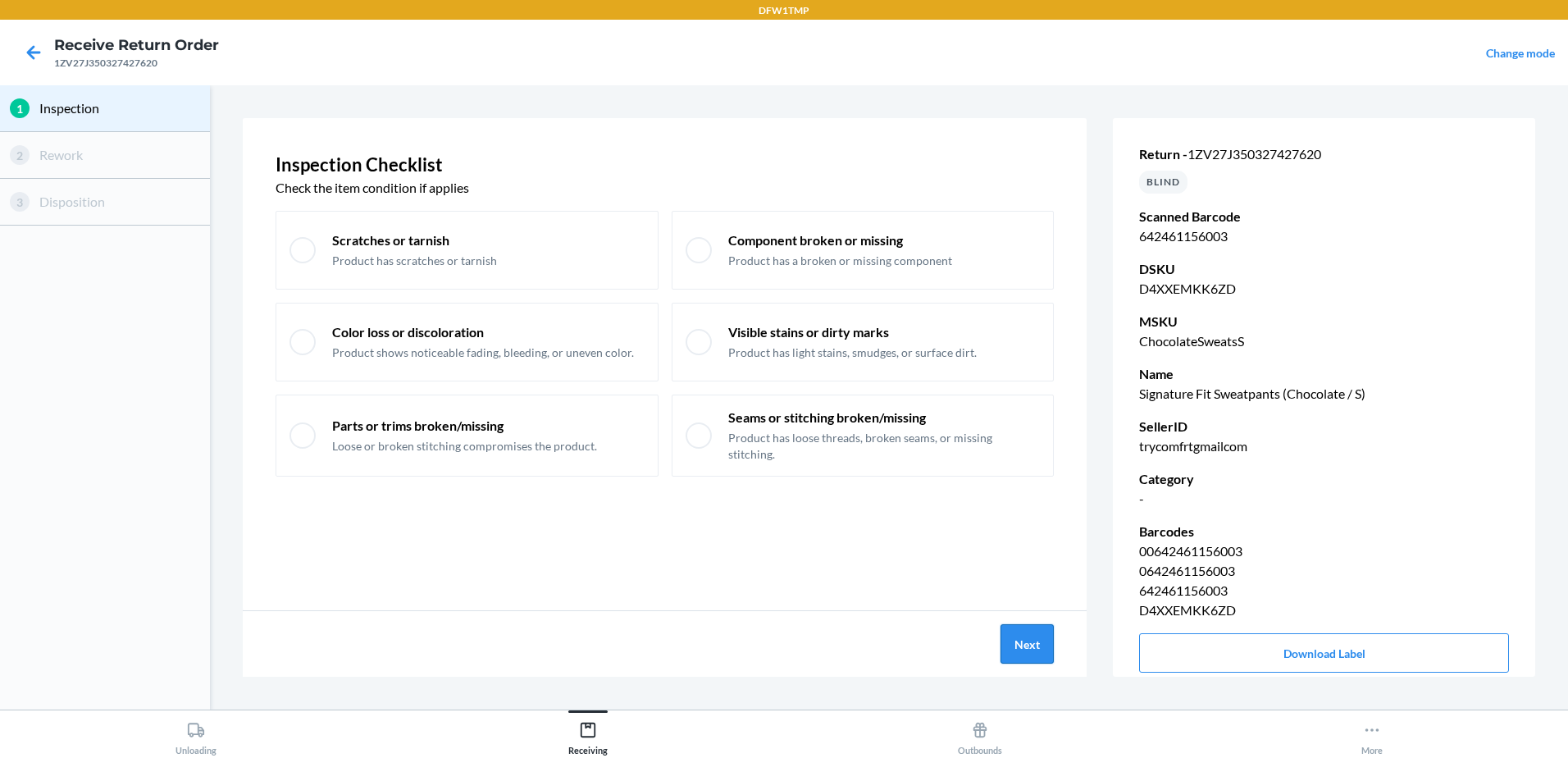
click at [1028, 644] on button "Next" at bounding box center [1027, 643] width 54 height 39
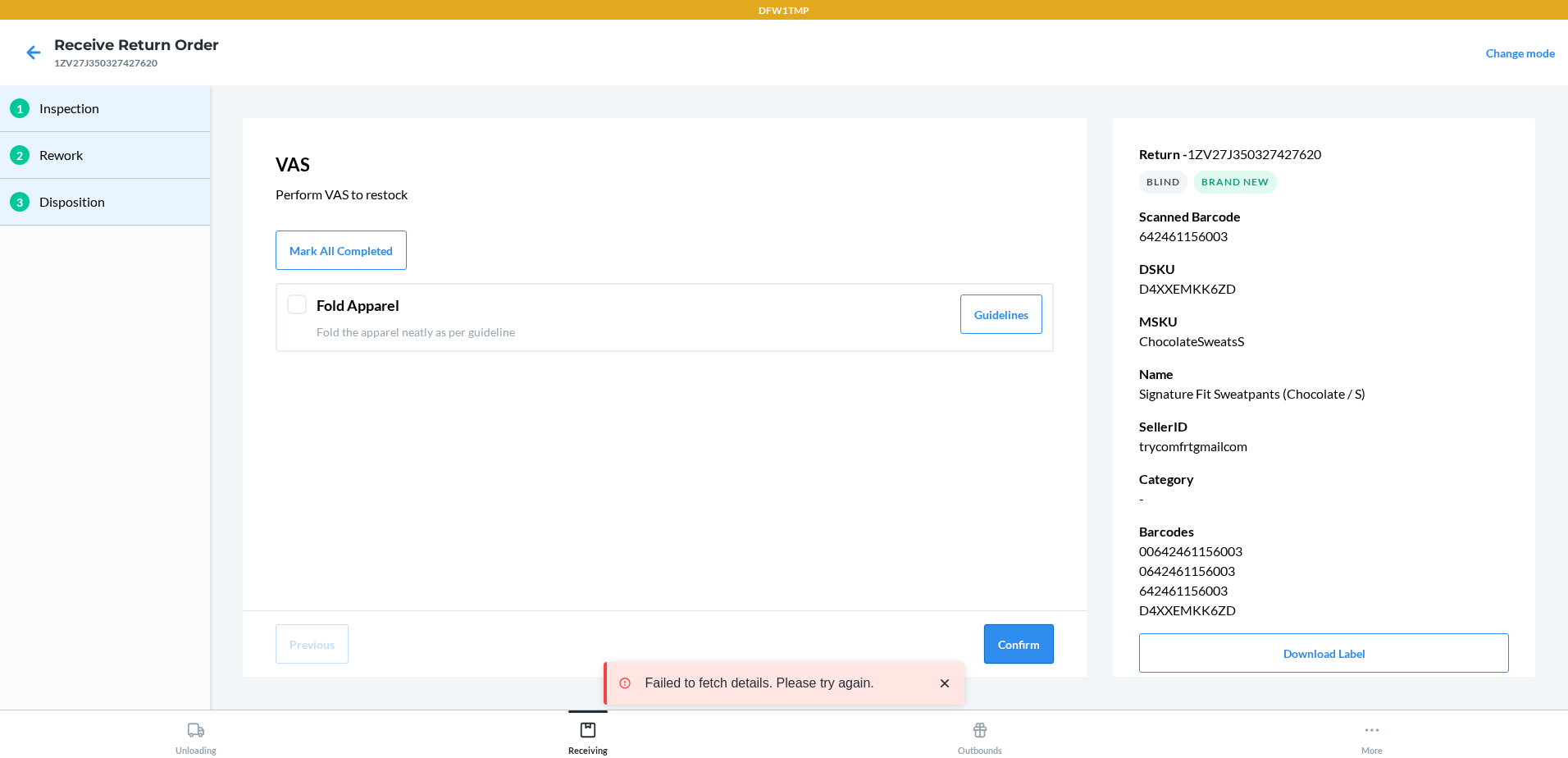
click at [1022, 639] on button "Confirm" at bounding box center [1018, 643] width 70 height 39
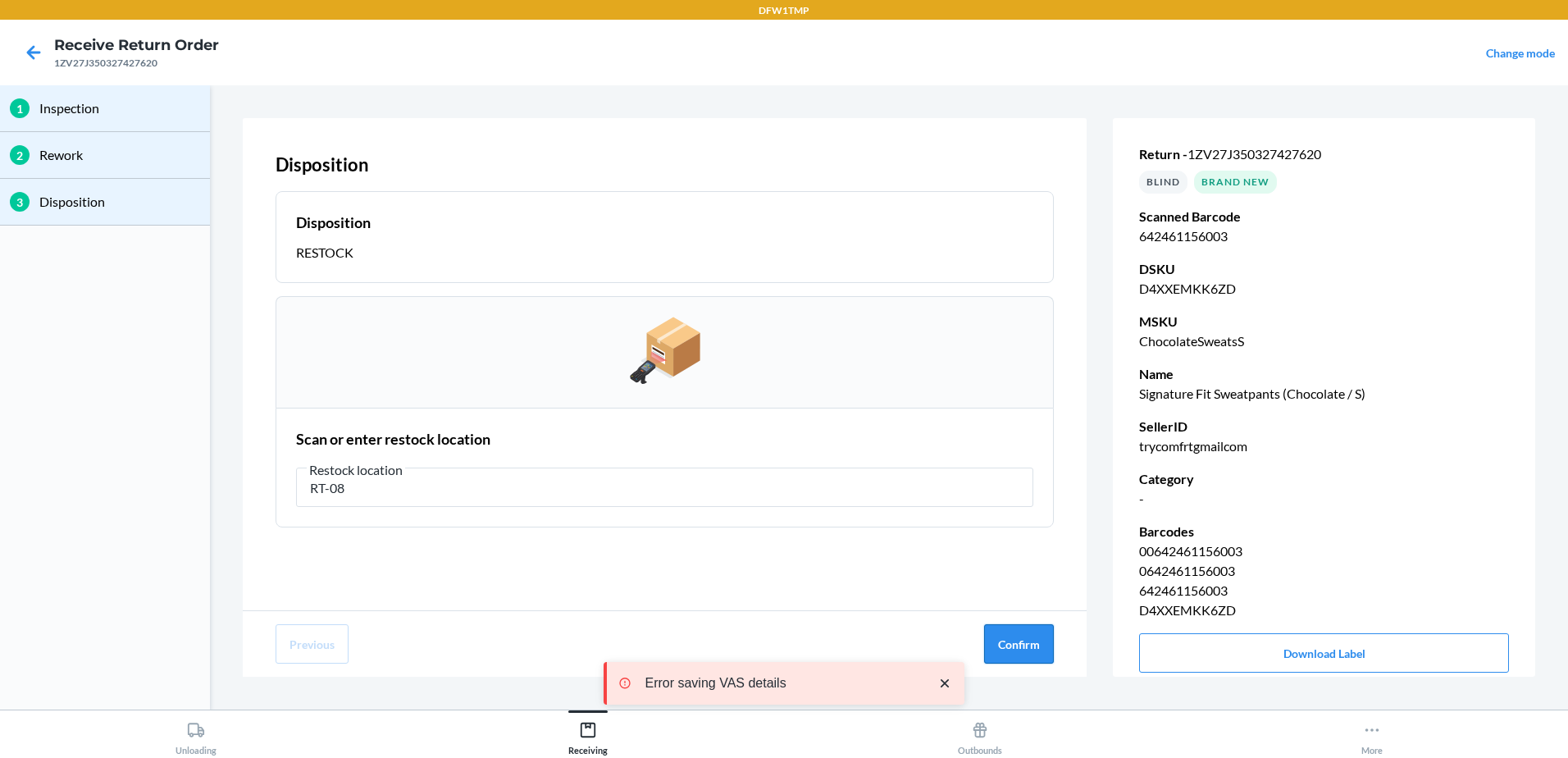
type input "RT-08"
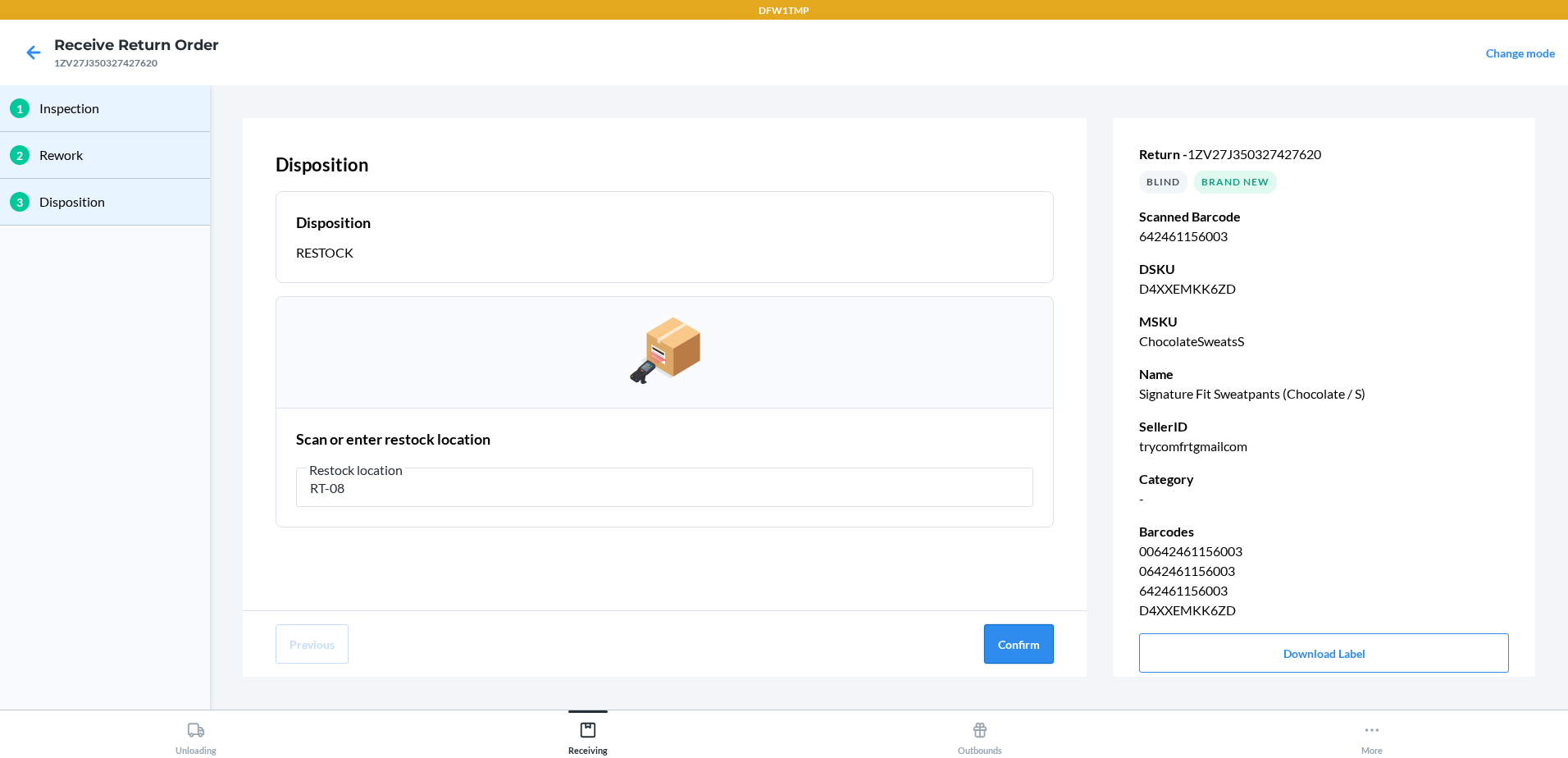
click at [1023, 632] on button "Confirm" at bounding box center [1018, 643] width 70 height 39
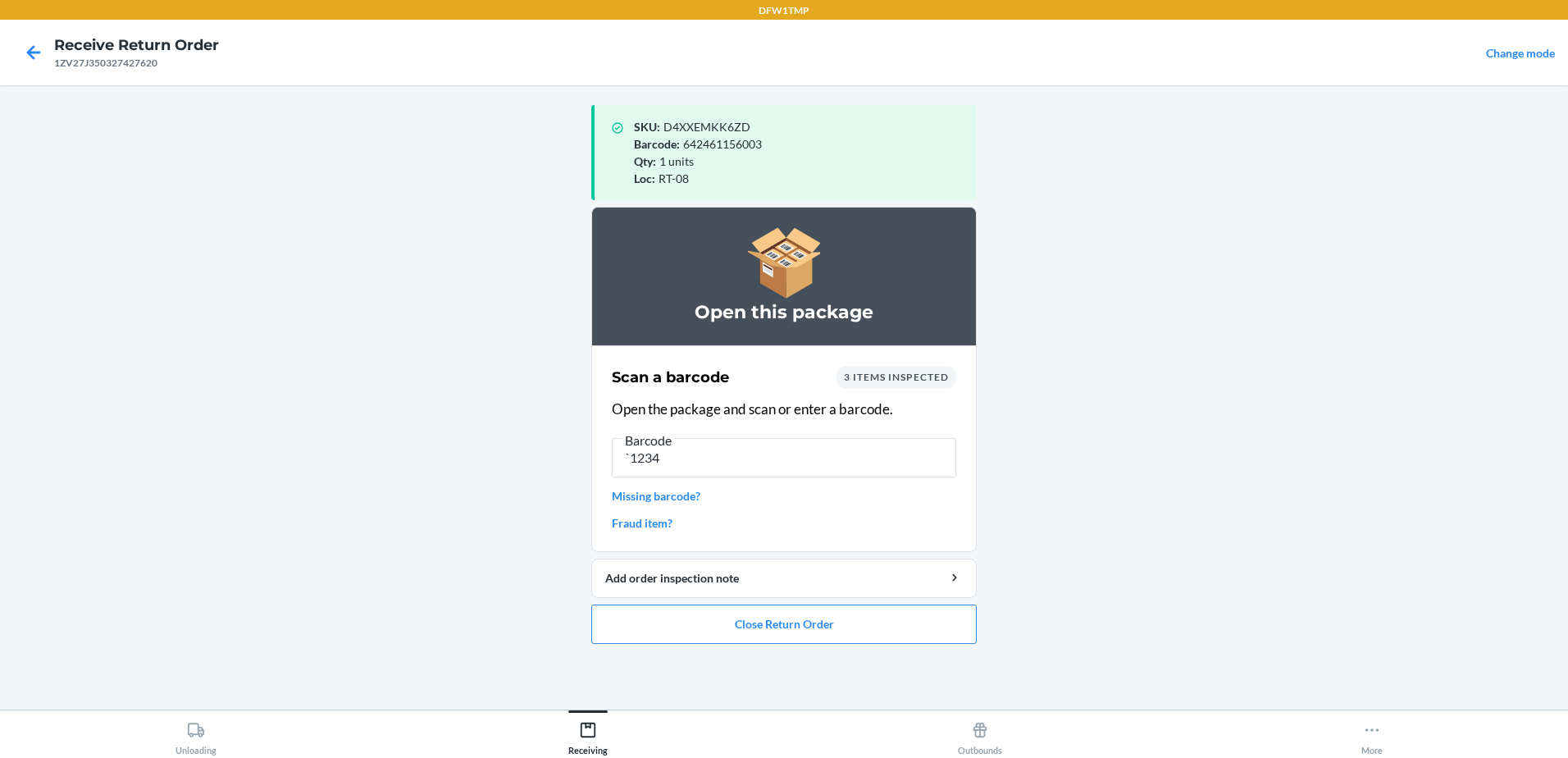
type input "`1234"
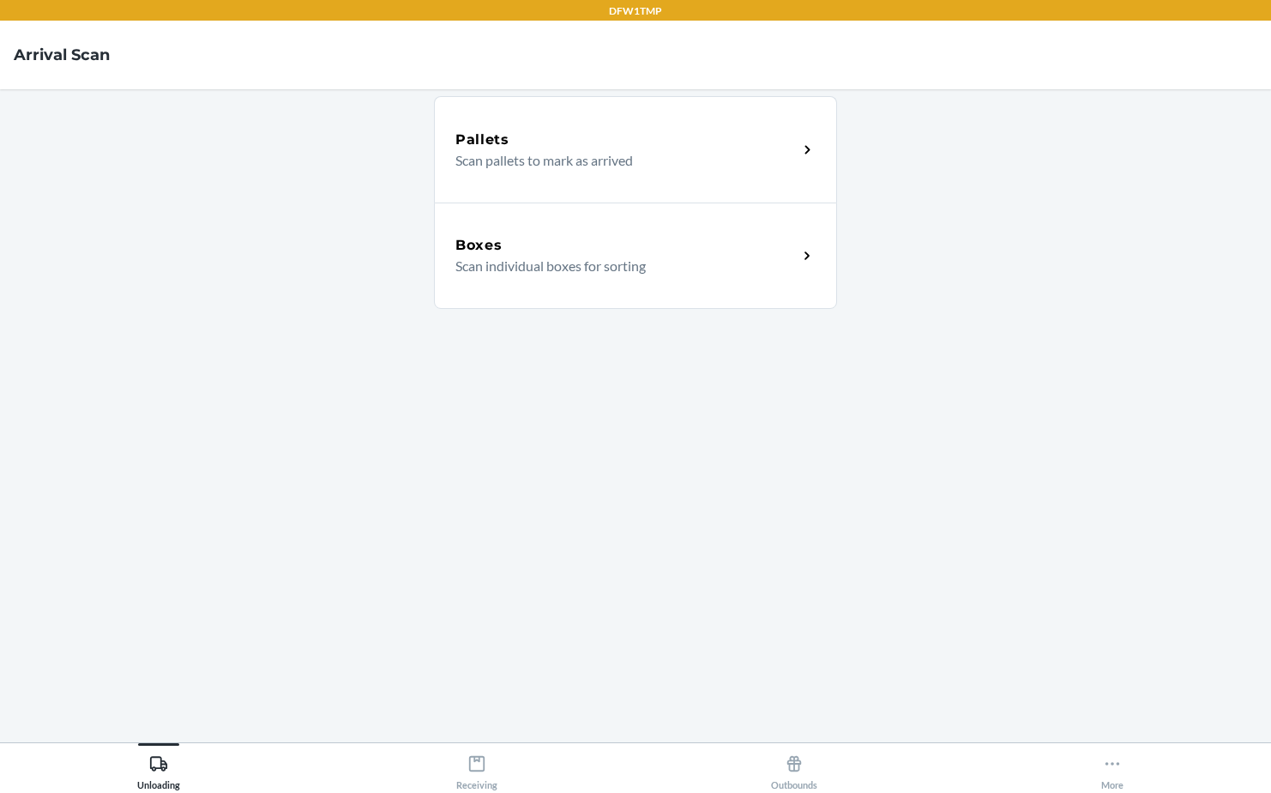
click at [620, 242] on div "Boxes" at bounding box center [626, 245] width 342 height 21
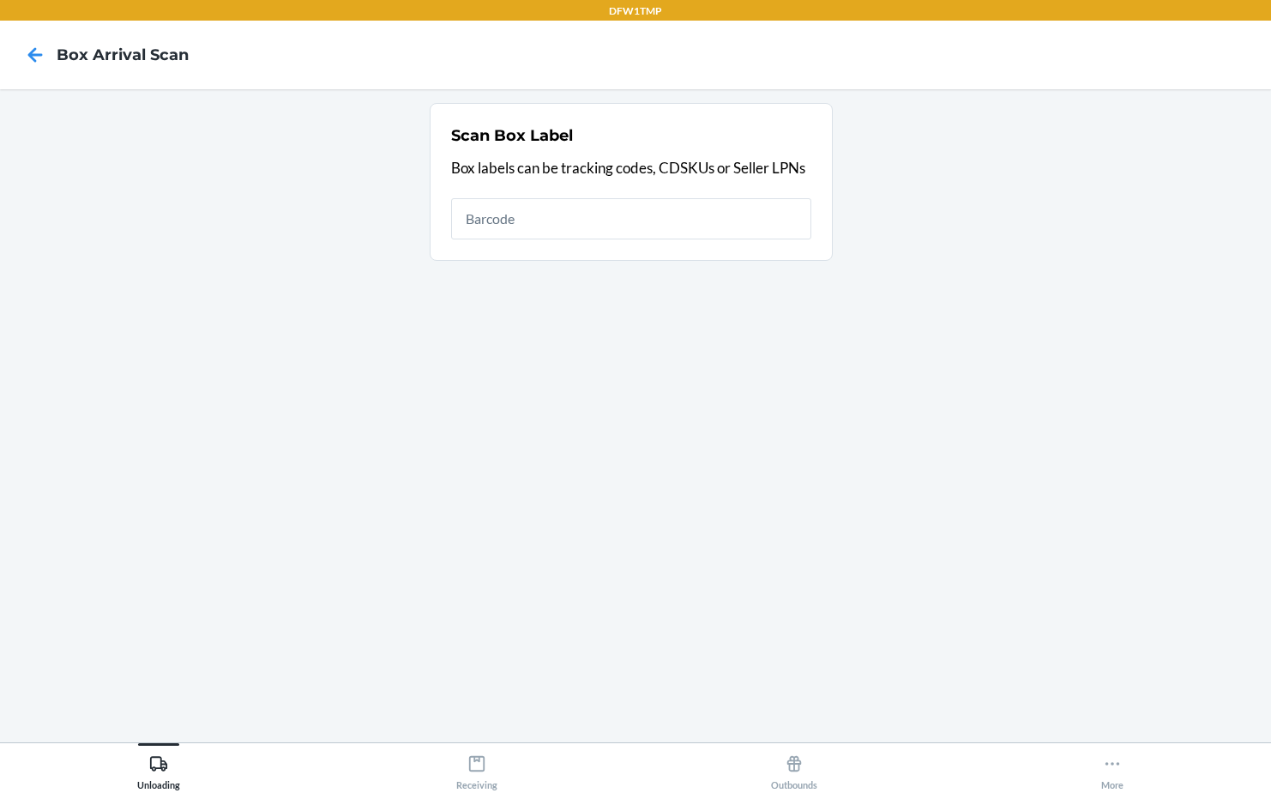
drag, startPoint x: 611, startPoint y: 239, endPoint x: 468, endPoint y: 256, distance: 143.4
drag, startPoint x: 468, startPoint y: 256, endPoint x: 447, endPoint y: 288, distance: 38.3
click at [401, 310] on section "Scan Box Label Box labels can be tracking codes, CDSKUs or Seller LPNs" at bounding box center [636, 415] width 1244 height 625
click at [482, 223] on input "text" at bounding box center [631, 218] width 360 height 41
click at [572, 414] on section "Scan Box Label Box labels can be tracking codes, CDSKUs or Seller LPNs" at bounding box center [636, 415] width 1244 height 625
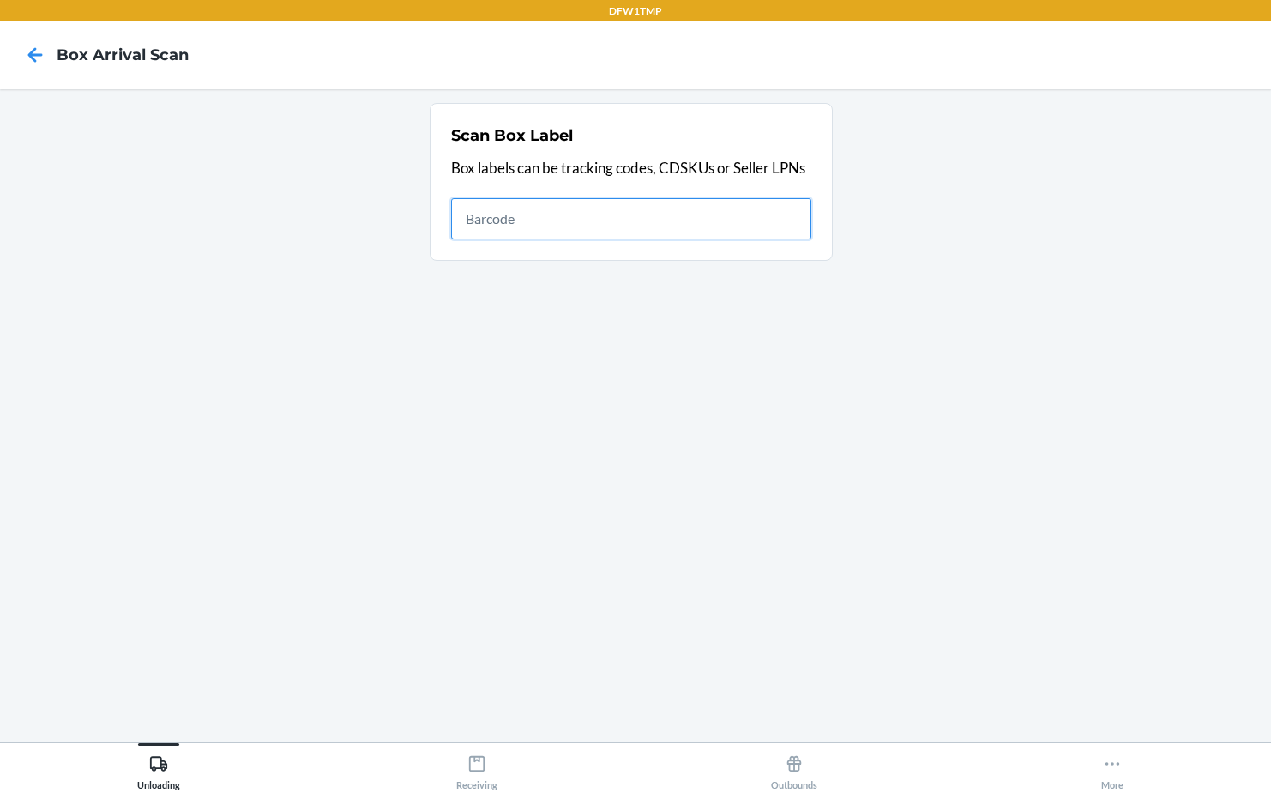
click at [530, 227] on input "text" at bounding box center [631, 218] width 360 height 41
type input "1ZV27J350308383374"
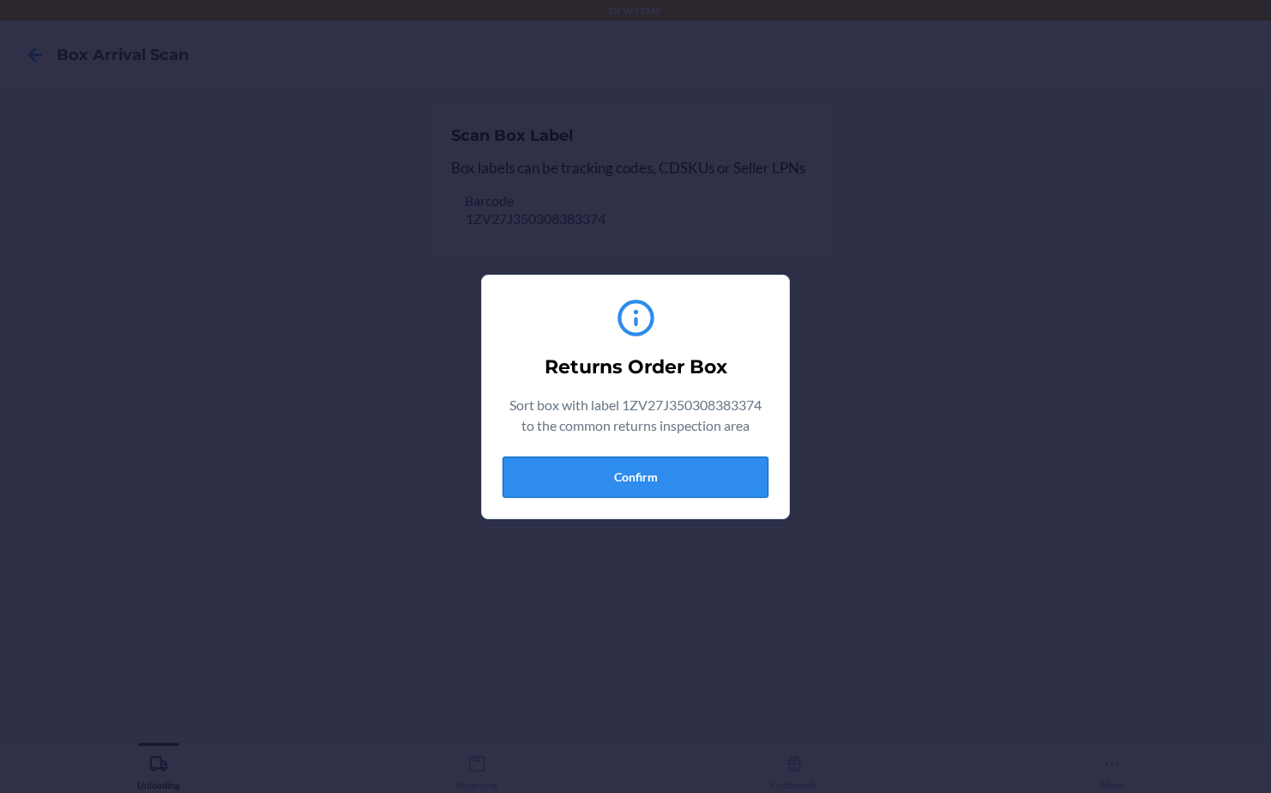
click at [693, 481] on button "Confirm" at bounding box center [636, 476] width 266 height 41
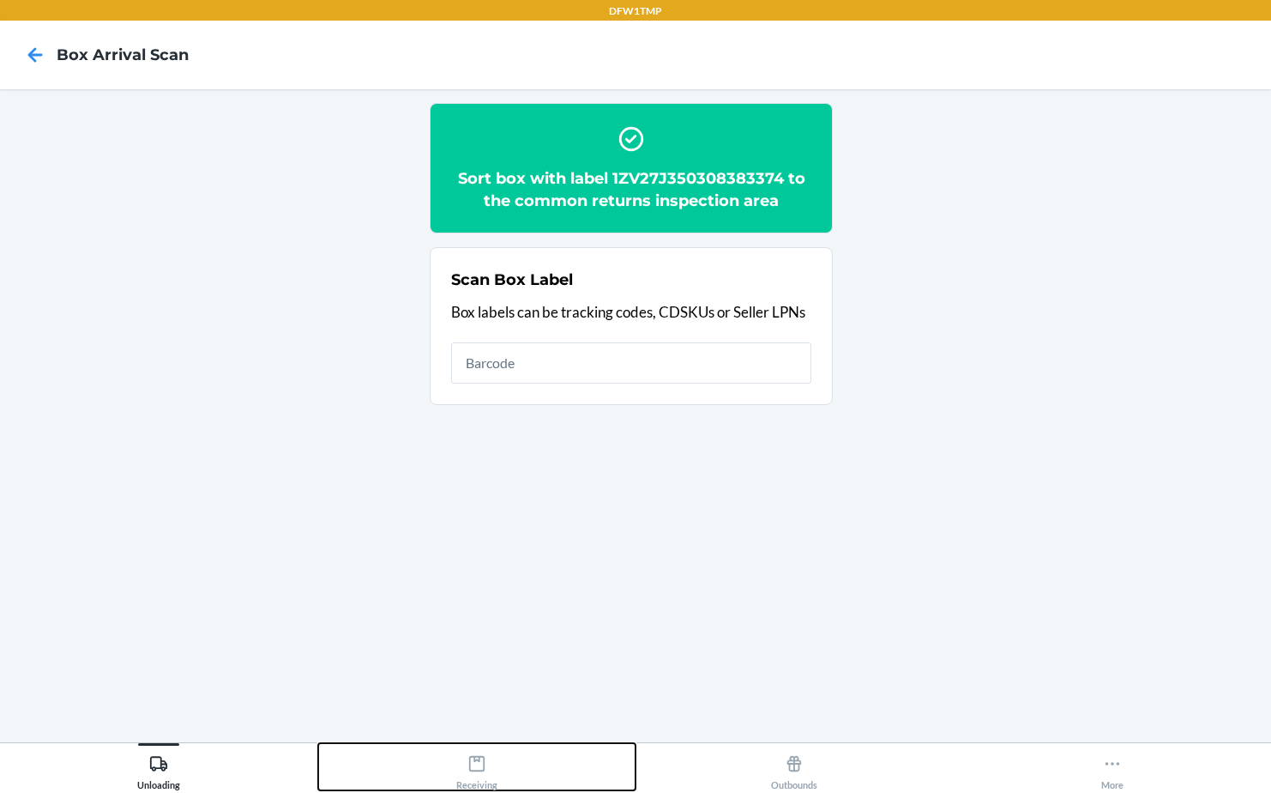
click at [473, 776] on div "Receiving" at bounding box center [476, 768] width 41 height 43
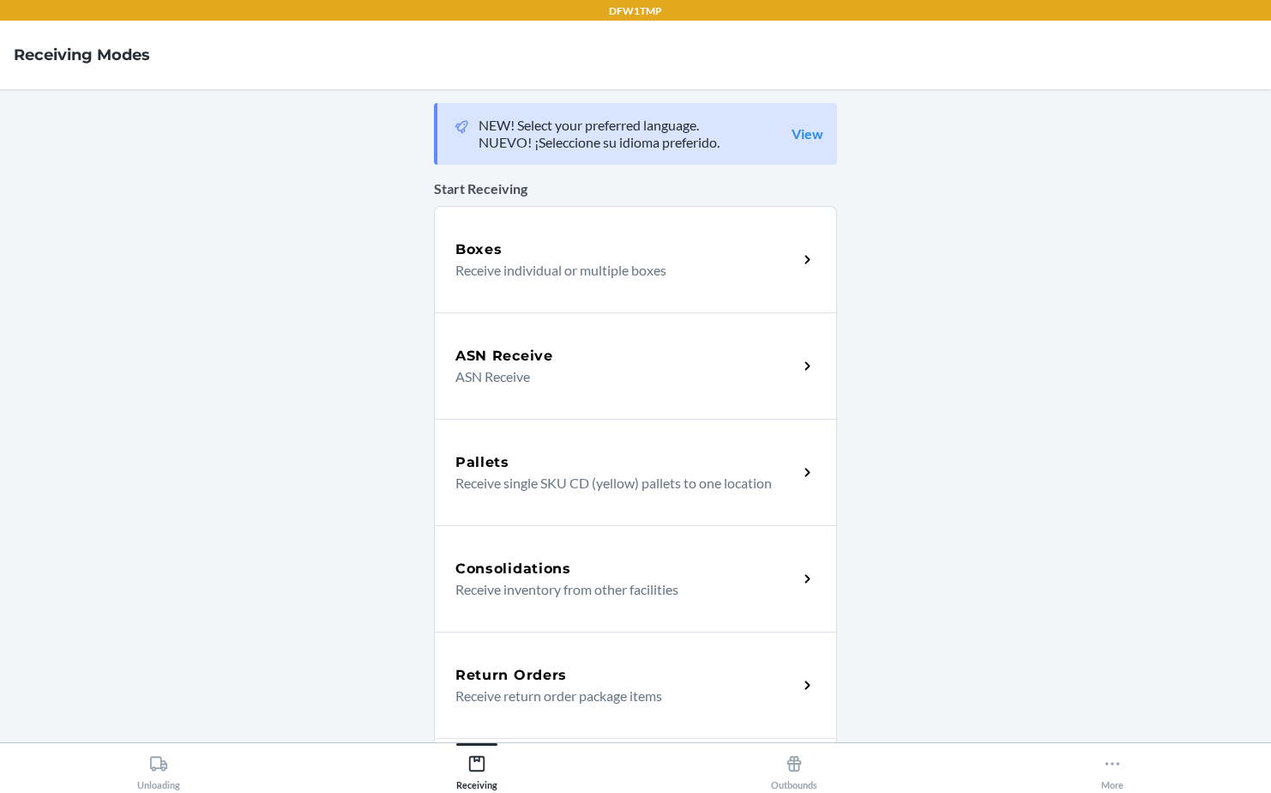
click at [546, 655] on div "Return Orders Receive return order package items" at bounding box center [635, 684] width 403 height 106
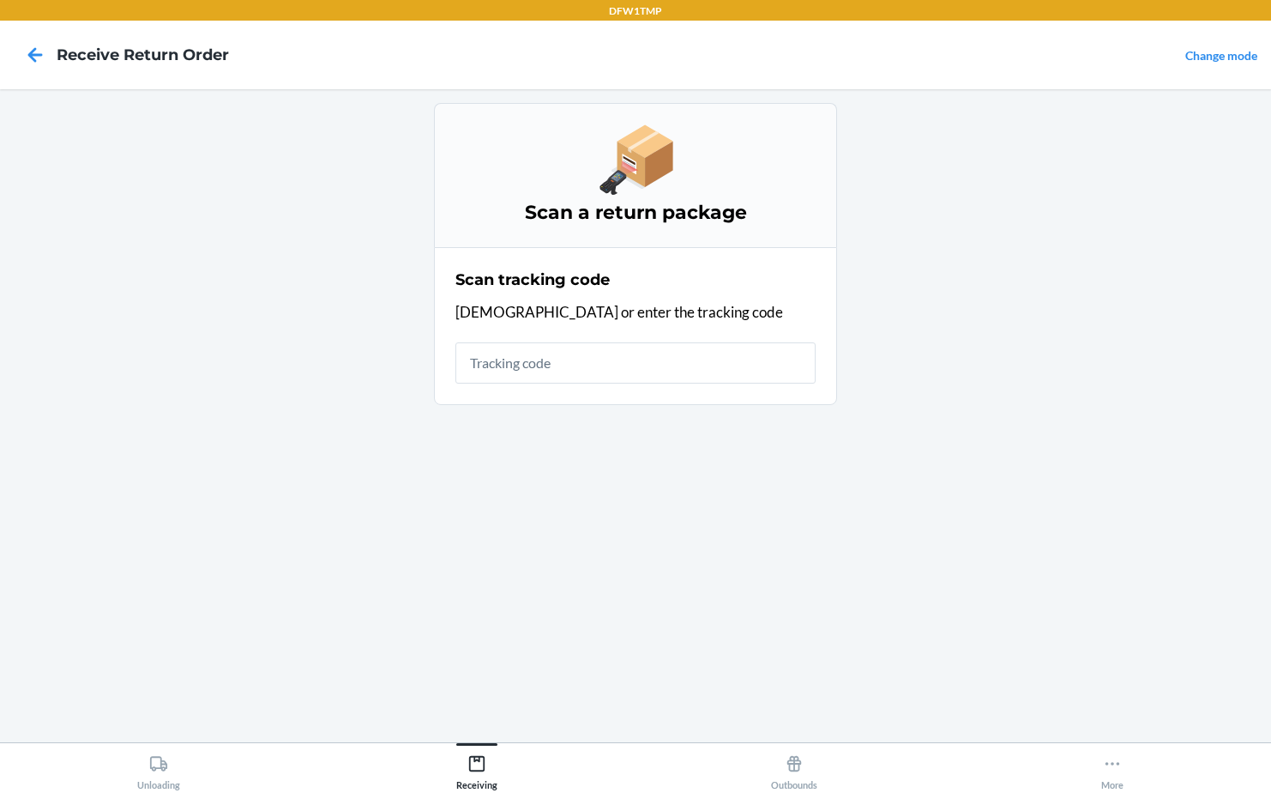
click at [613, 361] on input "text" at bounding box center [635, 362] width 360 height 41
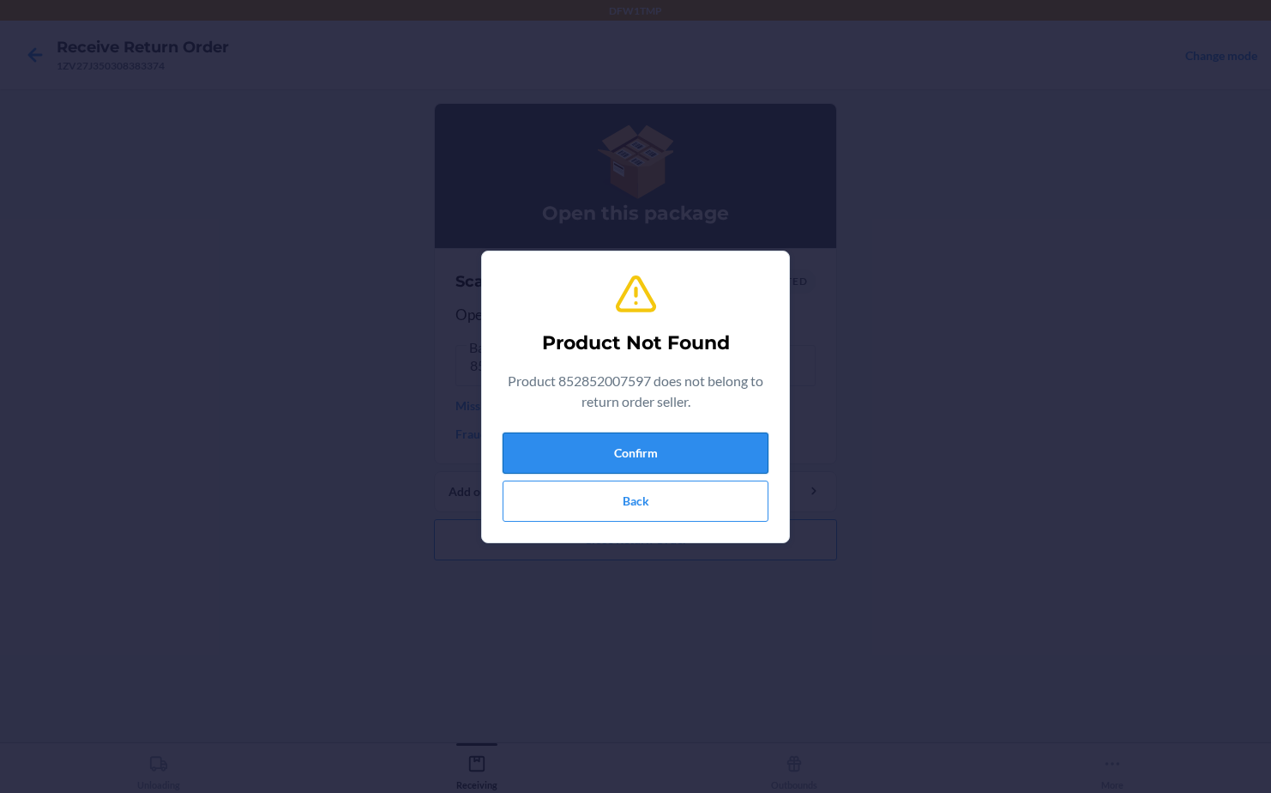
click at [685, 454] on button "Confirm" at bounding box center [636, 452] width 266 height 41
click at [686, 504] on button "Back" at bounding box center [636, 500] width 266 height 41
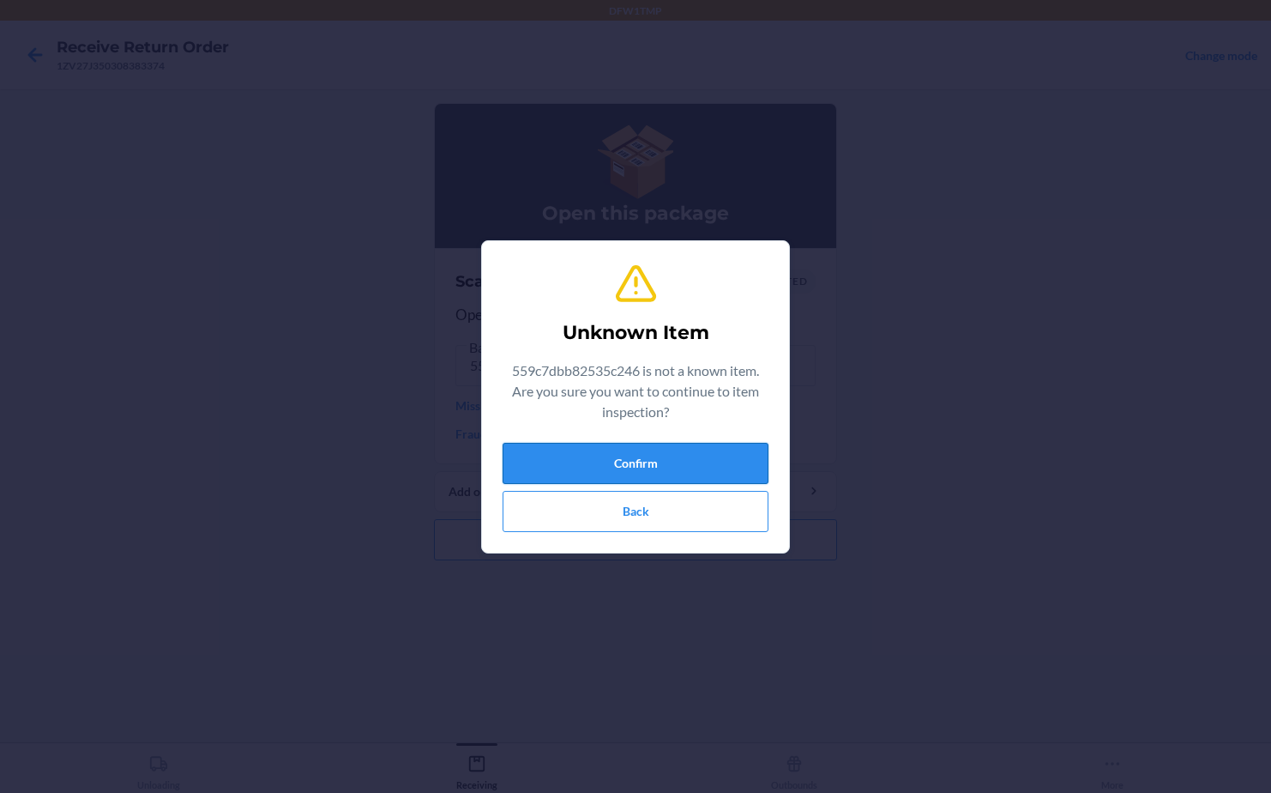
click at [630, 454] on button "Confirm" at bounding box center [636, 463] width 266 height 41
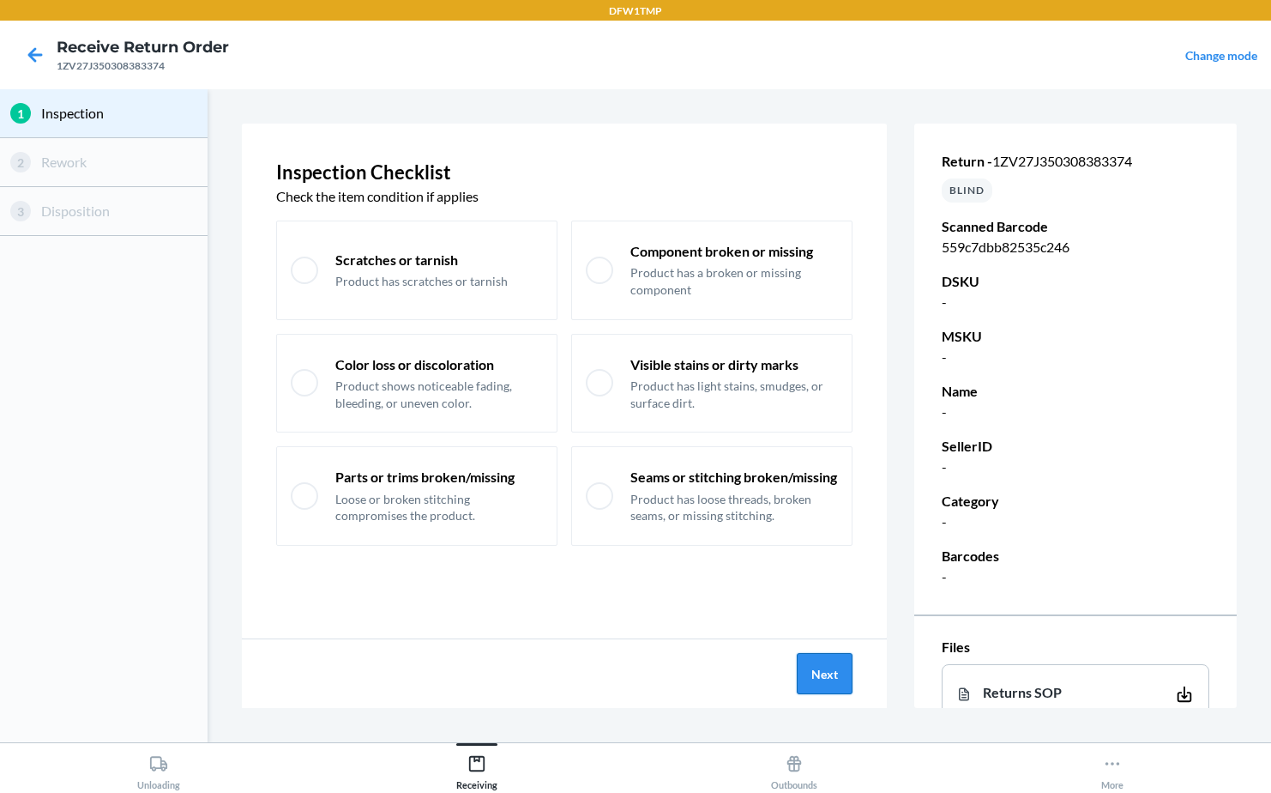
click at [816, 658] on button "Next" at bounding box center [825, 673] width 56 height 41
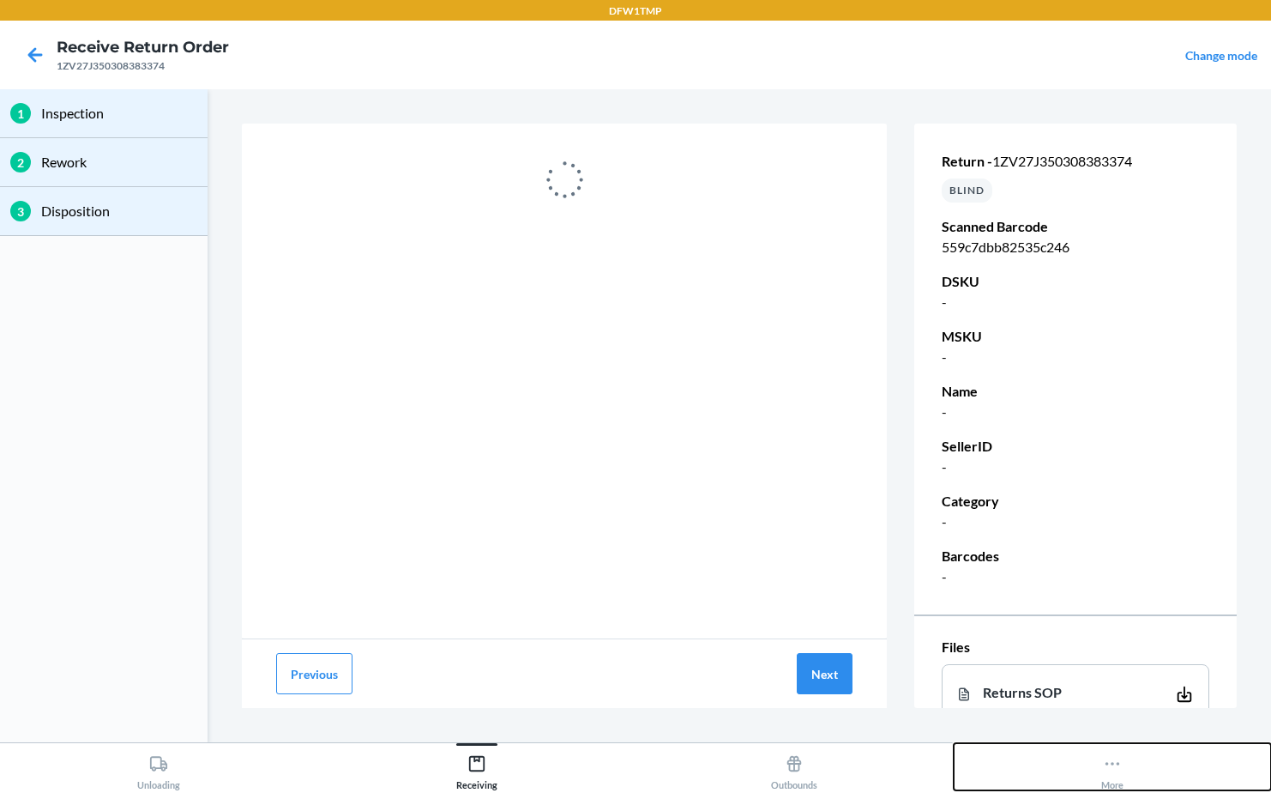
click at [1191, 763] on button "More" at bounding box center [1113, 766] width 318 height 47
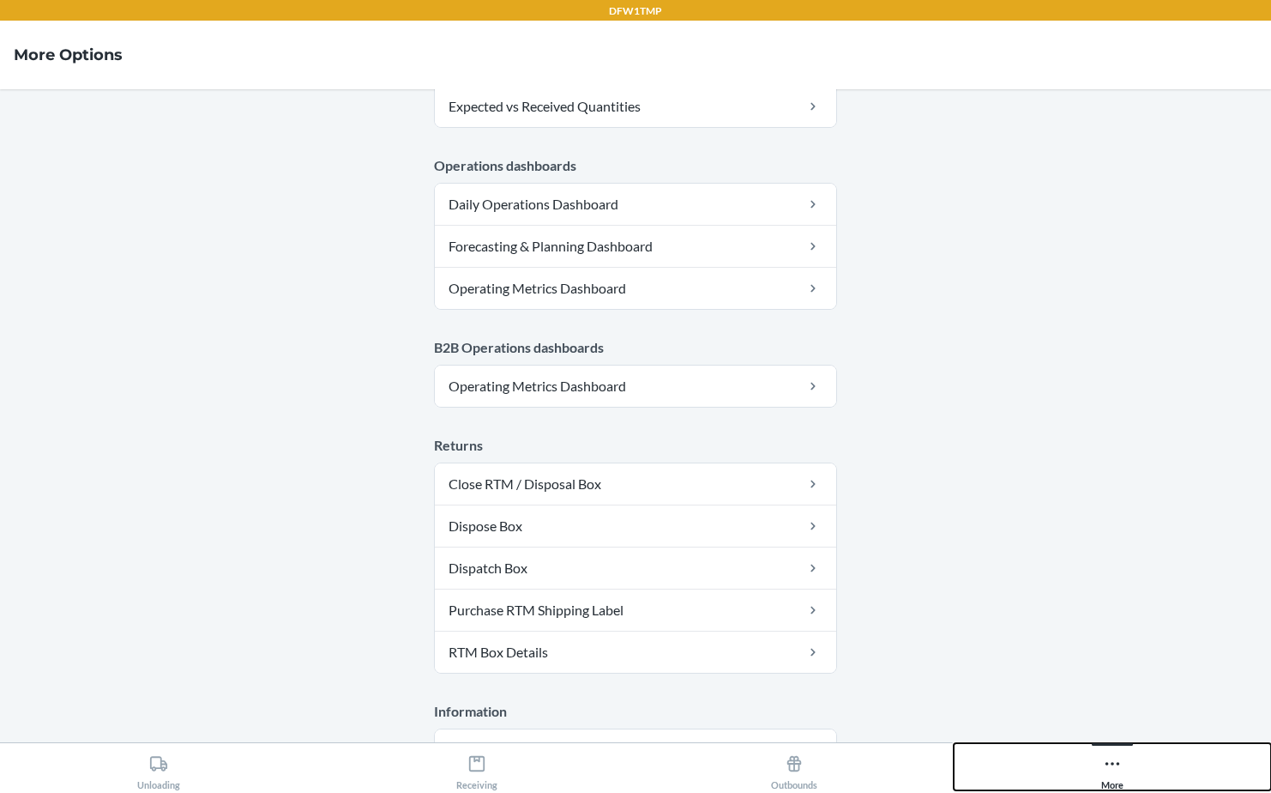
scroll to position [856, 0]
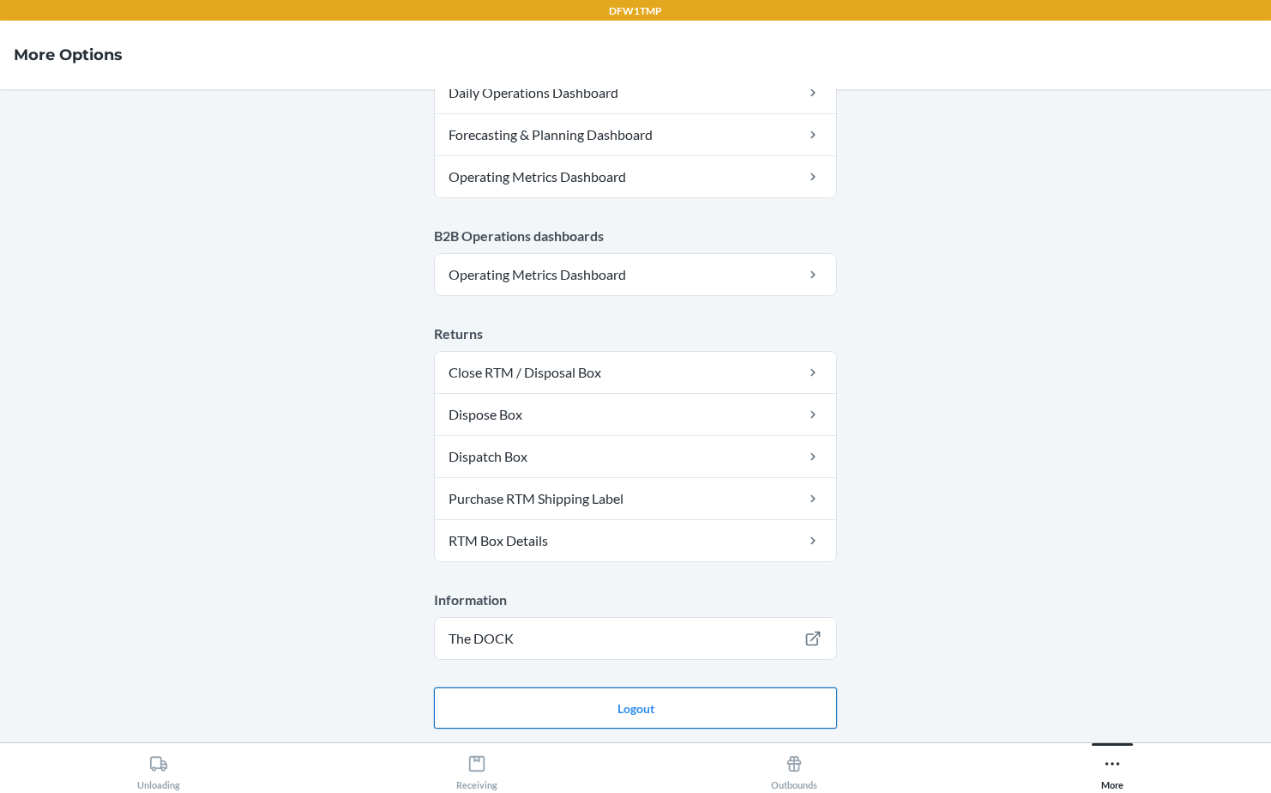
click at [644, 697] on button "Logout" at bounding box center [635, 707] width 403 height 41
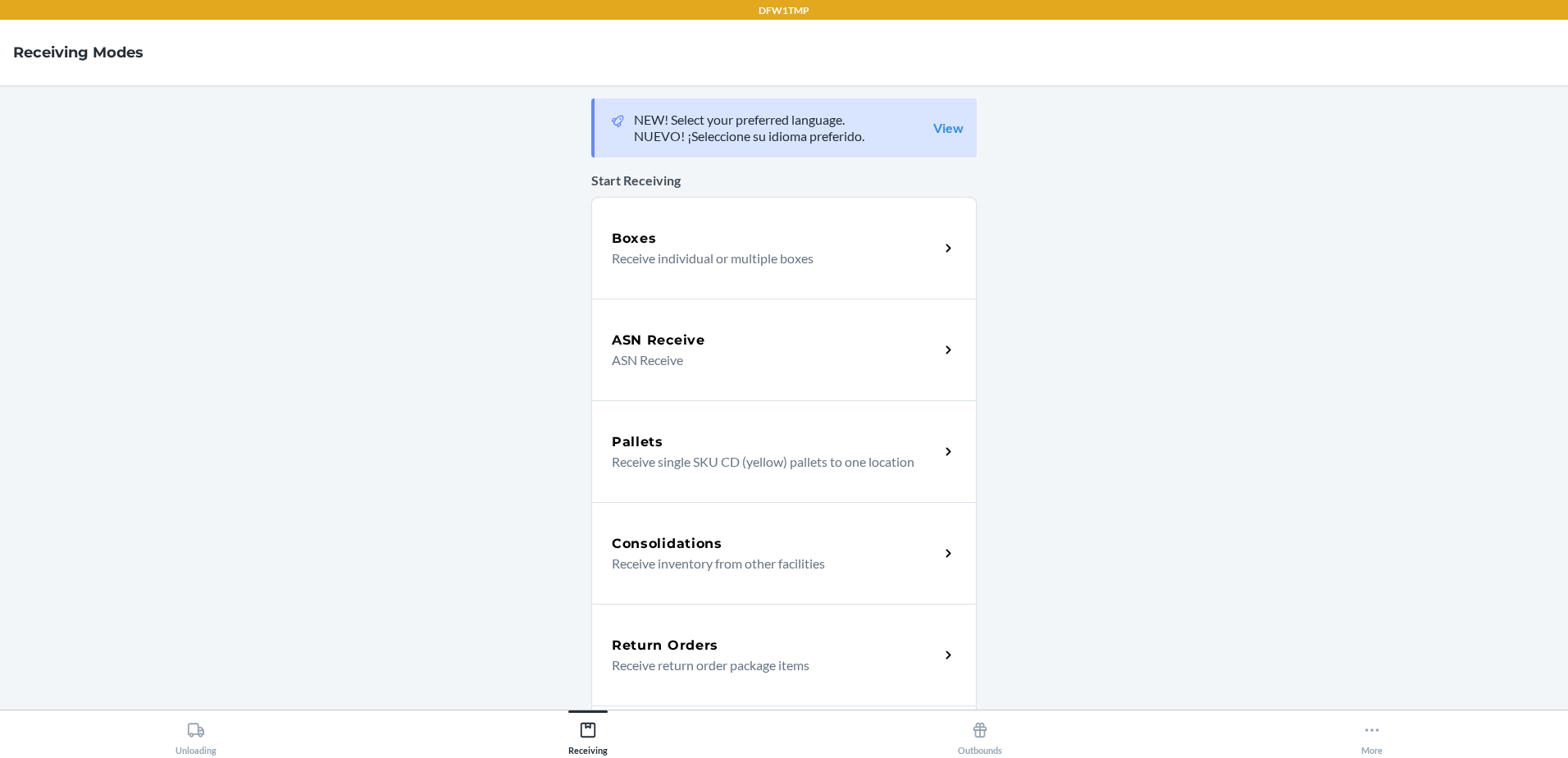
click at [763, 642] on div "Return Orders" at bounding box center [775, 645] width 327 height 20
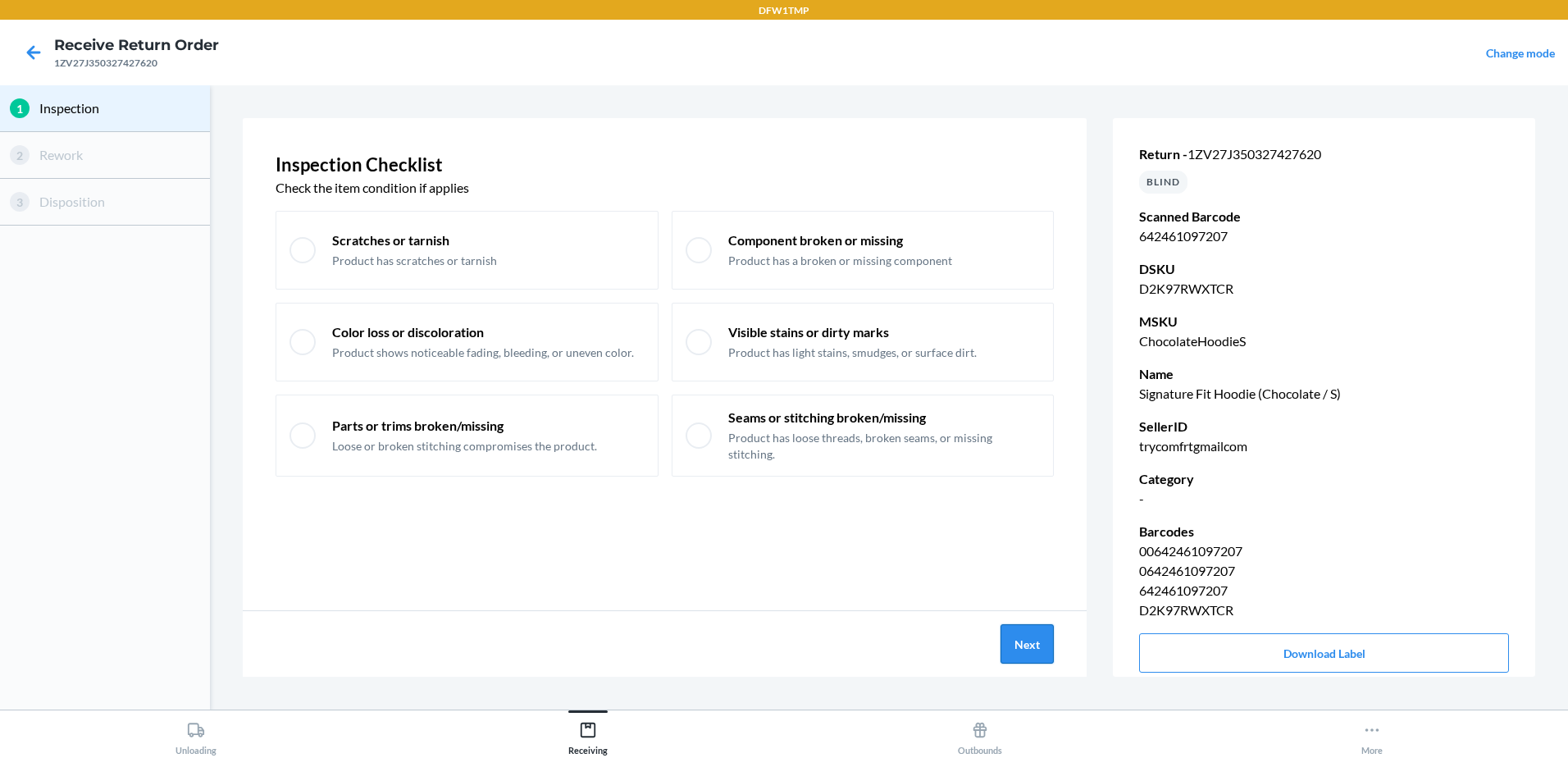
click at [1032, 650] on button "Next" at bounding box center [1027, 643] width 54 height 39
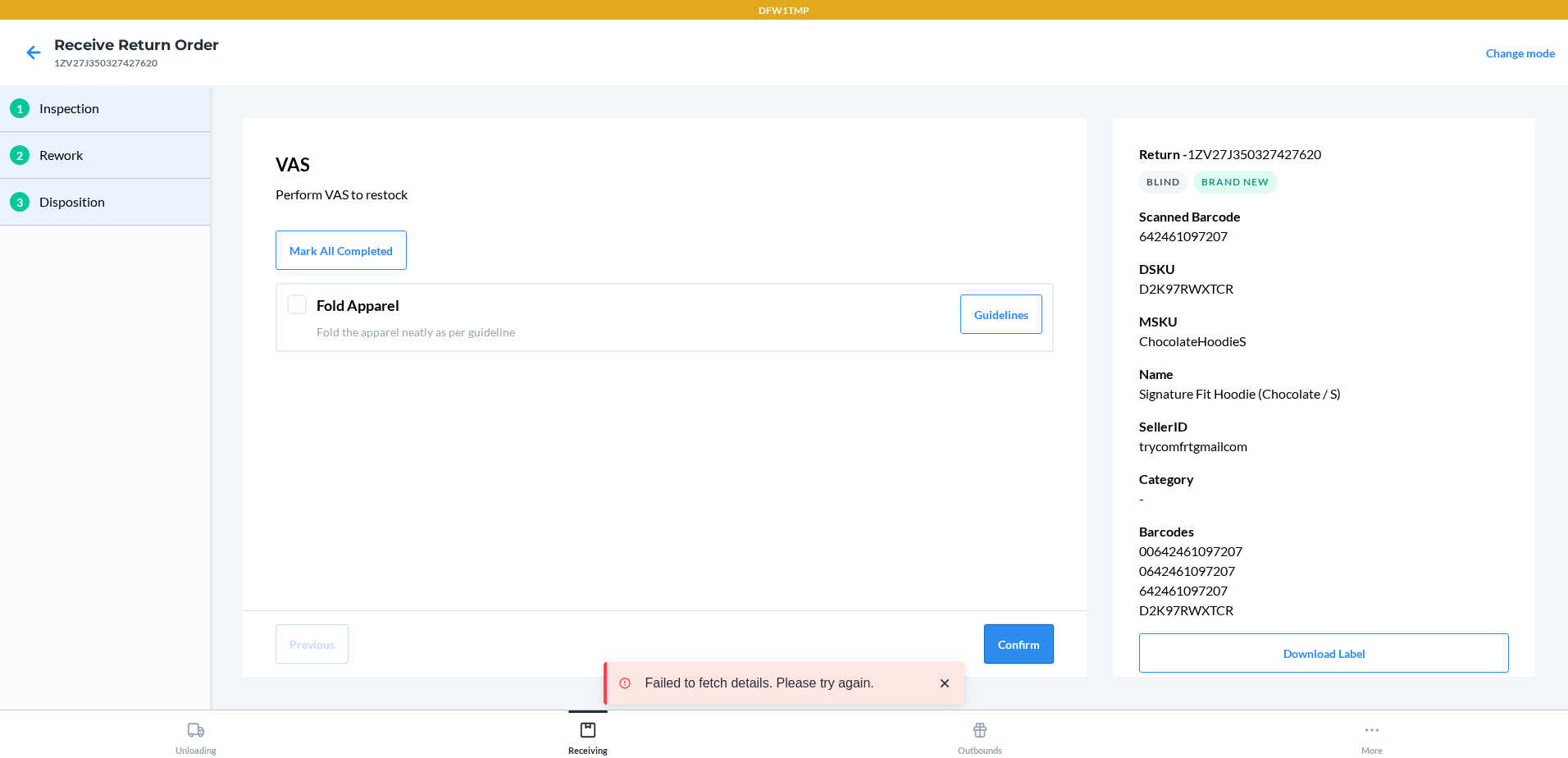
click at [1031, 644] on button "Confirm" at bounding box center [1018, 643] width 70 height 39
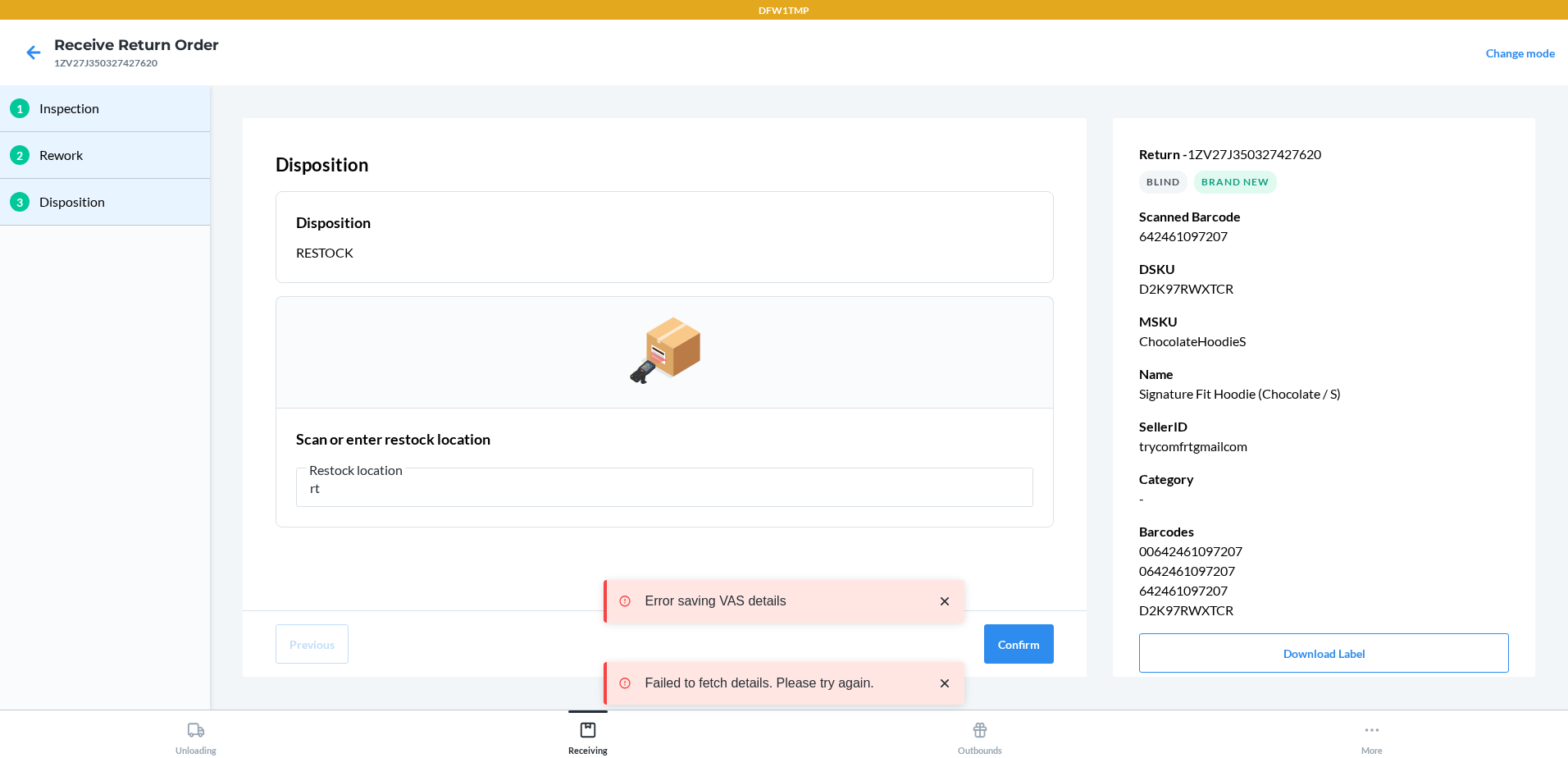
type input "r"
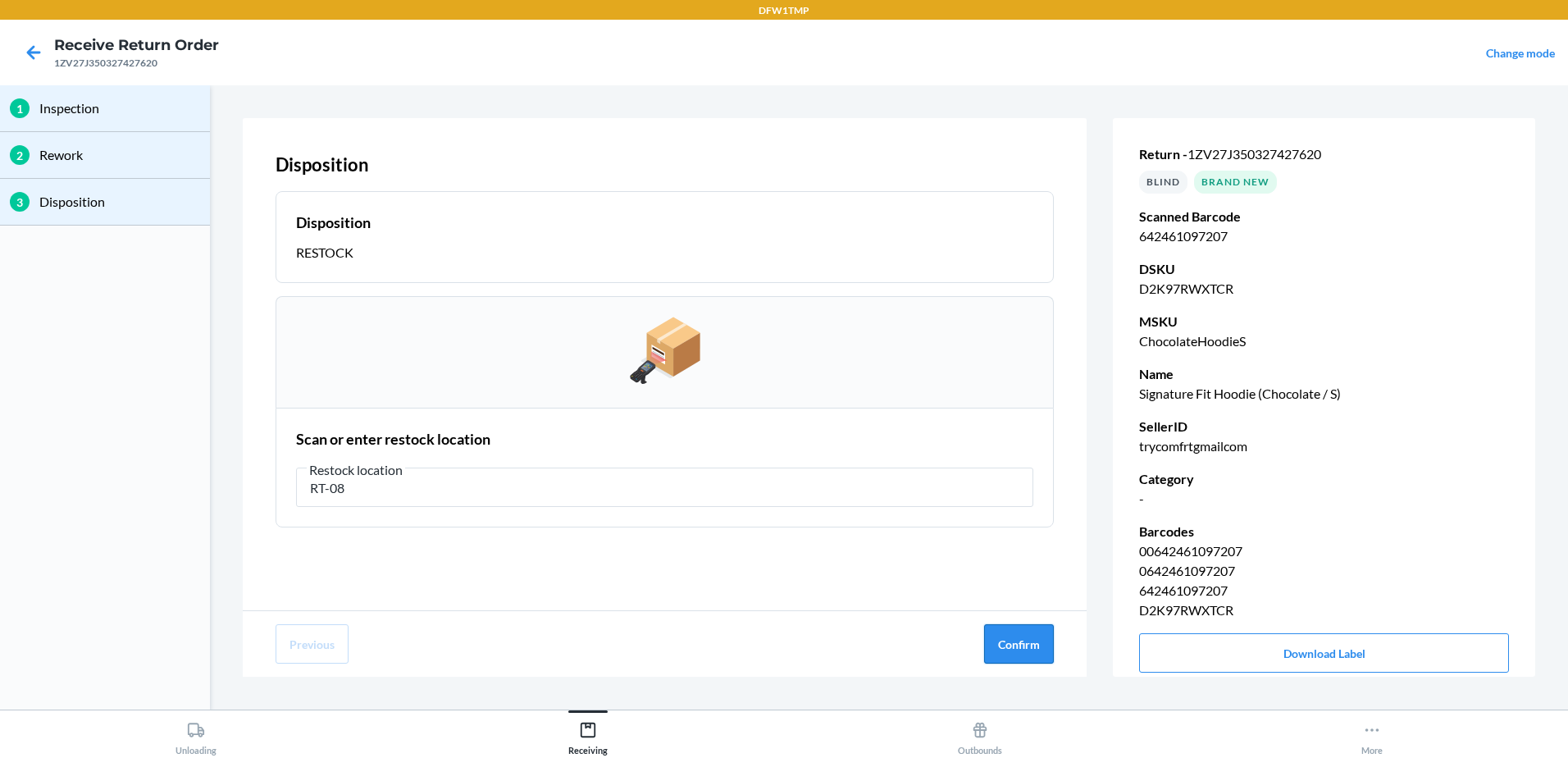
type input "RT-08"
click at [995, 652] on button "Confirm" at bounding box center [1018, 643] width 70 height 39
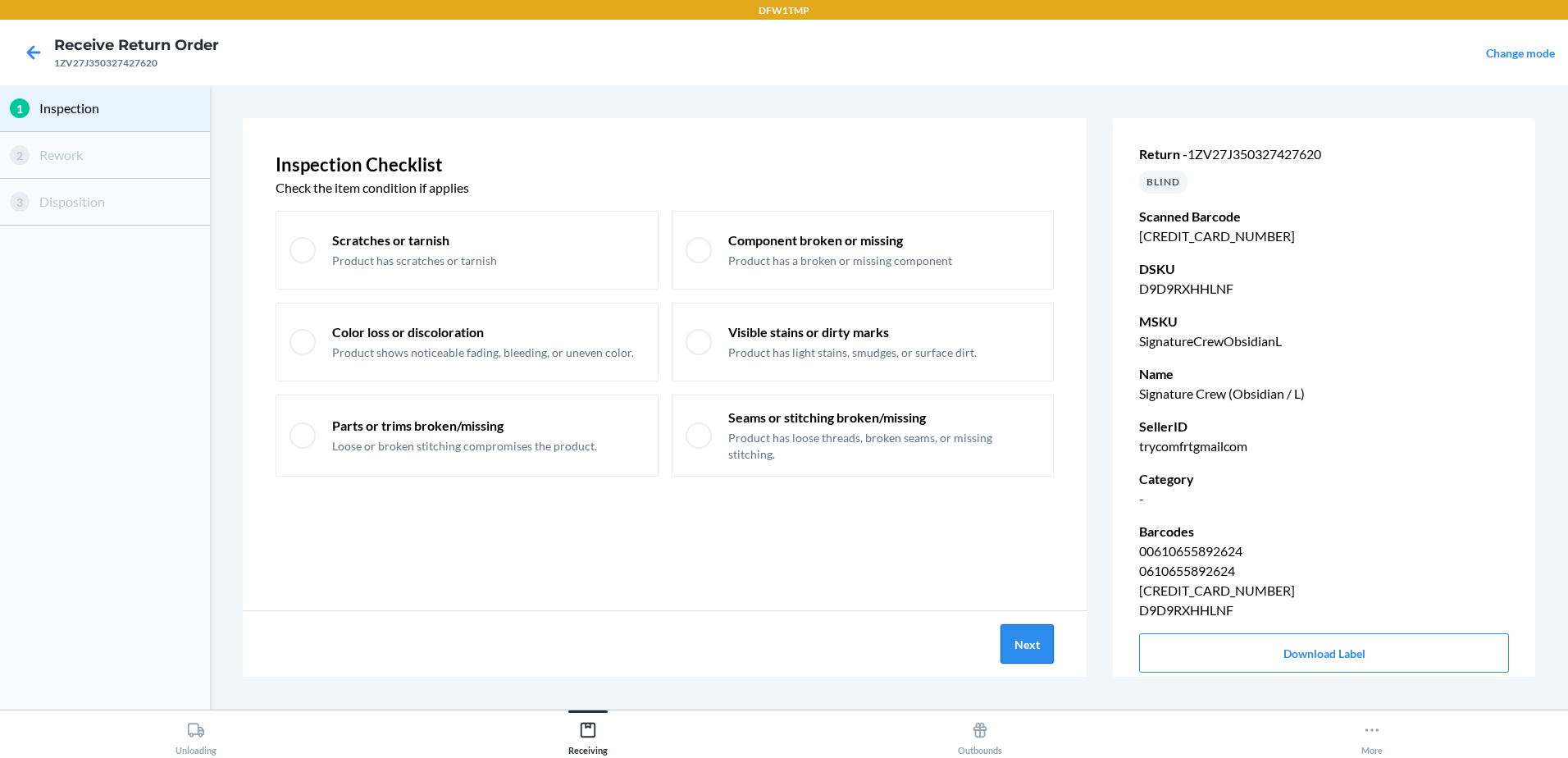
click at [1024, 629] on button "Next" at bounding box center [1027, 643] width 54 height 39
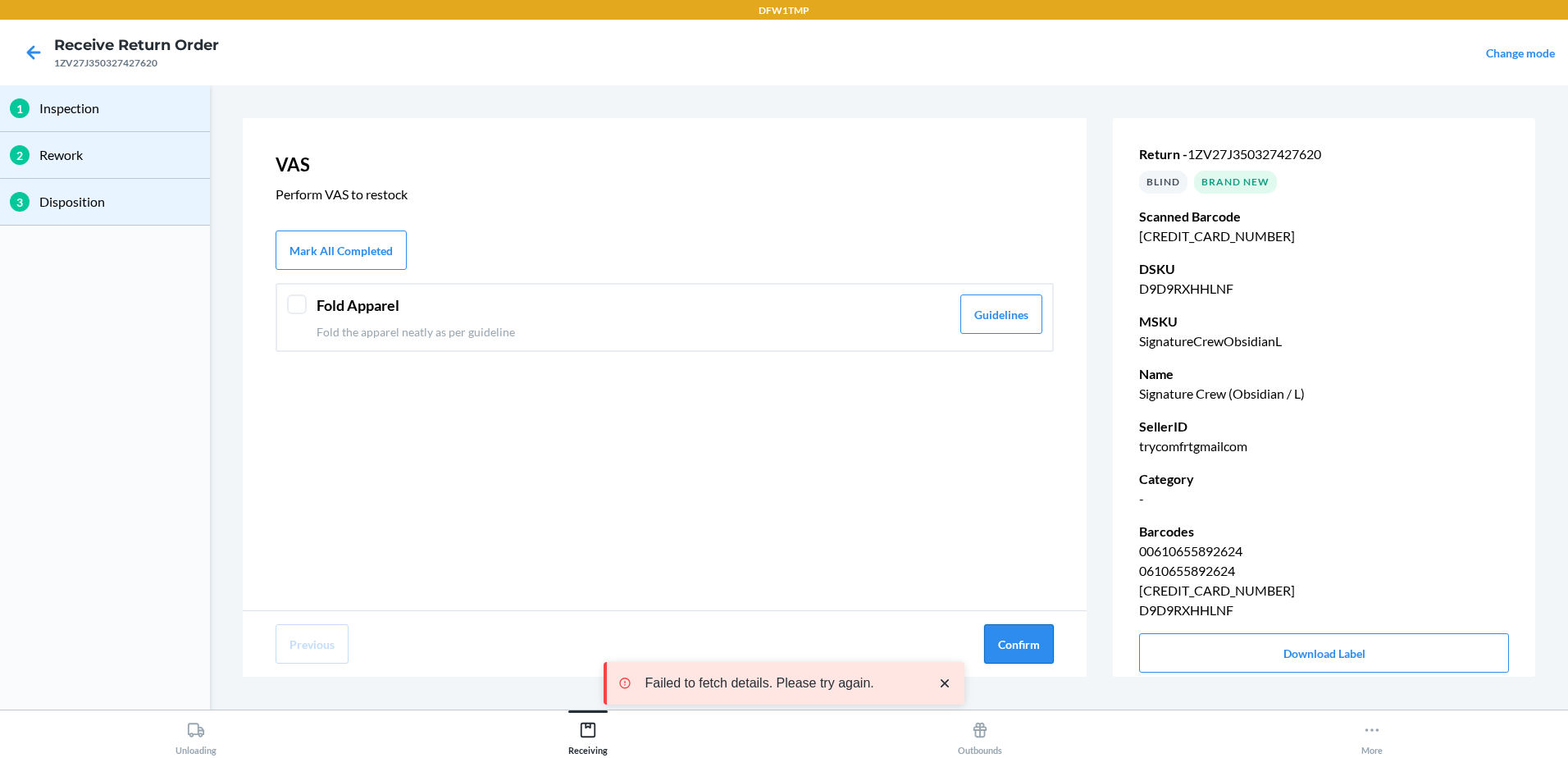
click at [1025, 644] on button "Confirm" at bounding box center [1018, 643] width 70 height 39
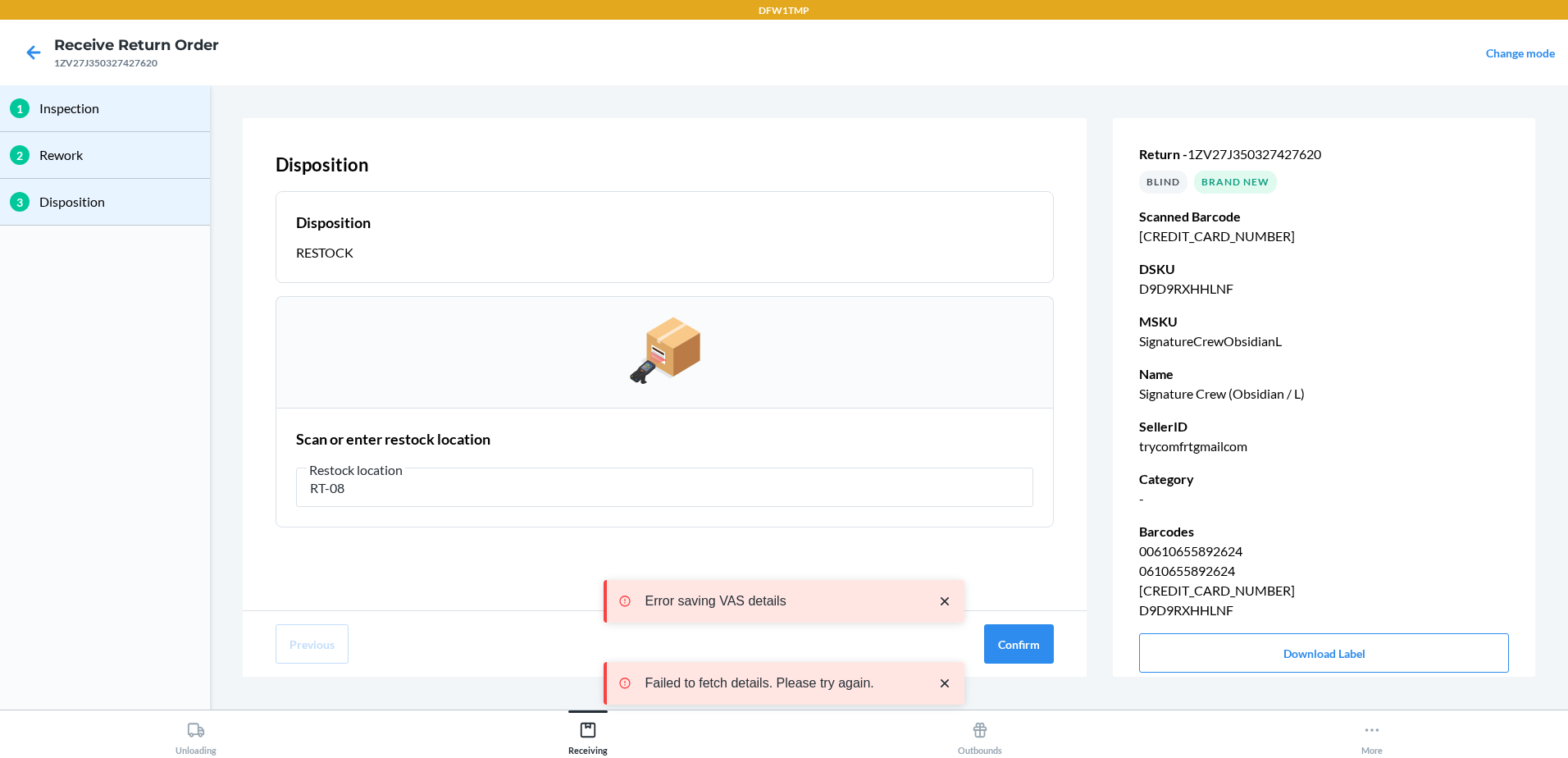
type input "RT-08"
drag, startPoint x: 1054, startPoint y: 543, endPoint x: 1100, endPoint y: 433, distance: 119.2
click at [1100, 433] on div "Disposition Disposition RESTOCK Scan or enter restock location Restock location…" at bounding box center [889, 398] width 1293 height 558
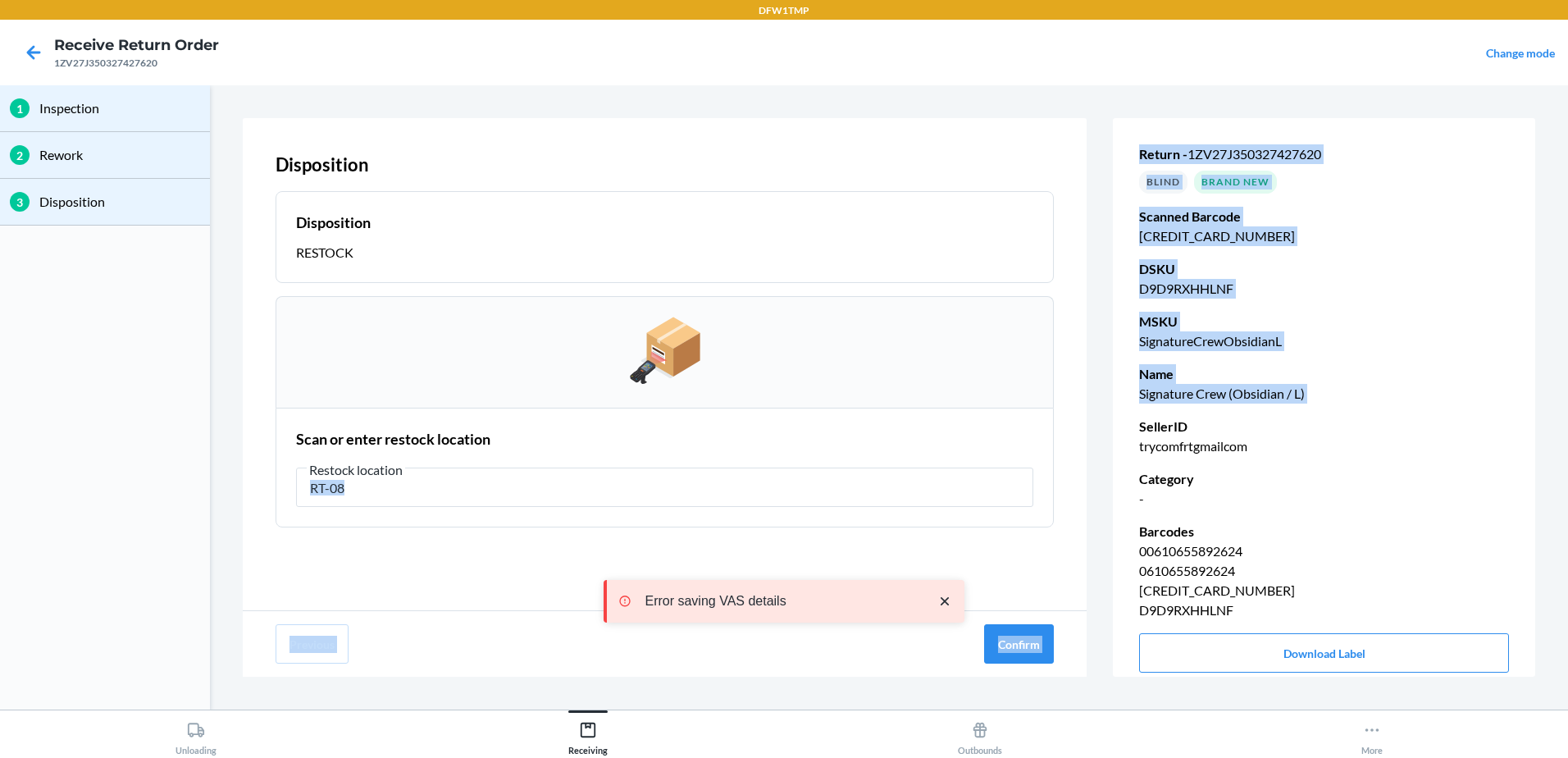
click at [737, 586] on div "Error saving VAS details Failed to fetch details. Please try again." at bounding box center [783, 641] width 360 height 204
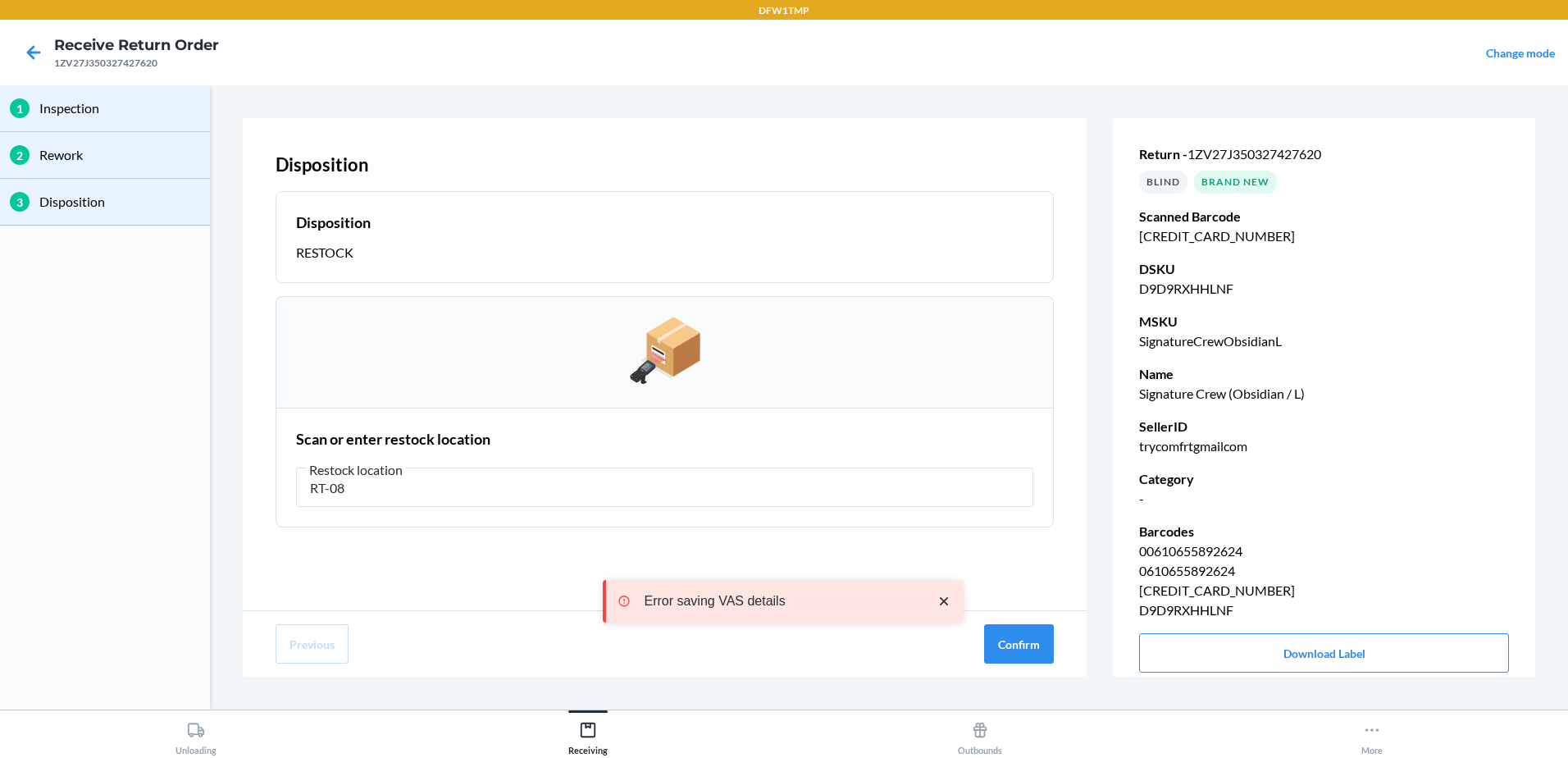
drag, startPoint x: 736, startPoint y: 591, endPoint x: 740, endPoint y: 564, distance: 27.3
drag, startPoint x: 768, startPoint y: 575, endPoint x: 754, endPoint y: 590, distance: 20.5
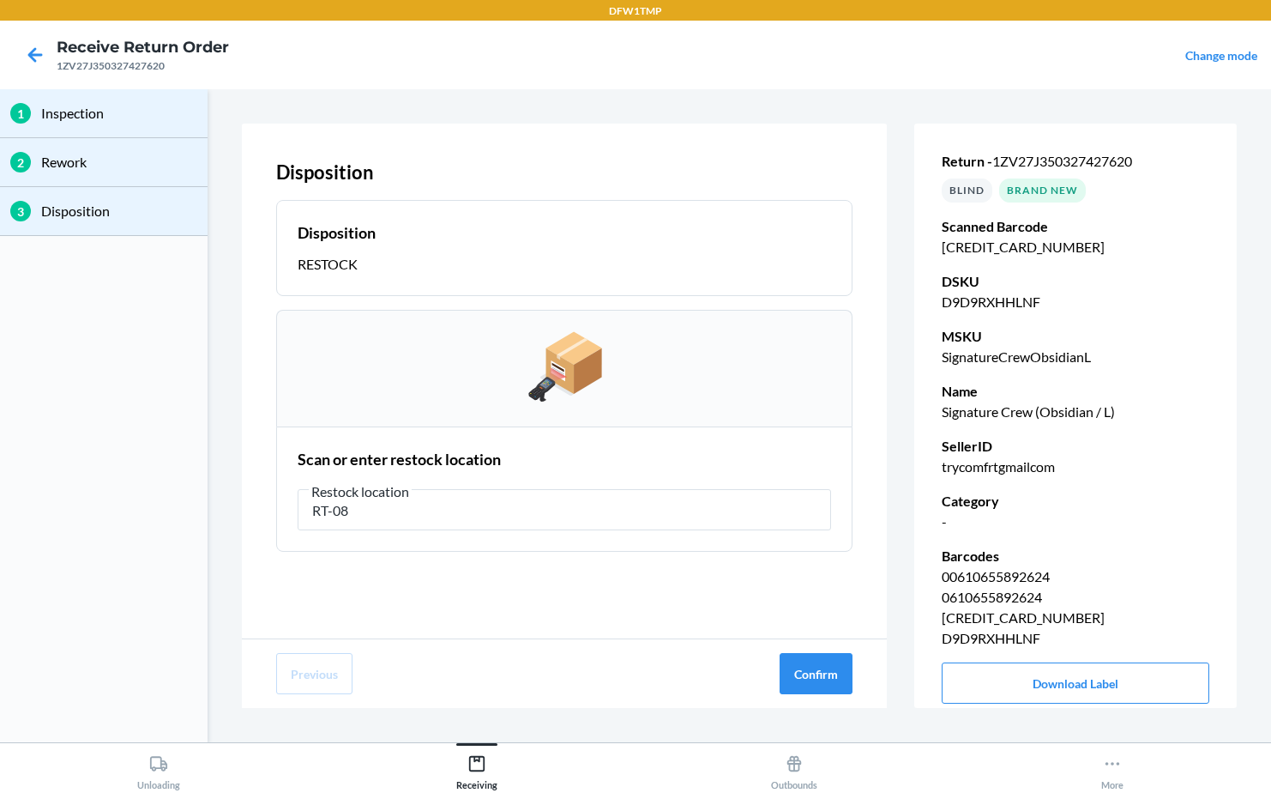
drag, startPoint x: 730, startPoint y: 561, endPoint x: 718, endPoint y: 569, distance: 14.3
drag, startPoint x: 708, startPoint y: 556, endPoint x: 698, endPoint y: 575, distance: 21.1
click at [783, 675] on button "Confirm" at bounding box center [816, 673] width 73 height 41
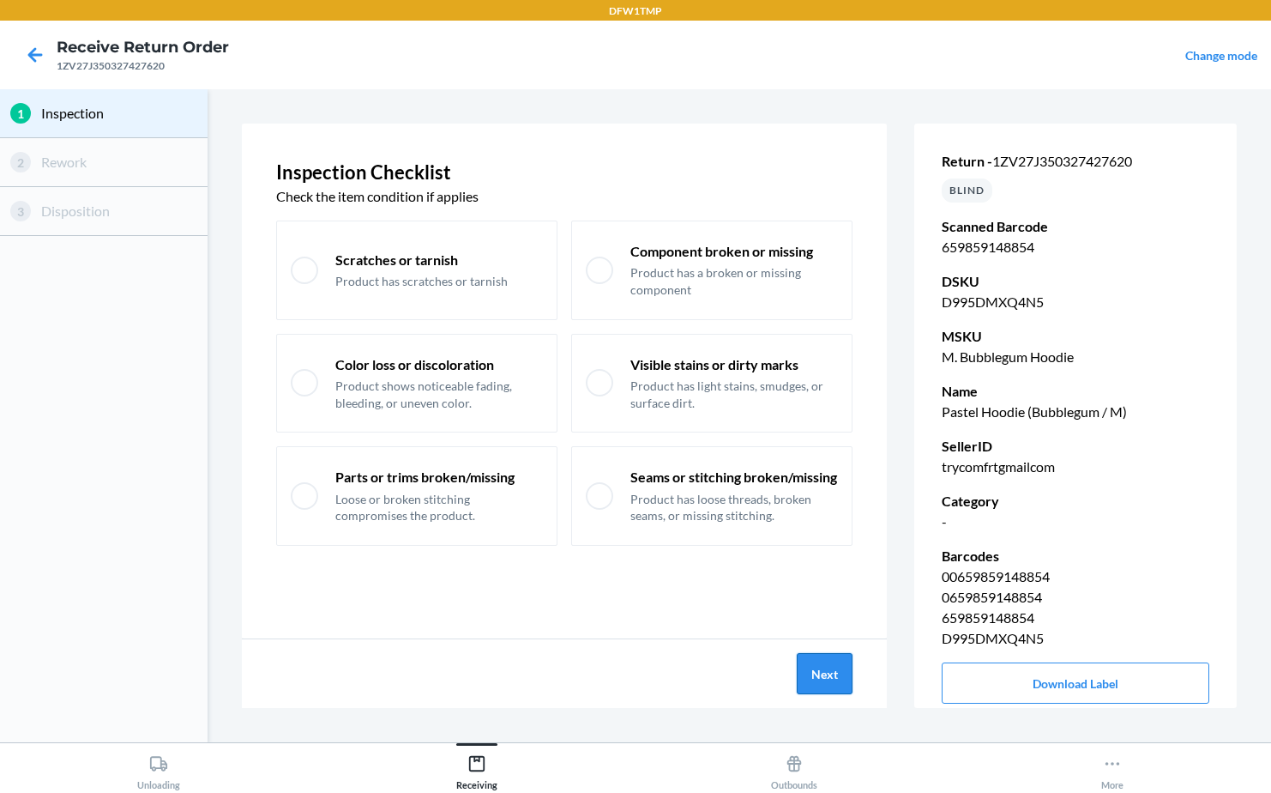
click at [841, 677] on button "Next" at bounding box center [825, 673] width 56 height 41
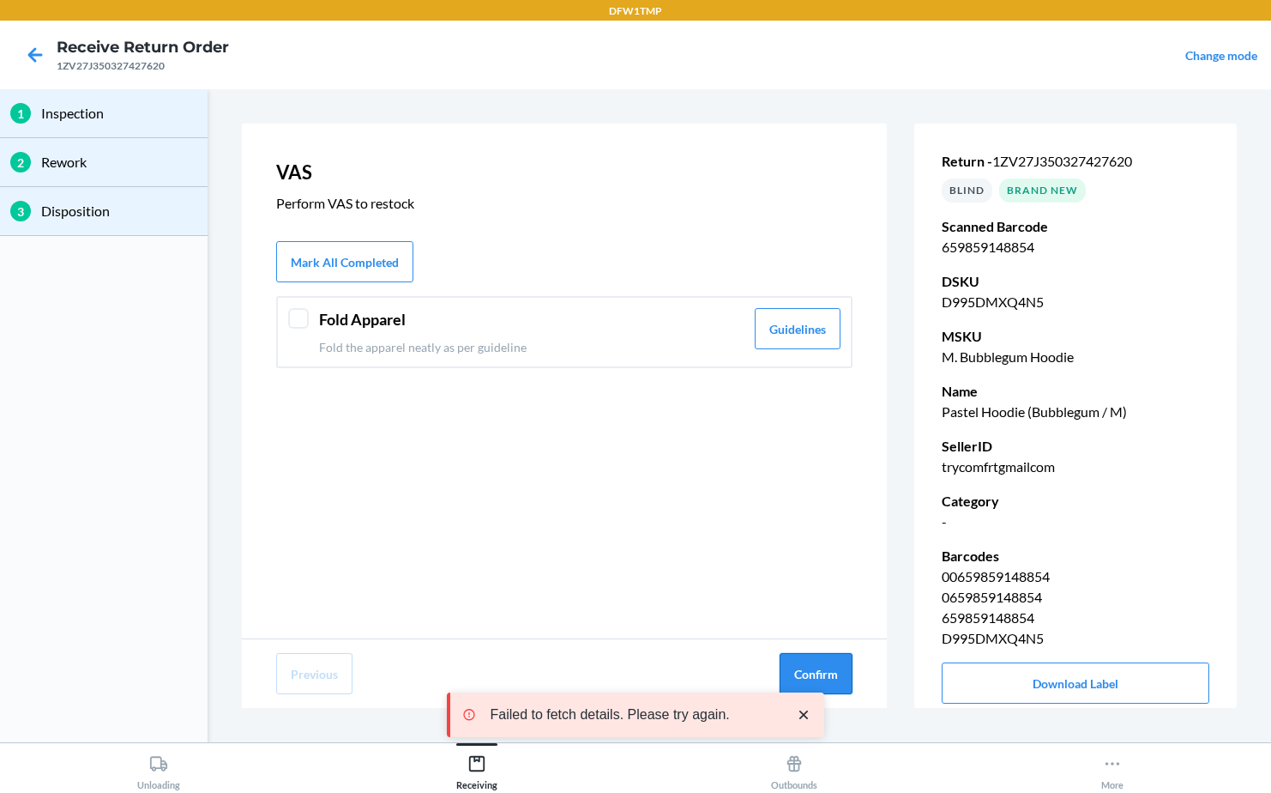
click at [818, 669] on div "Failed to fetch details. Please try again." at bounding box center [635, 714] width 377 height 127
click at [829, 673] on button "Confirm" at bounding box center [816, 673] width 73 height 41
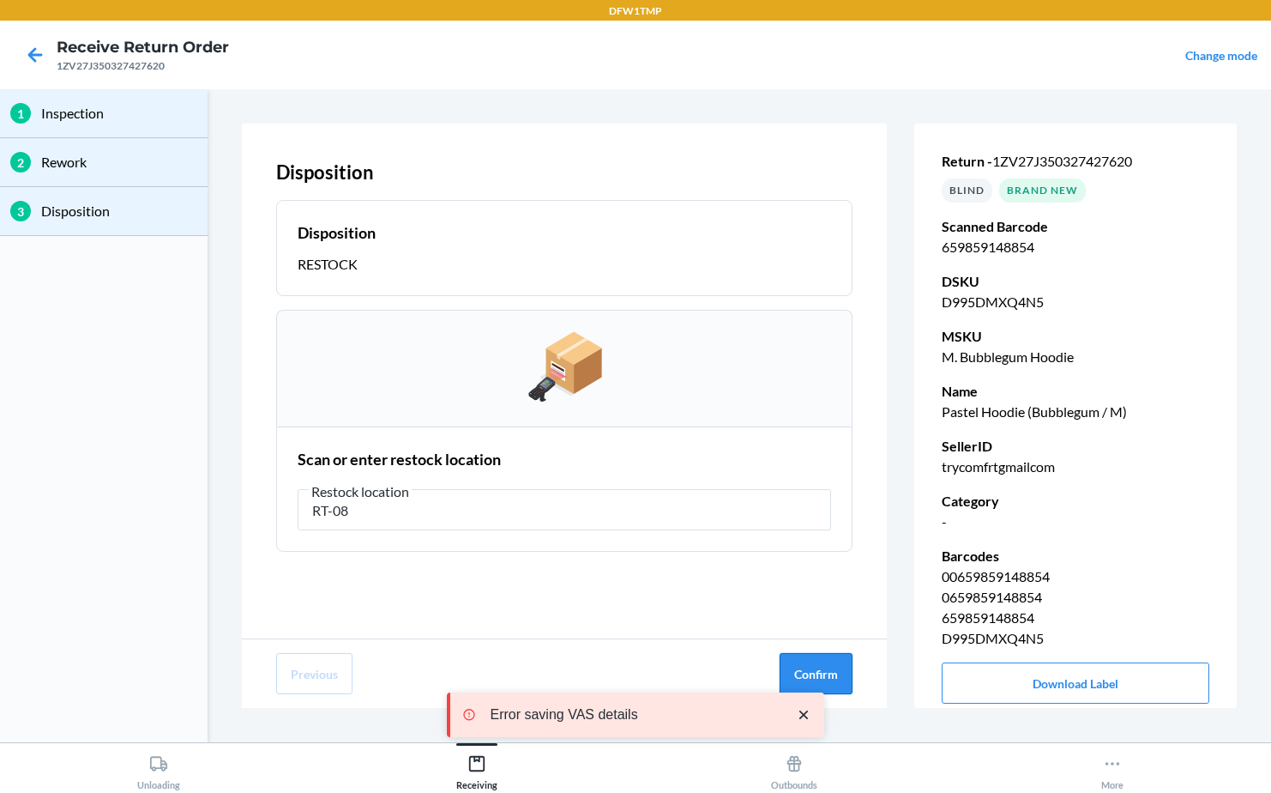
type input "RT-08"
click at [847, 666] on button "Confirm" at bounding box center [816, 673] width 73 height 41
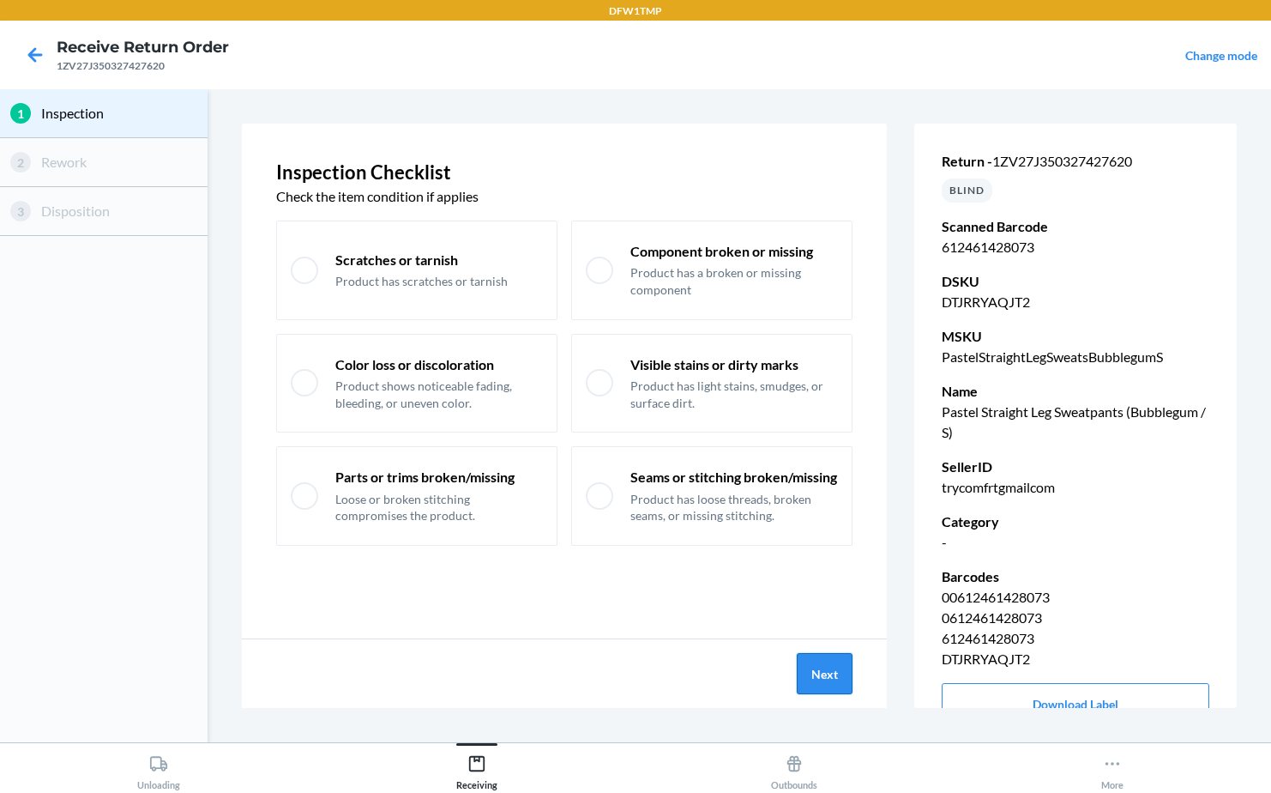
click at [831, 657] on button "Next" at bounding box center [825, 673] width 56 height 41
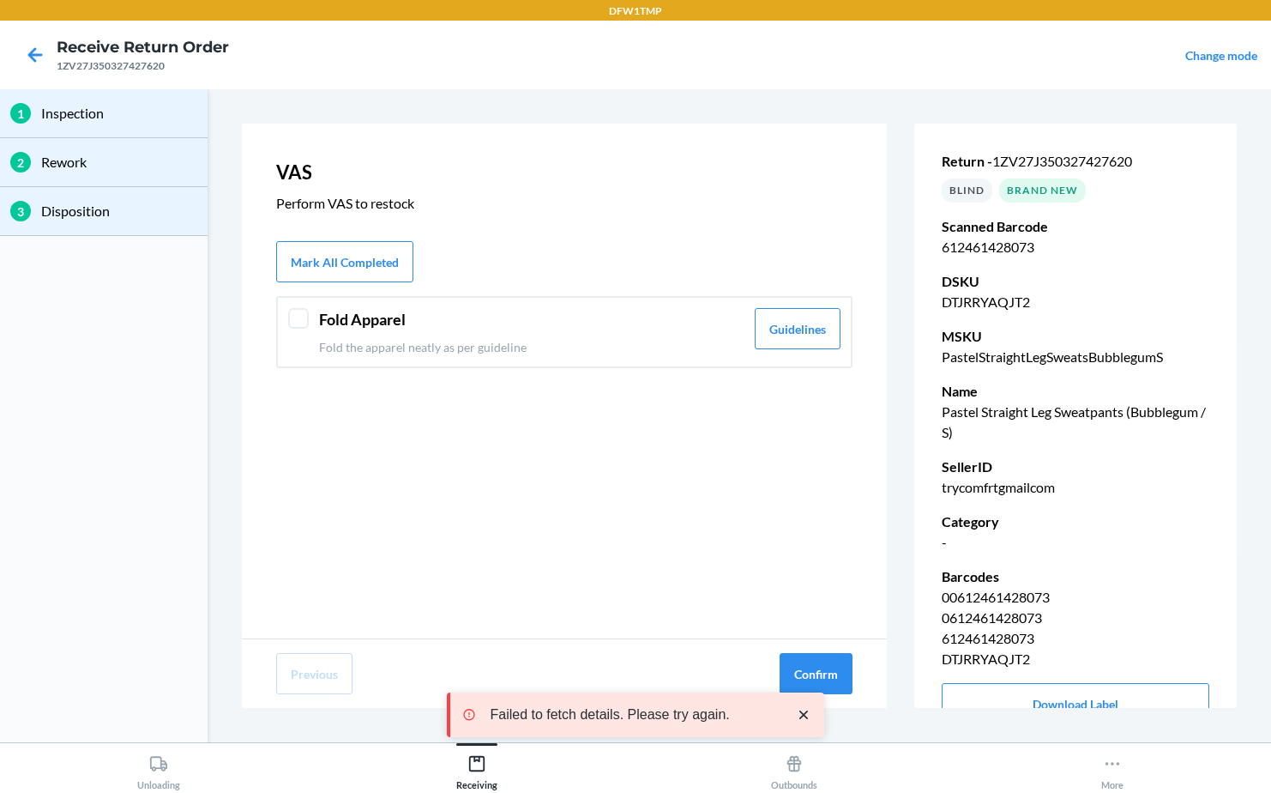
click at [809, 671] on div "Failed to fetch details. Please try again." at bounding box center [635, 714] width 377 height 127
click at [827, 669] on button "Confirm" at bounding box center [816, 673] width 73 height 41
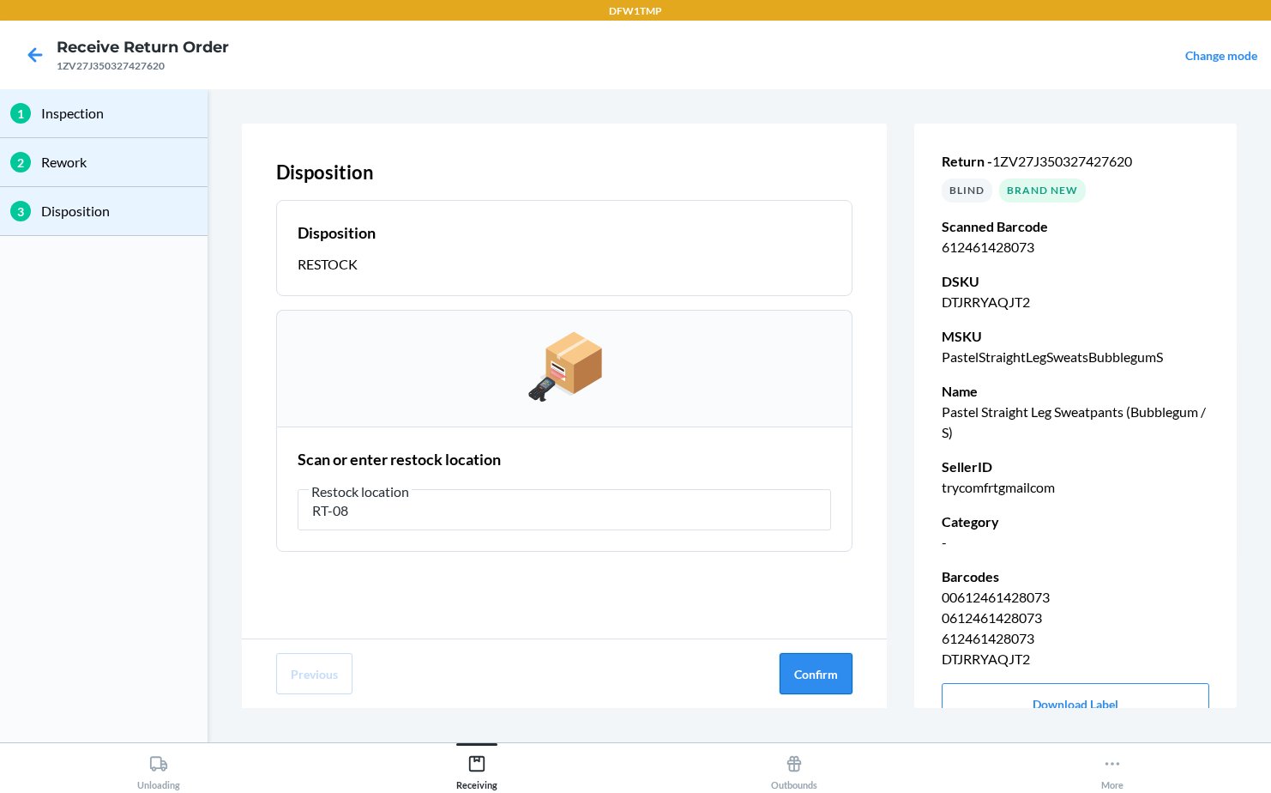
type input "RT-08"
click at [834, 670] on button "Confirm" at bounding box center [816, 673] width 73 height 41
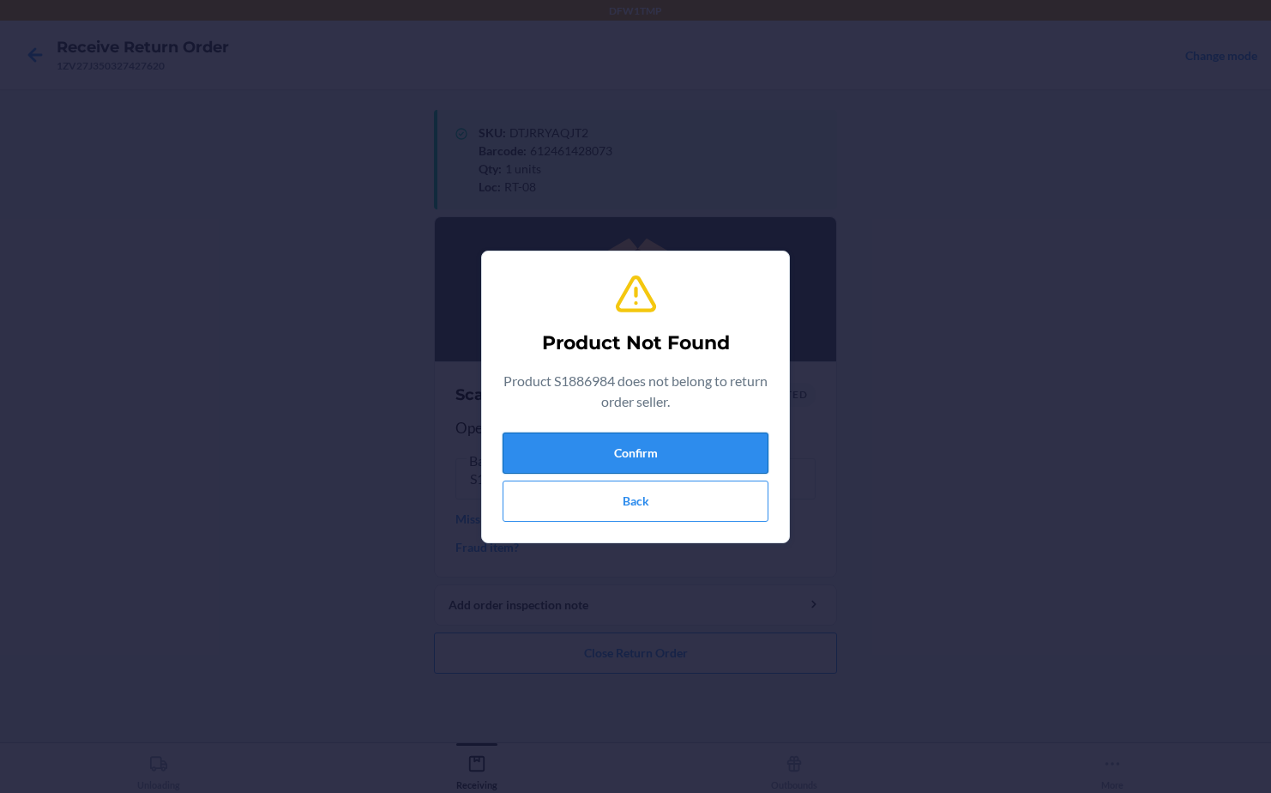
click at [673, 449] on button "Confirm" at bounding box center [636, 452] width 266 height 41
click at [623, 449] on button "Confirm" at bounding box center [636, 452] width 266 height 41
click at [650, 510] on button "Back" at bounding box center [636, 500] width 266 height 41
click at [634, 517] on button "Back" at bounding box center [636, 500] width 266 height 41
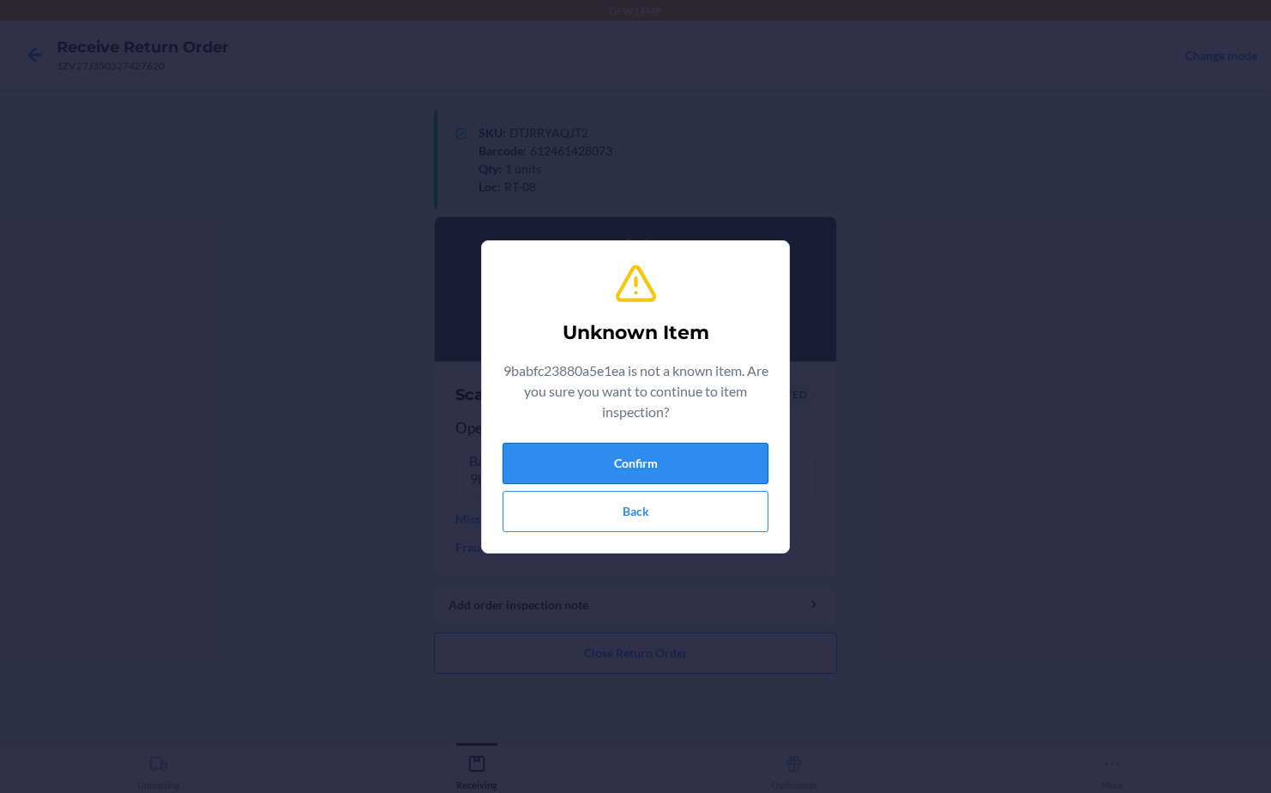
click at [657, 457] on button "Confirm" at bounding box center [636, 463] width 266 height 41
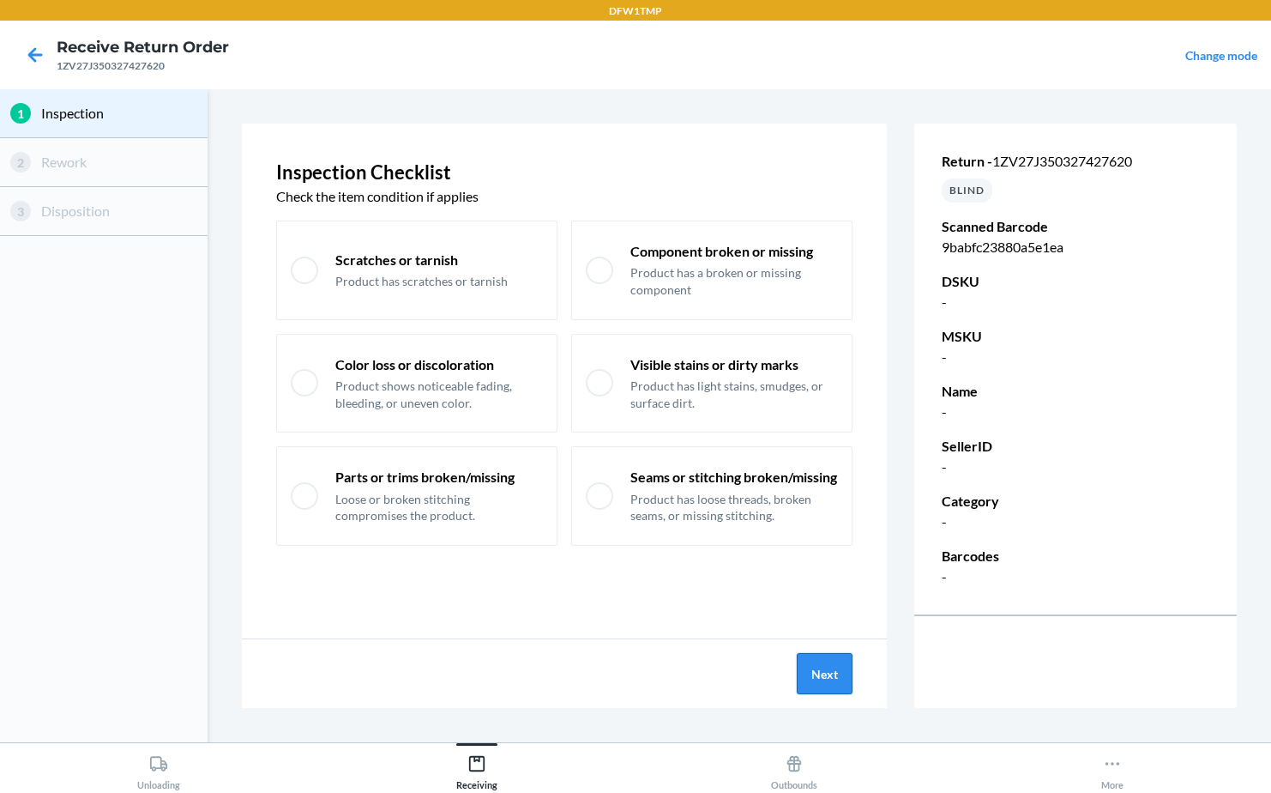
click at [840, 673] on button "Next" at bounding box center [825, 673] width 56 height 41
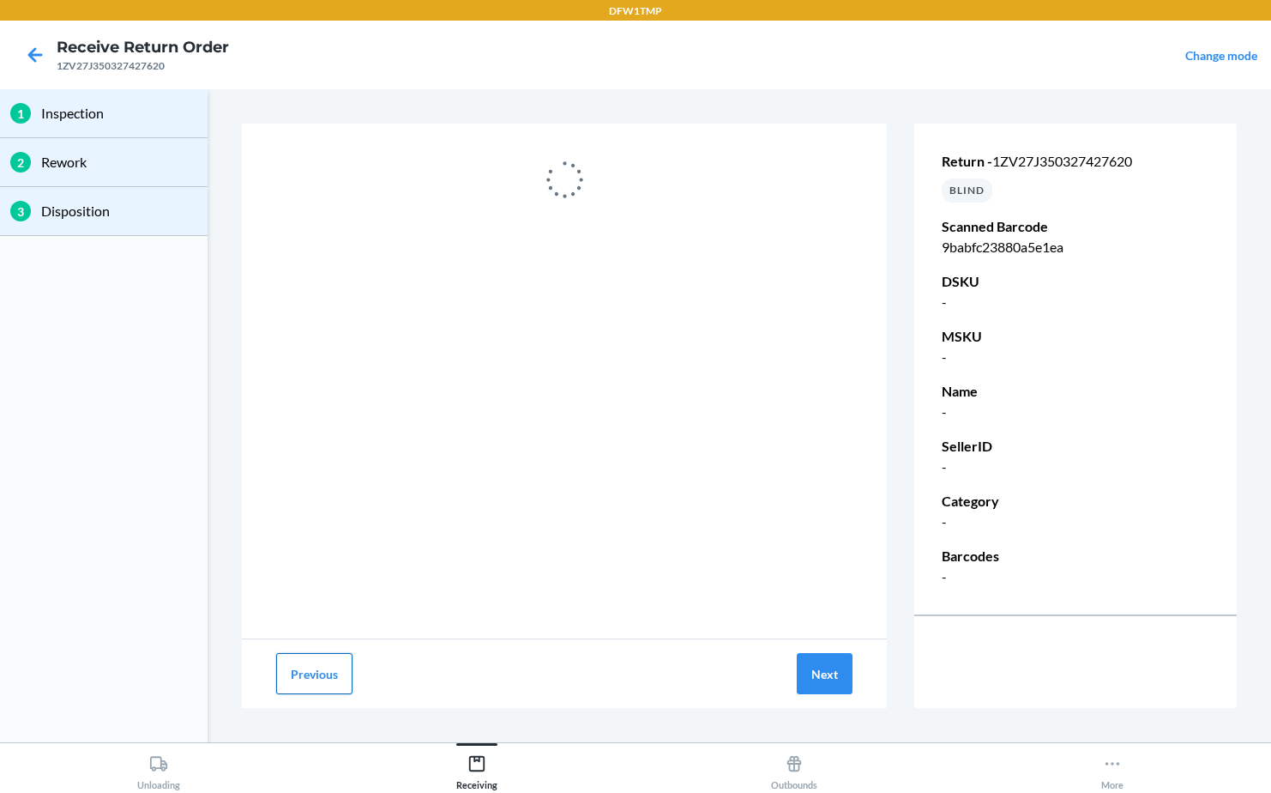
click at [297, 687] on button "Previous" at bounding box center [314, 673] width 76 height 41
click at [455, 763] on button "Receiving" at bounding box center [477, 766] width 318 height 47
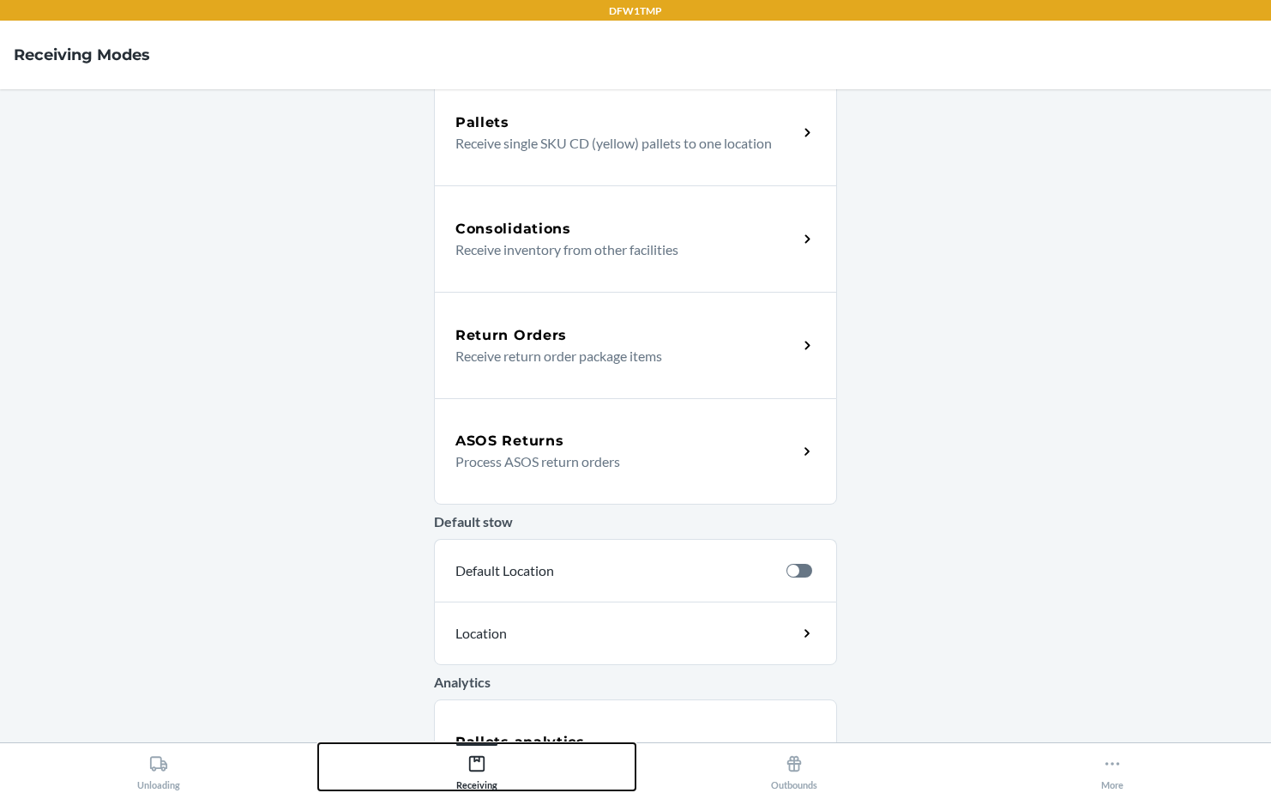
scroll to position [343, 0]
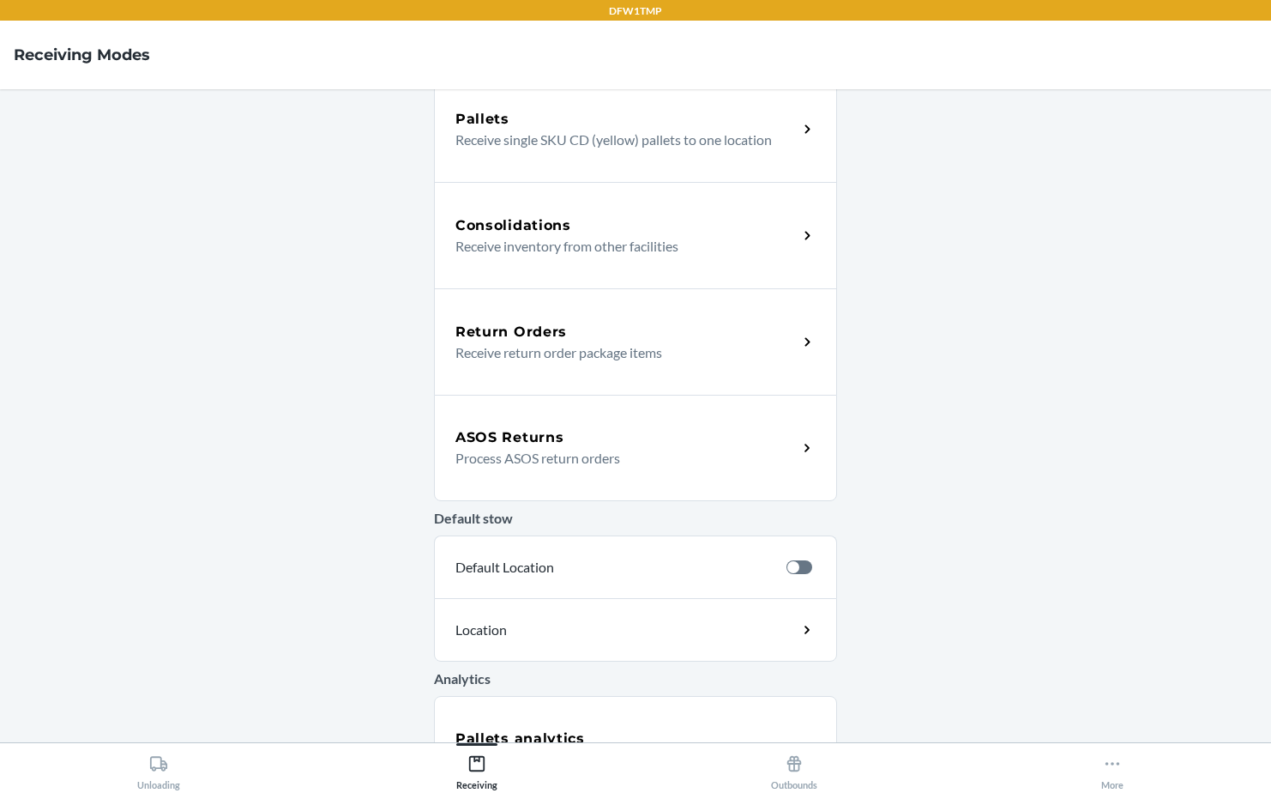
click at [574, 334] on div "Return Orders" at bounding box center [626, 332] width 342 height 21
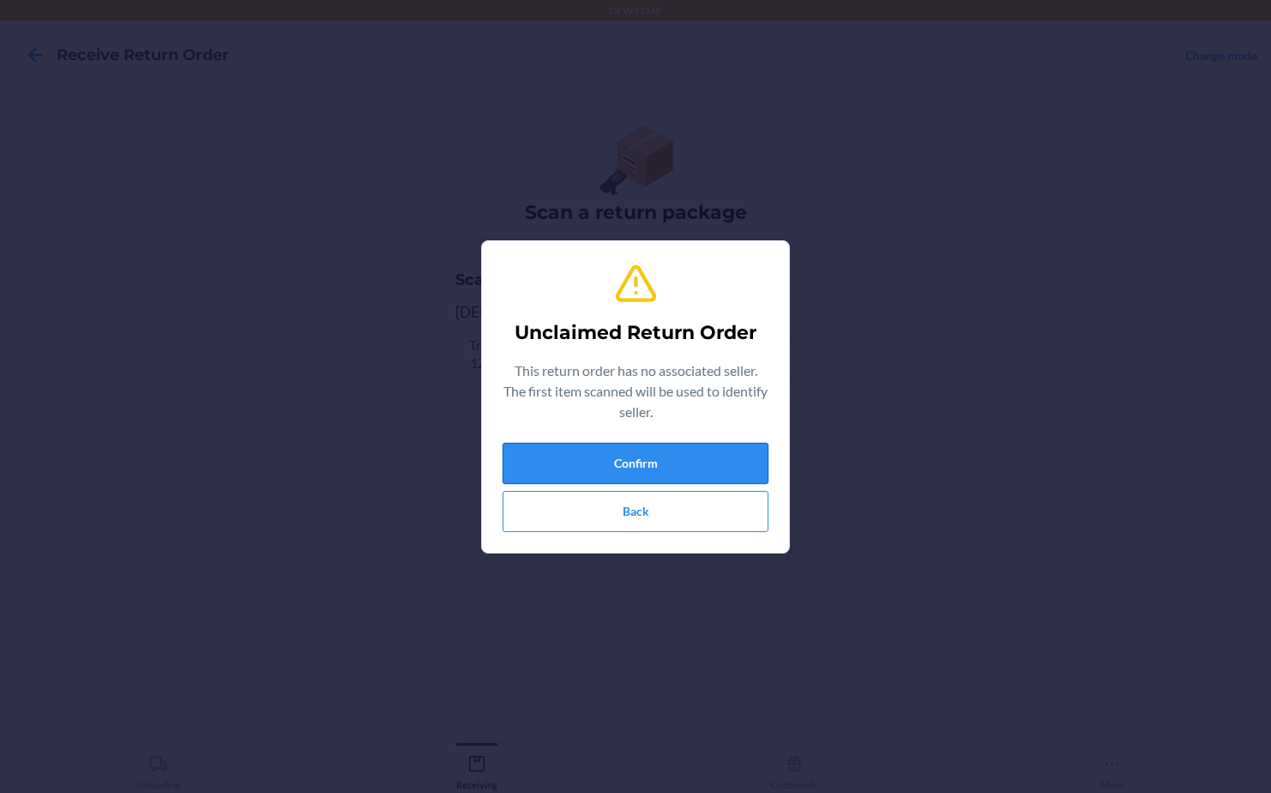
click at [677, 466] on button "Confirm" at bounding box center [636, 463] width 266 height 41
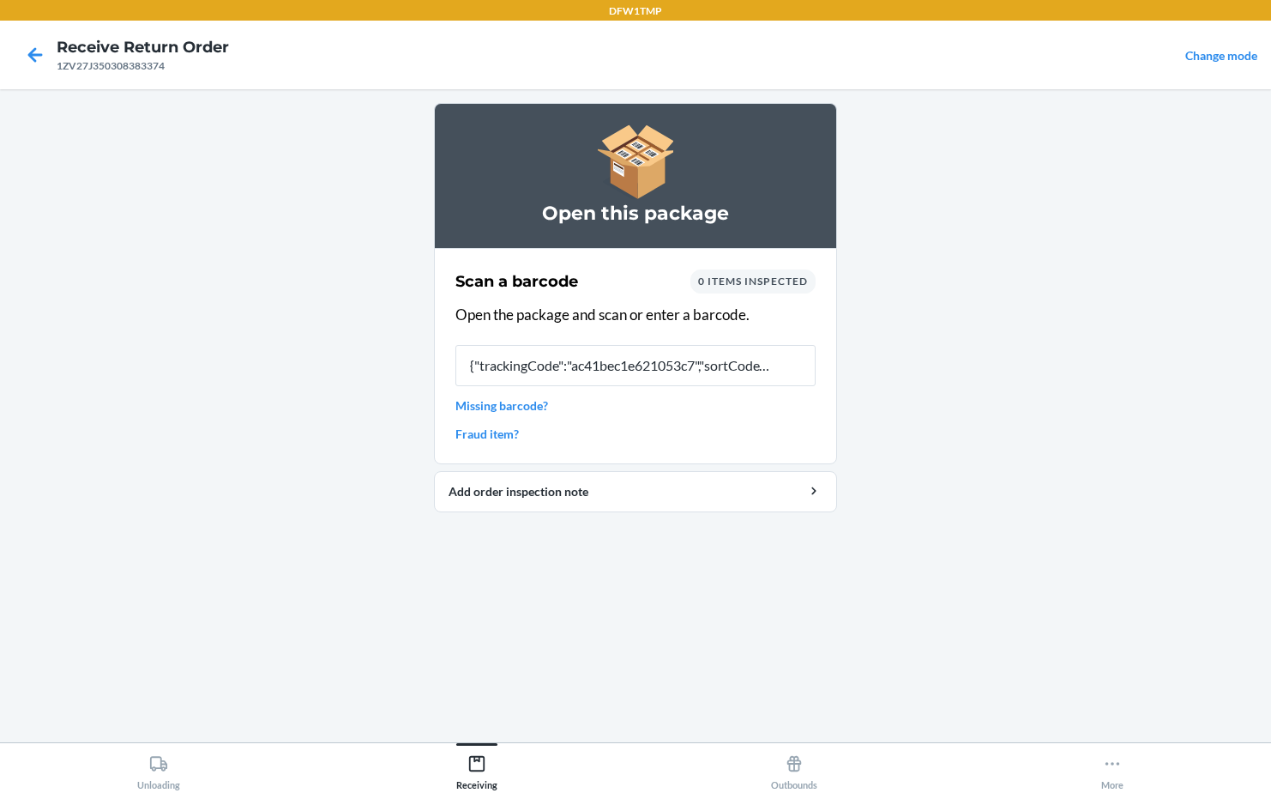
type input "{"trackingCode":"ac41bec1e621053c7","sortCode":"DFW-"
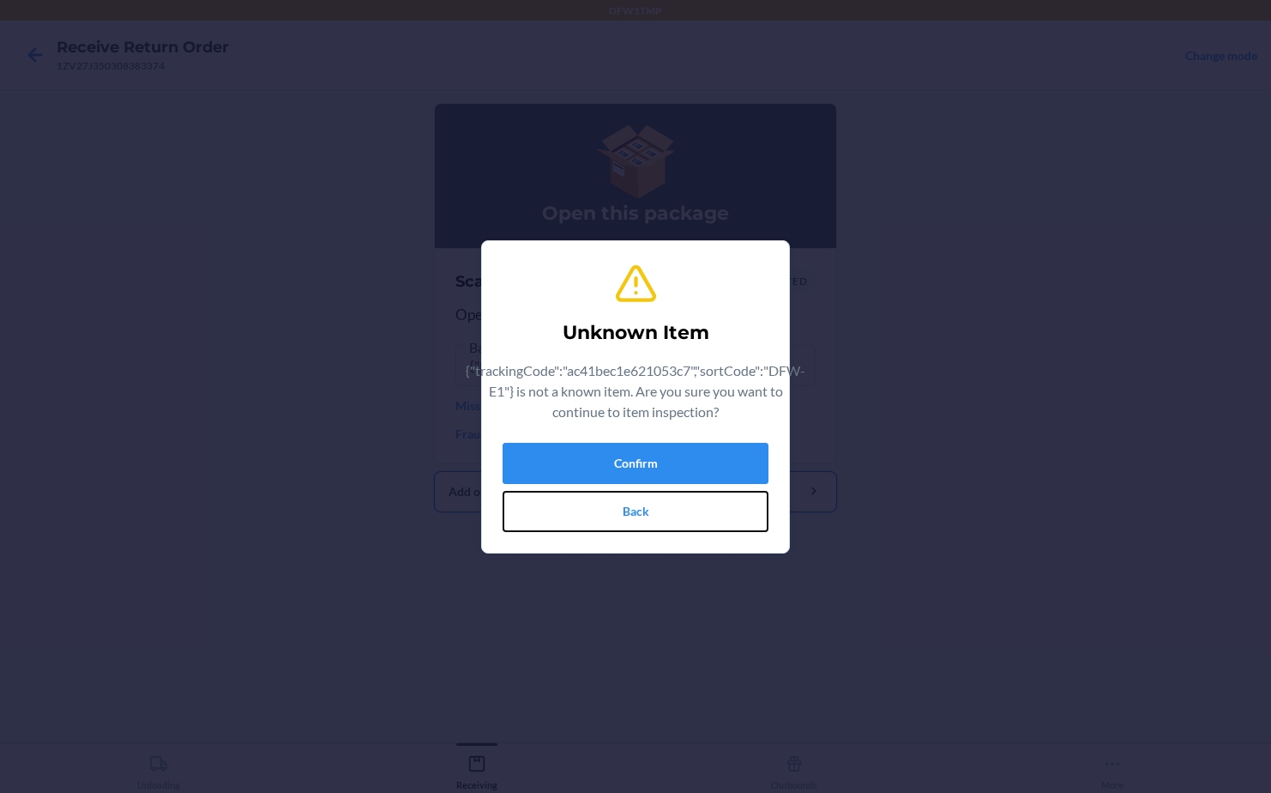
click at [558, 504] on button "Back" at bounding box center [636, 511] width 266 height 41
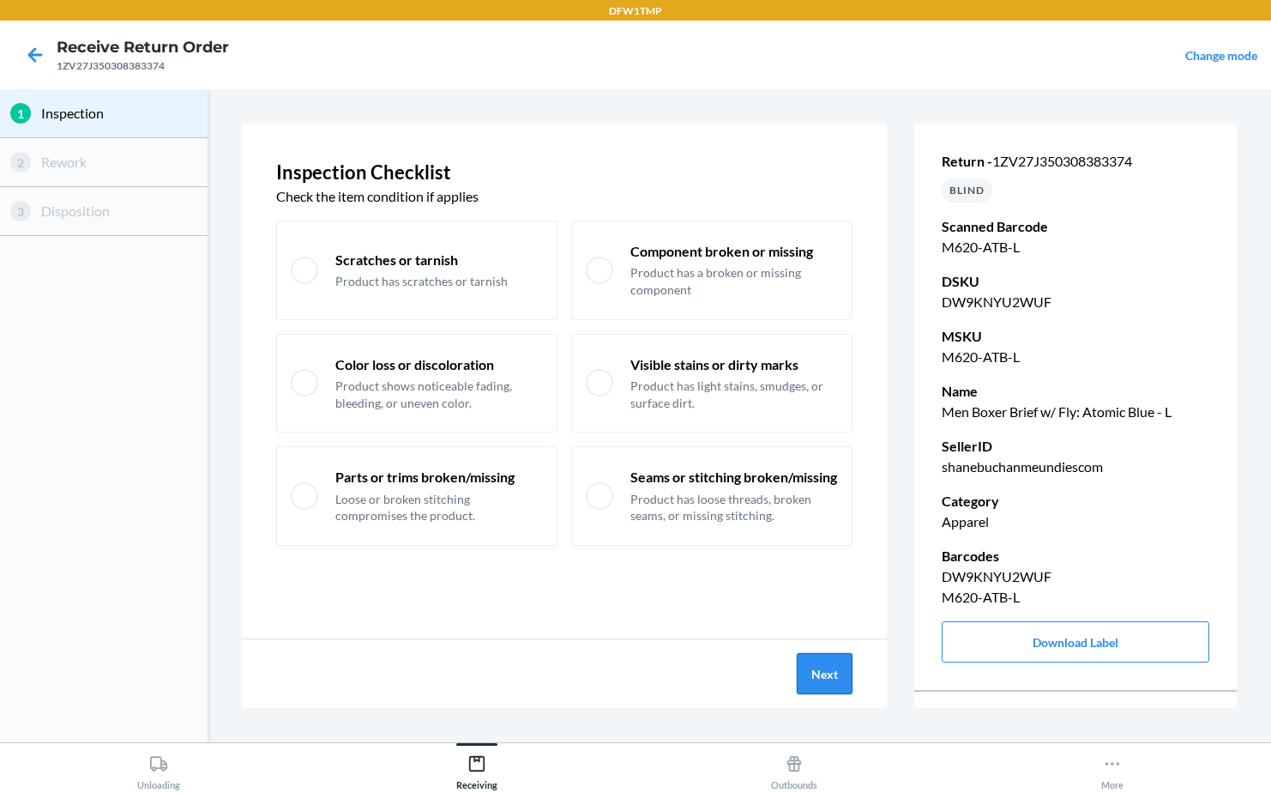
click at [817, 674] on button "Next" at bounding box center [825, 673] width 56 height 41
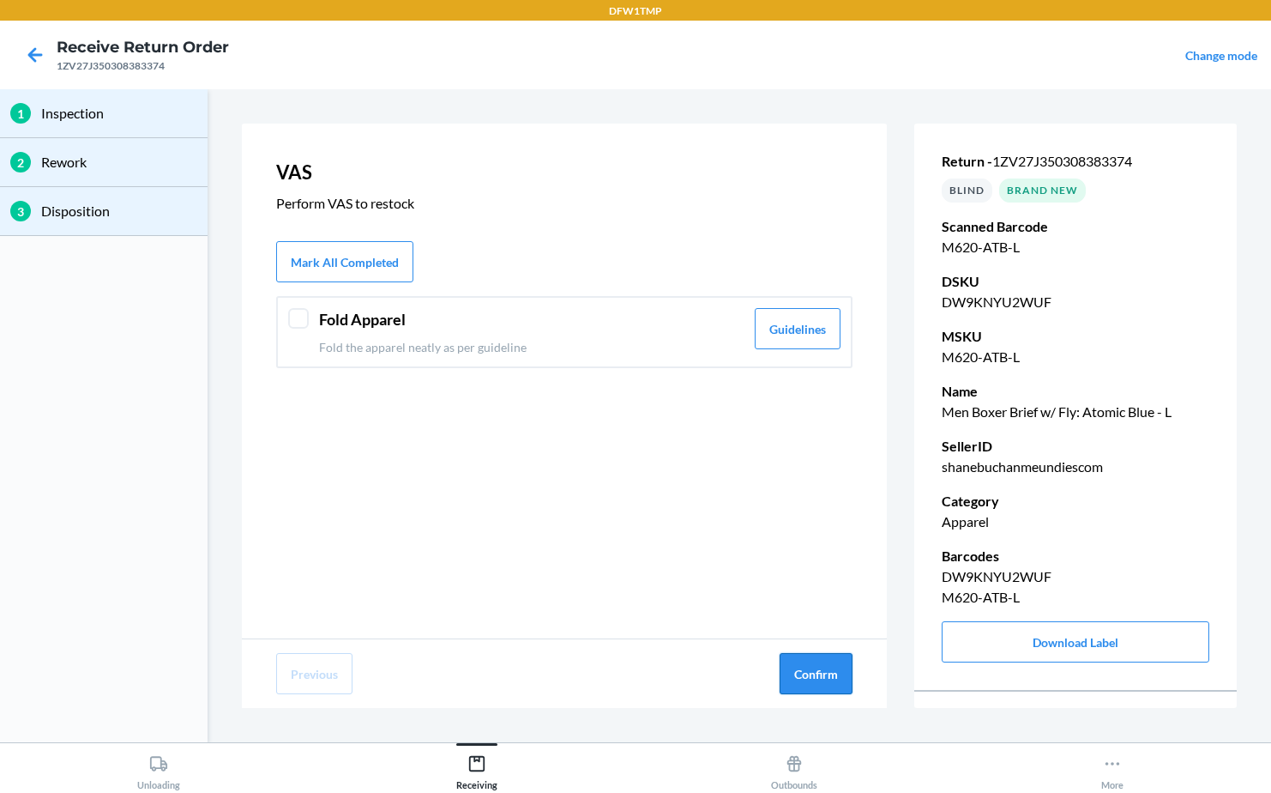
click at [835, 676] on button "Confirm" at bounding box center [816, 673] width 73 height 41
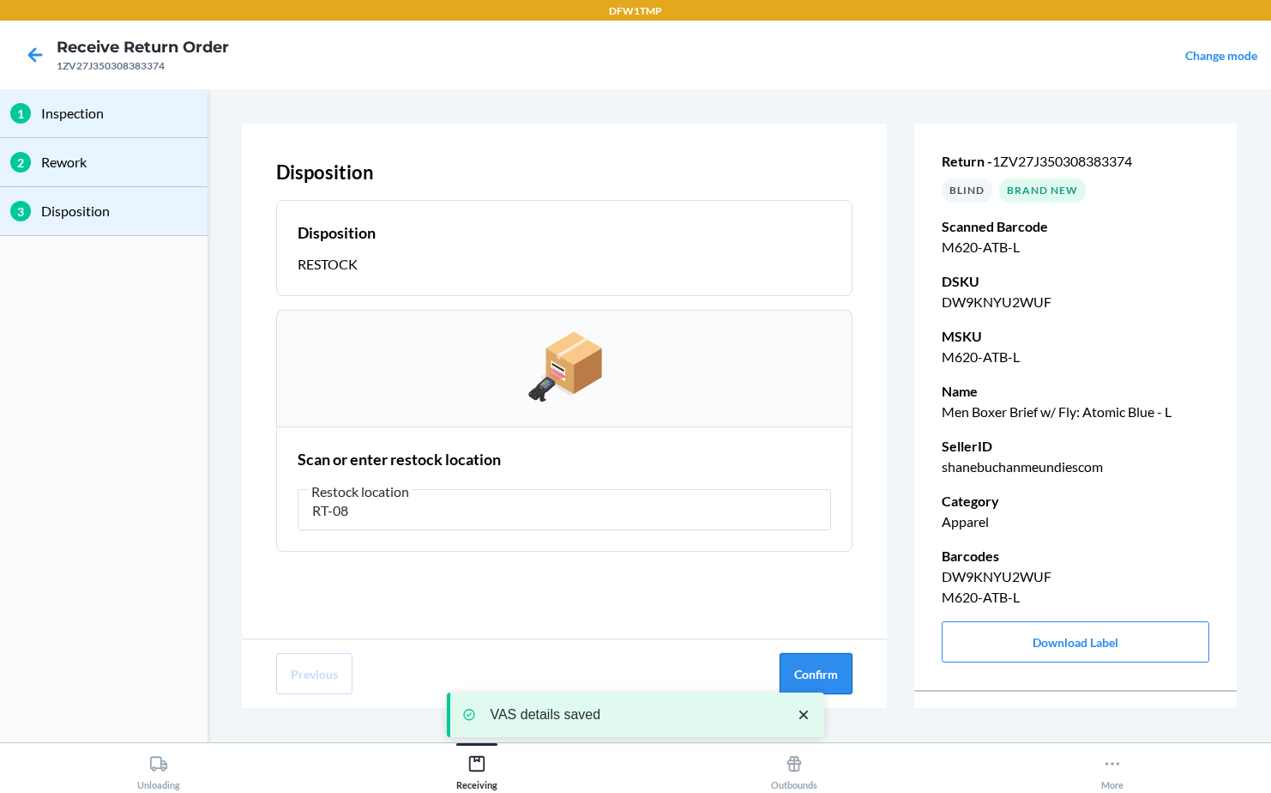
type input "RT-08"
click at [833, 675] on button "Confirm" at bounding box center [816, 673] width 73 height 41
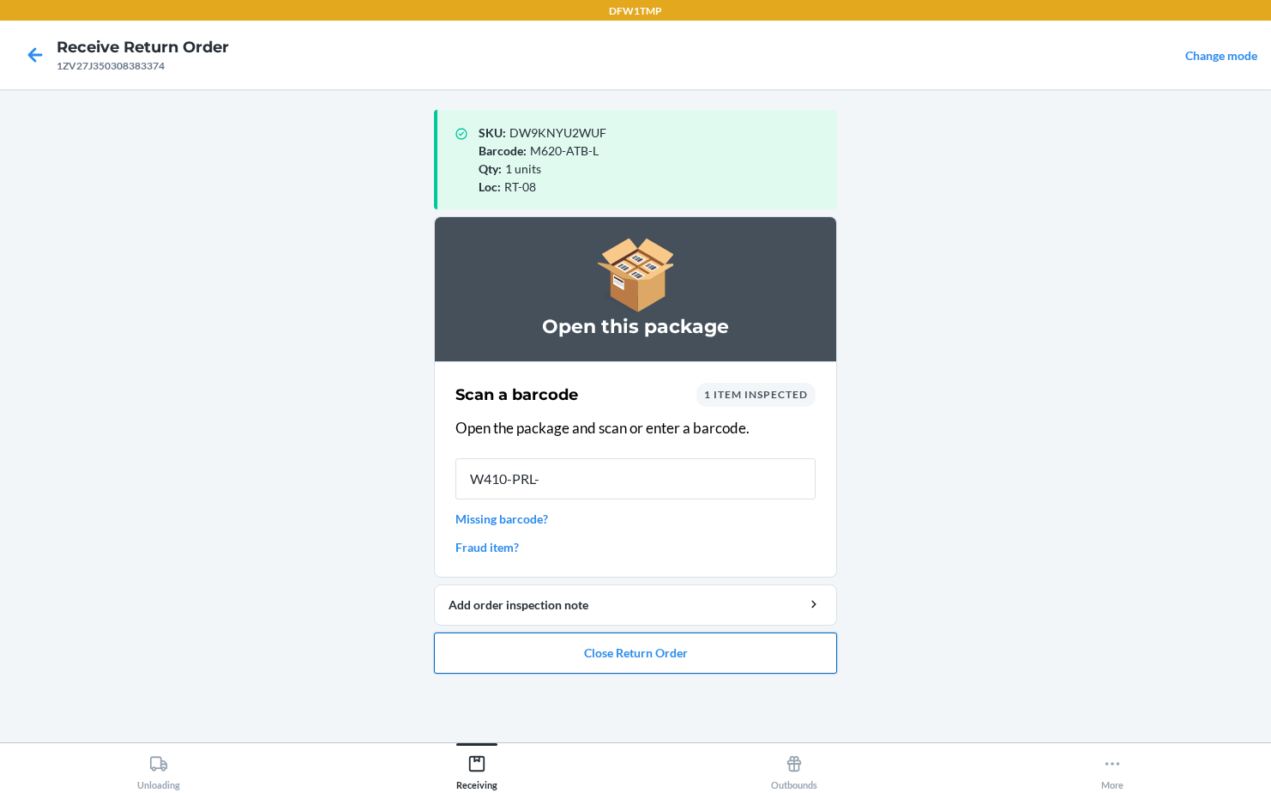
type input "W410-PRL-M"
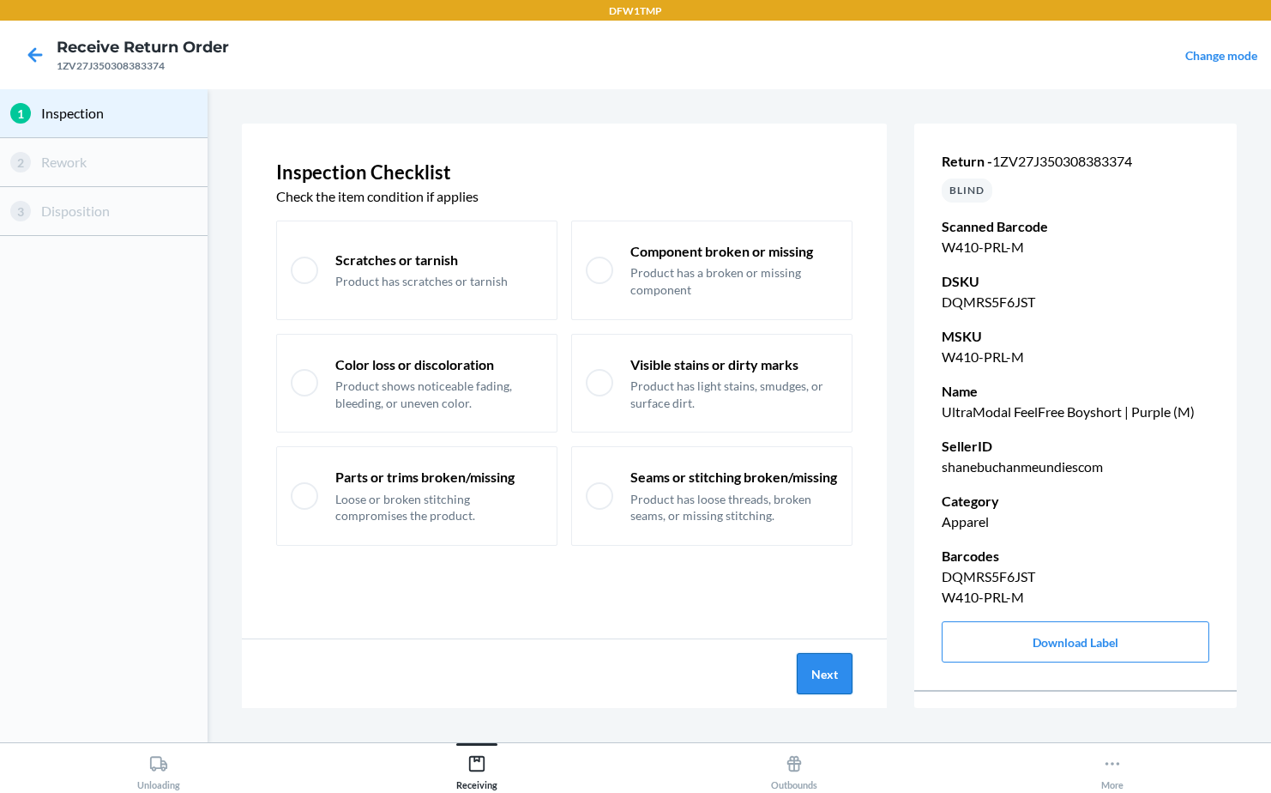
click at [811, 655] on button "Next" at bounding box center [825, 673] width 56 height 41
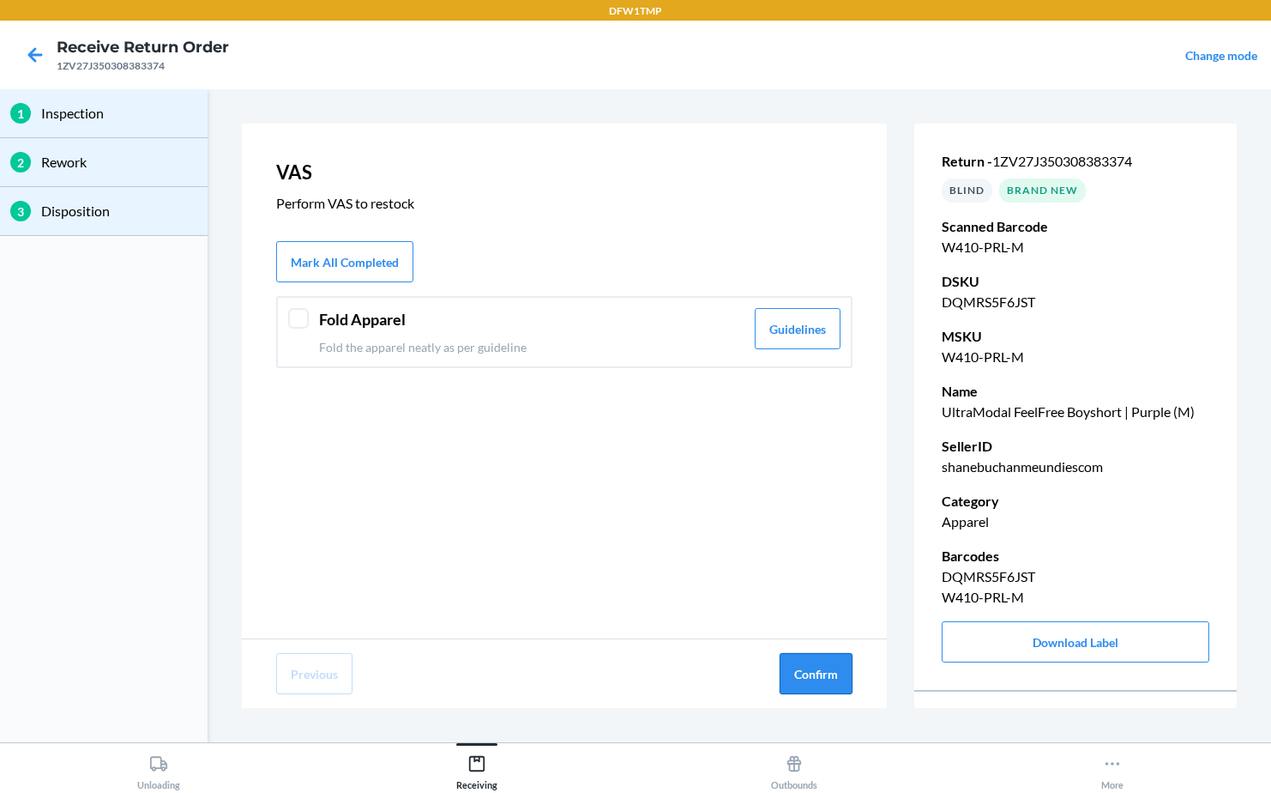
click at [796, 653] on button "Confirm" at bounding box center [816, 673] width 73 height 41
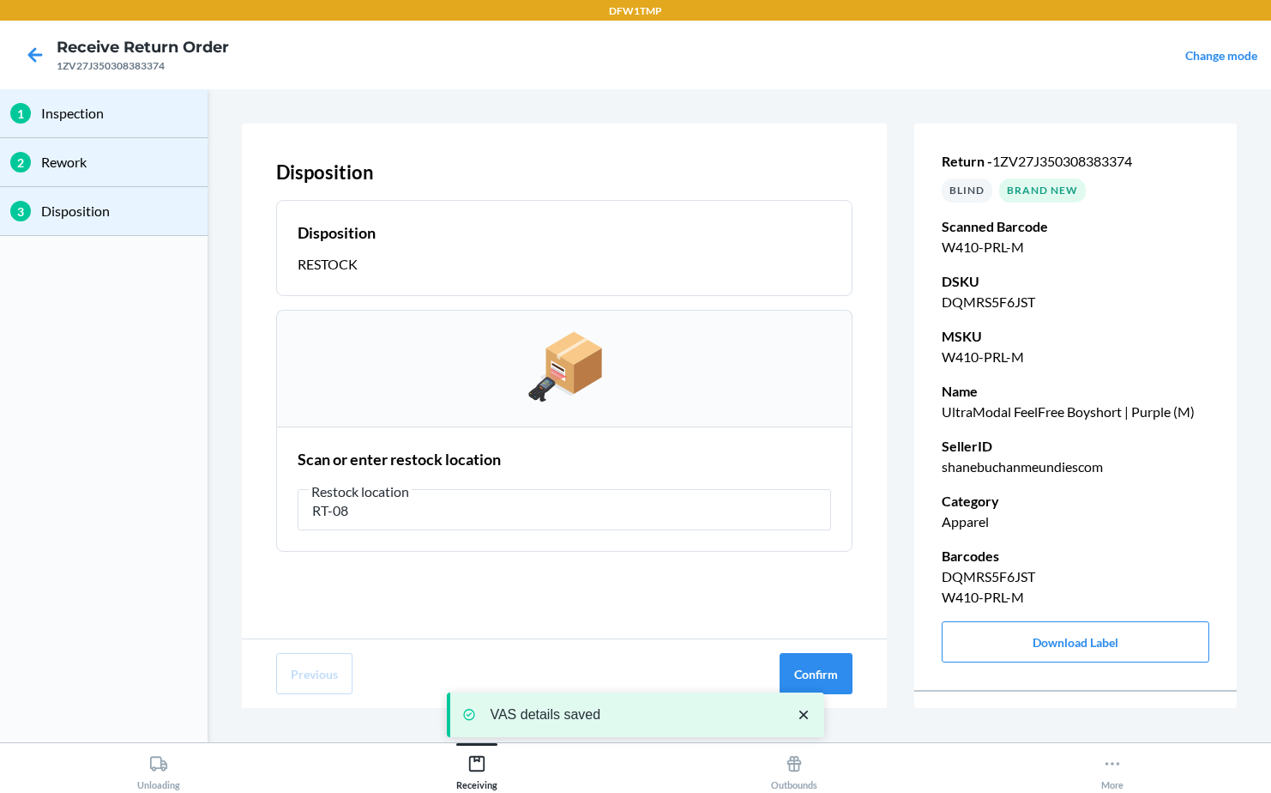
type input "RT-08"
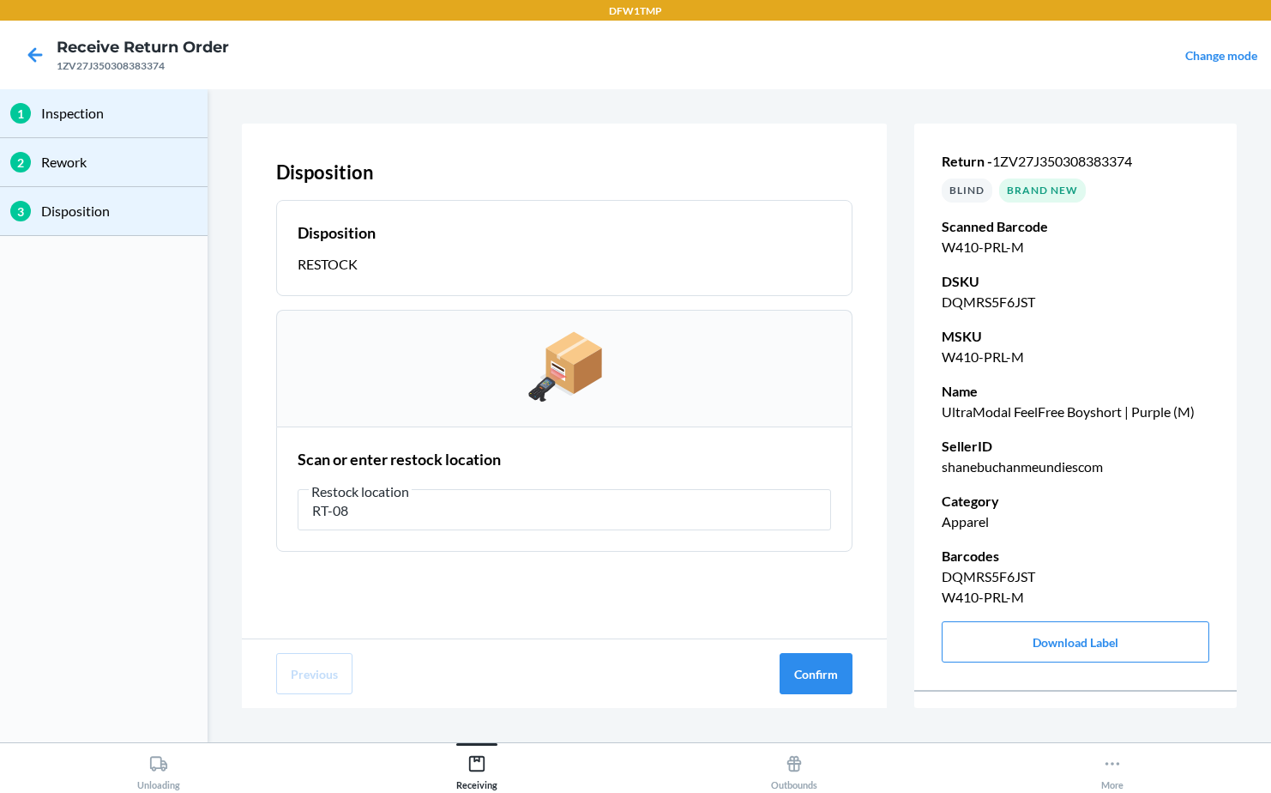
click at [818, 661] on div "VAS details saved" at bounding box center [635, 714] width 377 height 127
drag, startPoint x: 805, startPoint y: 671, endPoint x: 825, endPoint y: 662, distance: 21.5
click at [808, 671] on button "Confirm" at bounding box center [816, 673] width 73 height 41
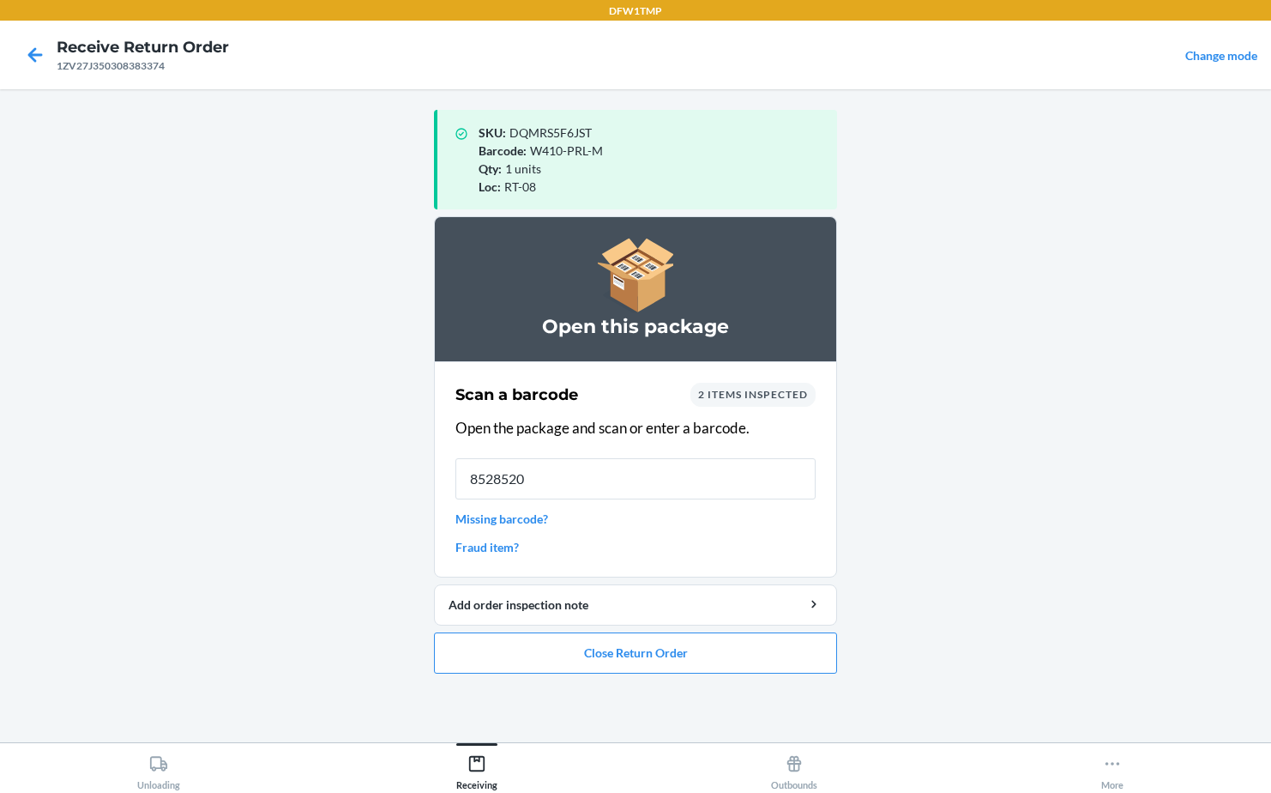
type input "85285200"
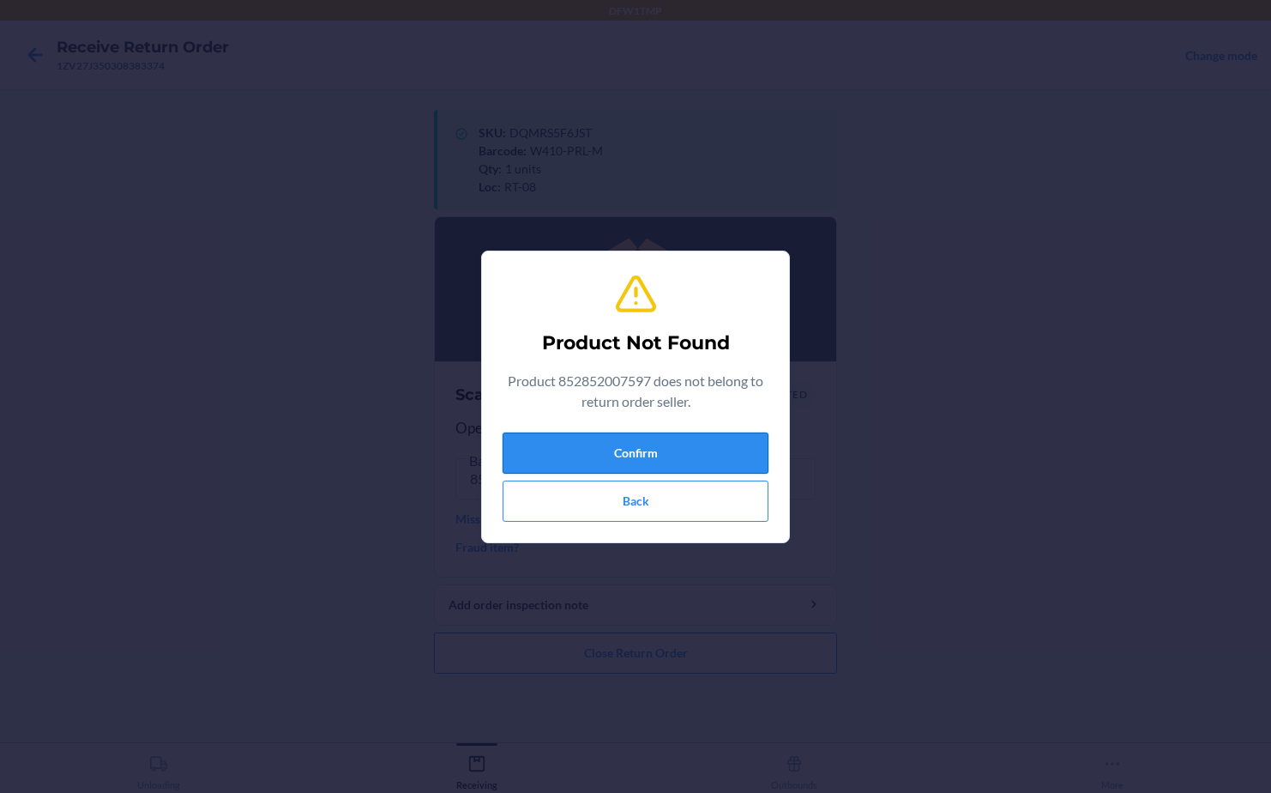
click at [618, 449] on button "Confirm" at bounding box center [636, 452] width 266 height 41
click at [601, 437] on button "Confirm" at bounding box center [636, 452] width 266 height 41
drag, startPoint x: 609, startPoint y: 443, endPoint x: 615, endPoint y: 437, distance: 9.1
click at [615, 437] on button "Confirm" at bounding box center [636, 452] width 266 height 41
click at [615, 497] on button "Back" at bounding box center [636, 500] width 266 height 41
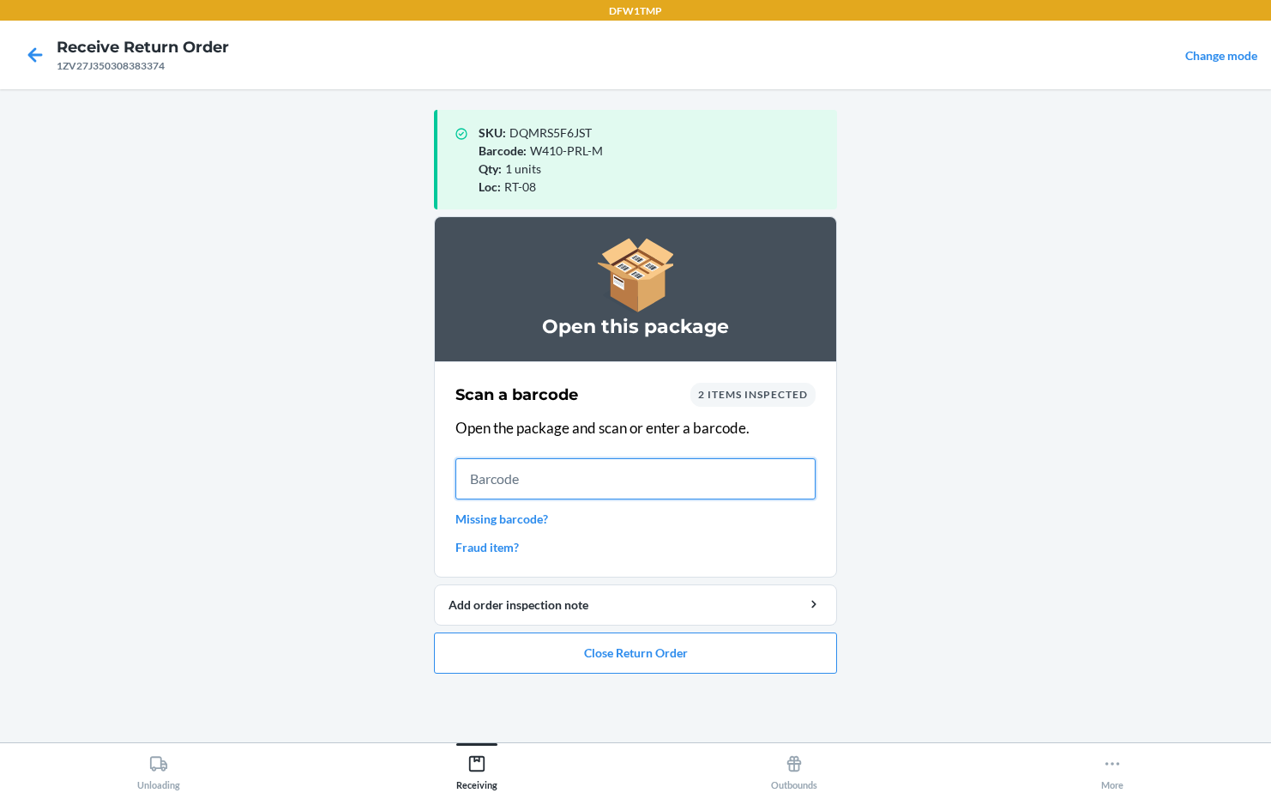
click at [581, 462] on input "text" at bounding box center [635, 478] width 360 height 41
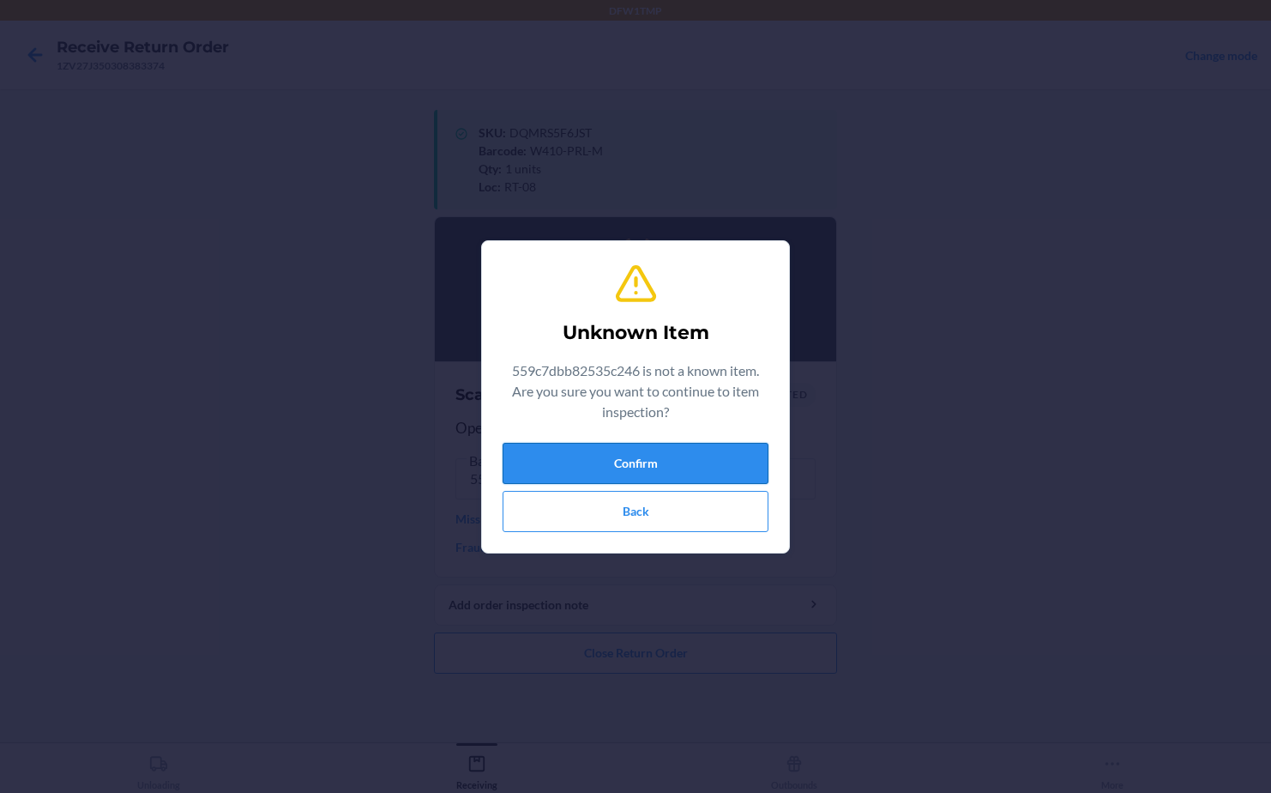
click at [685, 449] on button "Confirm" at bounding box center [636, 463] width 266 height 41
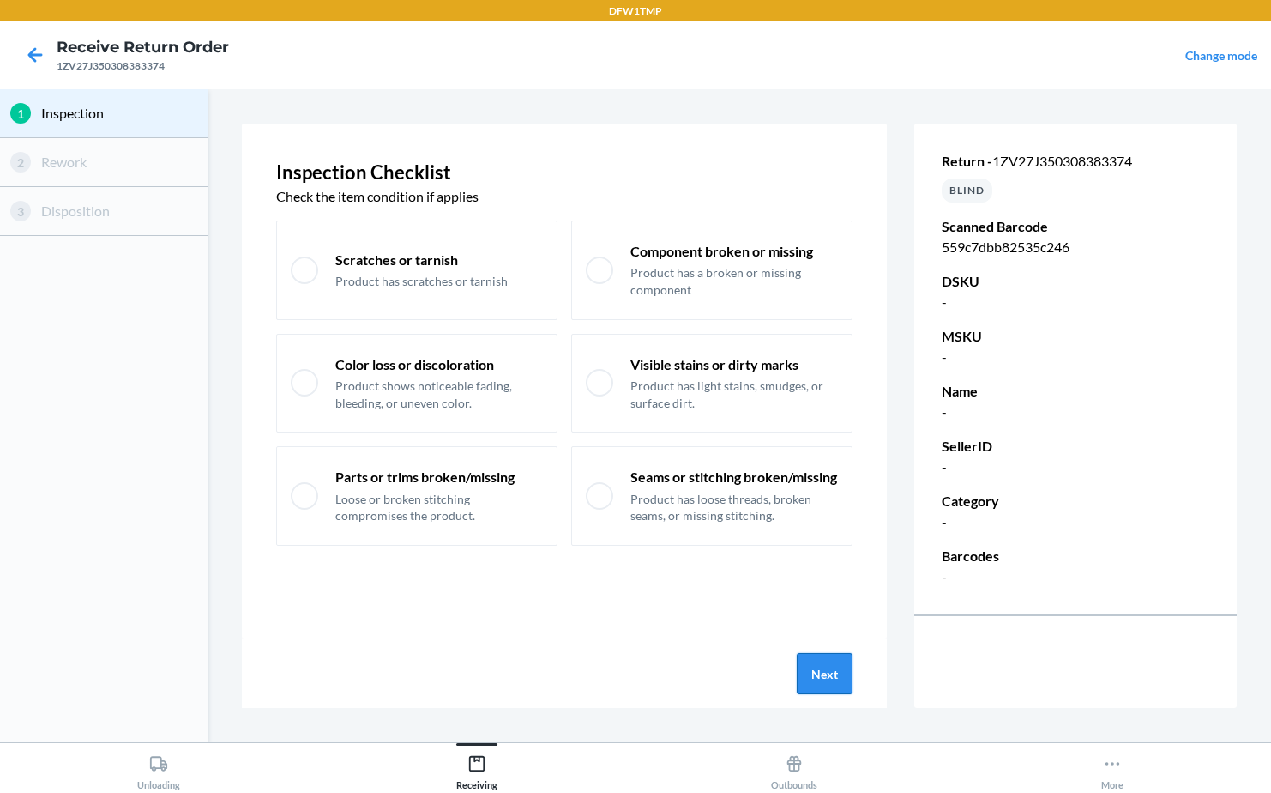
click at [816, 670] on button "Next" at bounding box center [825, 673] width 56 height 41
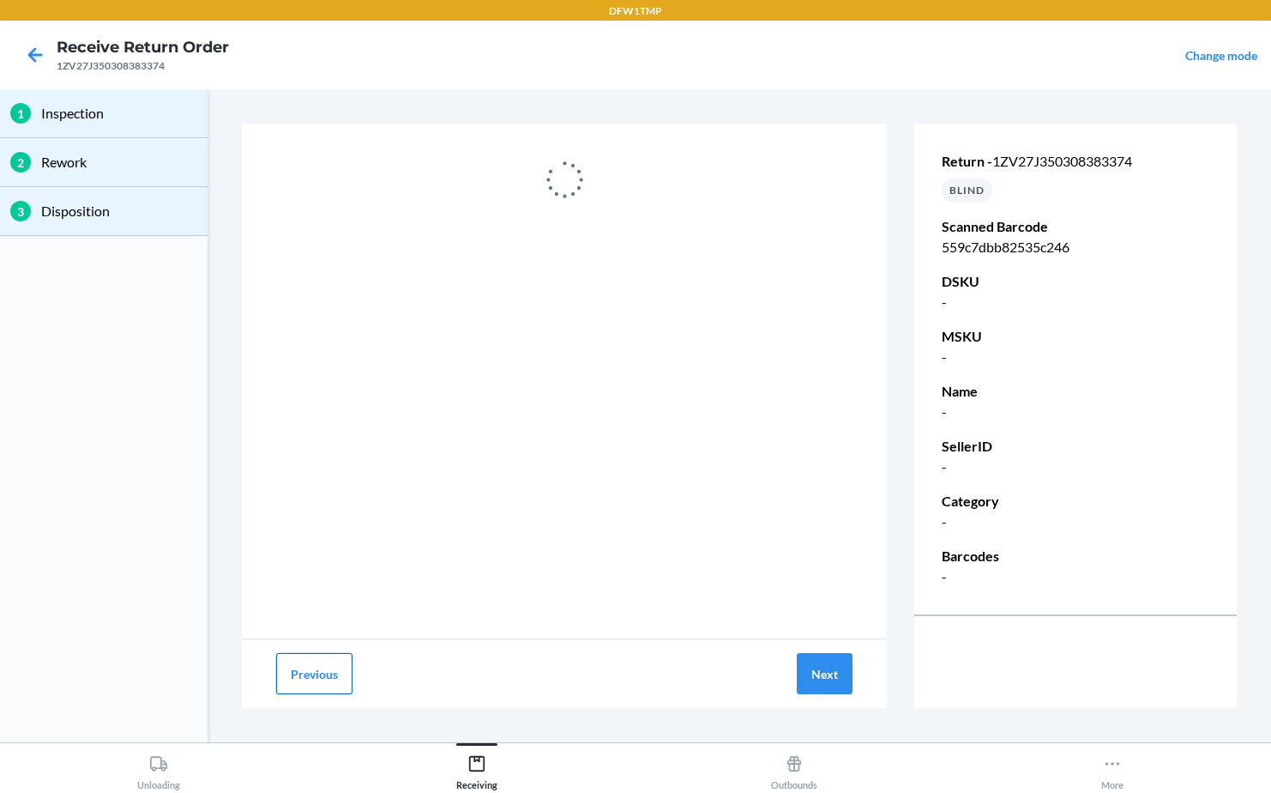
click at [286, 672] on button "Previous" at bounding box center [314, 673] width 76 height 41
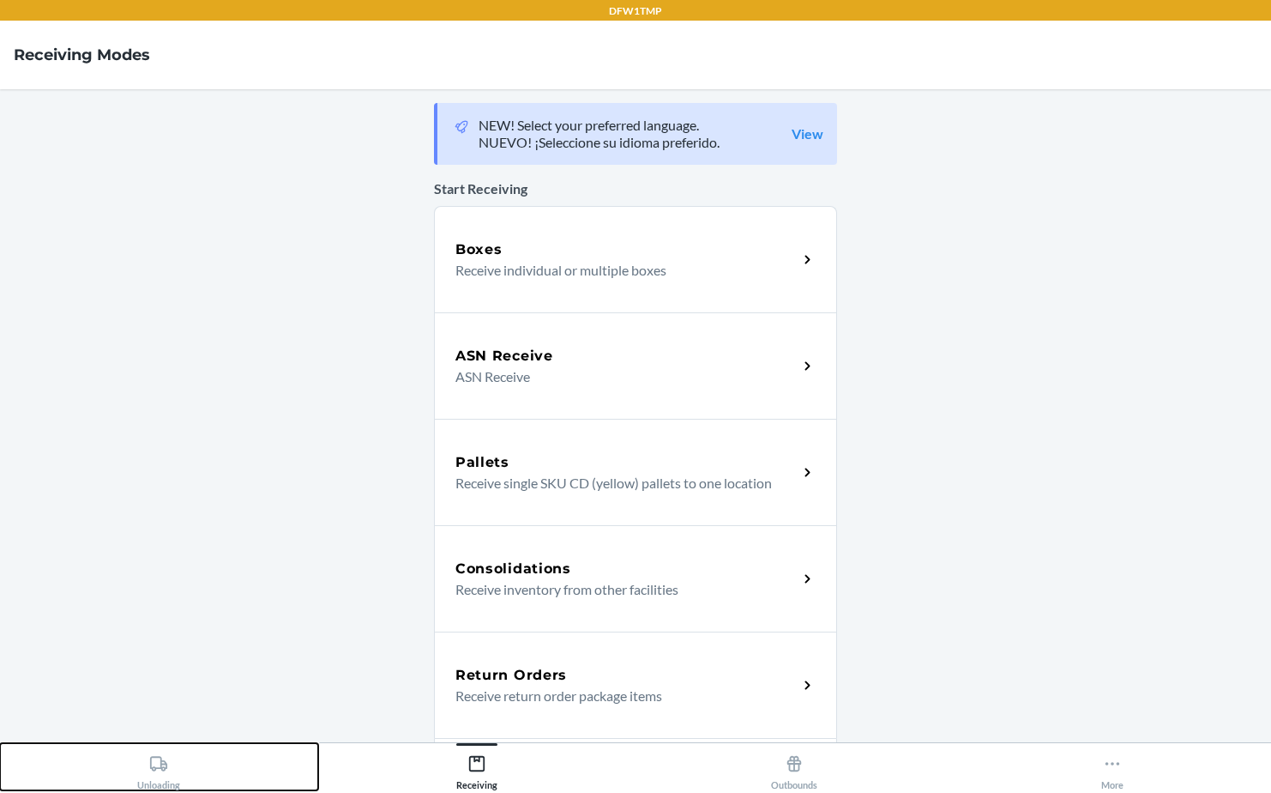
click at [151, 769] on icon at bounding box center [158, 763] width 19 height 19
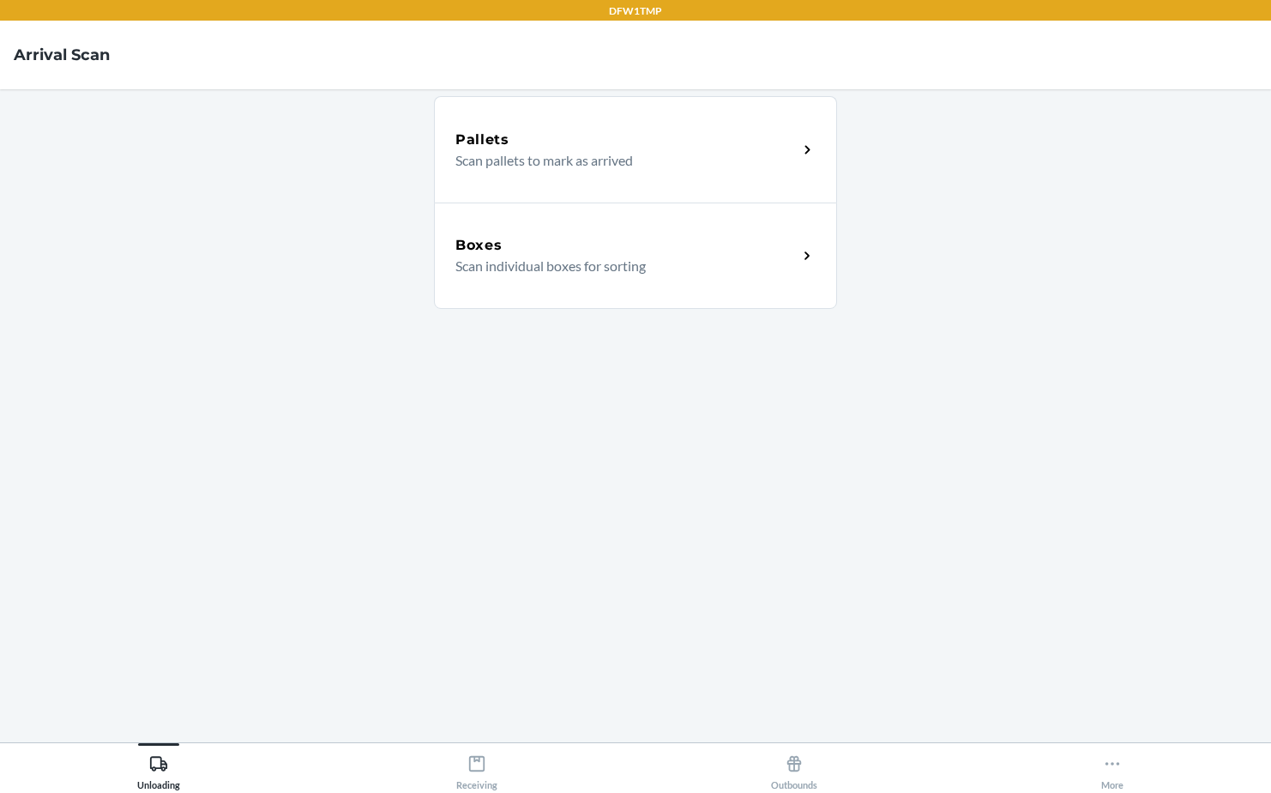
click at [512, 254] on div "Boxes" at bounding box center [626, 245] width 342 height 21
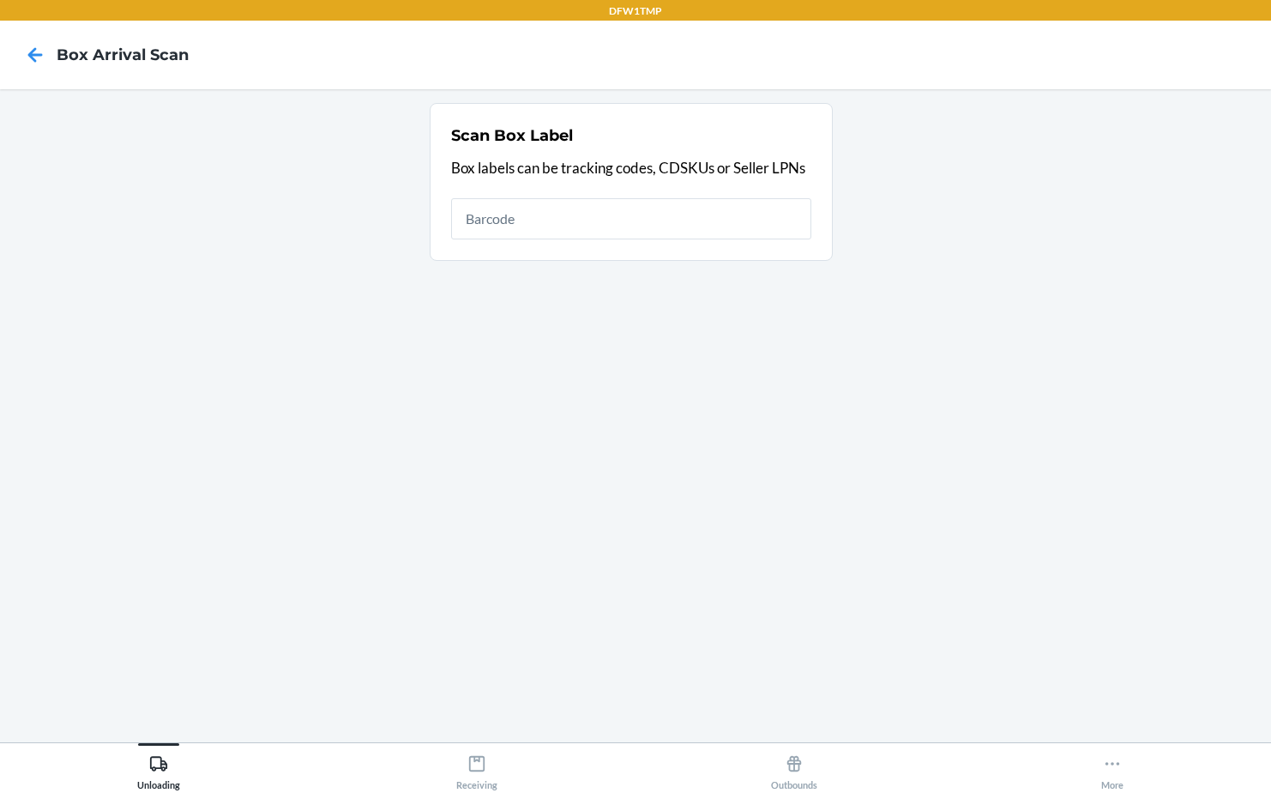
click at [518, 226] on input "text" at bounding box center [631, 218] width 360 height 41
type input "1ZV27J350308383374"
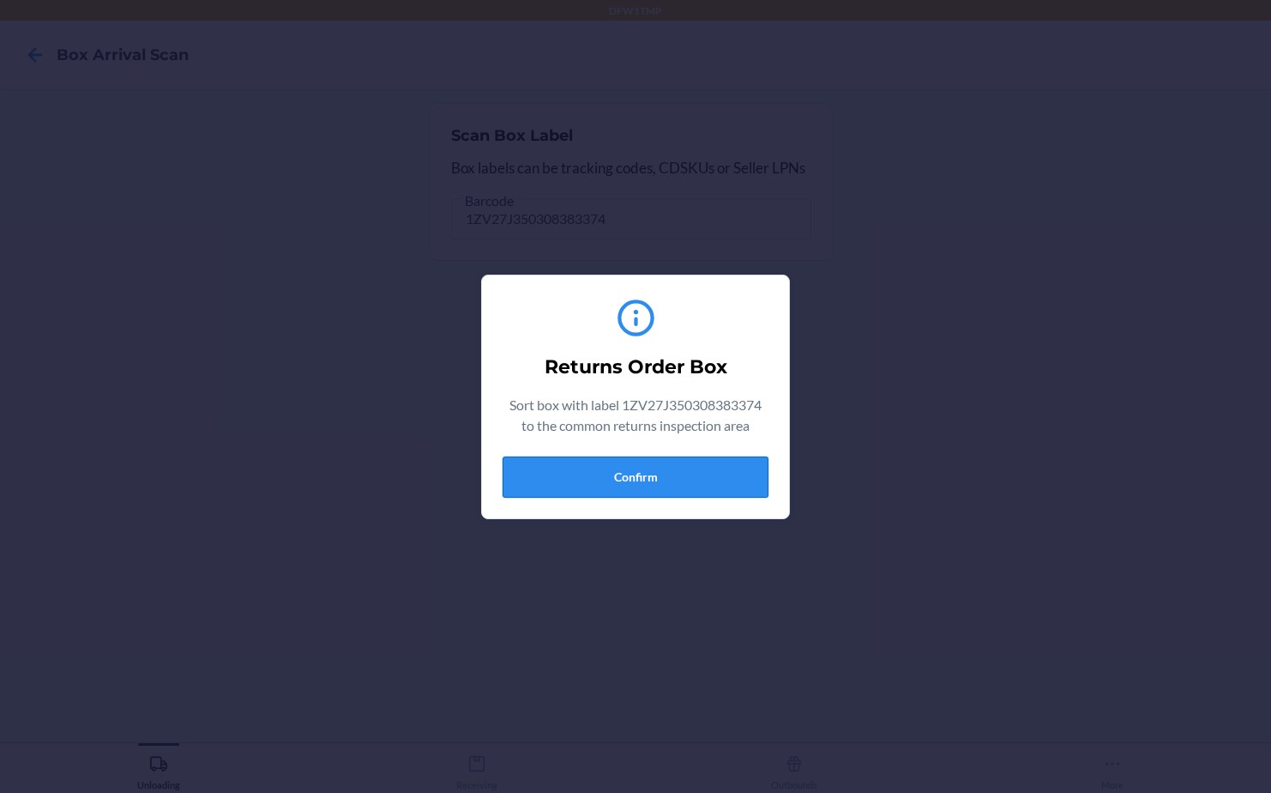
click at [670, 485] on button "Confirm" at bounding box center [636, 476] width 266 height 41
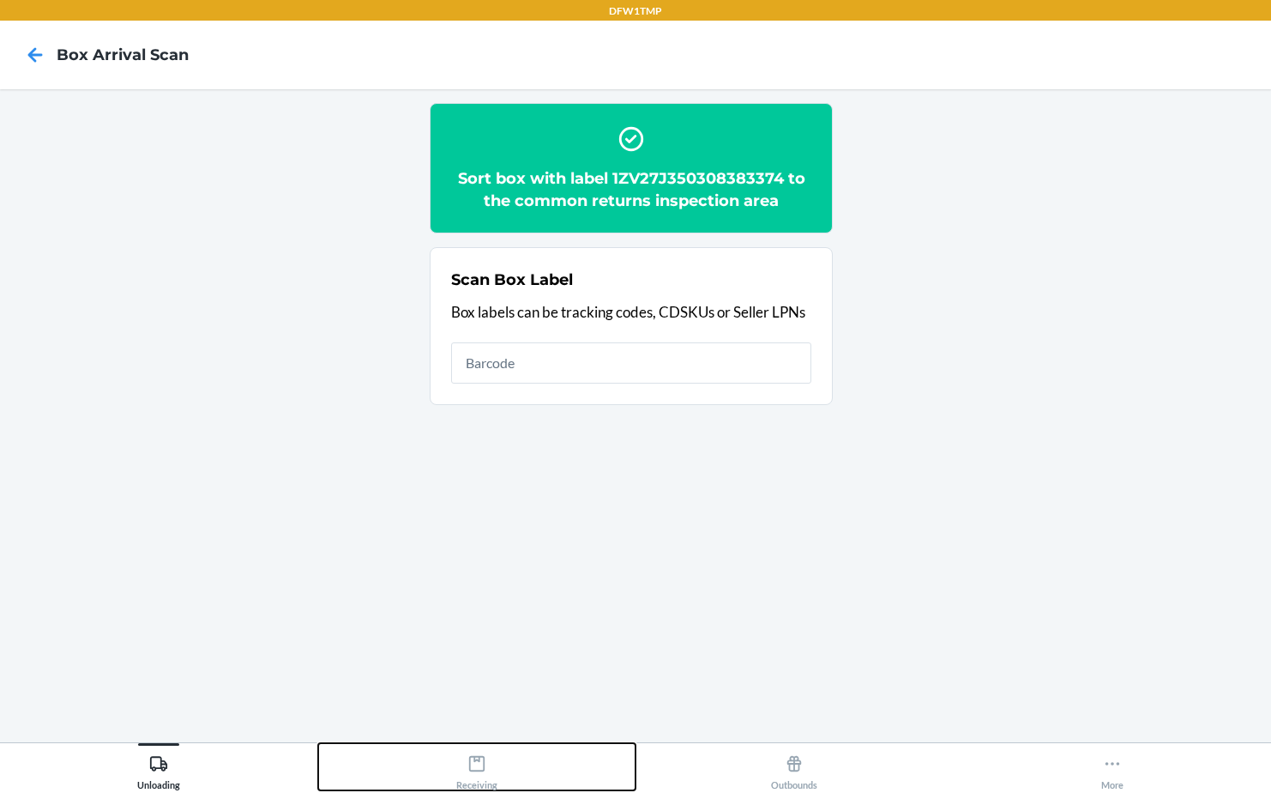
click at [489, 773] on div "Receiving" at bounding box center [476, 768] width 41 height 43
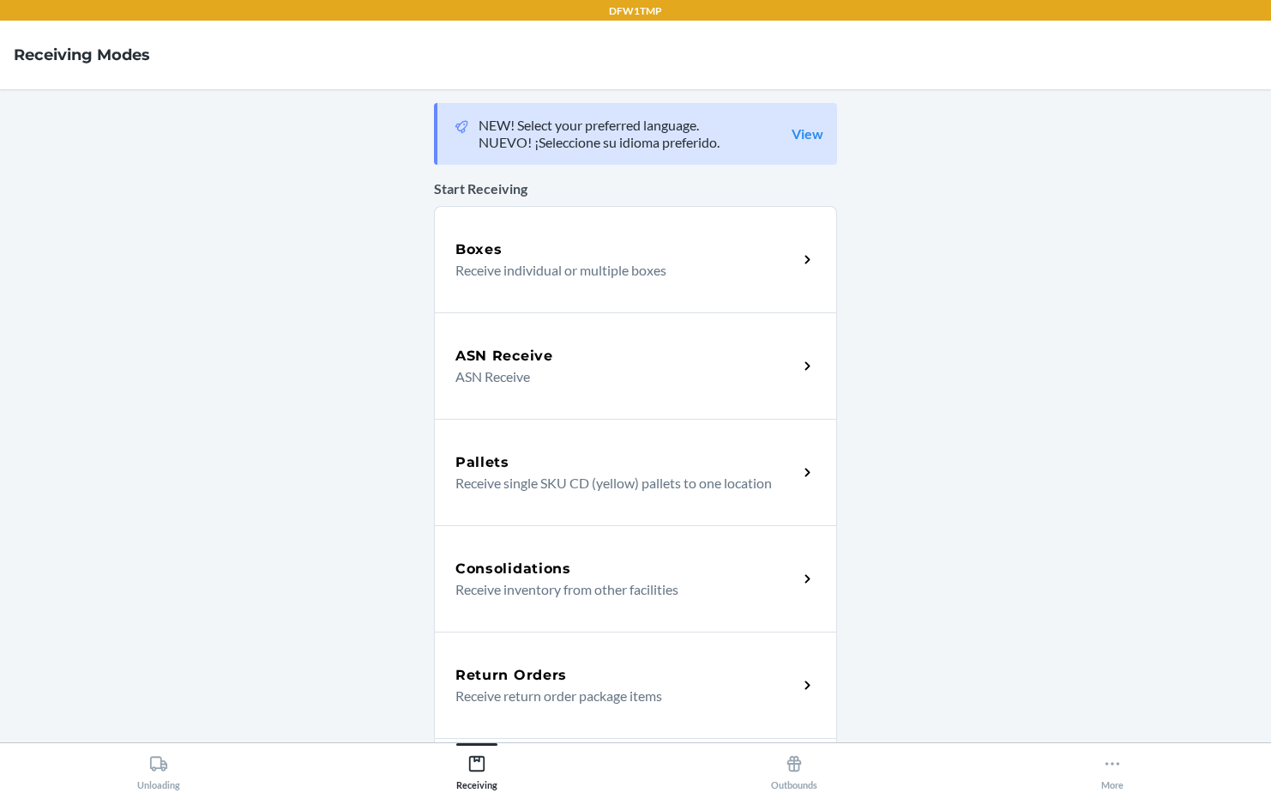
click at [562, 673] on div "Return Orders" at bounding box center [626, 675] width 342 height 21
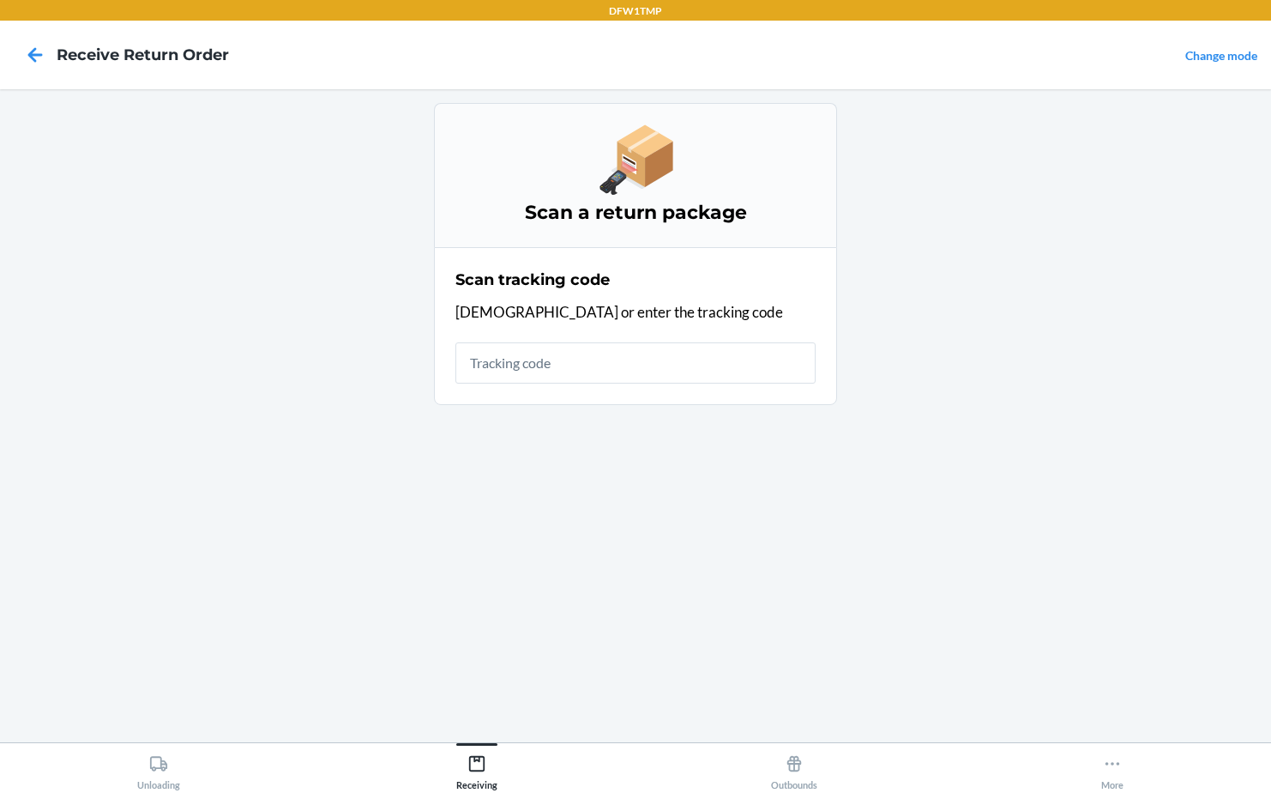
click at [531, 369] on input "text" at bounding box center [635, 362] width 360 height 41
type input "1ZV27J350308383374"
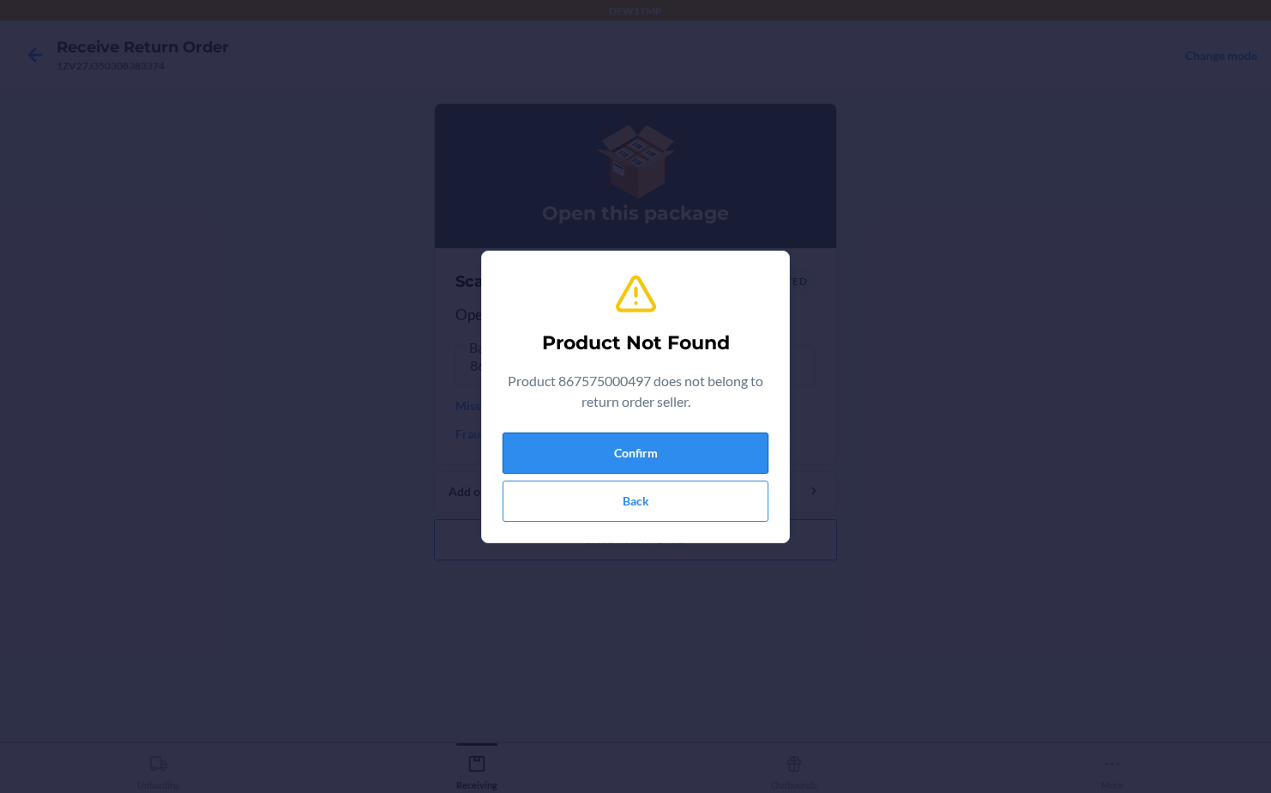
click at [657, 459] on button "Confirm" at bounding box center [636, 452] width 266 height 41
drag, startPoint x: 665, startPoint y: 503, endPoint x: 674, endPoint y: 516, distance: 16.7
click at [669, 509] on button "Back" at bounding box center [636, 500] width 266 height 41
click at [603, 449] on button "Confirm" at bounding box center [636, 452] width 266 height 41
click at [606, 449] on button "Confirm" at bounding box center [636, 452] width 266 height 41
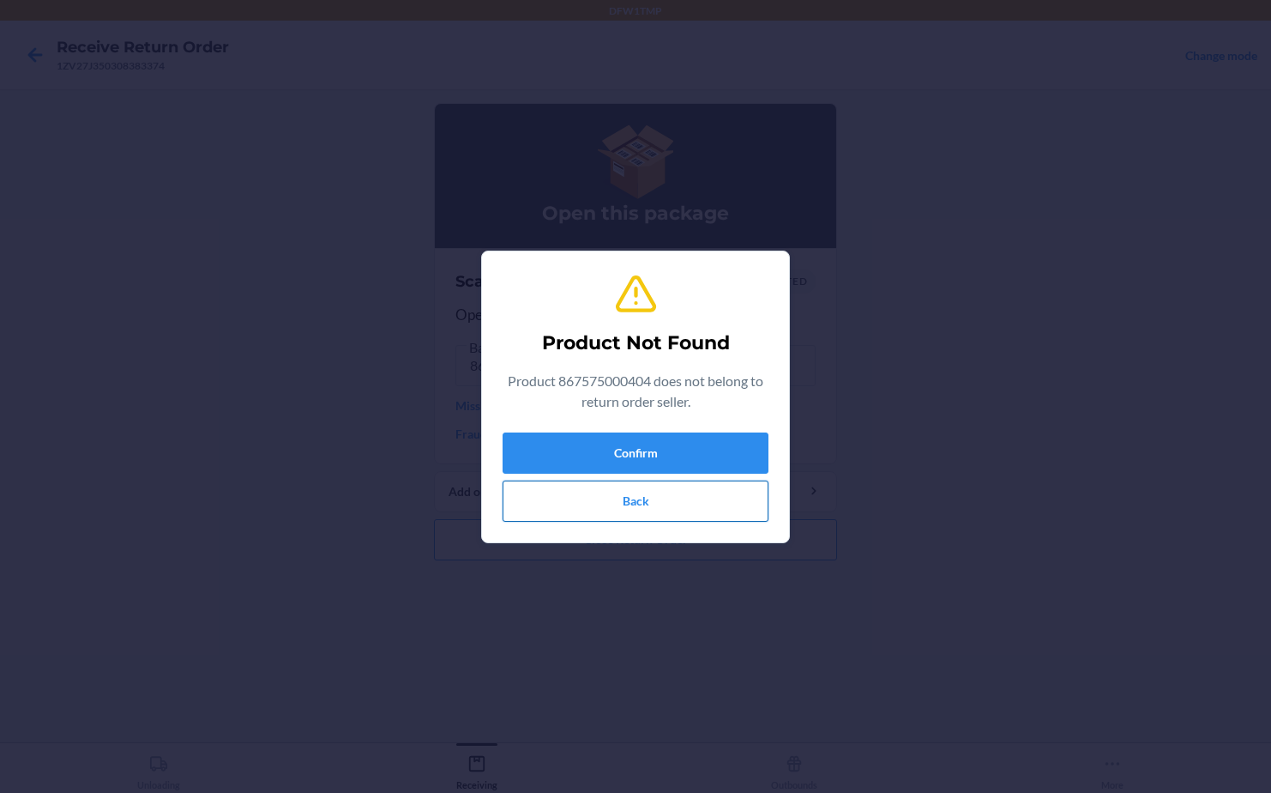
click at [644, 487] on button "Back" at bounding box center [636, 500] width 266 height 41
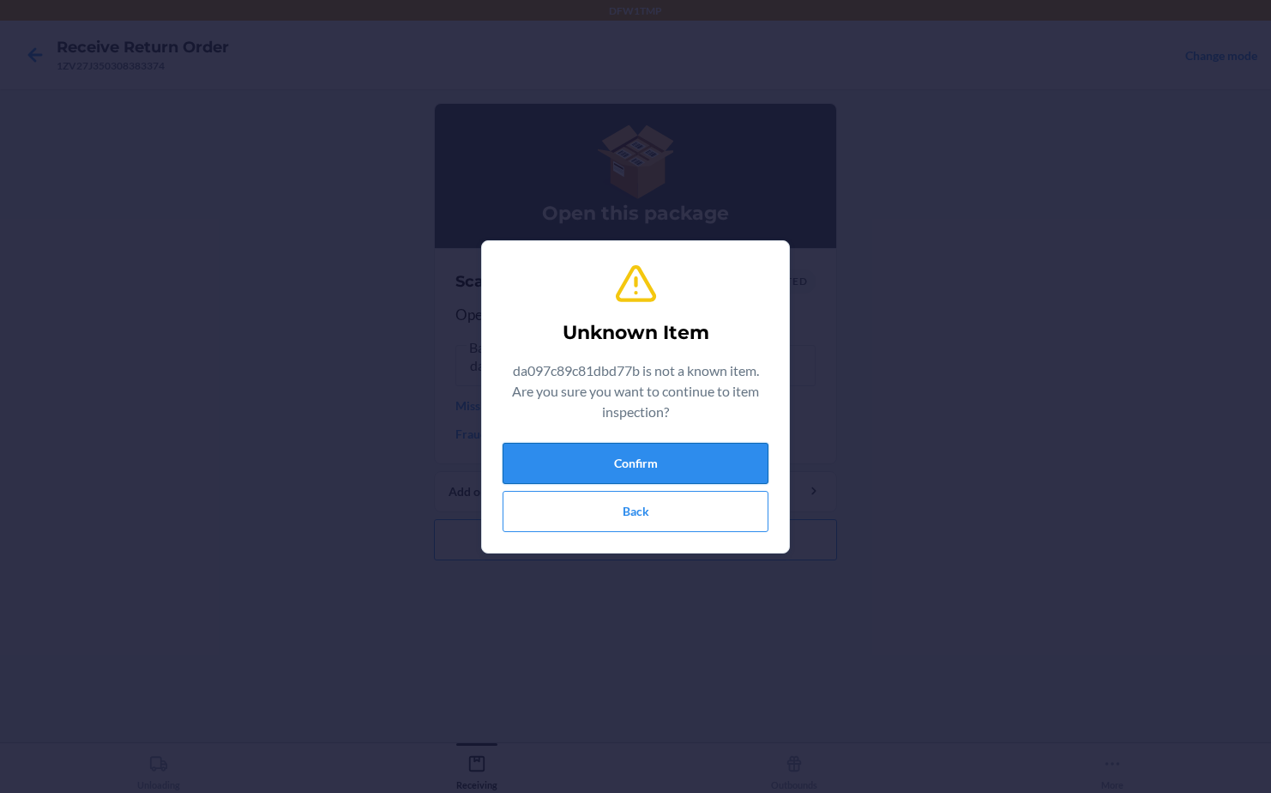
click at [600, 447] on button "Confirm" at bounding box center [636, 463] width 266 height 41
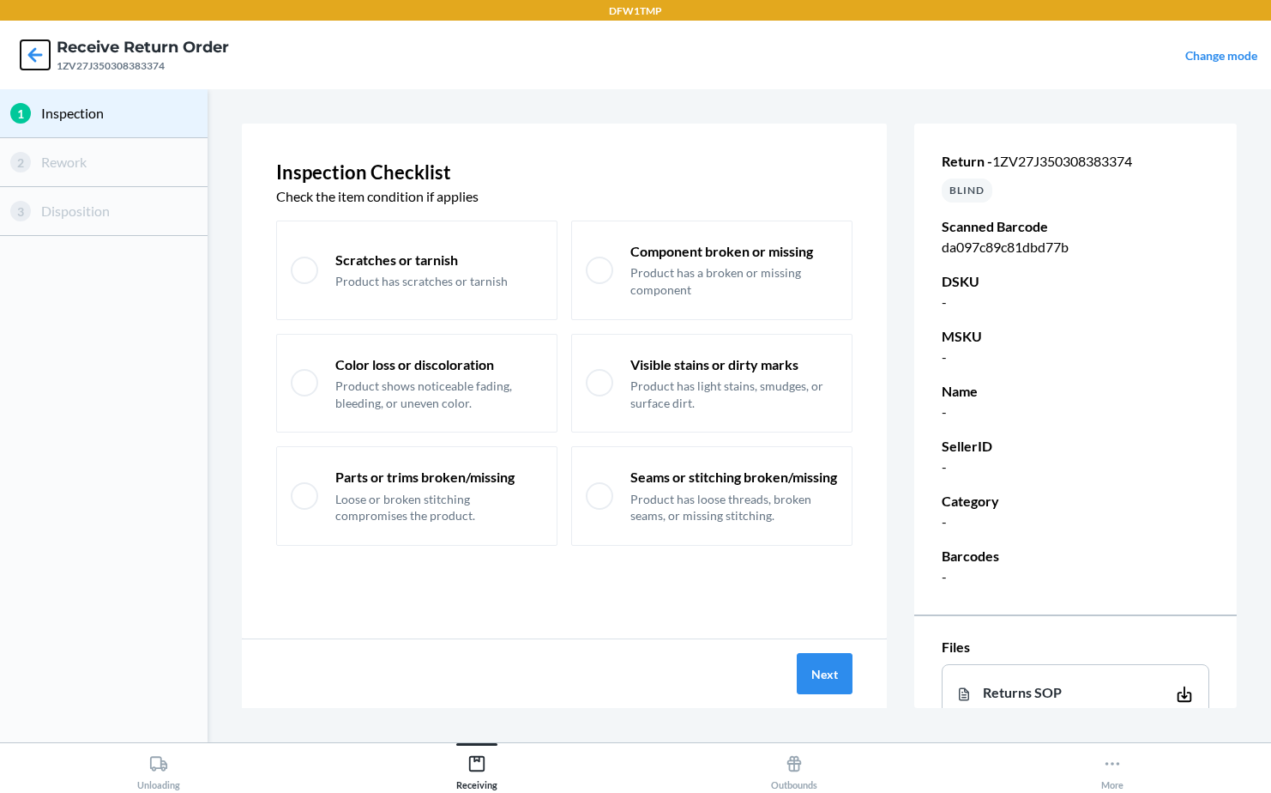
click at [33, 54] on icon at bounding box center [35, 54] width 15 height 15
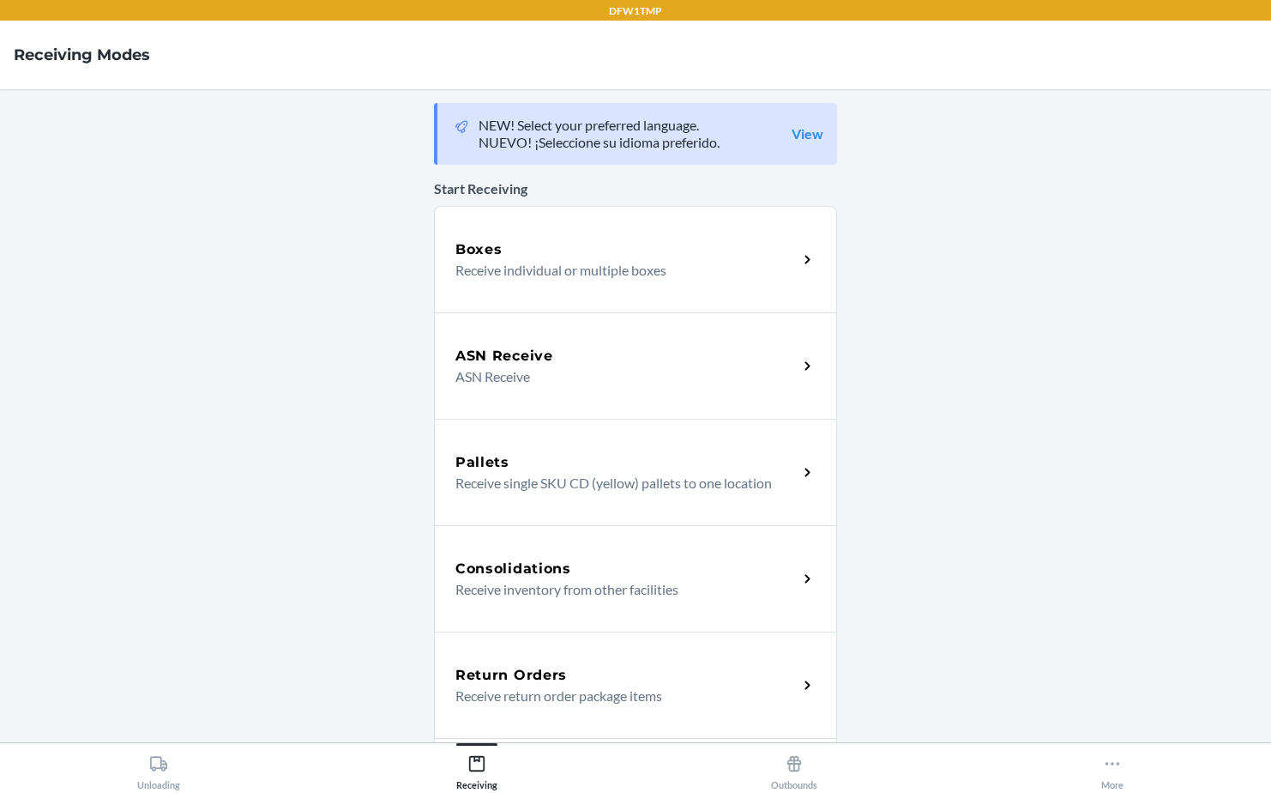
click at [541, 705] on p "Receive return order package items" at bounding box center [619, 695] width 329 height 21
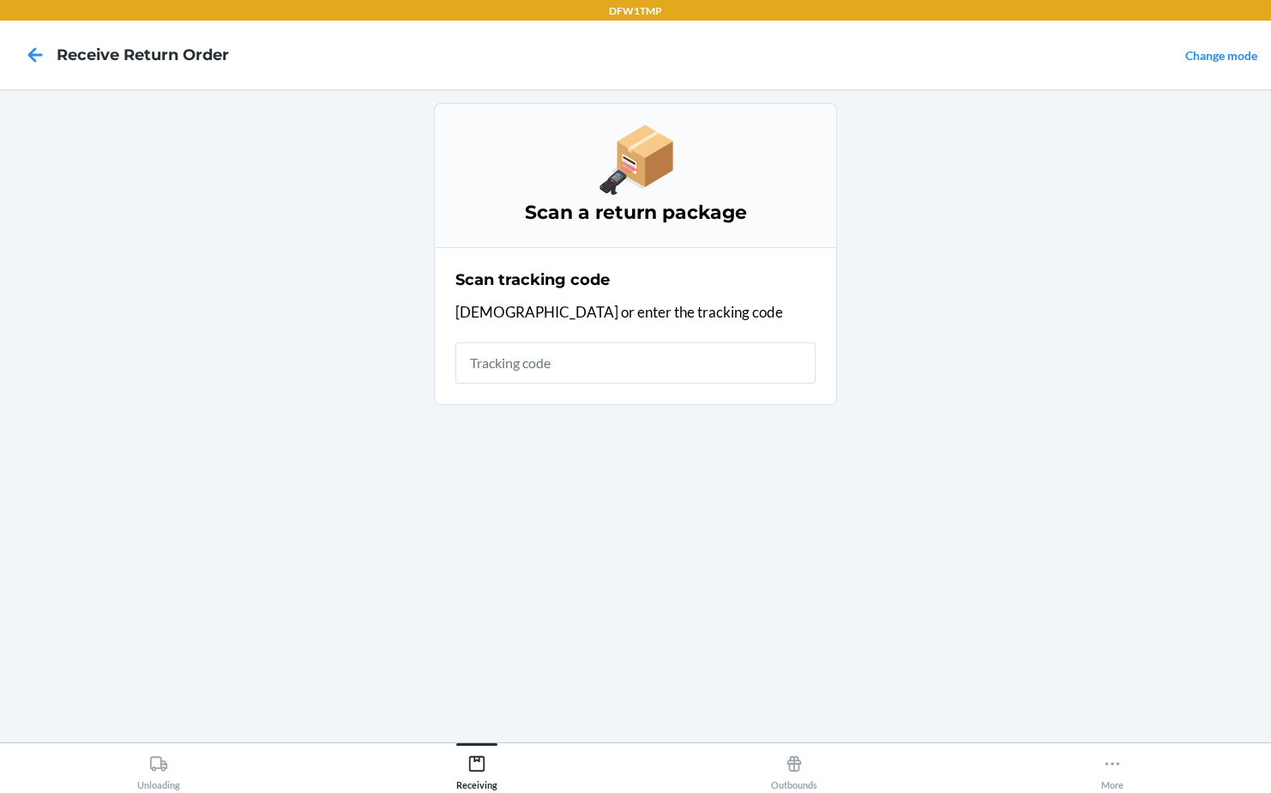
click at [551, 370] on input "text" at bounding box center [635, 362] width 360 height 41
type input "1ZV27J3"
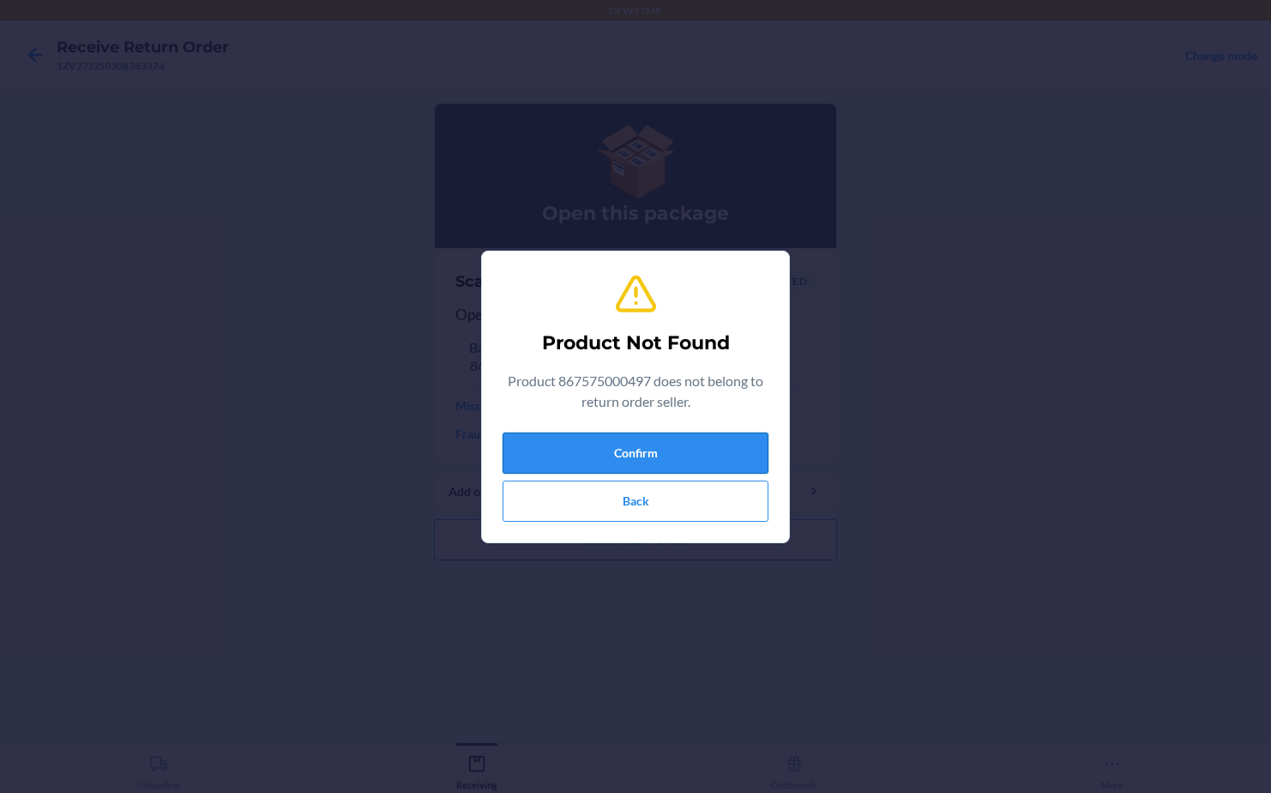
click at [626, 461] on button "Confirm" at bounding box center [636, 452] width 266 height 41
click at [643, 495] on button "Back" at bounding box center [636, 500] width 266 height 41
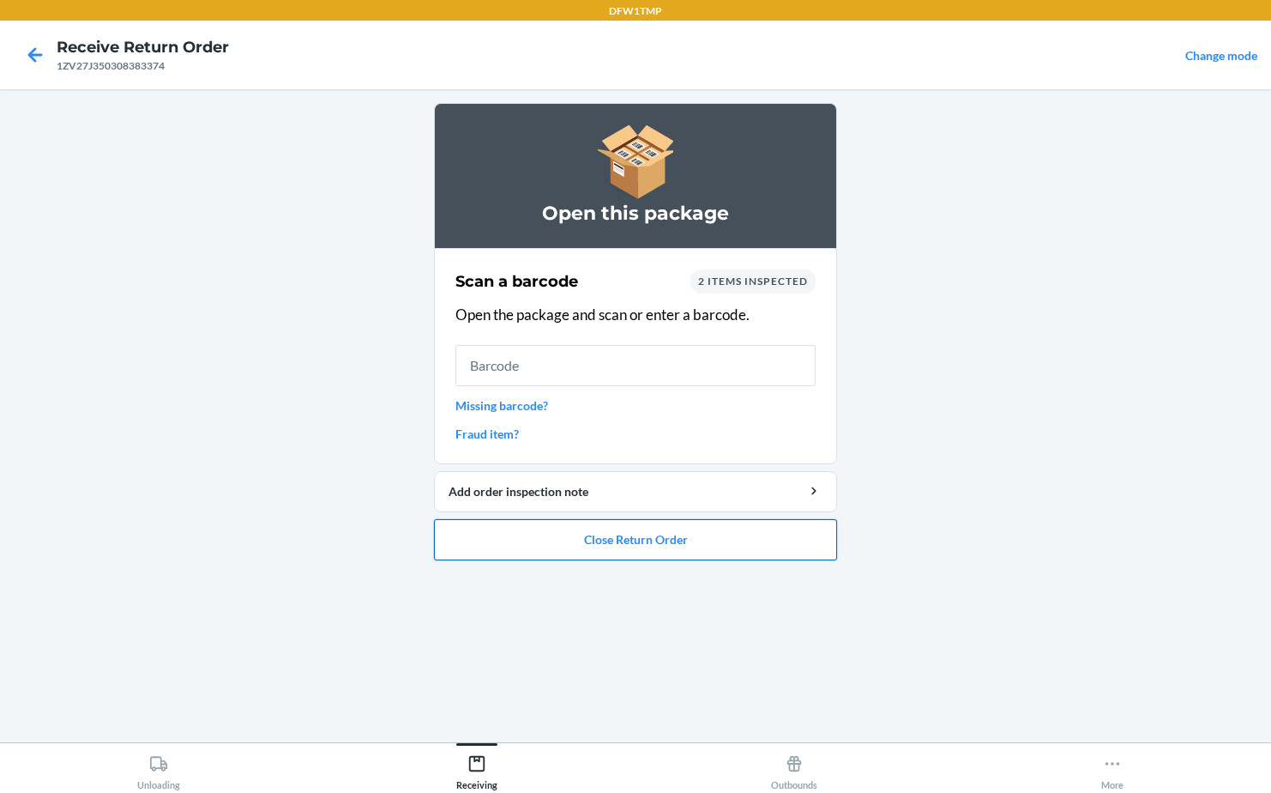
click at [619, 531] on button "Close Return Order" at bounding box center [635, 539] width 403 height 41
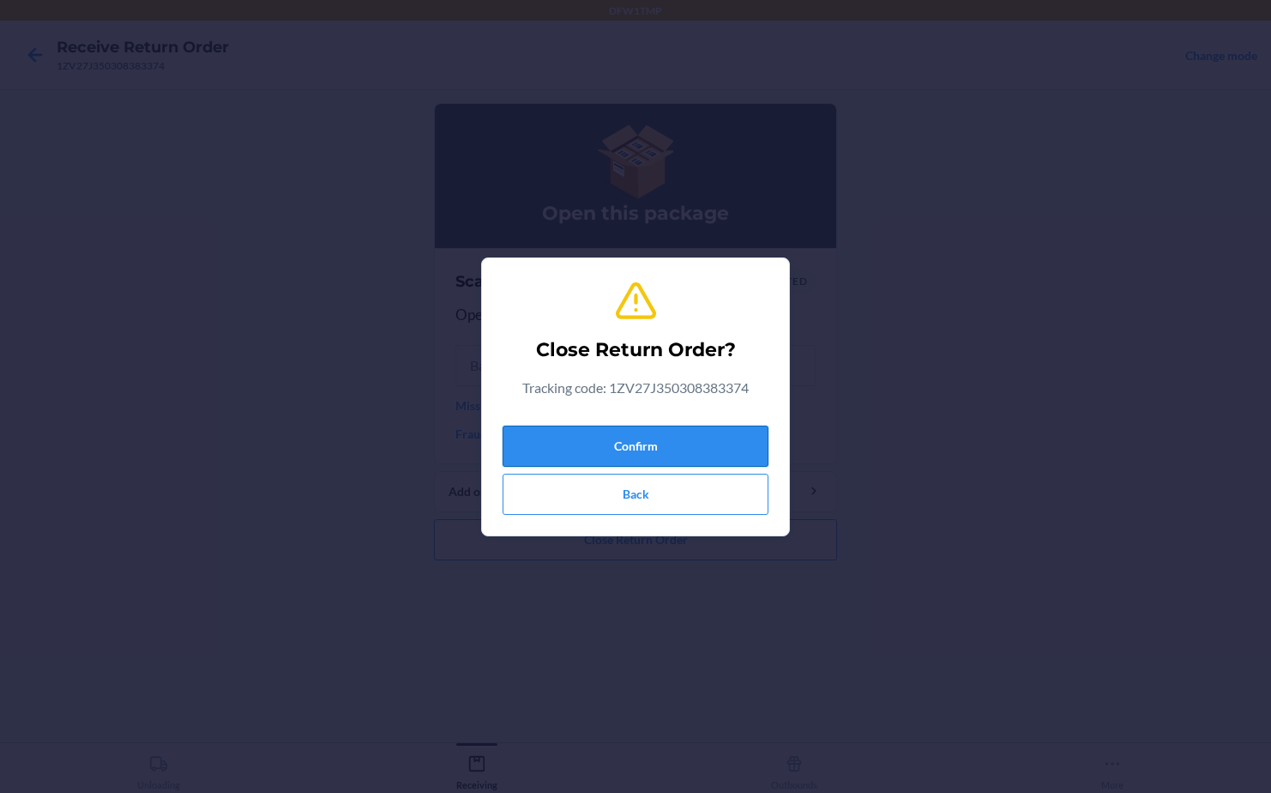
click at [602, 446] on button "Confirm" at bounding box center [636, 445] width 266 height 41
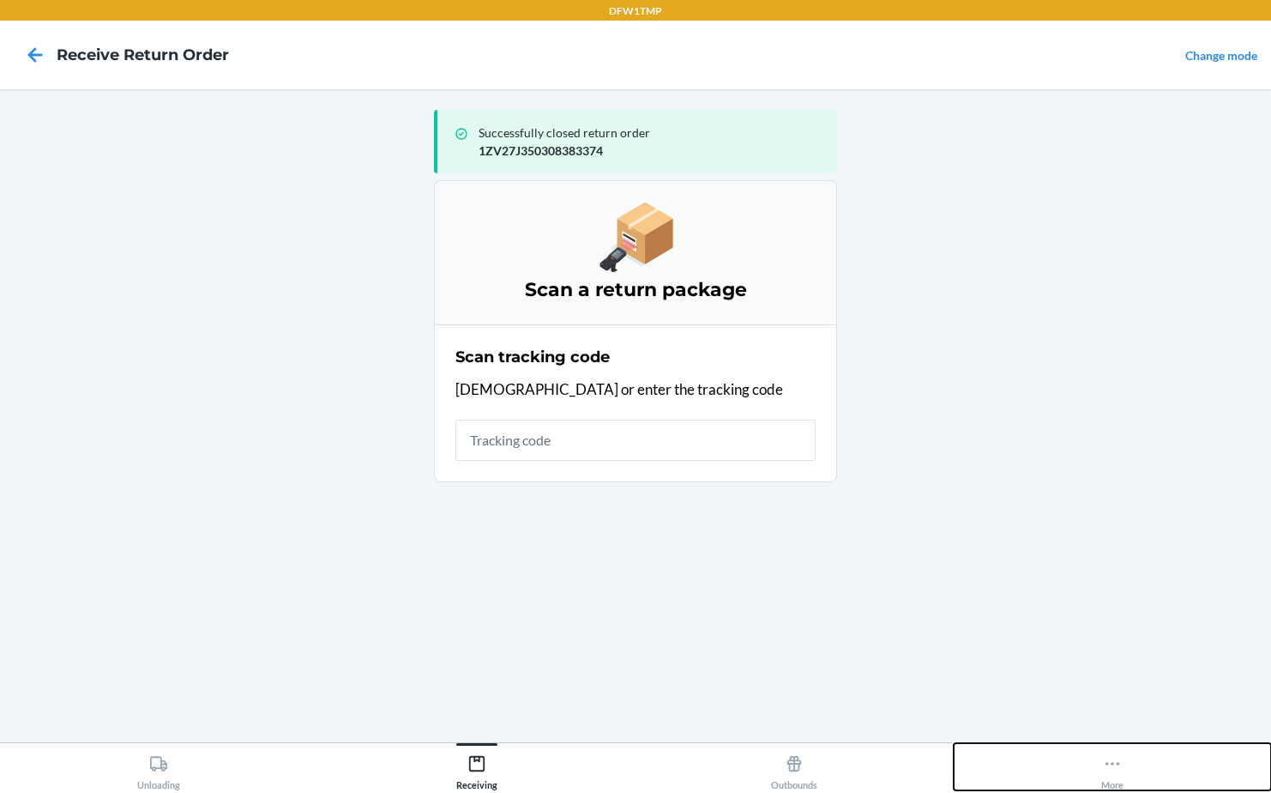
click at [1105, 775] on div "More" at bounding box center [1112, 768] width 22 height 43
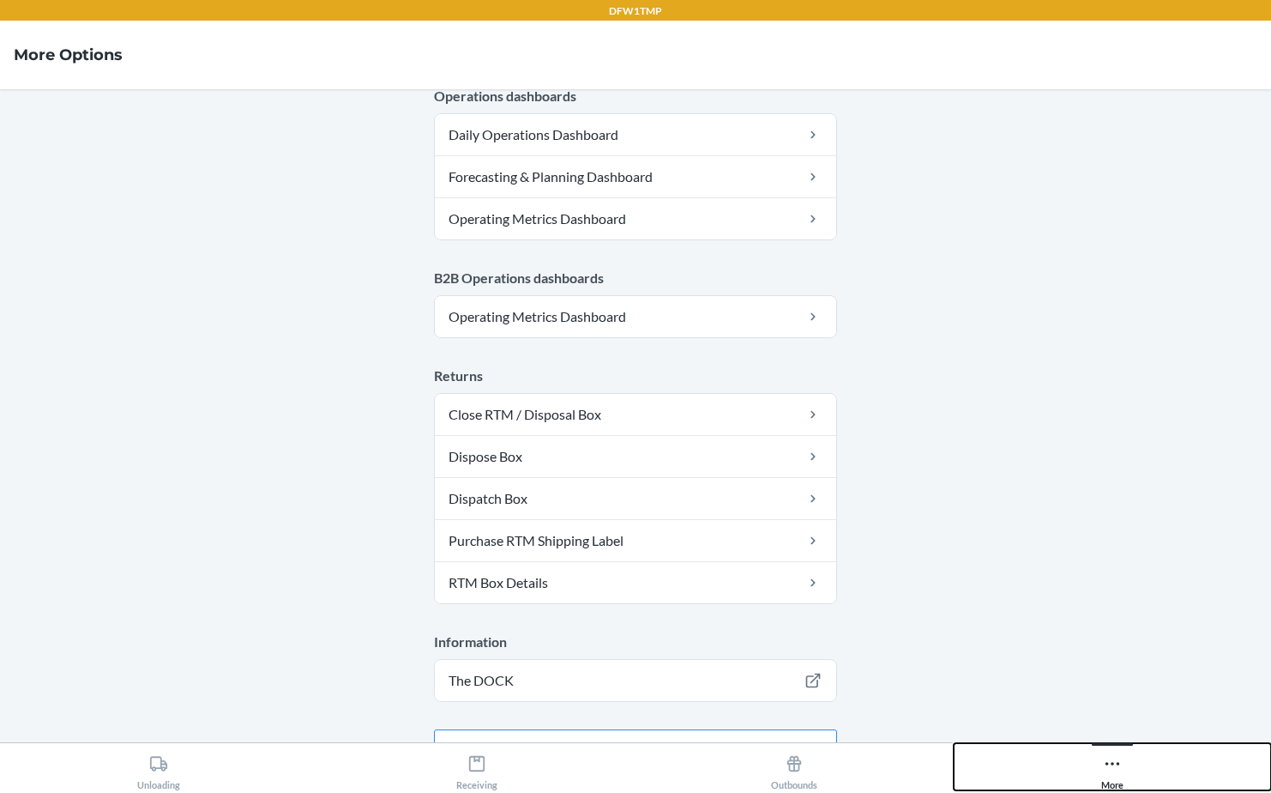
scroll to position [856, 0]
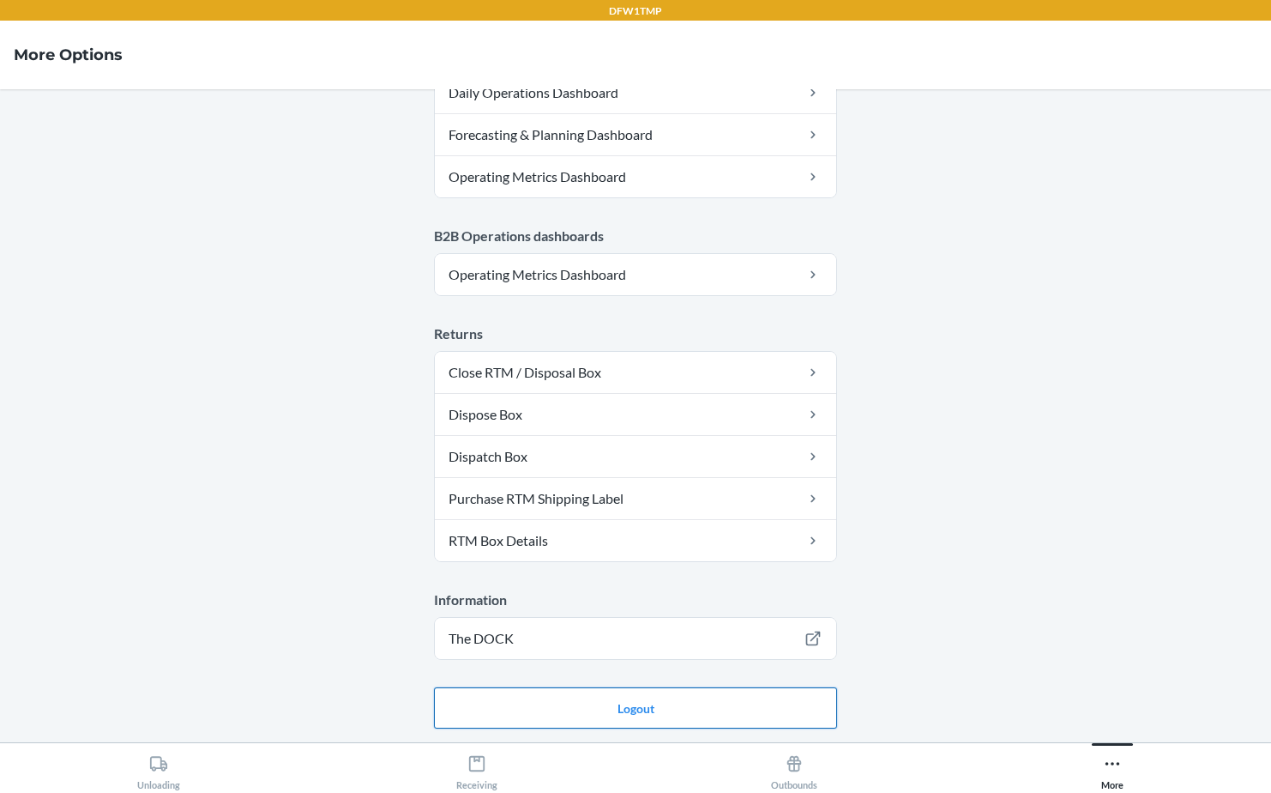
click at [687, 711] on button "Logout" at bounding box center [635, 707] width 403 height 41
